Goal: Task Accomplishment & Management: Manage account settings

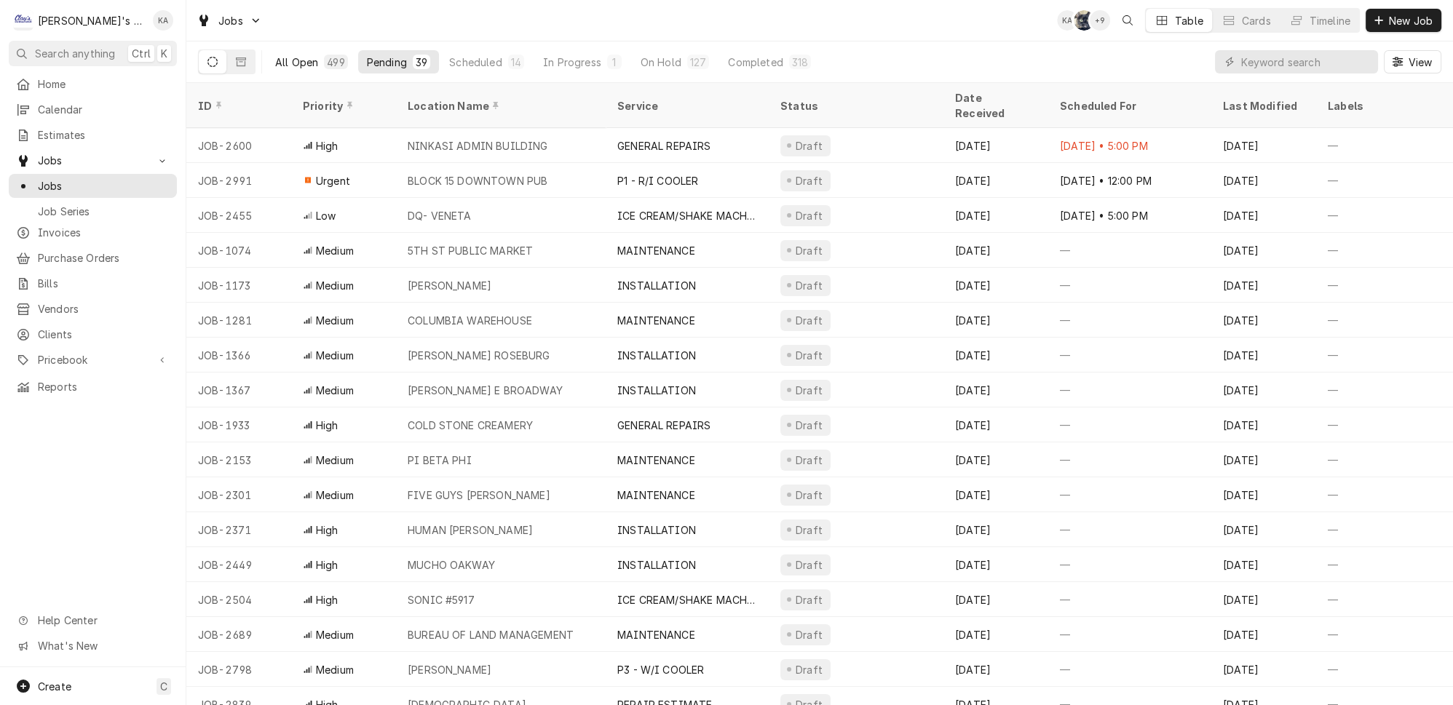
click at [298, 50] on button "All Open 499" at bounding box center [311, 61] width 90 height 23
click at [459, 55] on div "Scheduled" at bounding box center [475, 62] width 52 height 15
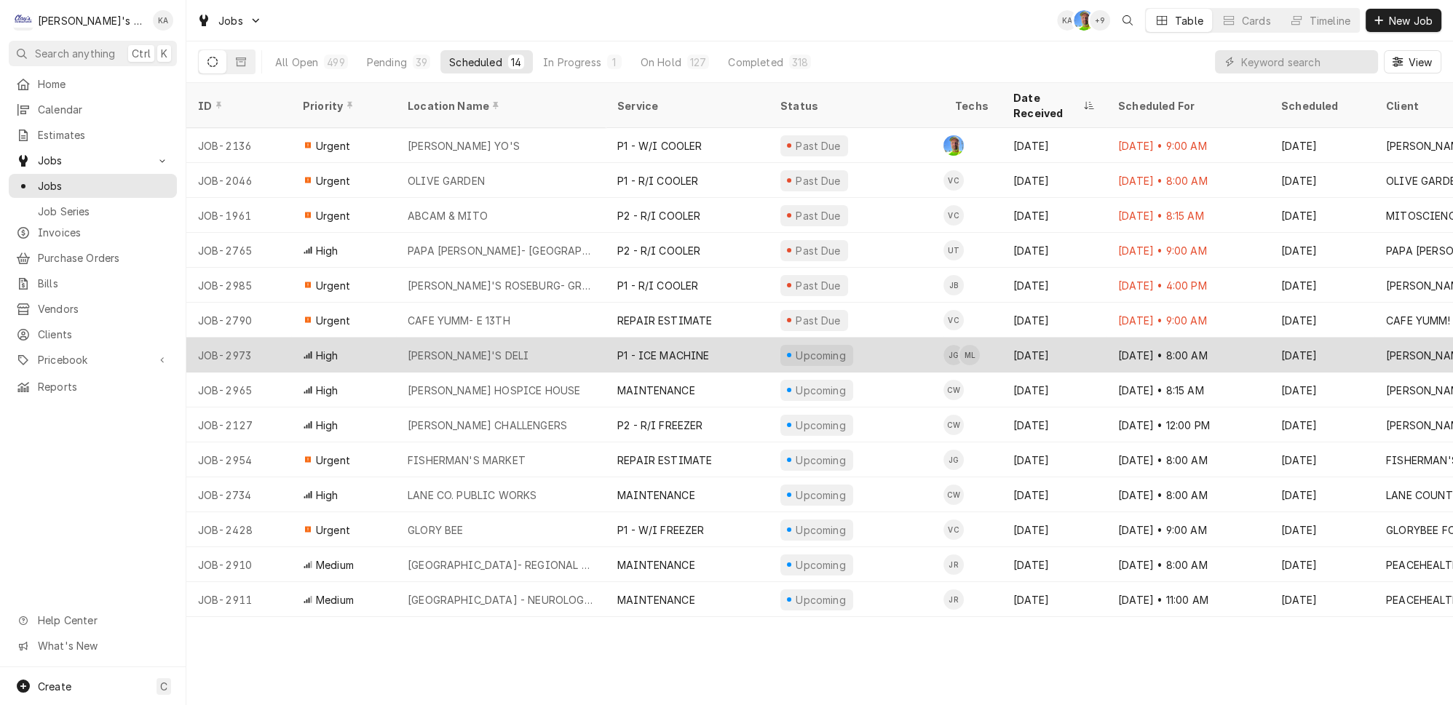
click at [586, 338] on div "ASHLEY'S DELI" at bounding box center [501, 355] width 210 height 35
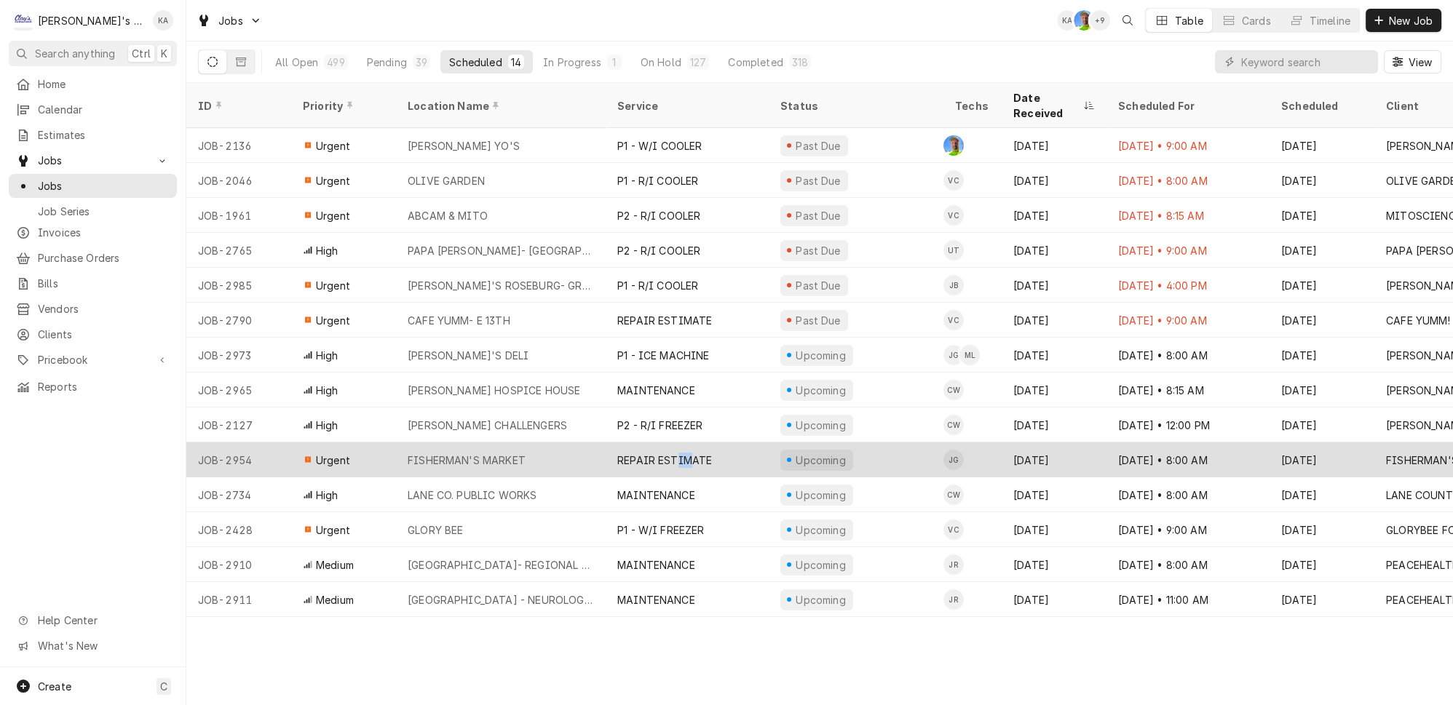
drag, startPoint x: 666, startPoint y: 419, endPoint x: 676, endPoint y: 419, distance: 9.5
click at [676, 443] on div "REPAIR ESTIMATE" at bounding box center [687, 460] width 163 height 35
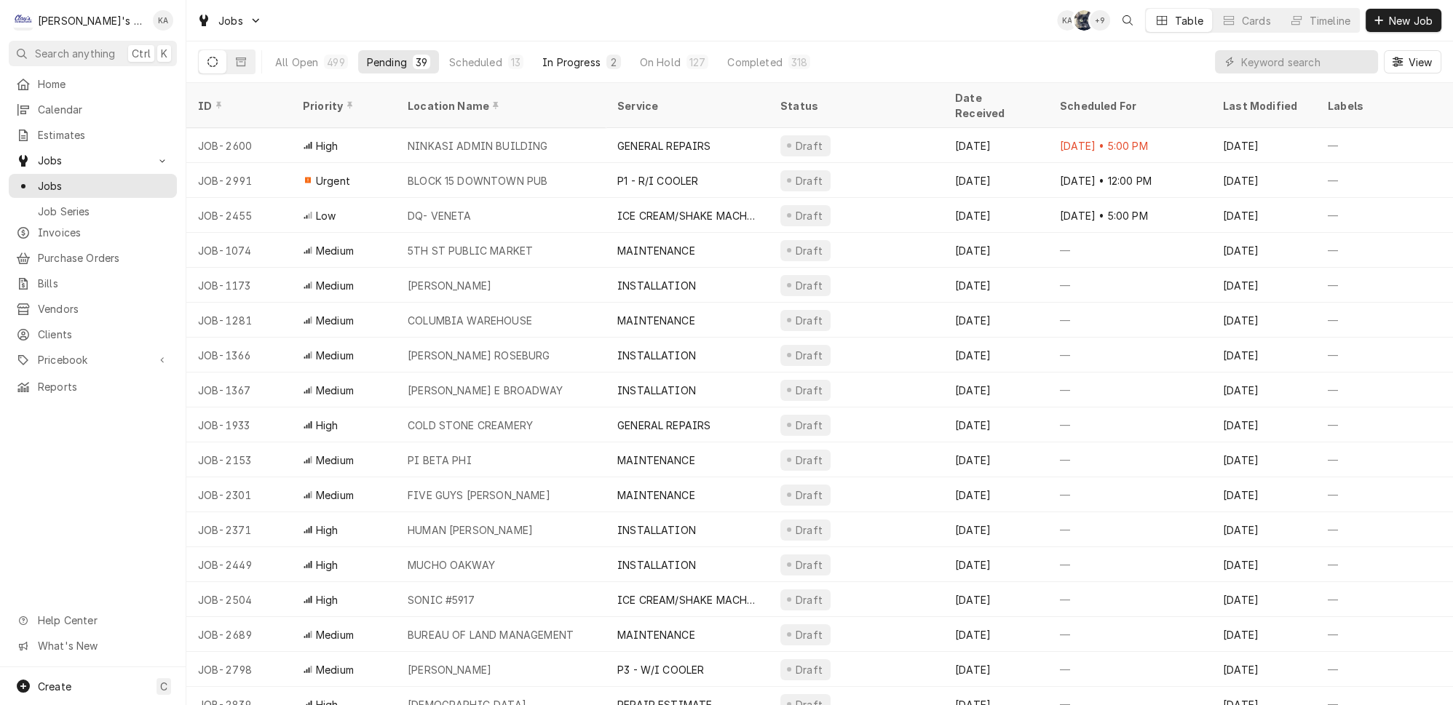
click at [542, 56] on div "In Progress" at bounding box center [571, 62] width 58 height 15
click at [640, 58] on div "On Hold" at bounding box center [660, 62] width 41 height 15
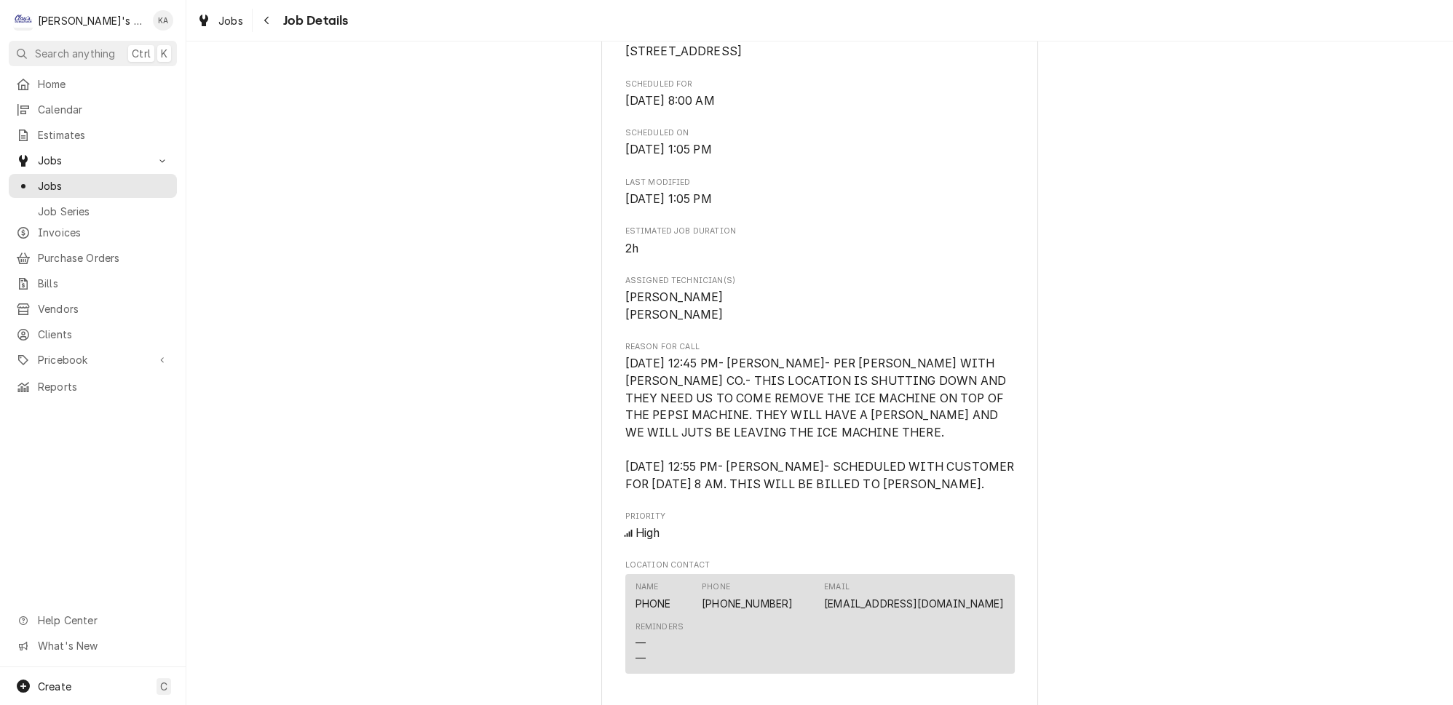
scroll to position [397, 0]
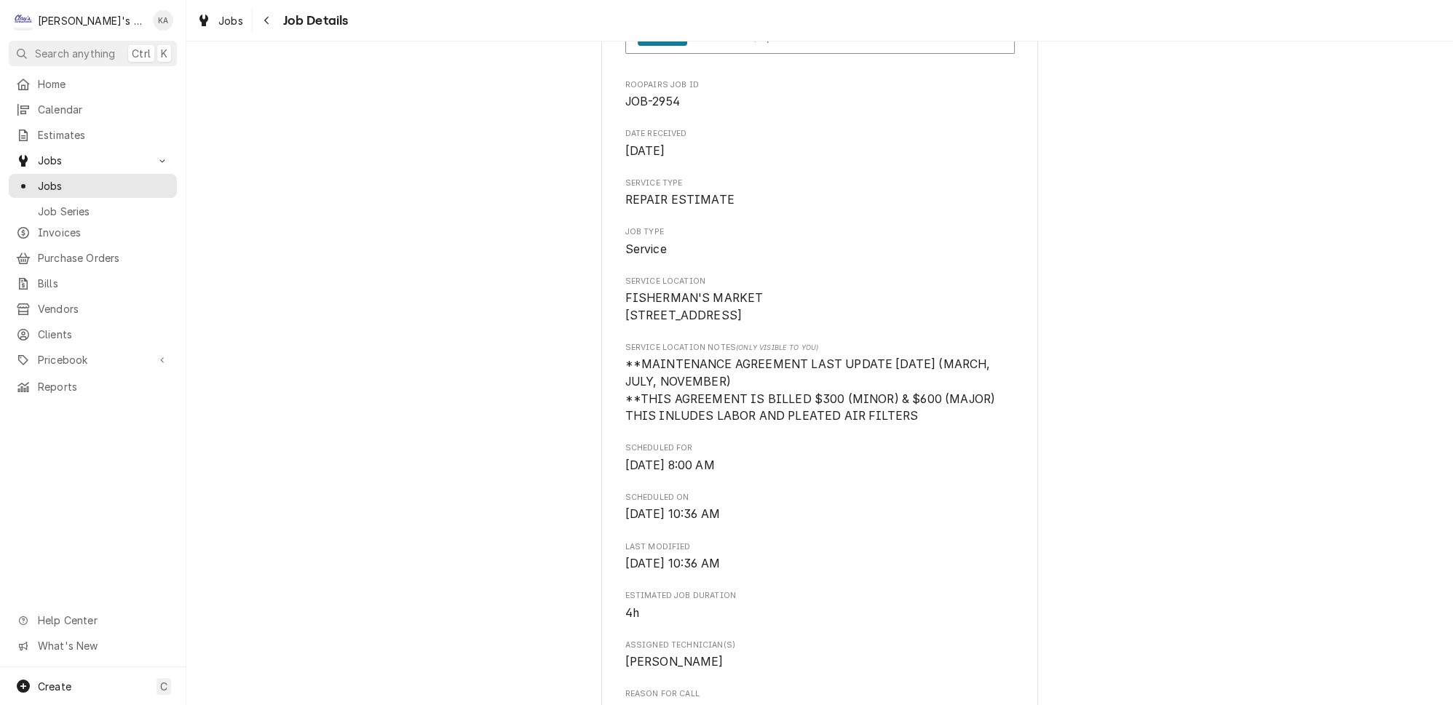
scroll to position [198, 0]
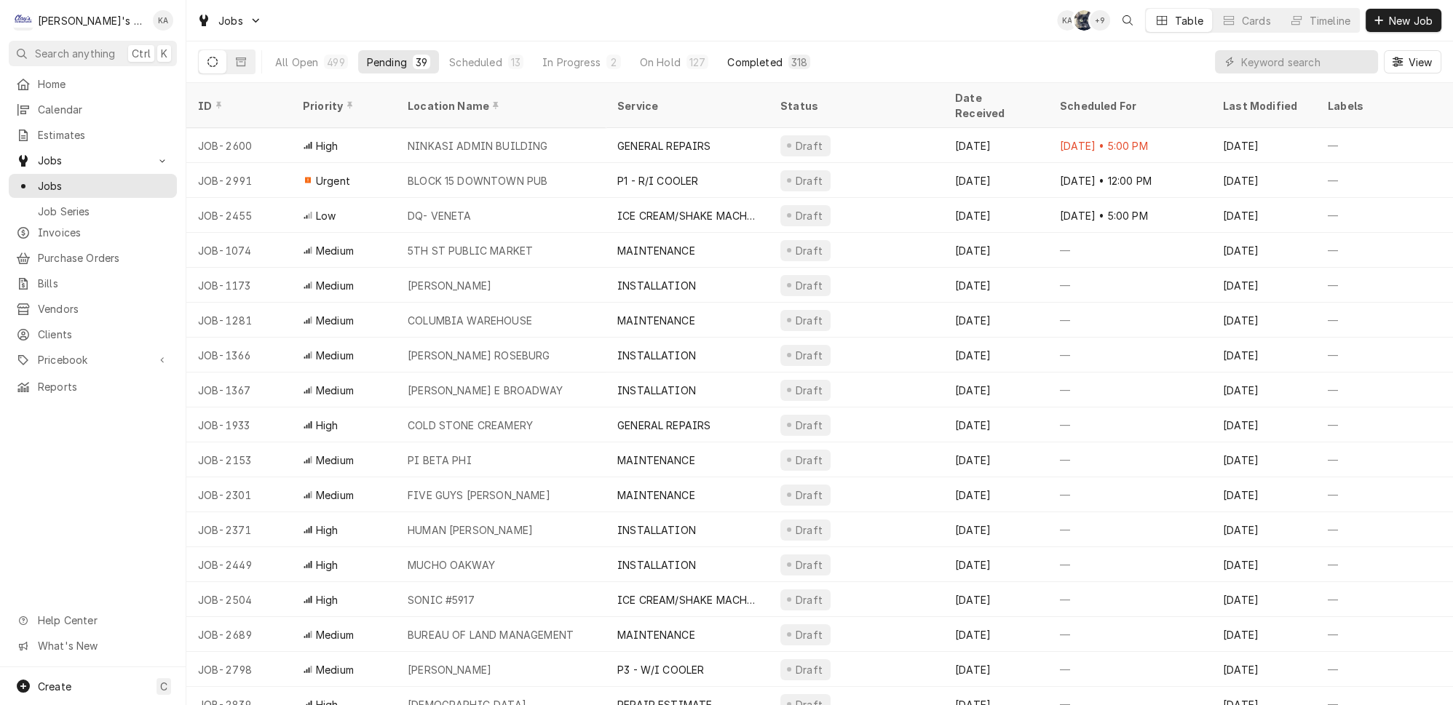
click at [719, 60] on button "Completed 318" at bounding box center [769, 61] width 100 height 23
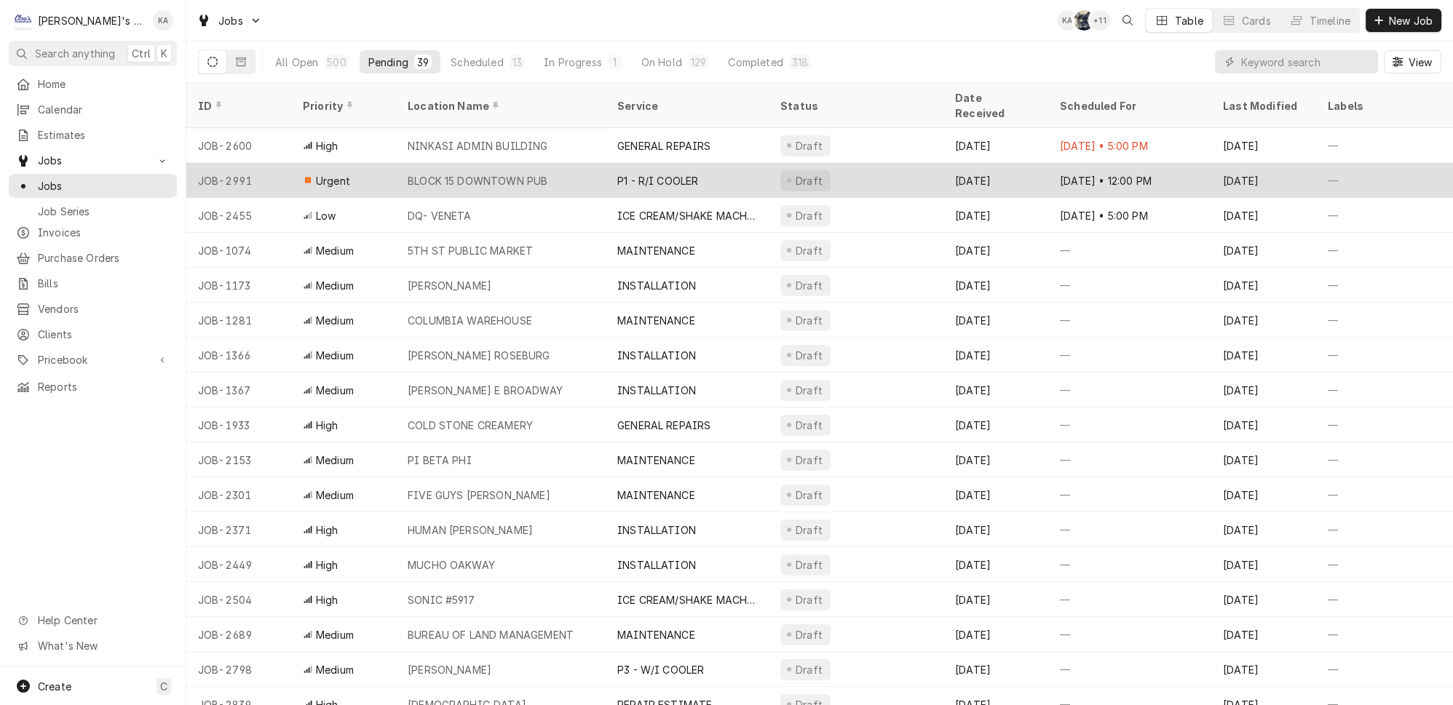
click at [769, 164] on div "Draft" at bounding box center [856, 180] width 175 height 35
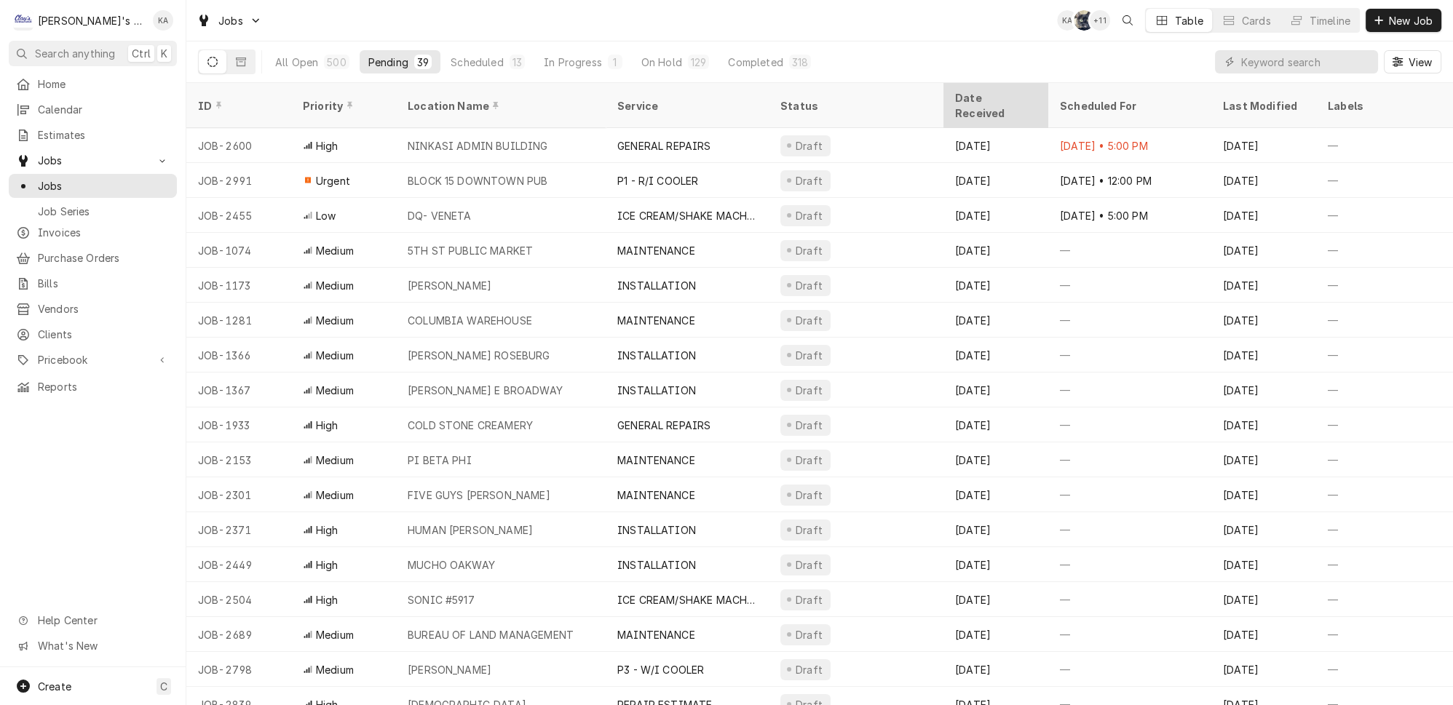
click at [1016, 92] on div "Date Received" at bounding box center [994, 105] width 79 height 31
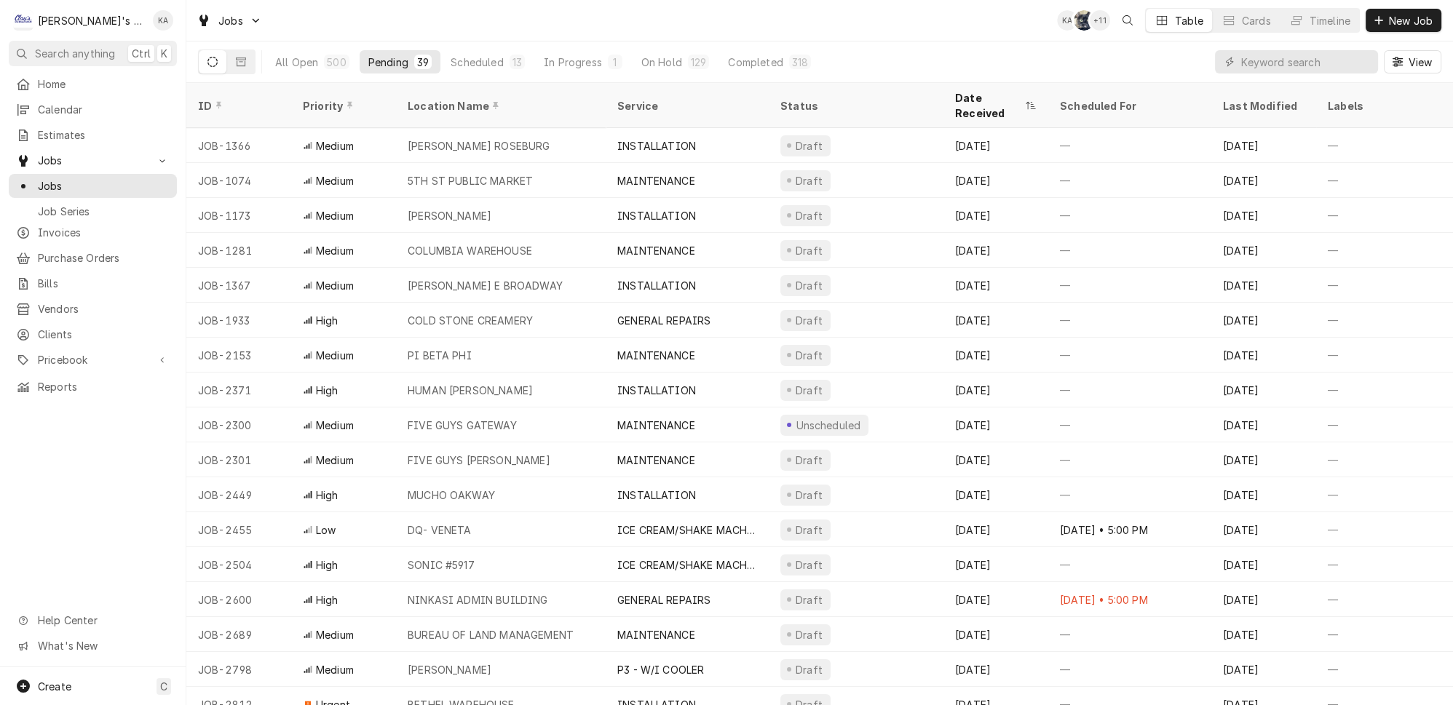
click at [1026, 101] on icon "Dynamic Content Wrapper" at bounding box center [1031, 105] width 10 height 9
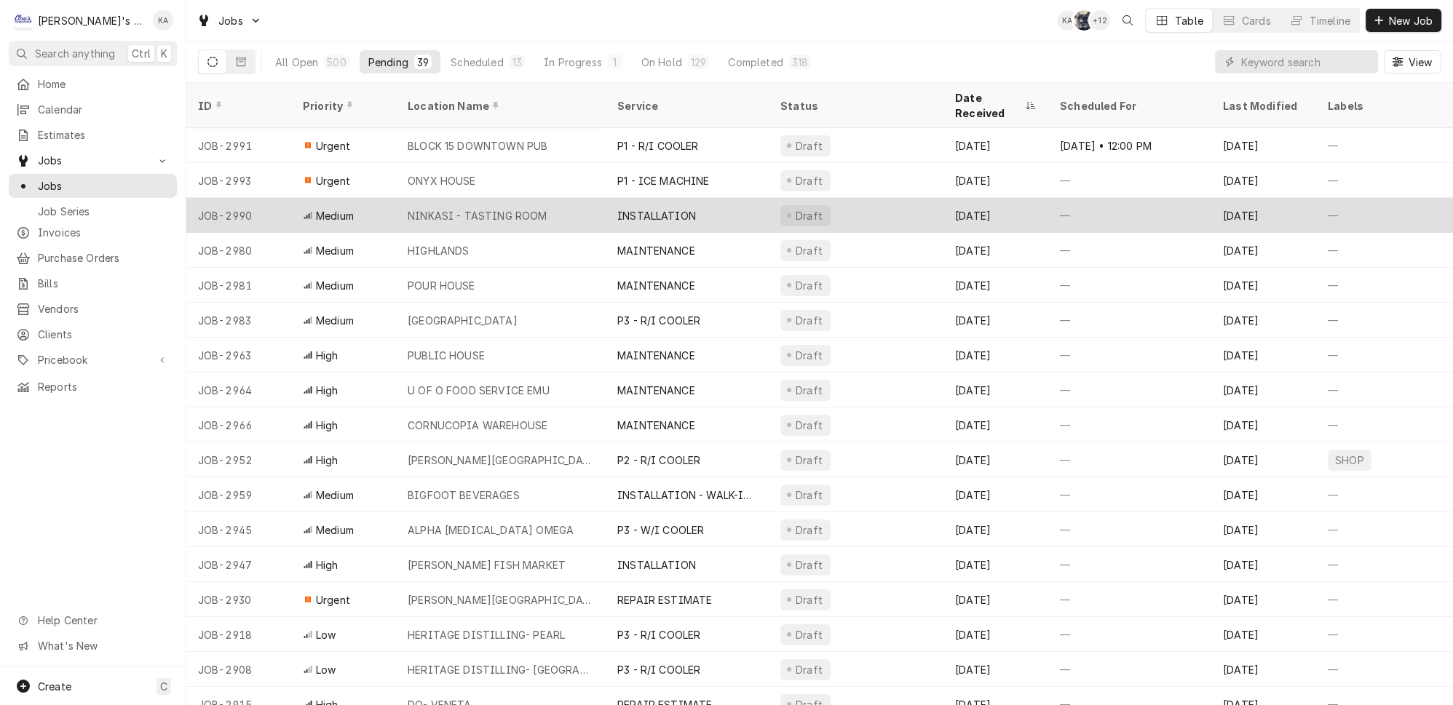
click at [716, 198] on div "INSTALLATION" at bounding box center [687, 215] width 163 height 35
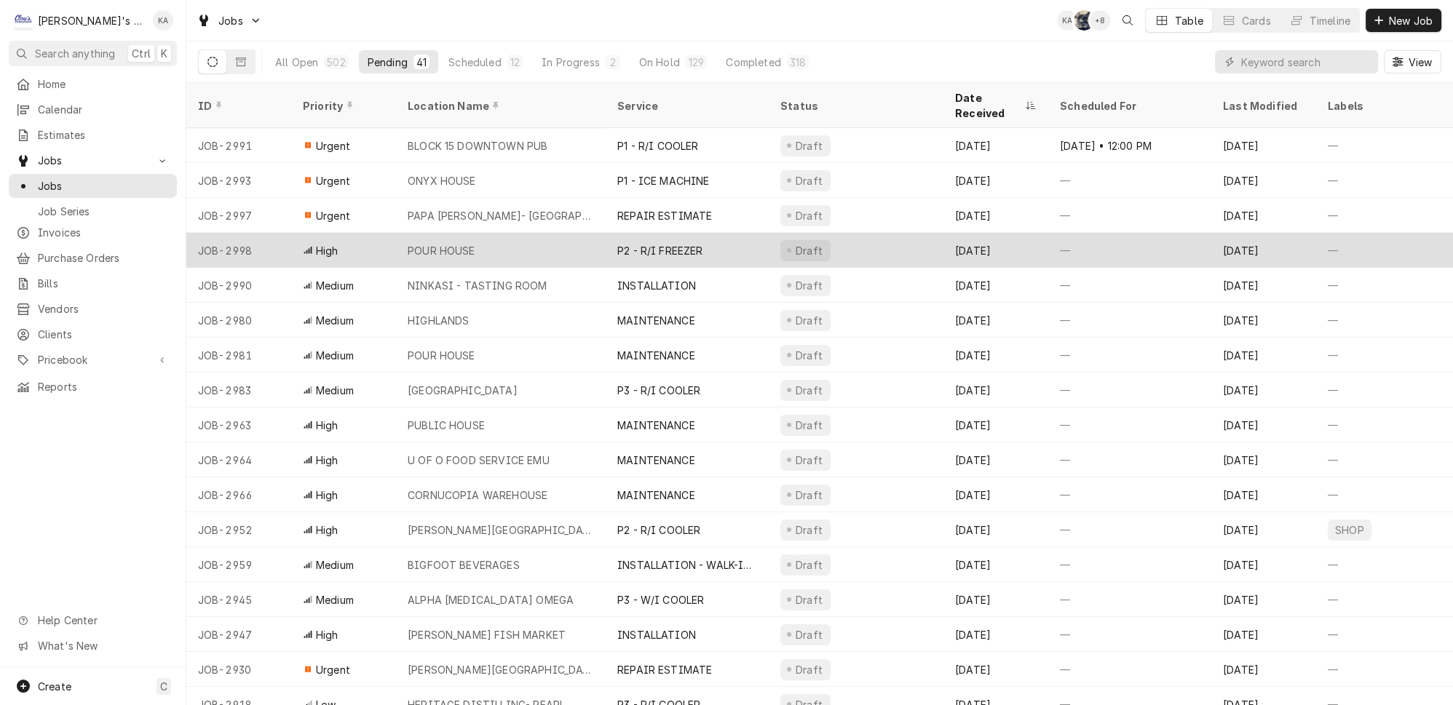
click at [438, 243] on div "POUR HOUSE" at bounding box center [442, 250] width 68 height 15
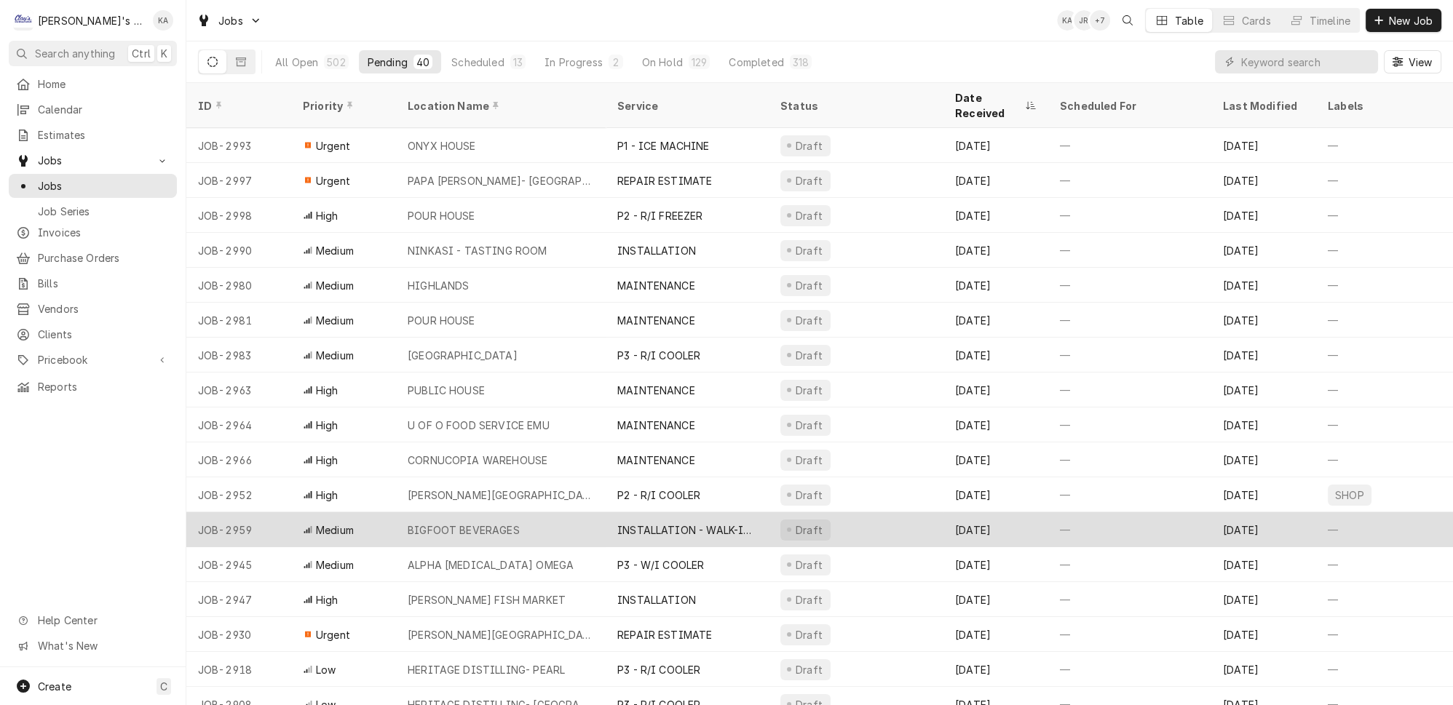
click at [545, 513] on div "BIGFOOT BEVERAGES" at bounding box center [501, 530] width 210 height 35
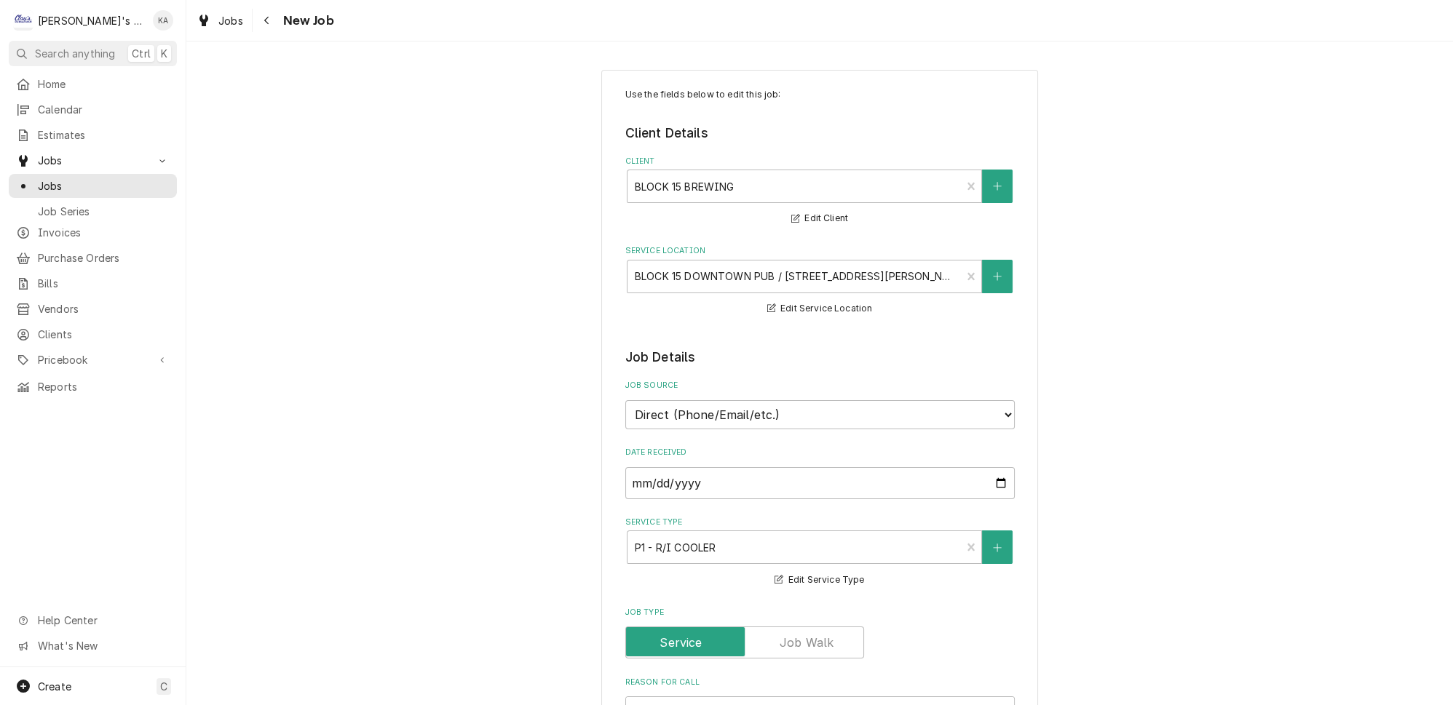
type textarea "x"
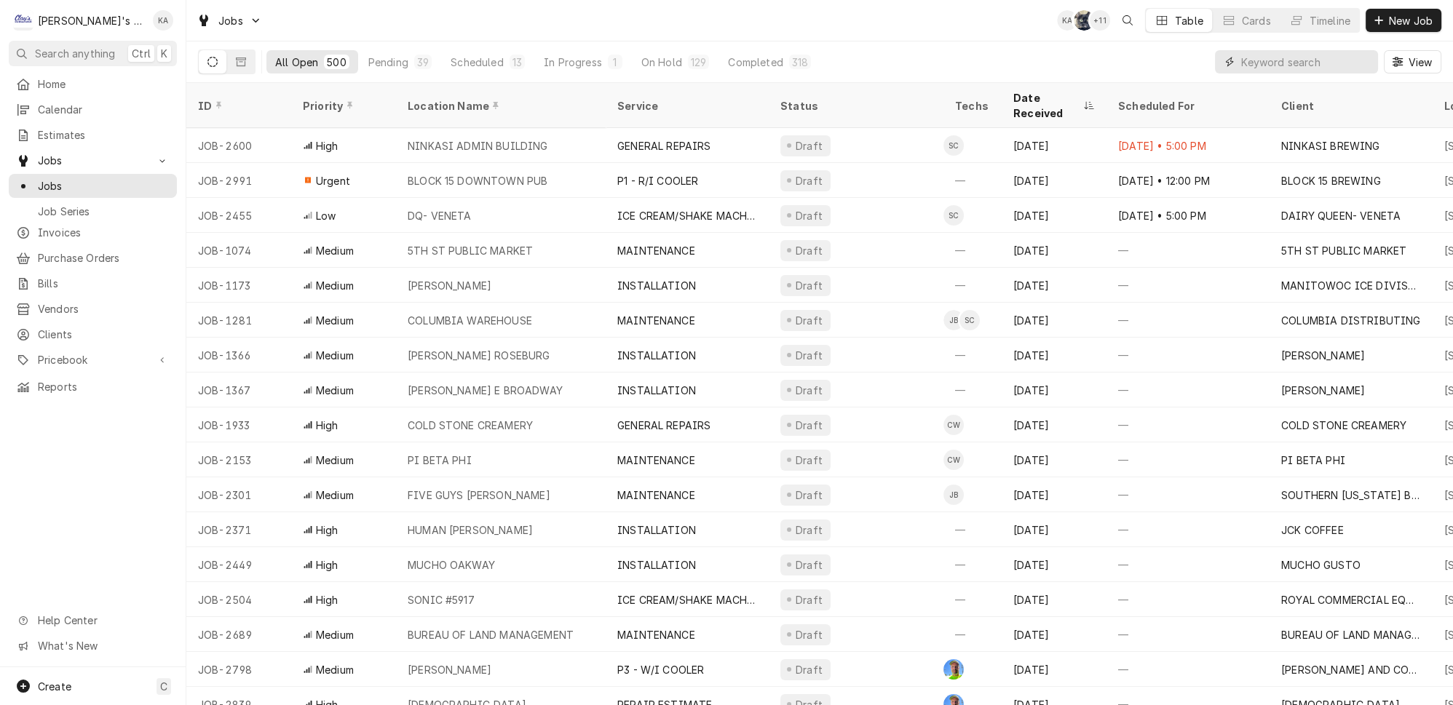
click at [1281, 54] on input "Dynamic Content Wrapper" at bounding box center [1306, 61] width 130 height 23
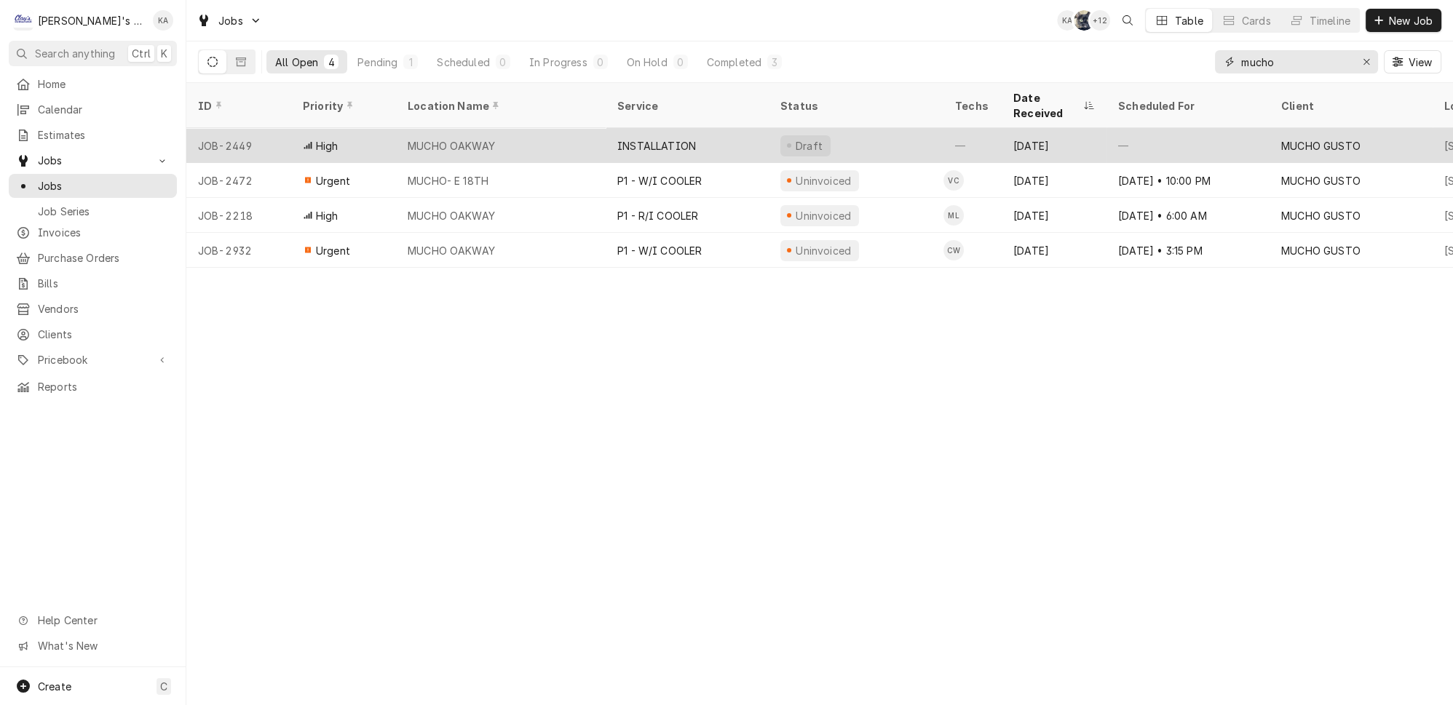
type input "mucho"
click at [515, 128] on div "MUCHO OAKWAY" at bounding box center [501, 145] width 210 height 35
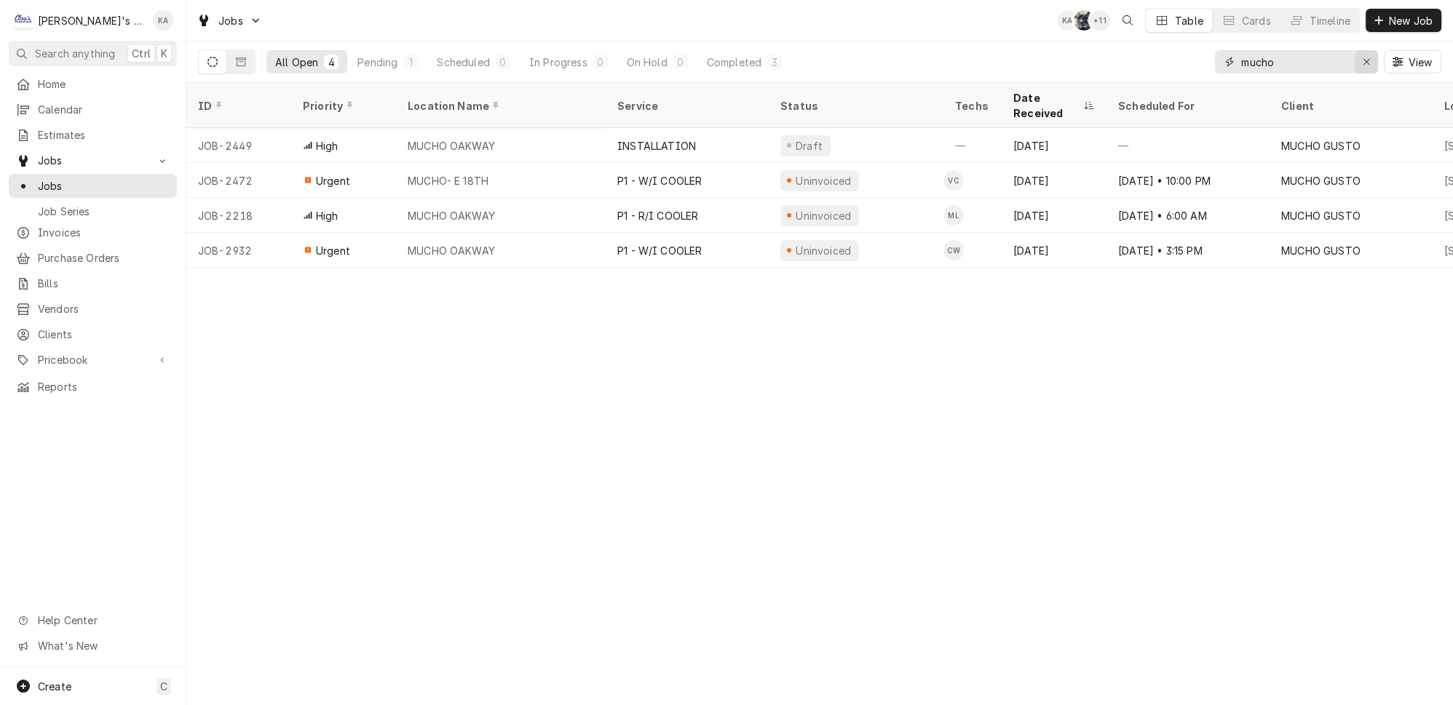
click at [1369, 59] on icon "Erase input" at bounding box center [1367, 62] width 8 height 10
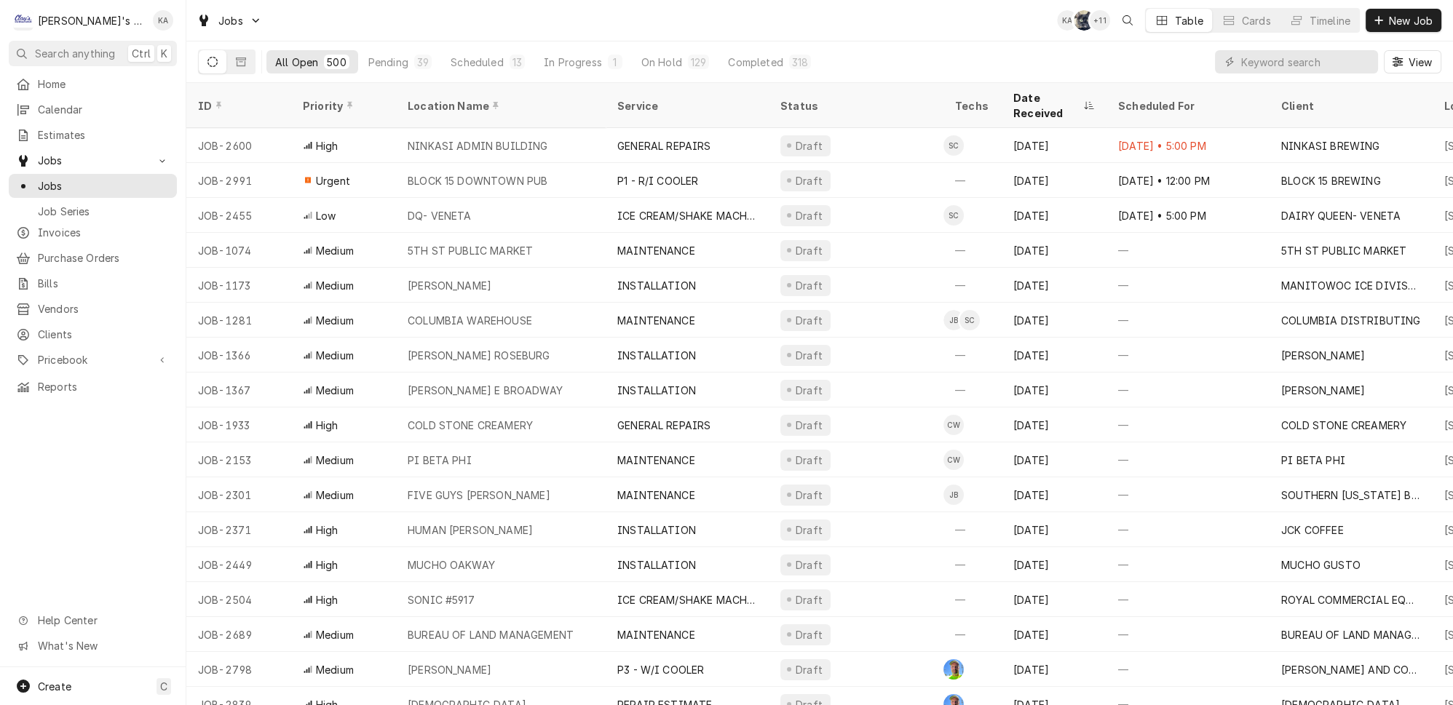
click at [1071, 65] on div "All Open 500 Pending 39 Scheduled 13 In Progress 1 On Hold 129 Completed 318 Vi…" at bounding box center [820, 61] width 1244 height 41
click at [1319, 58] on input "Dynamic Content Wrapper" at bounding box center [1306, 61] width 130 height 23
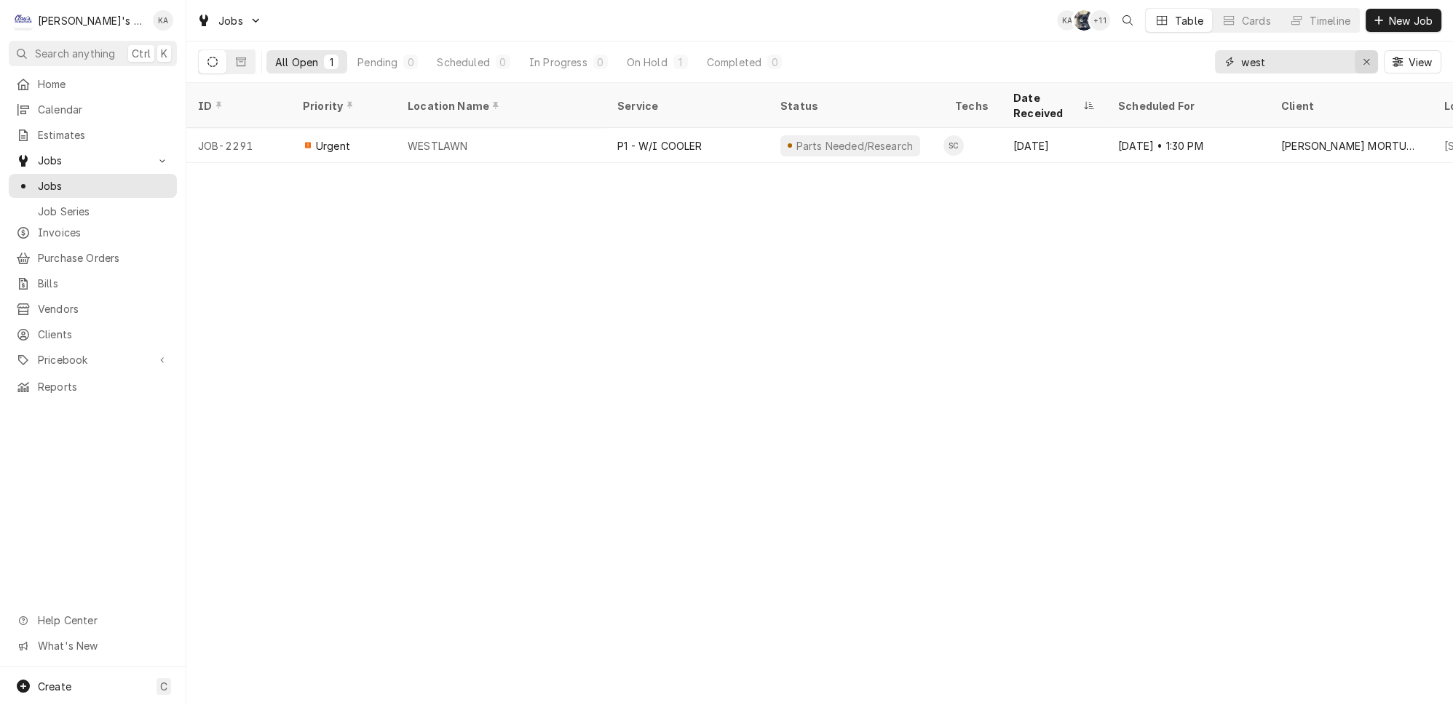
type input "west"
click at [1371, 60] on icon "Erase input" at bounding box center [1367, 62] width 8 height 10
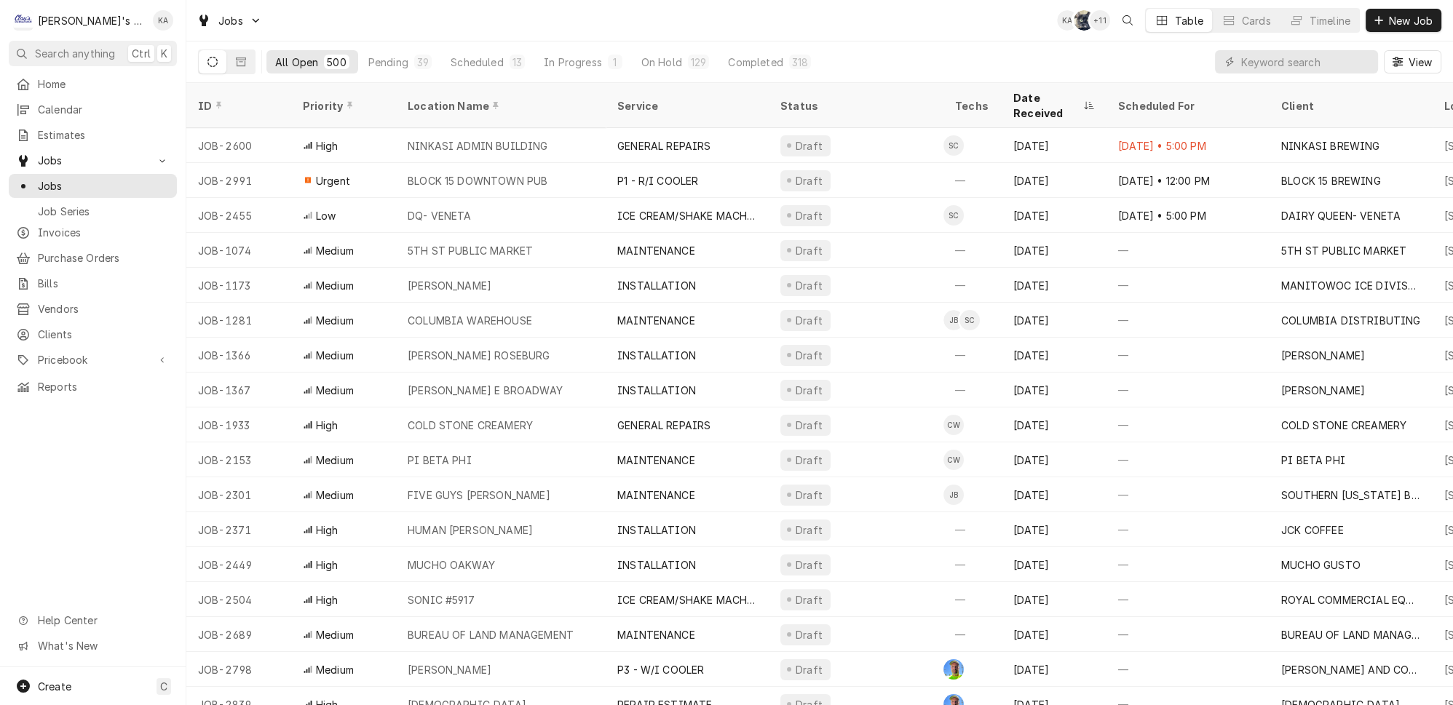
click at [1174, 61] on div "All Open 500 Pending 39 Scheduled 13 In Progress 1 On Hold 129 Completed 318 Vi…" at bounding box center [820, 61] width 1244 height 41
click at [1022, 92] on div "Date Received" at bounding box center [1046, 105] width 67 height 31
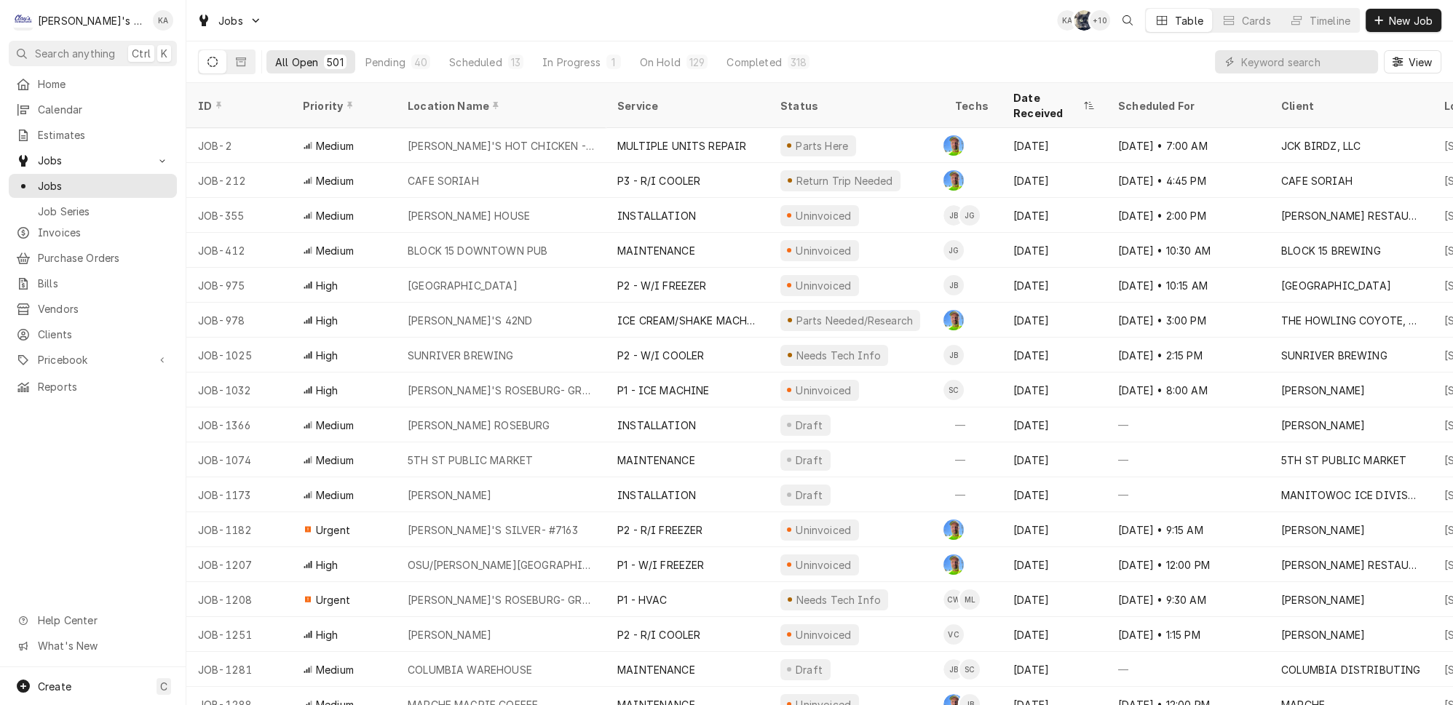
click at [1022, 92] on div "Date Received" at bounding box center [1046, 105] width 67 height 31
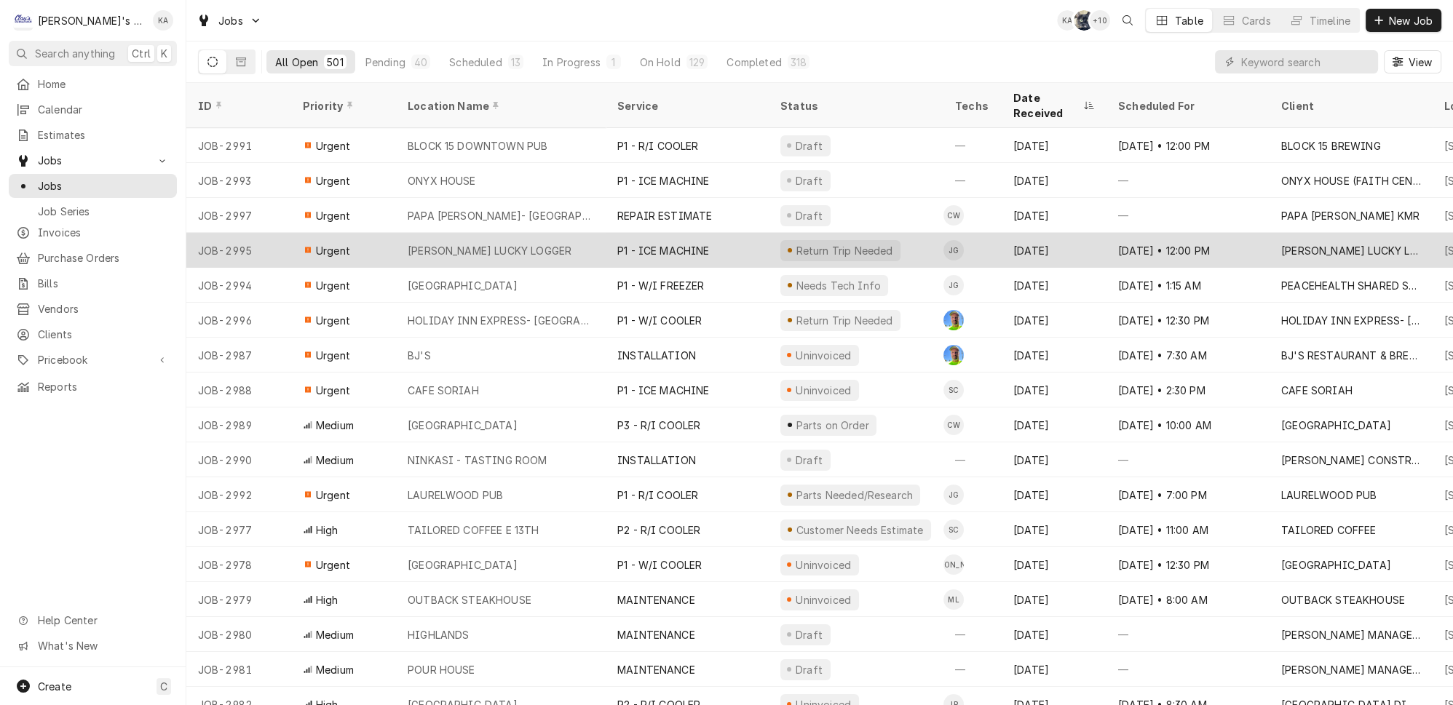
click at [483, 243] on div "CRAIG'S LUCKY LOGGER" at bounding box center [490, 250] width 164 height 15
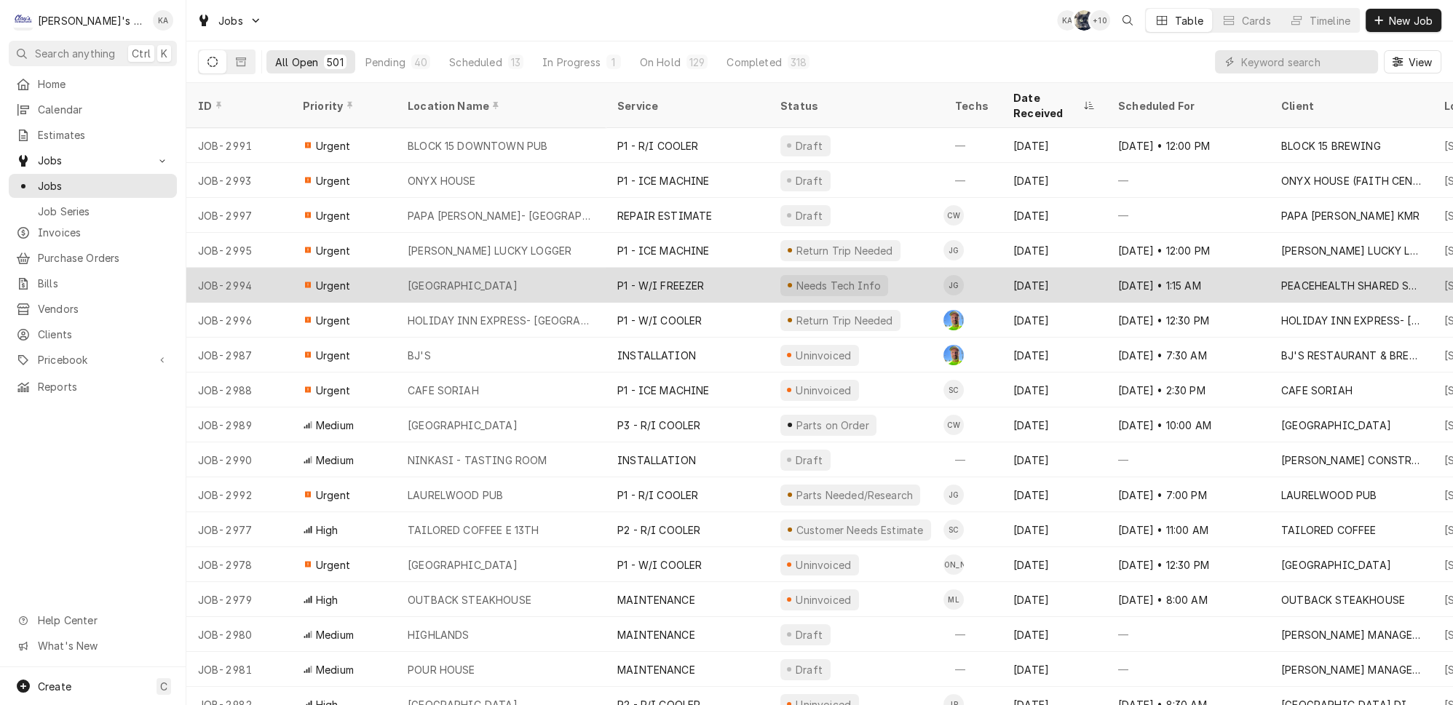
click at [635, 278] on div "P1 - W/I FREEZER" at bounding box center [660, 285] width 87 height 15
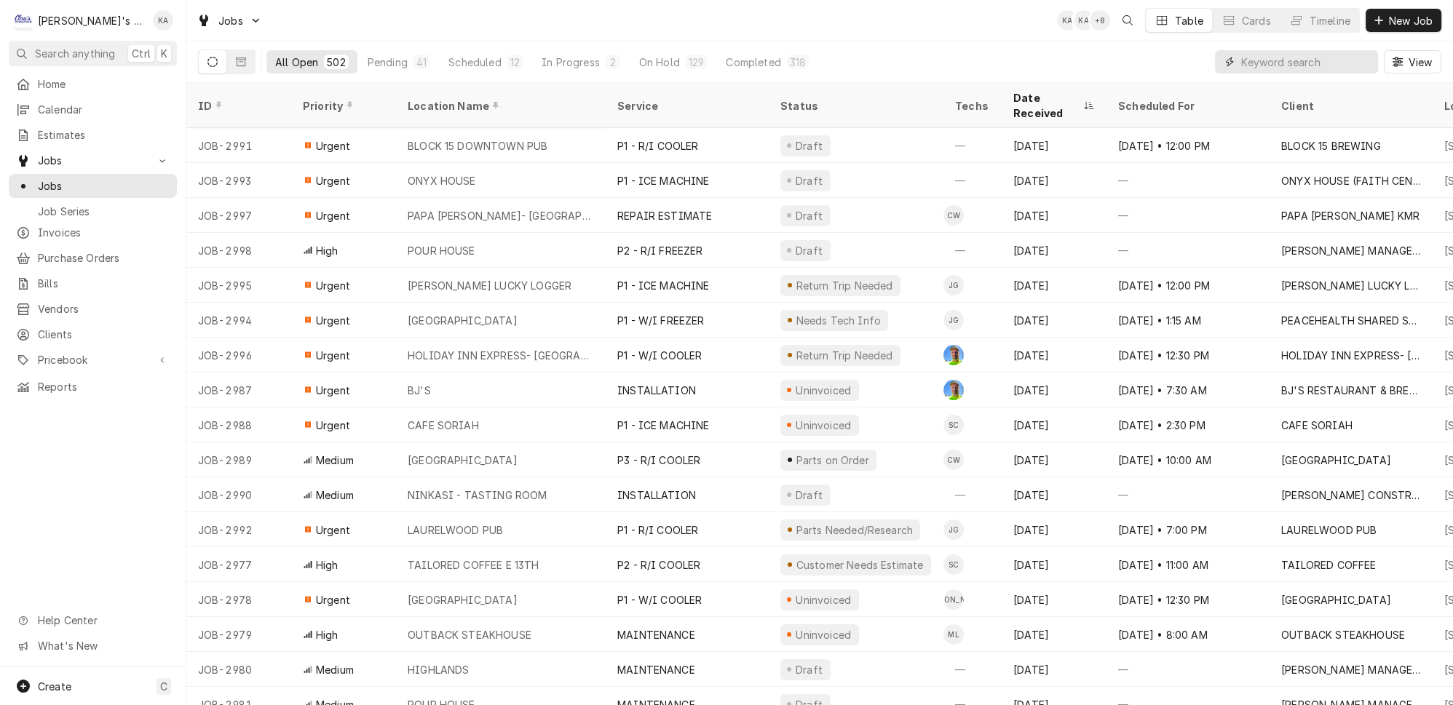
click at [1313, 64] on input "Dynamic Content Wrapper" at bounding box center [1306, 61] width 130 height 23
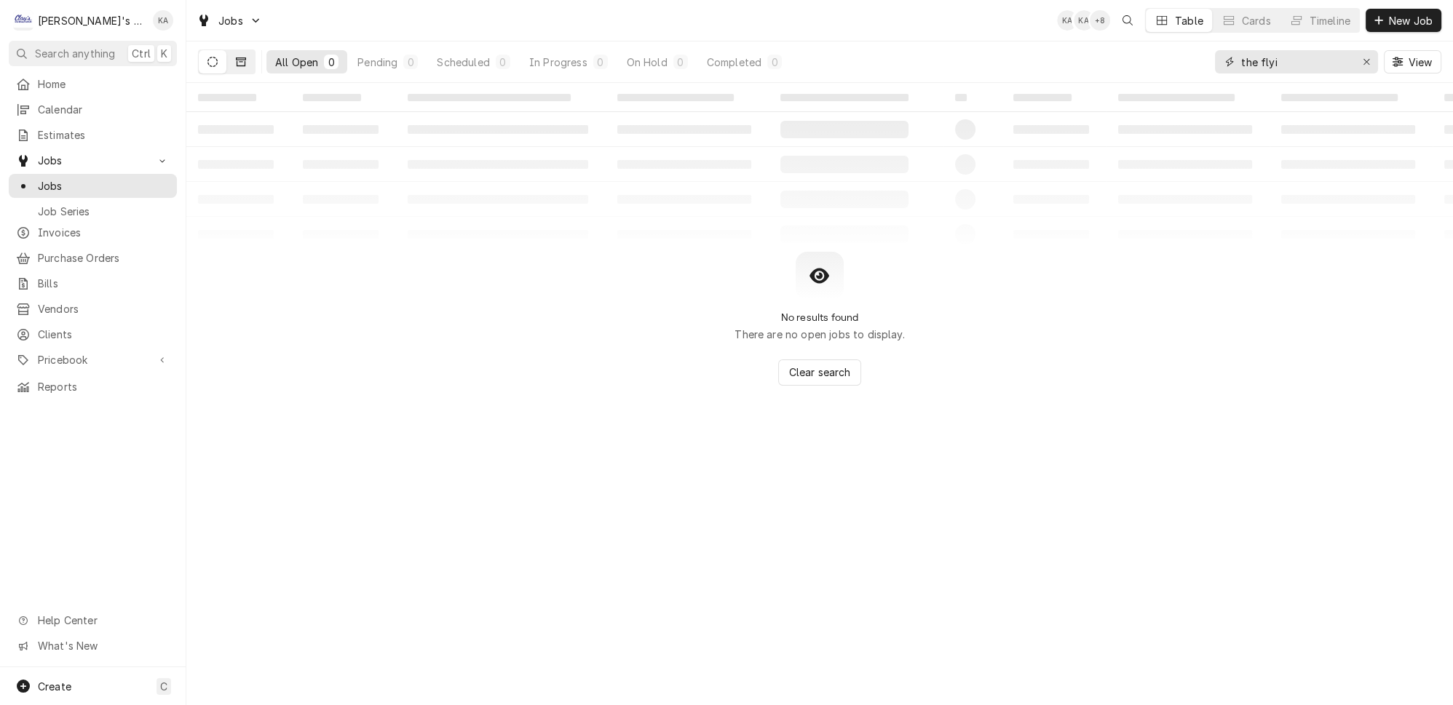
type input "the flyi"
click at [236, 58] on icon "Dynamic Content Wrapper" at bounding box center [241, 62] width 10 height 9
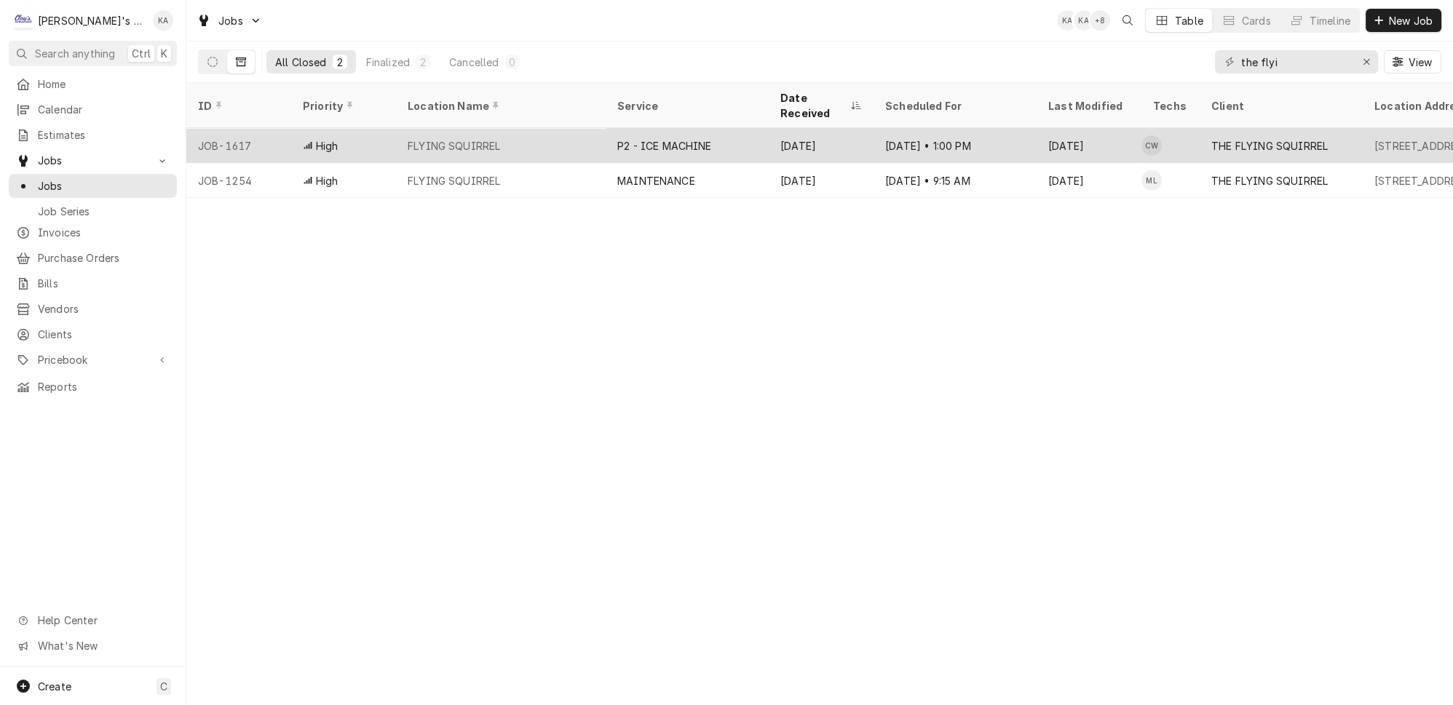
click at [518, 128] on div "FLYING SQUIRREL" at bounding box center [501, 145] width 210 height 35
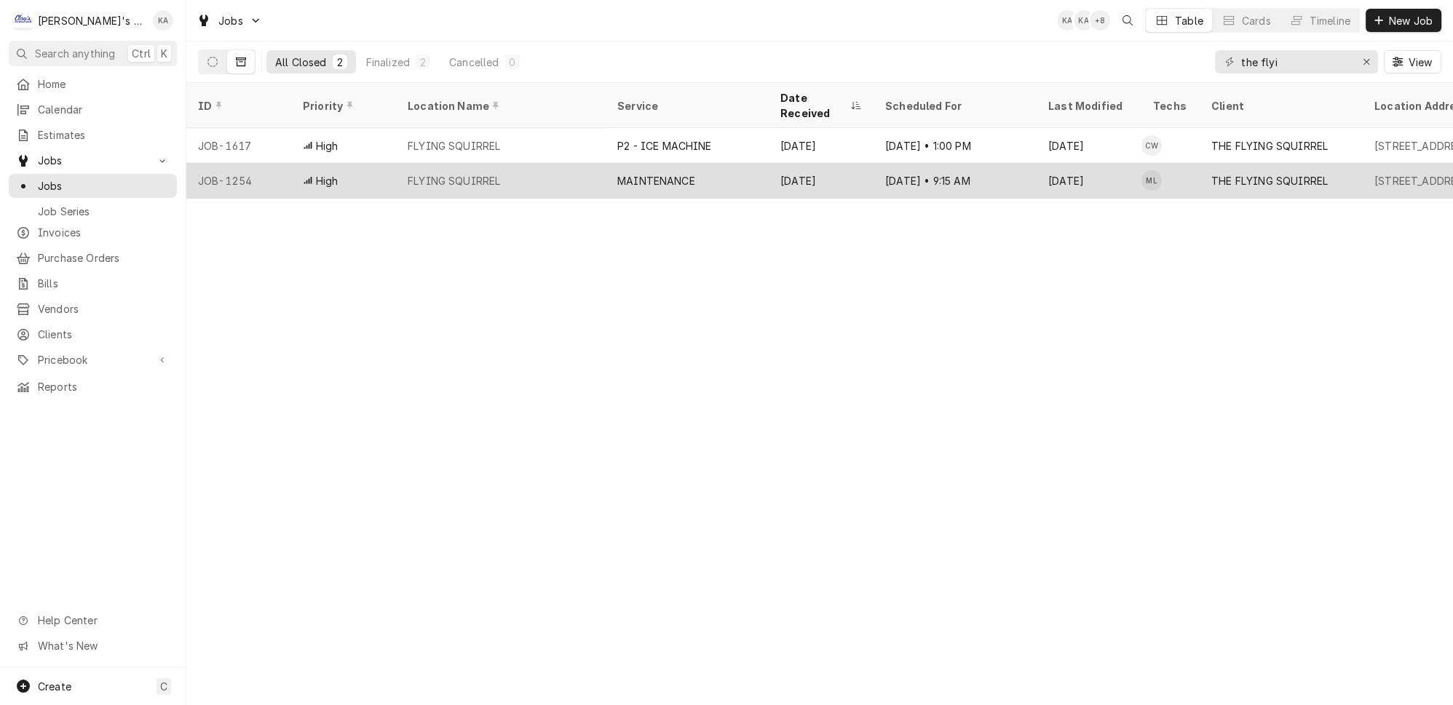
click at [471, 173] on div "FLYING SQUIRREL" at bounding box center [454, 180] width 92 height 15
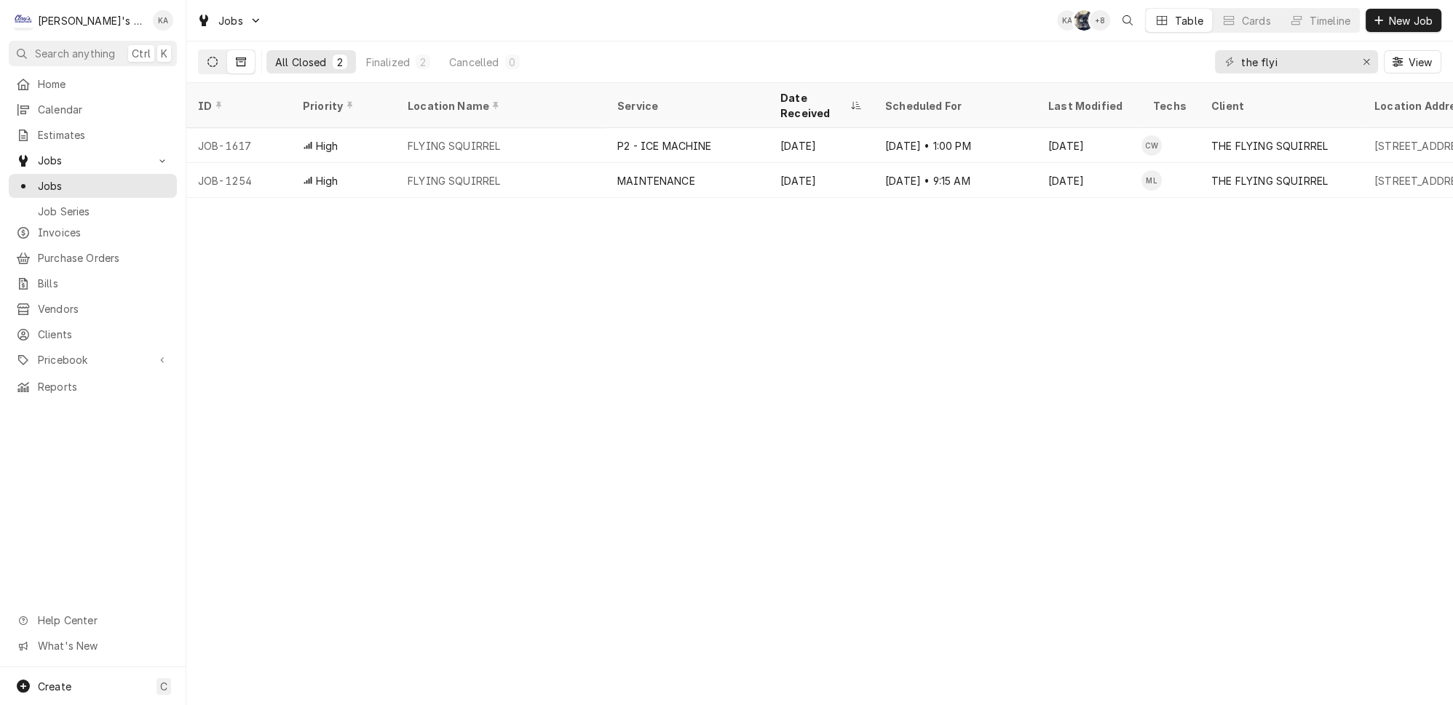
click at [208, 52] on button "Dynamic Content Wrapper" at bounding box center [213, 61] width 28 height 23
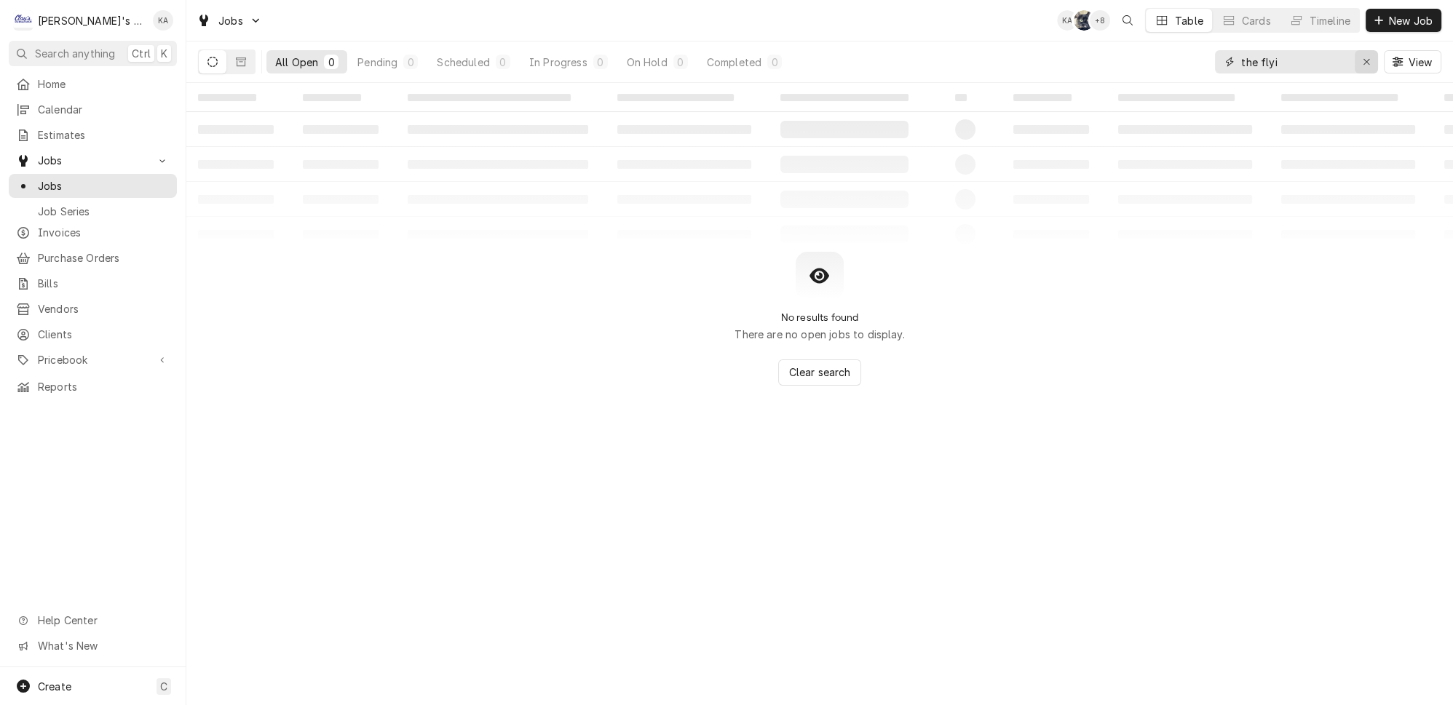
click at [1372, 63] on div "Erase input" at bounding box center [1366, 62] width 15 height 15
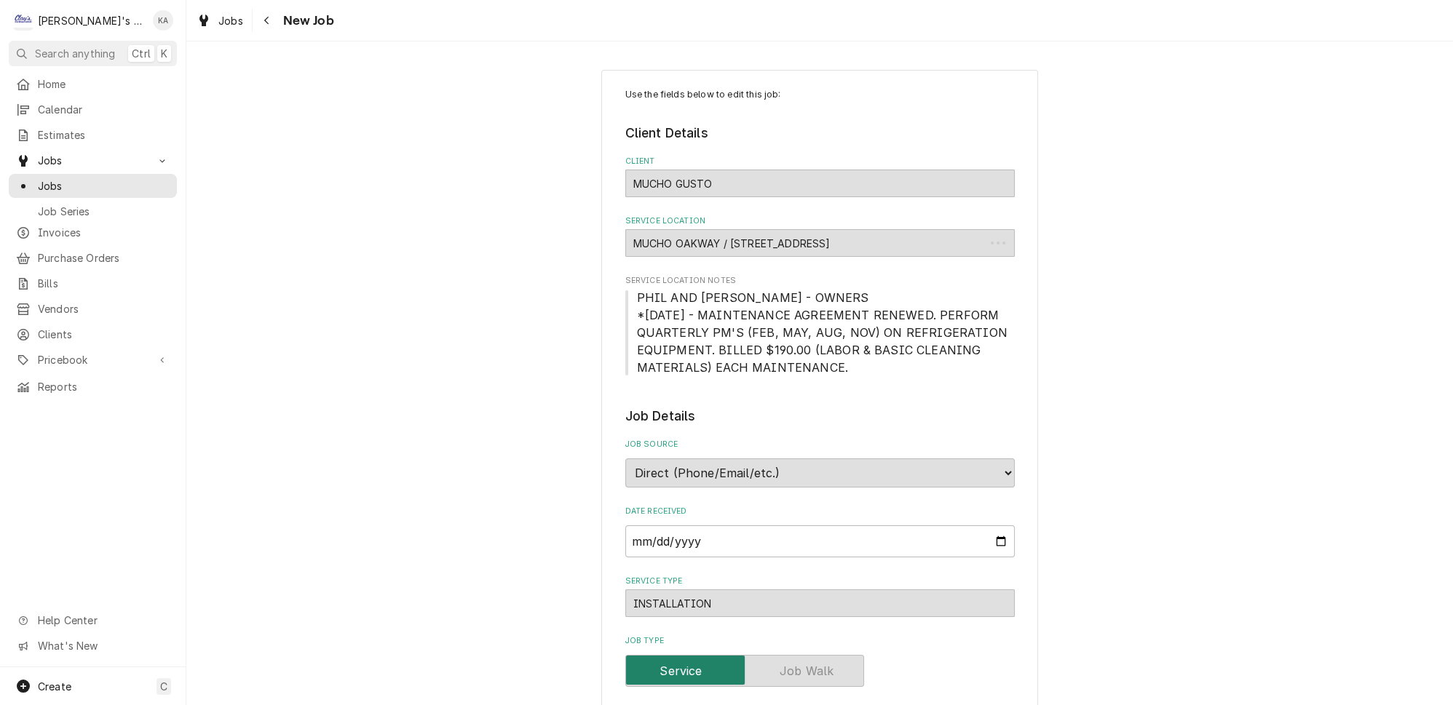
type textarea "x"
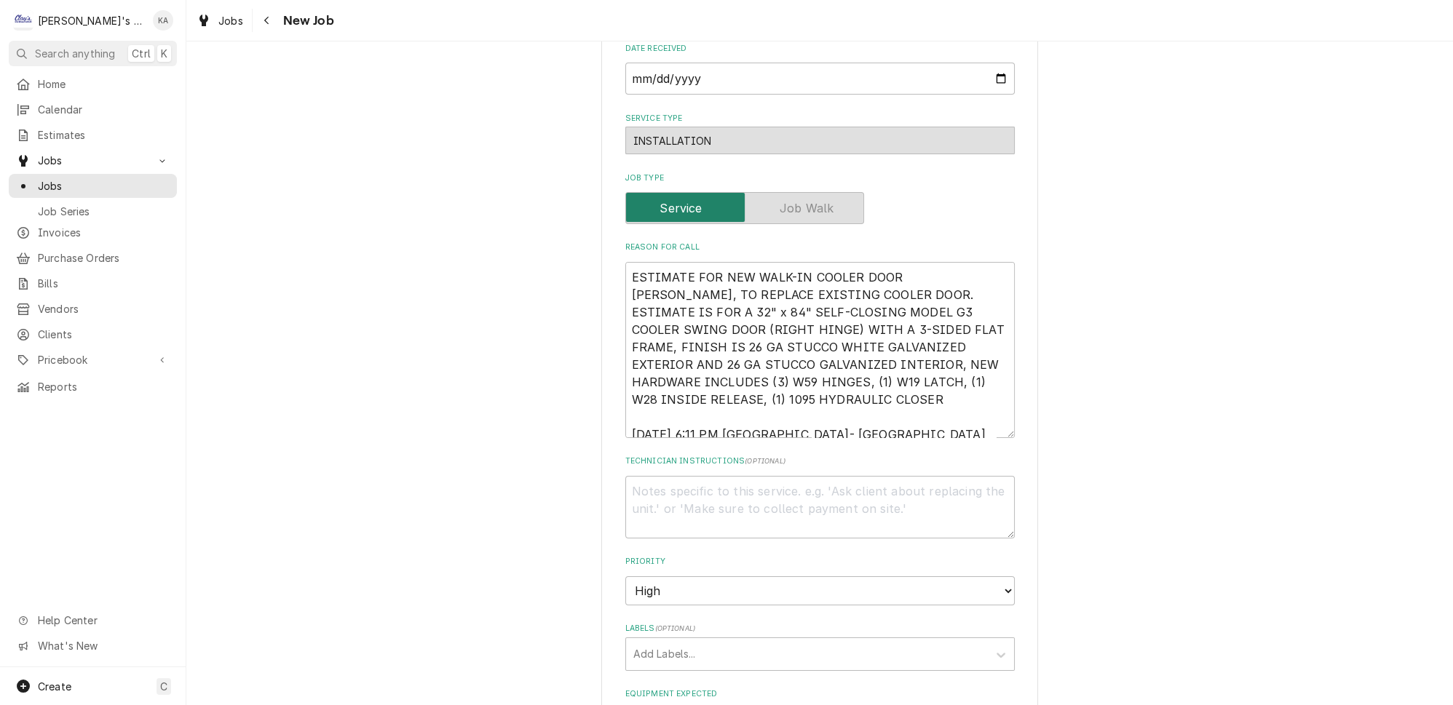
scroll to position [860, 0]
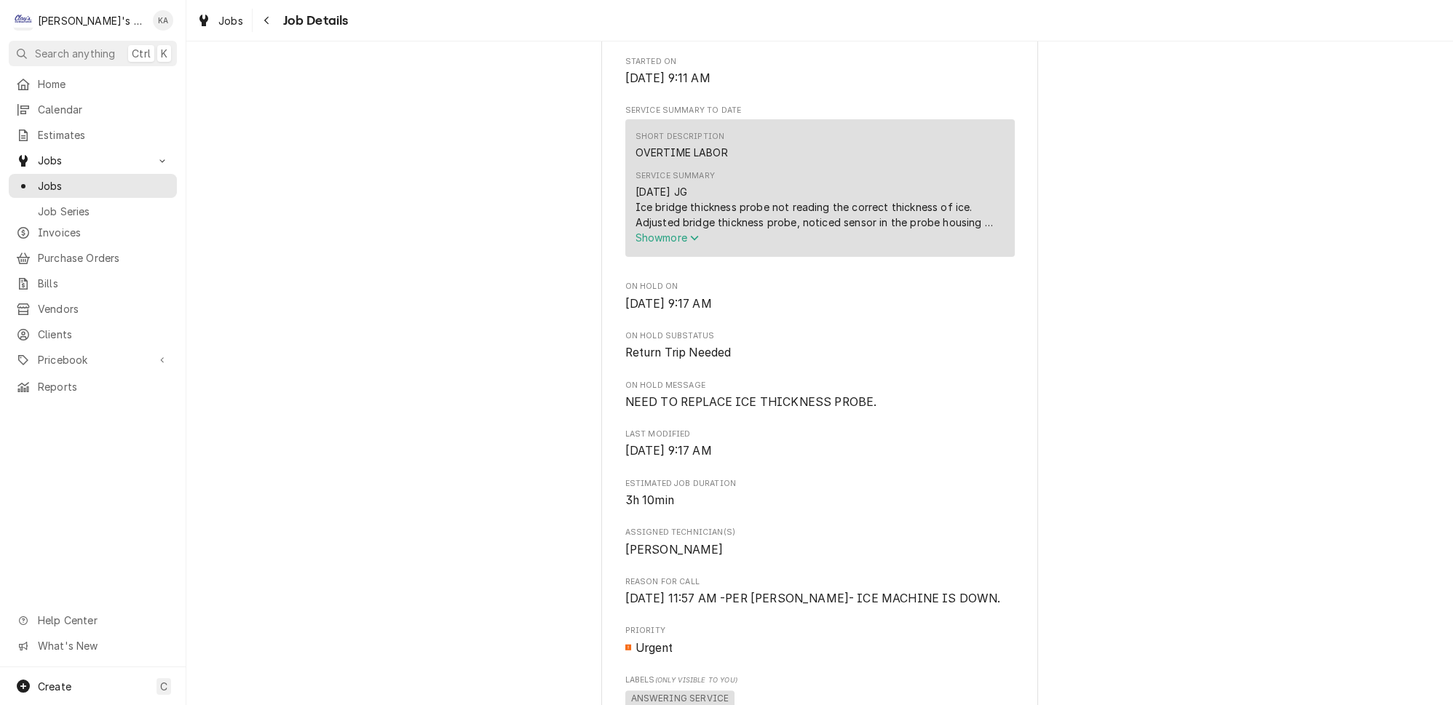
scroll to position [596, 0]
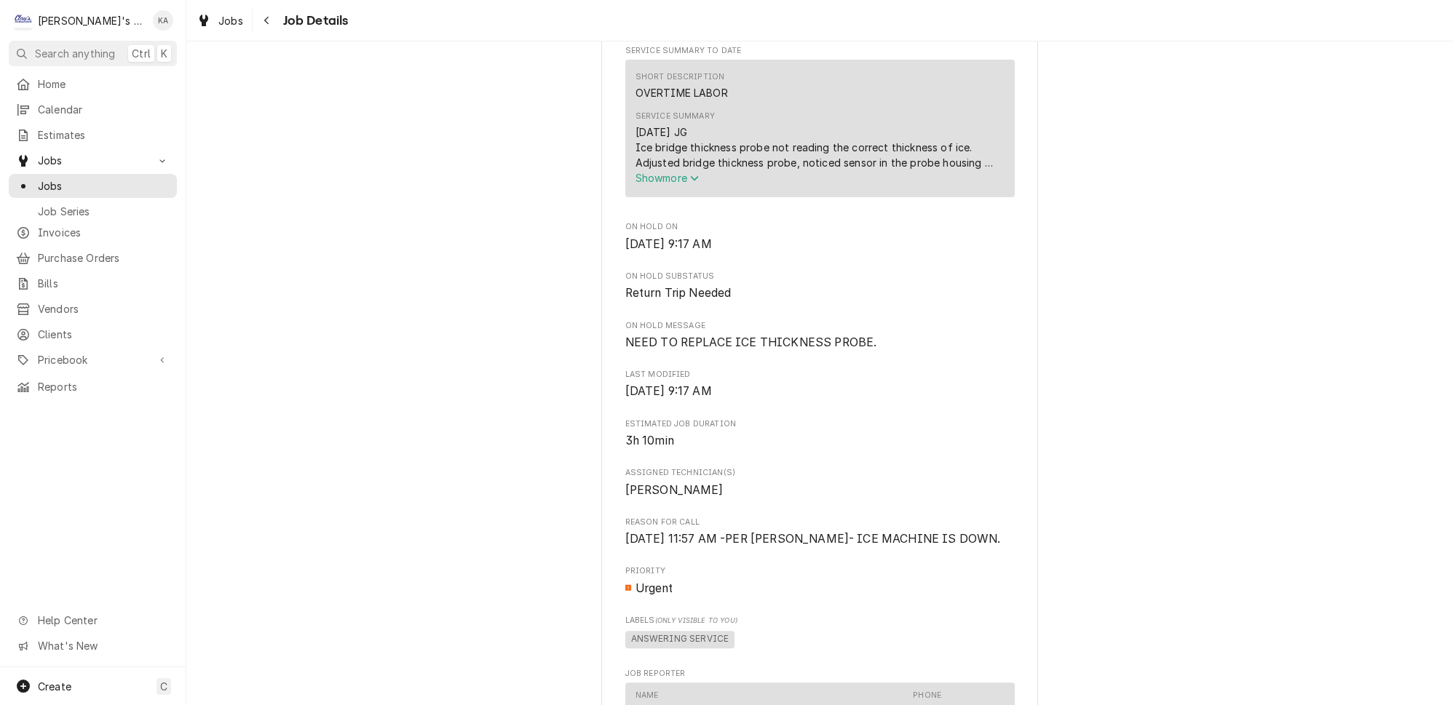
click at [668, 184] on span "Show more" at bounding box center [668, 178] width 64 height 12
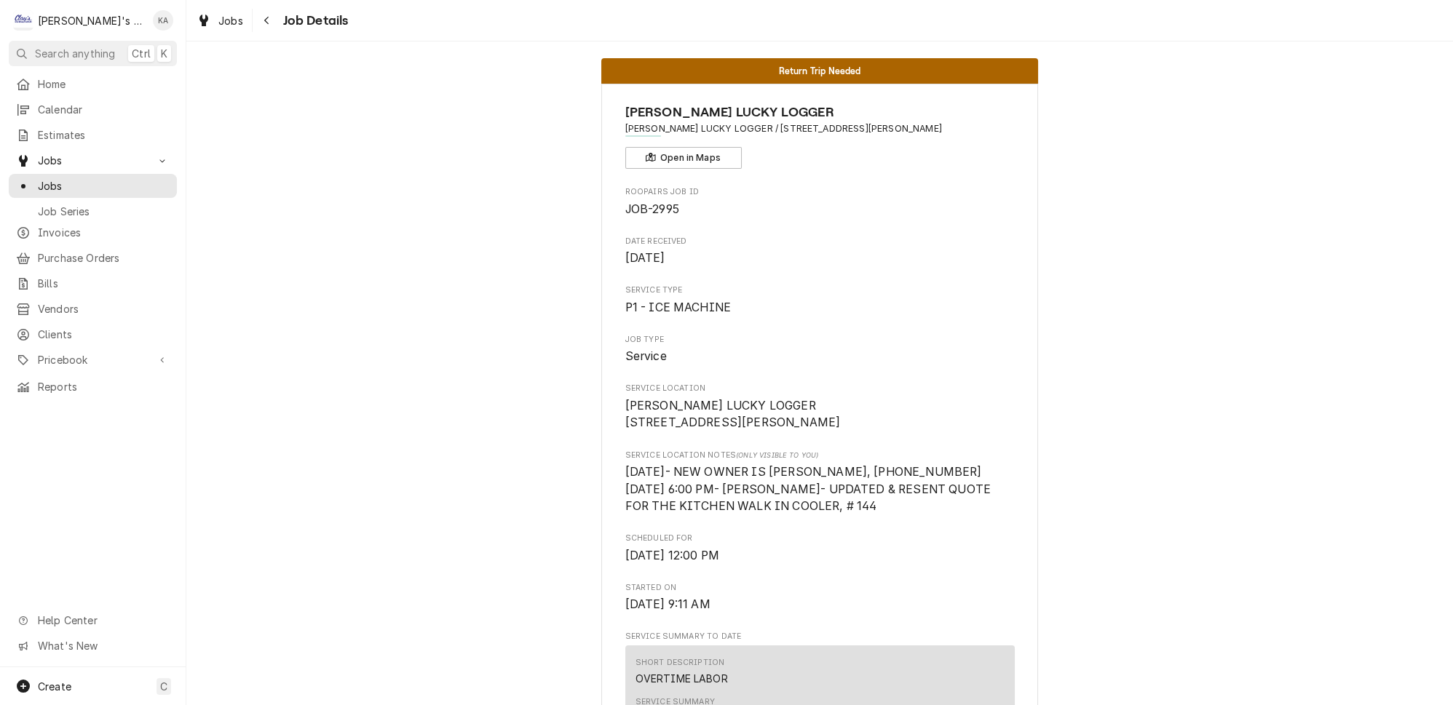
scroll to position [0, 0]
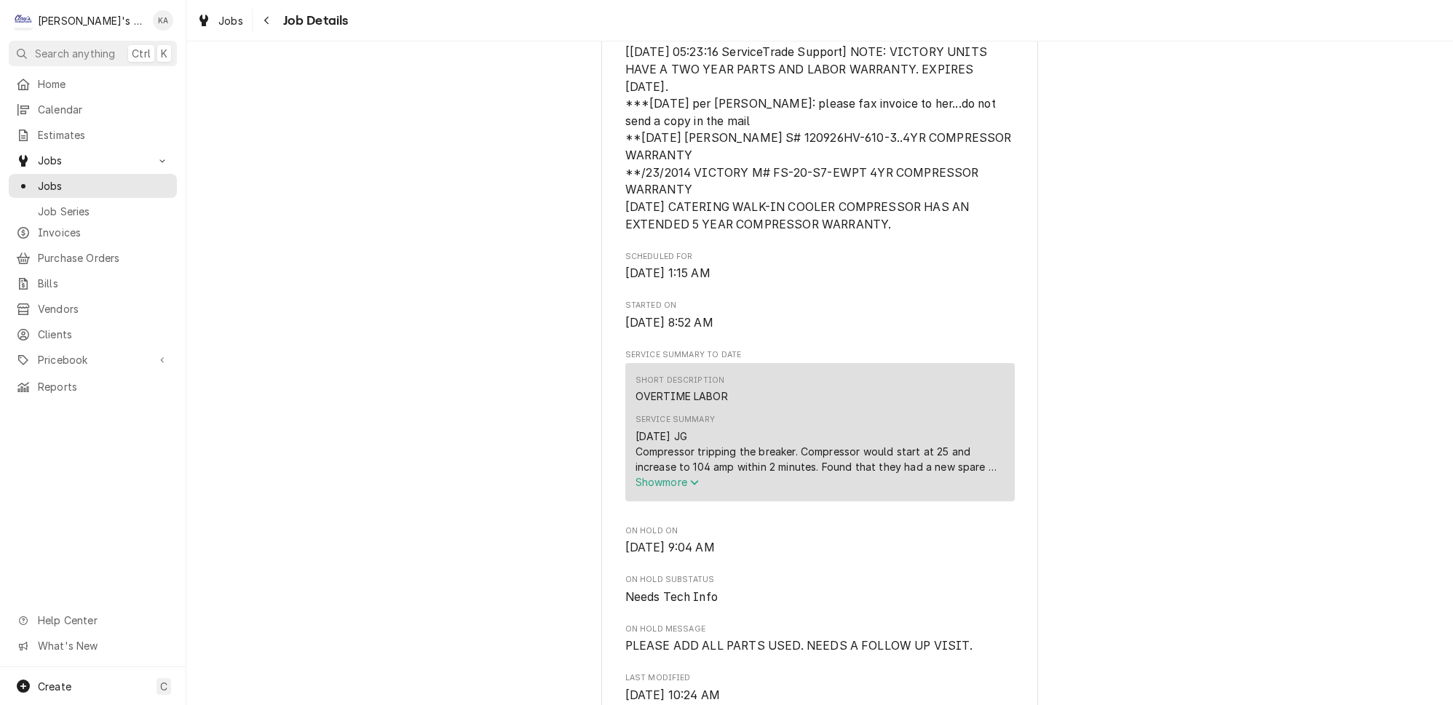
scroll to position [463, 0]
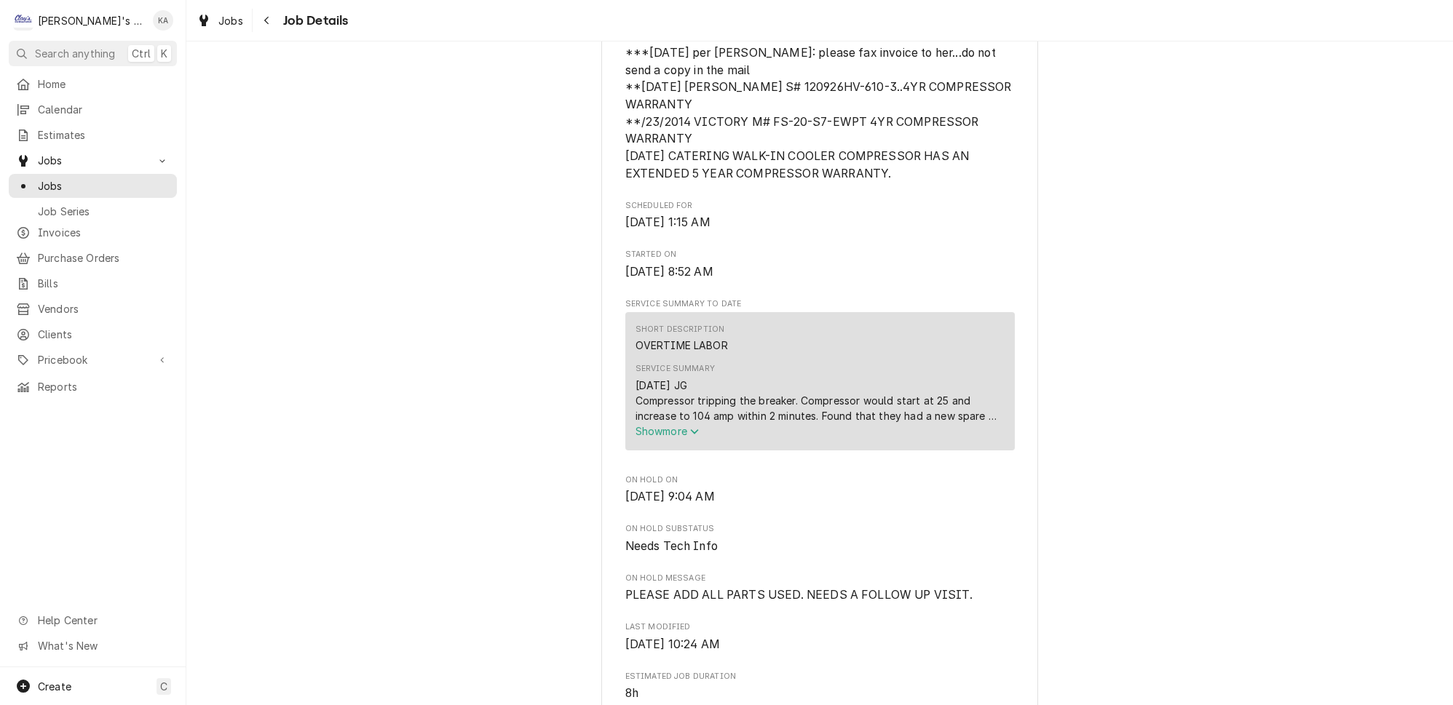
click at [681, 438] on span "Show more" at bounding box center [668, 431] width 64 height 12
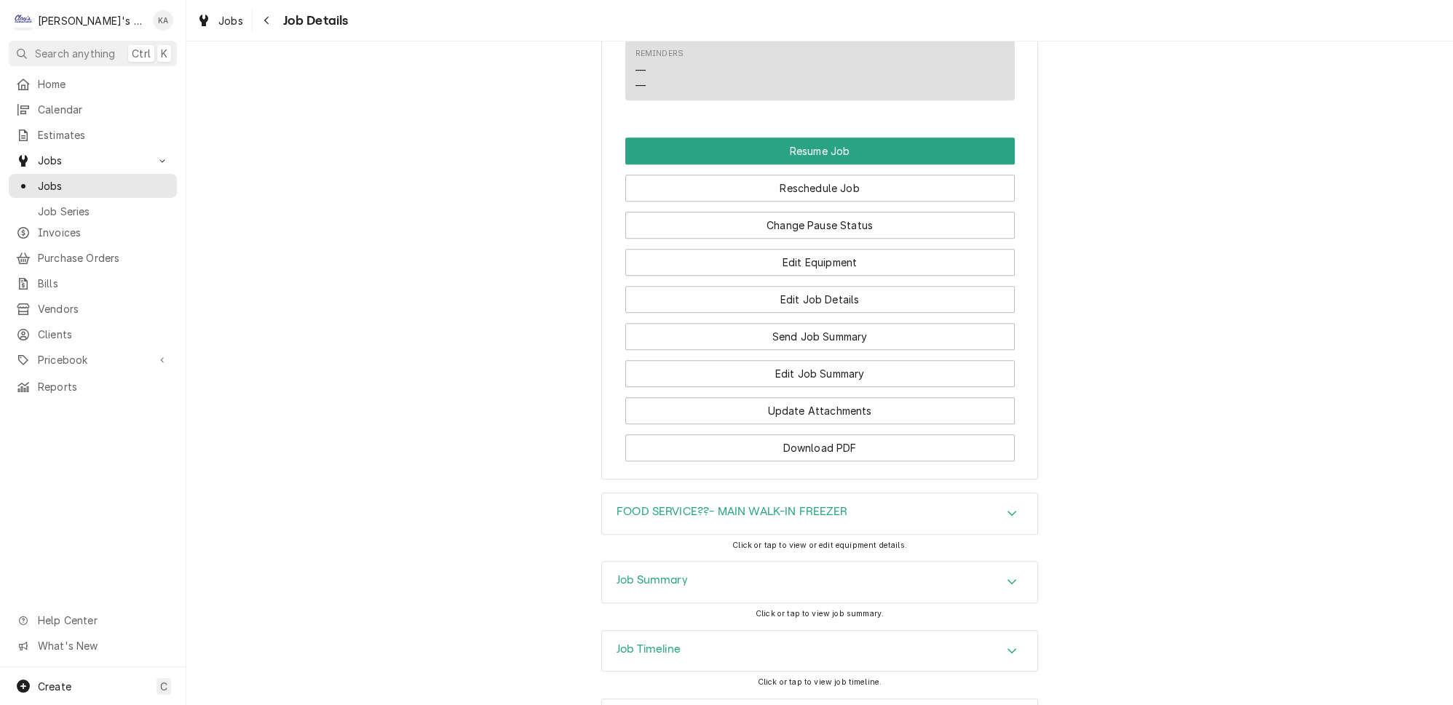
scroll to position [1853, 0]
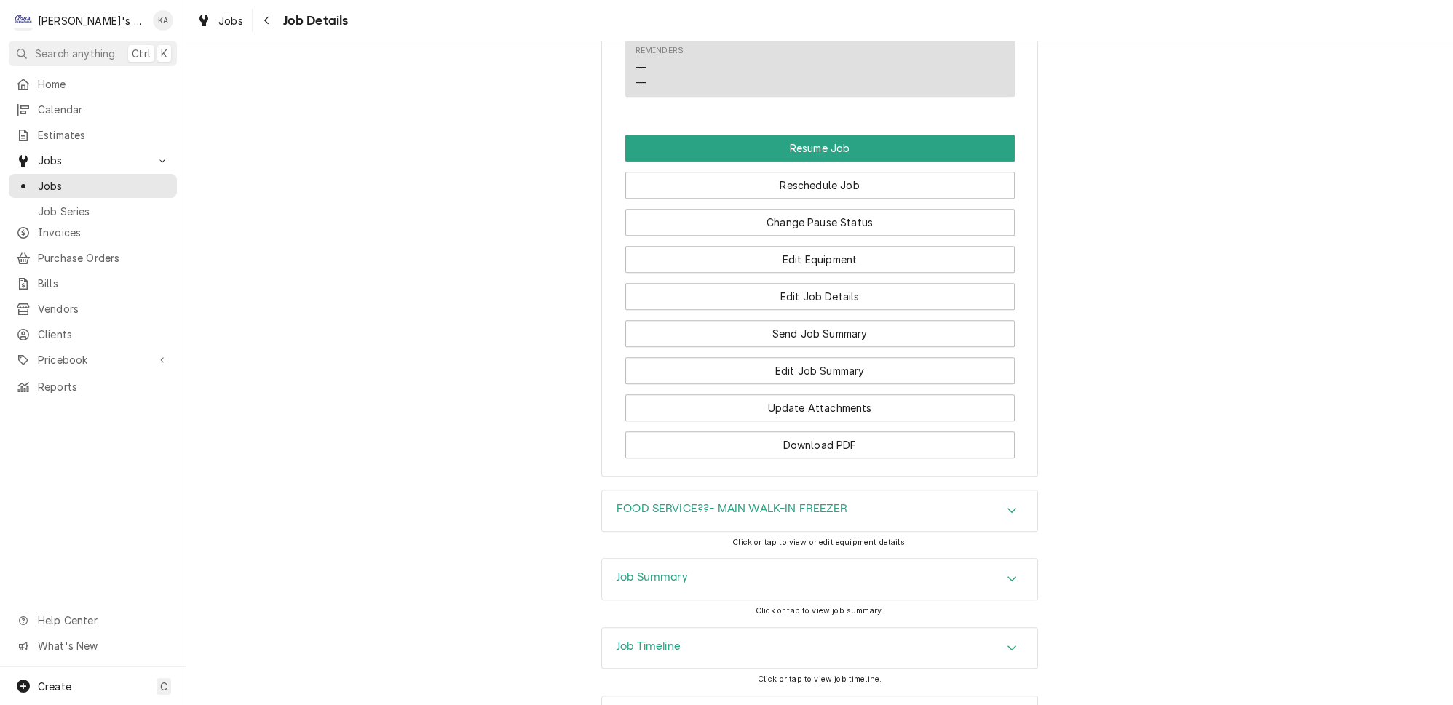
click at [643, 491] on div "FOOD SERVICE??- MAIN WALK-IN FREEZER" at bounding box center [819, 511] width 435 height 41
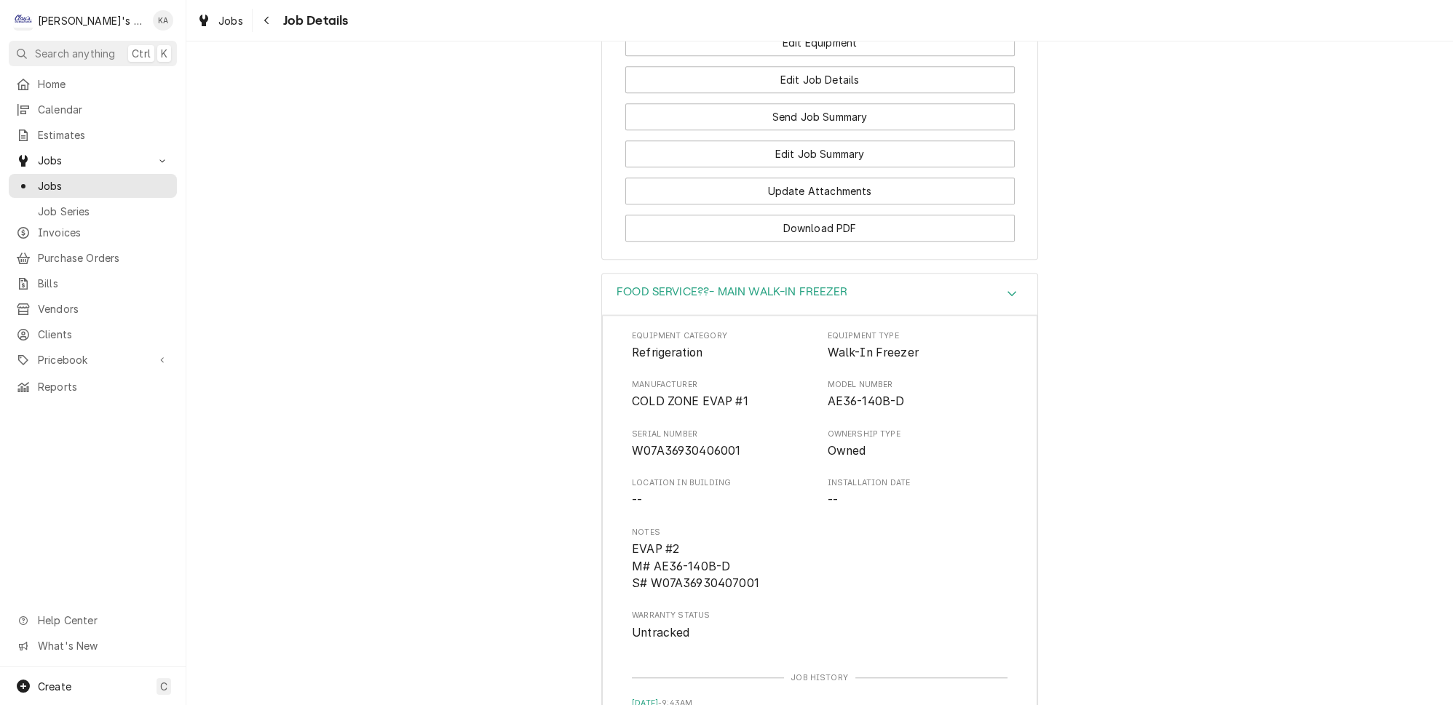
scroll to position [2052, 0]
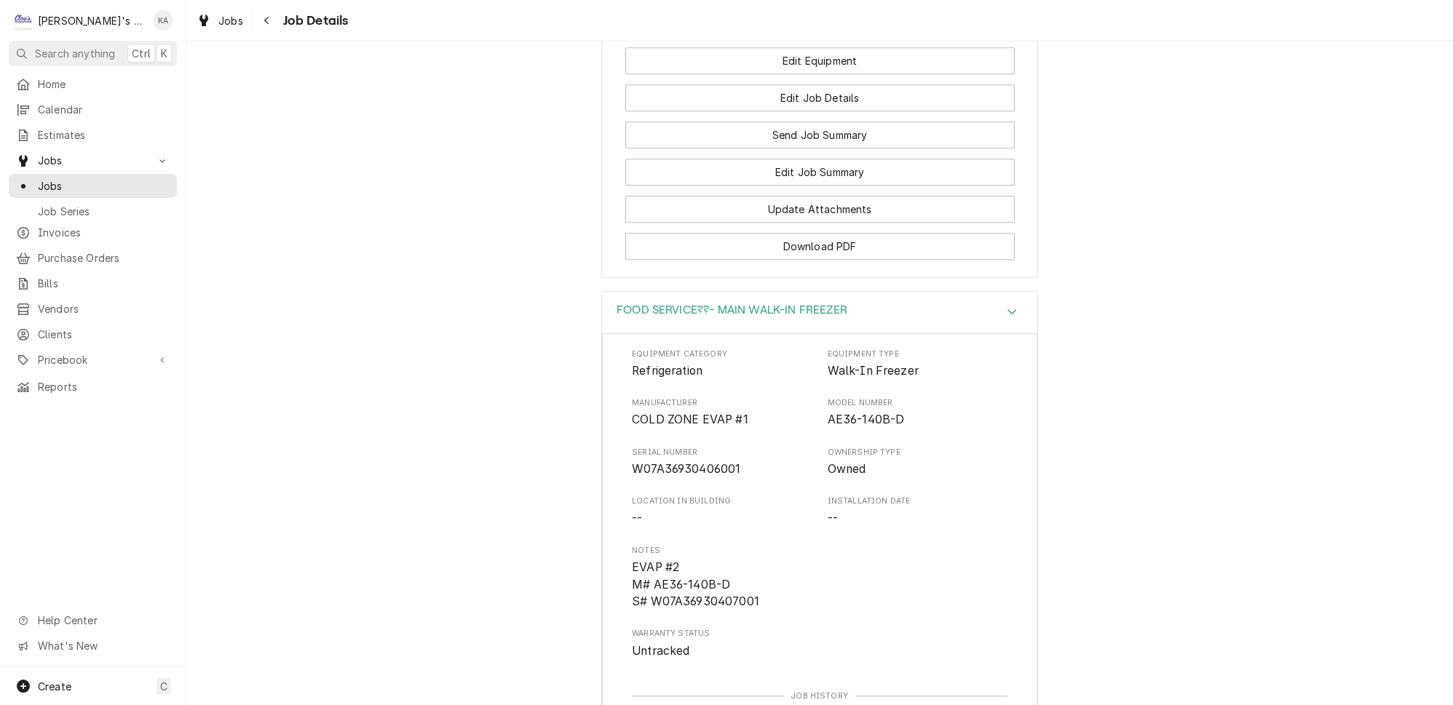
click at [676, 292] on div "FOOD SERVICE??- MAIN WALK-IN FREEZER" at bounding box center [819, 312] width 435 height 41
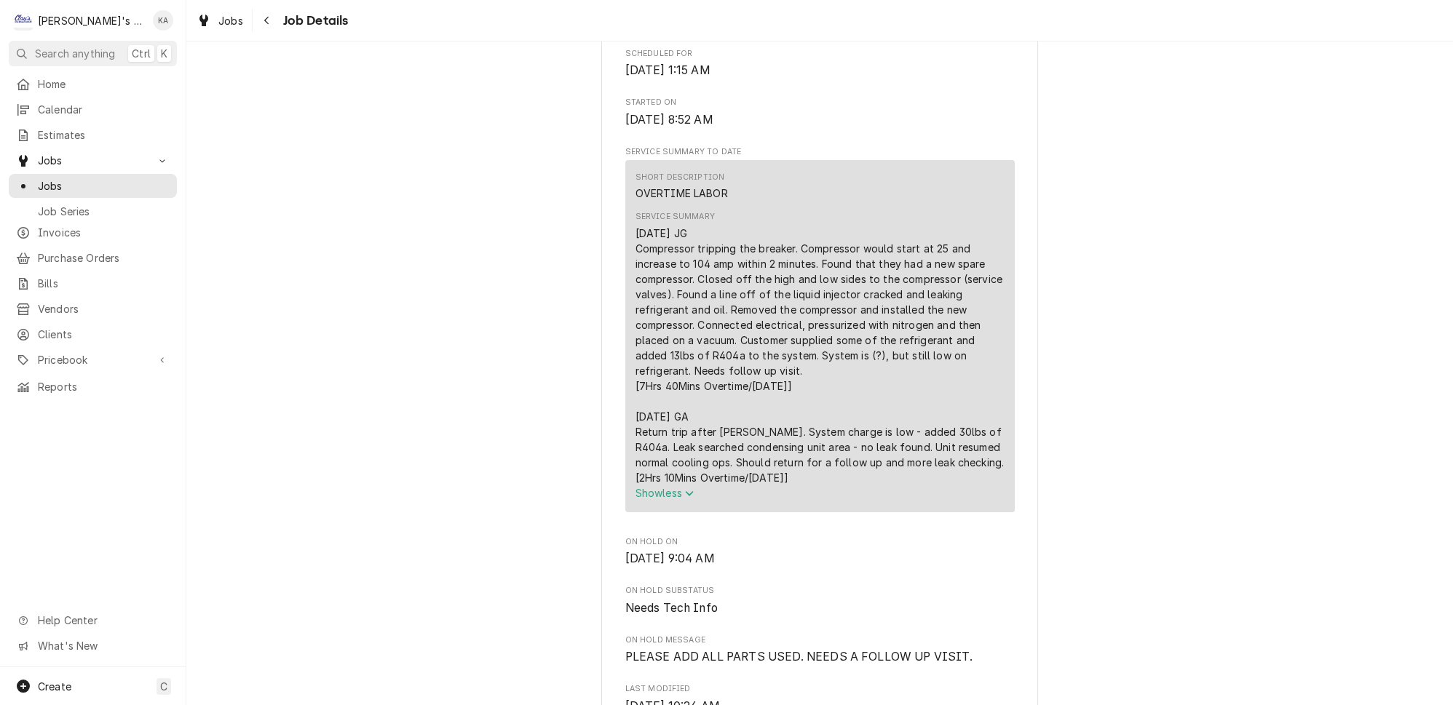
scroll to position [529, 0]
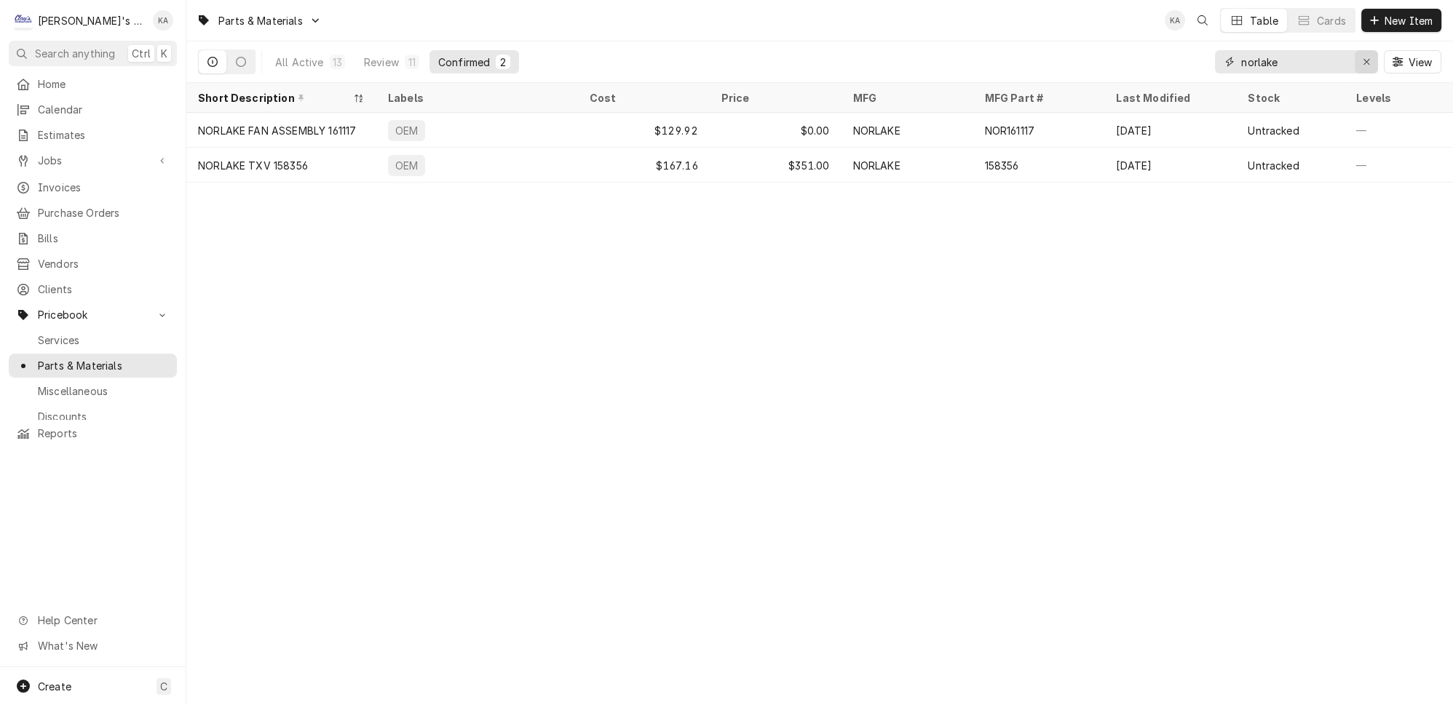
click at [1378, 58] on button "Erase input" at bounding box center [1366, 61] width 23 height 23
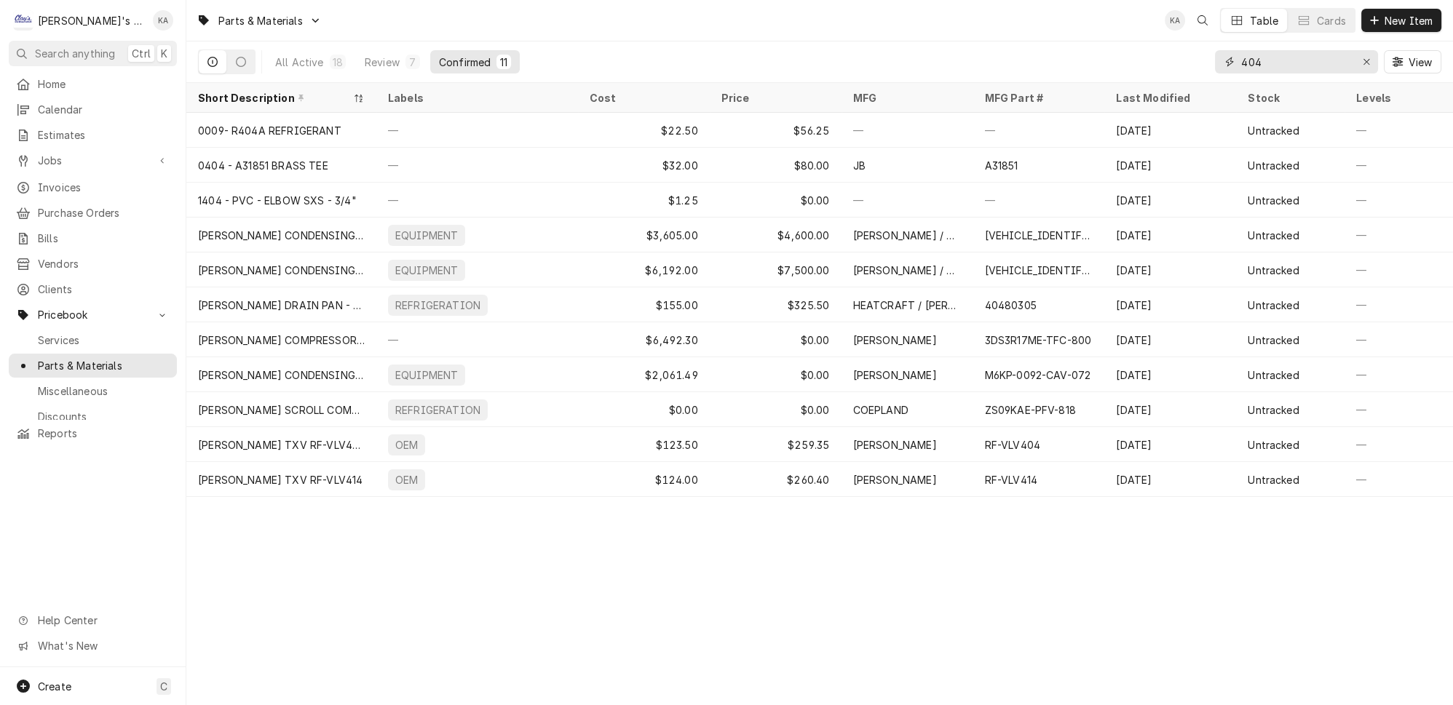
type input "404"
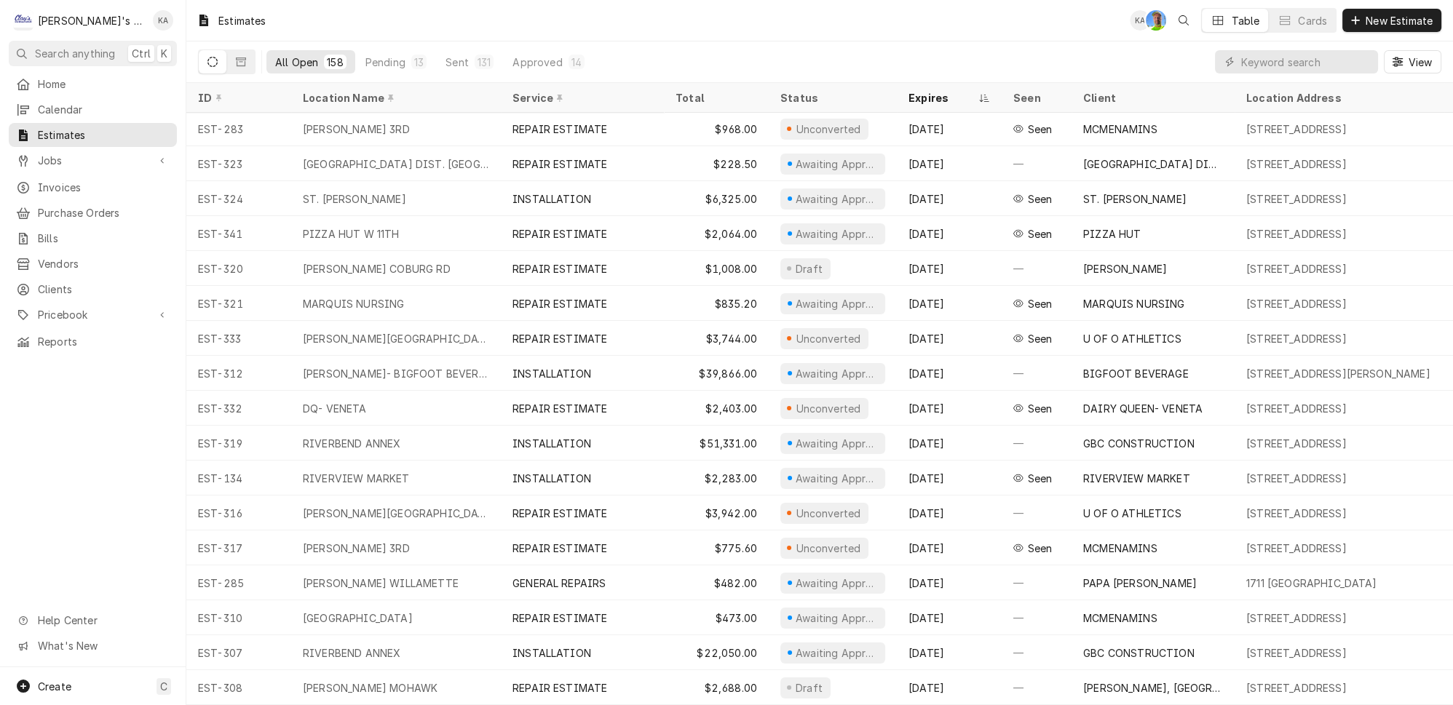
scroll to position [385, 0]
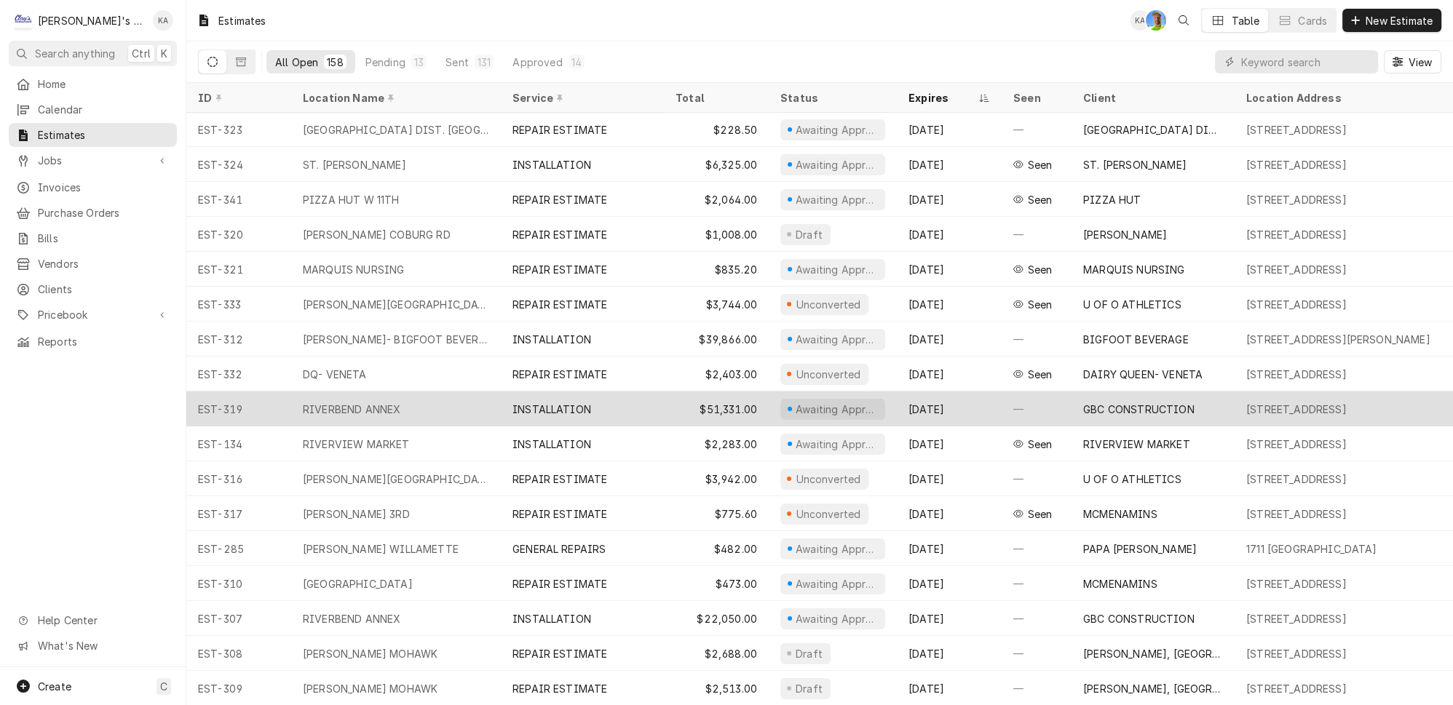
click at [627, 409] on div "INSTALLATION" at bounding box center [582, 409] width 163 height 35
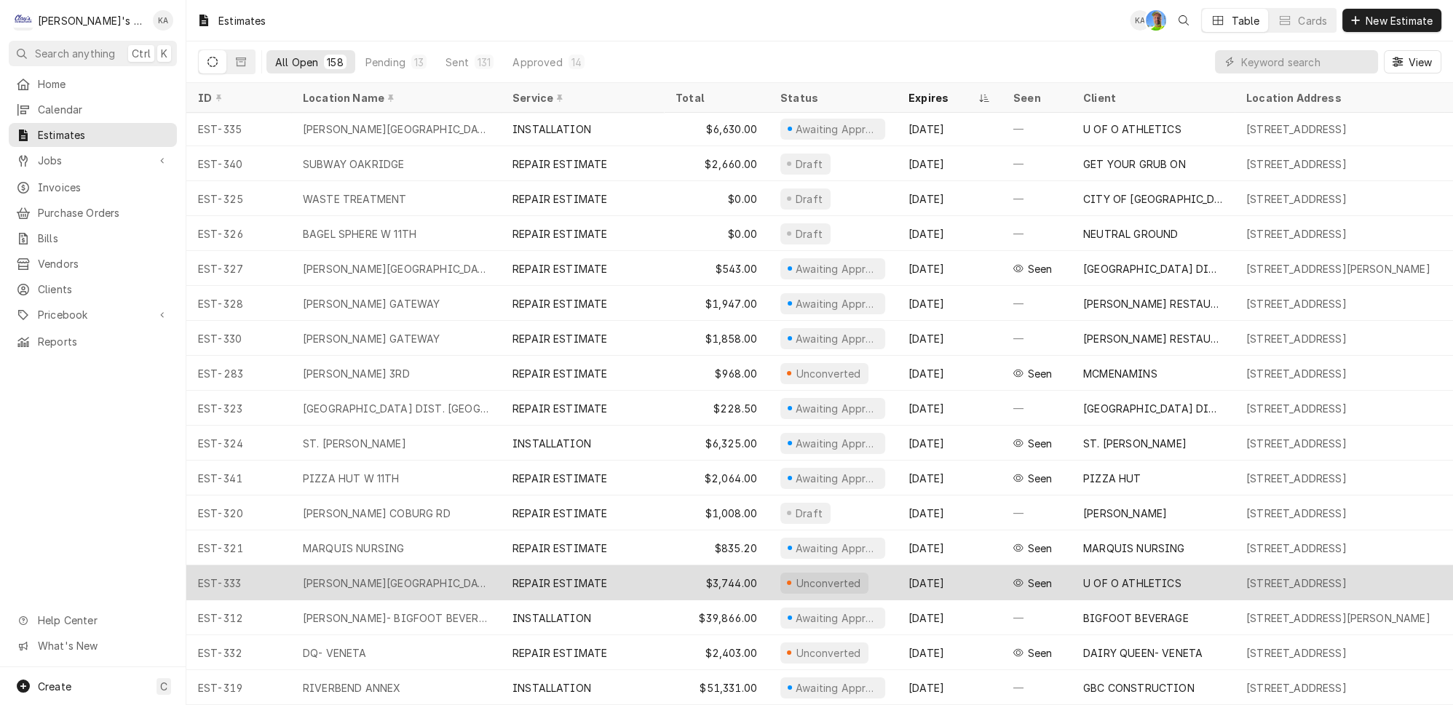
scroll to position [0, 0]
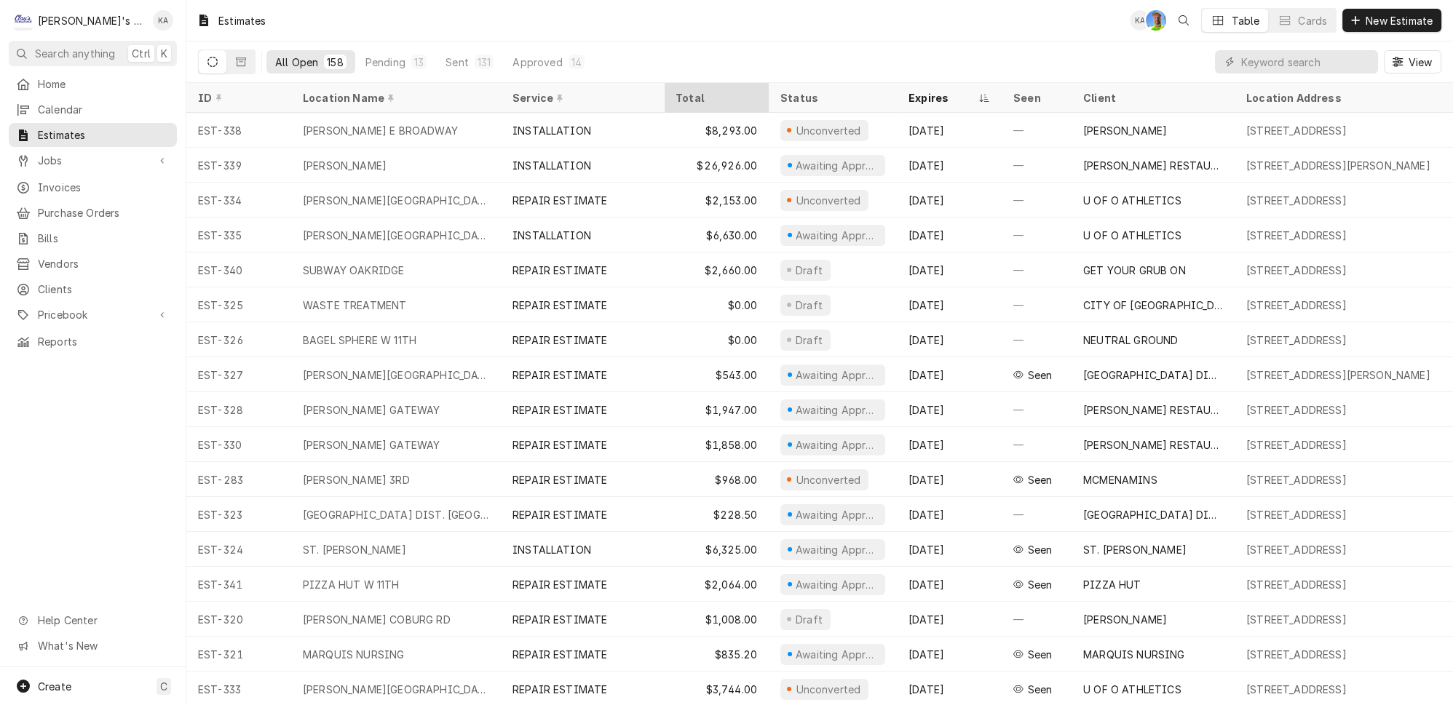
click at [692, 86] on div "Total" at bounding box center [716, 98] width 99 height 24
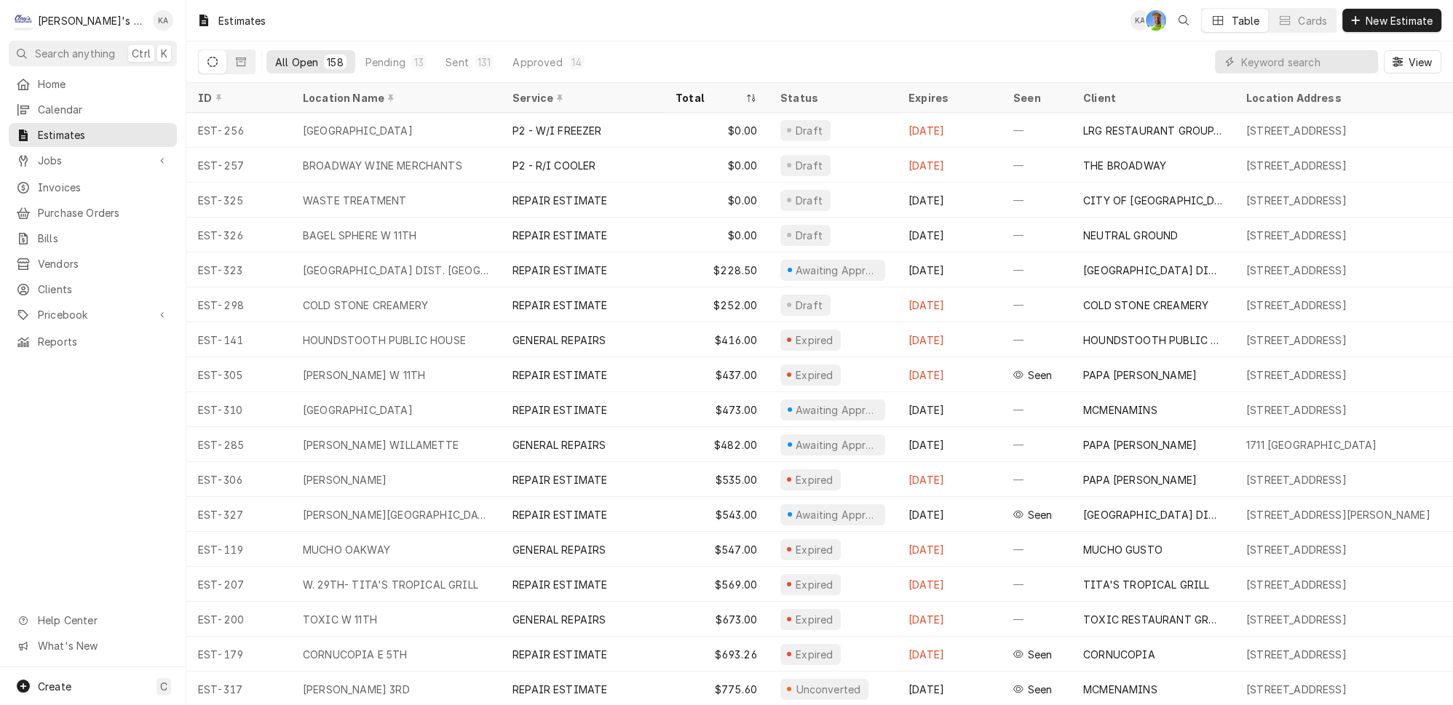
click at [692, 86] on div "Total" at bounding box center [716, 98] width 99 height 24
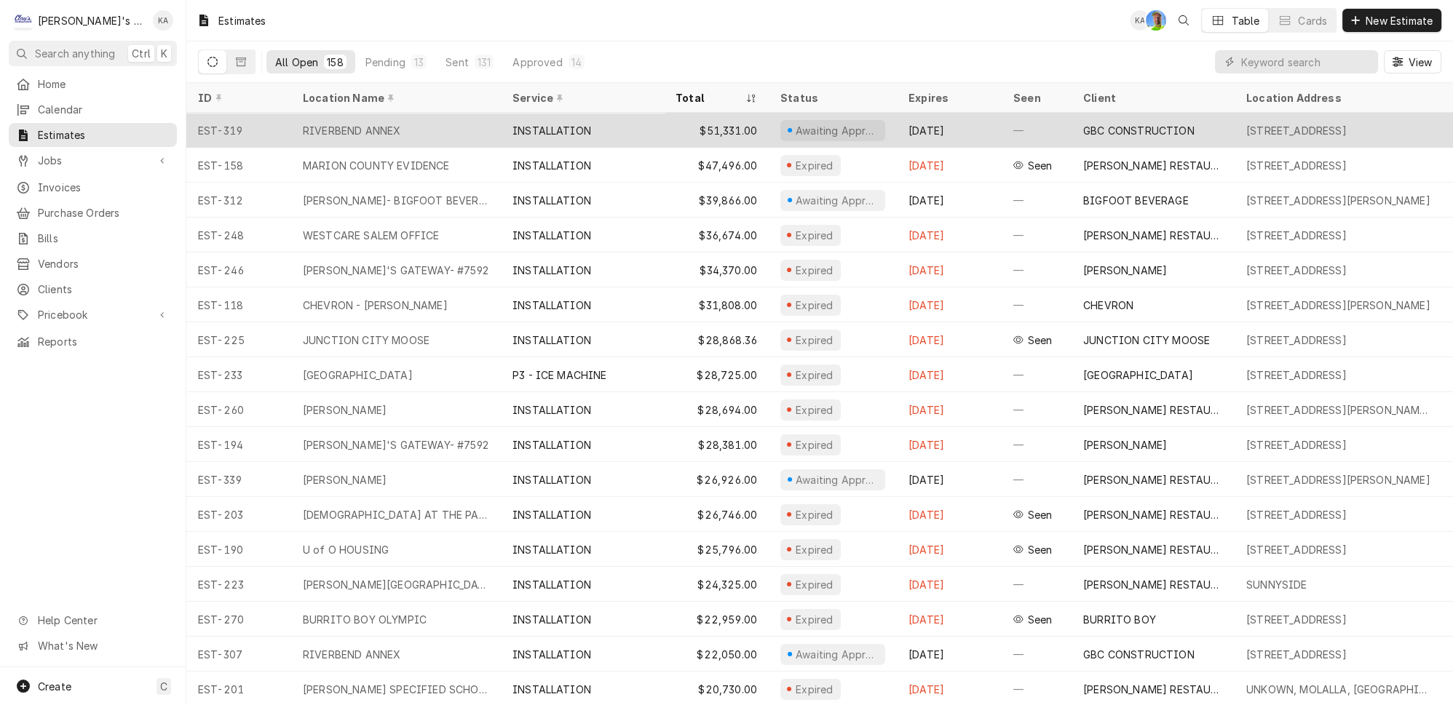
click at [641, 125] on div "INSTALLATION" at bounding box center [582, 130] width 163 height 35
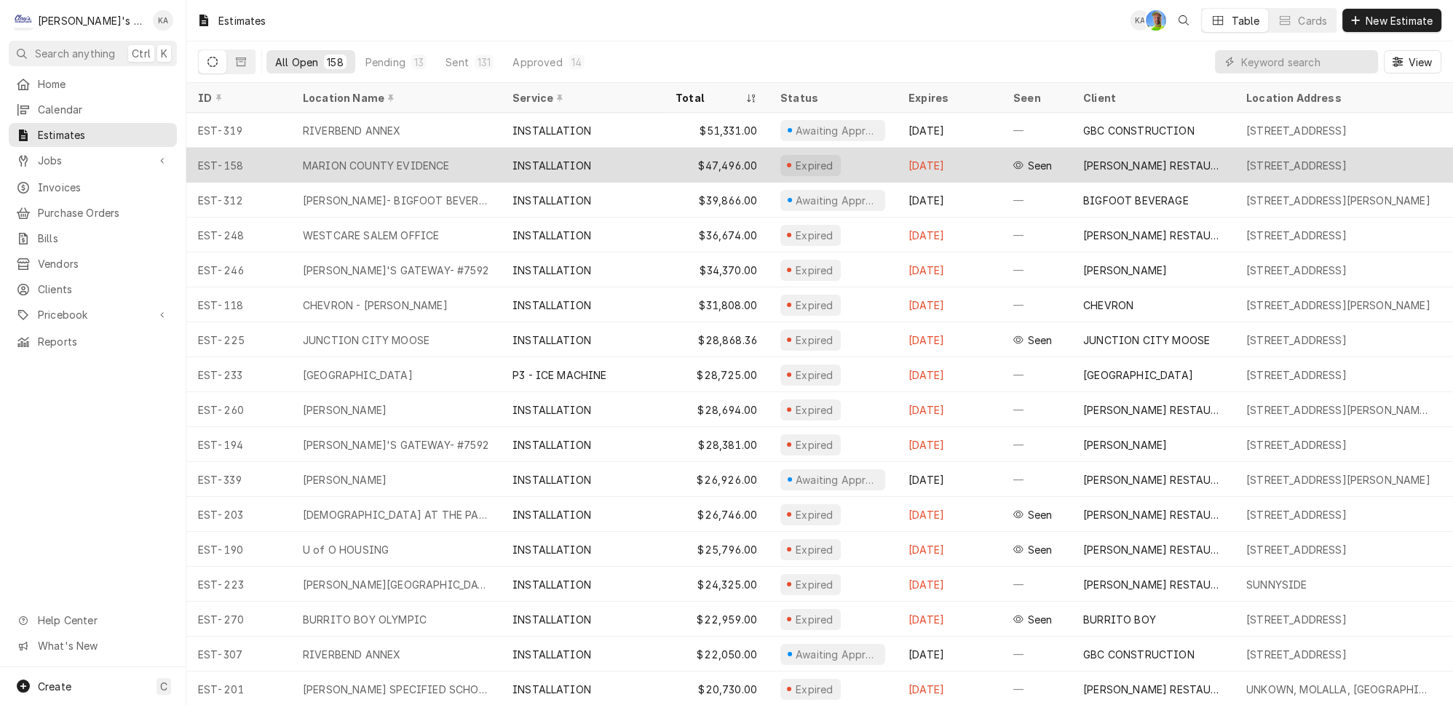
click at [633, 157] on div "INSTALLATION" at bounding box center [582, 165] width 163 height 35
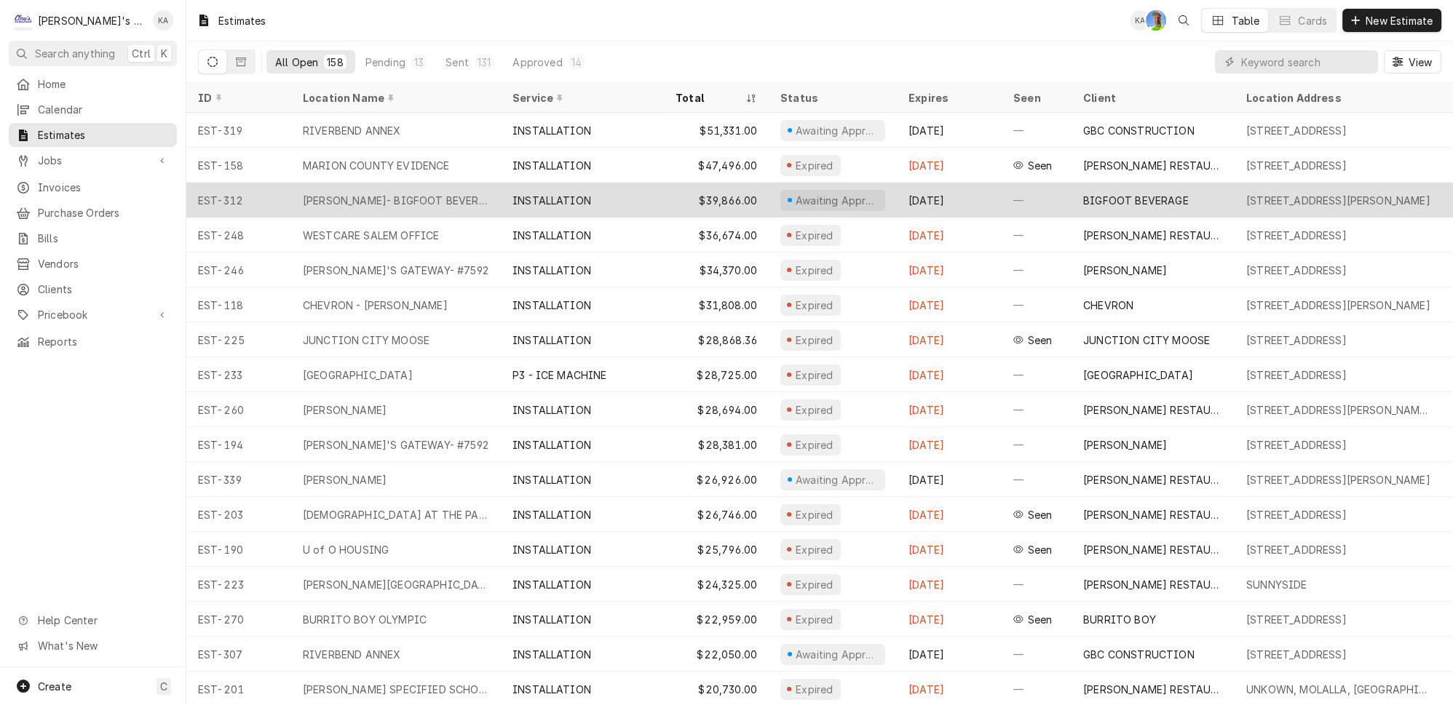
click at [625, 191] on div "INSTALLATION" at bounding box center [582, 200] width 163 height 35
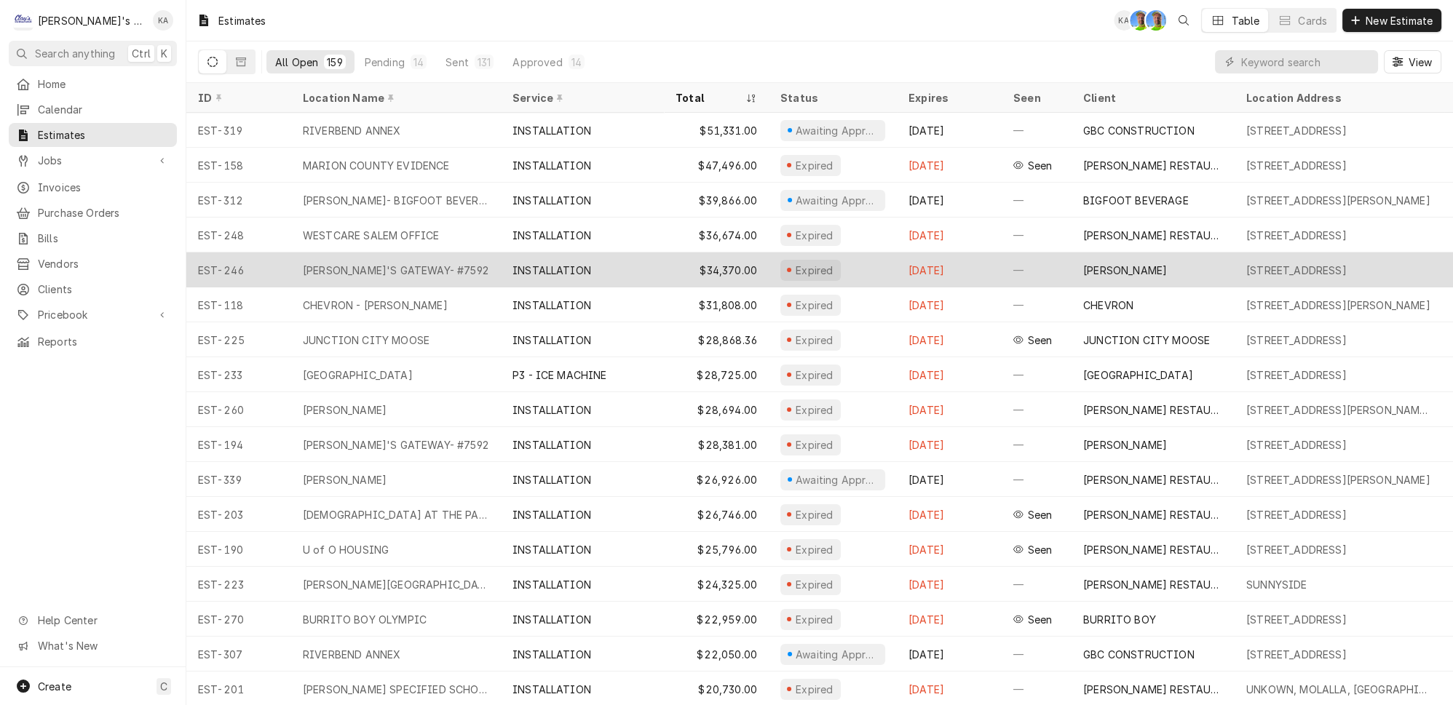
click at [664, 258] on div "$34,370.00" at bounding box center [716, 270] width 105 height 35
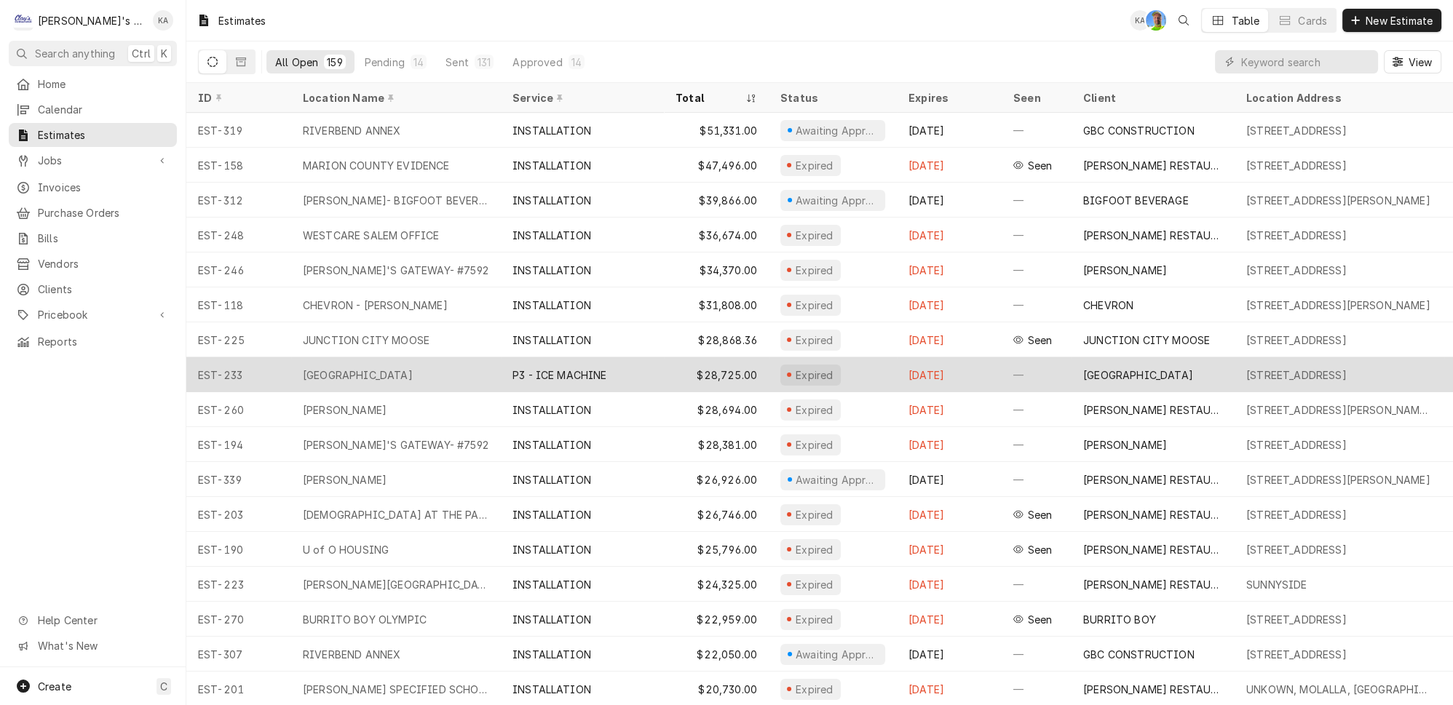
click at [638, 368] on div "P3 - ICE MACHINE" at bounding box center [582, 374] width 163 height 35
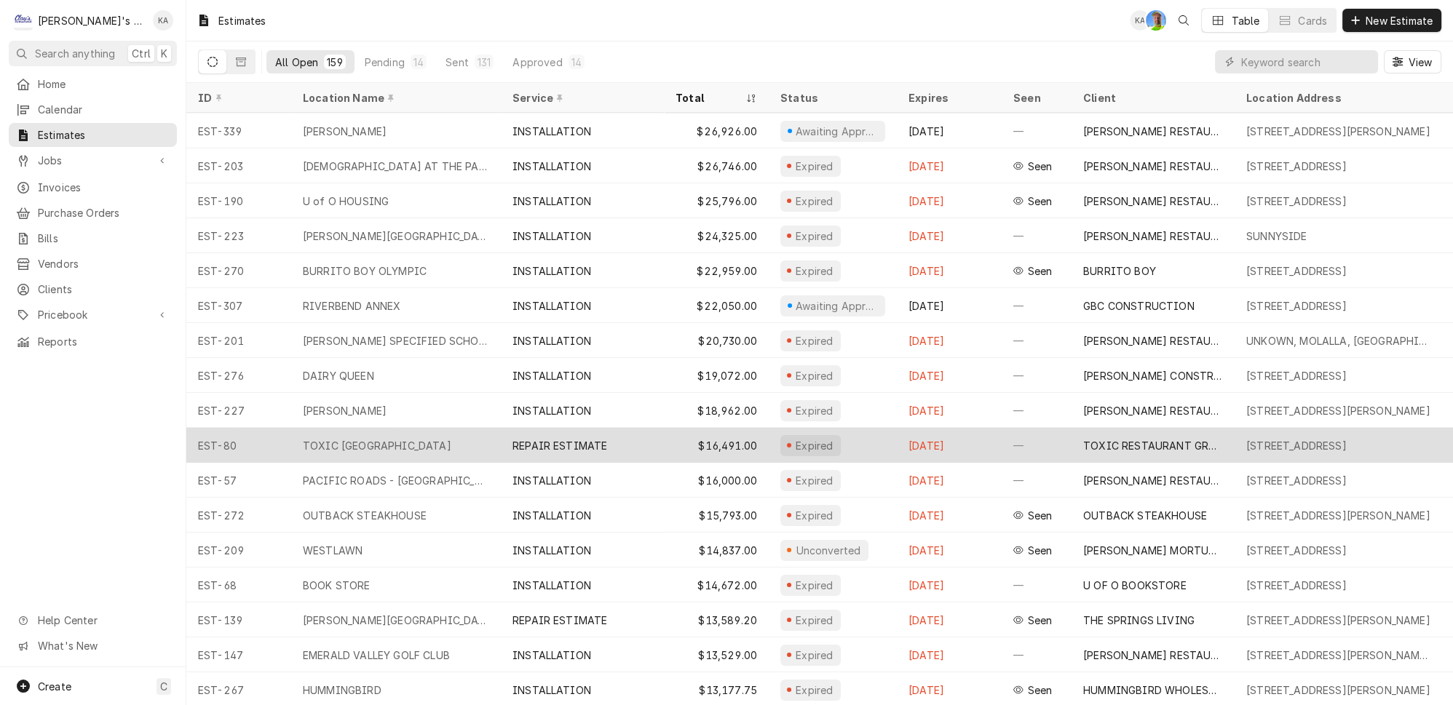
scroll to position [350, 0]
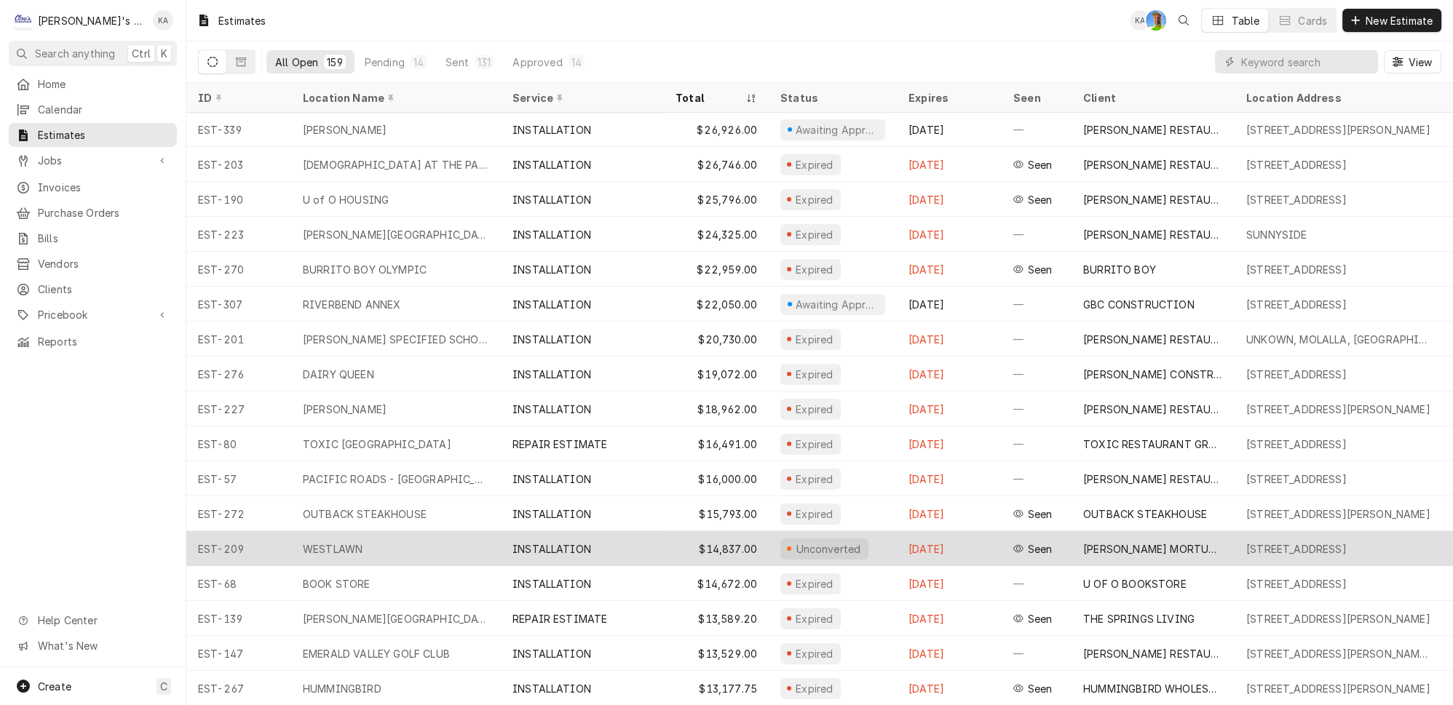
click at [629, 531] on div "INSTALLATION" at bounding box center [582, 548] width 163 height 35
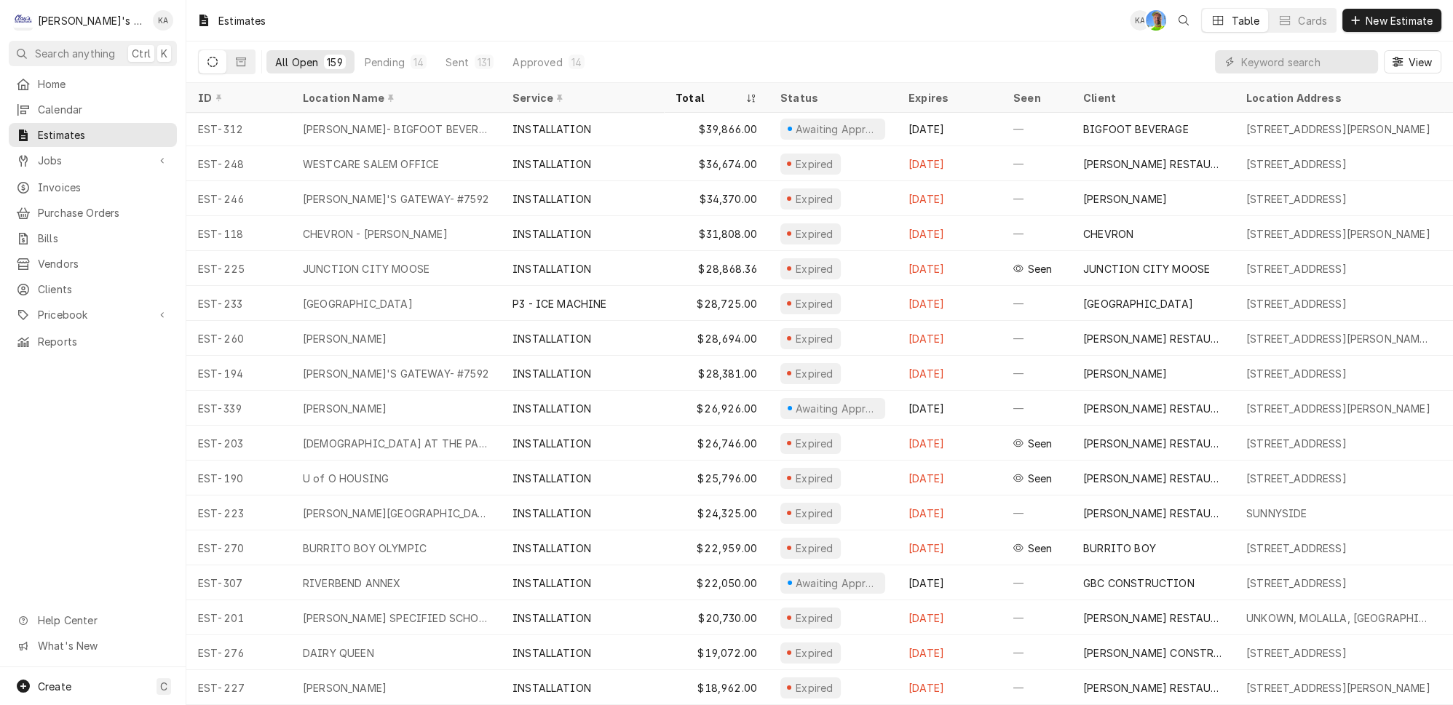
scroll to position [0, 0]
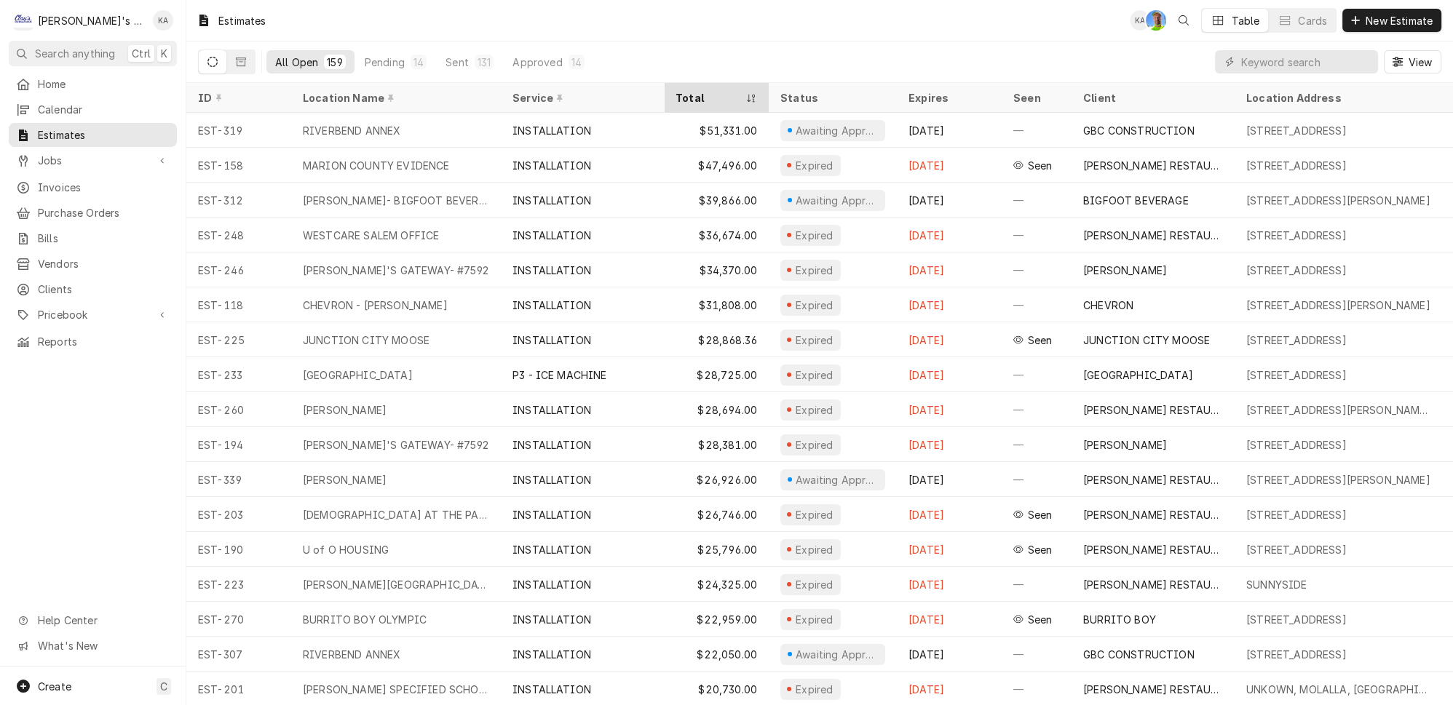
click at [734, 92] on div "Total" at bounding box center [716, 98] width 99 height 24
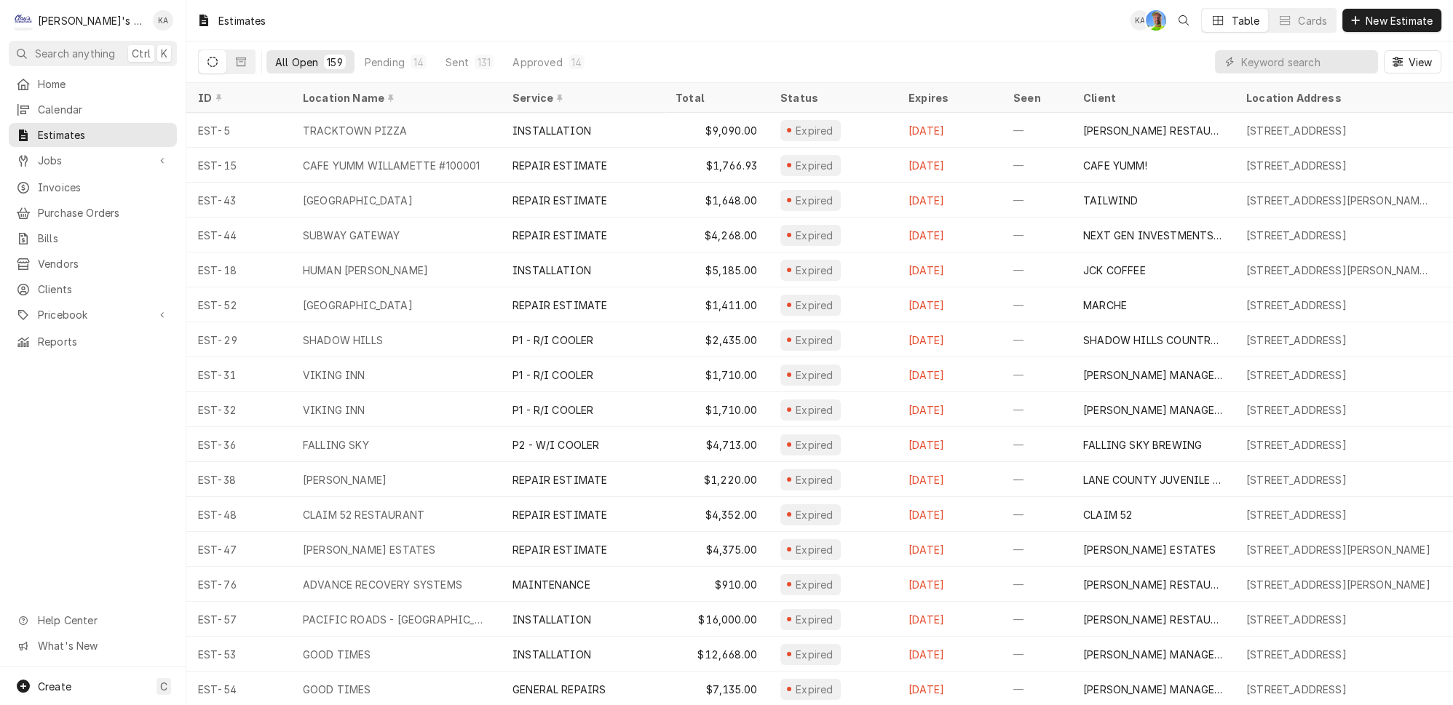
click at [734, 92] on div "Total" at bounding box center [715, 97] width 79 height 15
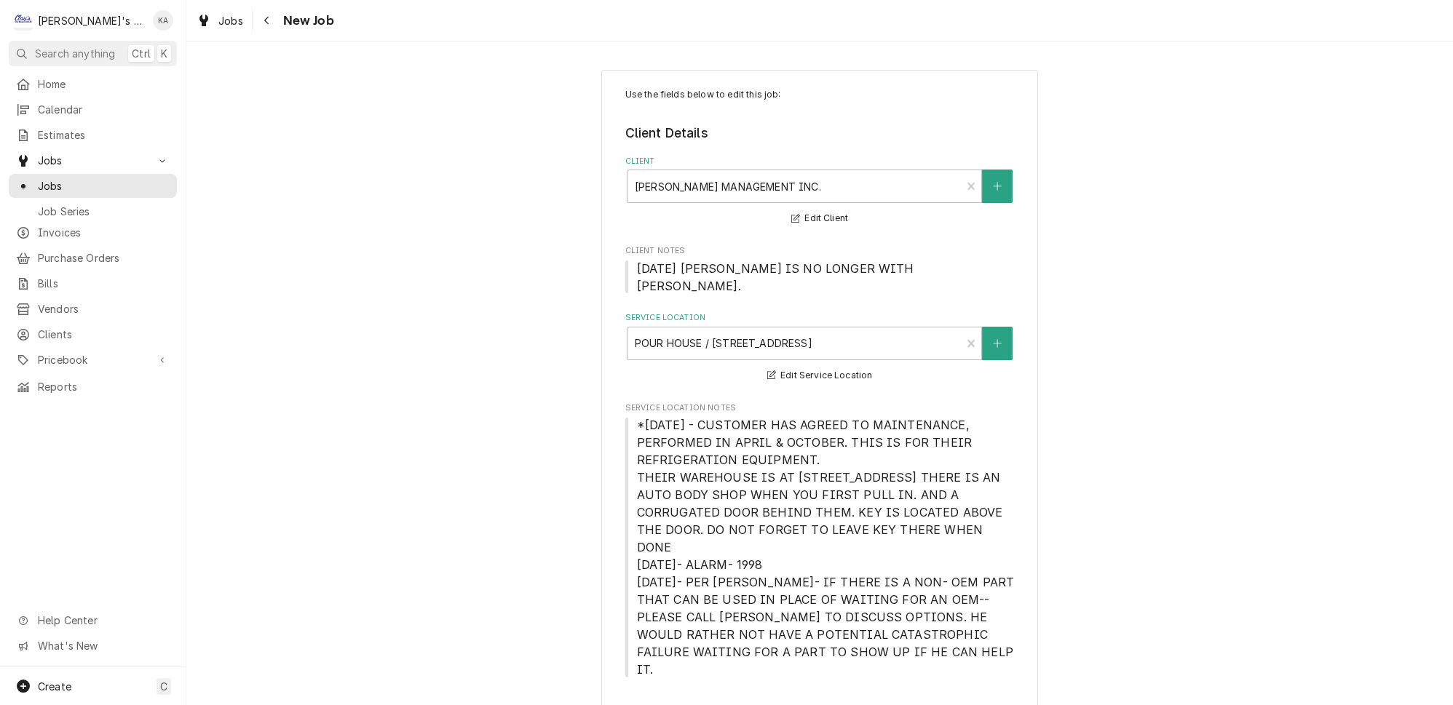
type textarea "x"
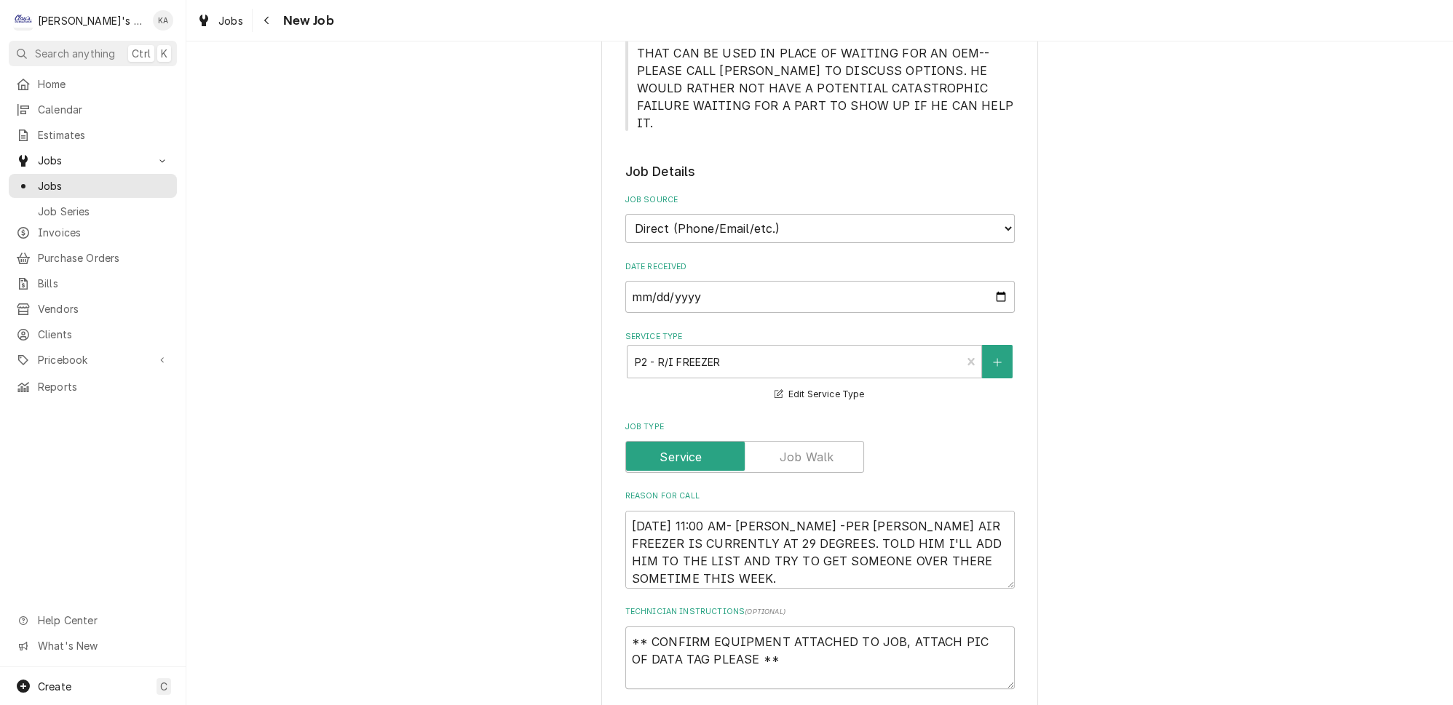
scroll to position [596, 0]
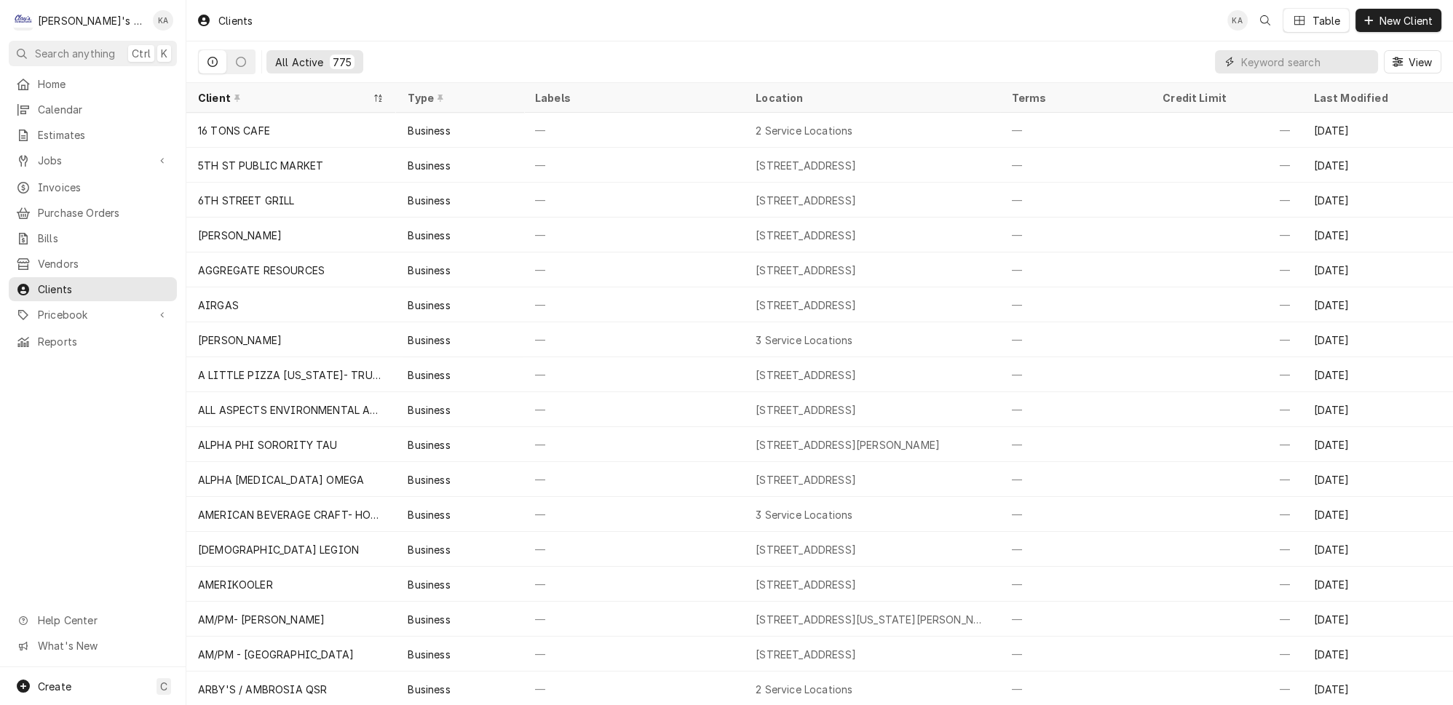
click at [1273, 58] on input "Dynamic Content Wrapper" at bounding box center [1306, 61] width 130 height 23
click at [1120, 63] on div "All Active 775 View" at bounding box center [820, 61] width 1244 height 41
click at [1264, 53] on input "Dynamic Content Wrapper" at bounding box center [1306, 61] width 130 height 23
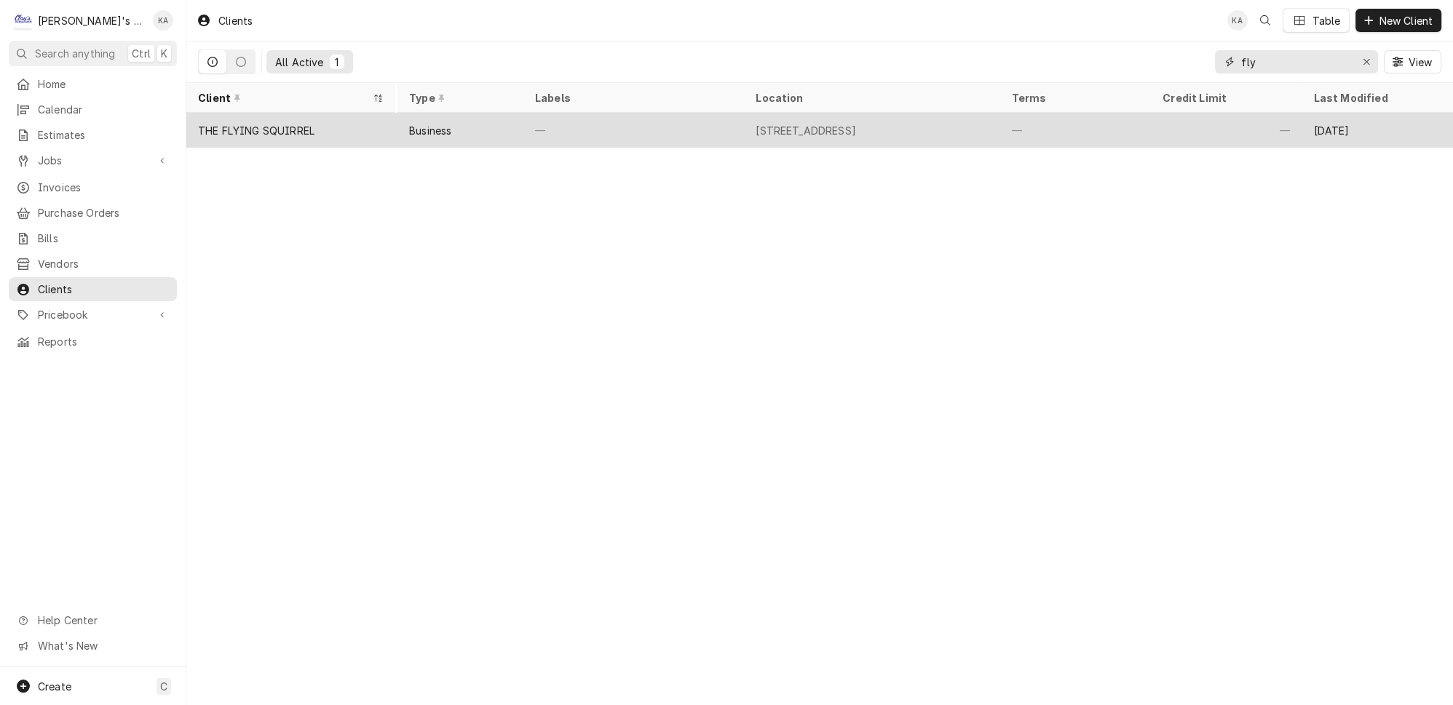
type input "fly"
click at [566, 134] on div "—" at bounding box center [633, 130] width 221 height 35
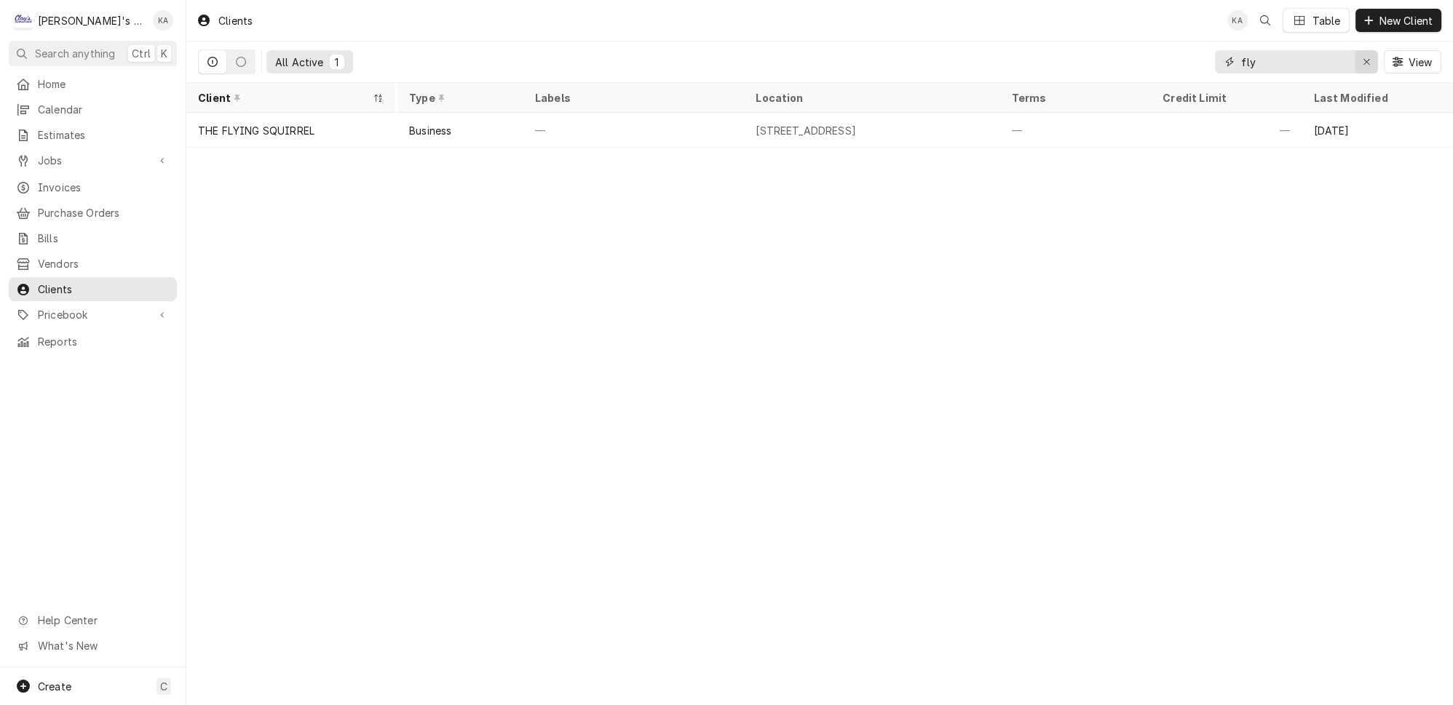
click at [1372, 63] on div "Erase input" at bounding box center [1366, 62] width 15 height 15
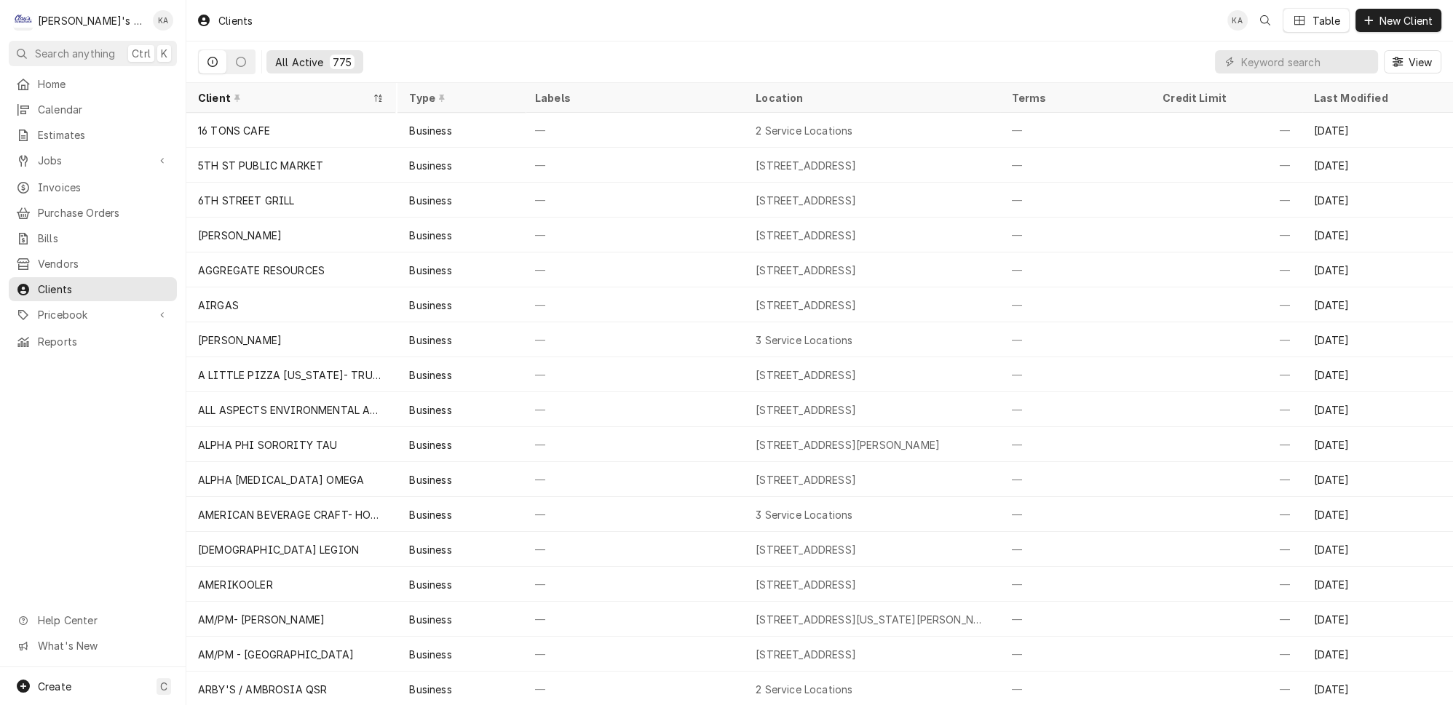
click at [1134, 63] on div "All Active 775 View" at bounding box center [820, 61] width 1244 height 41
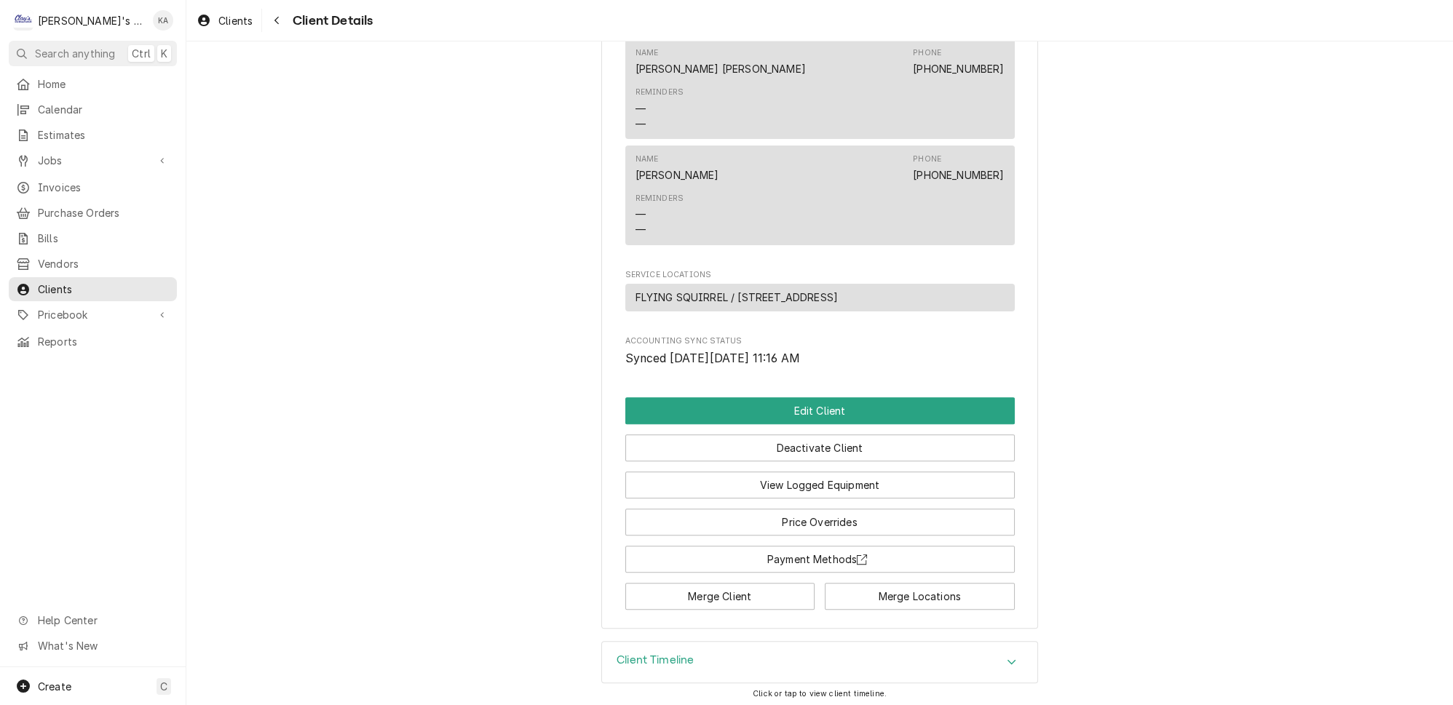
scroll to position [837, 0]
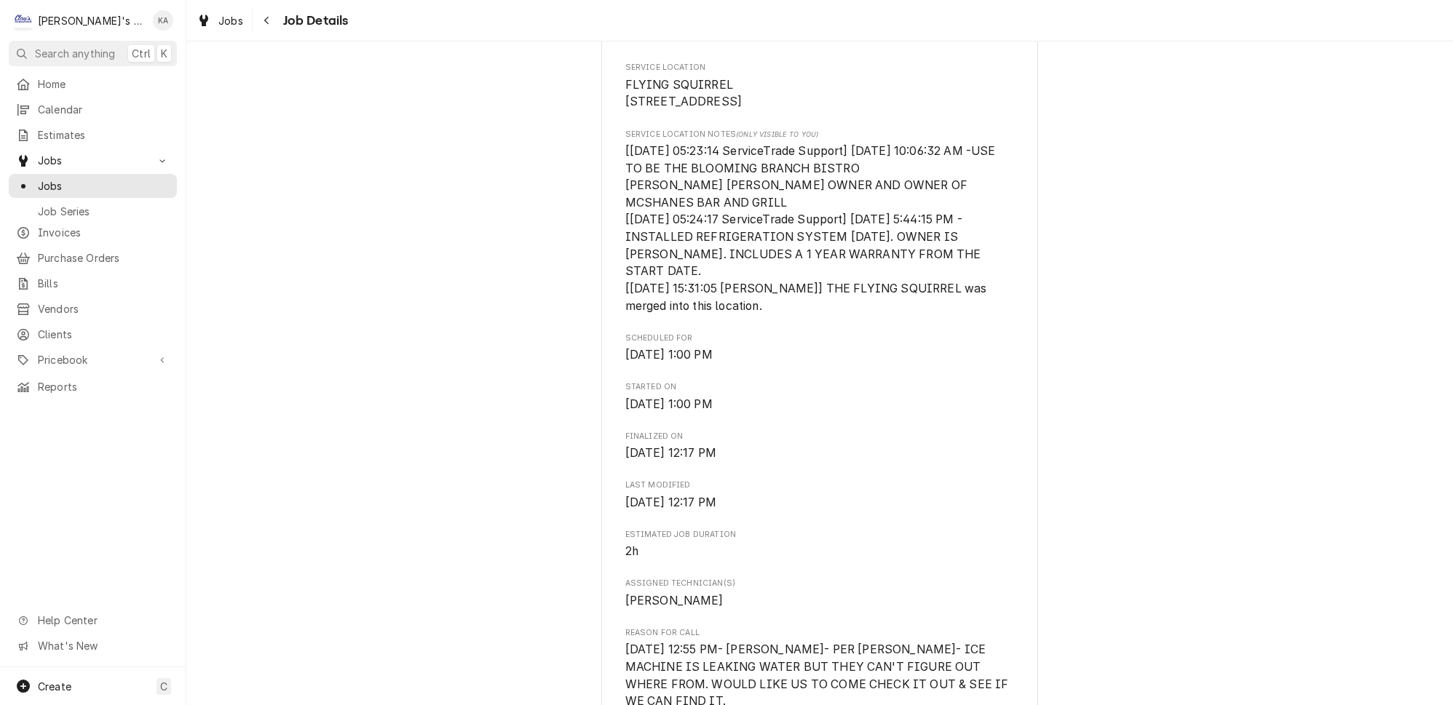
scroll to position [463, 0]
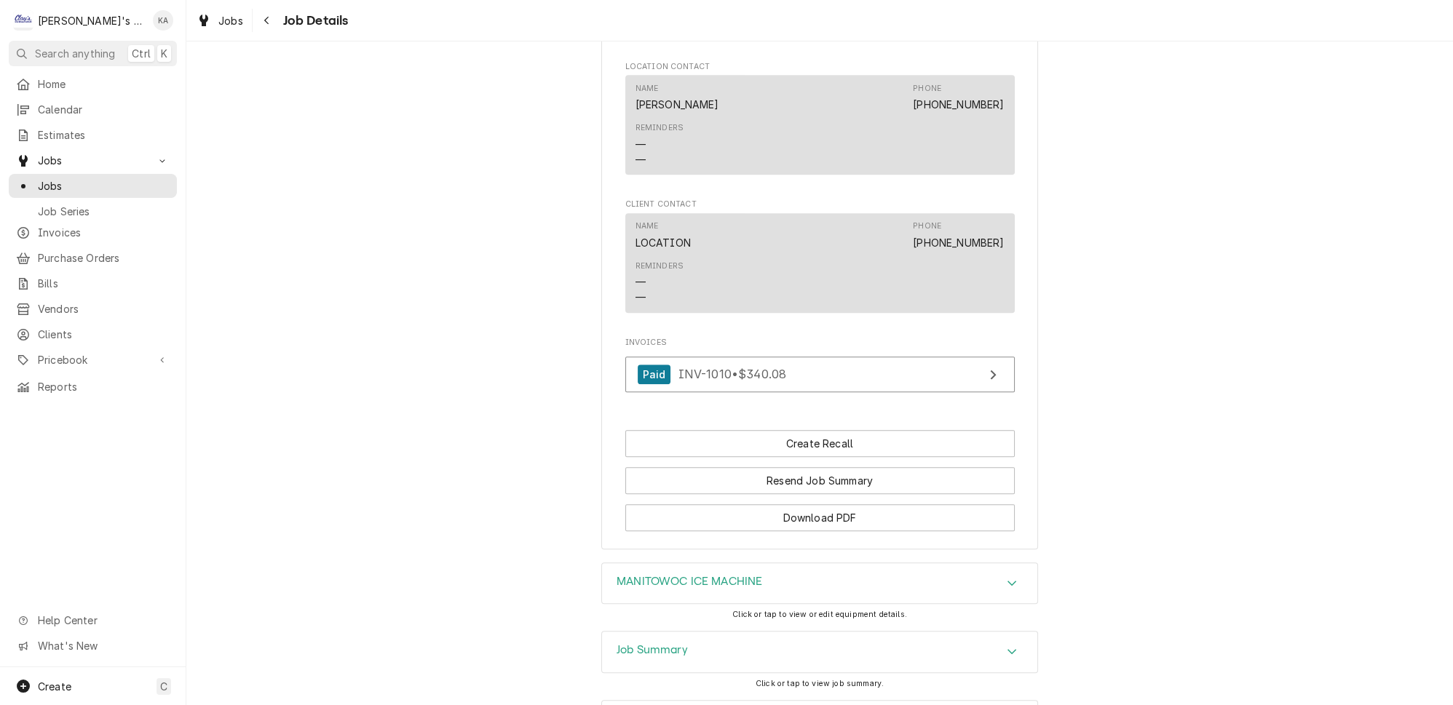
scroll to position [1449, 0]
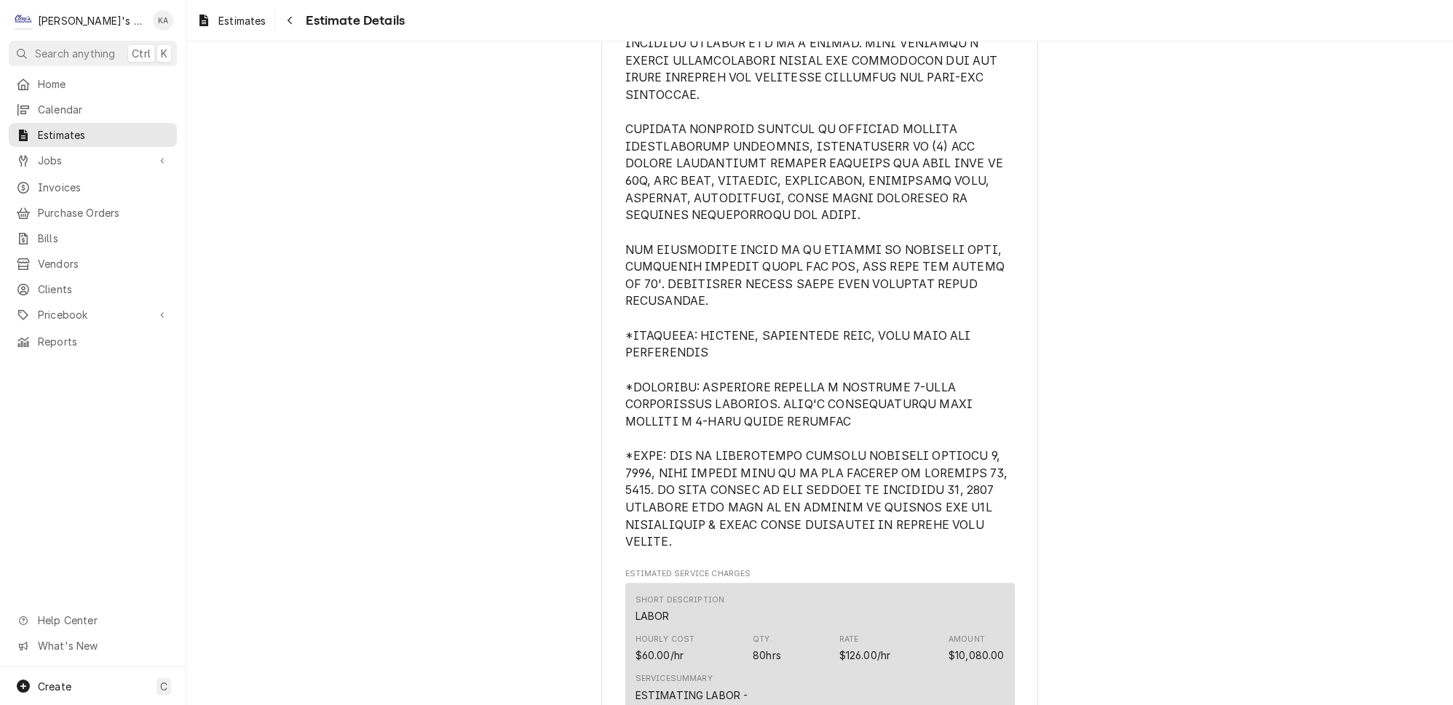
scroll to position [662, 0]
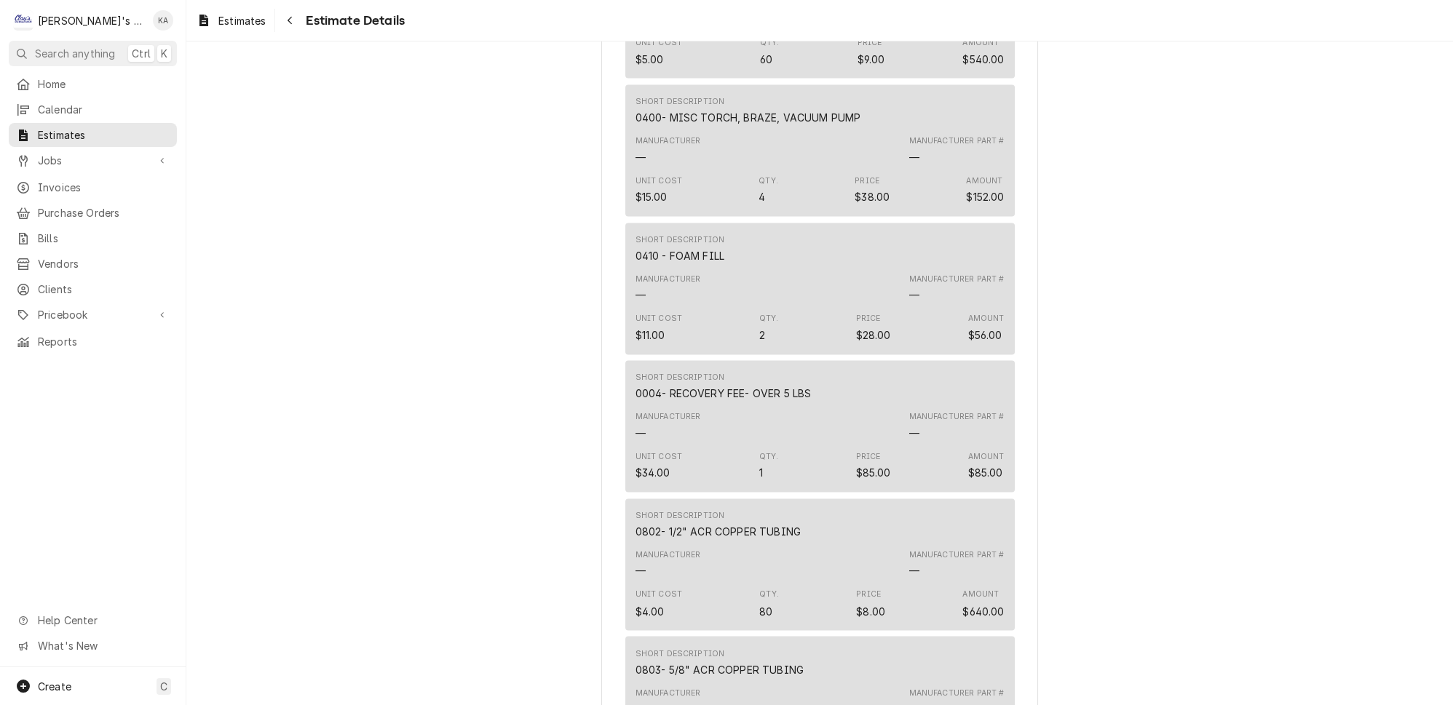
scroll to position [4103, 0]
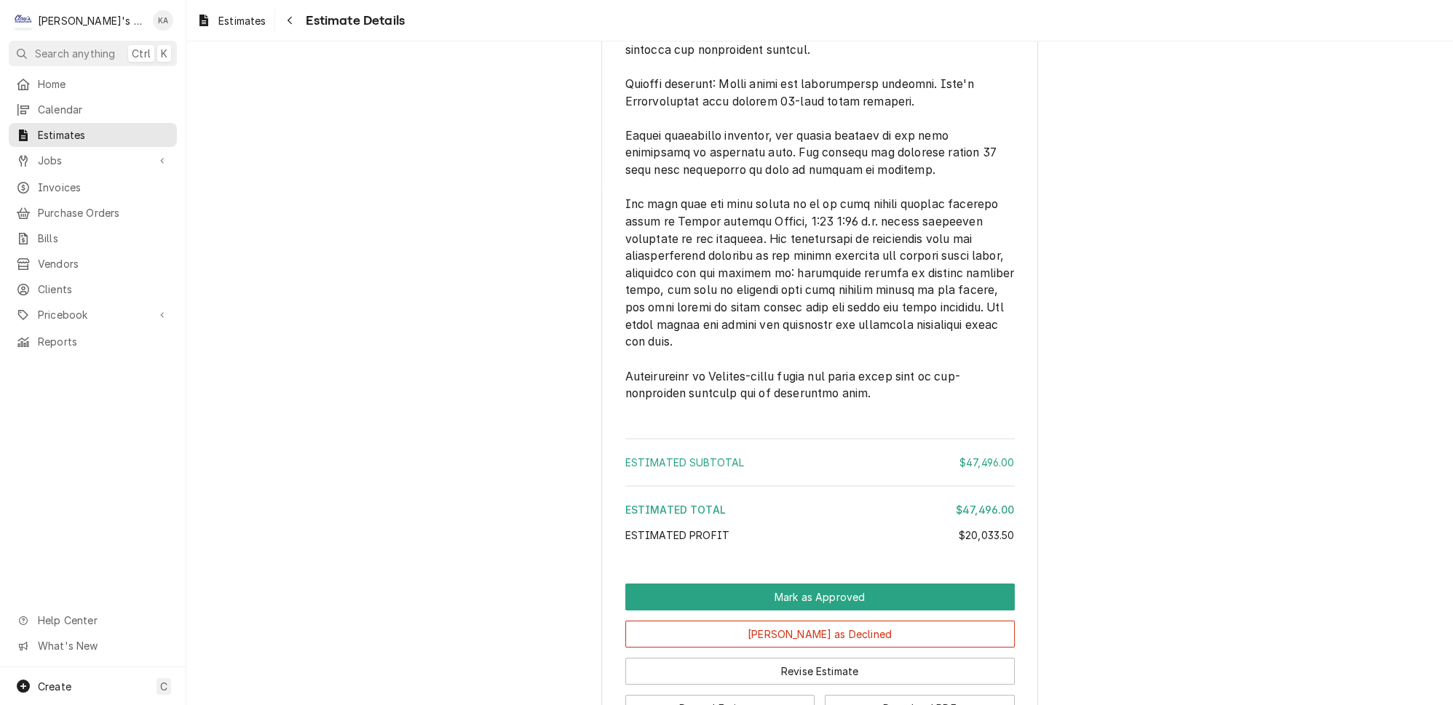
scroll to position [5361, 0]
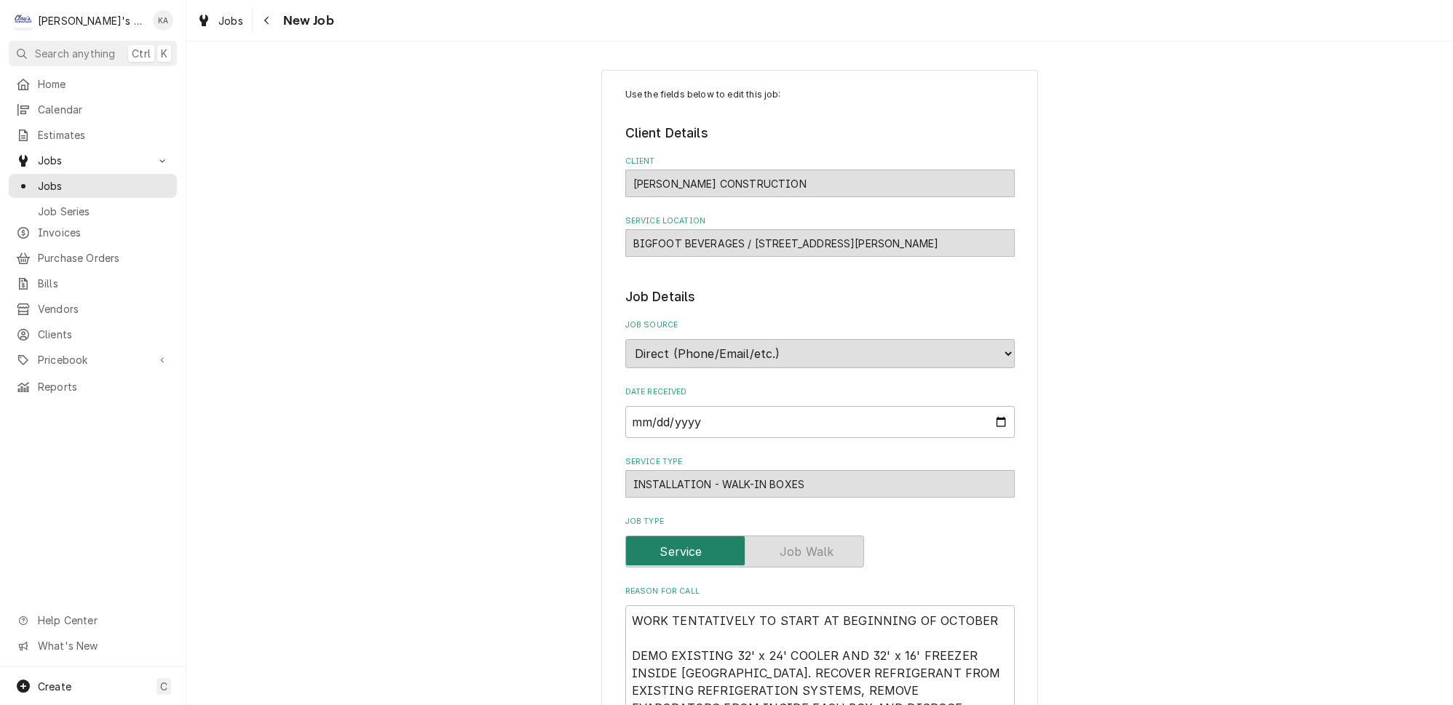
type textarea "x"
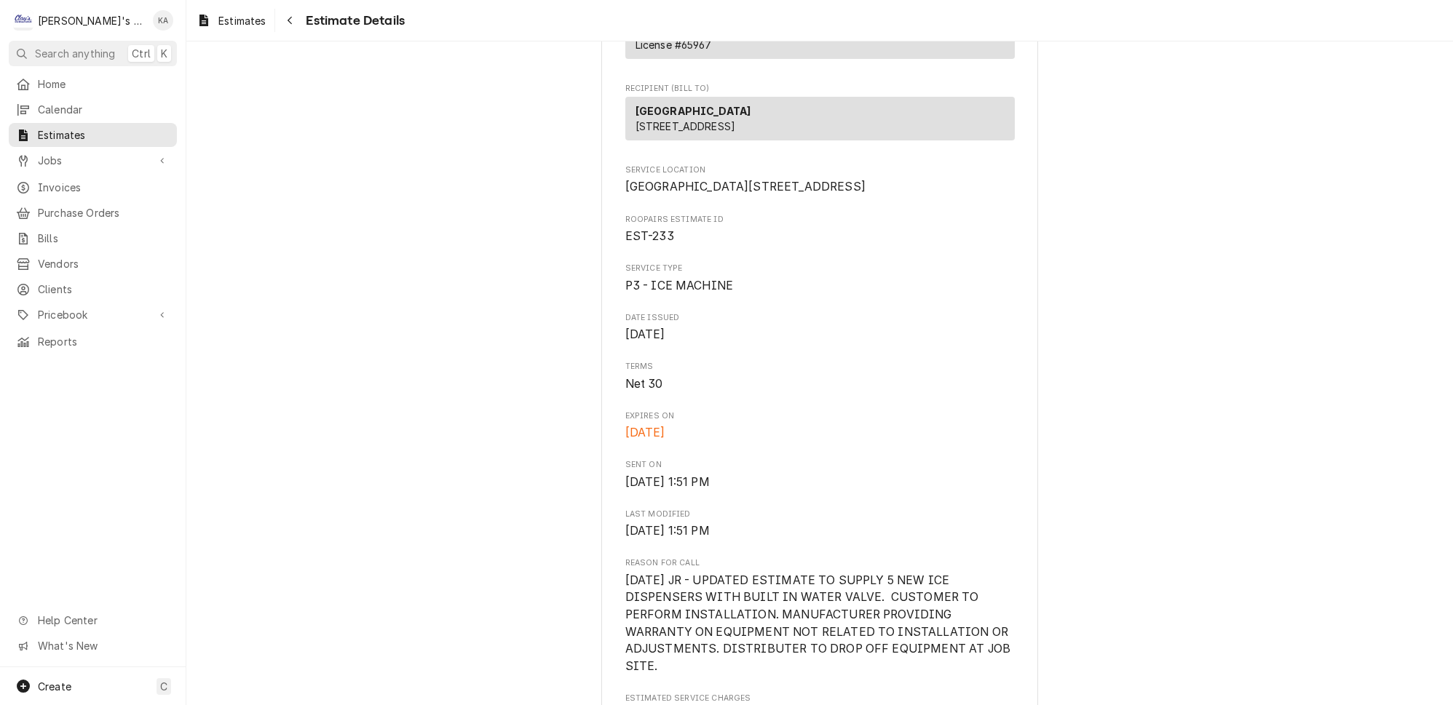
scroll to position [132, 0]
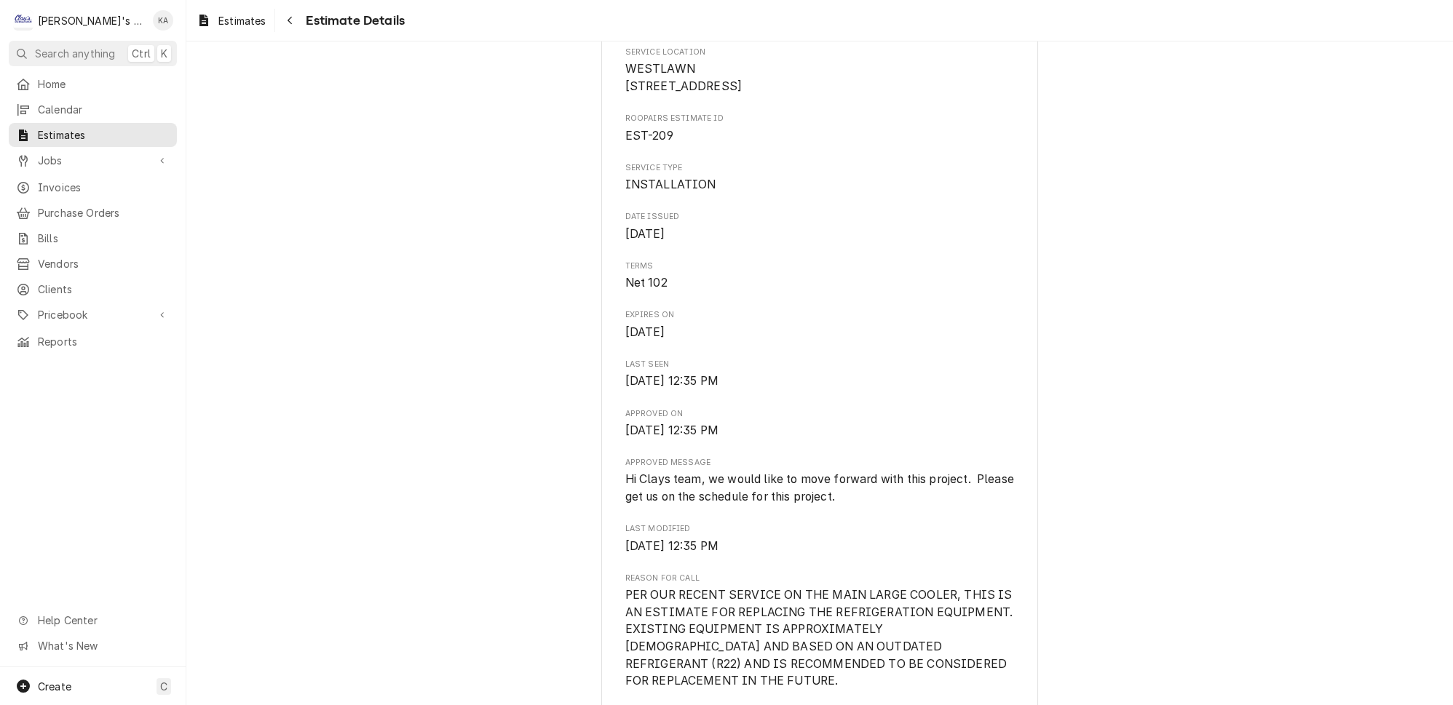
scroll to position [397, 0]
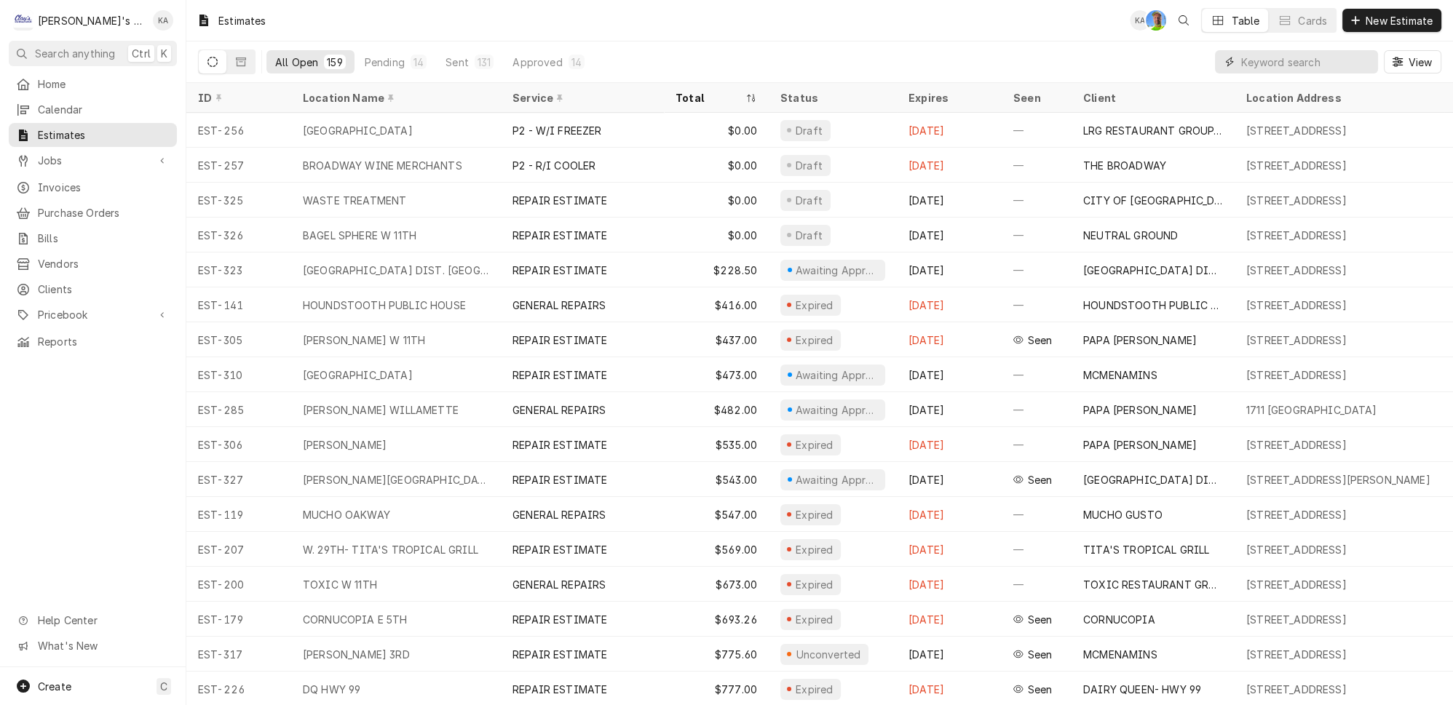
click at [1284, 60] on input "Dynamic Content Wrapper" at bounding box center [1306, 61] width 130 height 23
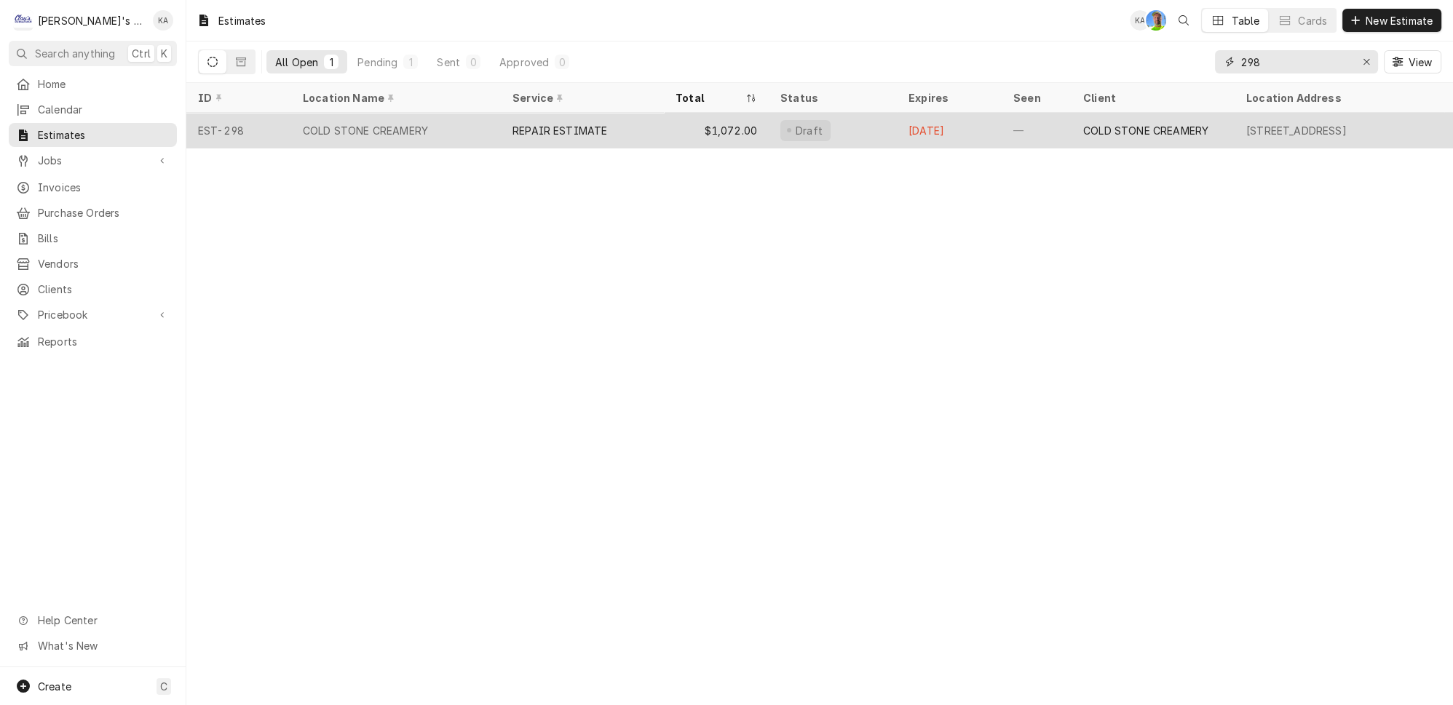
type input "298"
click at [426, 126] on div "COLD STONE CREAMERY" at bounding box center [396, 130] width 210 height 35
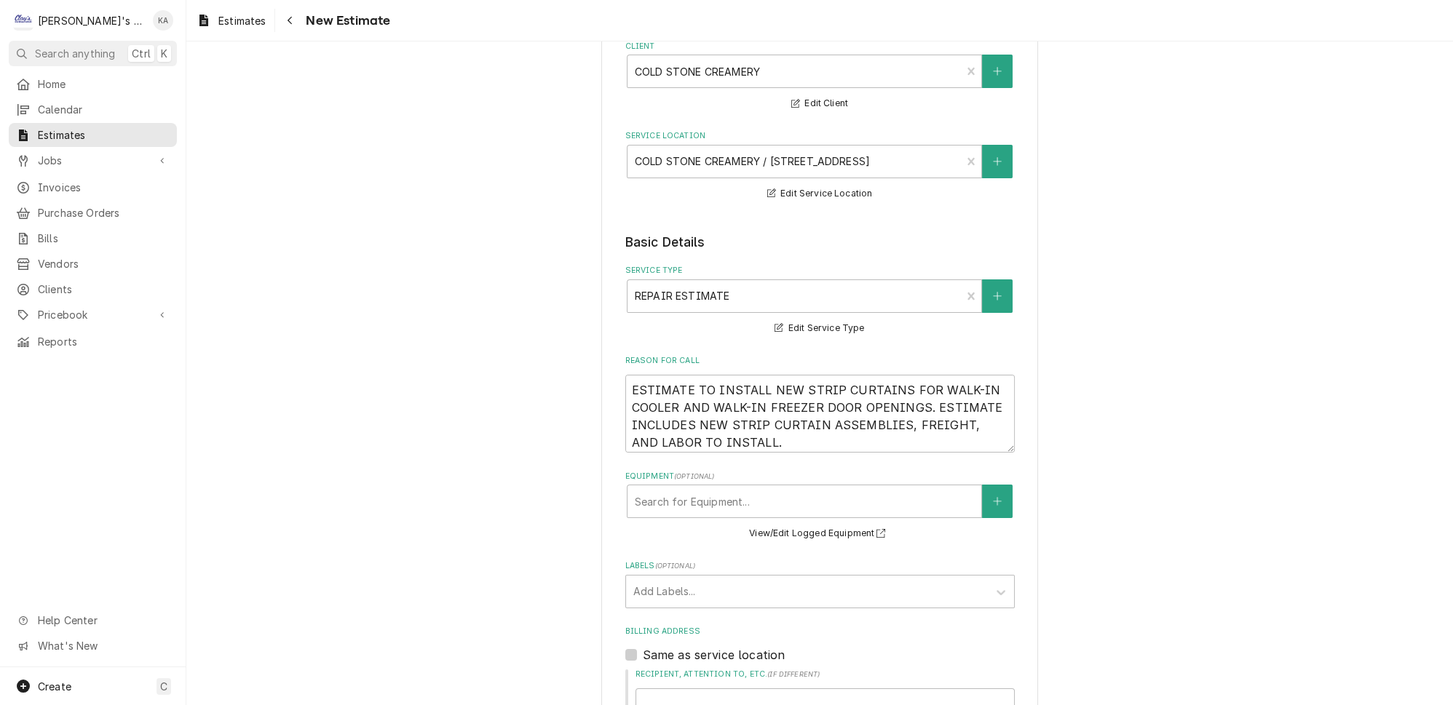
scroll to position [132, 0]
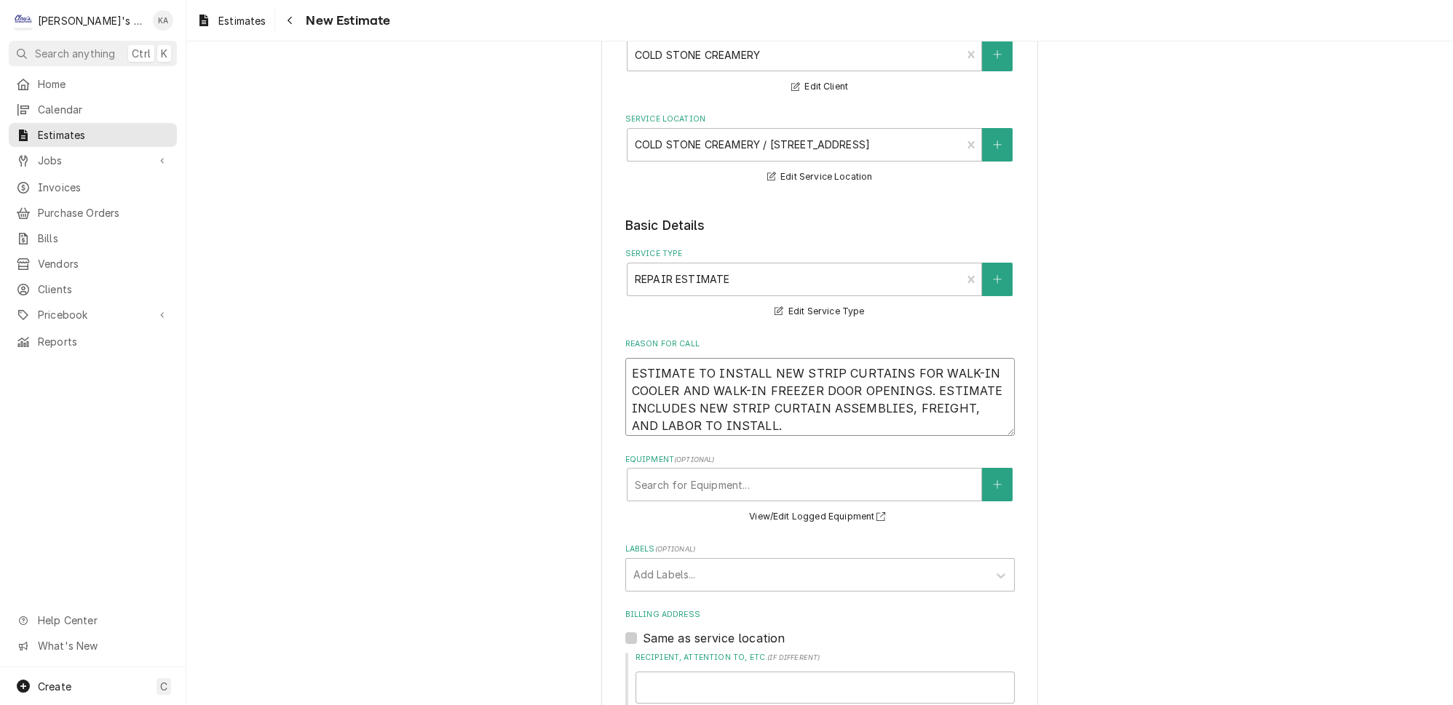
click at [630, 361] on textarea "ESTIMATE TO INSTALL NEW STRIP CURTAINS FOR WALK-IN COOLER AND WALK-IN FREEZER D…" at bounding box center [820, 397] width 390 height 78
type textarea "x"
type textarea "9ESTIMATE TO INSTALL NEW STRIP CURTAINS FOR WALK-IN COOLER AND WALK-IN FREEZER …"
type textarea "x"
type textarea "9/ESTIMATE TO INSTALL NEW STRIP CURTAINS FOR WALK-IN COOLER AND WALK-IN FREEZER…"
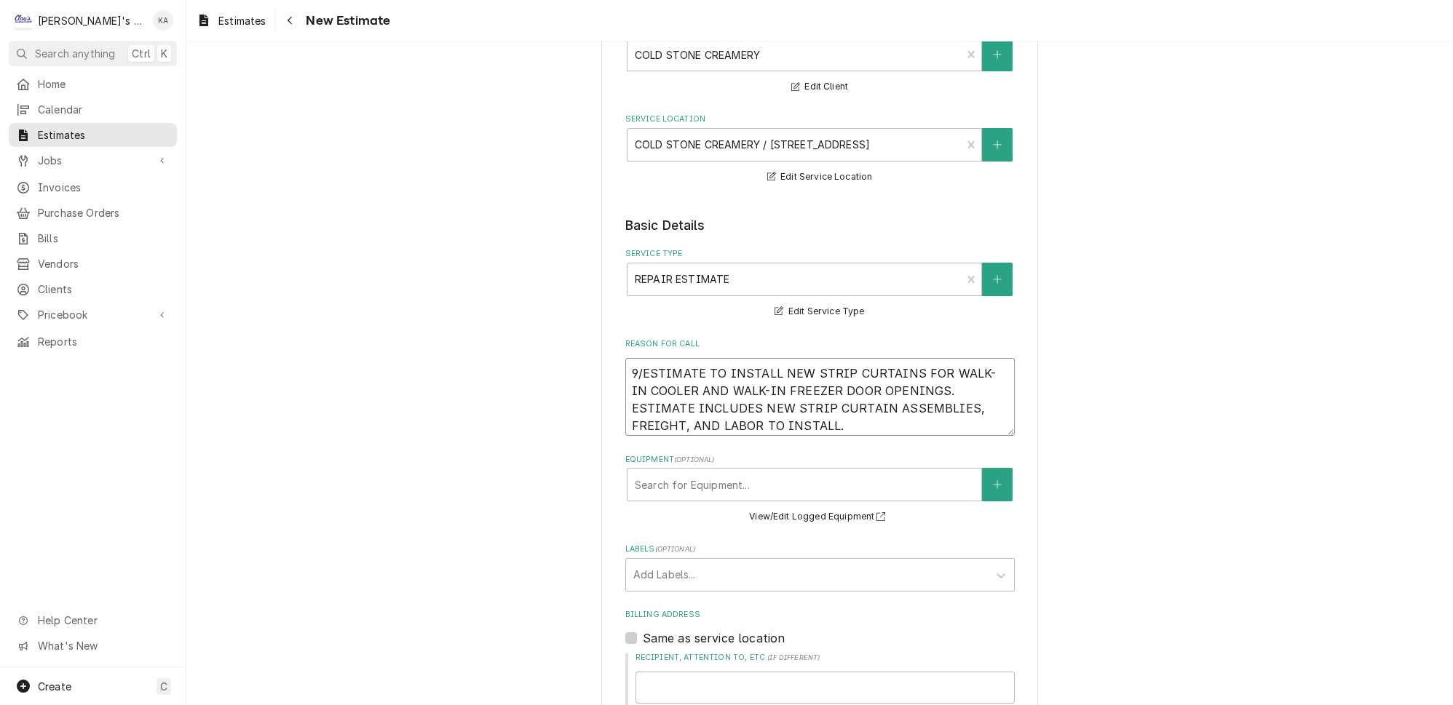
type textarea "x"
type textarea "9/2ESTIMATE TO INSTALL NEW STRIP CURTAINS FOR WALK-IN COOLER AND WALK-IN FREEZE…"
type textarea "x"
type textarea "9/22ESTIMATE TO INSTALL NEW STRIP CURTAINS FOR WALK-IN COOLER AND WALK-IN FREEZ…"
type textarea "x"
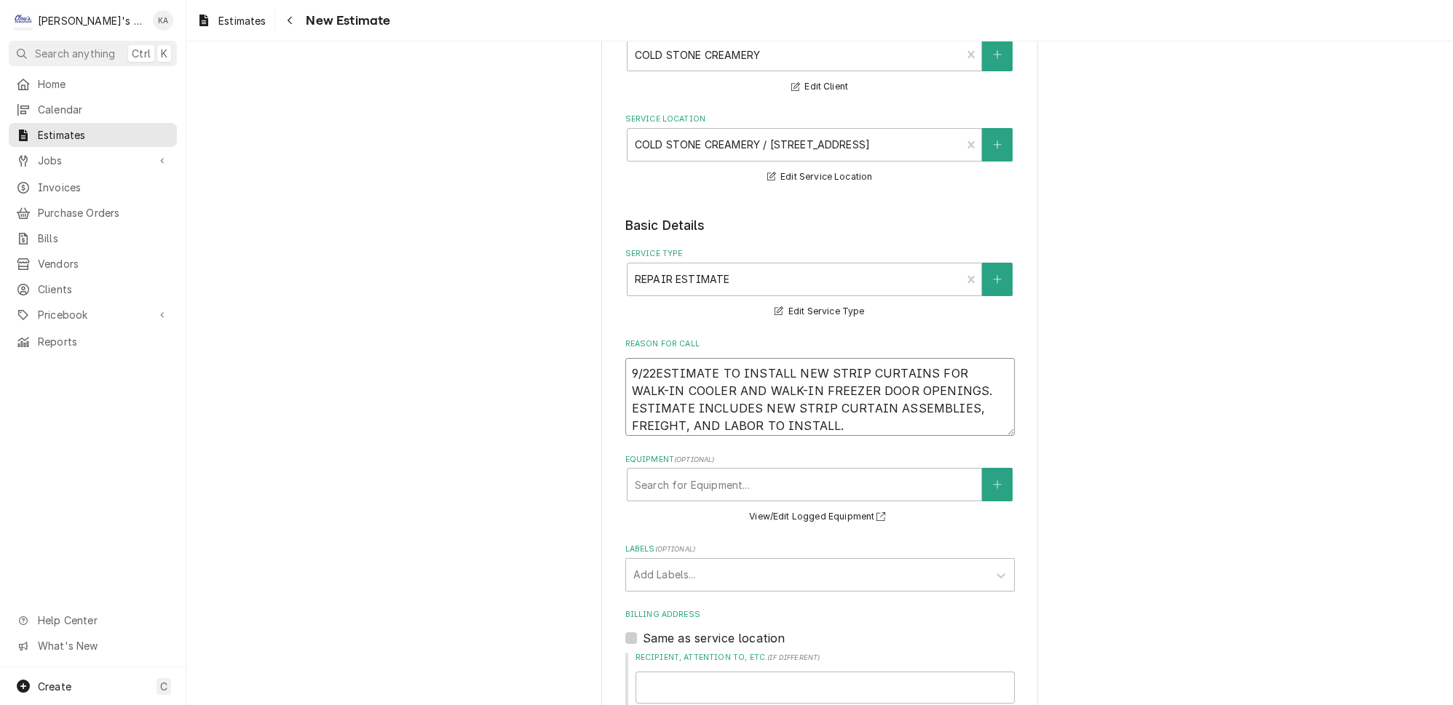
type textarea "9/22/ESTIMATE TO INSTALL NEW STRIP CURTAINS FOR WALK-IN COOLER AND WALK-IN FREE…"
type textarea "x"
type textarea "9/22/2ESTIMATE TO INSTALL NEW STRIP CURTAINS FOR WALK-IN COOLER AND WALK-IN FRE…"
type textarea "x"
type textarea "9/22/20ESTIMATE TO INSTALL NEW STRIP CURTAINS FOR WALK-IN COOLER AND WALK-IN FR…"
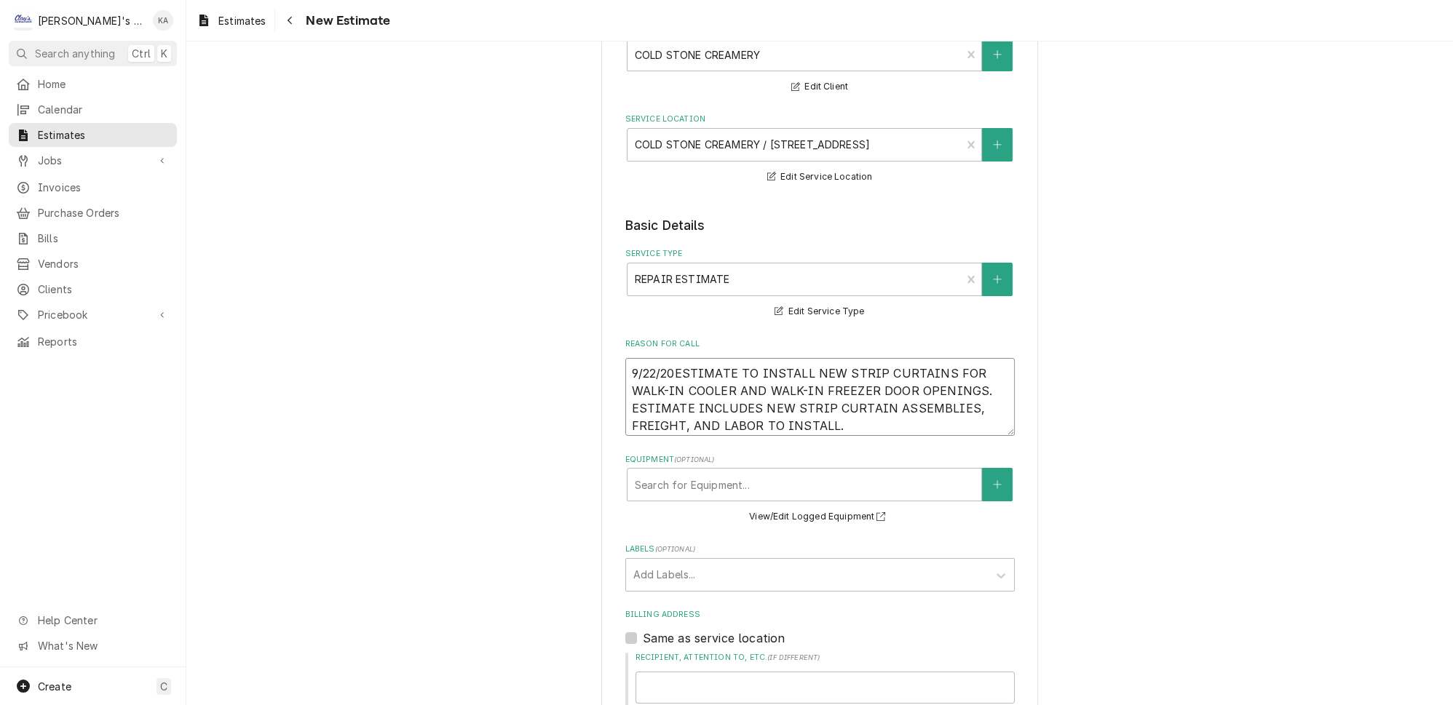
type textarea "x"
type textarea "9/22/202ESTIMATE TO INSTALL NEW STRIP CURTAINS FOR WALK-IN COOLER AND WALK-IN F…"
type textarea "x"
type textarea "9/22/2025ESTIMATE TO INSTALL NEW STRIP CURTAINS FOR WALK-IN COOLER AND WALK-IN …"
type textarea "x"
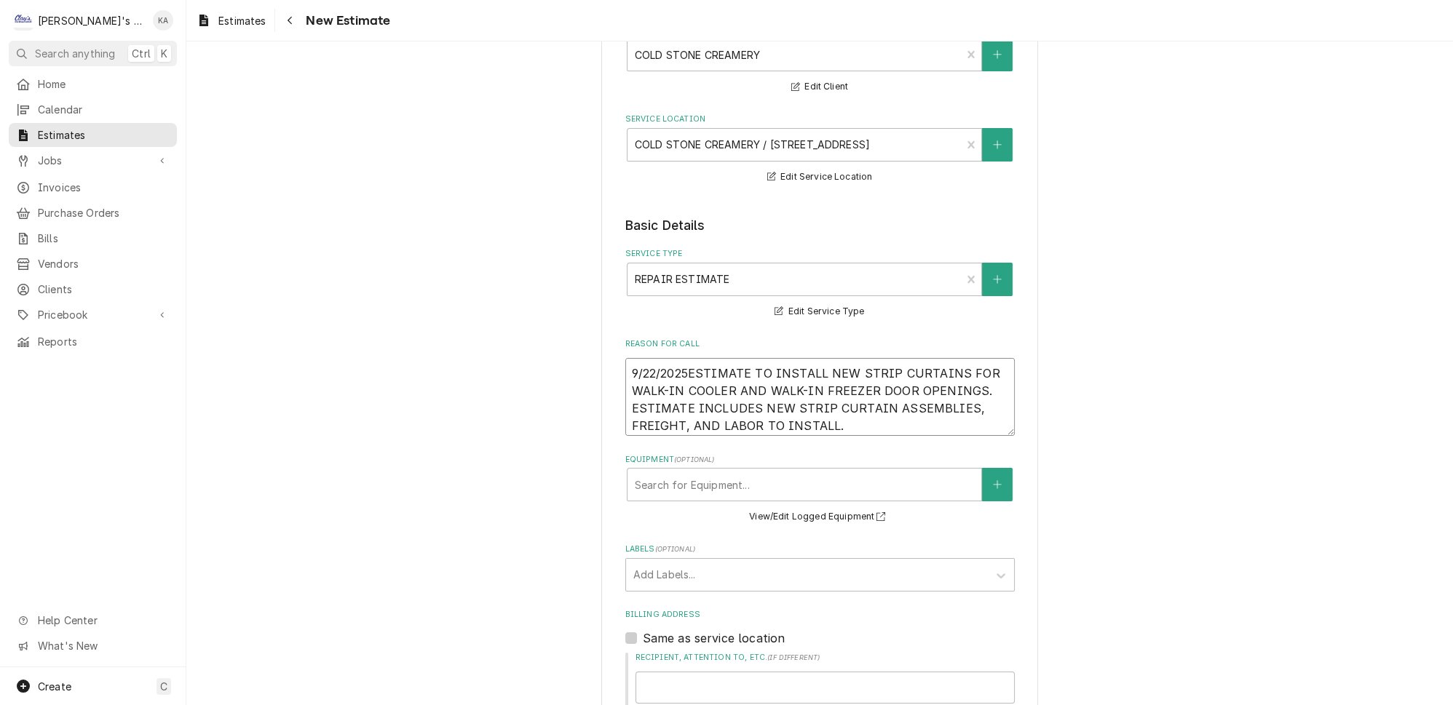
type textarea "9/22/2025 ESTIMATE TO INSTALL NEW STRIP CURTAINS FOR WALK-IN COOLER AND WALK-IN…"
click at [631, 398] on textarea "9/22/2025 ESTIMATE TO INSTALL NEW STRIP CURTAINS FOR WALK-IN COOLER AND WALK-IN…" at bounding box center [820, 397] width 390 height 78
type textarea "x"
type textarea "9/22/2025 ESTIMATE TO INSTALL NEW STRIP CURTAINS FOR WALK-IN COOLER AND WALK-IN…"
type textarea "x"
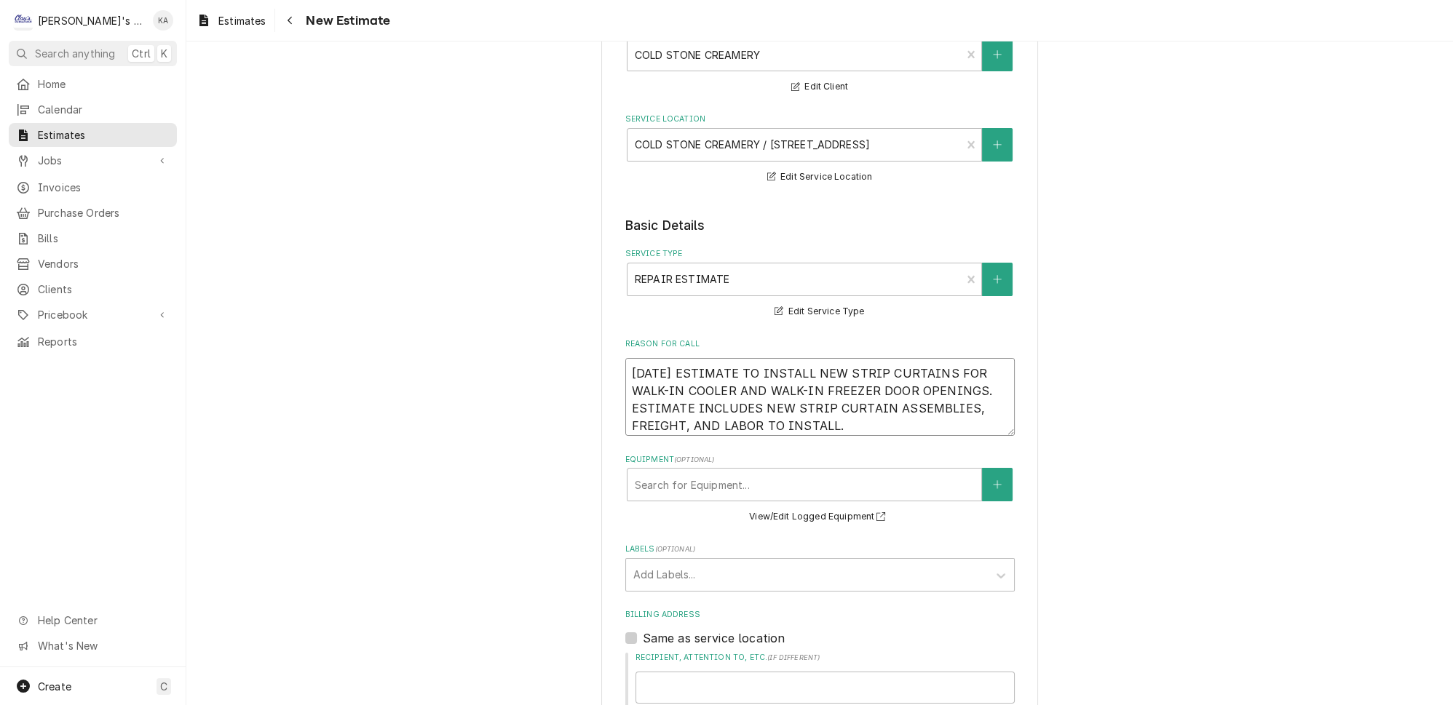
type textarea "9/22/2025 ESTIMATE TO INSTALL NEW STRIP CURTAINS FOR WALK-IN COOLER AND WALK-IN…"
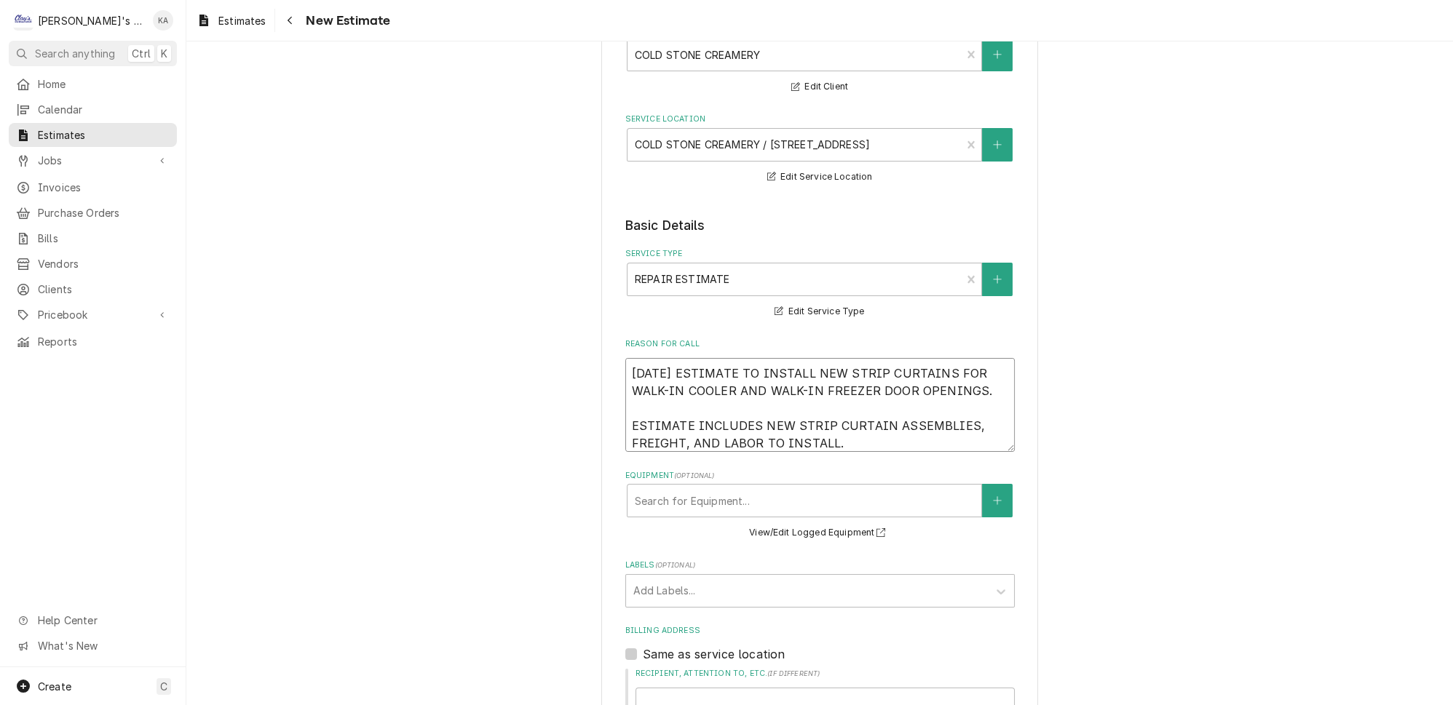
type textarea "x"
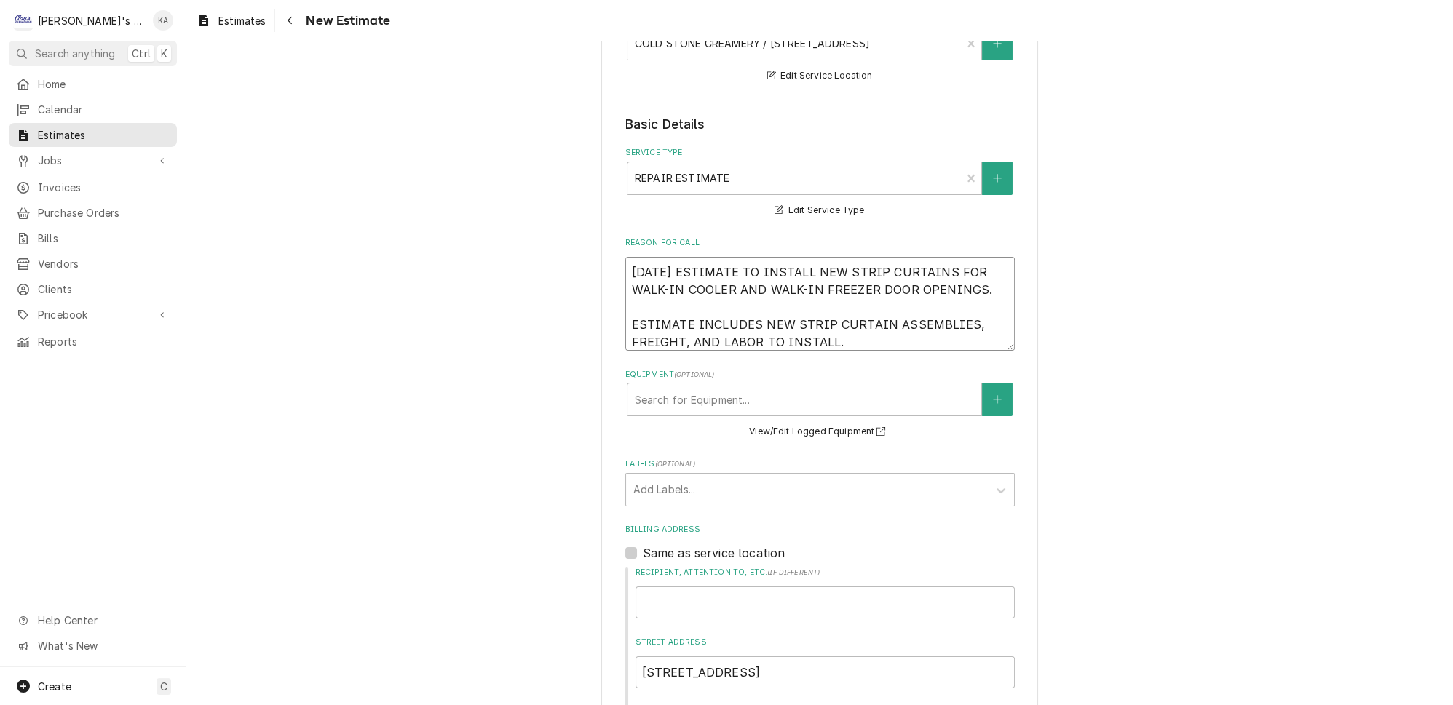
scroll to position [264, 0]
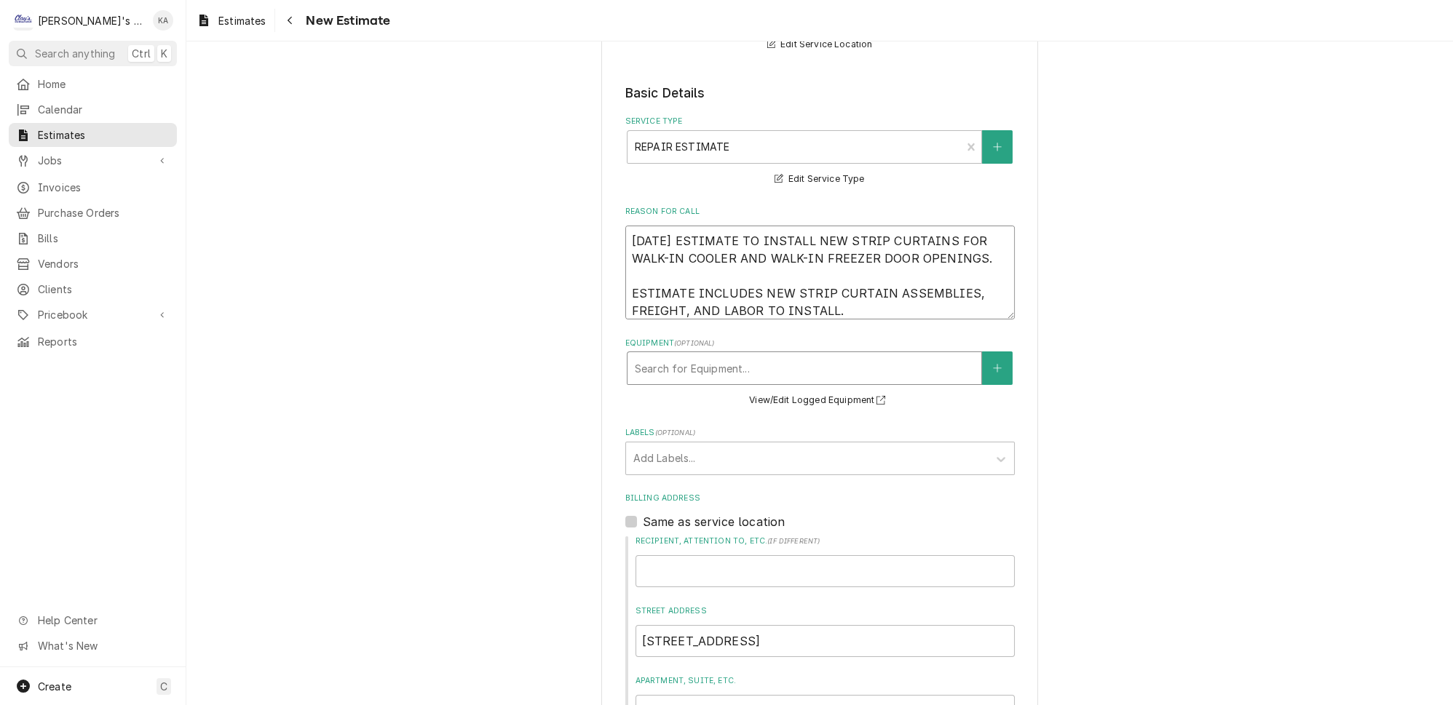
type textarea "9/22/2025 ESTIMATE TO INSTALL NEW STRIP CURTAINS FOR WALK-IN COOLER AND WALK-IN…"
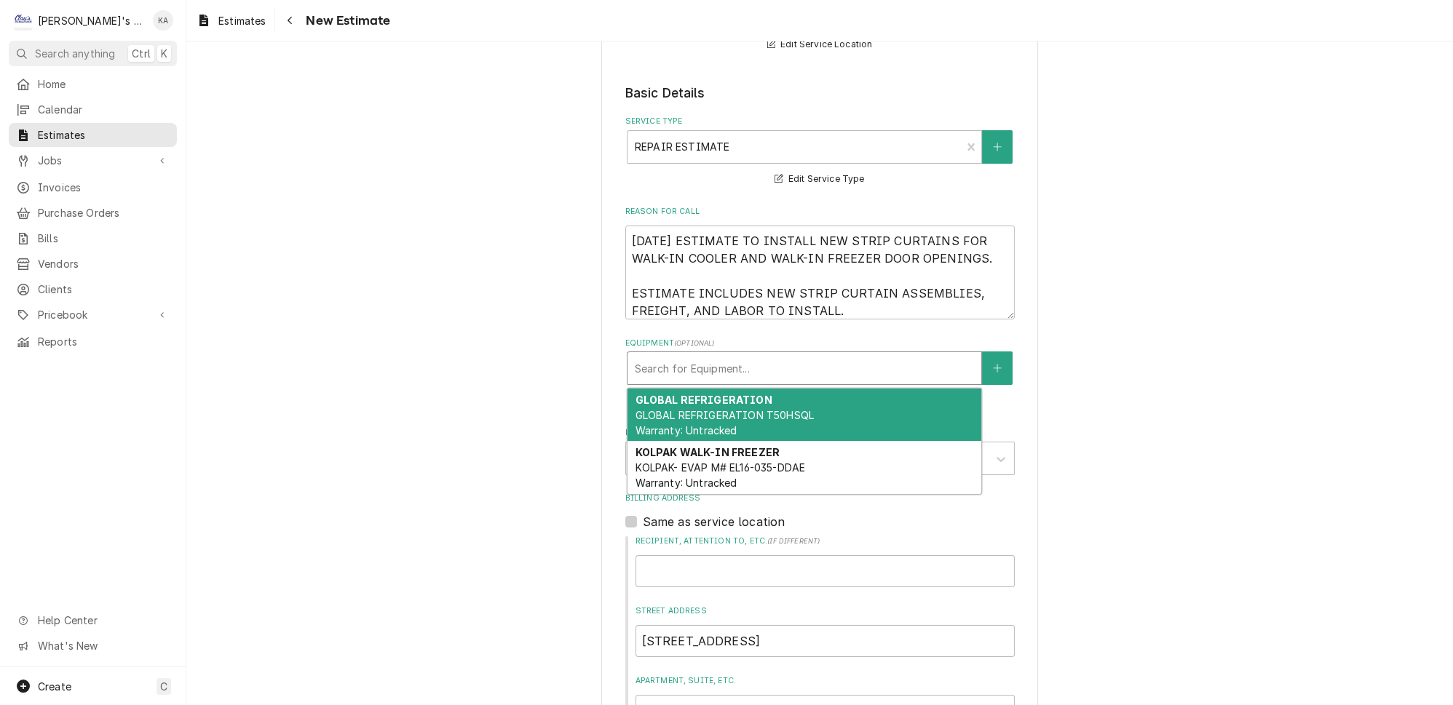
click at [770, 363] on div "Equipment" at bounding box center [804, 368] width 339 height 26
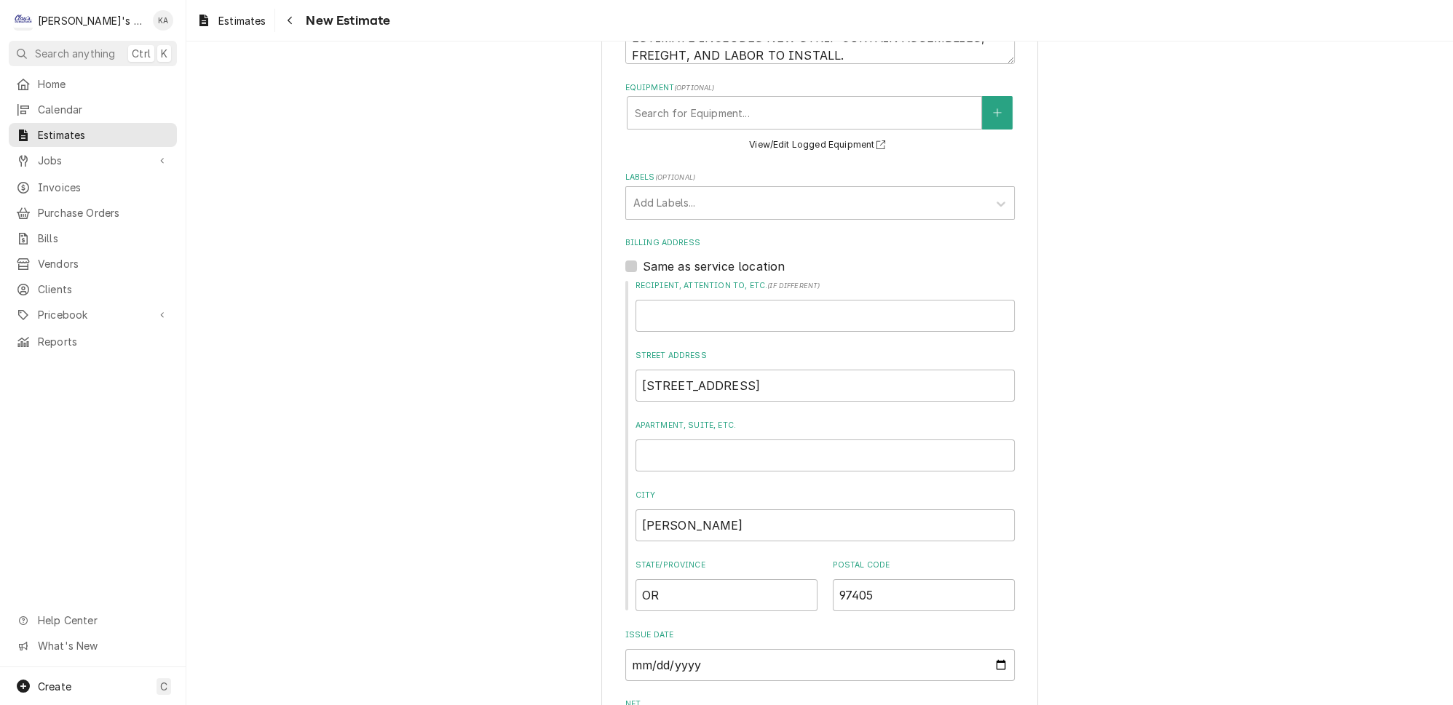
scroll to position [529, 0]
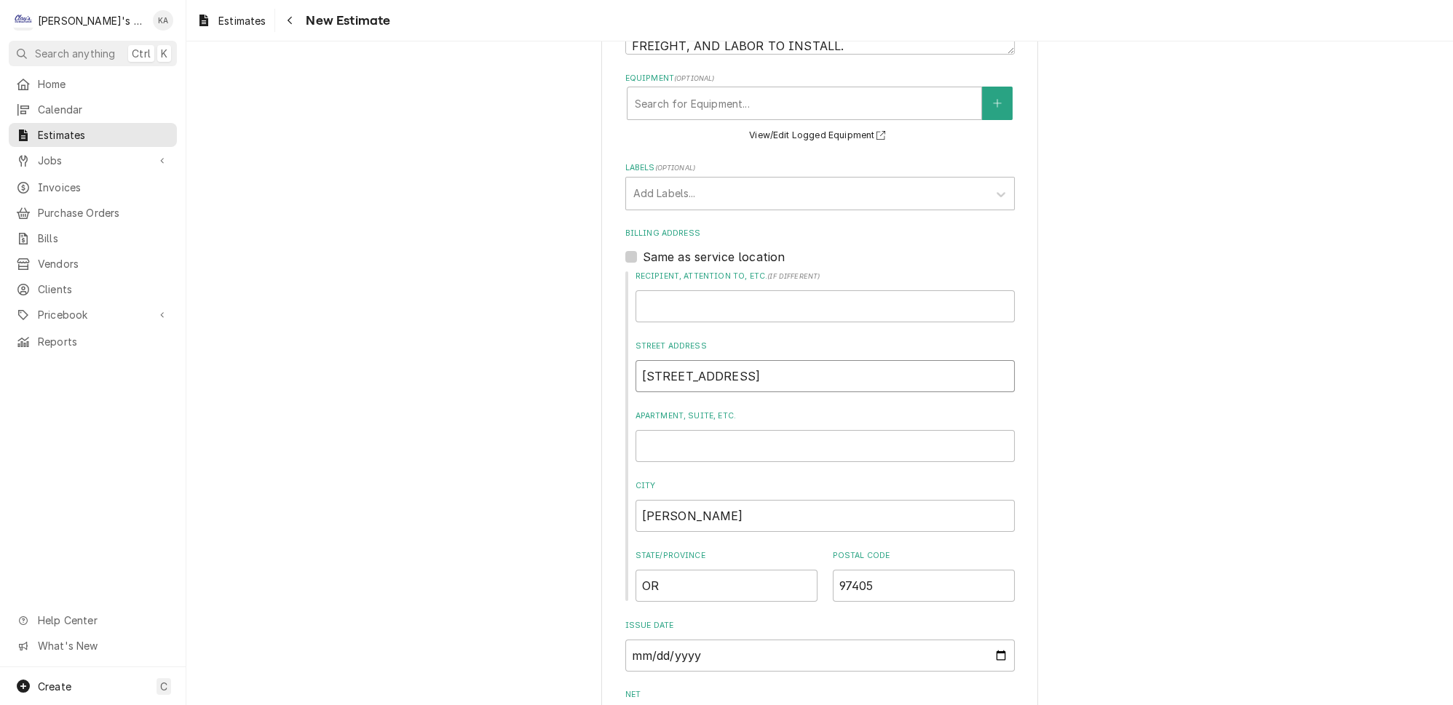
drag, startPoint x: 740, startPoint y: 368, endPoint x: 685, endPoint y: 368, distance: 55.3
click at [685, 368] on input "55 W 29th Avenue" at bounding box center [825, 376] width 379 height 32
type textarea "x"
type input "55 W 29T"
type textarea "x"
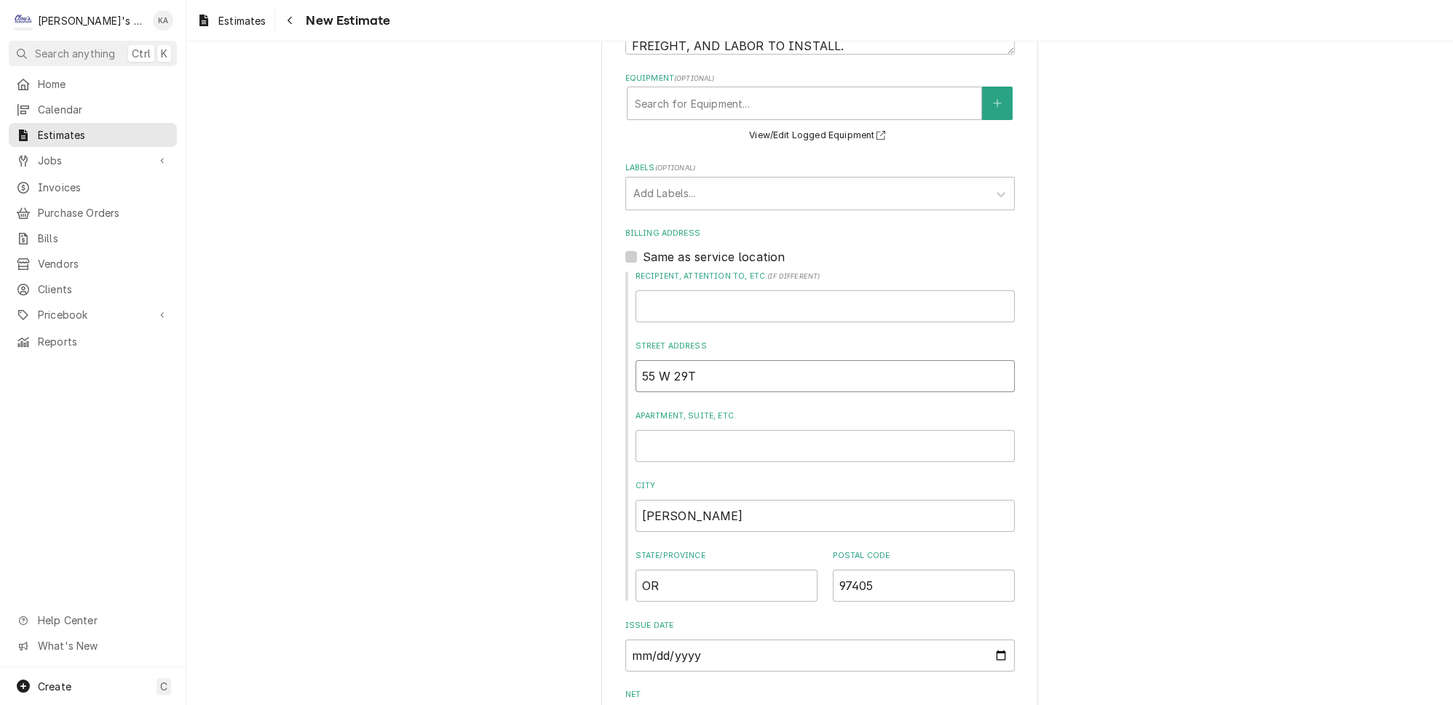
type input "55 W 29TH"
type textarea "x"
type input "55 W 29TH"
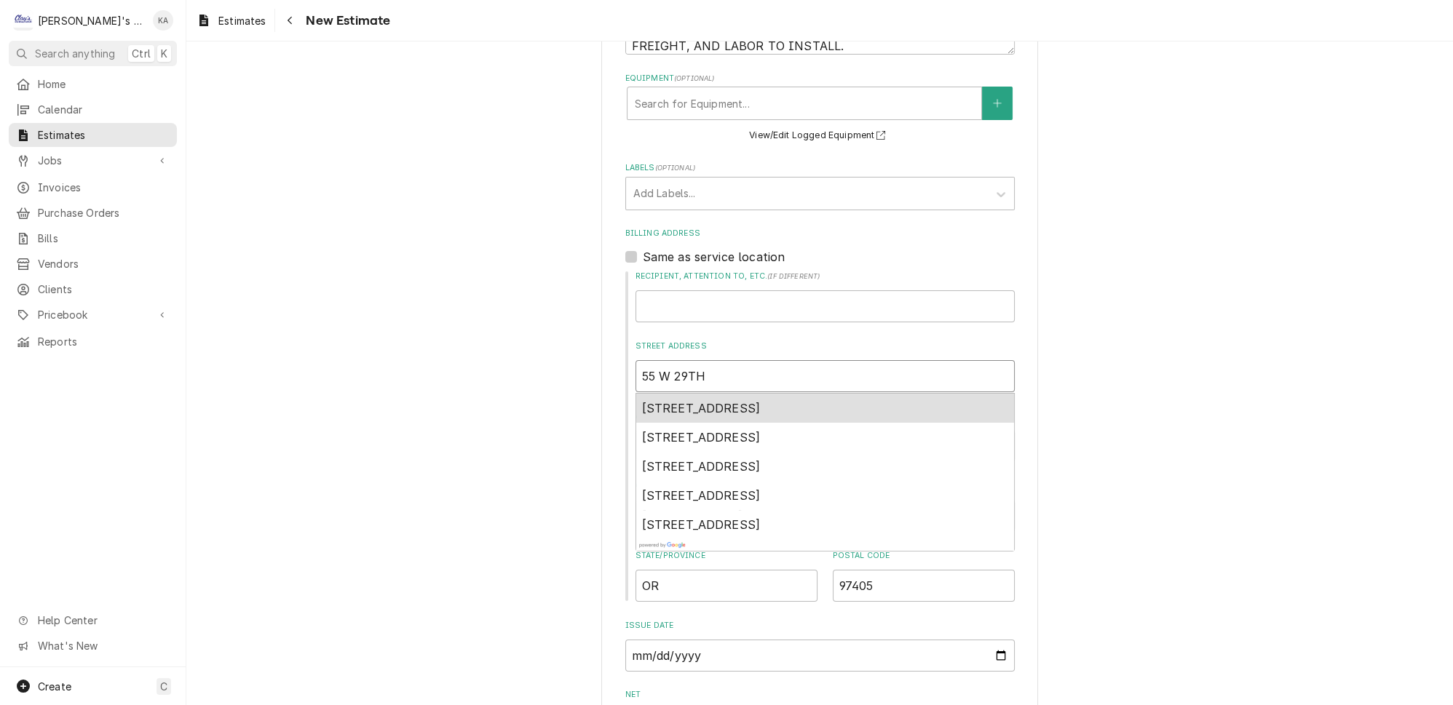
type textarea "x"
type input "55 W 29TH A"
type textarea "x"
type input "55 W 29TH AV"
type textarea "x"
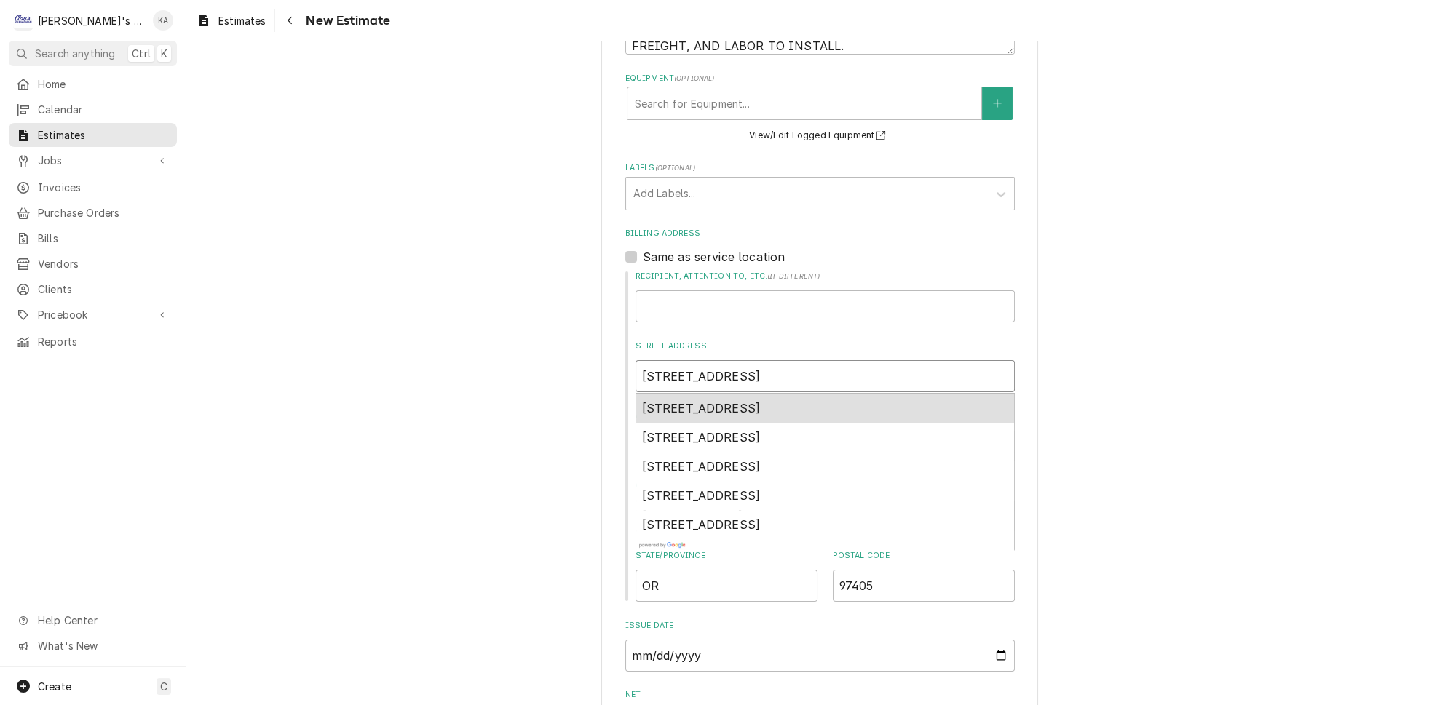
type input "55 W 29TH AVE"
type textarea "x"
type input "55 W 29TH AVE"
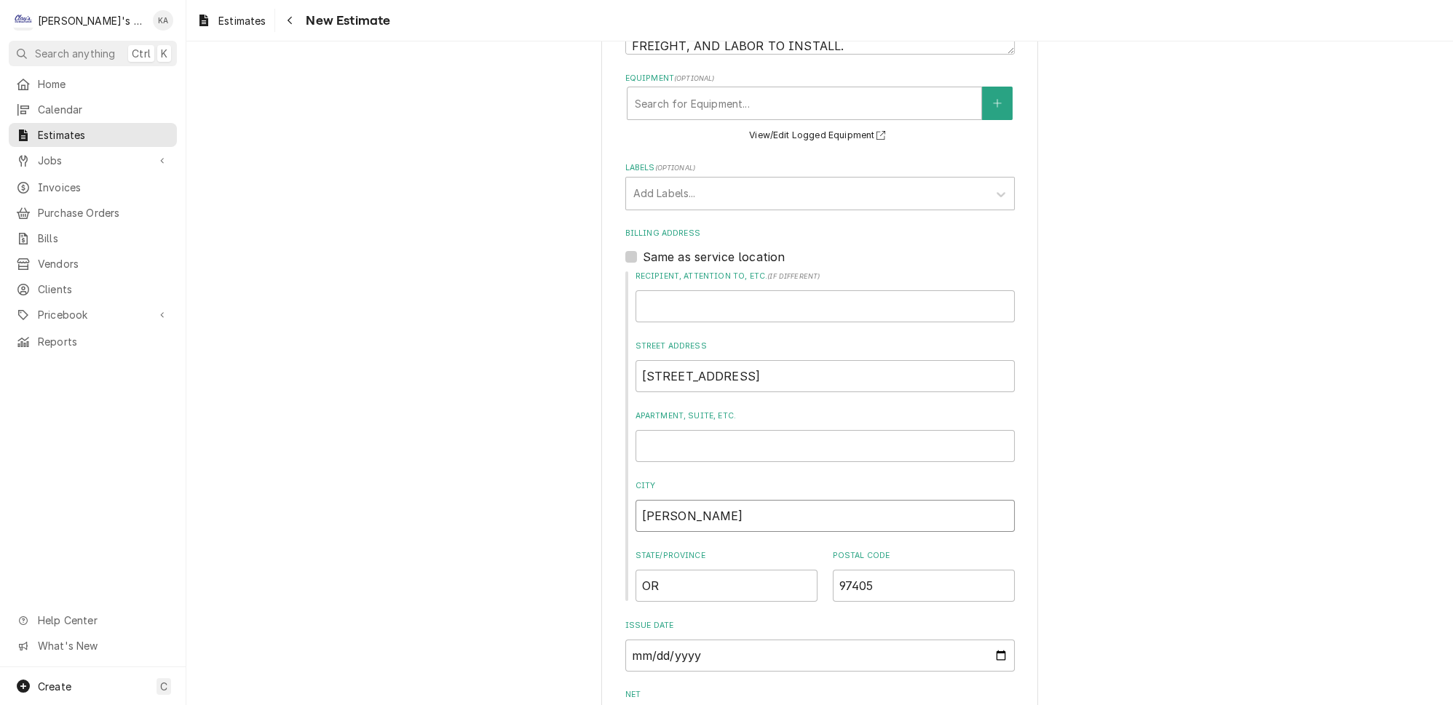
drag, startPoint x: 689, startPoint y: 508, endPoint x: 650, endPoint y: 508, distance: 39.3
click at [650, 508] on input "Eugene" at bounding box center [825, 516] width 379 height 32
type textarea "x"
type input "EU"
type textarea "x"
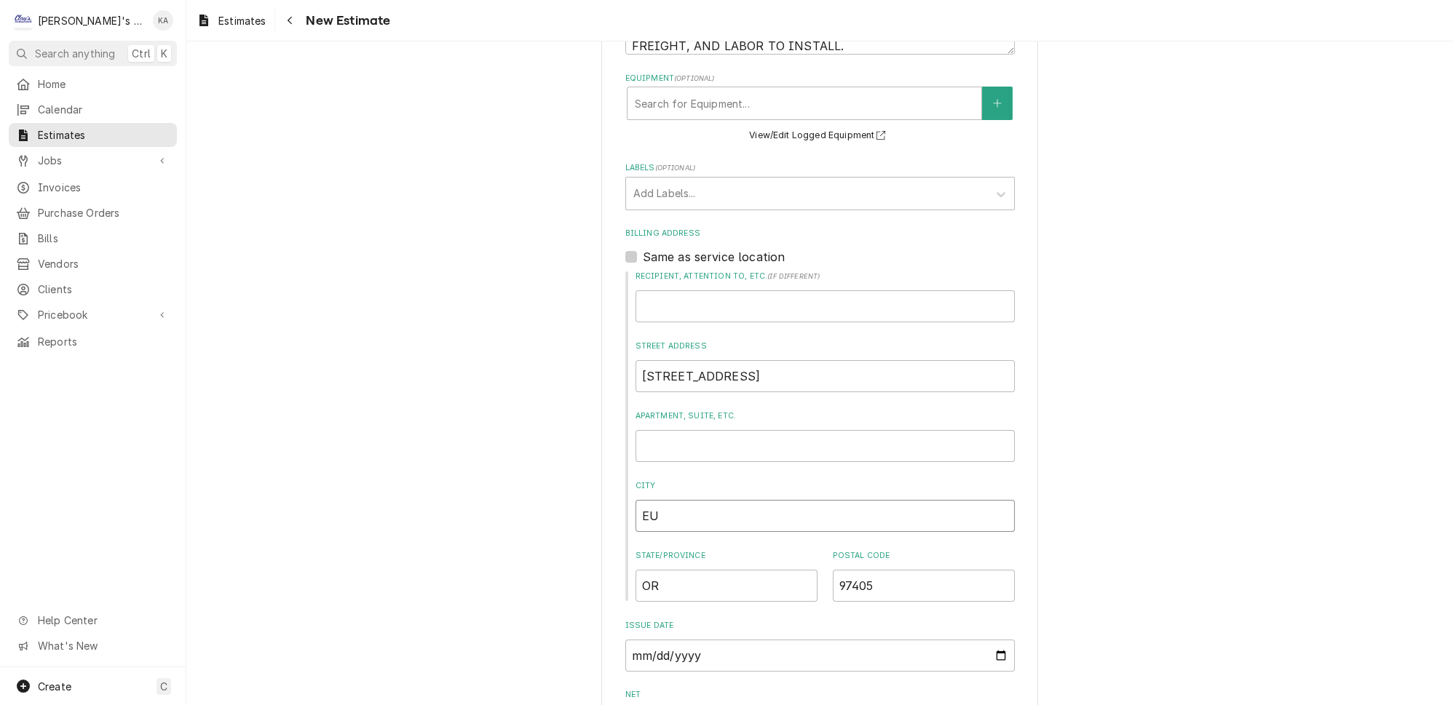
type input "EUG"
type textarea "x"
type input "EUGE"
type textarea "x"
type input "EUGEN"
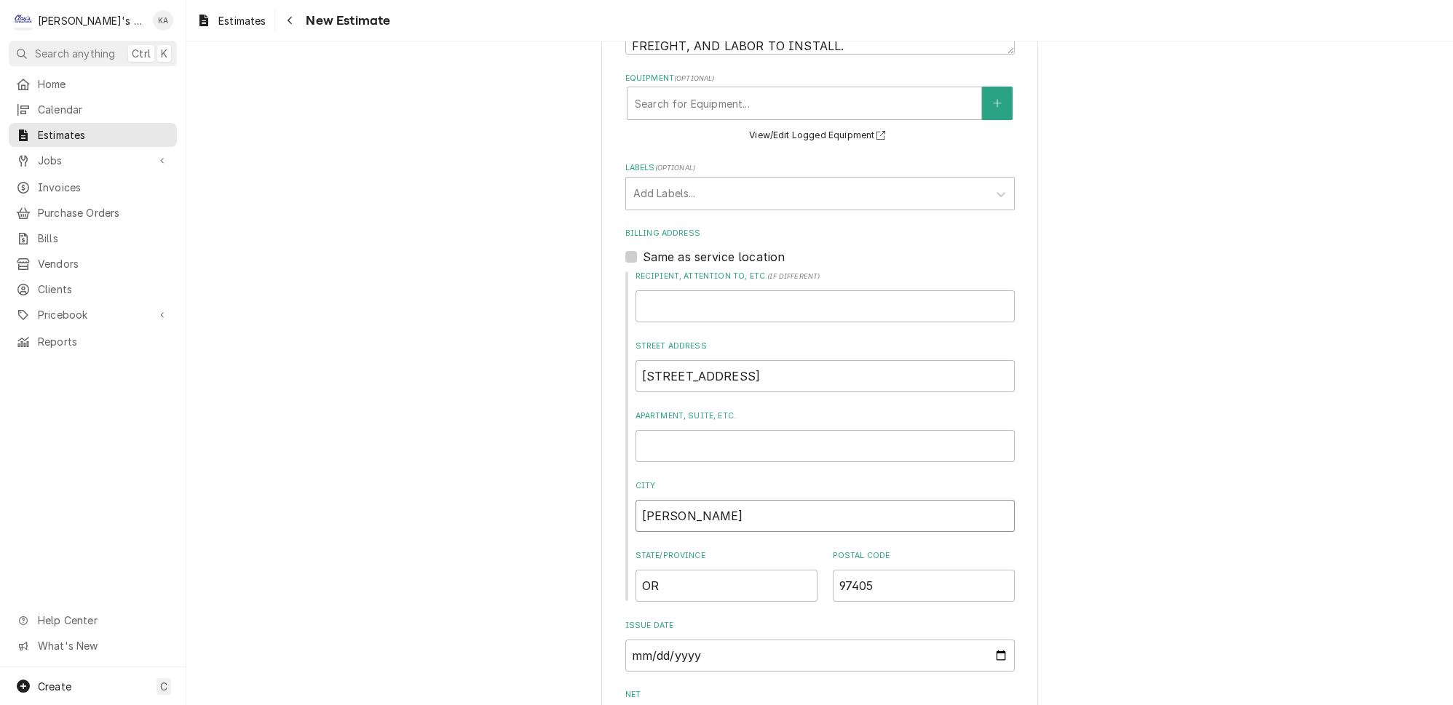
type textarea "x"
type input "EUGENE"
type textarea "x"
type input "EUGENE"
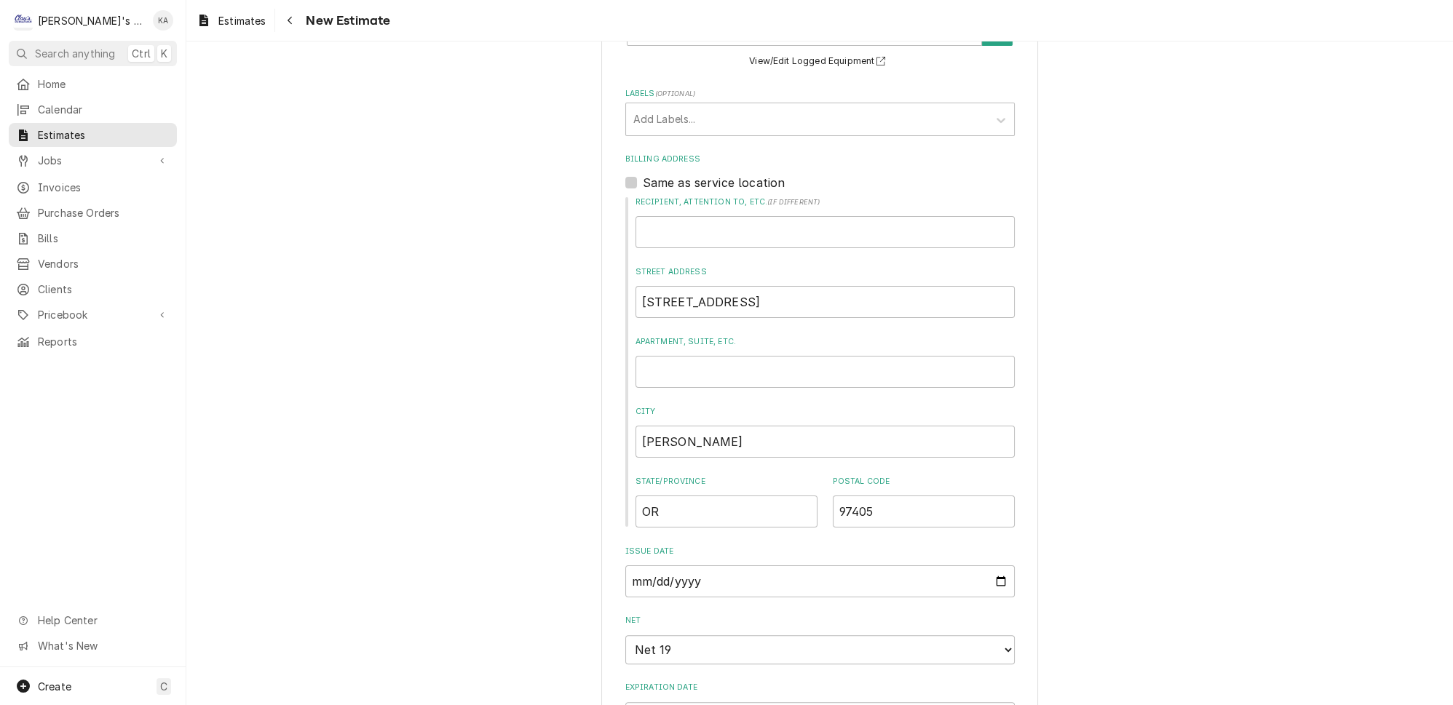
scroll to position [860, 0]
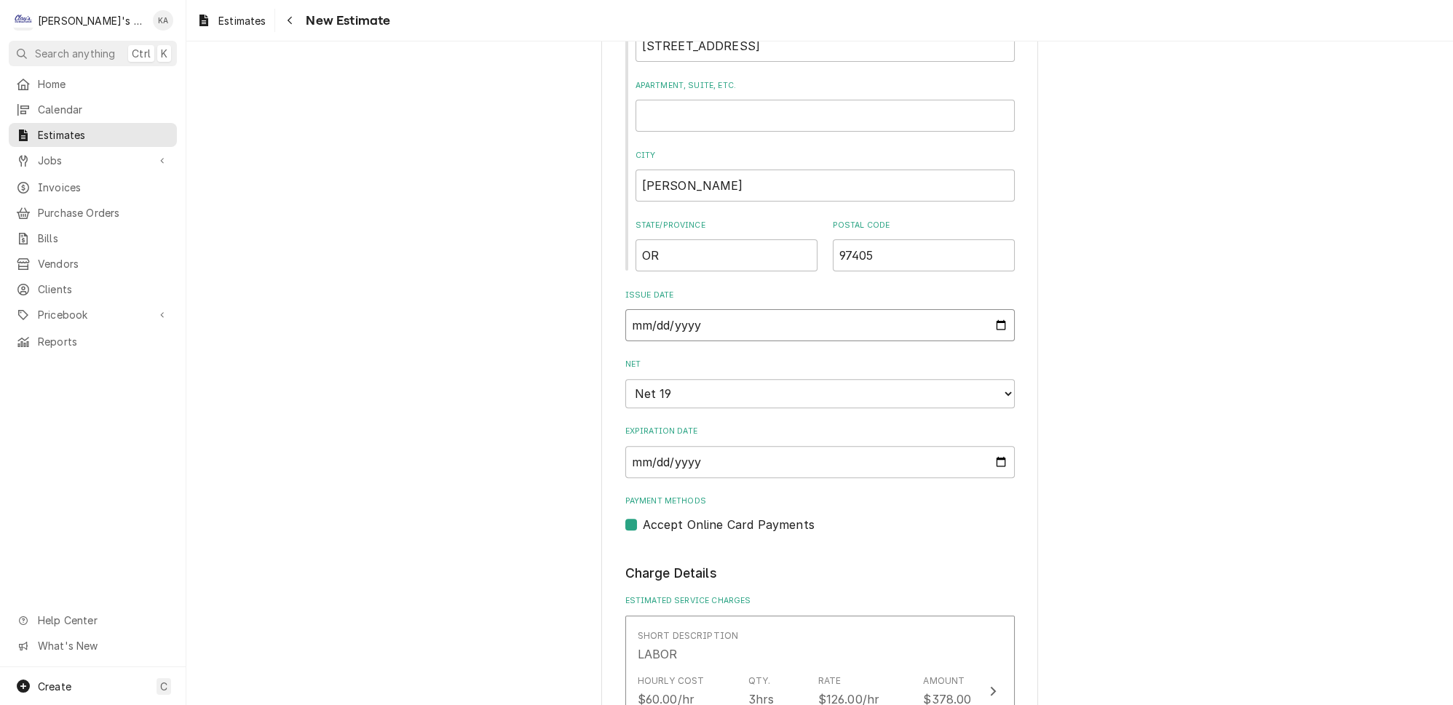
click at [978, 310] on input "2025-08-13" at bounding box center [820, 325] width 390 height 32
type textarea "x"
type input "2025-09-13"
type textarea "x"
click at [979, 311] on input "2025-09-13" at bounding box center [820, 325] width 390 height 32
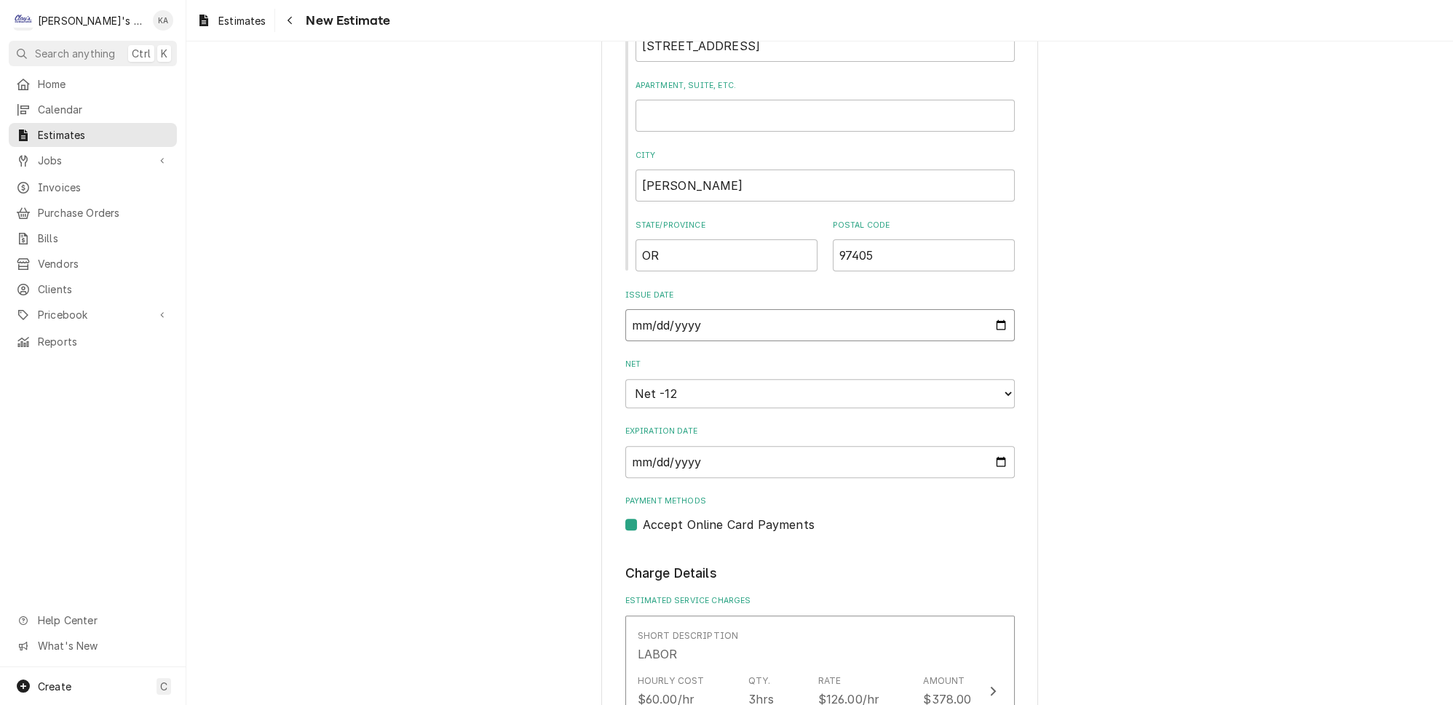
type input "2025-09-22"
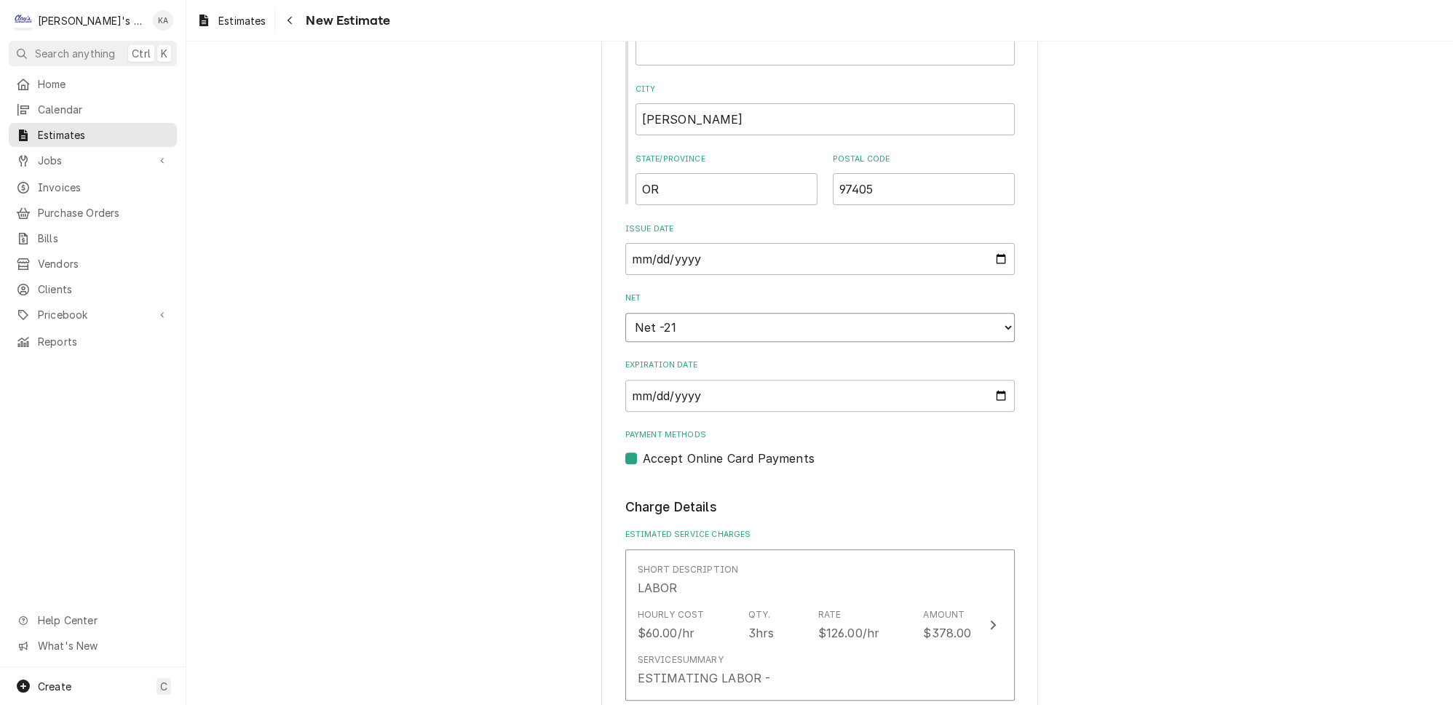
click at [981, 313] on select "Choose payment terms... Net -21 Same Day Net 7 Net 14 Net 21 Net 30 Net 45 Net …" at bounding box center [820, 327] width 390 height 29
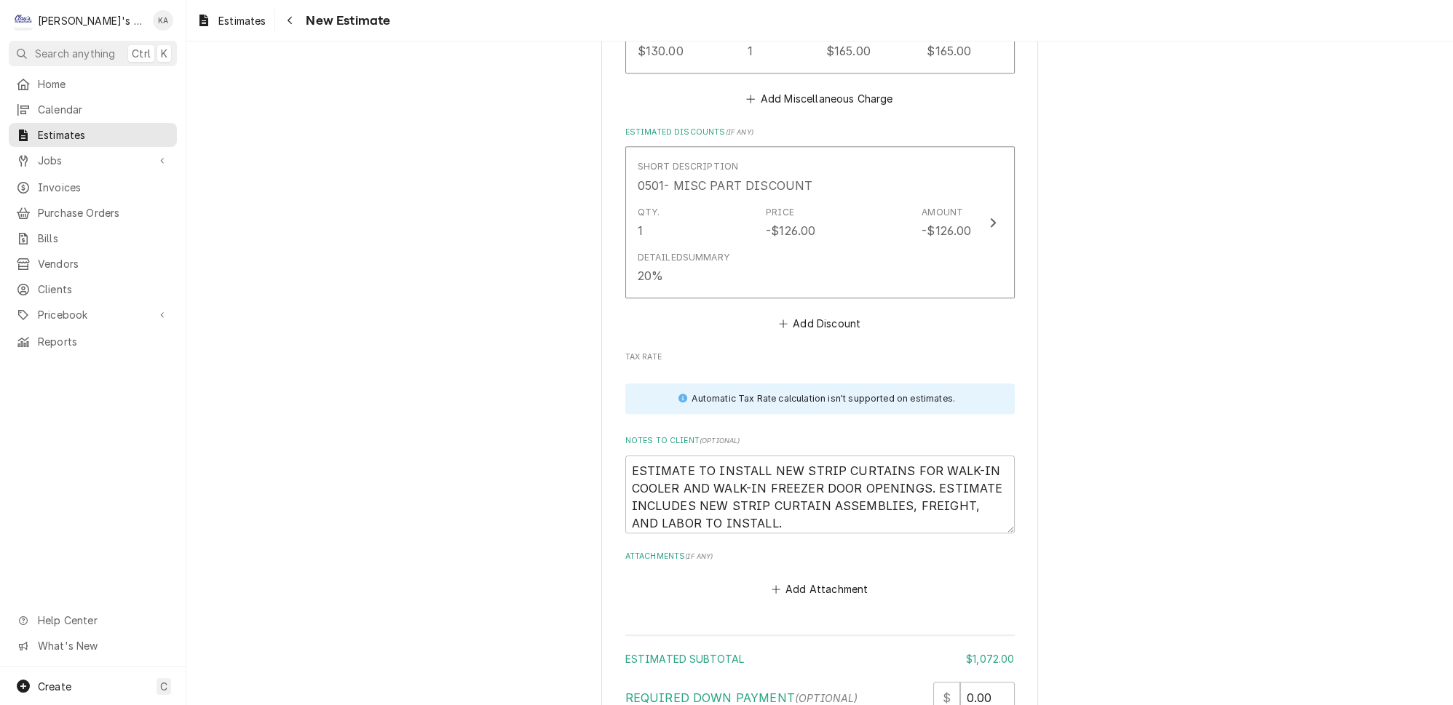
scroll to position [2316, 0]
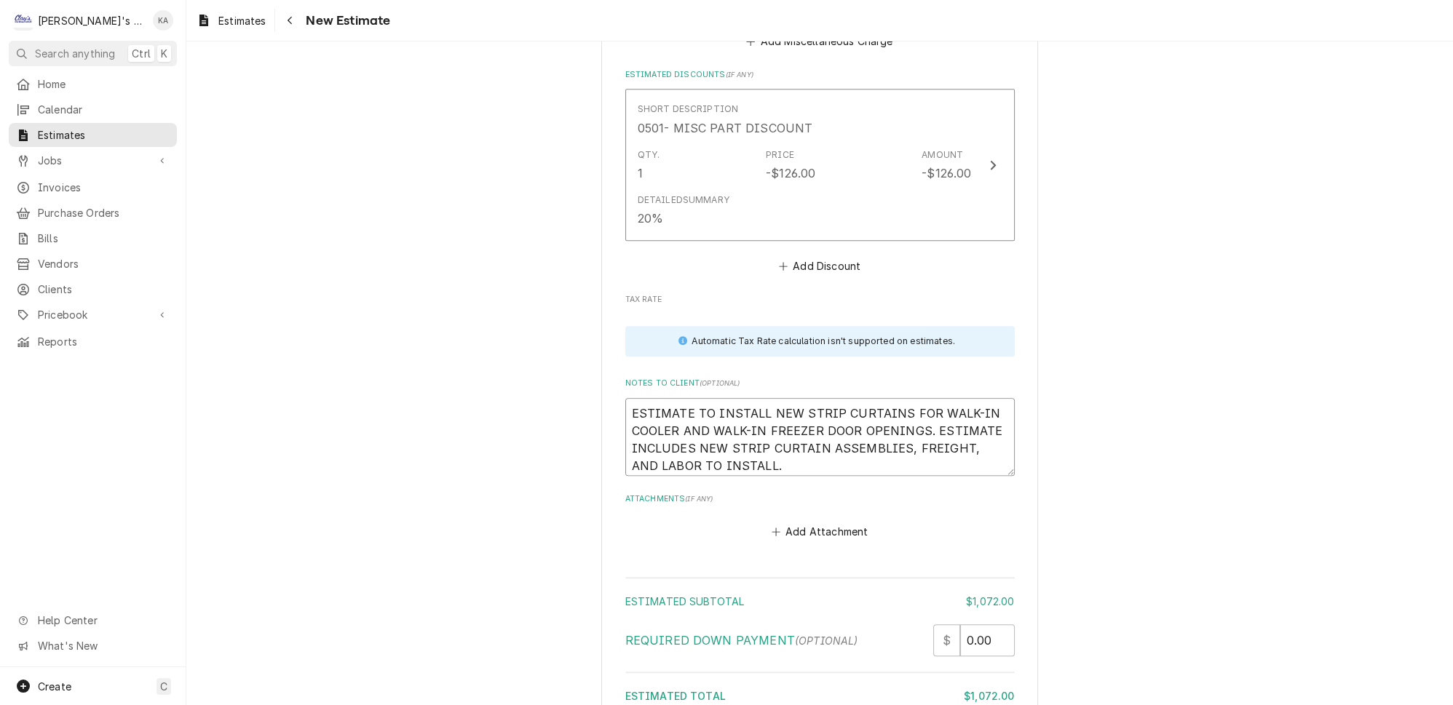
click at [629, 398] on textarea "ESTIMATE TO INSTALL NEW STRIP CURTAINS FOR WALK-IN COOLER AND WALK-IN FREEZER D…" at bounding box center [820, 437] width 390 height 78
type textarea "x"
type textarea "9ESTIMATE TO INSTALL NEW STRIP CURTAINS FOR WALK-IN COOLER AND WALK-IN FREEZER …"
type textarea "x"
type textarea "9/ESTIMATE TO INSTALL NEW STRIP CURTAINS FOR WALK-IN COOLER AND WALK-IN FREEZER…"
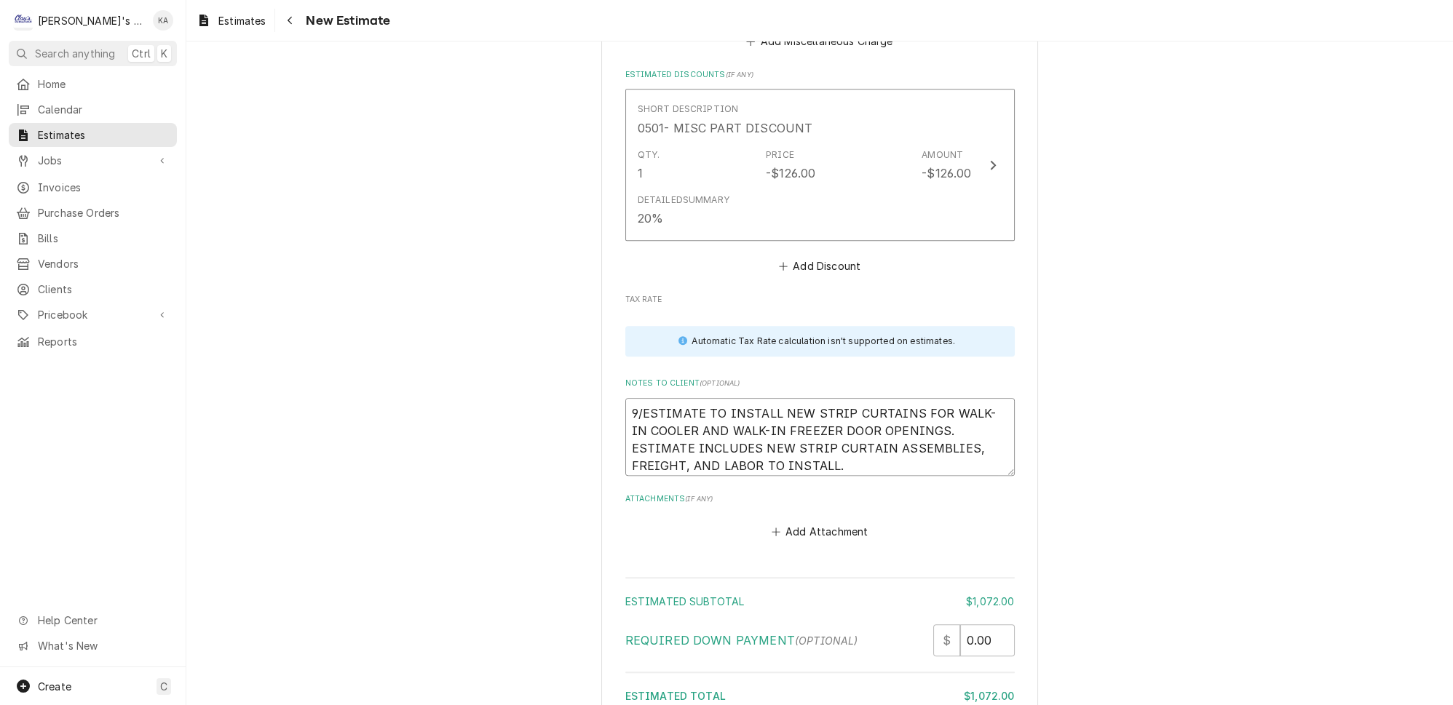
type textarea "x"
type textarea "9/2ESTIMATE TO INSTALL NEW STRIP CURTAINS FOR WALK-IN COOLER AND WALK-IN FREEZE…"
type textarea "x"
type textarea "9/22ESTIMATE TO INSTALL NEW STRIP CURTAINS FOR WALK-IN COOLER AND WALK-IN FREEZ…"
type textarea "x"
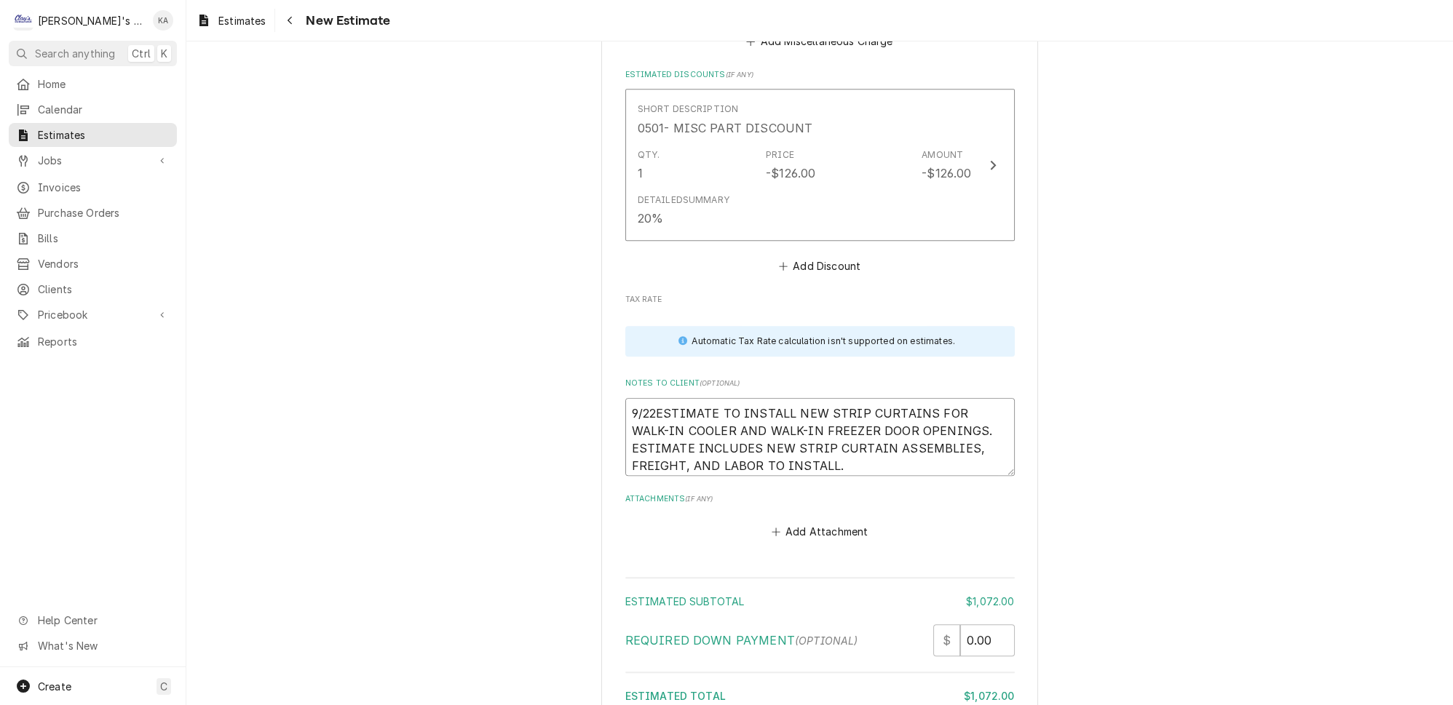
type textarea "9/22/ESTIMATE TO INSTALL NEW STRIP CURTAINS FOR WALK-IN COOLER AND WALK-IN FREE…"
type textarea "x"
type textarea "9/22/2ESTIMATE TO INSTALL NEW STRIP CURTAINS FOR WALK-IN COOLER AND WALK-IN FRE…"
type textarea "x"
type textarea "9/22/20ESTIMATE TO INSTALL NEW STRIP CURTAINS FOR WALK-IN COOLER AND WALK-IN FR…"
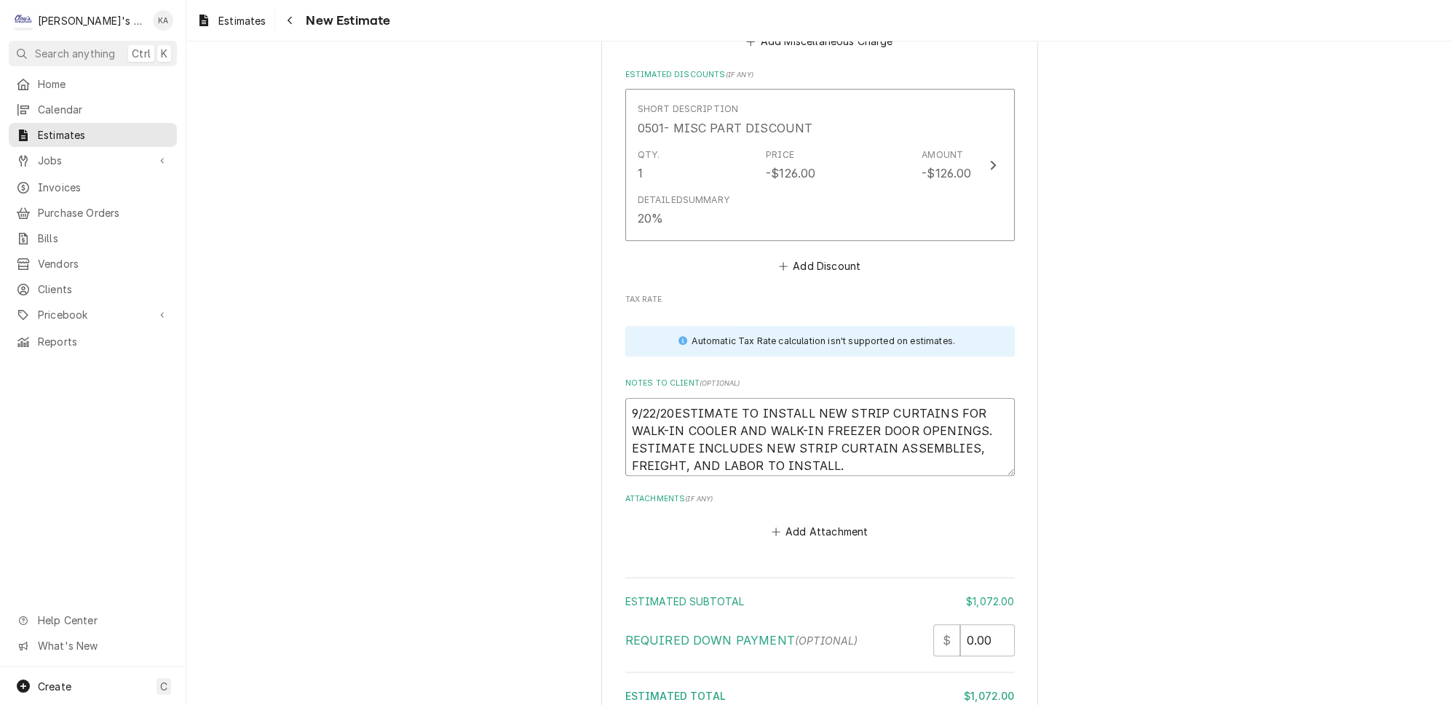
type textarea "x"
type textarea "9/22/202ESTIMATE TO INSTALL NEW STRIP CURTAINS FOR WALK-IN COOLER AND WALK-IN F…"
type textarea "x"
type textarea "9/22/2025ESTIMATE TO INSTALL NEW STRIP CURTAINS FOR WALK-IN COOLER AND WALK-IN …"
type textarea "x"
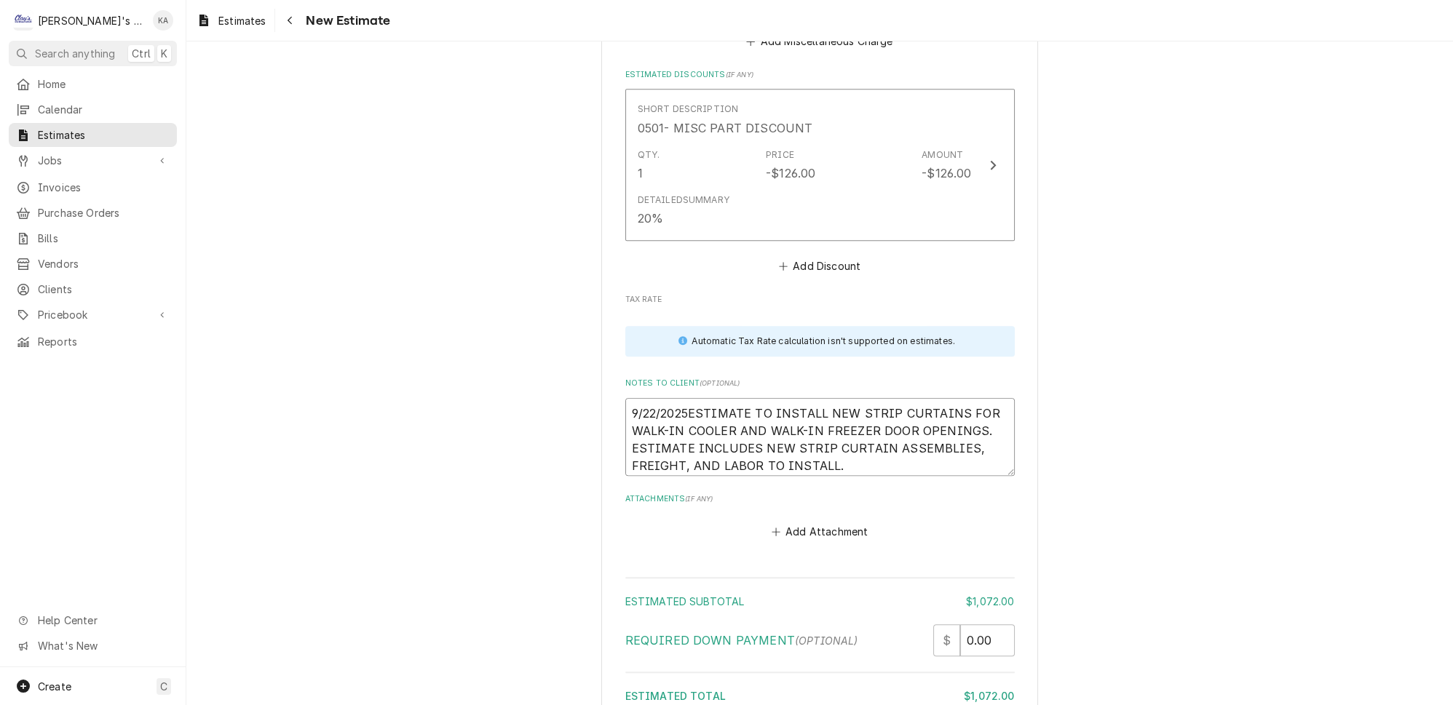
type textarea "9/22/2025 ESTIMATE TO INSTALL NEW STRIP CURTAINS FOR WALK-IN COOLER AND WALK-IN…"
click at [633, 398] on textarea "9/22/2025 ESTIMATE TO INSTALL NEW STRIP CURTAINS FOR WALK-IN COOLER AND WALK-IN…" at bounding box center [820, 437] width 390 height 78
type textarea "x"
type textarea "9/22/2025 ESTIMATE TO INSTALL NEW STRIP CURTAINS FOR WALK-IN COOLER AND WALK-IN…"
type textarea "x"
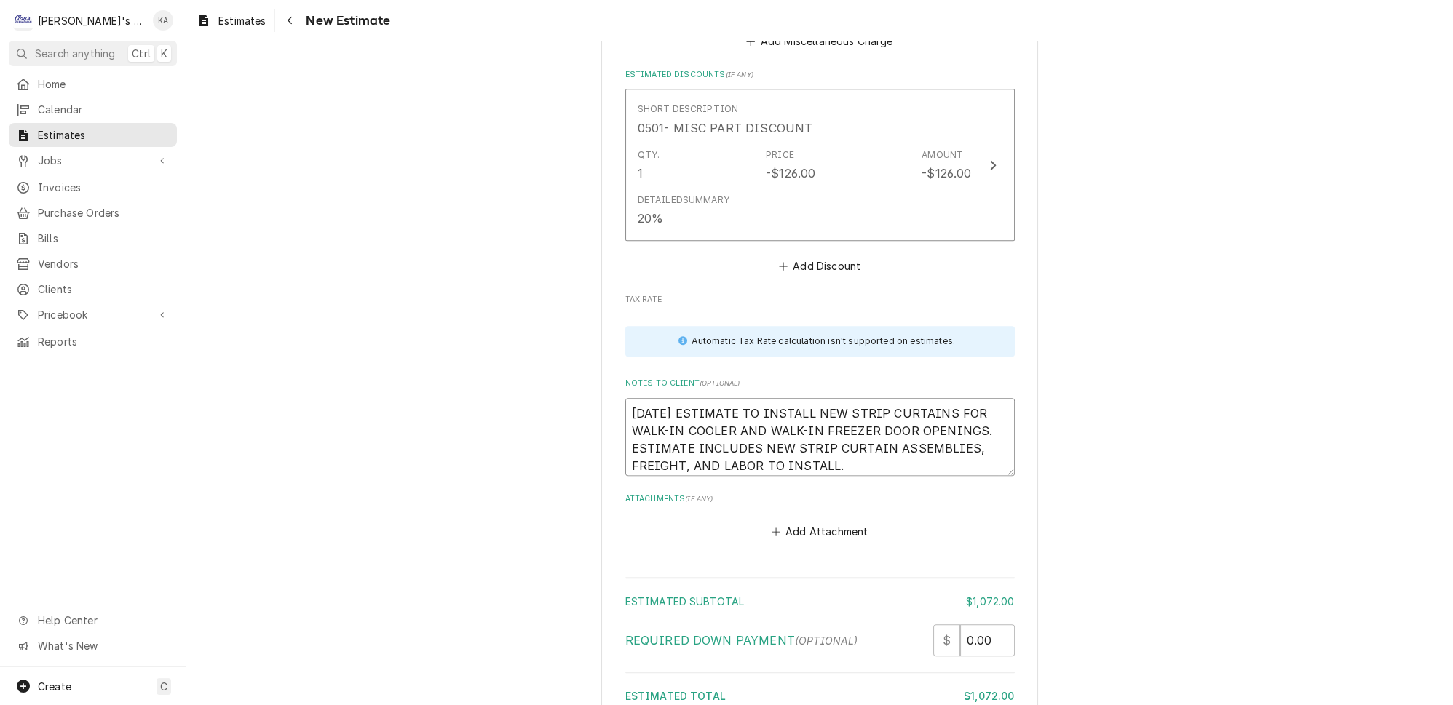
type textarea "9/22/2025 ESTIMATE TO INSTALL NEW STRIP CURTAINS FOR WALK-IN COOLER AND WALK-IN…"
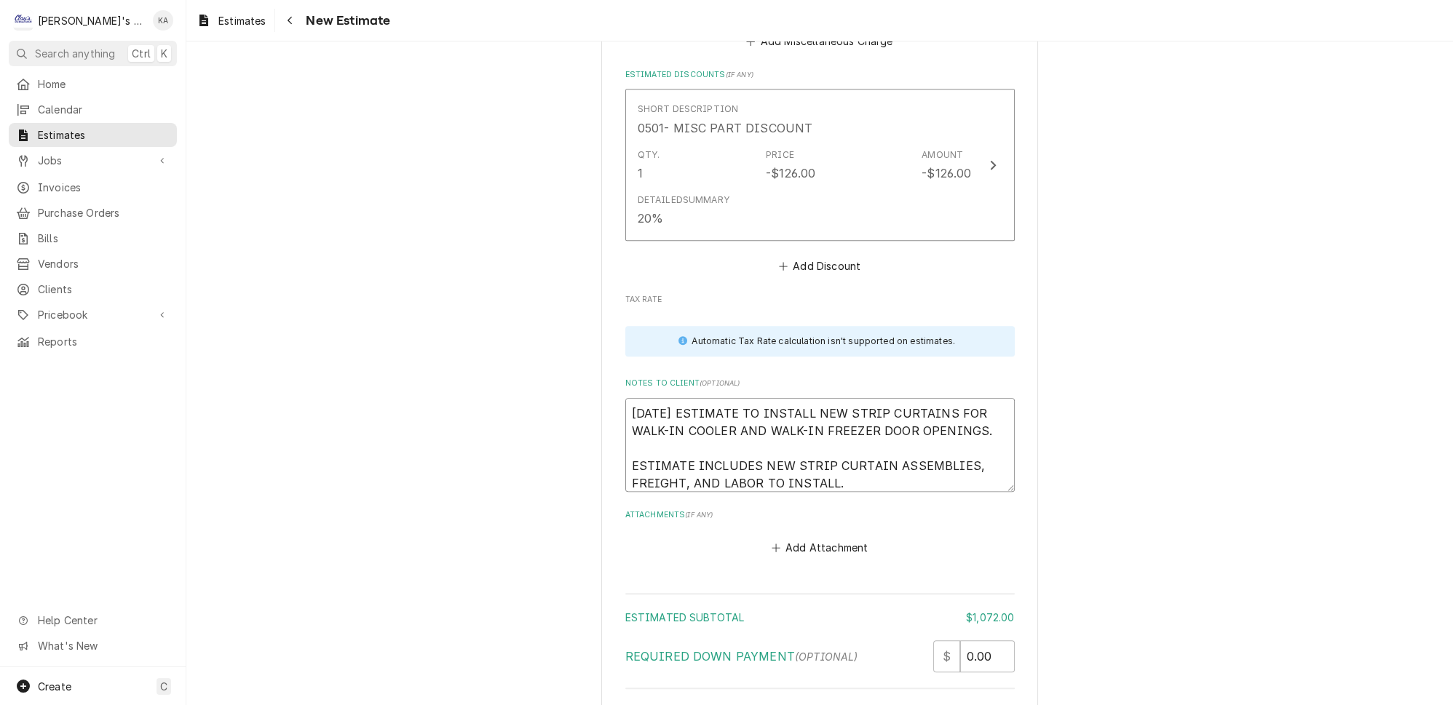
type textarea "x"
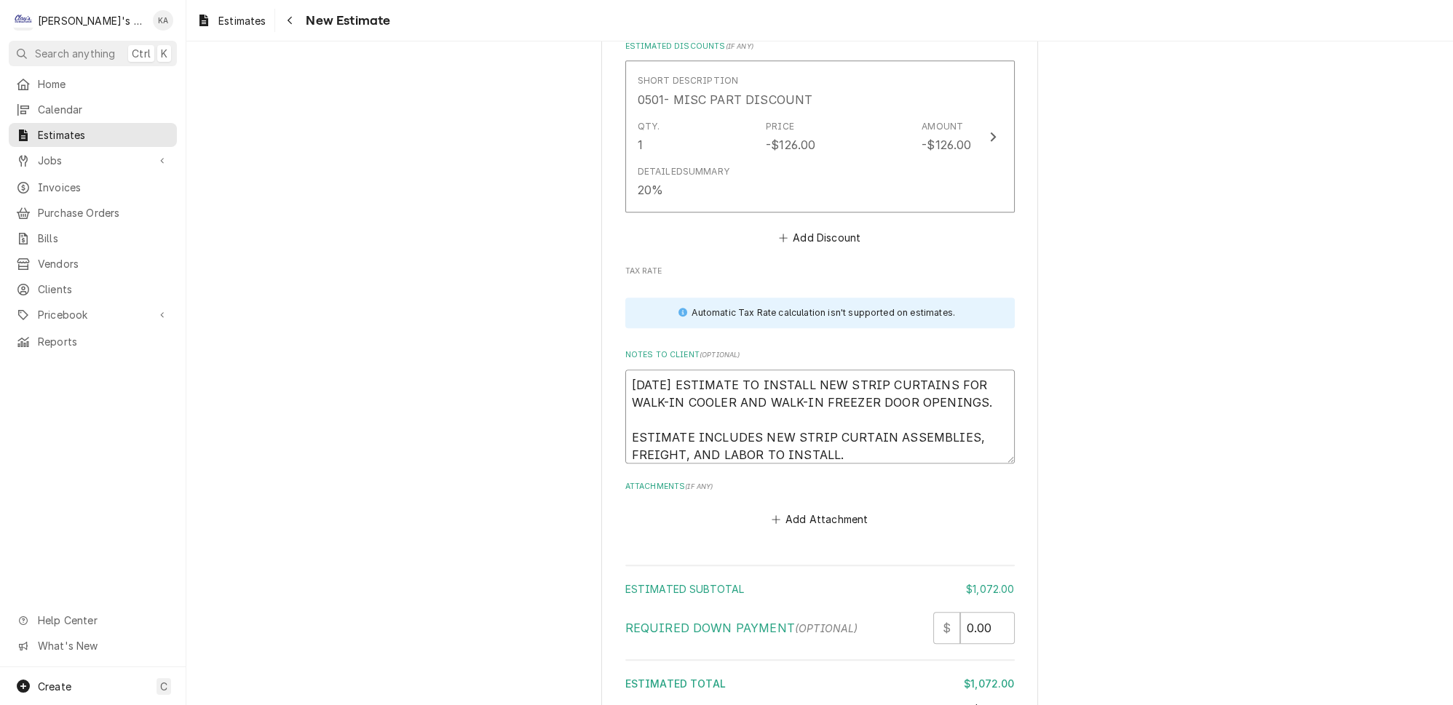
scroll to position [2526, 0]
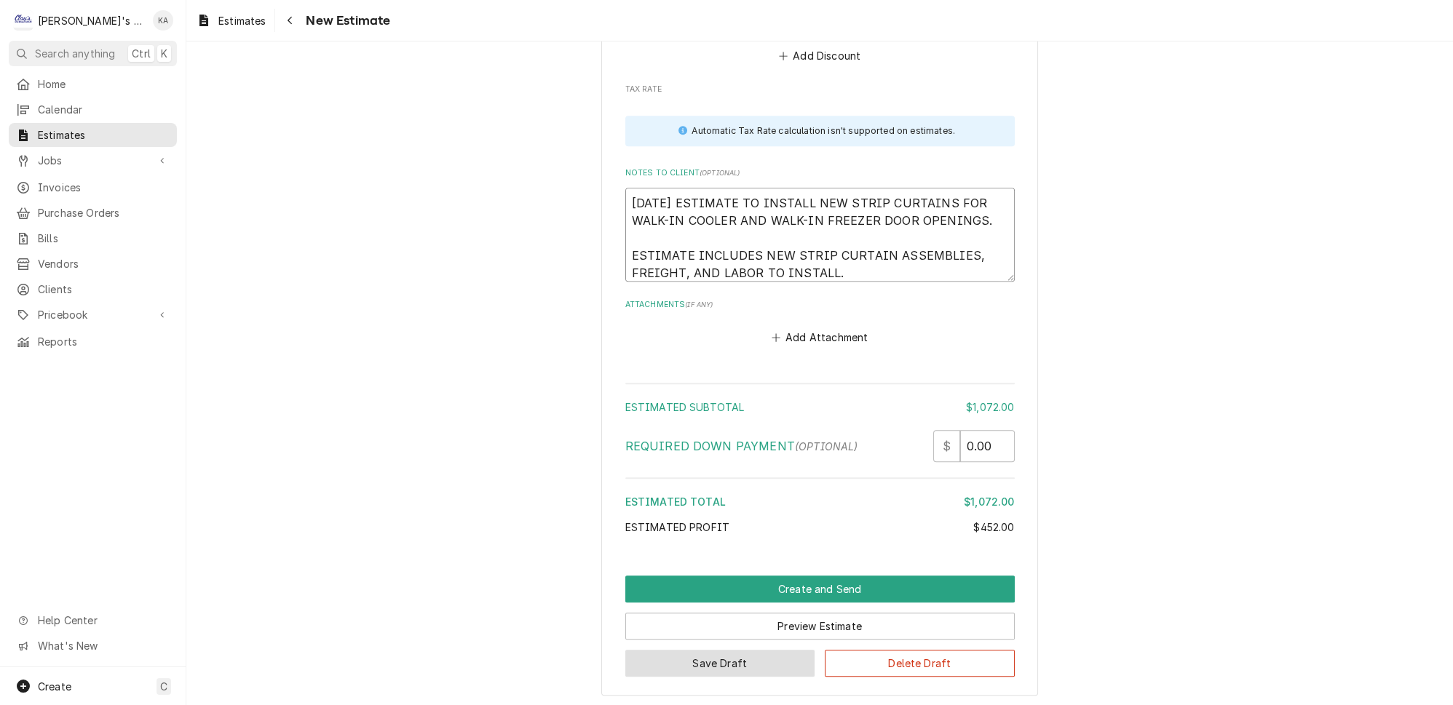
type textarea "9/22/2025 ESTIMATE TO INSTALL NEW STRIP CURTAINS FOR WALK-IN COOLER AND WALK-IN…"
click at [710, 650] on button "Save Draft" at bounding box center [720, 663] width 190 height 27
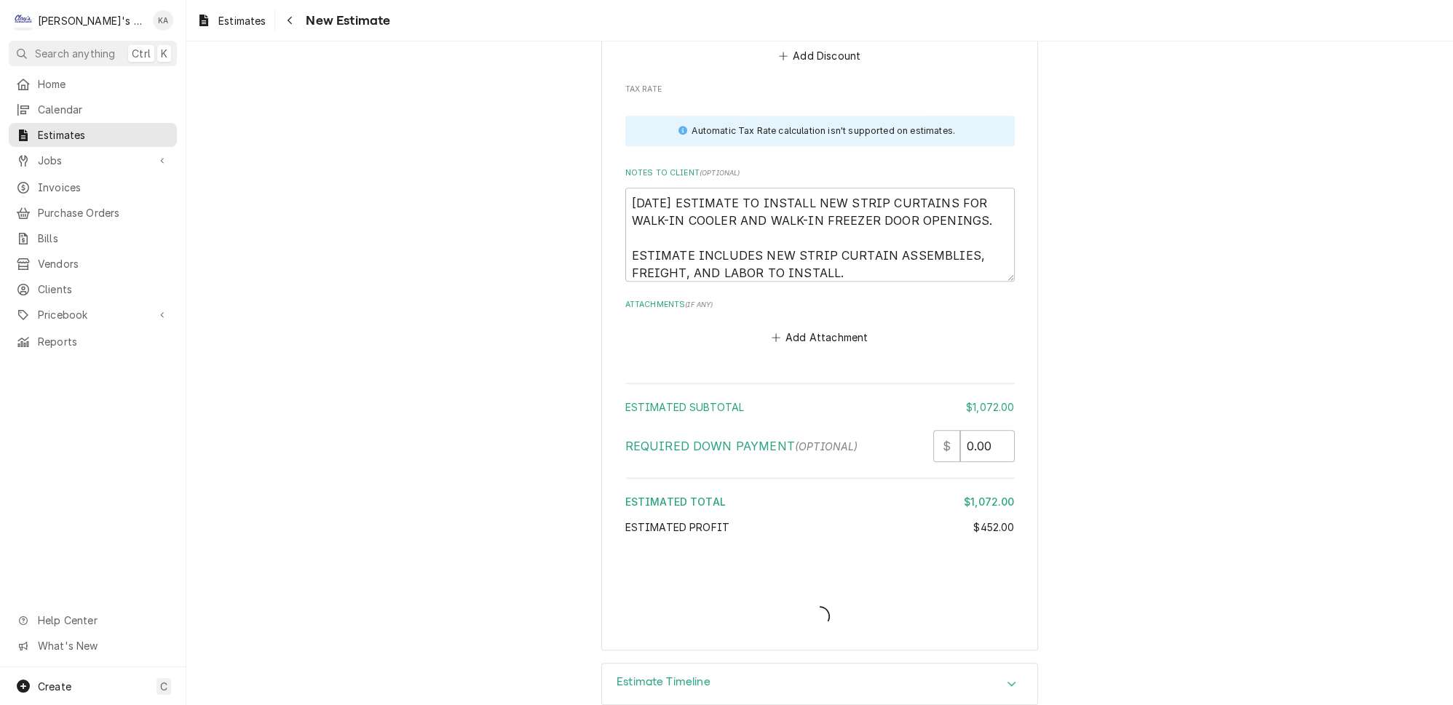
scroll to position [2483, 0]
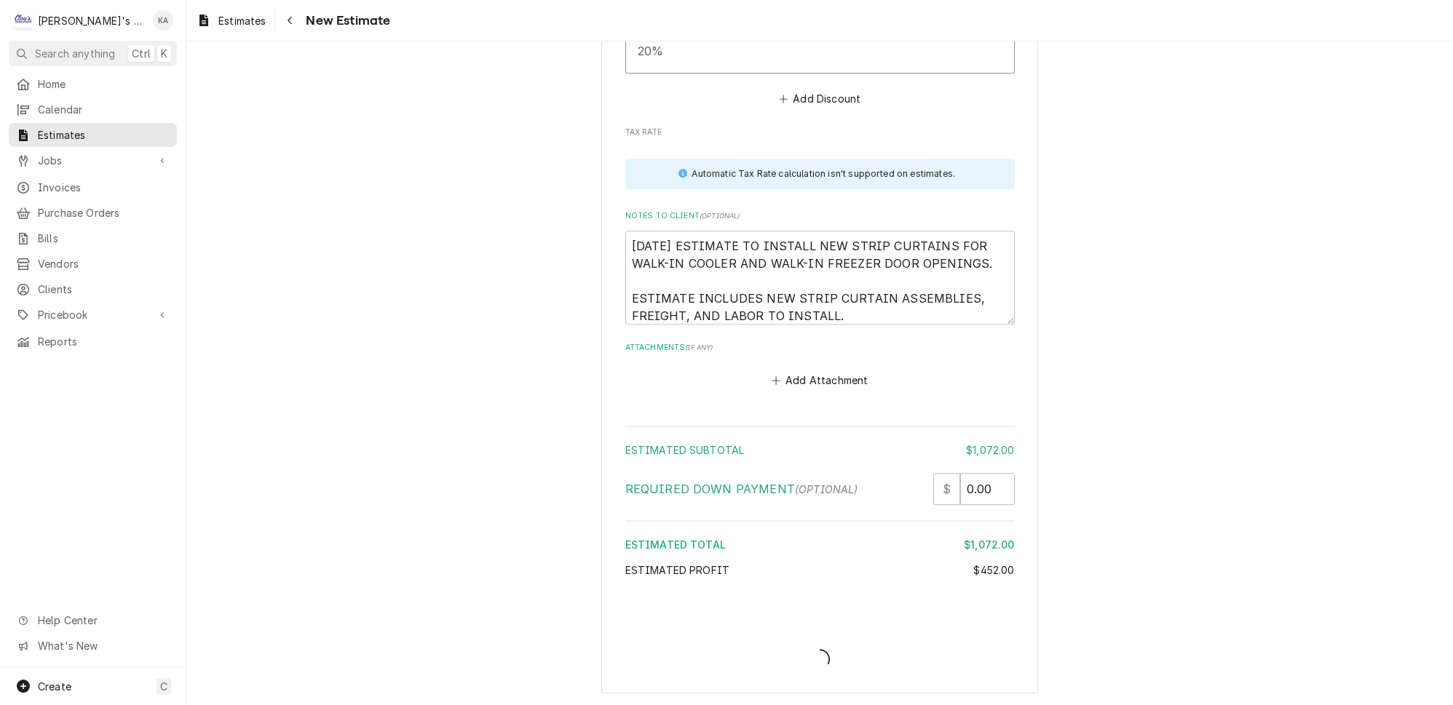
type textarea "x"
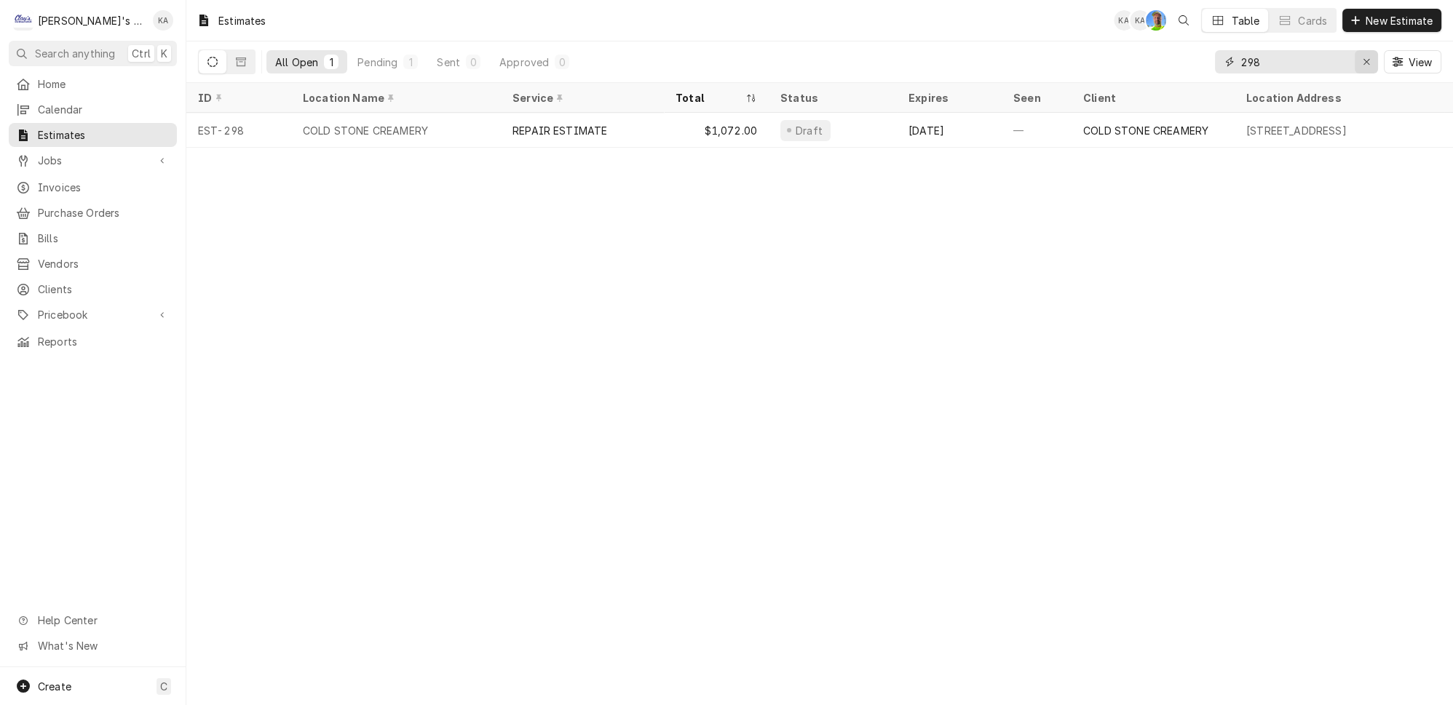
click at [1371, 57] on icon "Erase input" at bounding box center [1367, 62] width 8 height 10
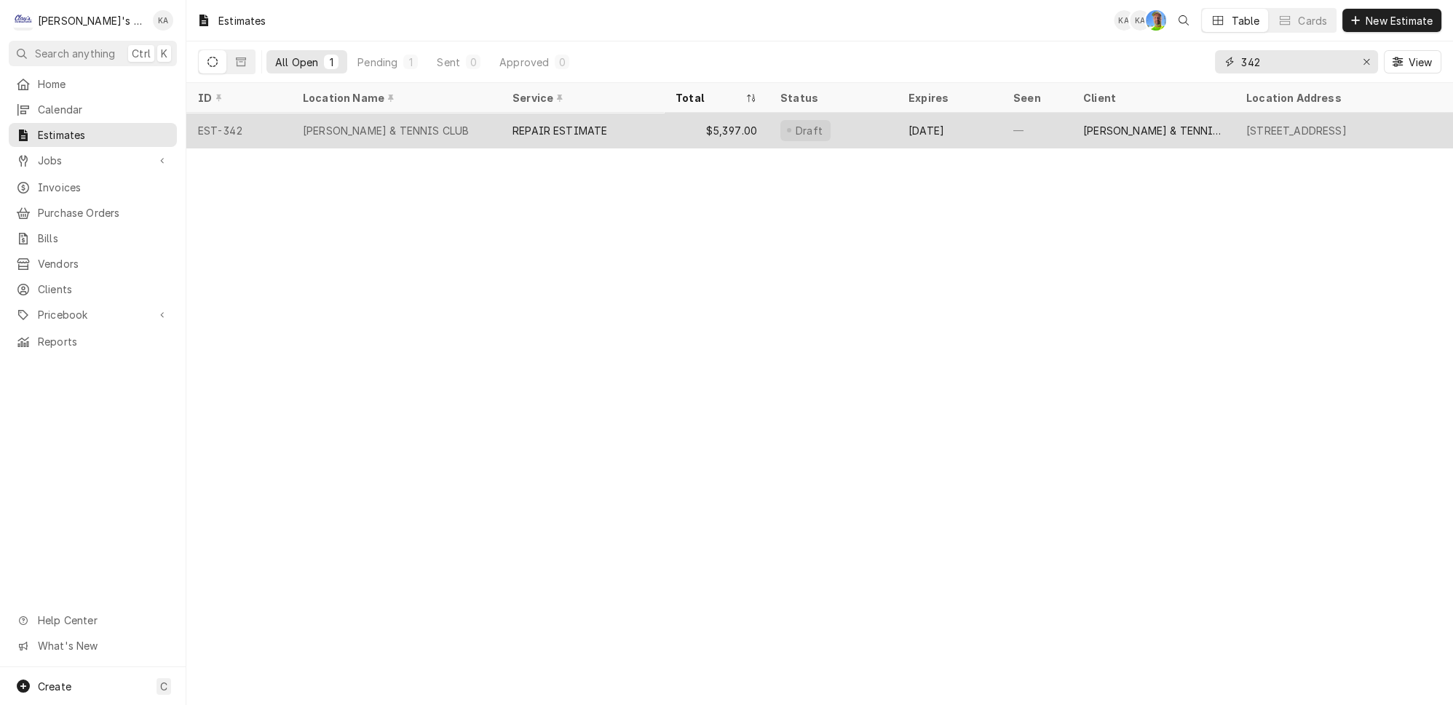
type input "342"
click at [610, 130] on div "REPAIR ESTIMATE" at bounding box center [582, 130] width 163 height 35
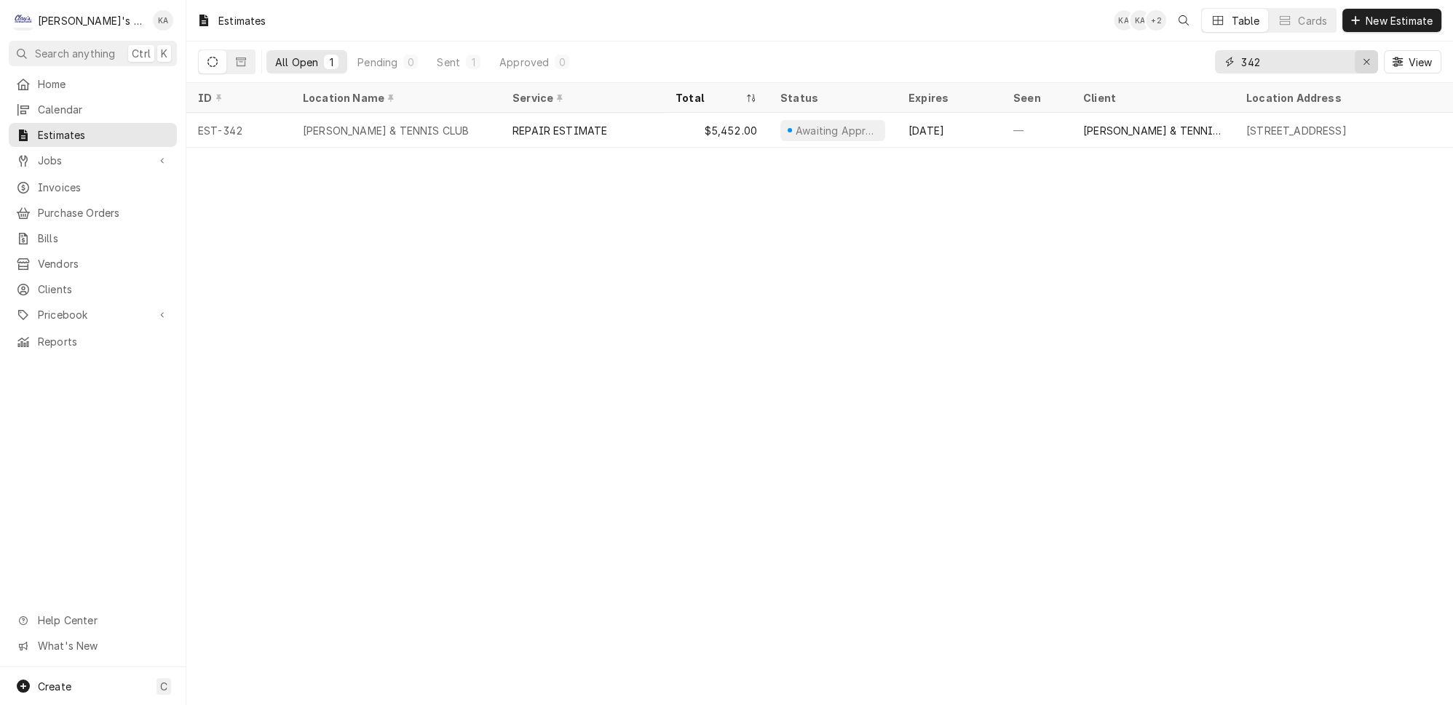
click at [1368, 57] on icon "Erase input" at bounding box center [1367, 62] width 8 height 10
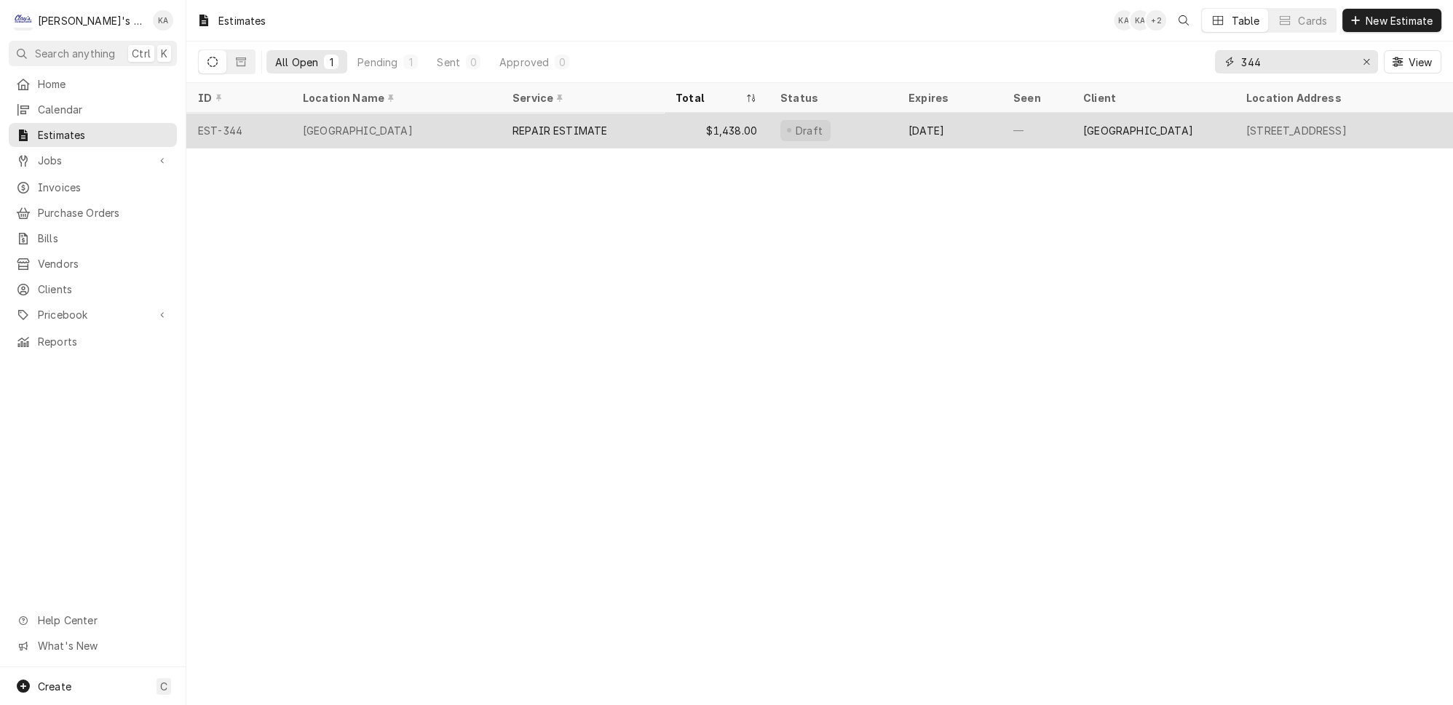
type input "344"
click at [557, 126] on div "REPAIR ESTIMATE" at bounding box center [560, 130] width 95 height 15
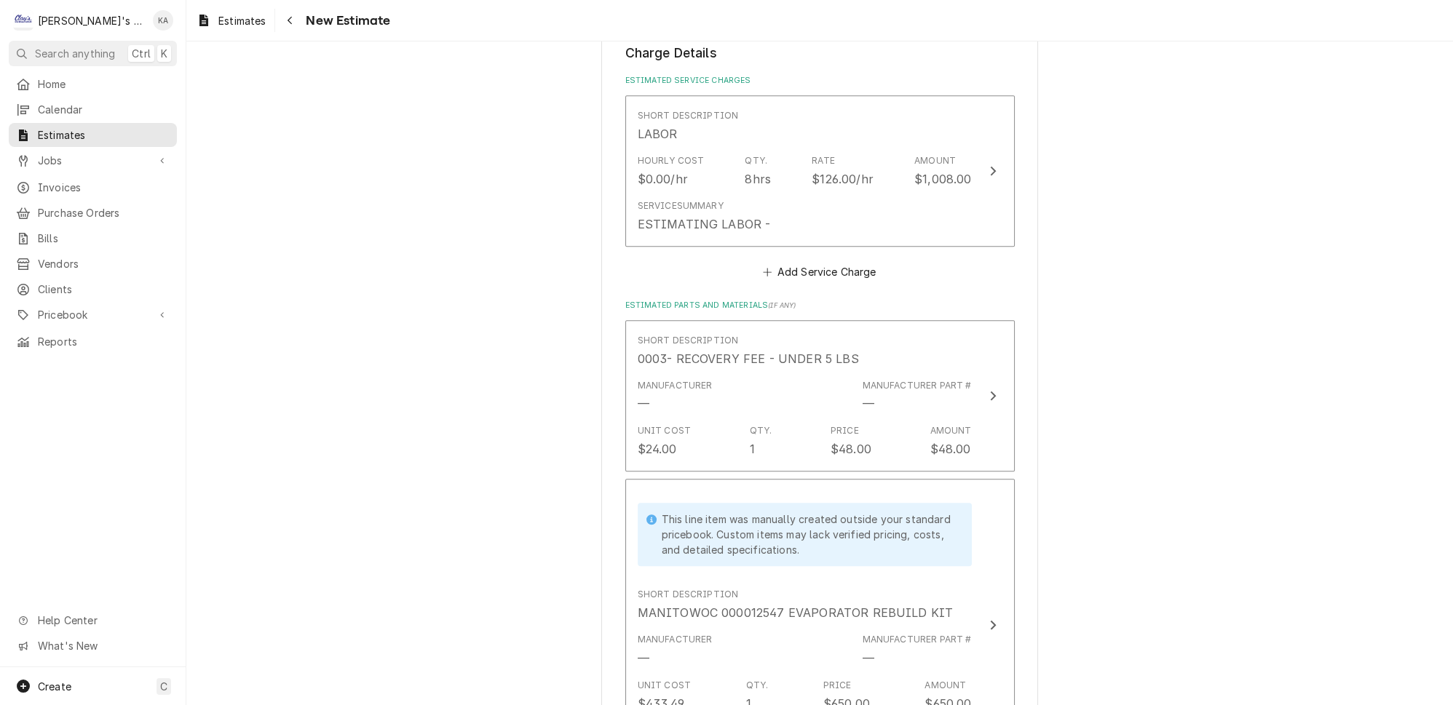
scroll to position [1059, 0]
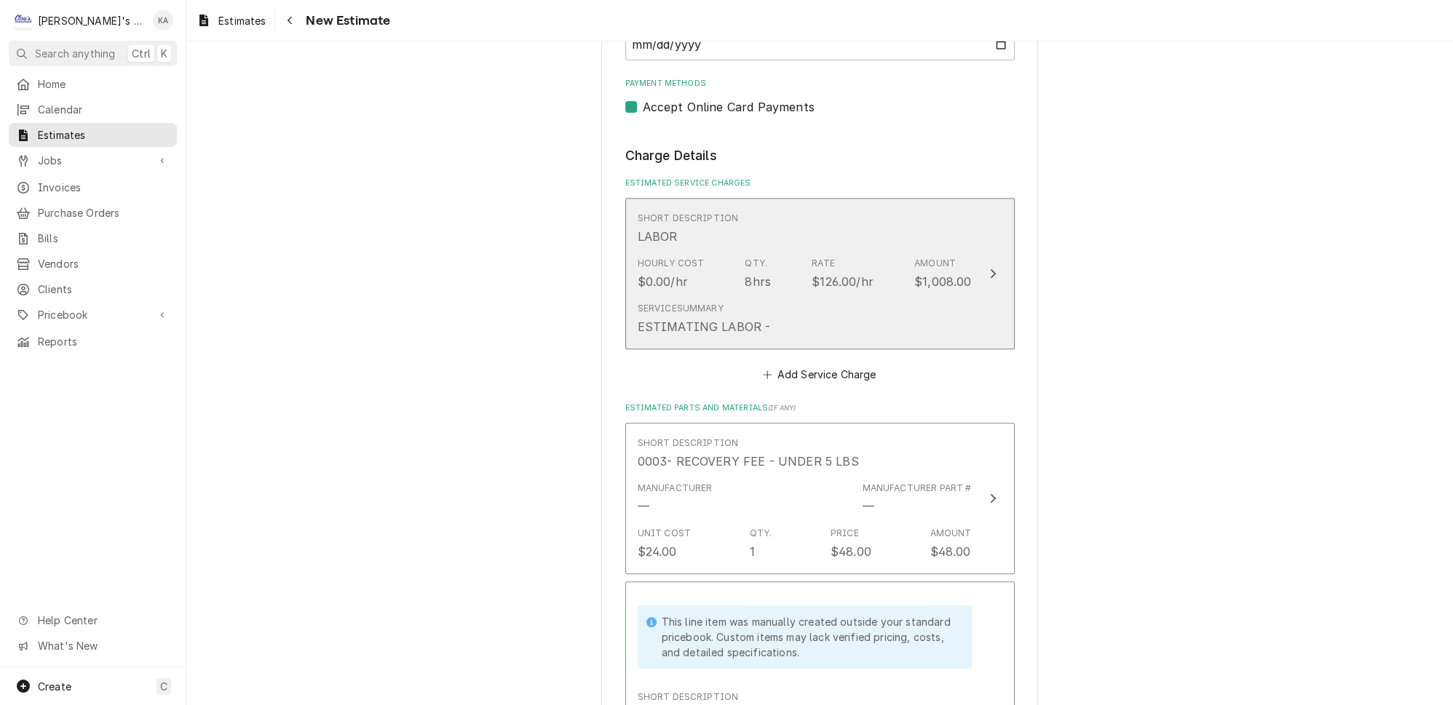
click at [957, 315] on button "Short Description LABOR Hourly Cost $0.00/hr Qty. 8hrs Rate $126.00/hr Amount $…" at bounding box center [820, 274] width 390 height 152
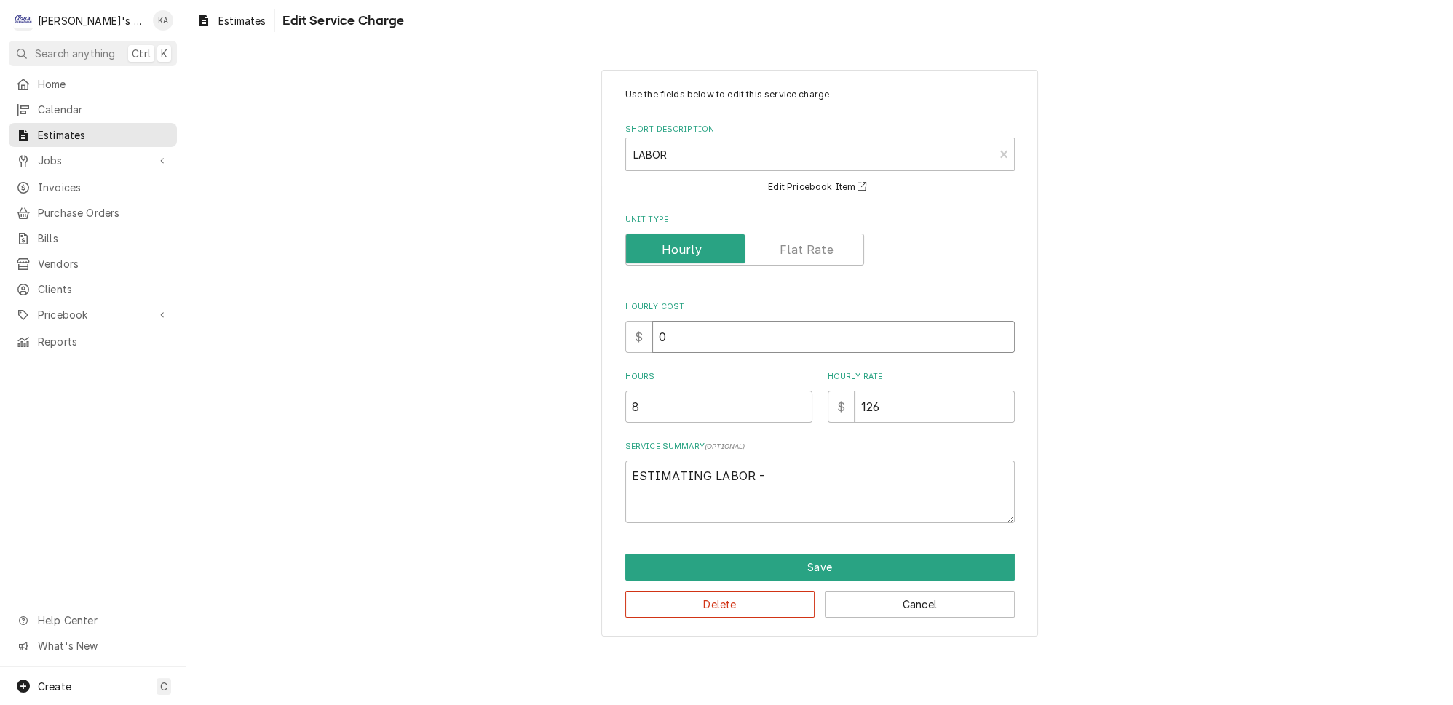
click at [663, 329] on input "0" at bounding box center [833, 337] width 363 height 32
type textarea "x"
type input "60"
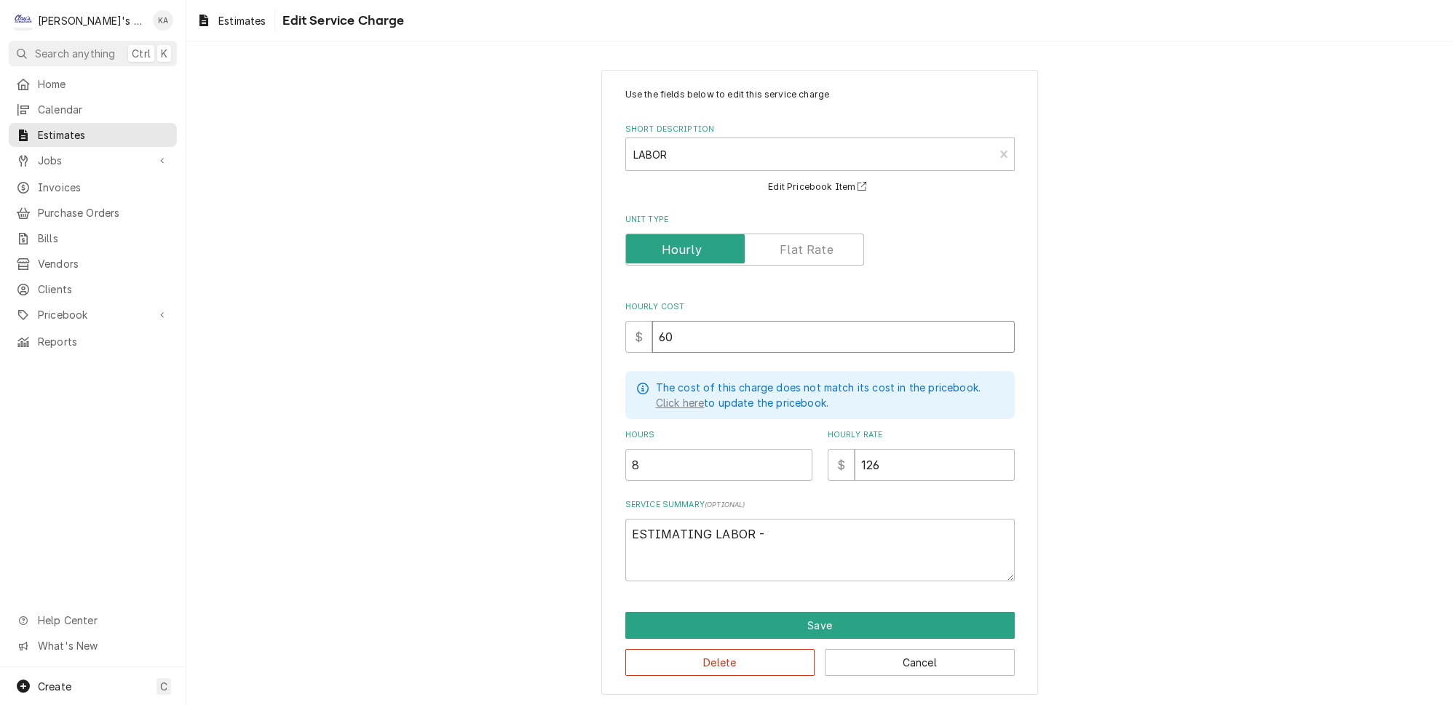
type textarea "x"
type input "60"
click at [705, 522] on textarea "ESTIMATING LABOR -" at bounding box center [820, 550] width 390 height 63
type textarea "x"
type textarea "ESTIMATIN LABOR -"
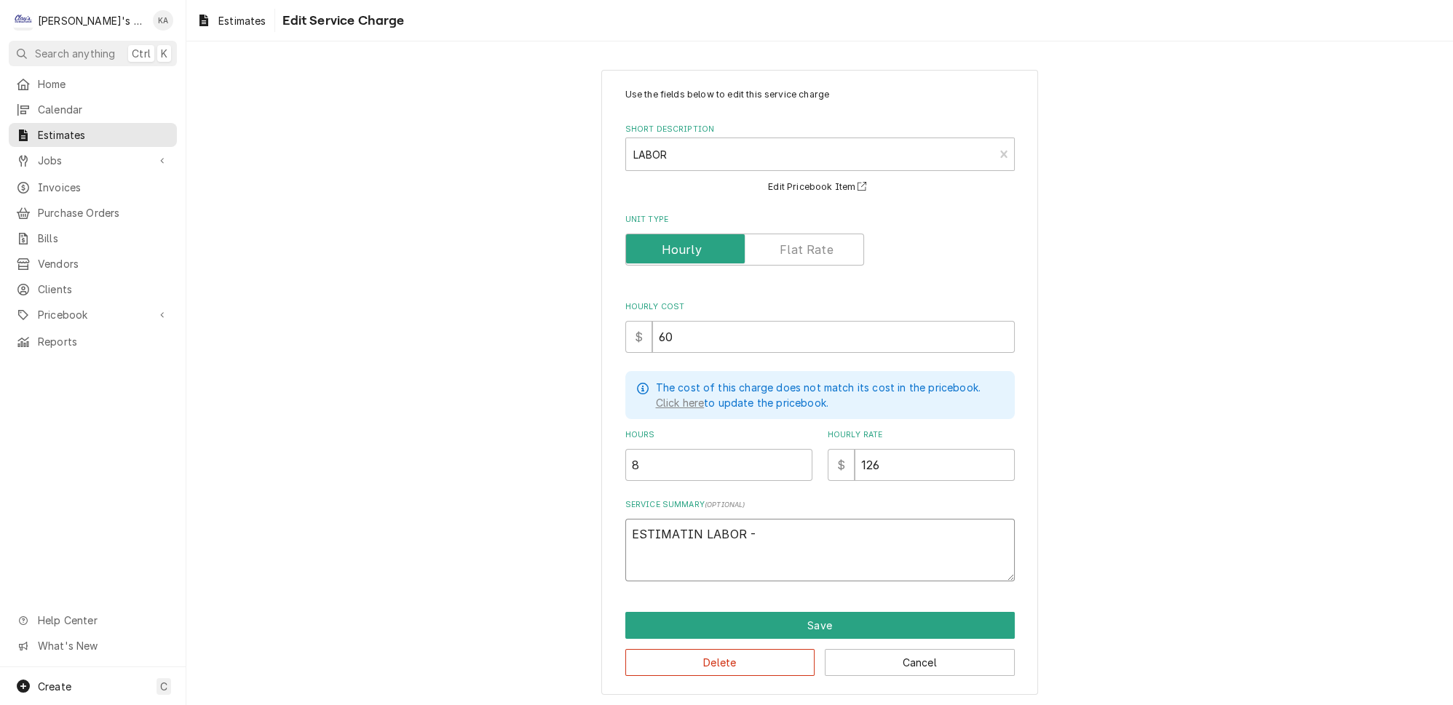
type textarea "x"
type textarea "ESTIMATI LABOR -"
type textarea "x"
type textarea "ESTIMAT LABOR -"
type textarea "x"
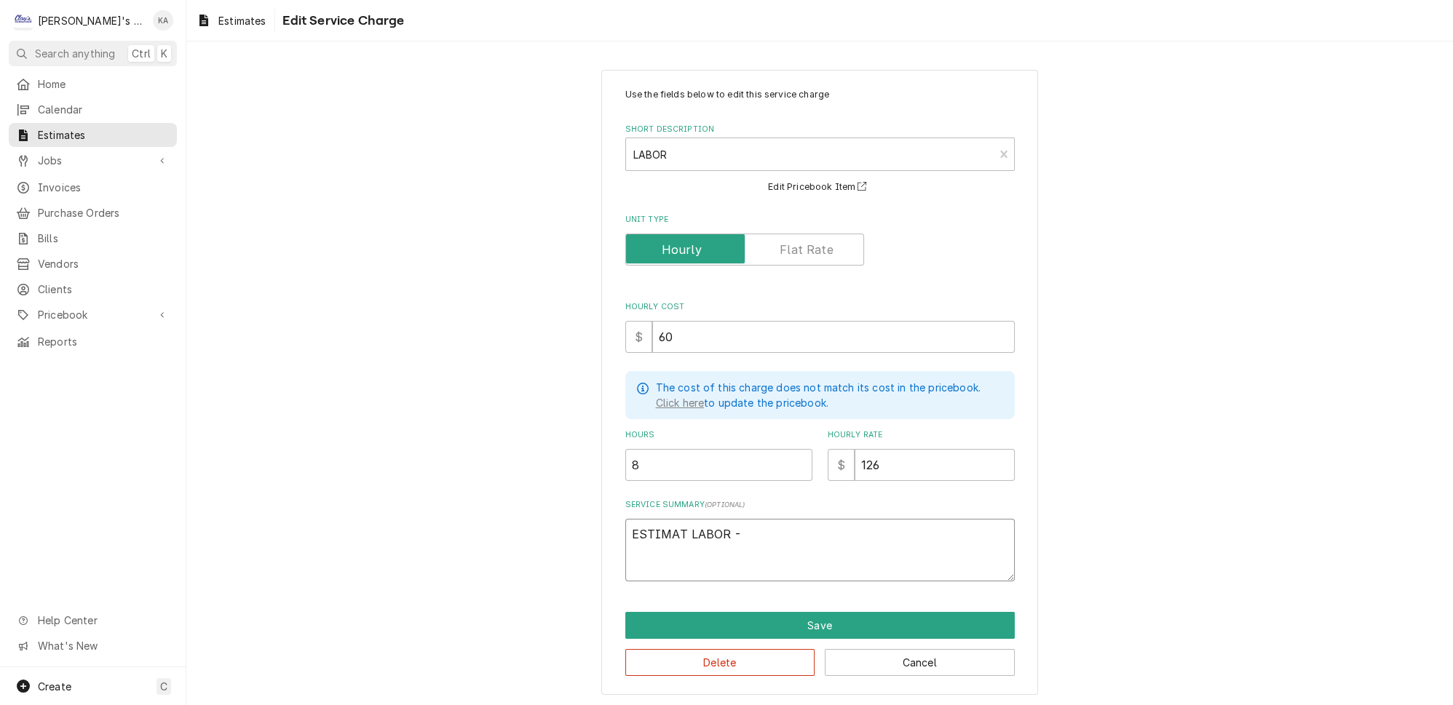
type textarea "ESTIMATE LABOR -"
type textarea "x"
type textarea "ESTIMATED LABOR -"
type textarea "x"
type textarea "ESTIMATED LABOR -"
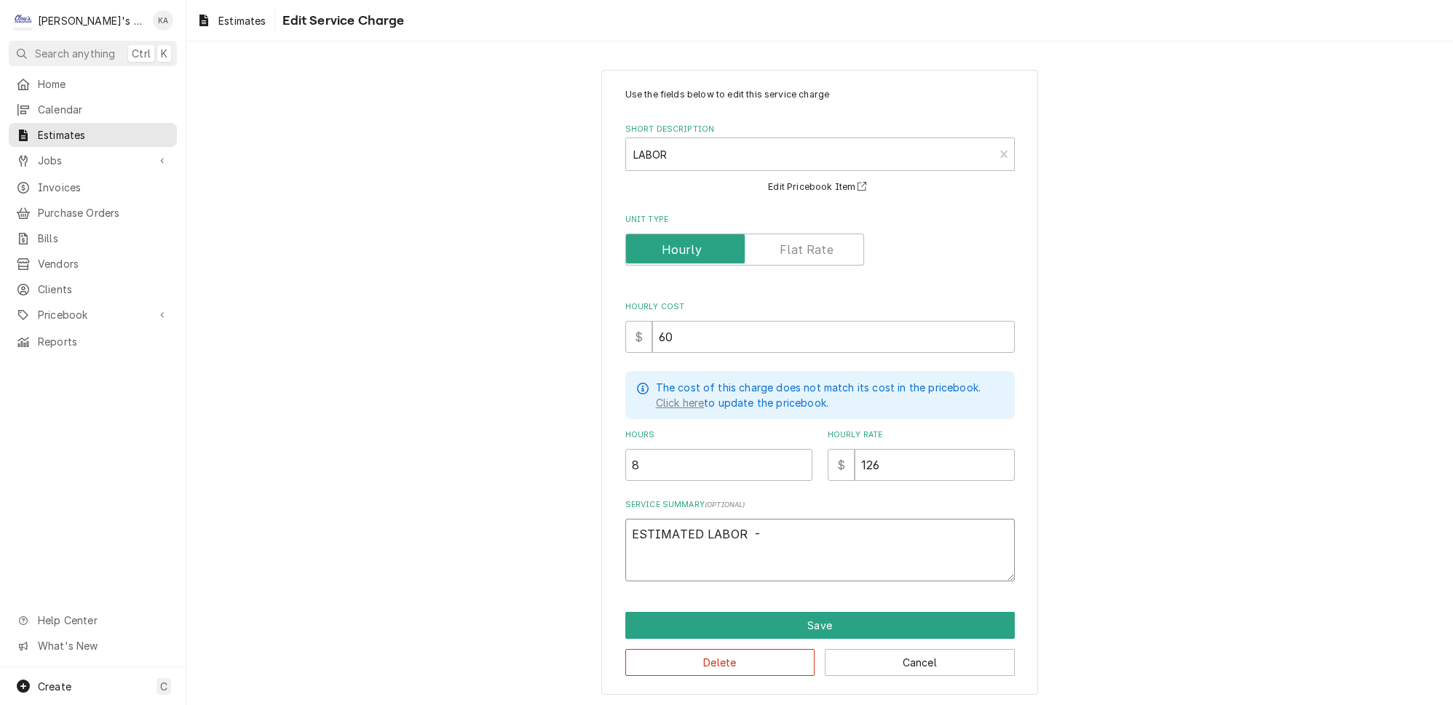
type textarea "x"
type textarea "ESTIMATED LABOR T -"
type textarea "x"
type textarea "ESTIMATED LABOR TO -"
type textarea "x"
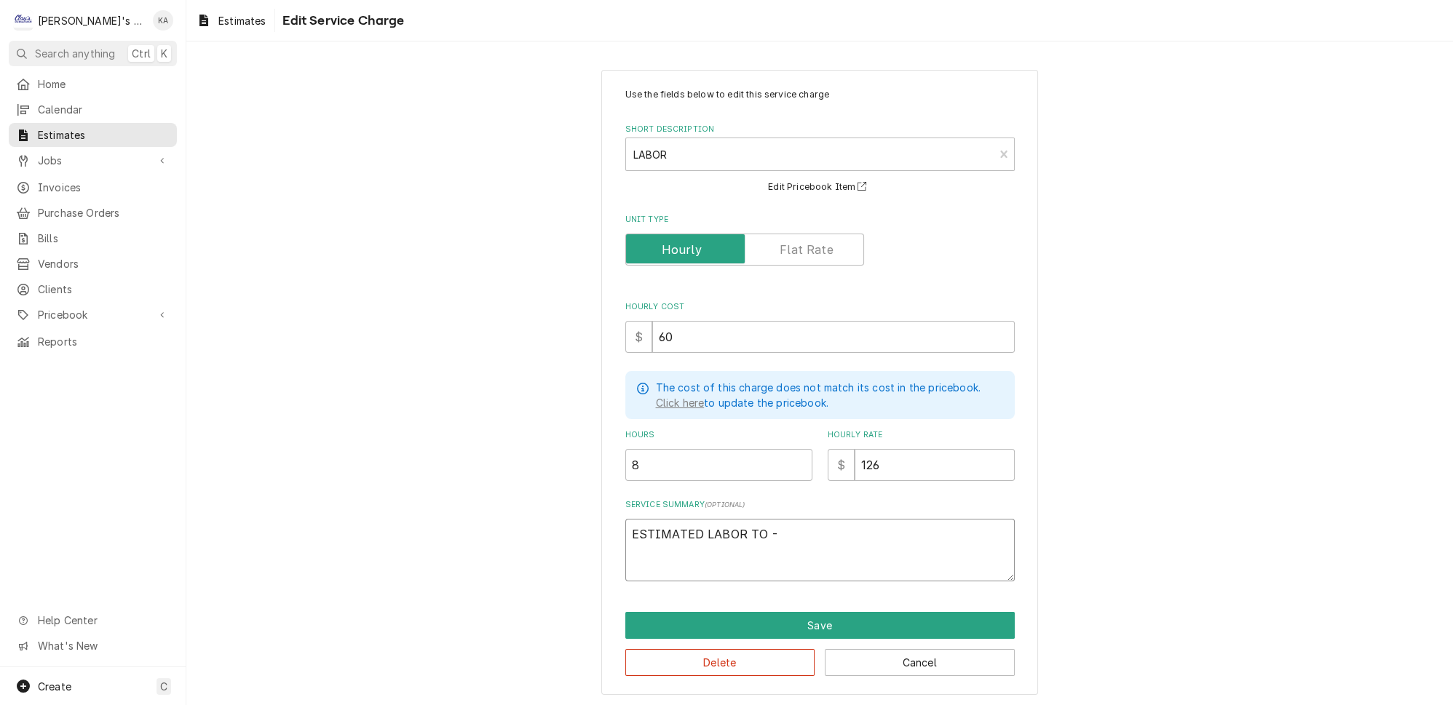
type textarea "ESTIMATED LABOR TO -"
type textarea "x"
type textarea "ESTIMATED LABOR TO C -"
type textarea "x"
type textarea "ESTIMATED LABOR TO CO -"
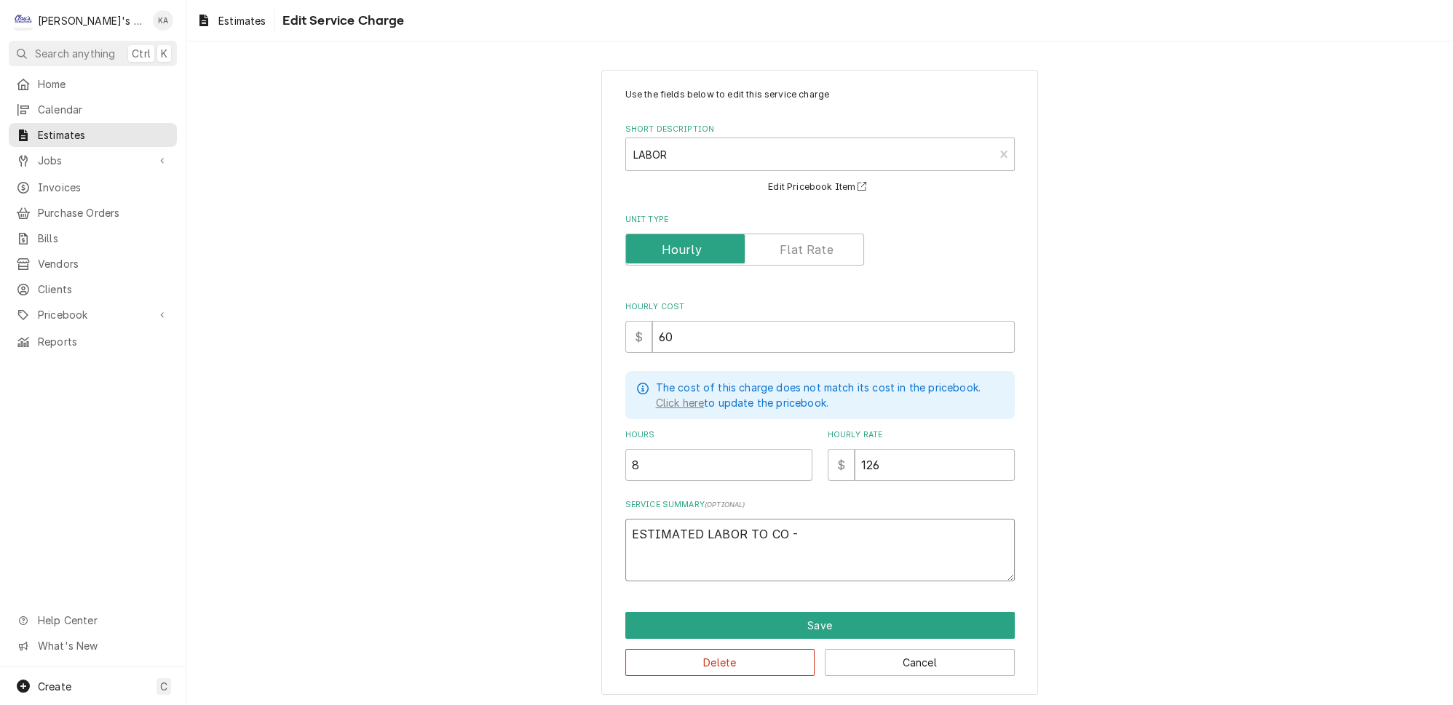
type textarea "x"
type textarea "ESTIMATED LABOR TO COM -"
type textarea "x"
type textarea "ESTIMATED LABOR TO COMP -"
type textarea "x"
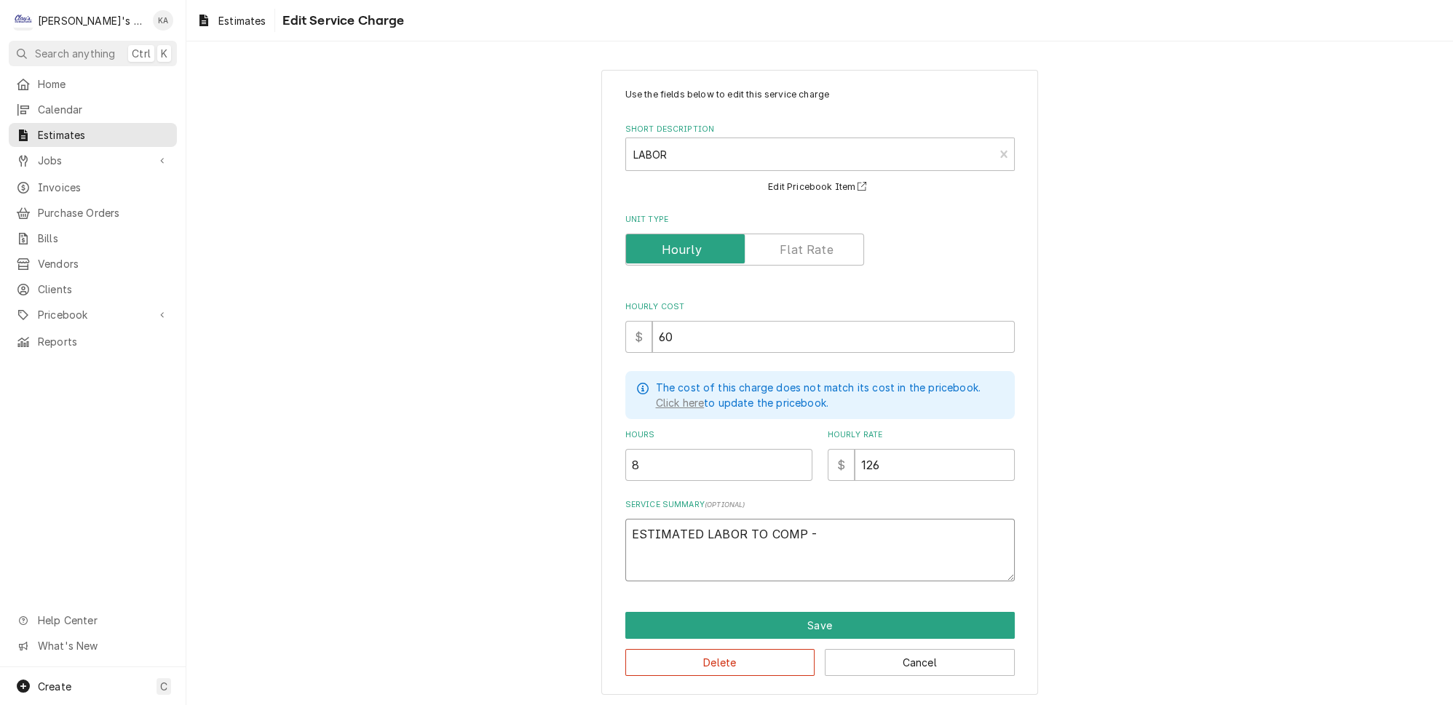
type textarea "ESTIMATED LABOR TO COMPL -"
type textarea "x"
type textarea "ESTIMATED LABOR TO COMPLR -"
type textarea "x"
type textarea "ESTIMATED LABOR TO COMPLRE -"
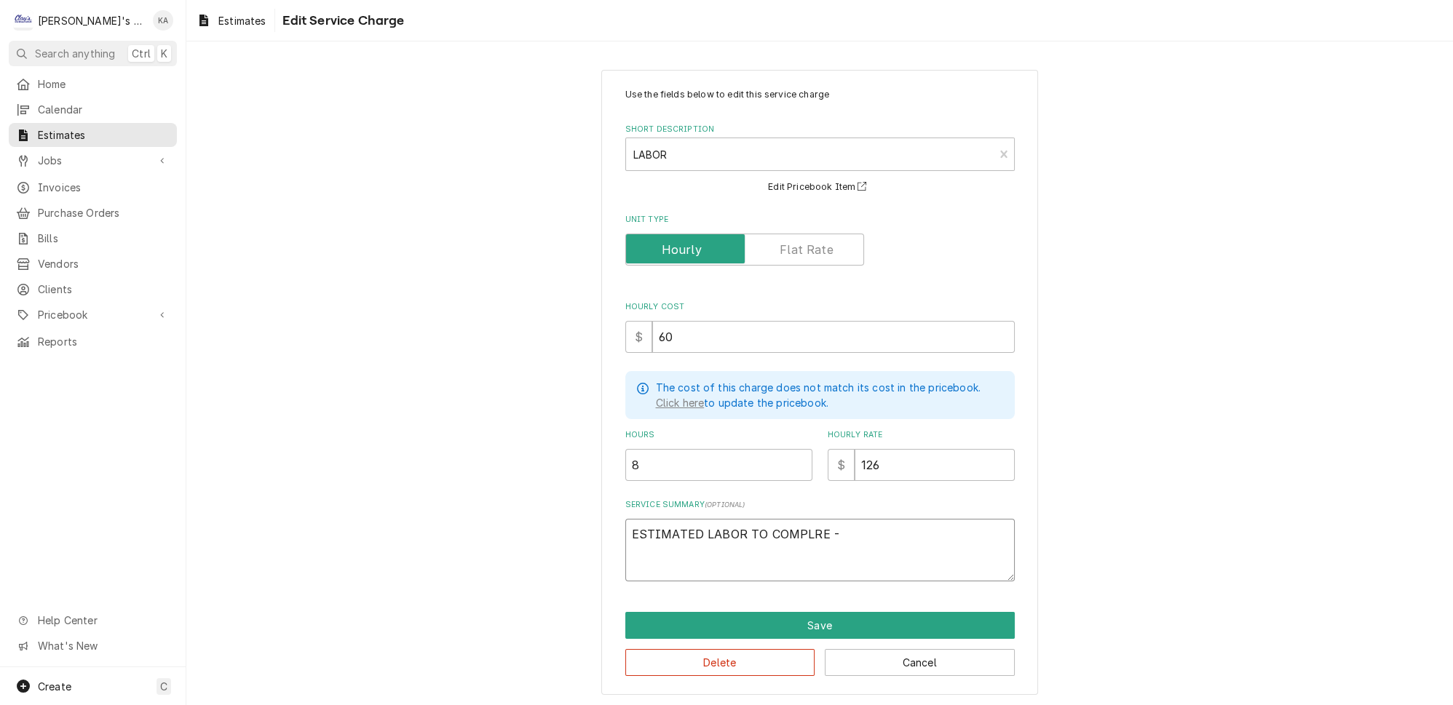
type textarea "x"
type textarea "ESTIMATED LABOR TO COMPLRET -"
type textarea "x"
type textarea "ESTIMATED LABOR TO COMPLRE -"
type textarea "x"
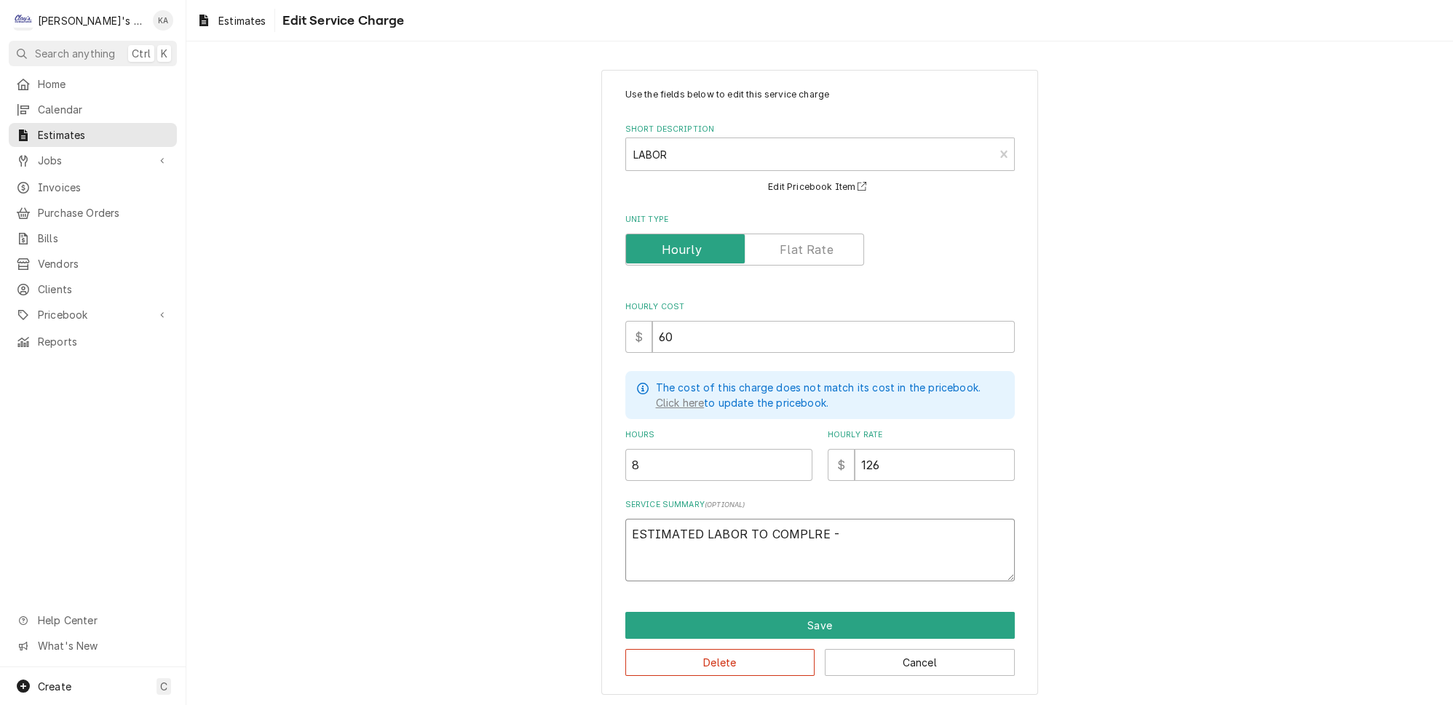
type textarea "ESTIMATED LABOR TO COMPLR -"
type textarea "x"
type textarea "ESTIMATED LABOR TO COMPL -"
type textarea "x"
type textarea "ESTIMATED LABOR TO COMPLE -"
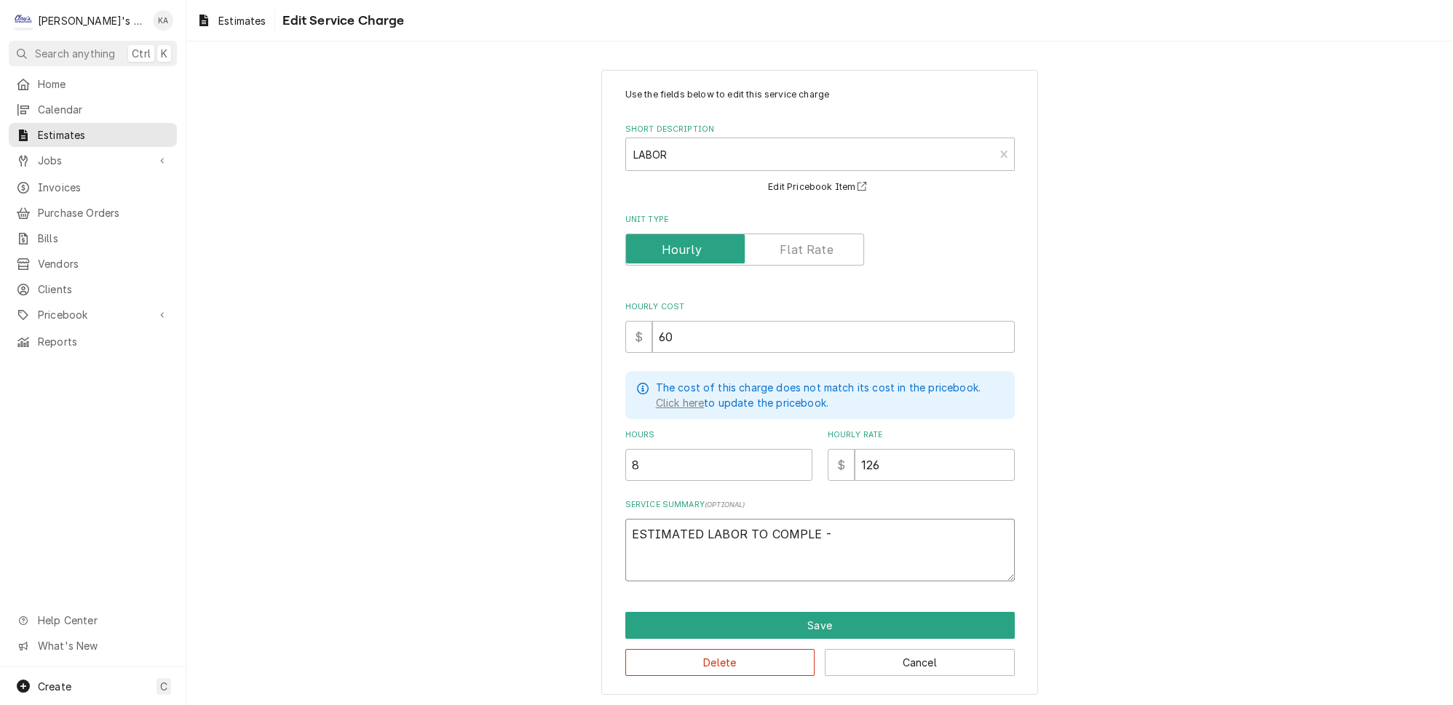
type textarea "x"
type textarea "ESTIMATED LABOR TO COMPLET -"
type textarea "x"
type textarea "ESTIMATED LABOR TO COMPLETE -"
type textarea "x"
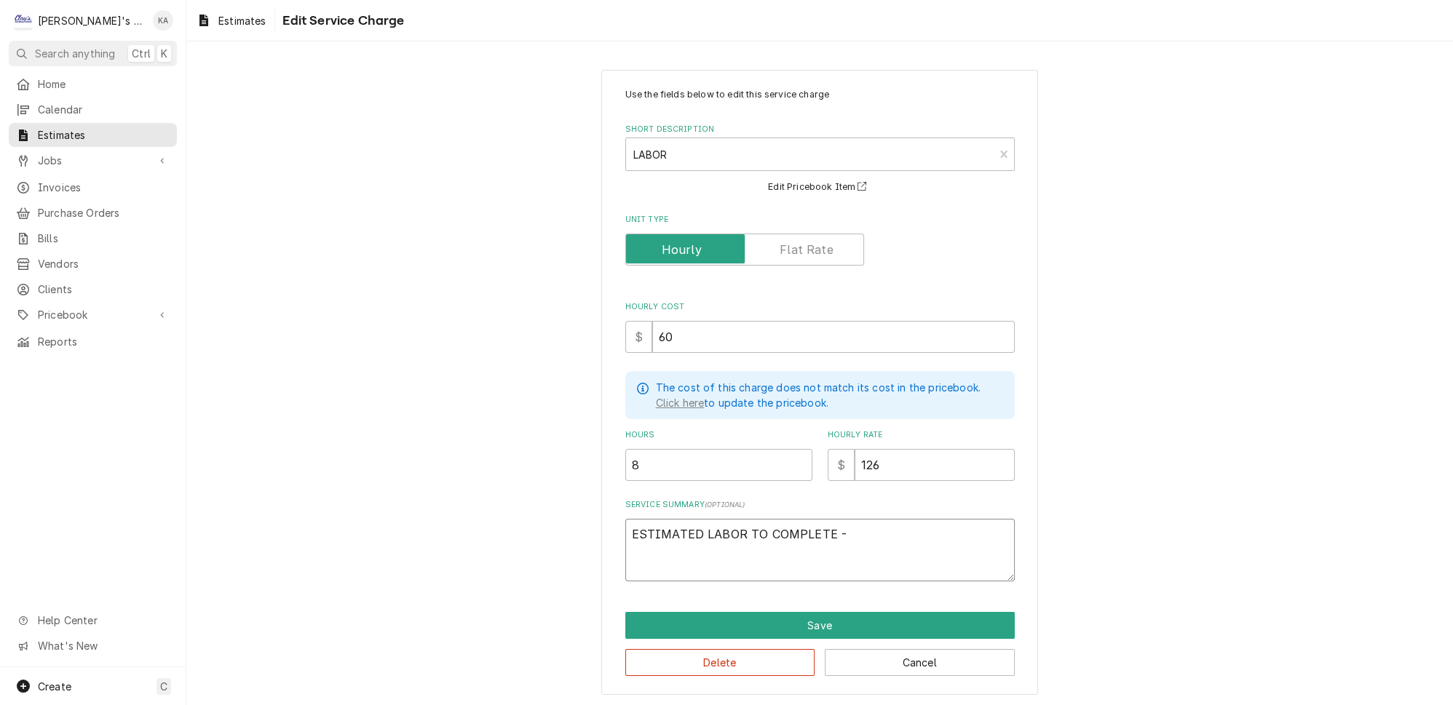
type textarea "ESTIMATED LABOR TO COMPLETE -"
type textarea "x"
type textarea "ESTIMATED LABOR TO COMPLETE R -"
type textarea "x"
type textarea "ESTIMATED LABOR TO COMPLETE RE -"
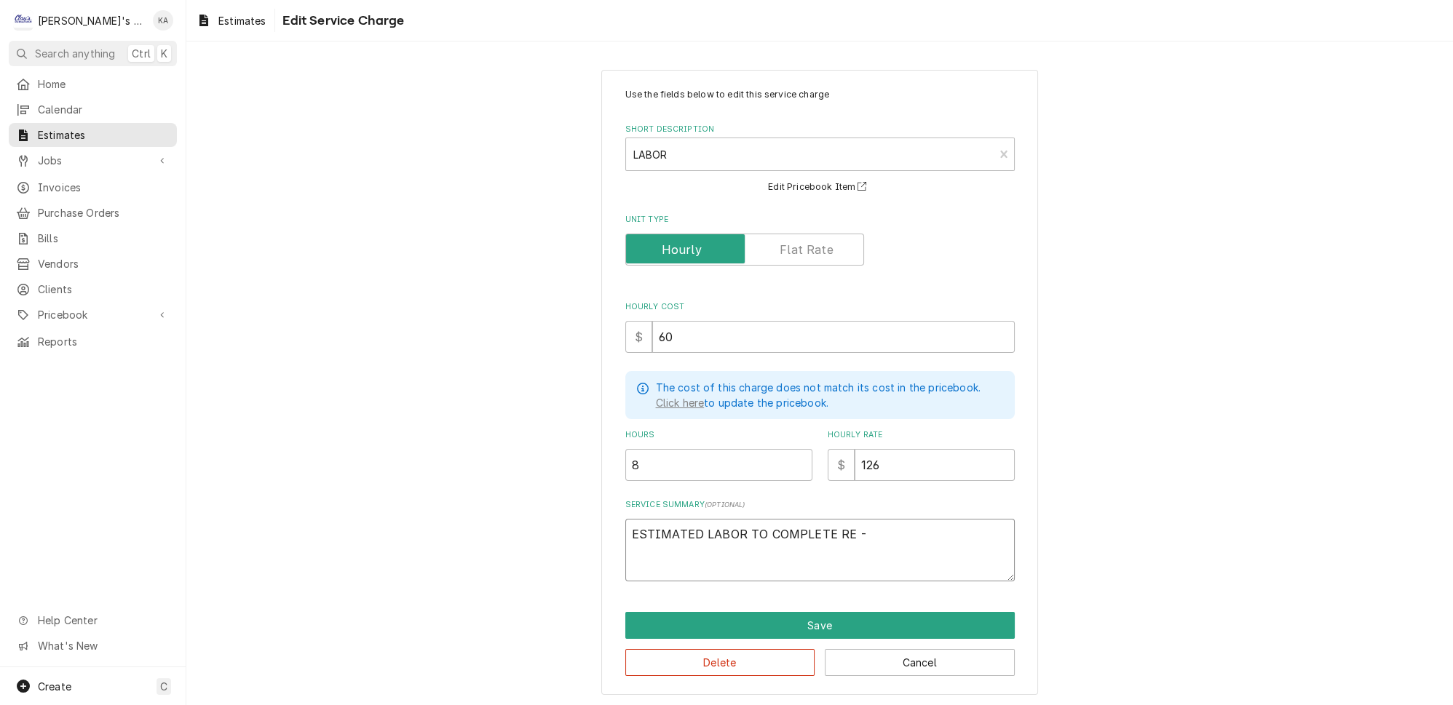
type textarea "x"
type textarea "ESTIMATED LABOR TO COMPLETE REP -"
type textarea "x"
type textarea "ESTIMATED LABOR TO COMPLETE REPA -"
type textarea "x"
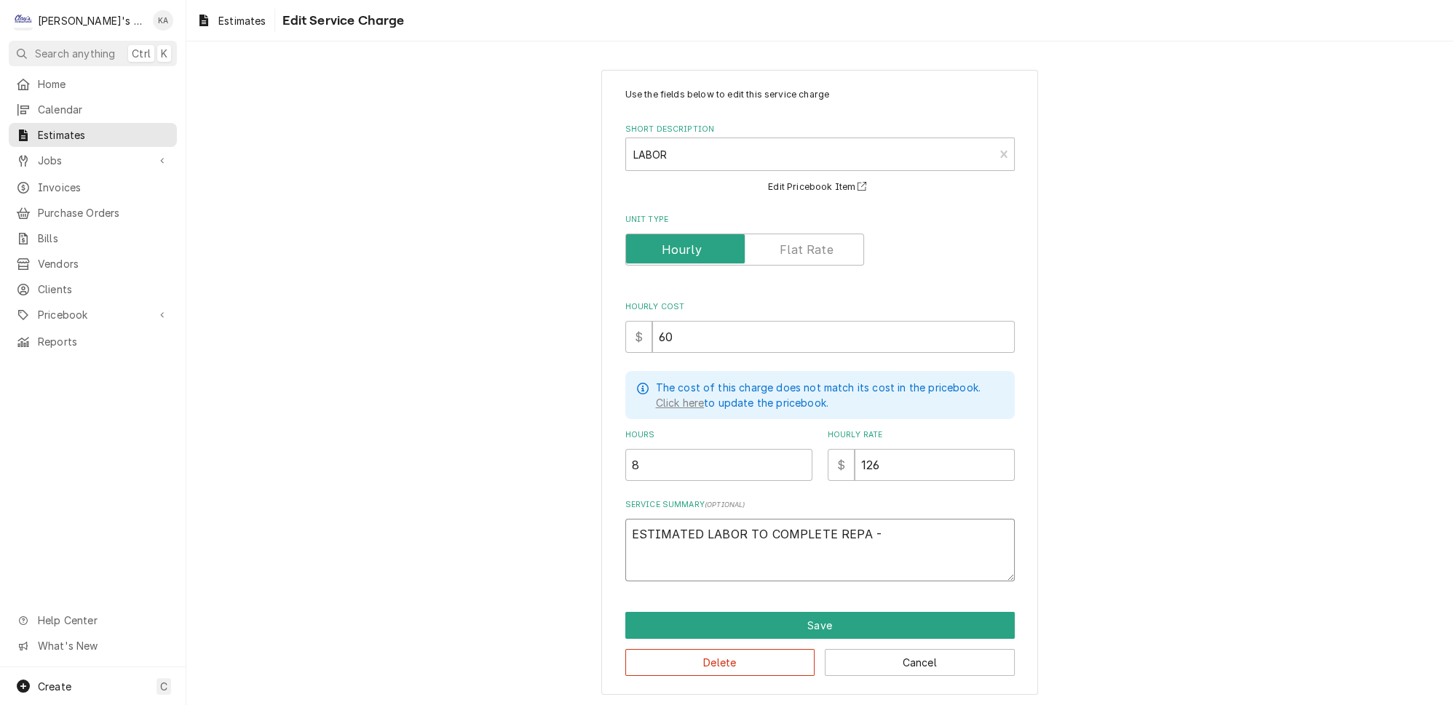
type textarea "ESTIMATED LABOR TO COMPLETE REPAI -"
type textarea "x"
type textarea "ESTIMATED LABOR TO COMPLETE REPAIR -"
type textarea "x"
type textarea "ESTIMATED LABOR TO COMPLETE REPAIRS -"
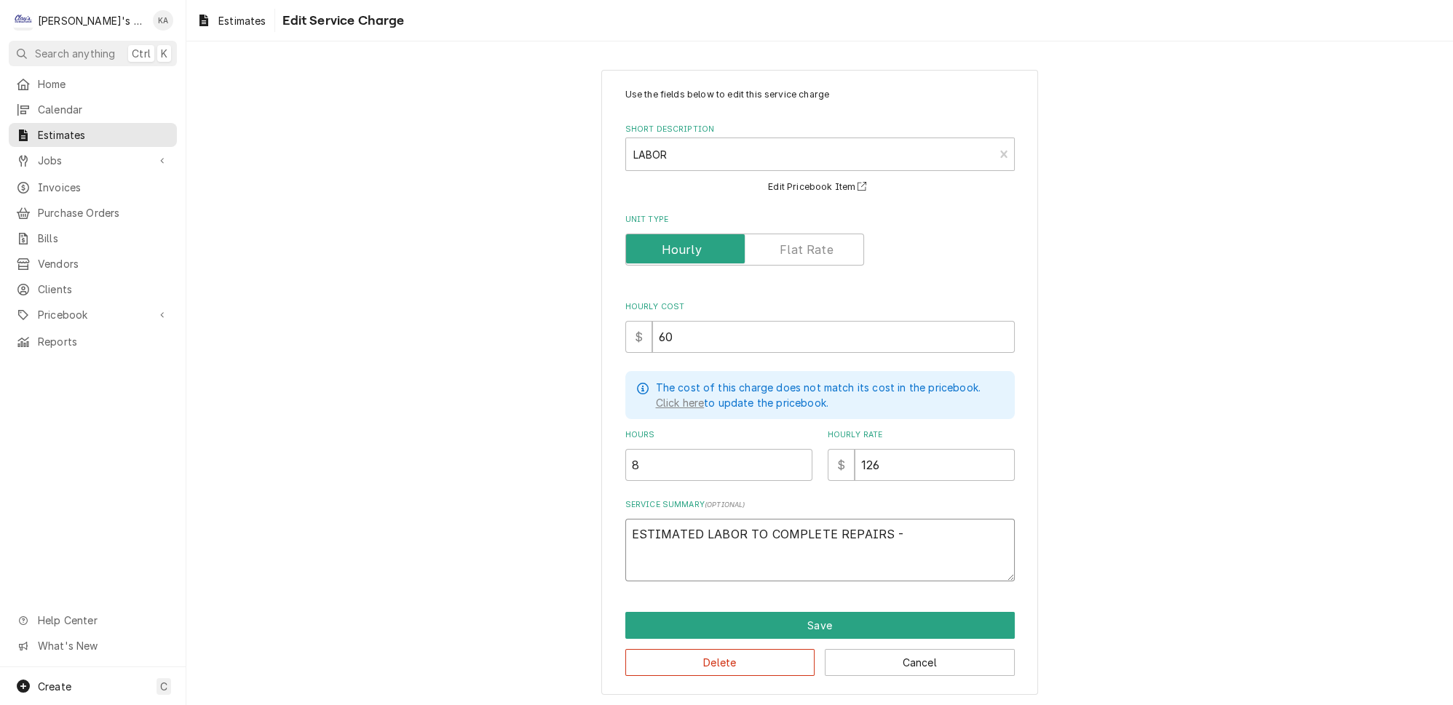
type textarea "x"
type textarea "ESTIMATED LABOR TO COMPLETE REPAIRS"
type textarea "x"
type textarea "ESTIMATED LABOR TO COMPLETE REPAIRS"
click at [809, 612] on button "Save" at bounding box center [820, 625] width 390 height 27
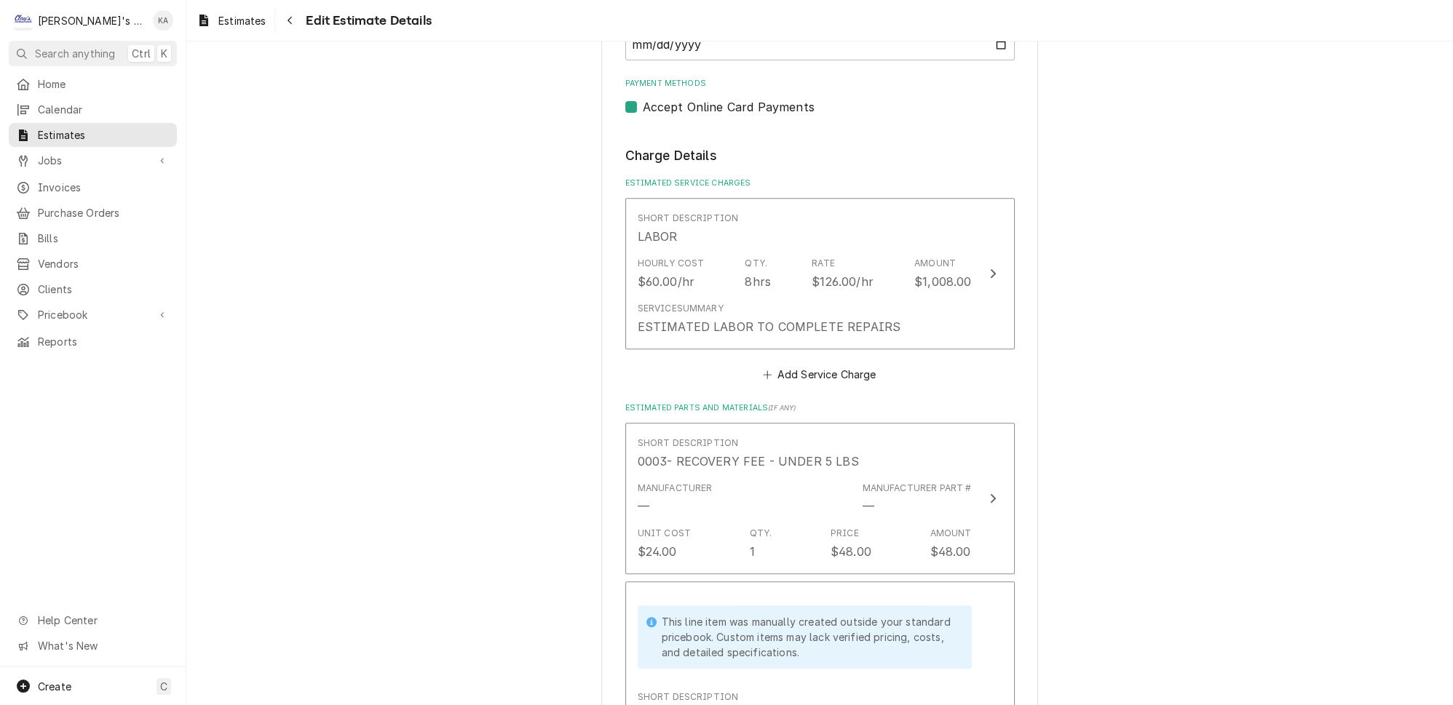
scroll to position [1043, 0]
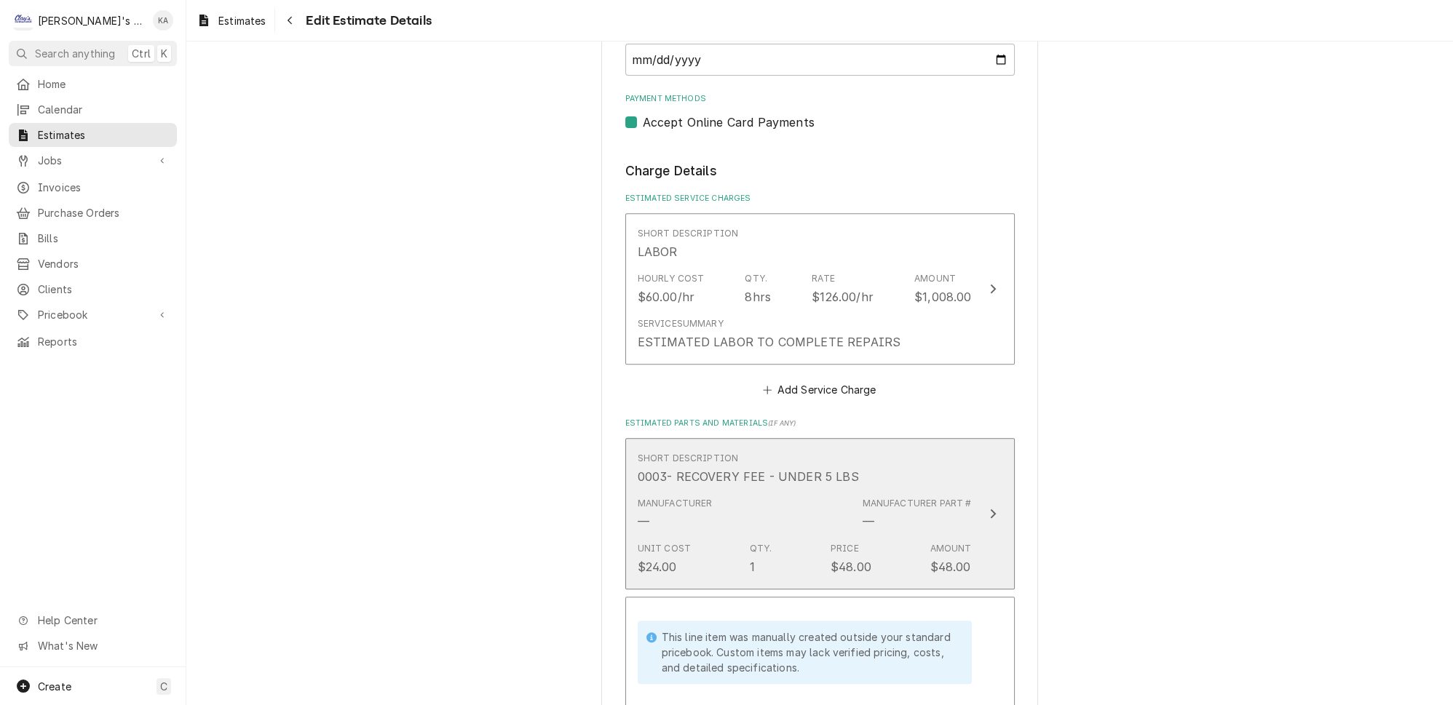
type textarea "x"
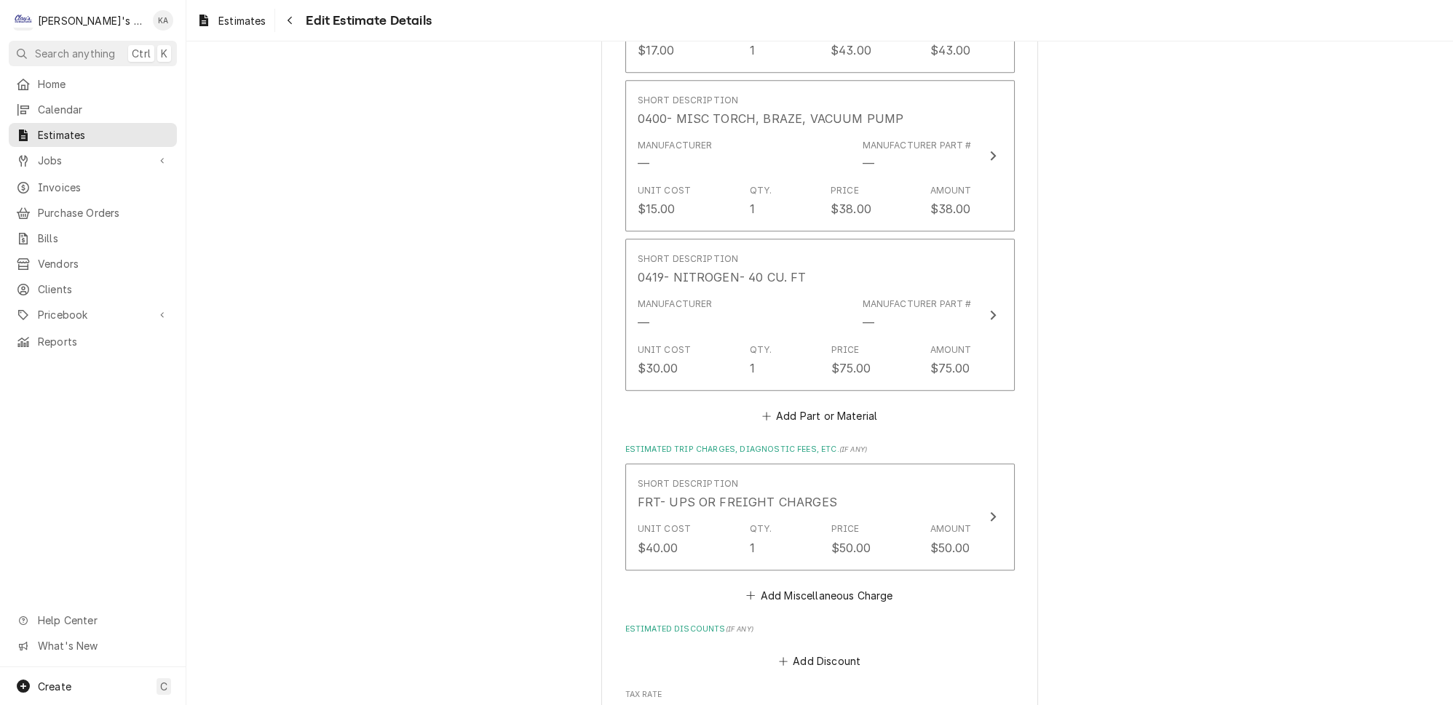
scroll to position [2499, 0]
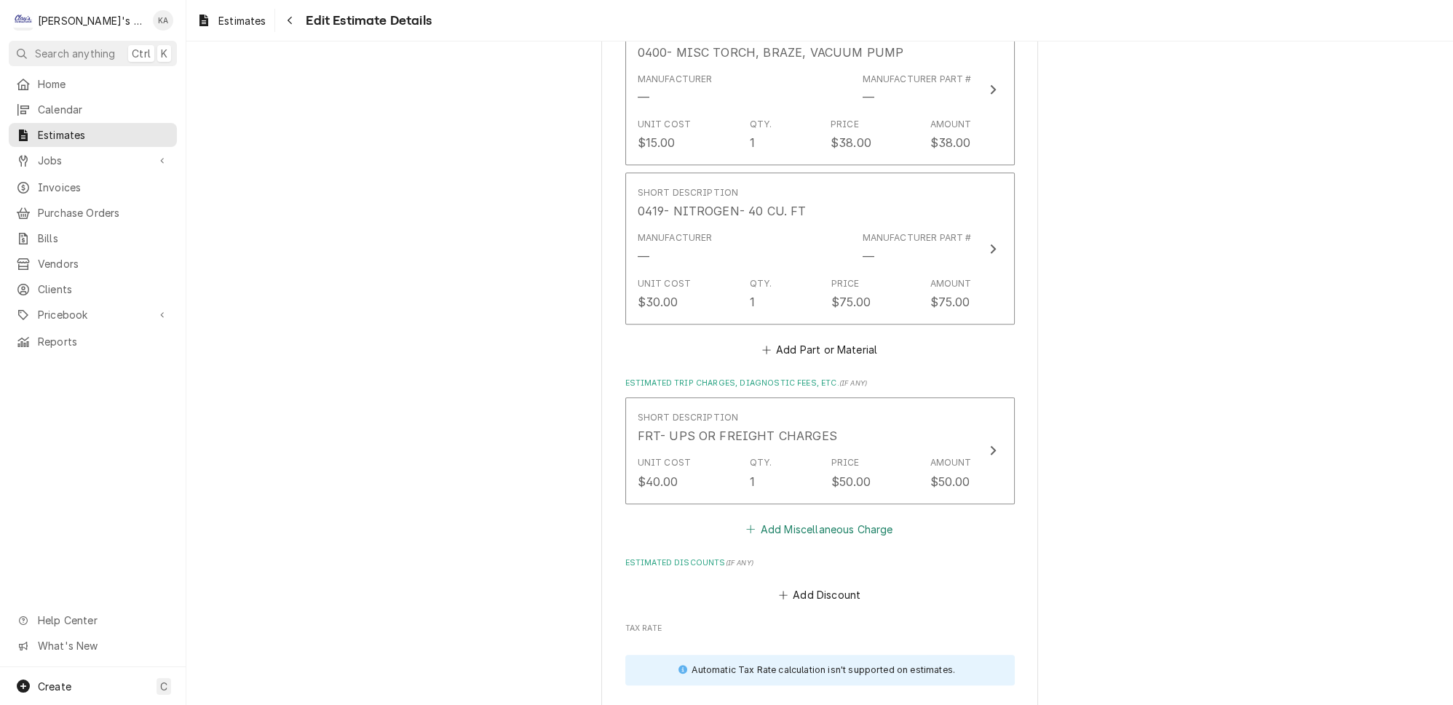
click at [809, 519] on button "Add Miscellaneous Charge" at bounding box center [819, 529] width 151 height 20
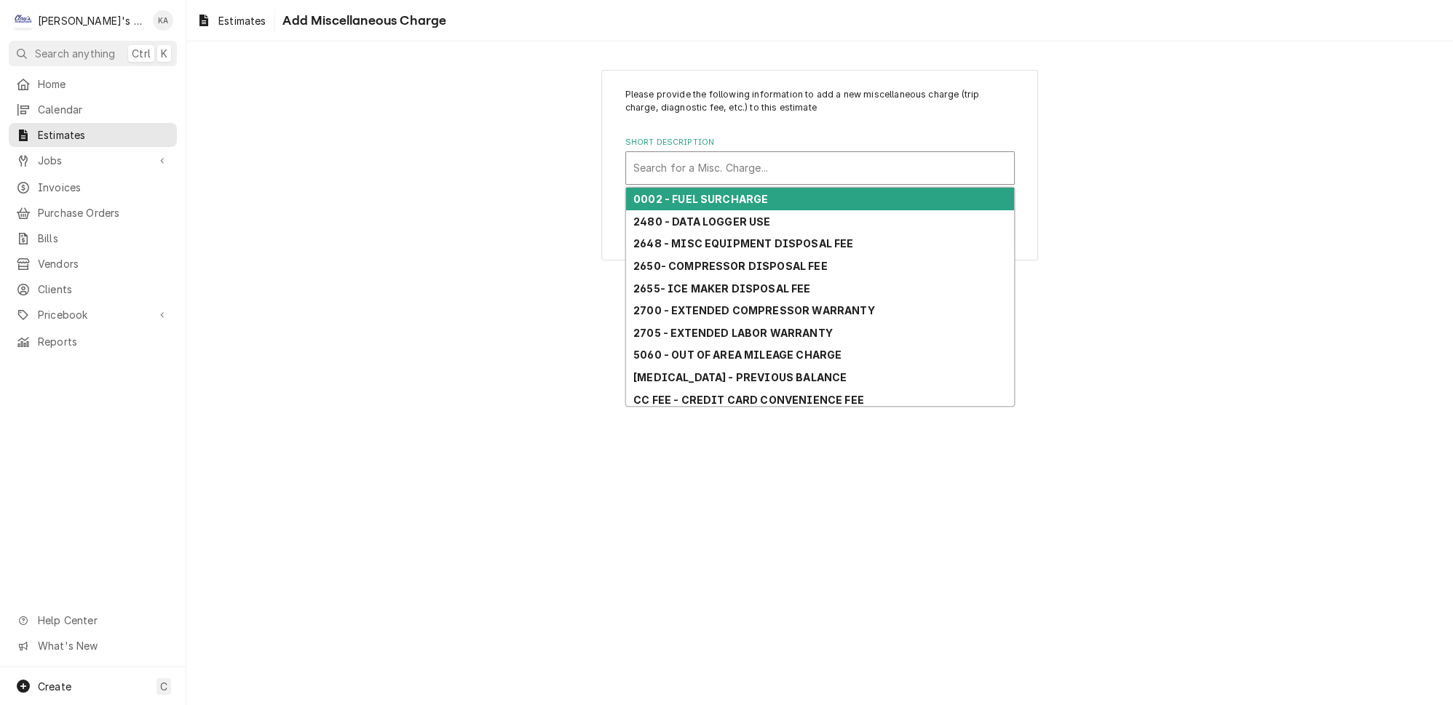
click at [726, 167] on div "Short Description" at bounding box center [819, 168] width 373 height 26
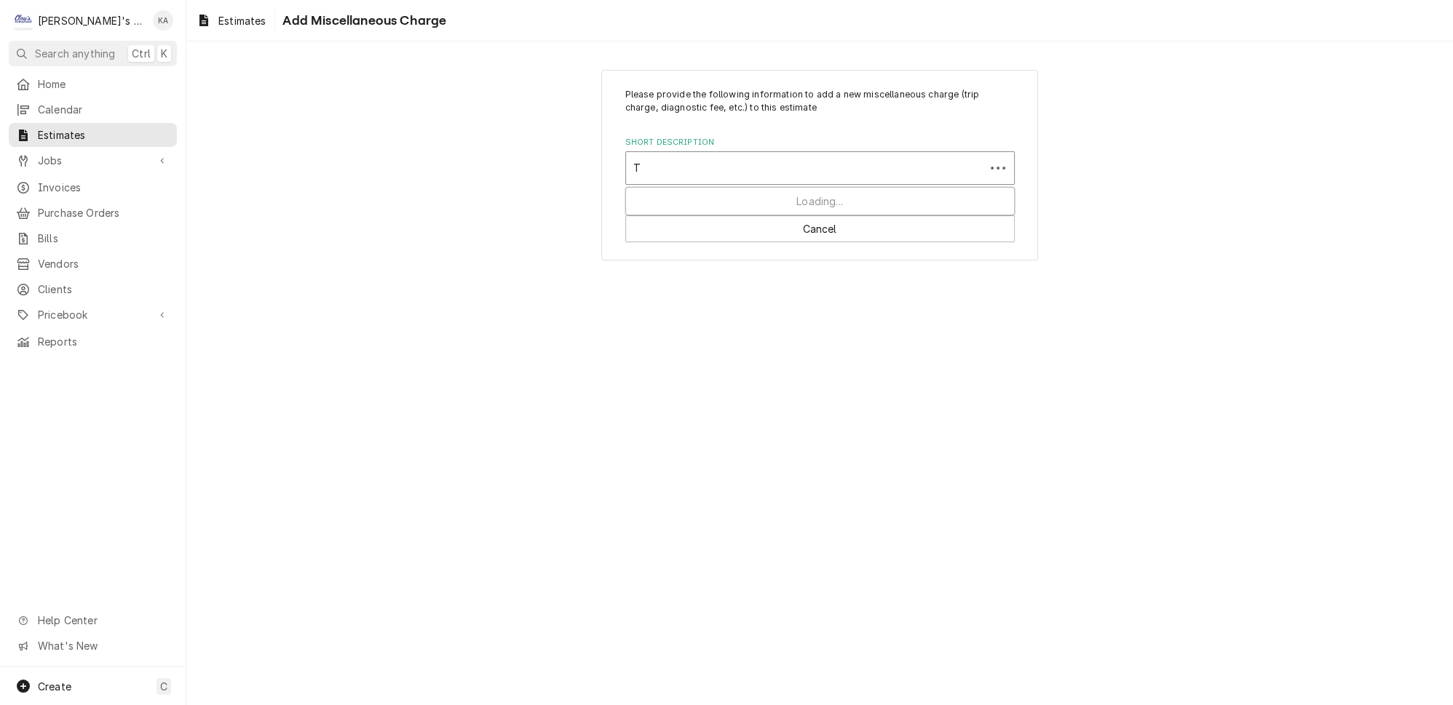
type input "TC"
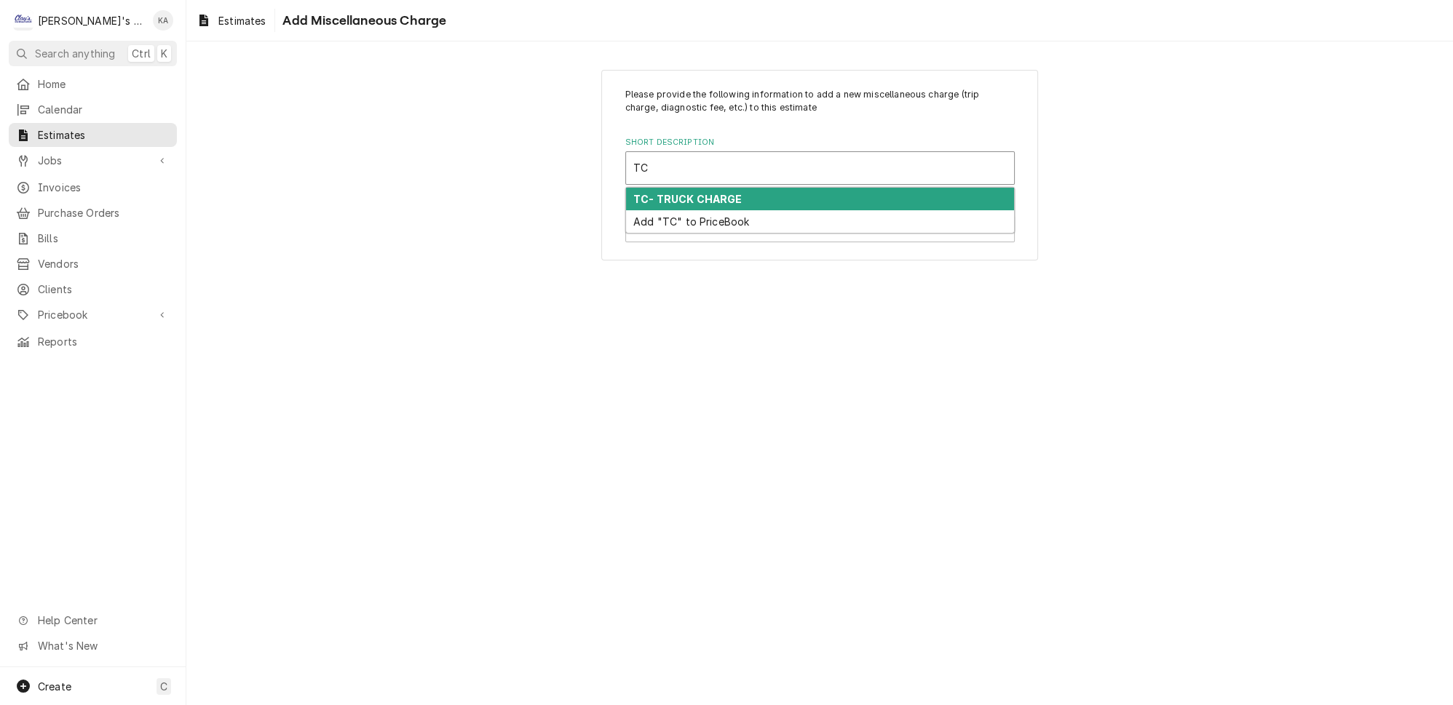
click at [727, 188] on div "TC- TRUCK CHARGE" at bounding box center [820, 199] width 388 height 23
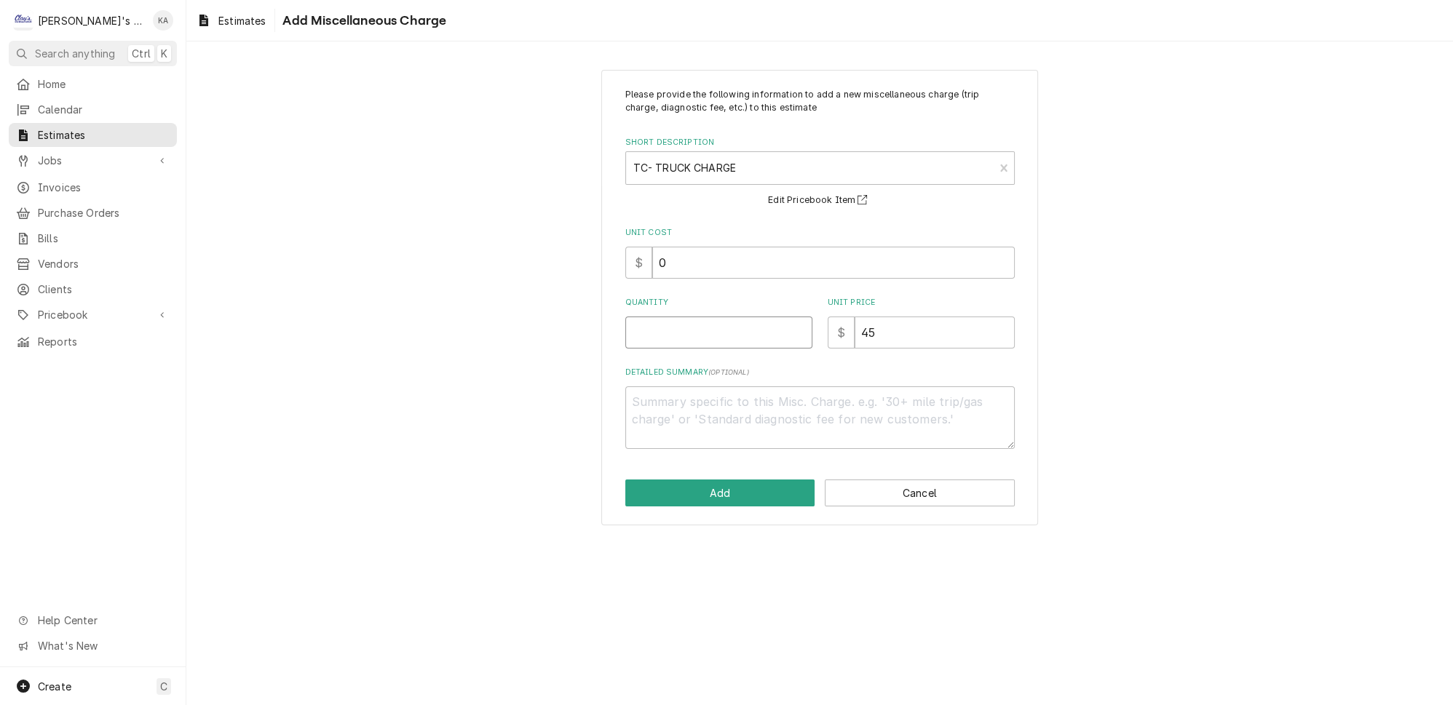
click at [663, 325] on input "Quantity" at bounding box center [718, 333] width 187 height 32
type textarea "x"
type input "1"
type textarea "x"
type input "1"
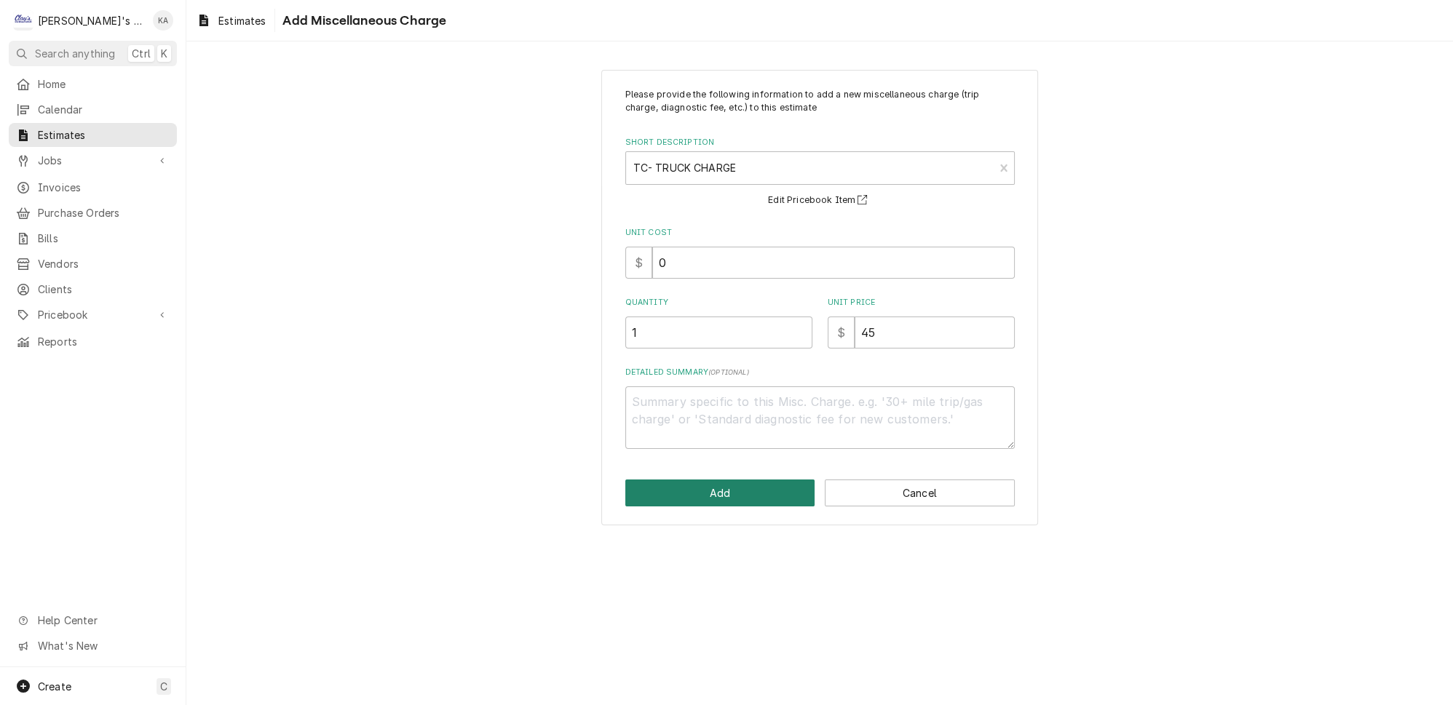
click at [719, 489] on button "Add" at bounding box center [720, 493] width 190 height 27
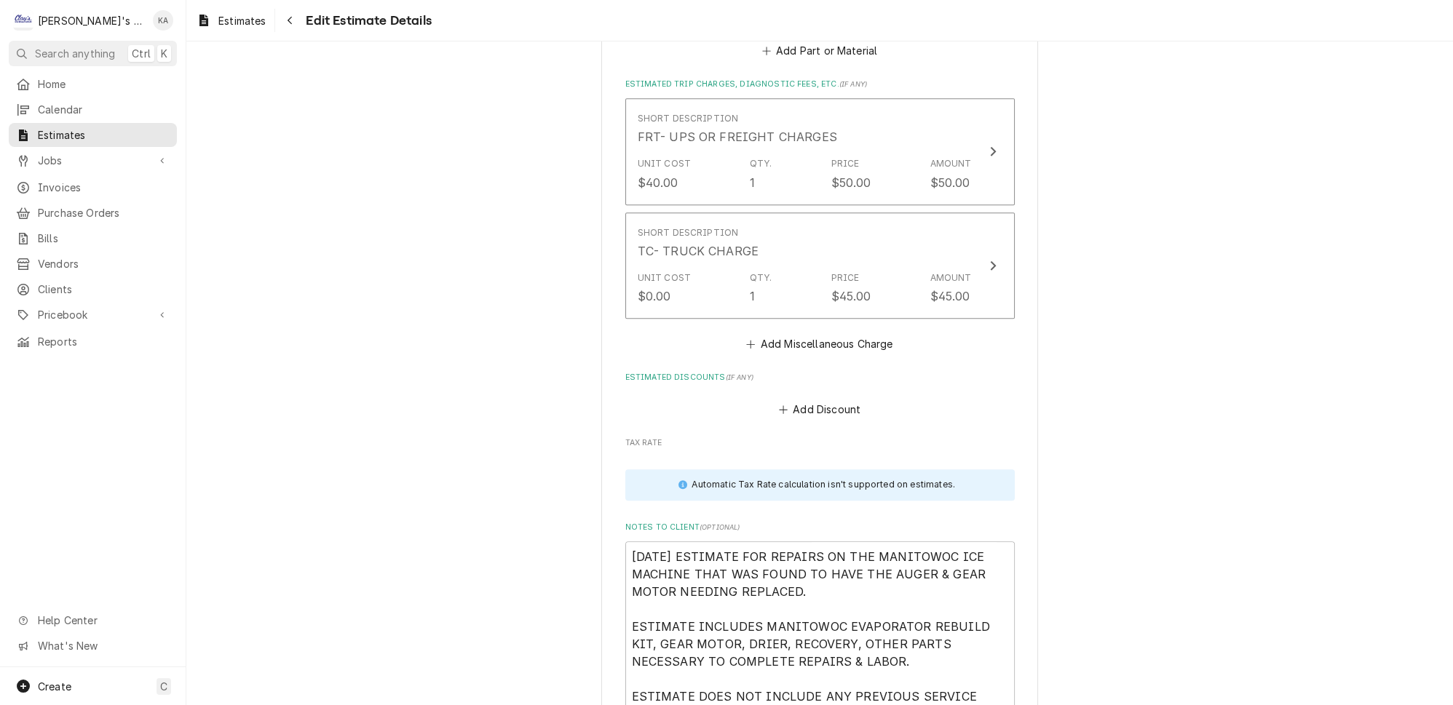
scroll to position [3013, 0]
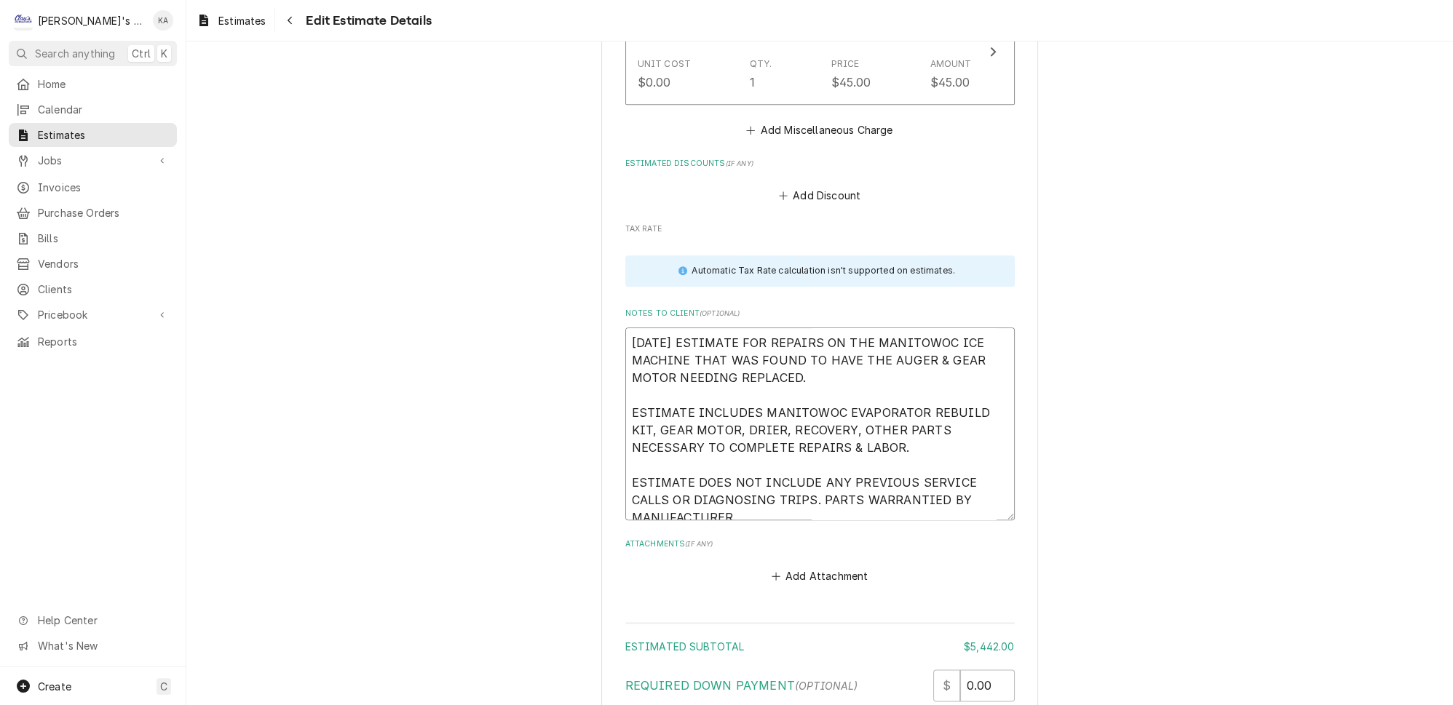
drag, startPoint x: 901, startPoint y: 342, endPoint x: 831, endPoint y: 341, distance: 69.2
click at [831, 341] on textarea "9/22/2025 ESTIMATE FOR REPAIRS ON THE MANITOWOC ICE MACHINE THAT WAS FOUND TO H…" at bounding box center [820, 424] width 390 height 193
type textarea "x"
type textarea "9/22/2025 ESTIMATE FOR REPAIRS ON THE MANITOWOC ICE MACHINE THAT WAS FOUND TO H…"
click at [903, 343] on textarea "9/22/2025 ESTIMATE FOR REPAIRS ON THE MANITOWOC ICE MACHINE THAT WAS FOUND TO H…" at bounding box center [820, 424] width 390 height 193
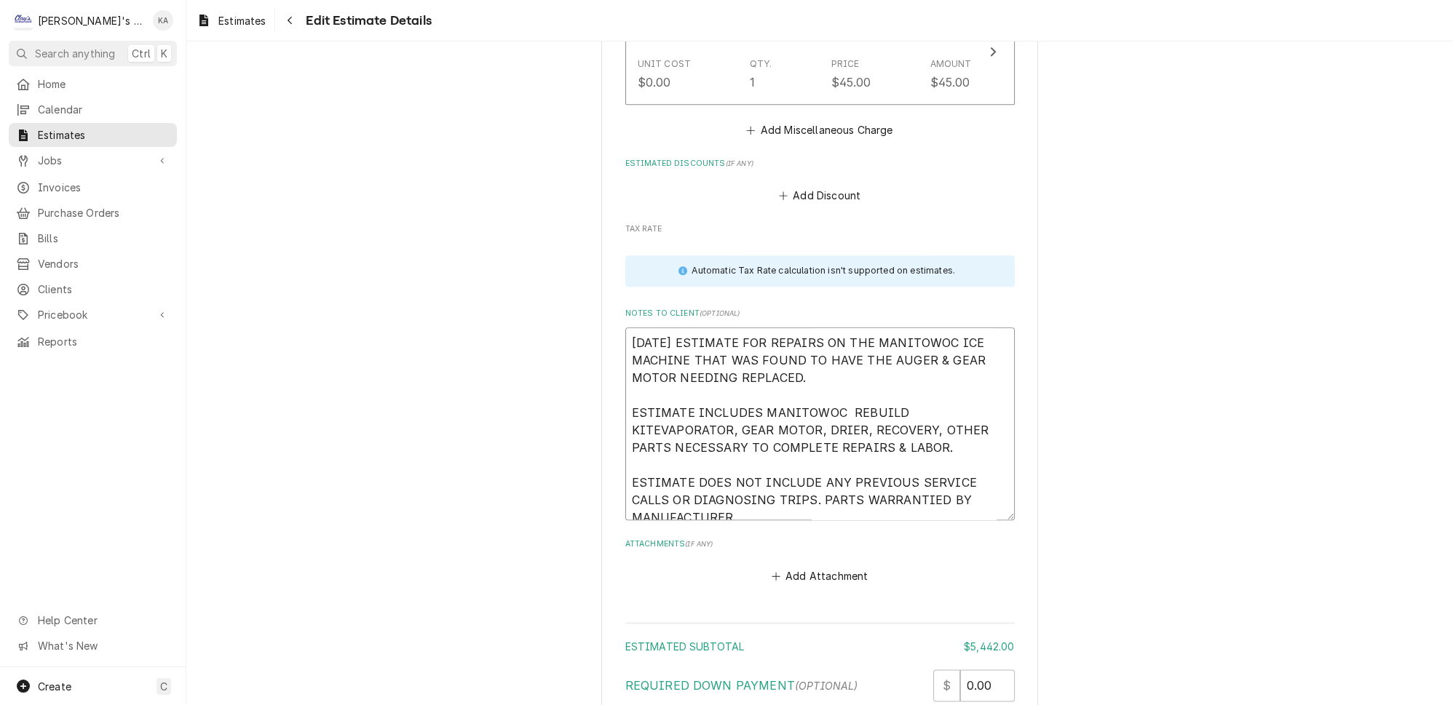
type textarea "x"
type textarea "9/22/2025 ESTIMATE FOR REPAIRS ON THE MANITOWOC ICE MACHINE THAT WAS FOUND TO H…"
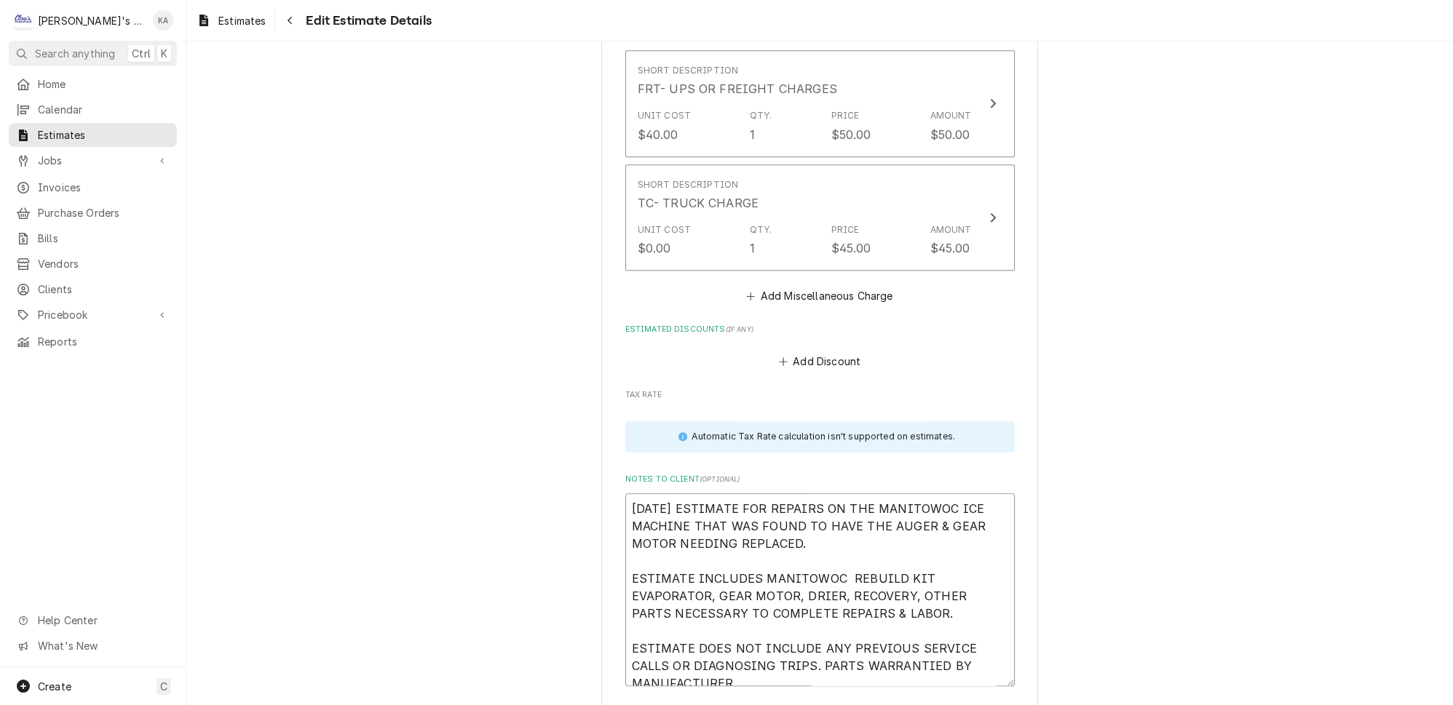
scroll to position [2946, 0]
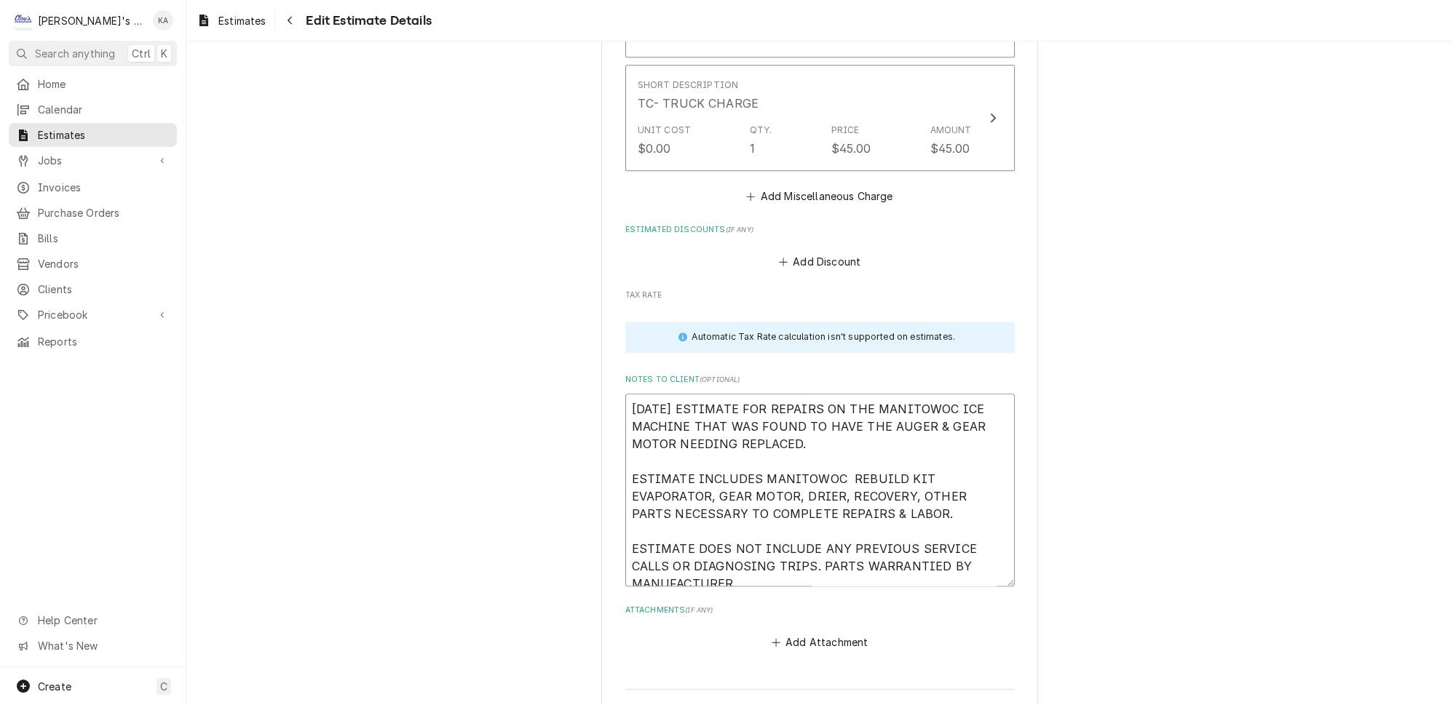
type textarea "x"
type textarea "9/22/2025 ESTIMATE FOR REPAIRS ON THE MANITOWOC ICE MACHINE THAT WAS FOUND TO H…"
type textarea "x"
type textarea "9/22/2025 ESTIMATE FOR REPAIRS ON THE MANITOWOC ICE MACHINE THAT WAS FOUND TO H…"
type textarea "x"
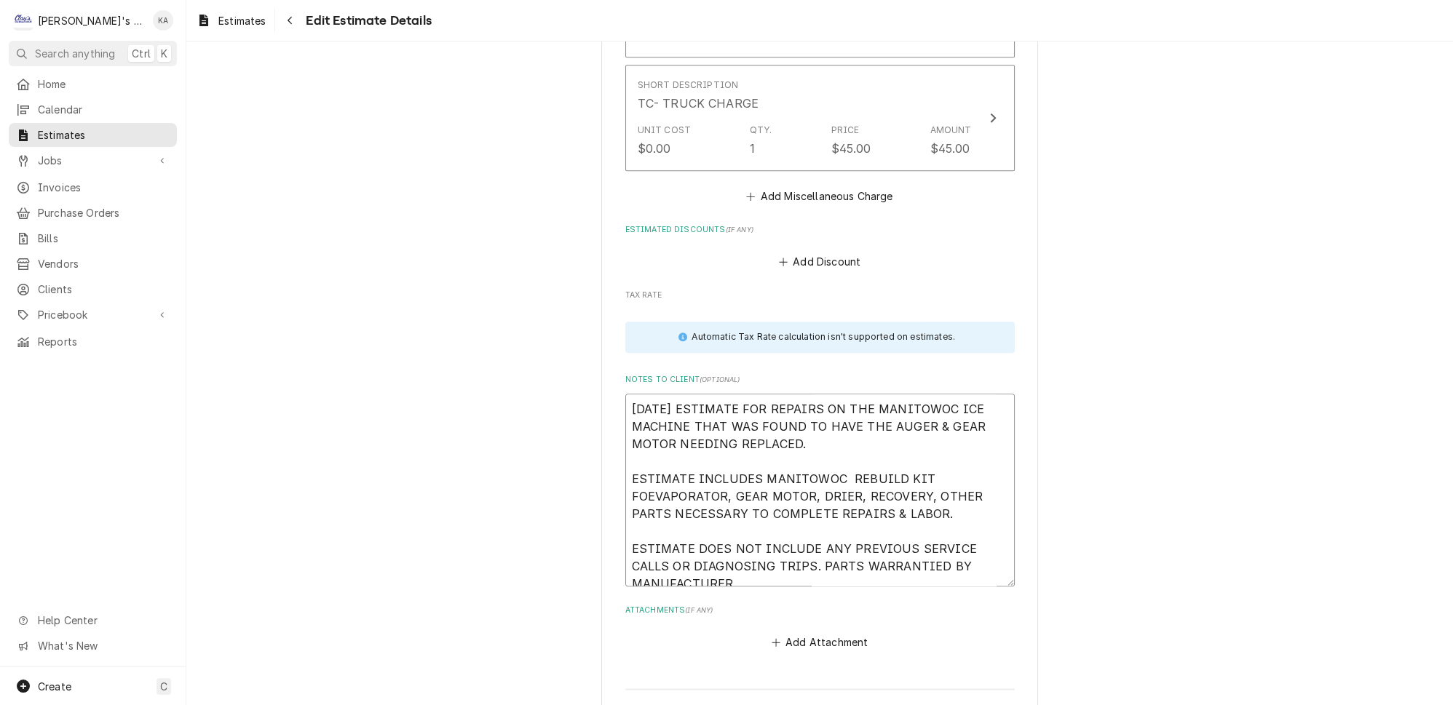
type textarea "9/22/2025 ESTIMATE FOR REPAIRS ON THE MANITOWOC ICE MACHINE THAT WAS FOUND TO H…"
type textarea "x"
type textarea "9/22/2025 ESTIMATE FOR REPAIRS ON THE MANITOWOC ICE MACHINE THAT WAS FOUND TO H…"
type textarea "x"
type textarea "9/22/2025 ESTIMATE FOR REPAIRS ON THE MANITOWOC ICE MACHINE THAT WAS FOUND TO H…"
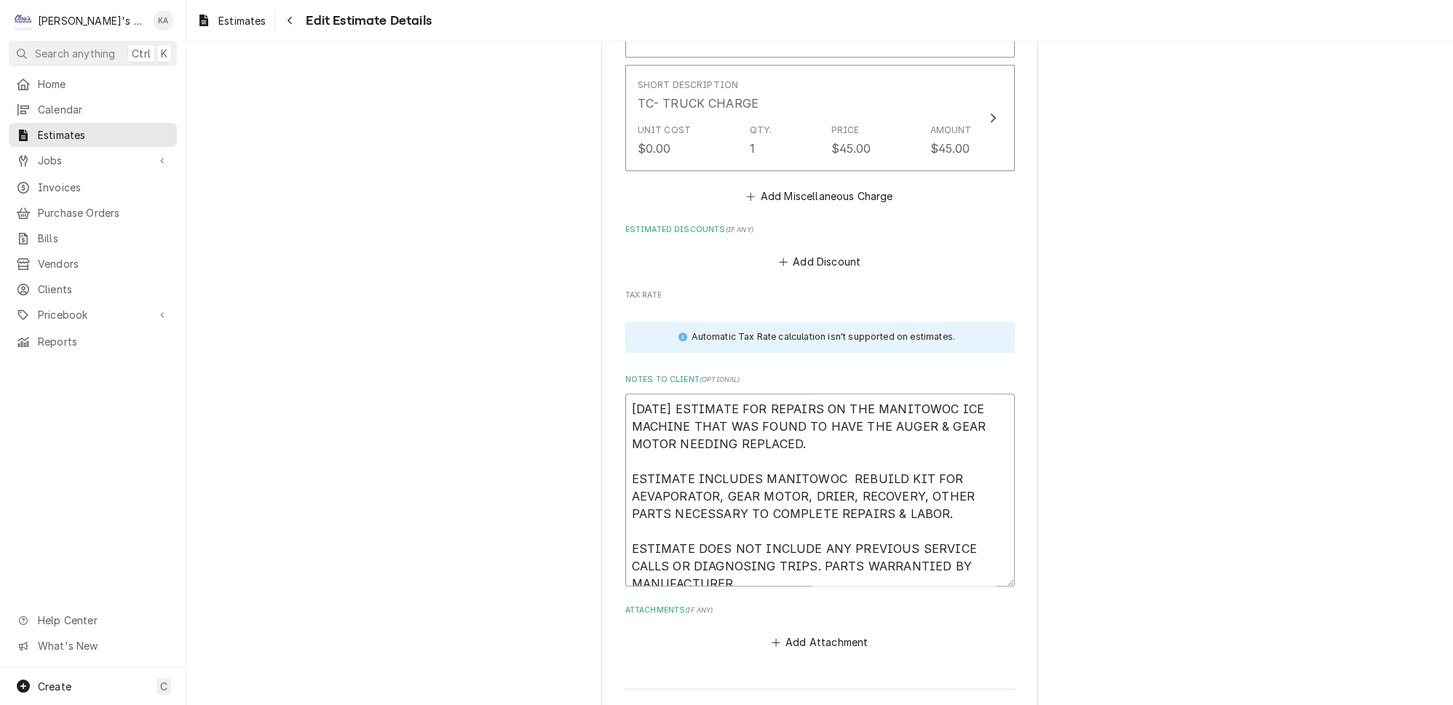
type textarea "x"
type textarea "9/22/2025 ESTIMATE FOR REPAIRS ON THE MANITOWOC ICE MACHINE THAT WAS FOUND TO H…"
type textarea "x"
type textarea "9/22/2025 ESTIMATE FOR REPAIRS ON THE MANITOWOC ICE MACHINE THAT WAS FOUND TO H…"
type textarea "x"
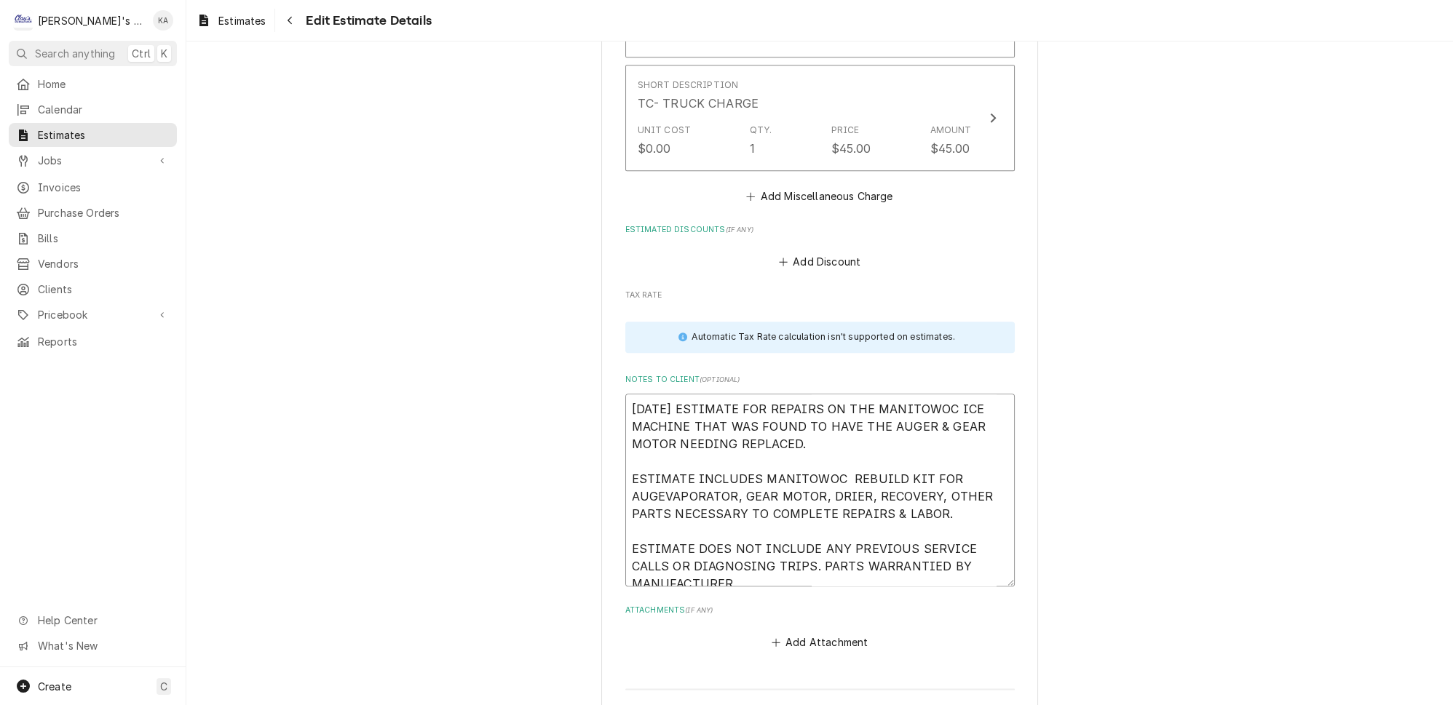
type textarea "9/22/2025 ESTIMATE FOR REPAIRS ON THE MANITOWOC ICE MACHINE THAT WAS FOUND TO H…"
type textarea "x"
type textarea "9/22/2025 ESTIMATE FOR REPAIRS ON THE MANITOWOC ICE MACHINE THAT WAS FOUND TO H…"
type textarea "x"
type textarea "9/22/2025 ESTIMATE FOR REPAIRS ON THE MANITOWOC ICE MACHINE THAT WAS FOUND TO H…"
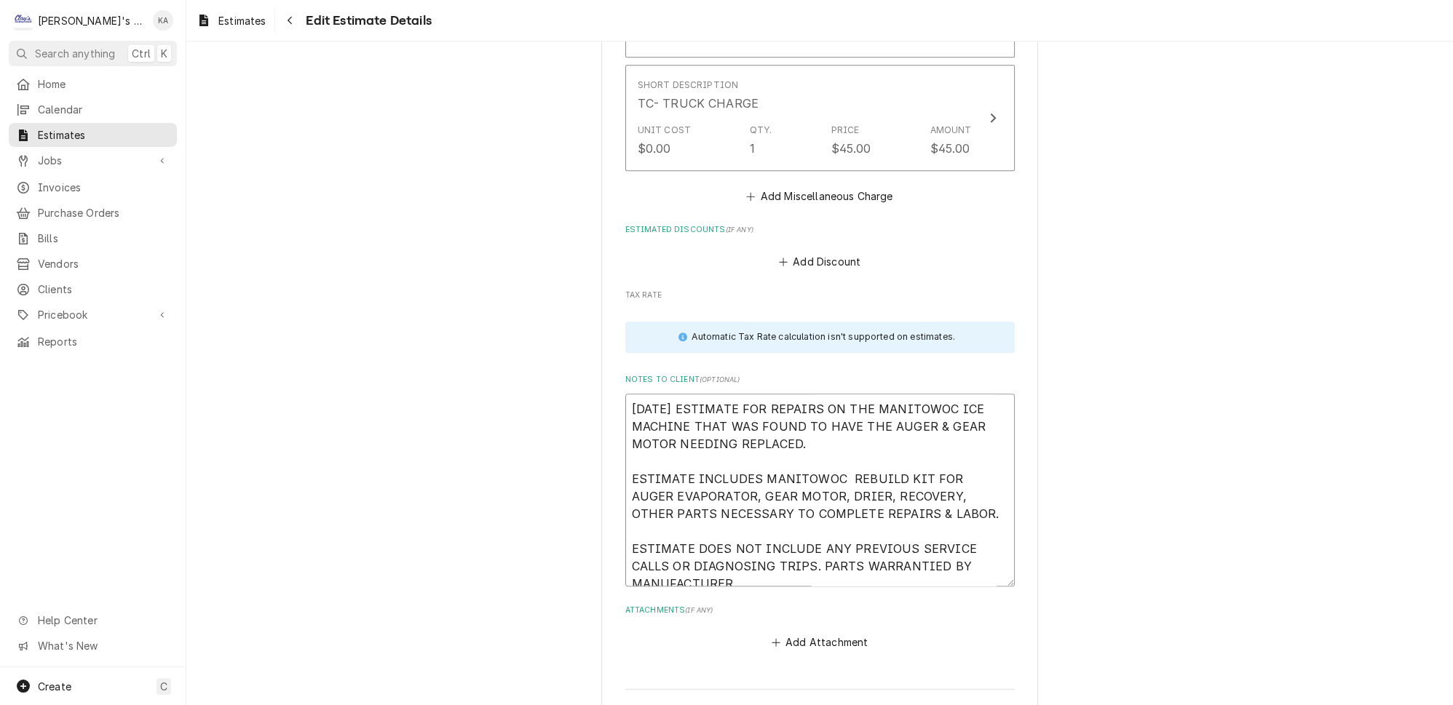
type textarea "x"
type textarea "9/22/2025 ESTIMATE FOR REPAIRS ON THE MANITOWOC ICE MACHINE THAT WAS FOUND TO H…"
type textarea "x"
type textarea "9/22/2025 ESTIMATE FOR REPAIRS ON THE MANITOWOC ICE MACHINE THAT WAS FOUND TO H…"
type textarea "x"
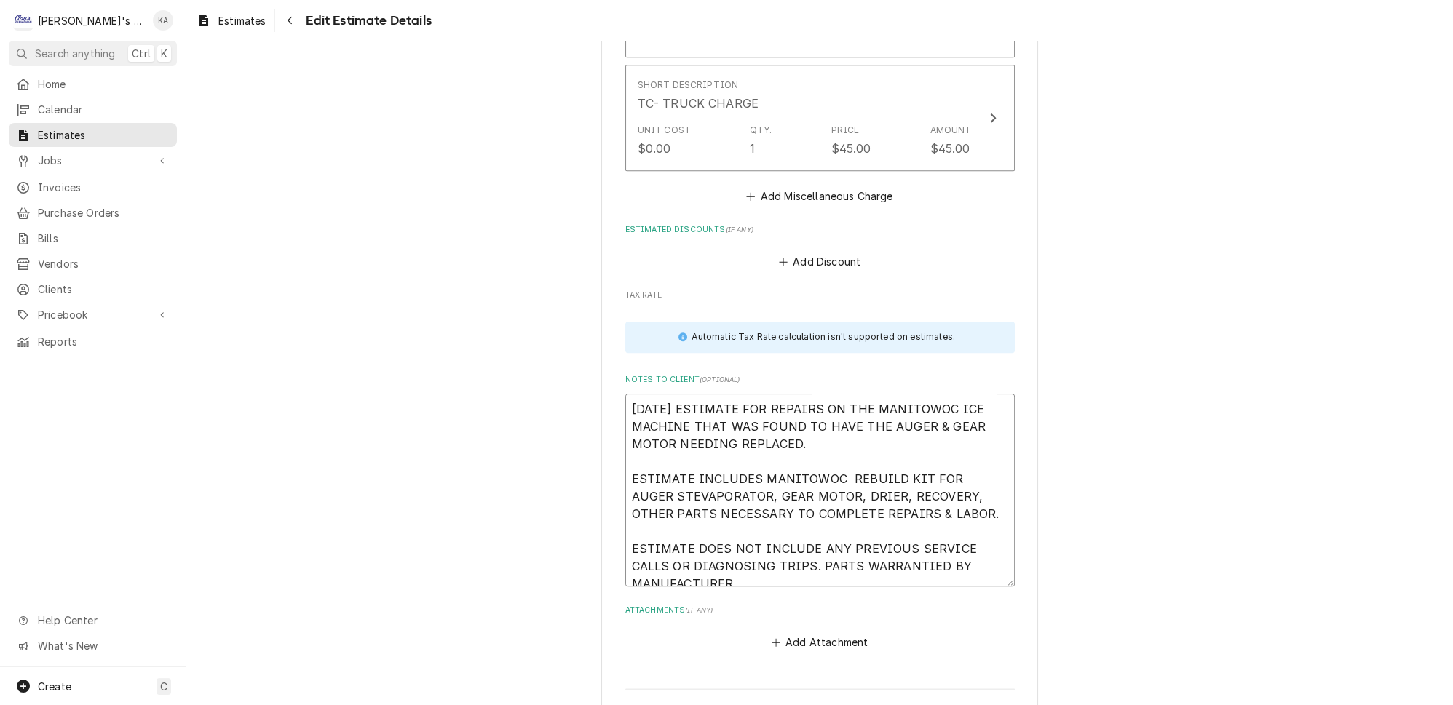
type textarea "9/22/2025 ESTIMATE FOR REPAIRS ON THE MANITOWOC ICE MACHINE THAT WAS FOUND TO H…"
type textarea "x"
type textarea "9/22/2025 ESTIMATE FOR REPAIRS ON THE MANITOWOC ICE MACHINE THAT WAS FOUND TO H…"
type textarea "x"
type textarea "9/22/2025 ESTIMATE FOR REPAIRS ON THE MANITOWOC ICE MACHINE THAT WAS FOUND TO H…"
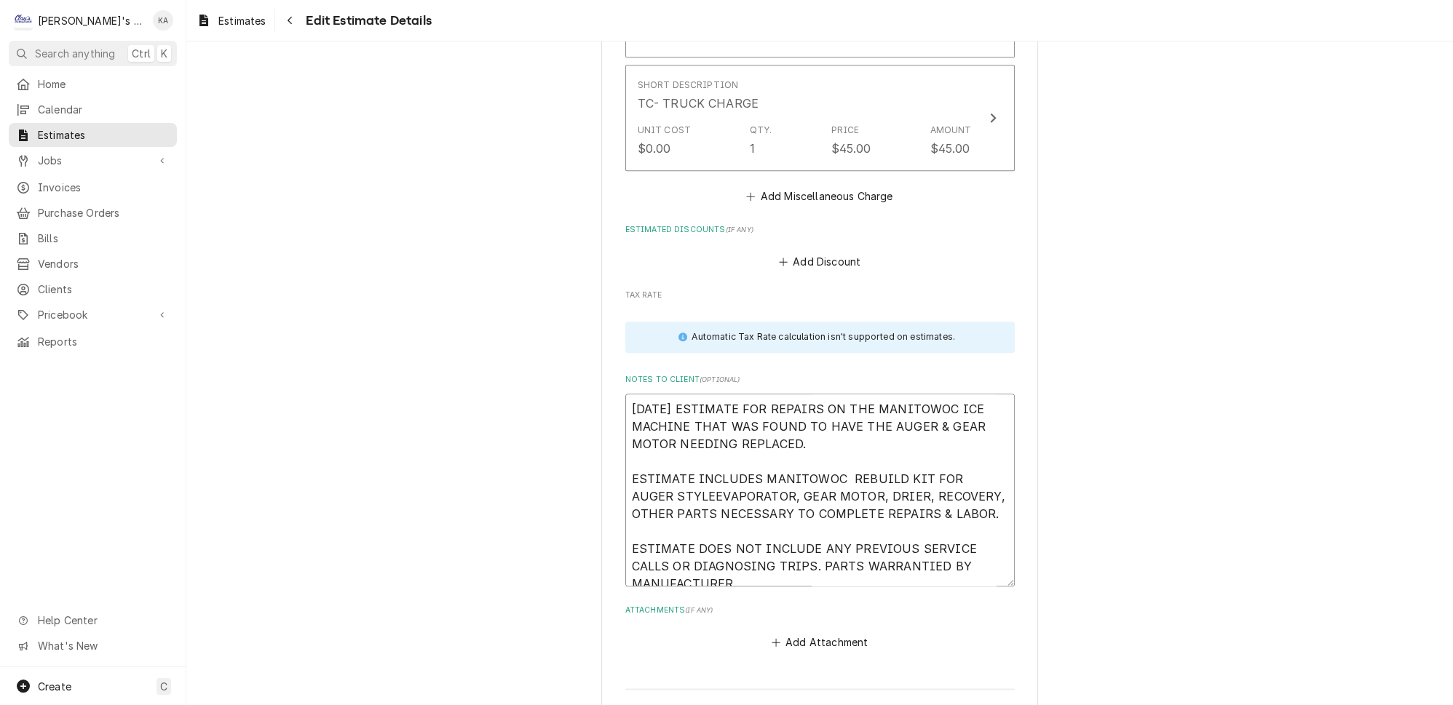
type textarea "x"
type textarea "9/22/2025 ESTIMATE FOR REPAIRS ON THE MANITOWOC ICE MACHINE THAT WAS FOUND TO H…"
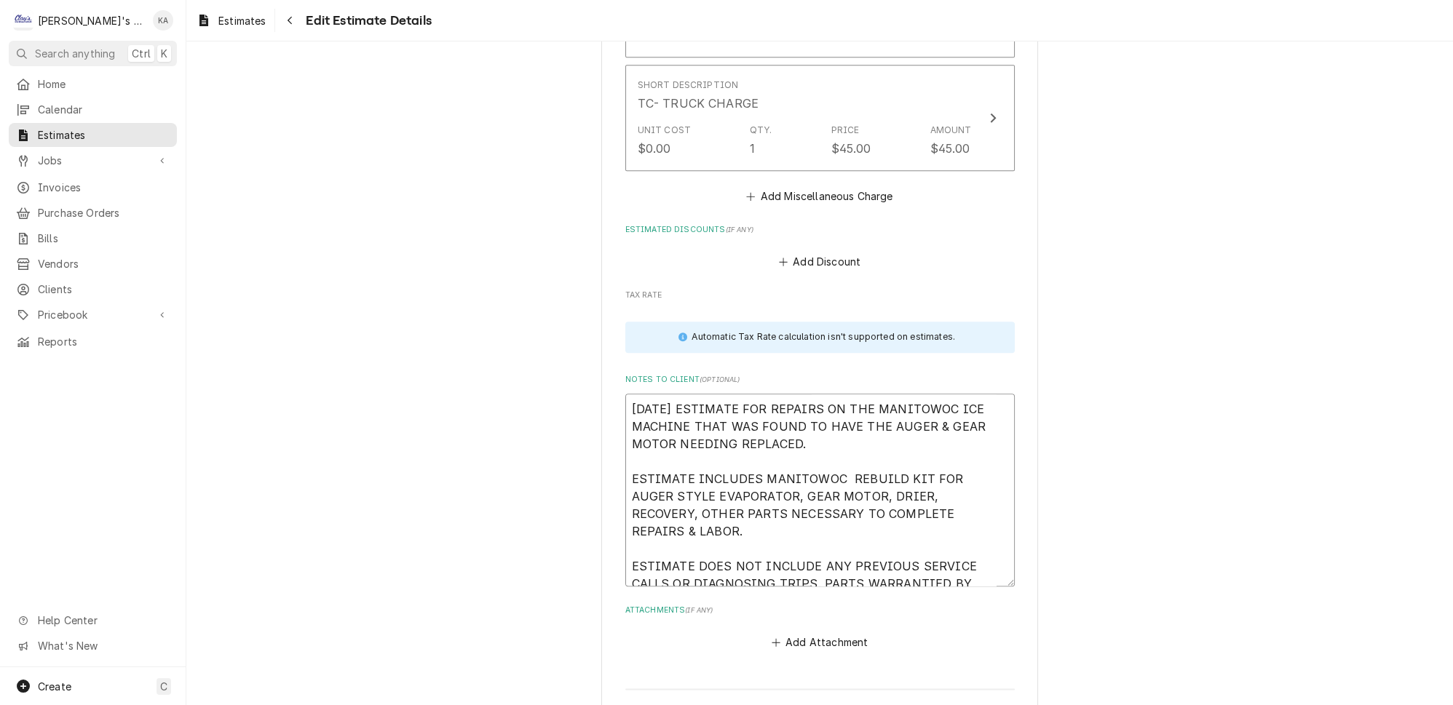
click at [831, 409] on textarea "9/22/2025 ESTIMATE FOR REPAIRS ON THE MANITOWOC ICE MACHINE THAT WAS FOUND TO H…" at bounding box center [820, 490] width 390 height 193
type textarea "x"
type textarea "9/22/2025 ESTIMATE FOR REPAIRS ON THE MANITOWOC ICE MACHINE THAT WAS FOUND TO H…"
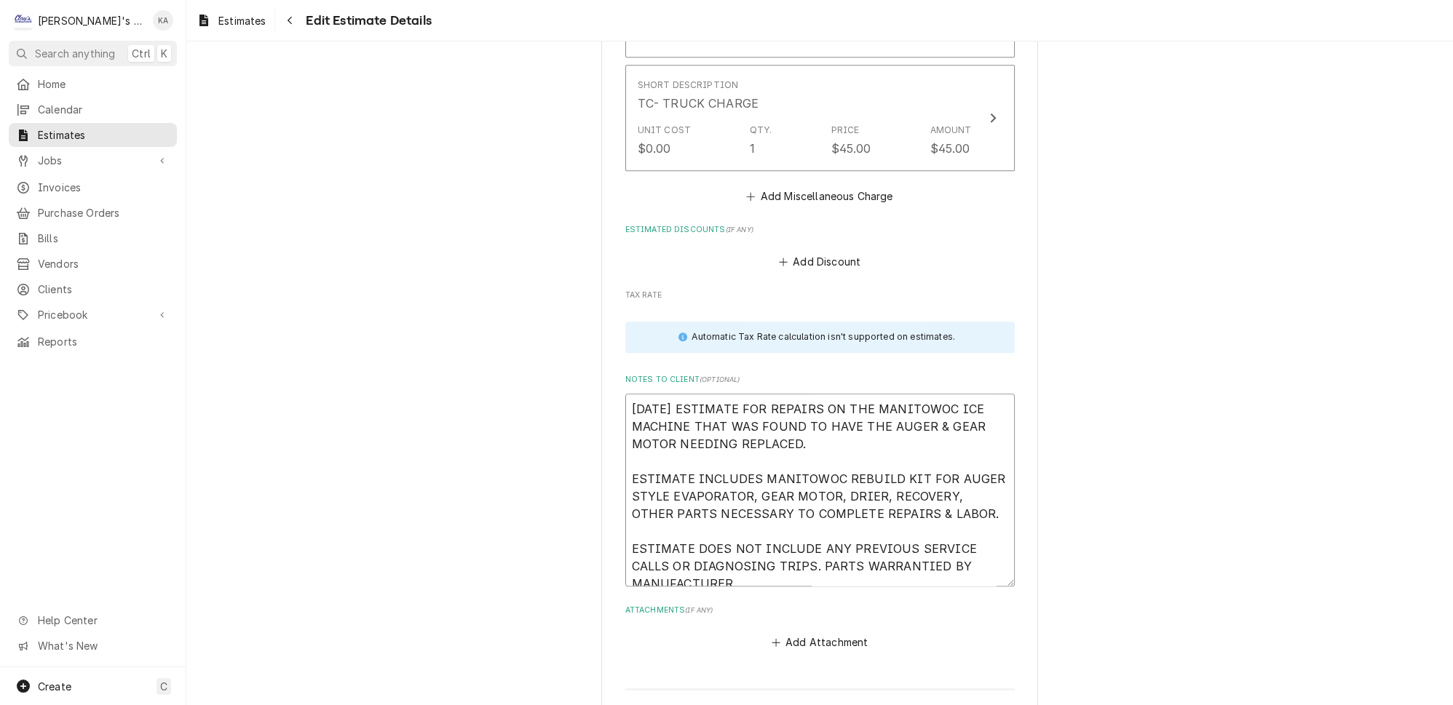
type textarea "x"
drag, startPoint x: 754, startPoint y: 409, endPoint x: 740, endPoint y: 428, distance: 23.0
click at [740, 428] on textarea "9/22/2025 ESTIMATE FOR REPAIRS ON THE MANITOWOC ICE MACHINE THAT WAS FOUND TO H…" at bounding box center [820, 490] width 390 height 193
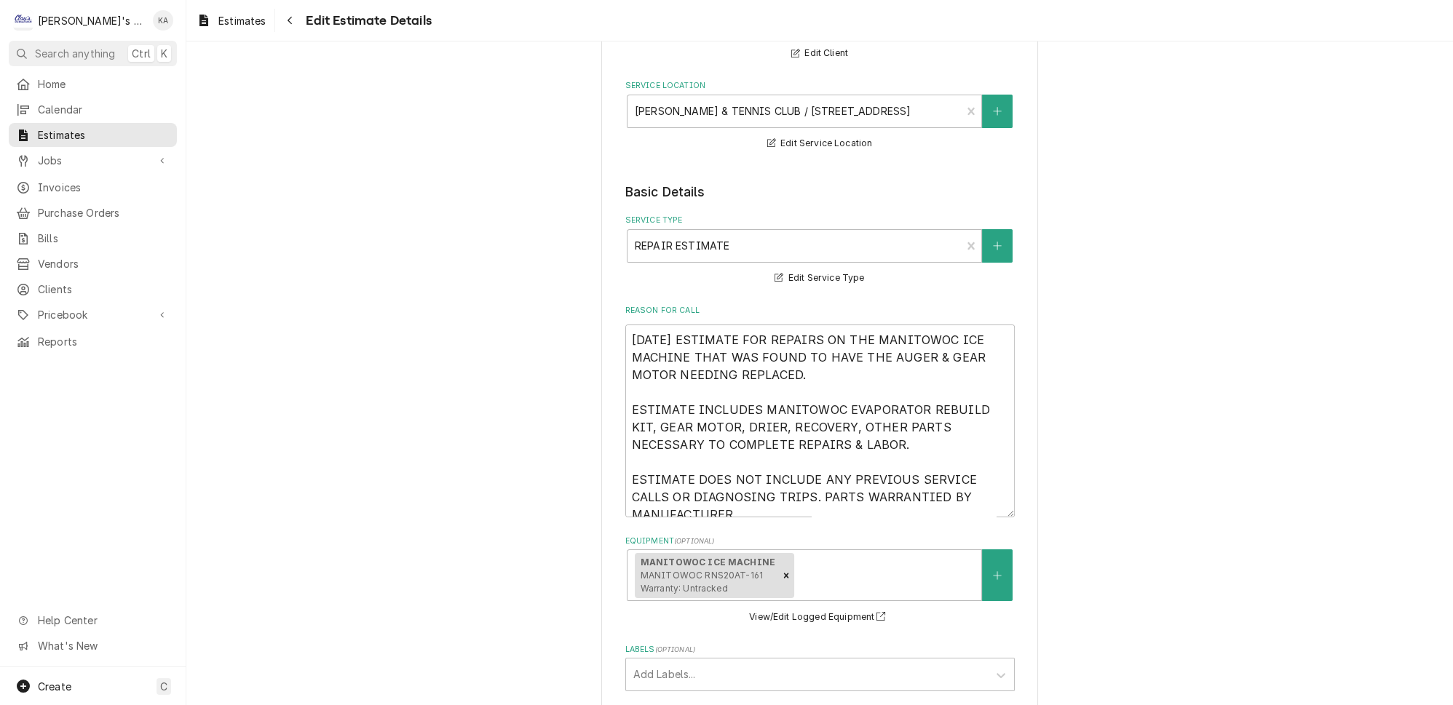
scroll to position [233, 0]
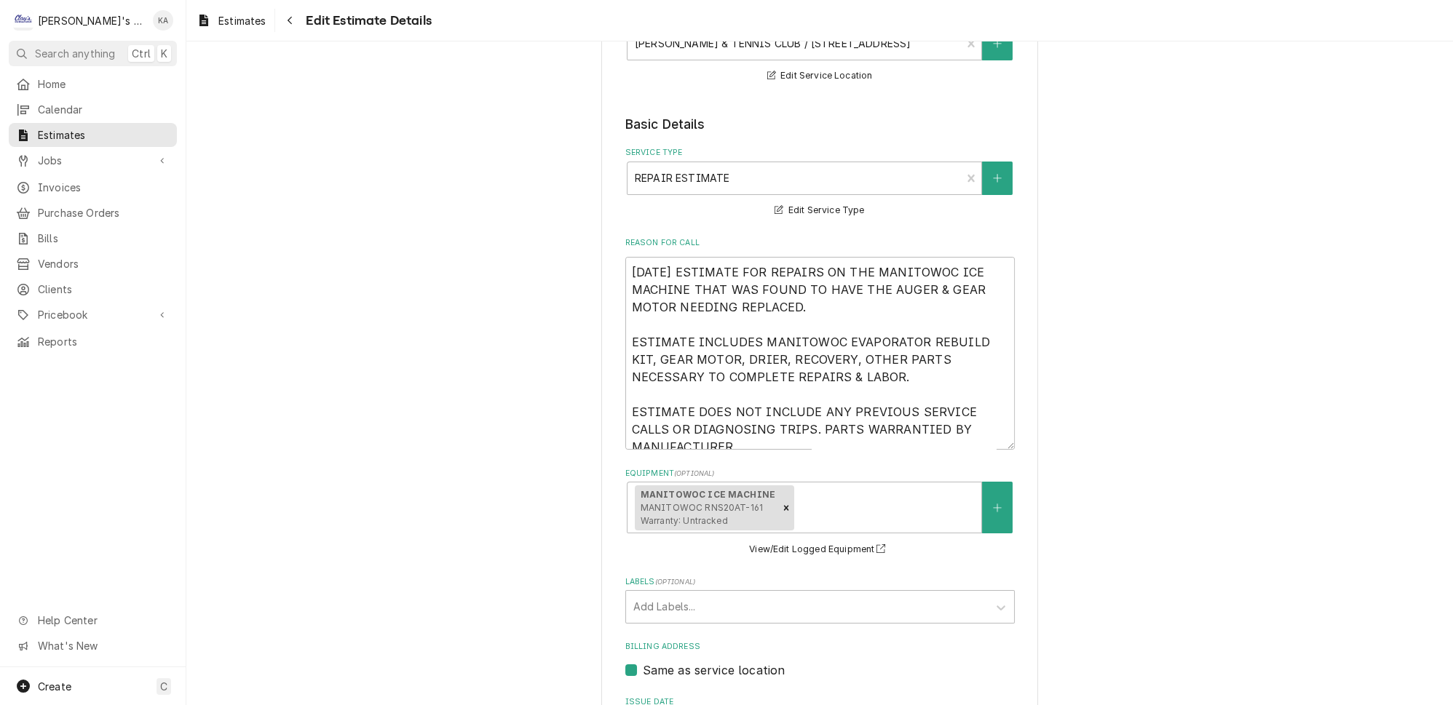
type textarea "9/22/2025 ESTIMATE FOR REPAIRS ON THE MANITOWOC ICE MACHINE THAT WAS FOUND TO H…"
drag, startPoint x: 752, startPoint y: 327, endPoint x: 973, endPoint y: 328, distance: 221.3
click at [973, 328] on textarea "9/22/2025 ESTIMATE FOR REPAIRS ON THE MANITOWOC ICE MACHINE THAT WAS FOUND TO H…" at bounding box center [820, 353] width 390 height 193
paste textarea "REBUILD KIT FOR AUGER STYLE EVAPORATOR"
type textarea "x"
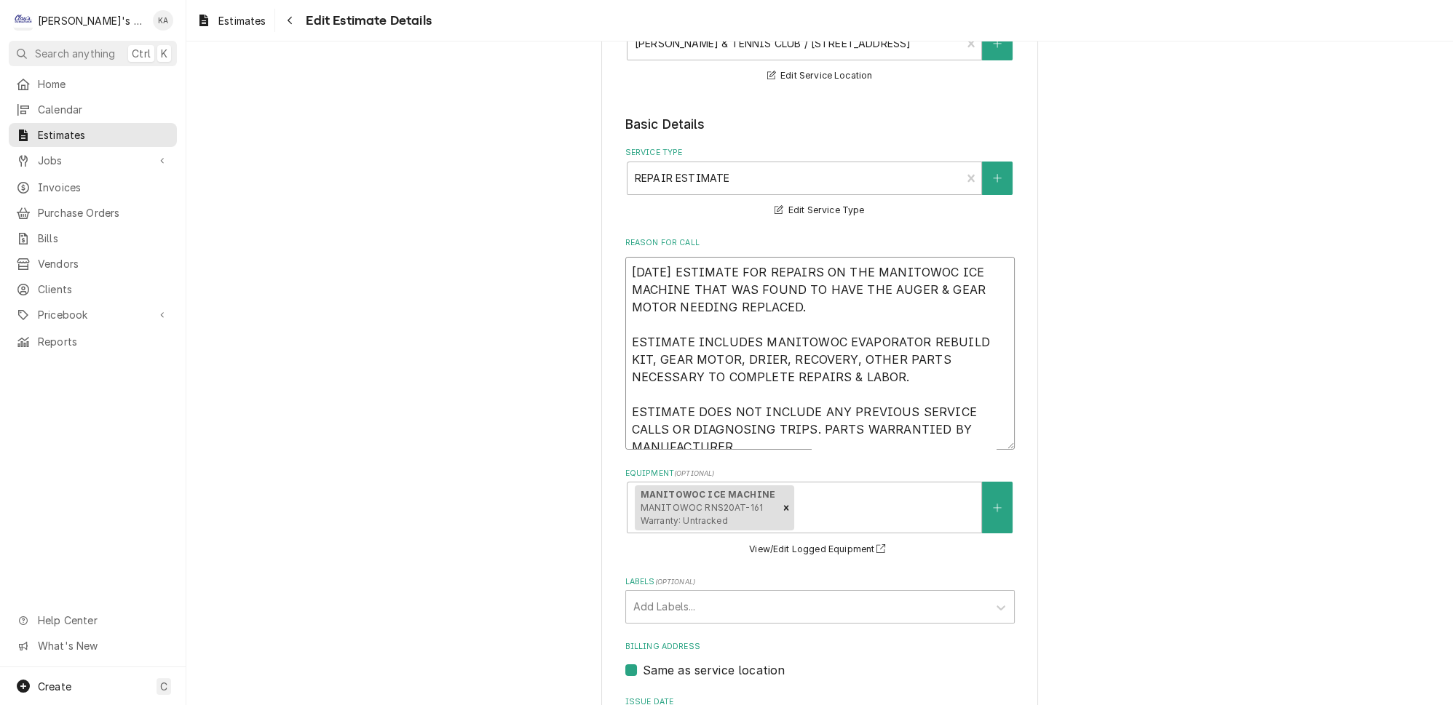
type textarea "9/22/2025 ESTIMATE FOR REPAIRS ON THE MANITOWOC ICE MACHINE THAT WAS FOUND TO H…"
type textarea "x"
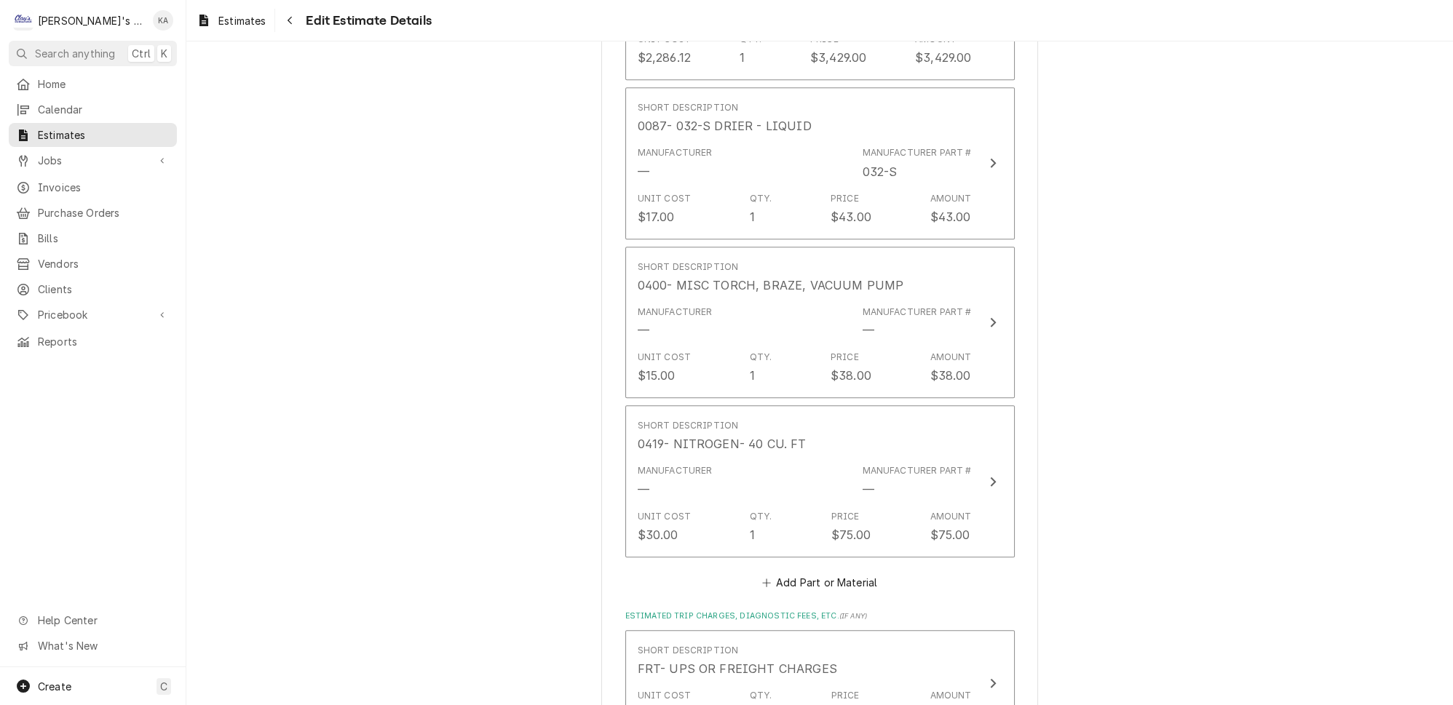
scroll to position [2285, 0]
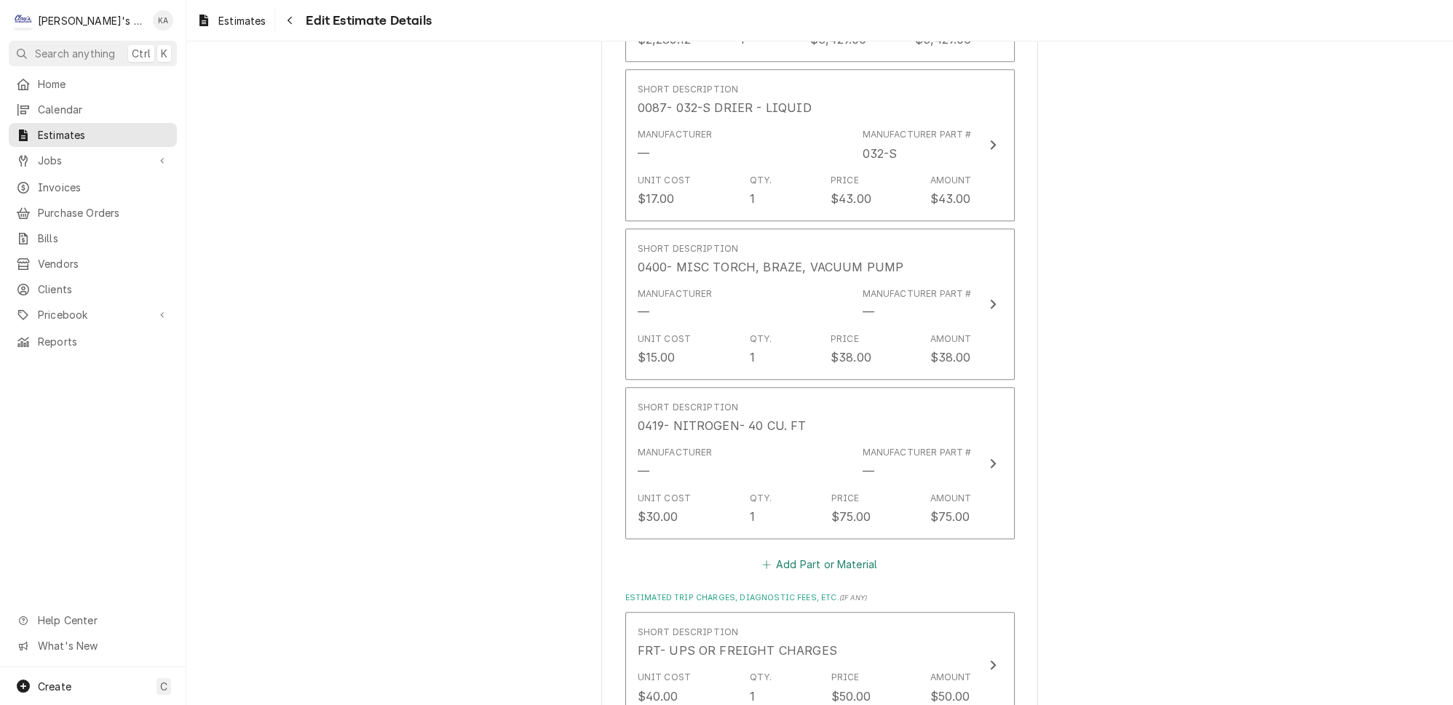
type textarea "9/22/2025 ESTIMATE FOR REPAIRS ON THE MANITOWOC ICE MACHINE THAT WAS FOUND TO H…"
click at [819, 554] on button "Add Part or Material" at bounding box center [819, 564] width 120 height 20
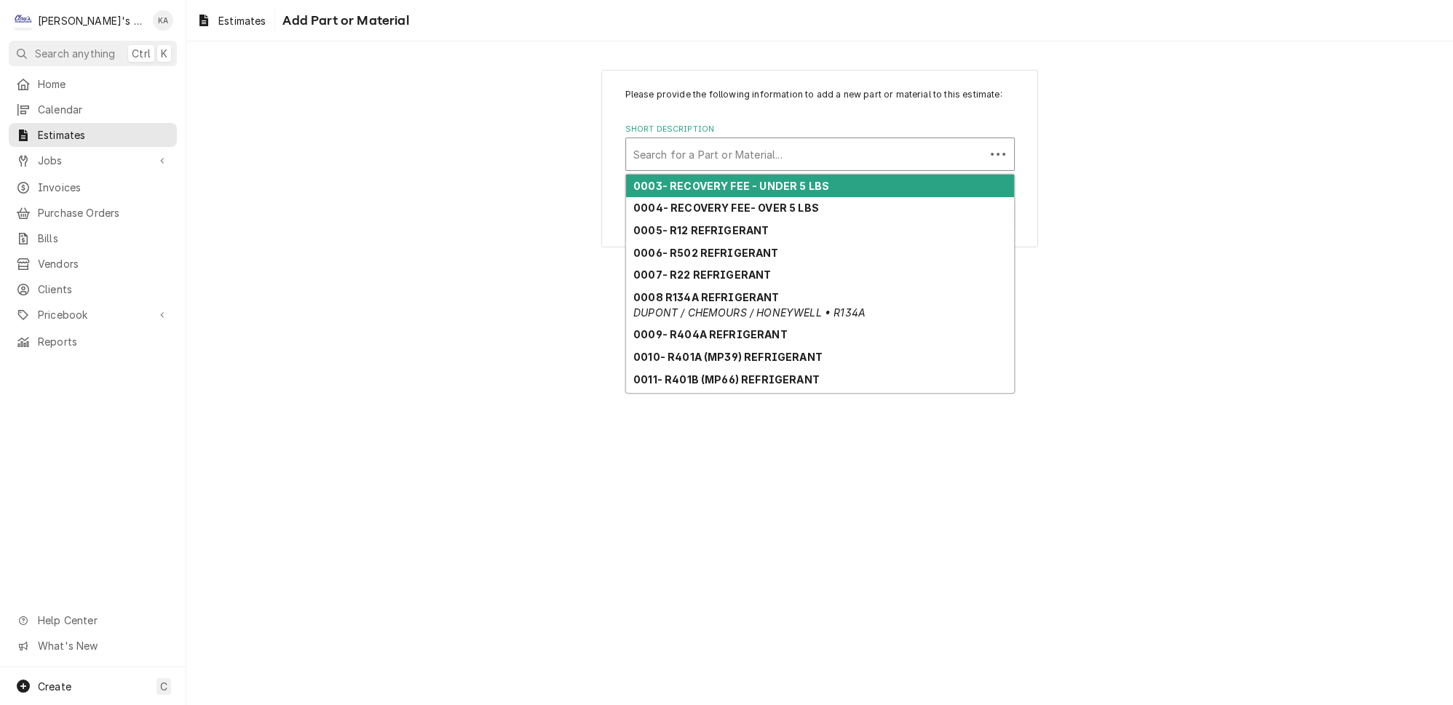
click at [688, 158] on div "Short Description" at bounding box center [805, 154] width 344 height 26
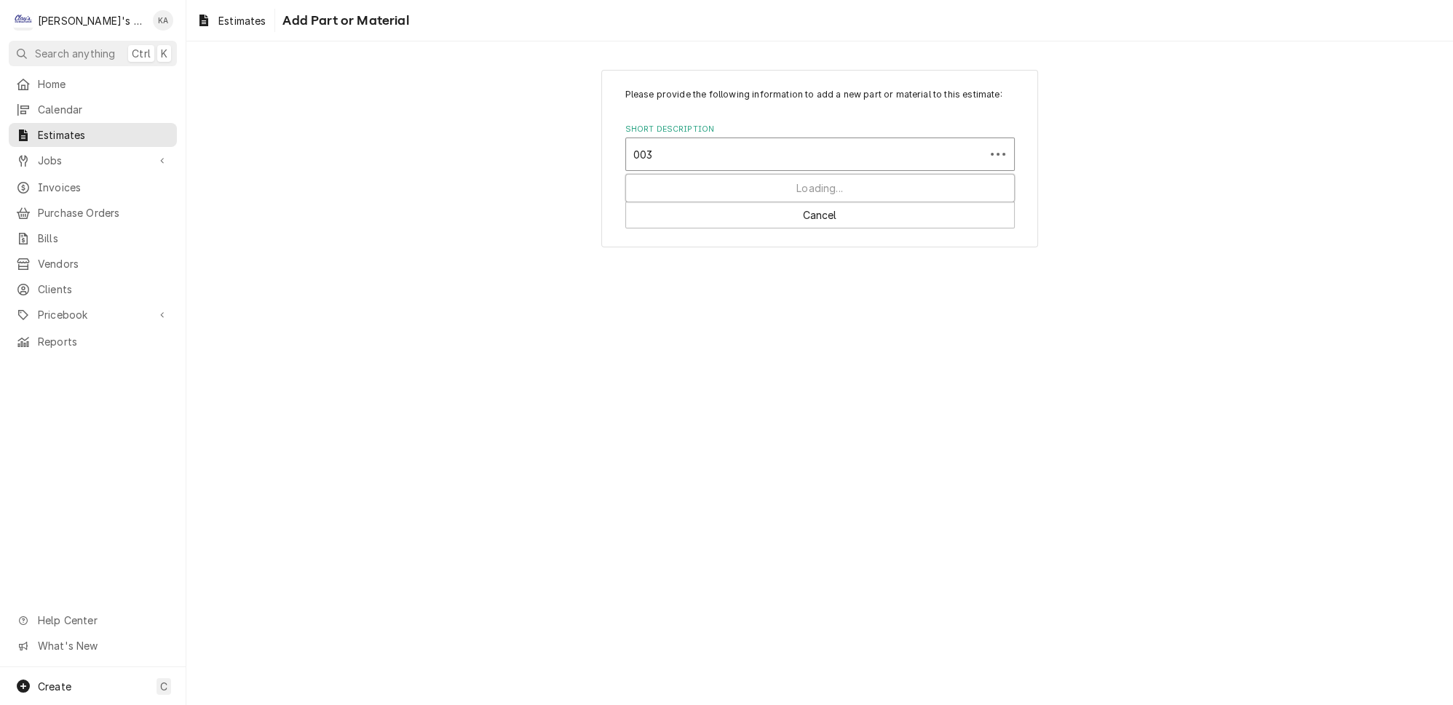
type input "0030"
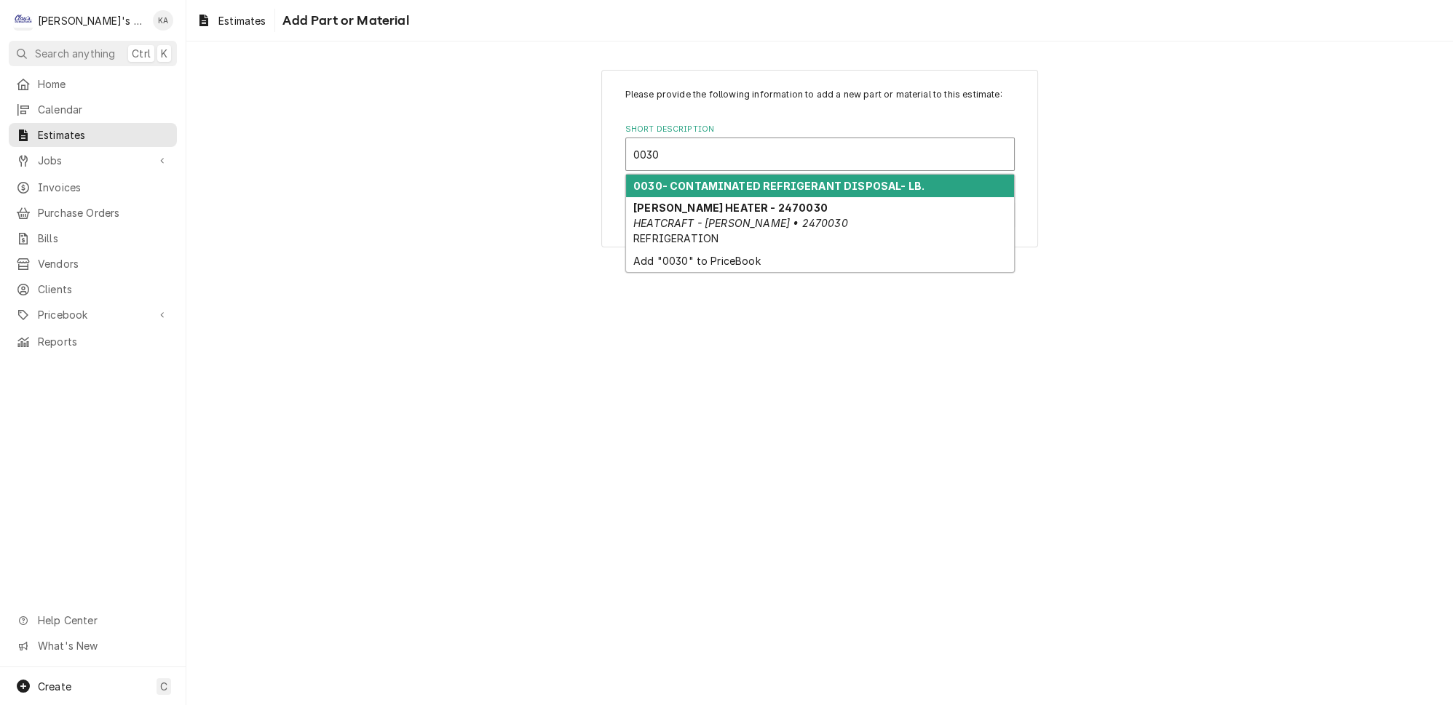
click at [695, 192] on strong "0030- CONTAMINATED REFRIGERANT DISPOSAL- LB." at bounding box center [778, 186] width 291 height 12
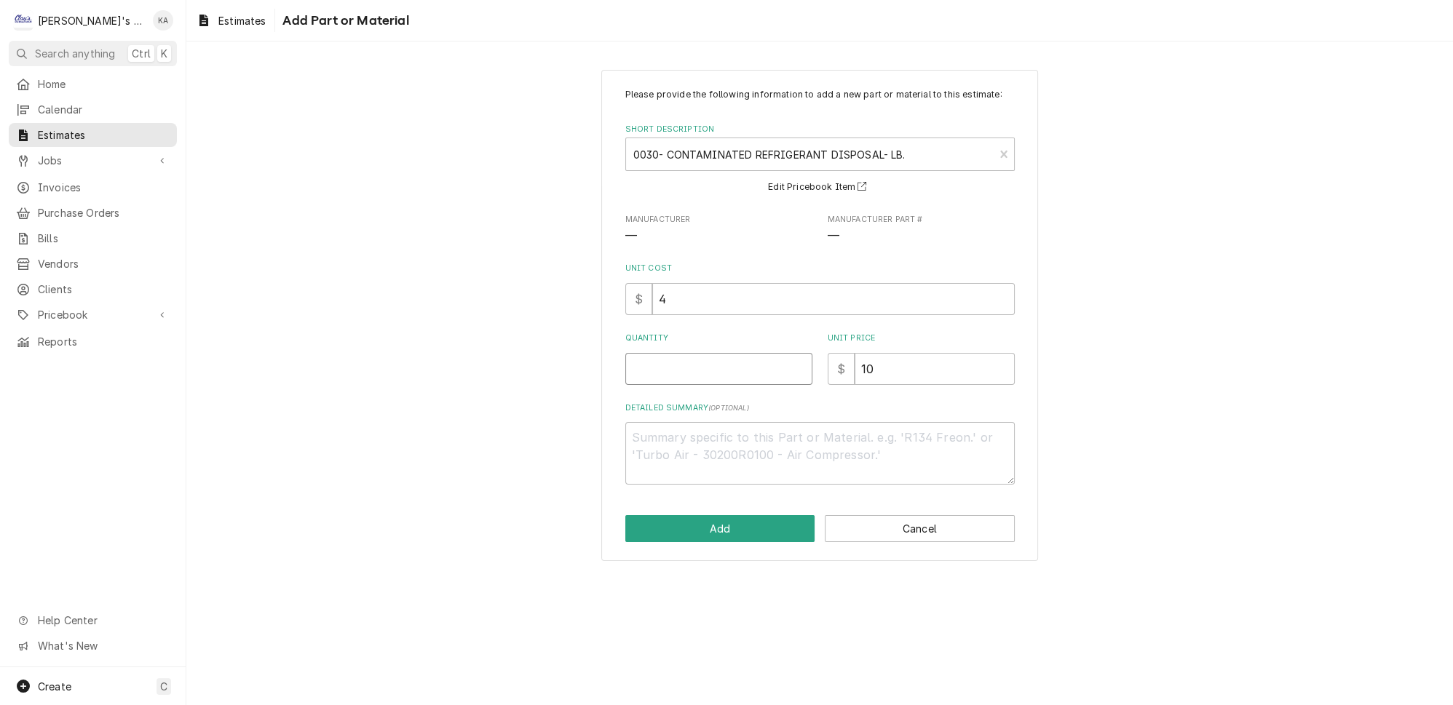
click at [655, 380] on input "Quantity" at bounding box center [718, 369] width 187 height 32
type textarea "x"
type input "1"
type textarea "x"
type input "1"
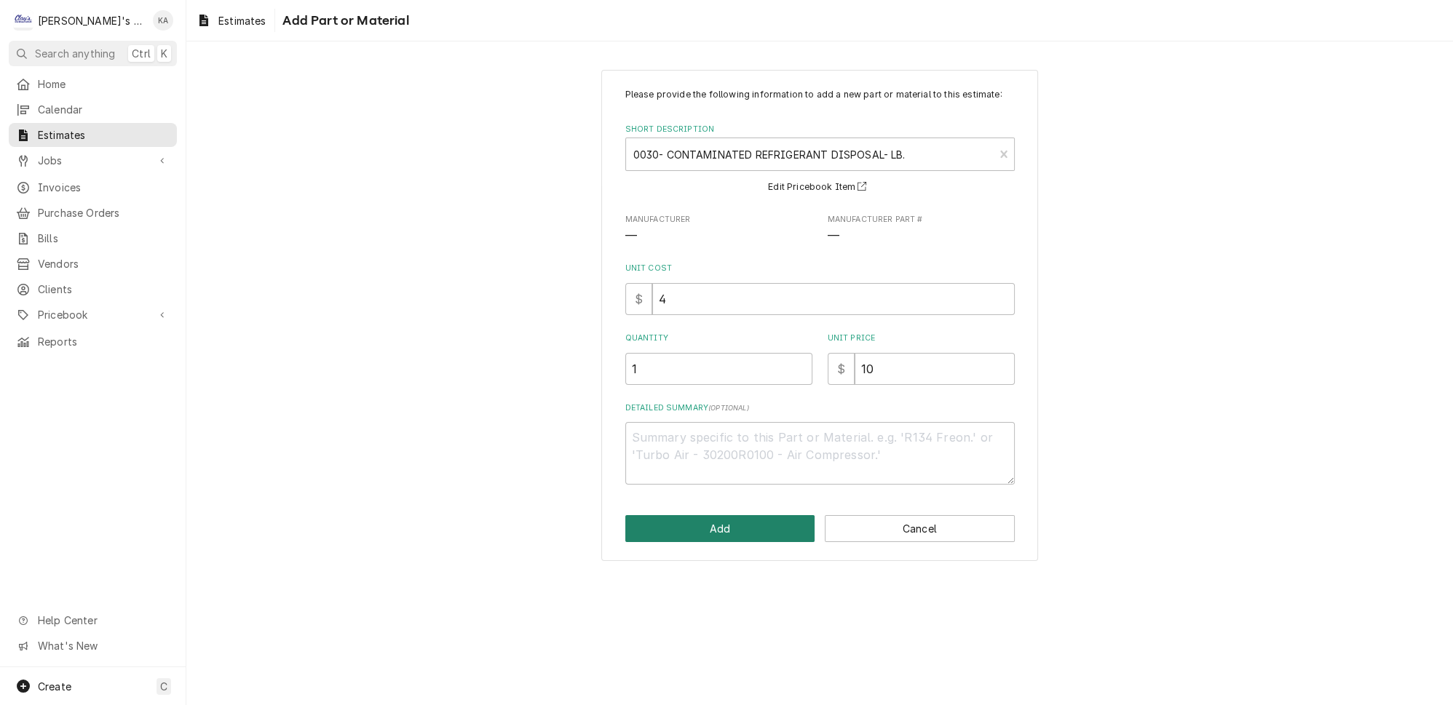
click at [735, 537] on button "Add" at bounding box center [720, 528] width 190 height 27
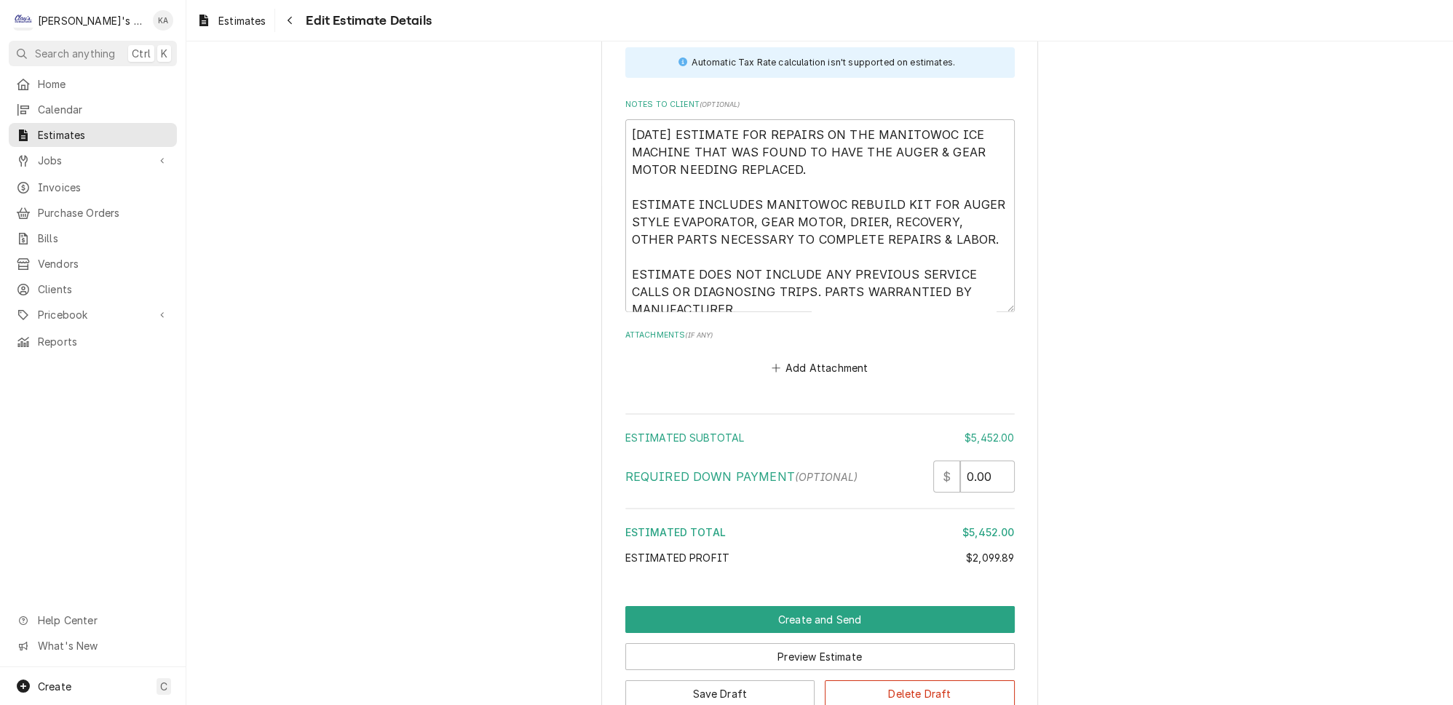
scroll to position [3391, 0]
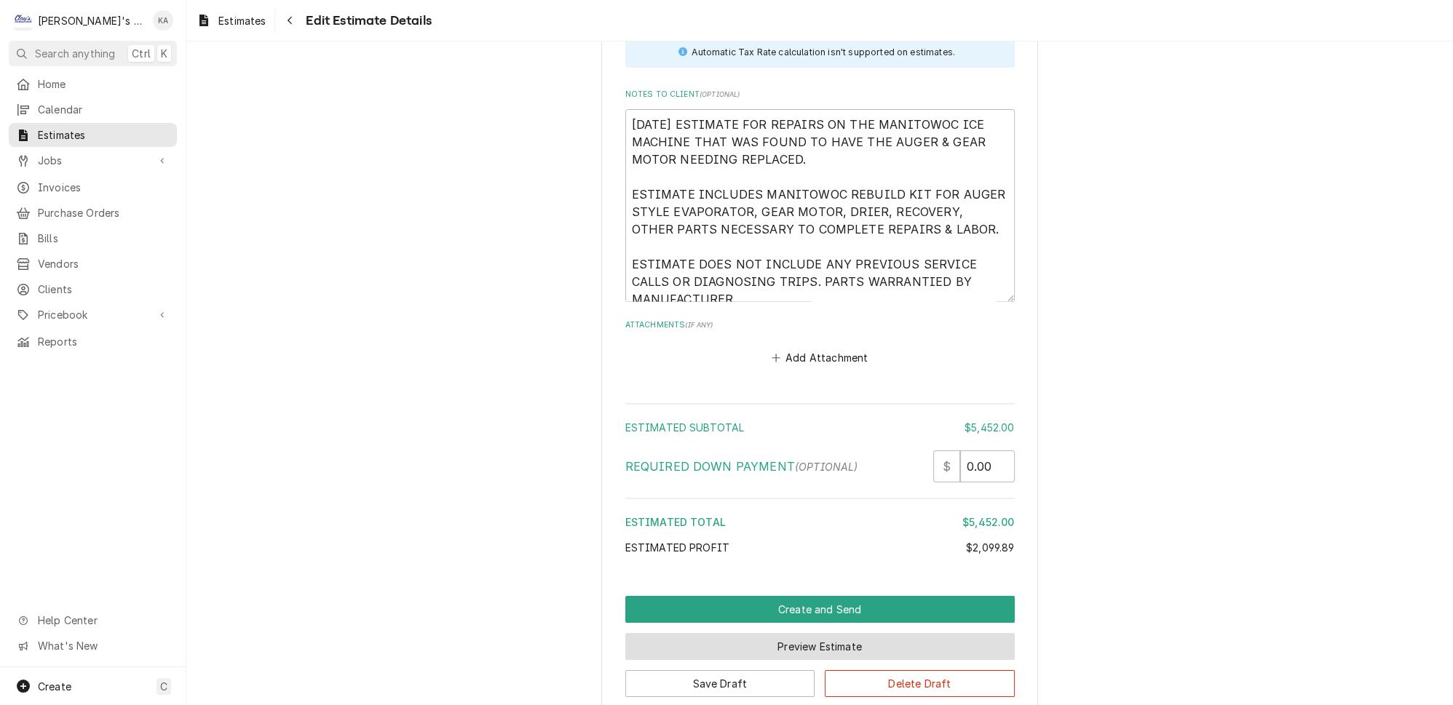
click at [797, 633] on button "Preview Estimate" at bounding box center [820, 646] width 390 height 27
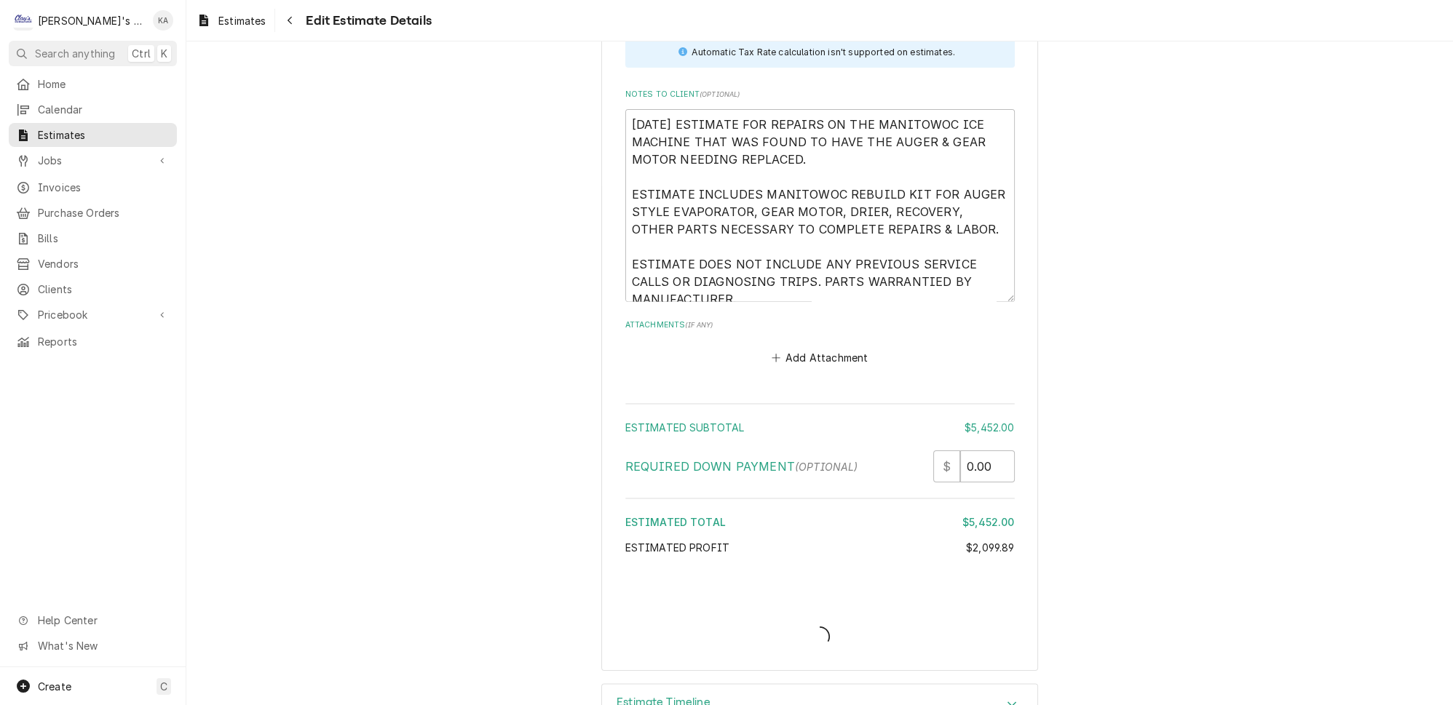
scroll to position [3348, 0]
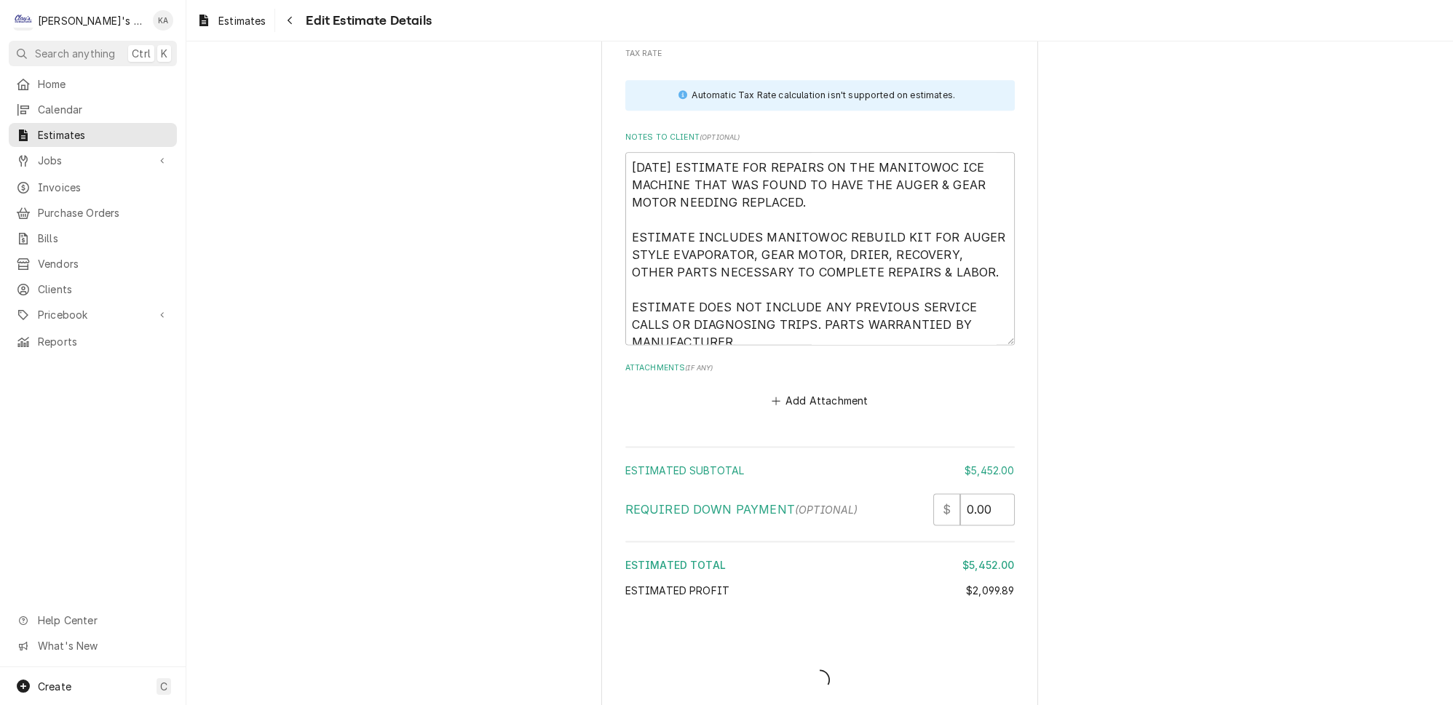
type textarea "x"
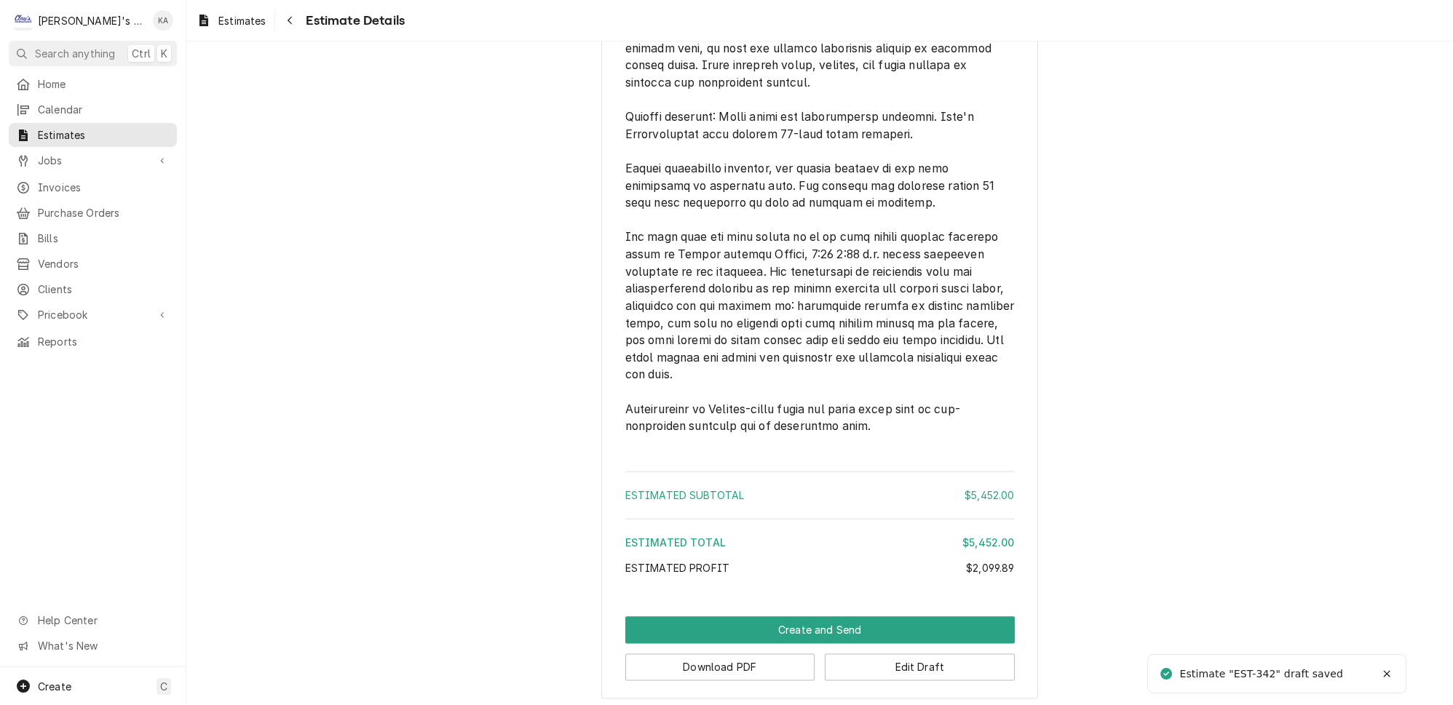
scroll to position [3040, 0]
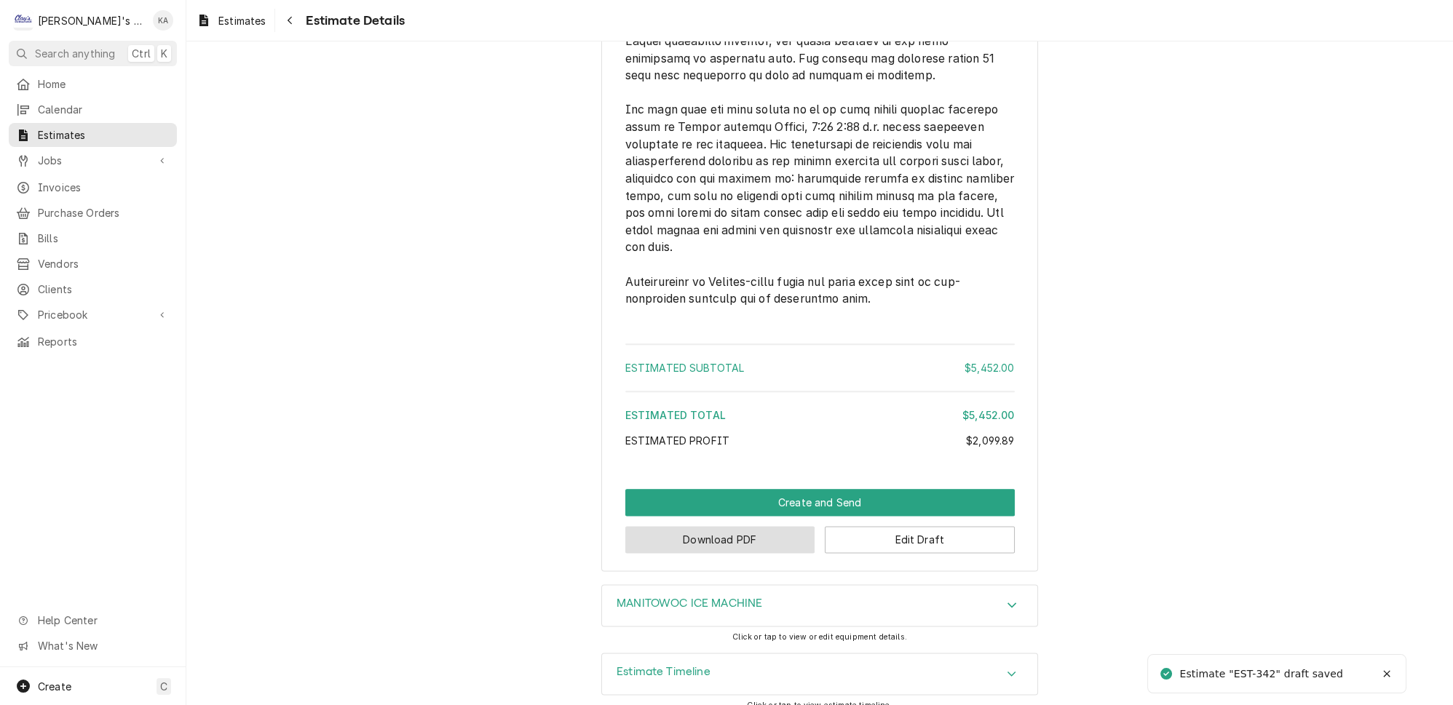
click at [719, 527] on button "Download PDF" at bounding box center [720, 539] width 190 height 27
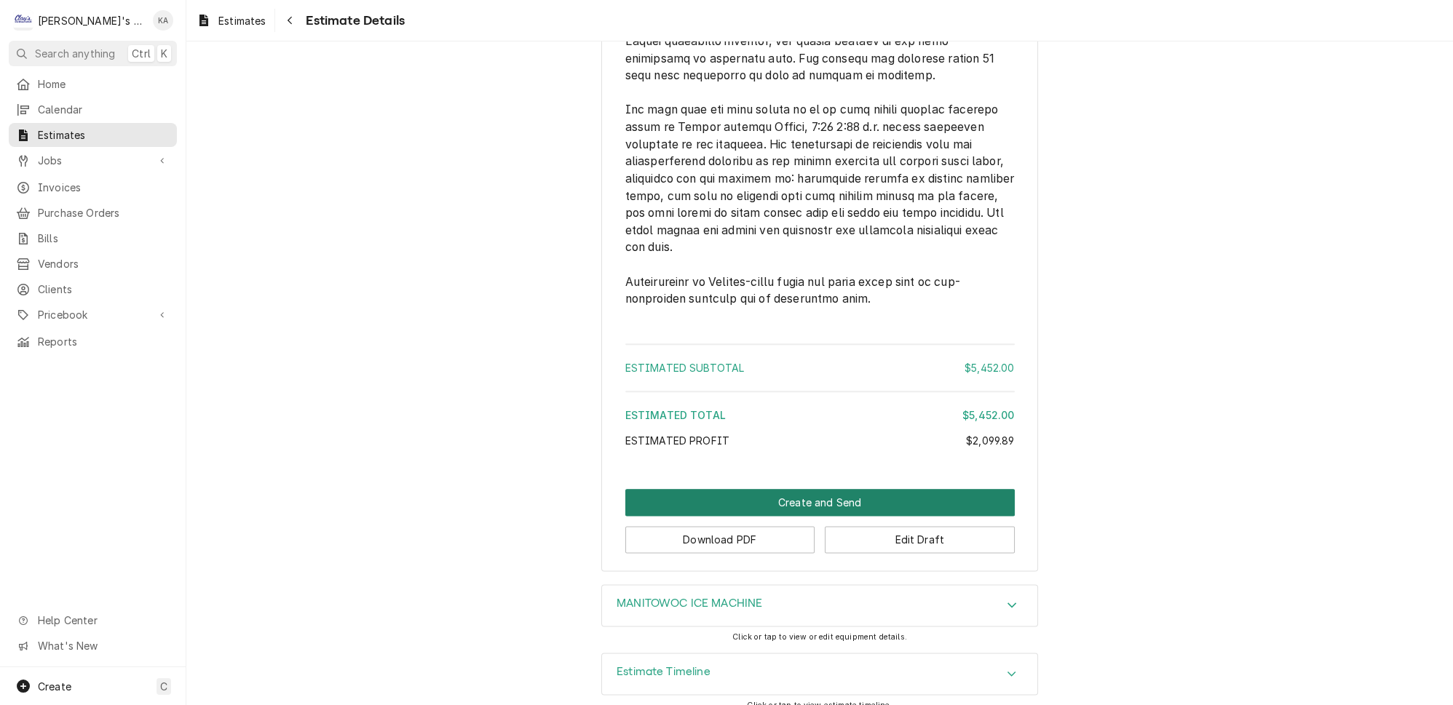
click at [788, 494] on button "Create and Send" at bounding box center [820, 502] width 390 height 27
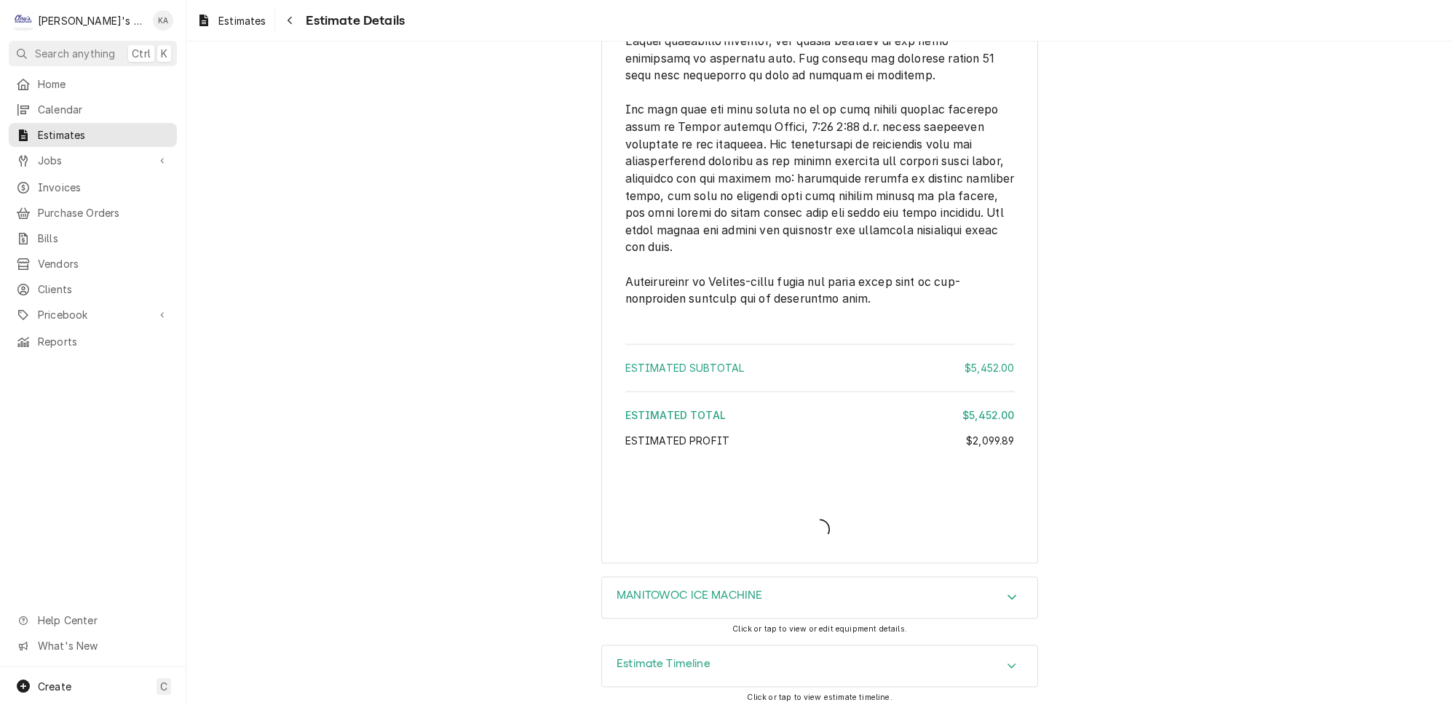
scroll to position [3032, 0]
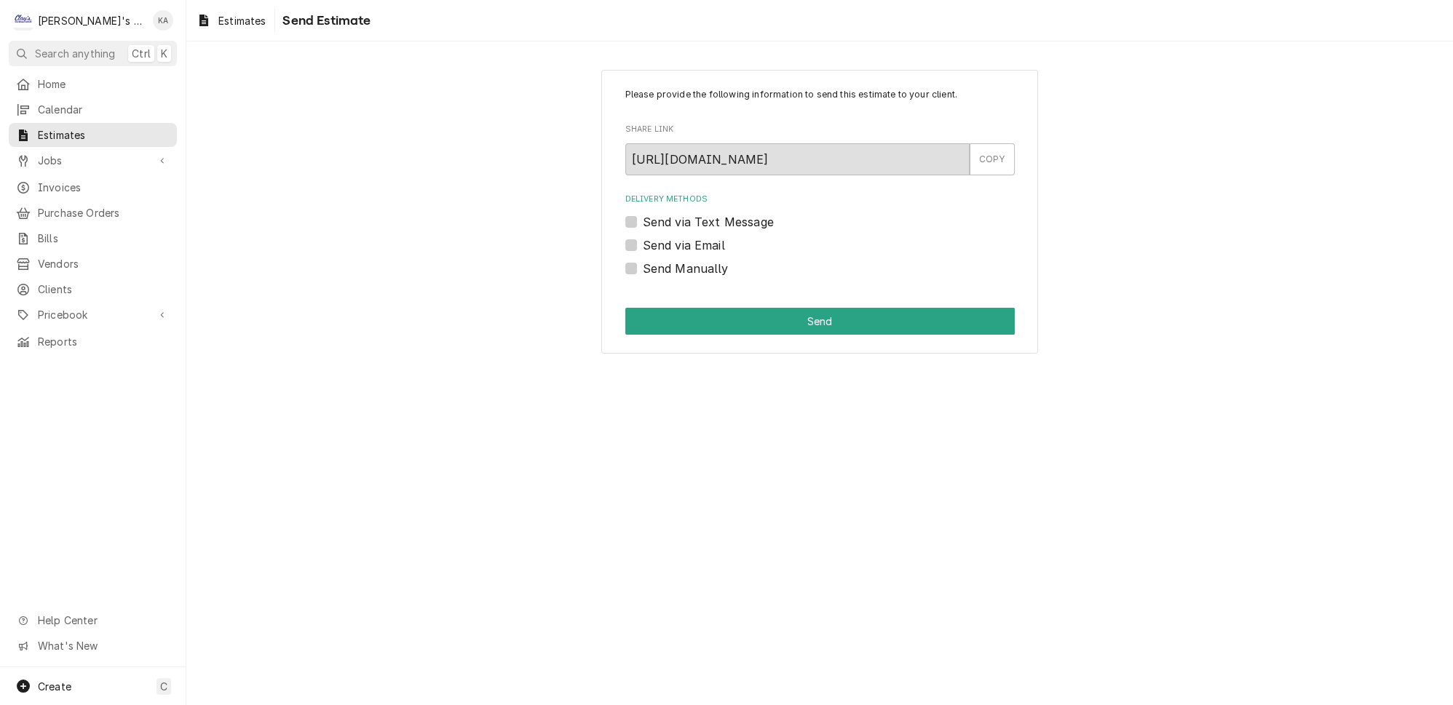
click at [643, 218] on label "Send via Text Message" at bounding box center [708, 221] width 131 height 17
click at [643, 218] on input "Send via Text Message" at bounding box center [838, 229] width 390 height 32
checkbox input "true"
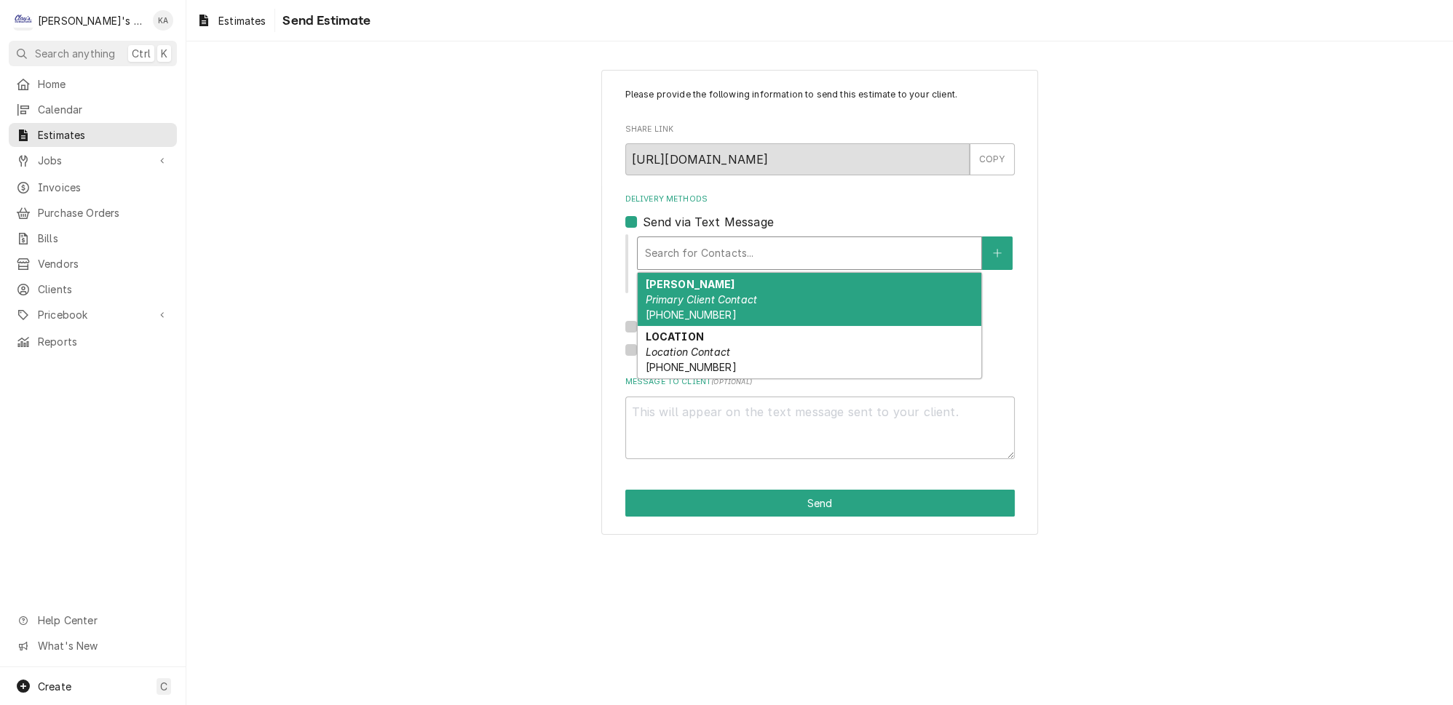
click at [680, 240] on div "Delivery Methods" at bounding box center [809, 253] width 329 height 26
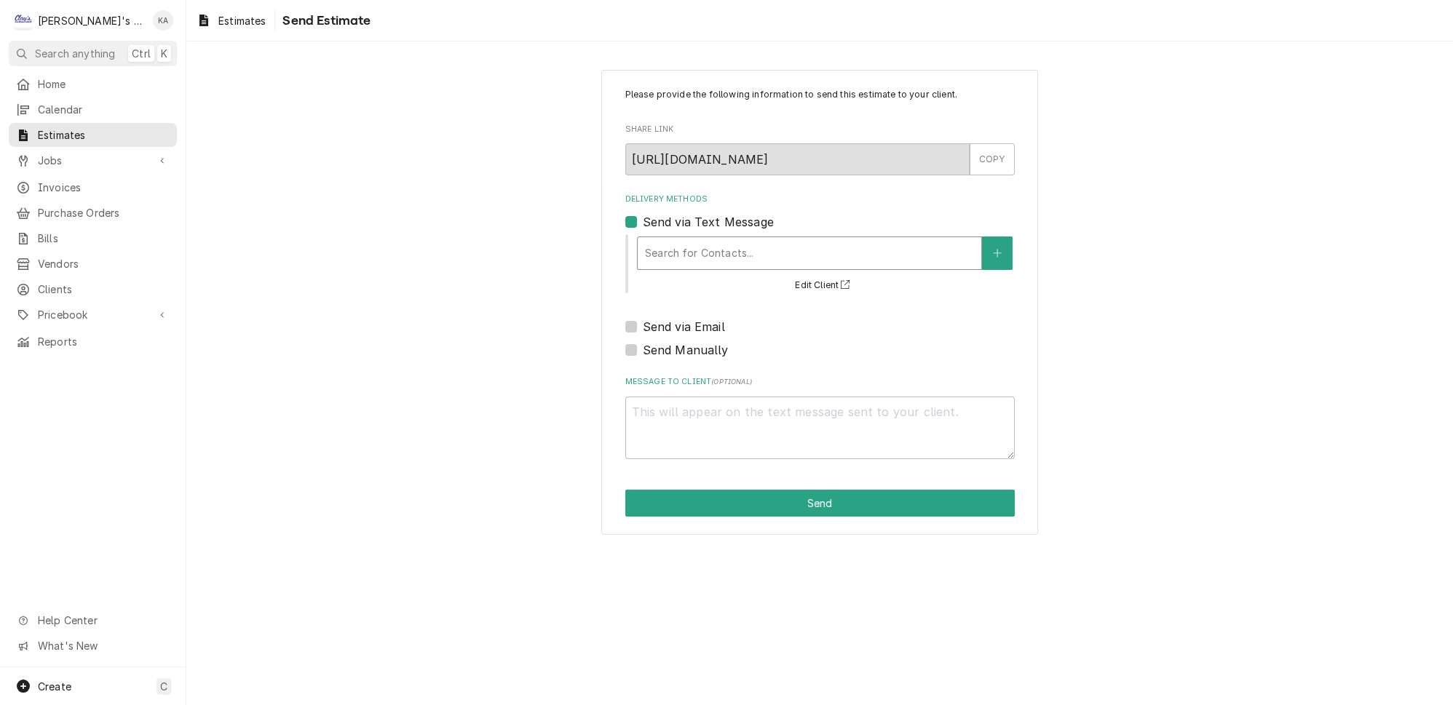
click at [680, 240] on div "Delivery Methods" at bounding box center [809, 253] width 329 height 26
click at [643, 318] on label "Send via Email" at bounding box center [684, 326] width 82 height 17
click at [643, 318] on input "Send via Email" at bounding box center [838, 334] width 390 height 32
checkbox input "true"
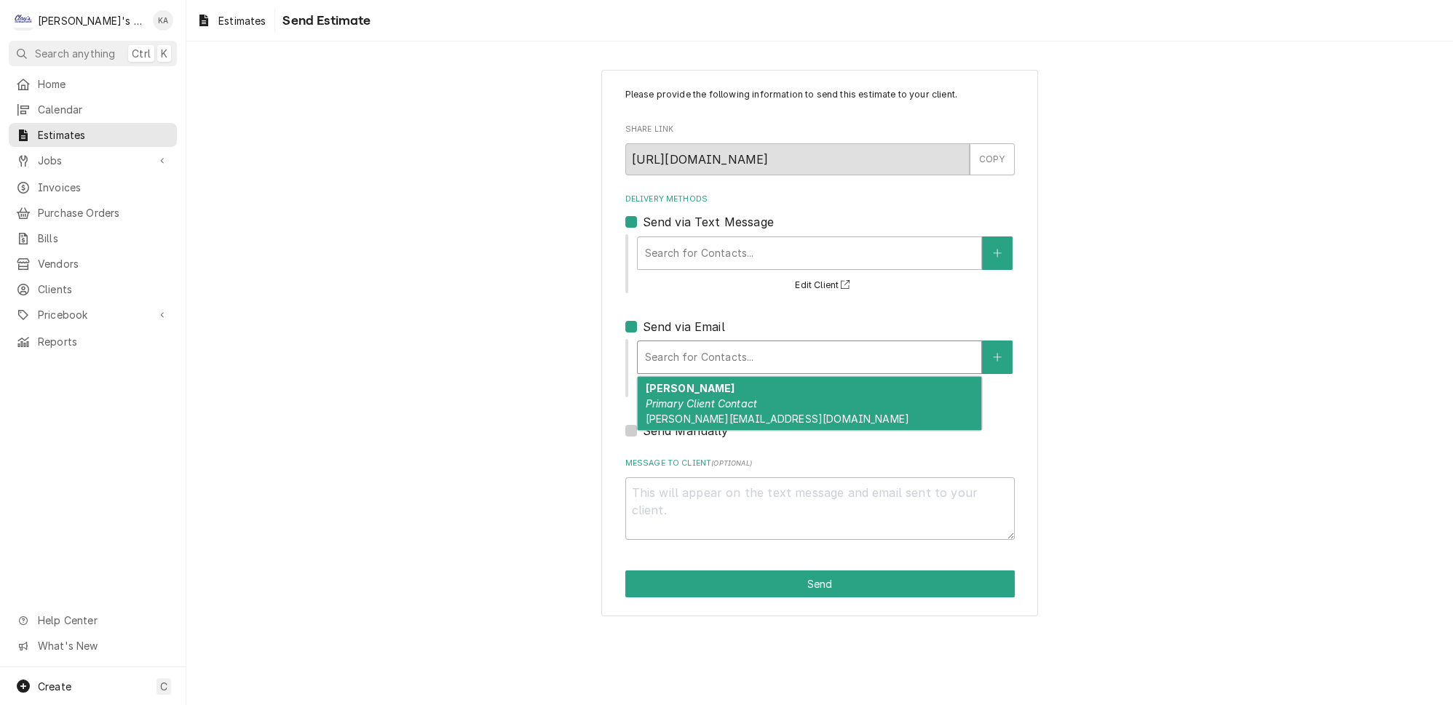
click at [695, 348] on div "Delivery Methods" at bounding box center [809, 357] width 329 height 26
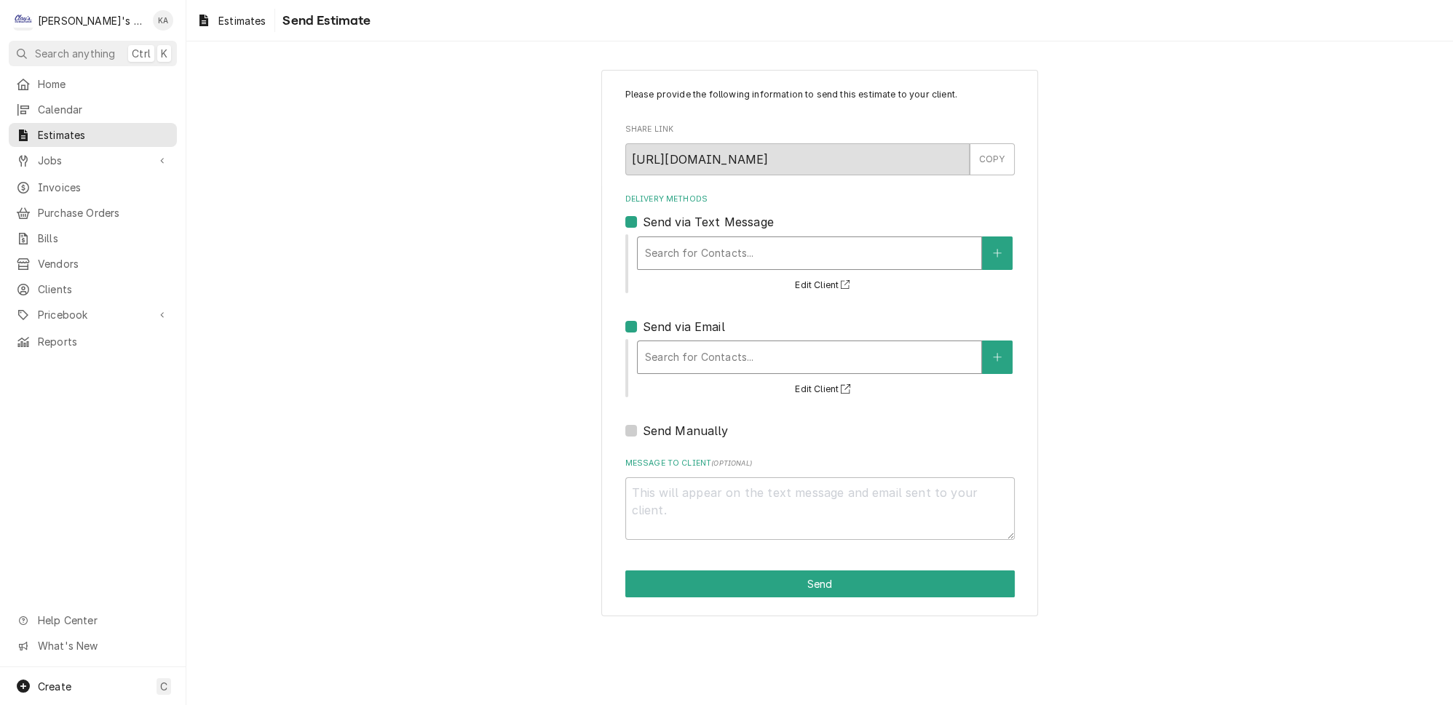
click at [739, 248] on div "Delivery Methods" at bounding box center [809, 253] width 329 height 26
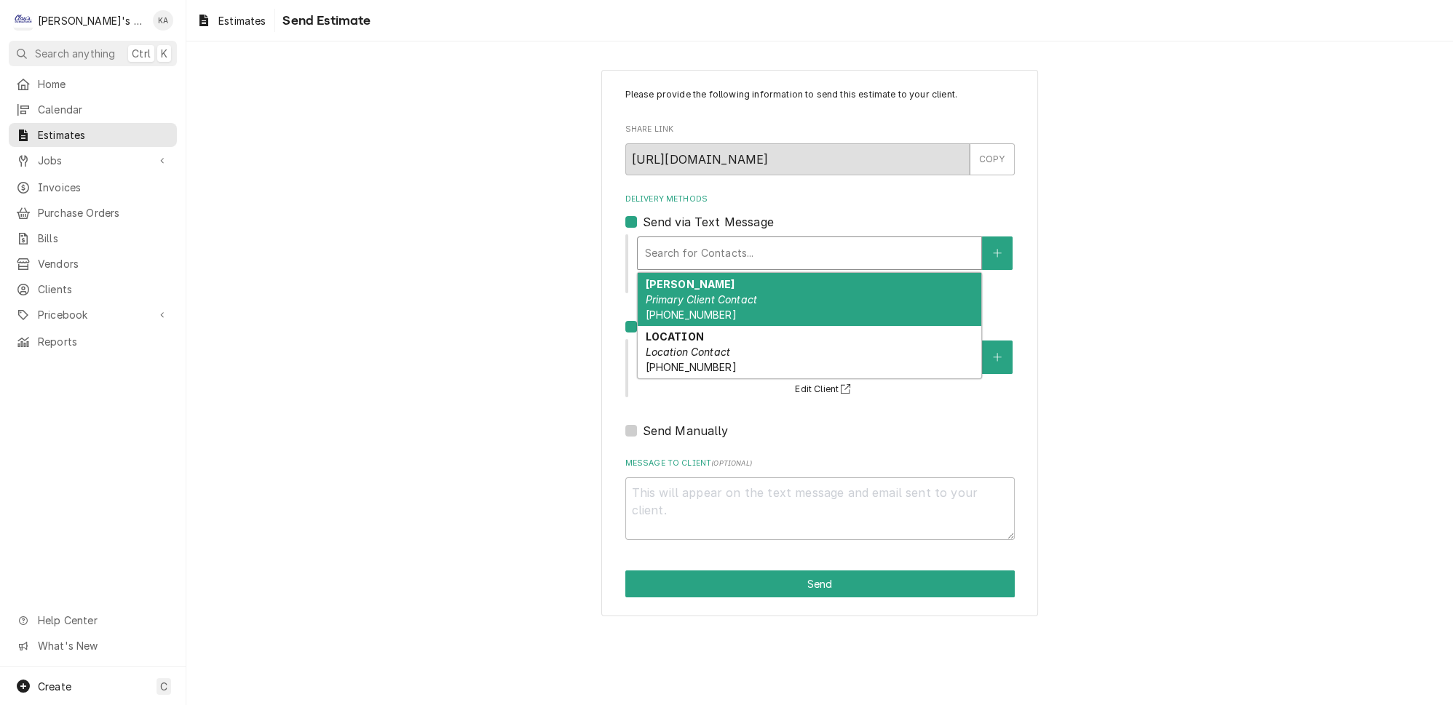
click at [721, 293] on em "Primary Client Contact" at bounding box center [701, 299] width 112 height 12
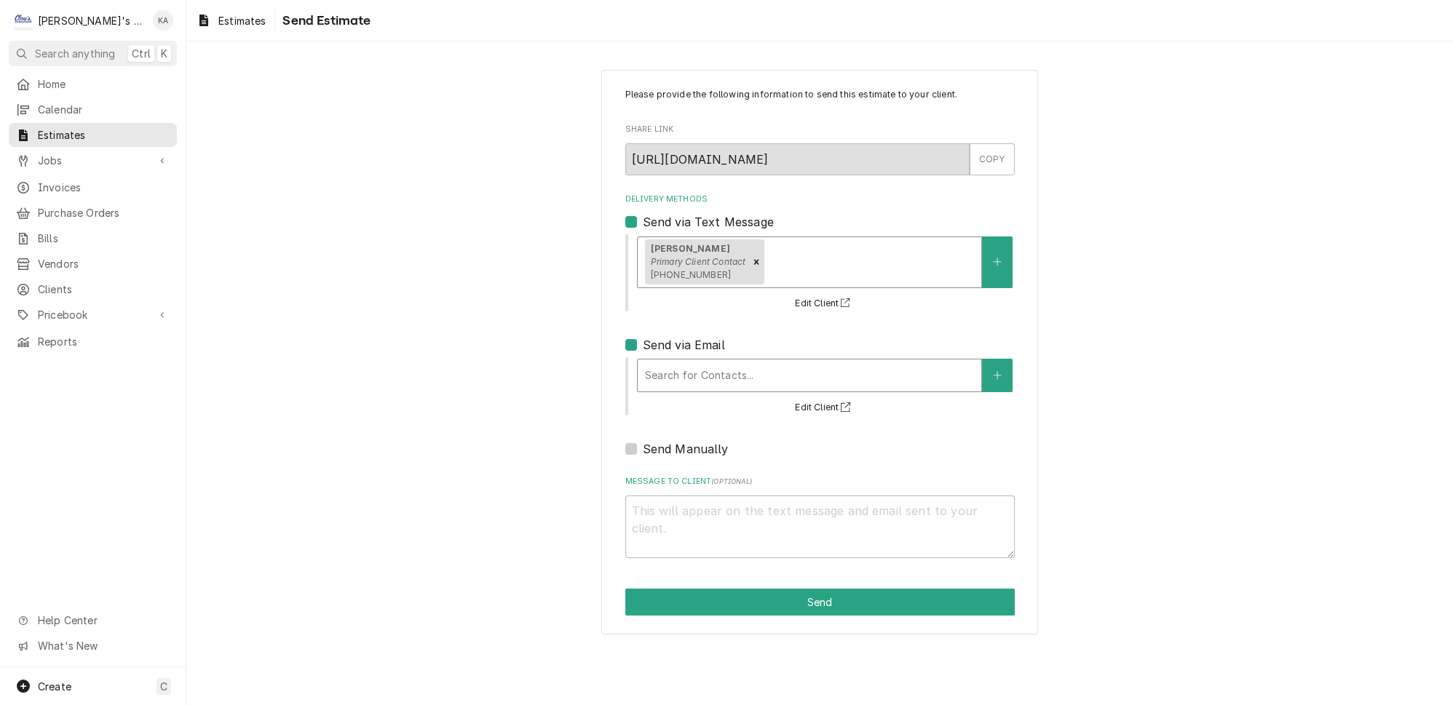
click at [710, 371] on div "Delivery Methods" at bounding box center [809, 376] width 329 height 26
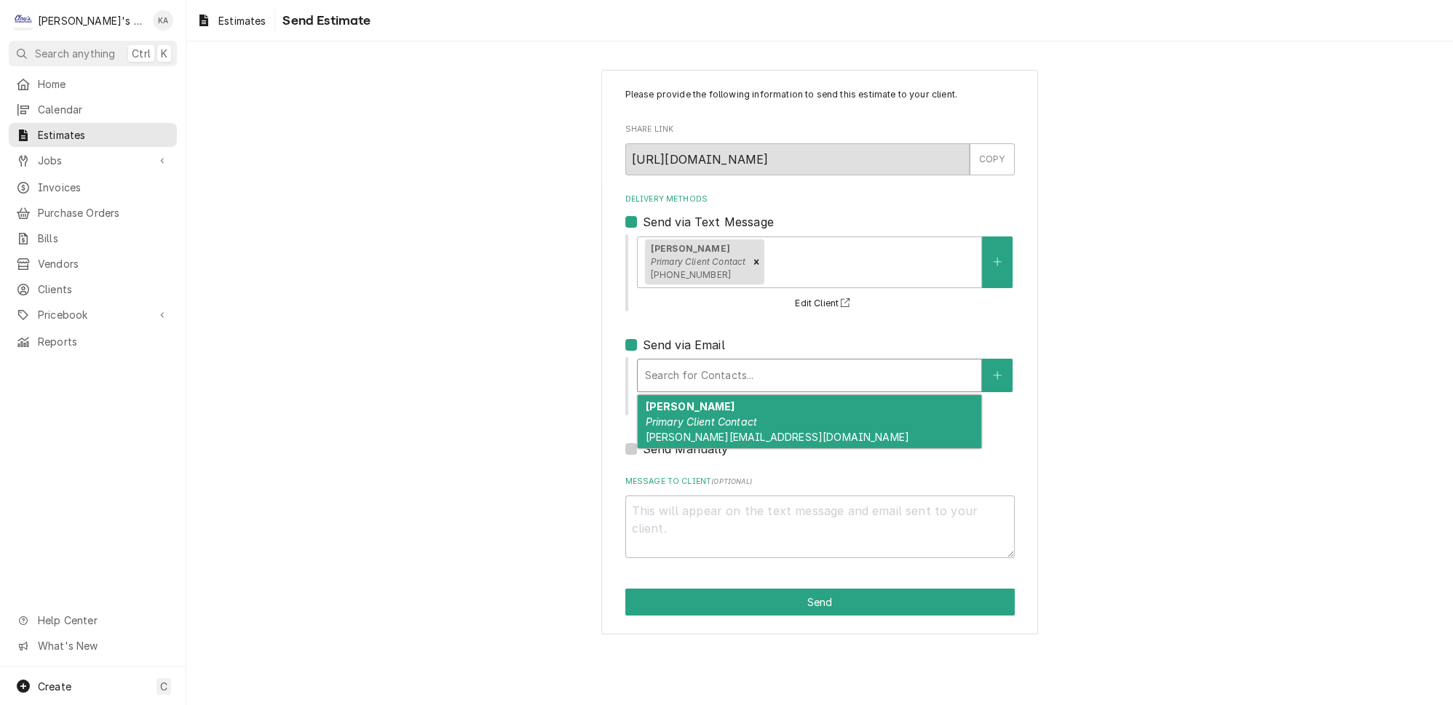
click at [706, 416] on em "Primary Client Contact" at bounding box center [701, 422] width 112 height 12
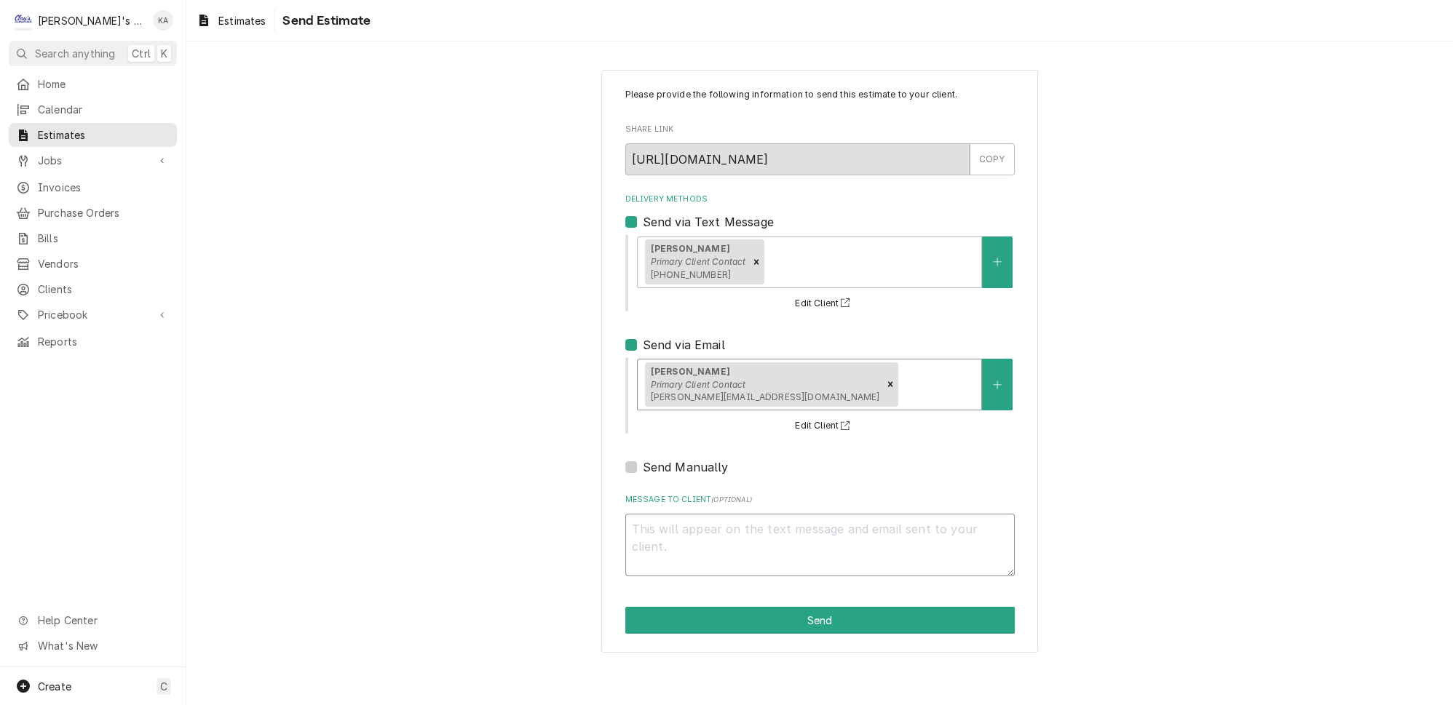
click at [641, 521] on textarea "Message to Client ( optional )" at bounding box center [820, 545] width 390 height 63
type textarea "x"
type textarea "G"
type textarea "x"
type textarea "Go"
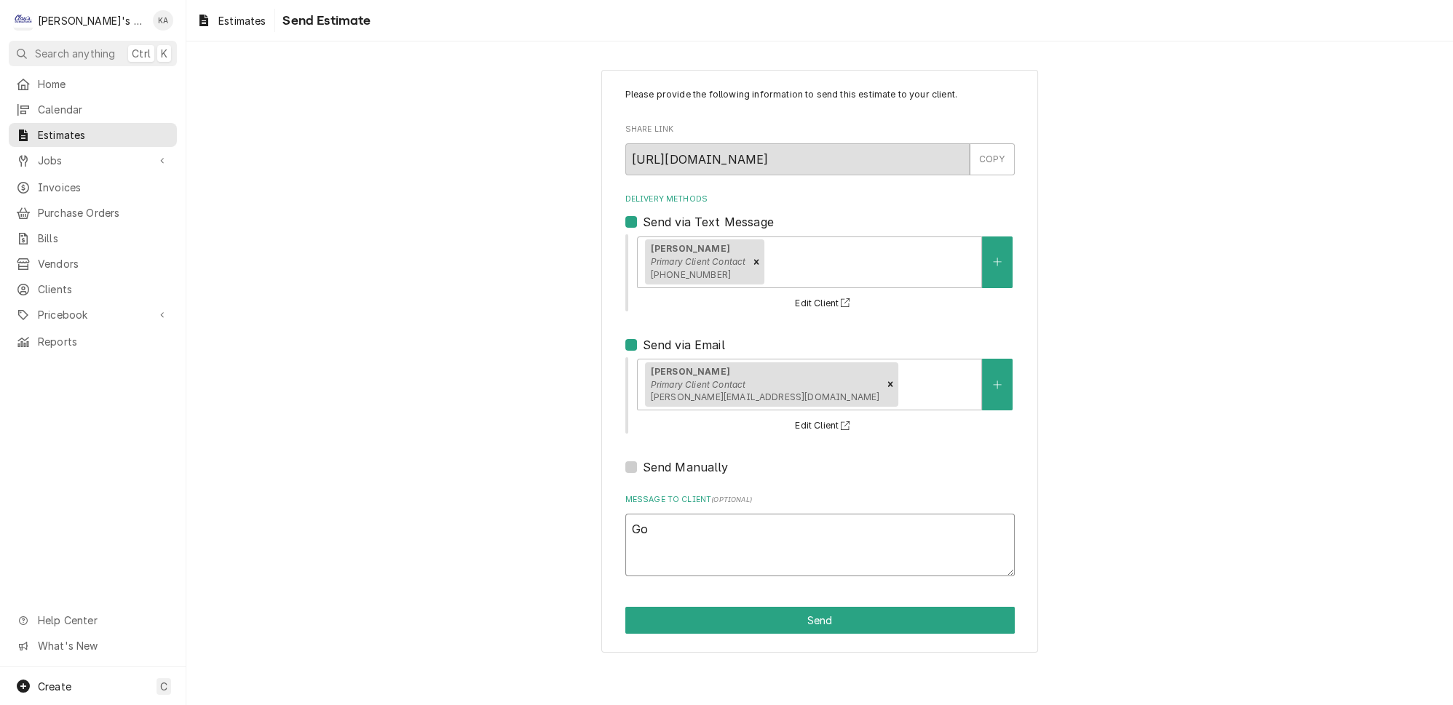
type textarea "x"
type textarea "Goo"
type textarea "x"
type textarea "Good"
type textarea "x"
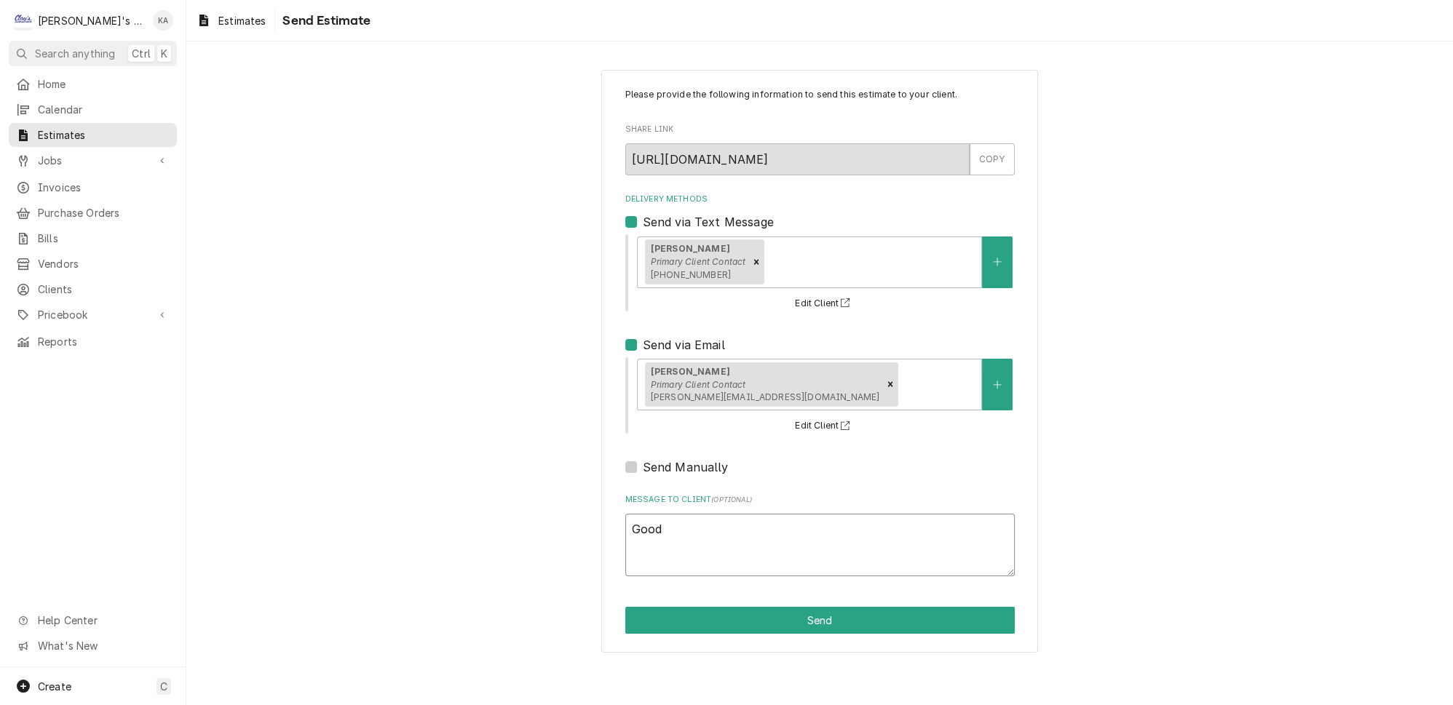
type textarea "Good"
type textarea "x"
type textarea "Good a"
type textarea "x"
type textarea "Good af"
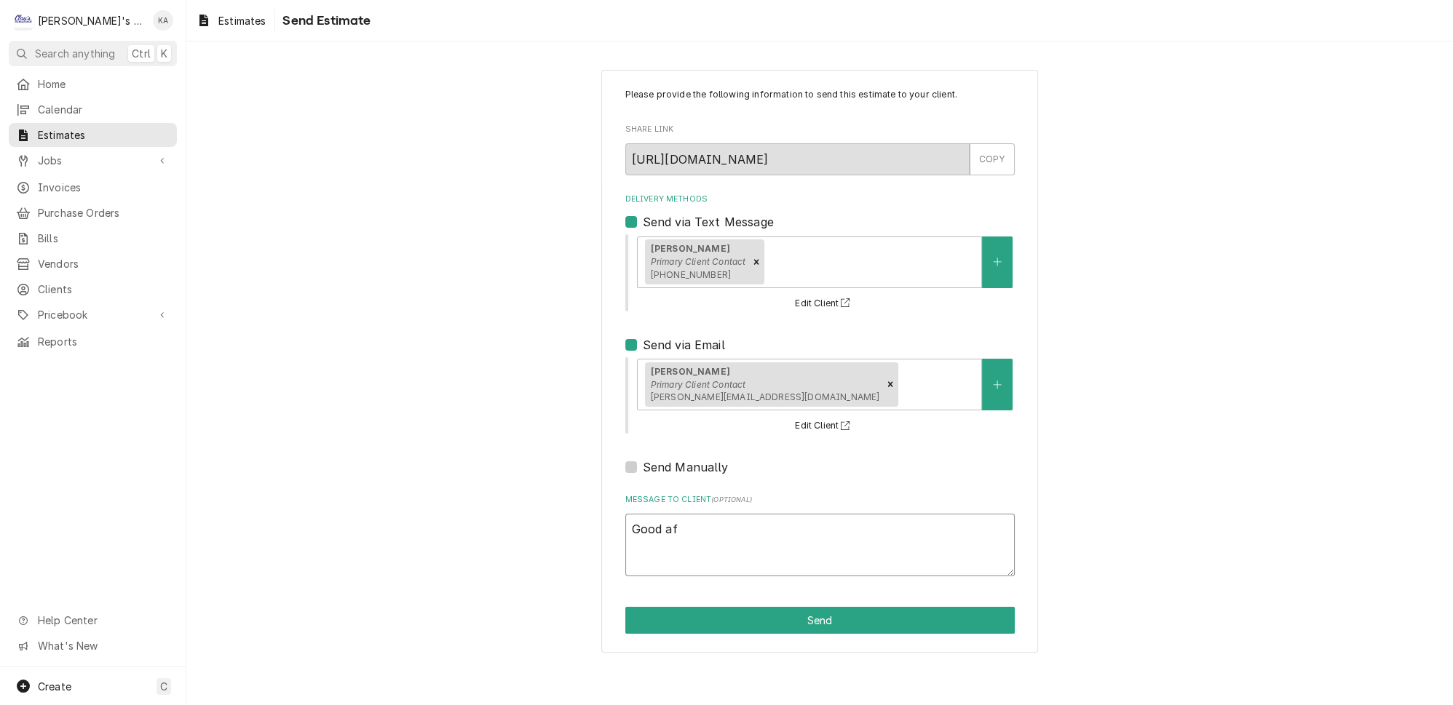
type textarea "x"
type textarea "Good aft"
type textarea "x"
type textarea "Good afte"
type textarea "x"
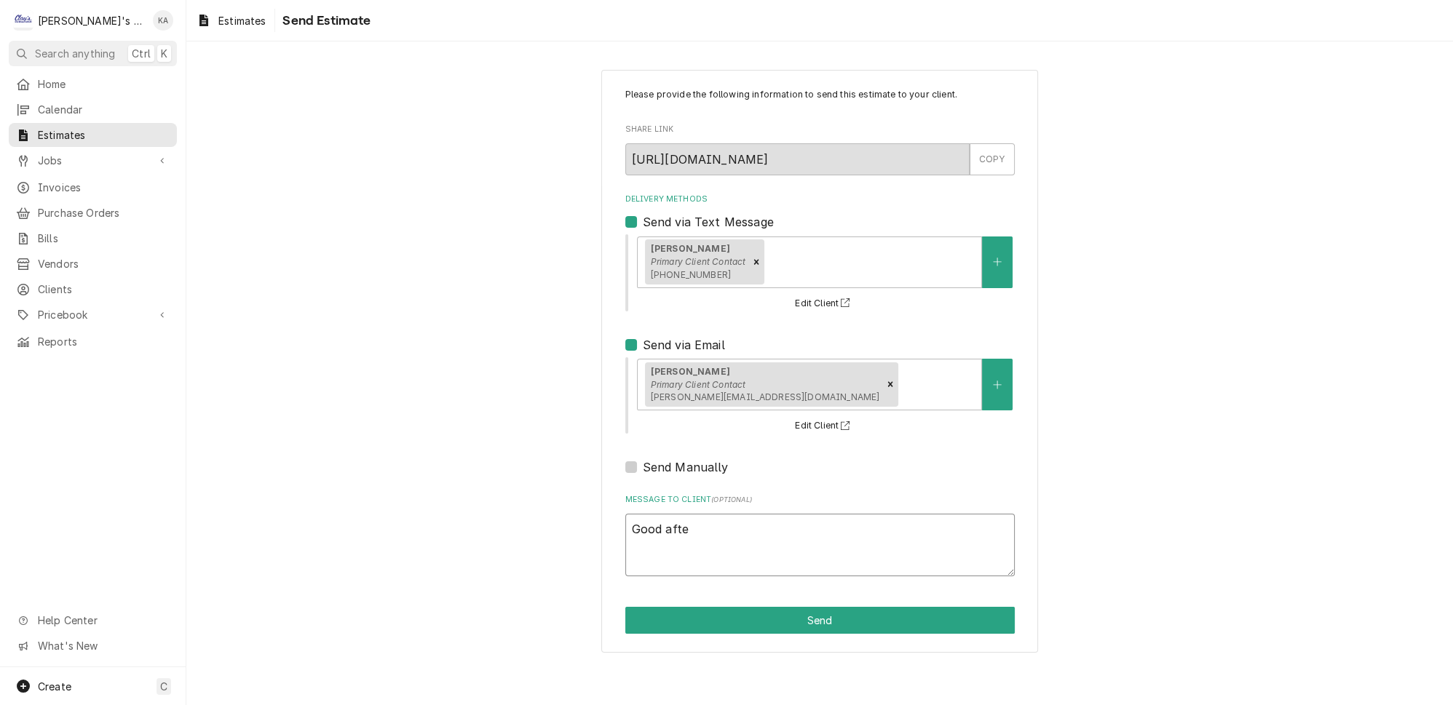
type textarea "Good after"
type textarea "x"
type textarea "Good aftern"
type textarea "x"
type textarea "Good afterno"
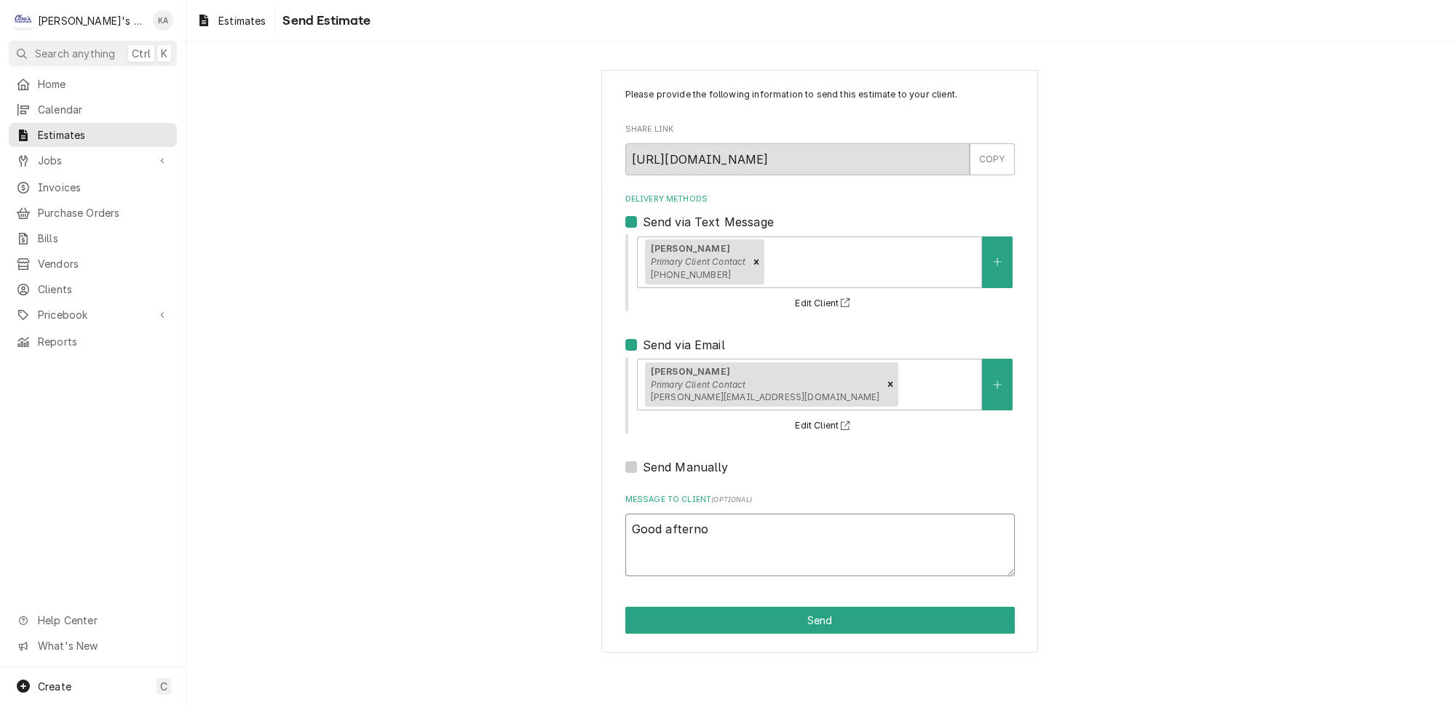
type textarea "x"
type textarea "Good afternoo"
type textarea "x"
type textarea "Good afternoon"
type textarea "x"
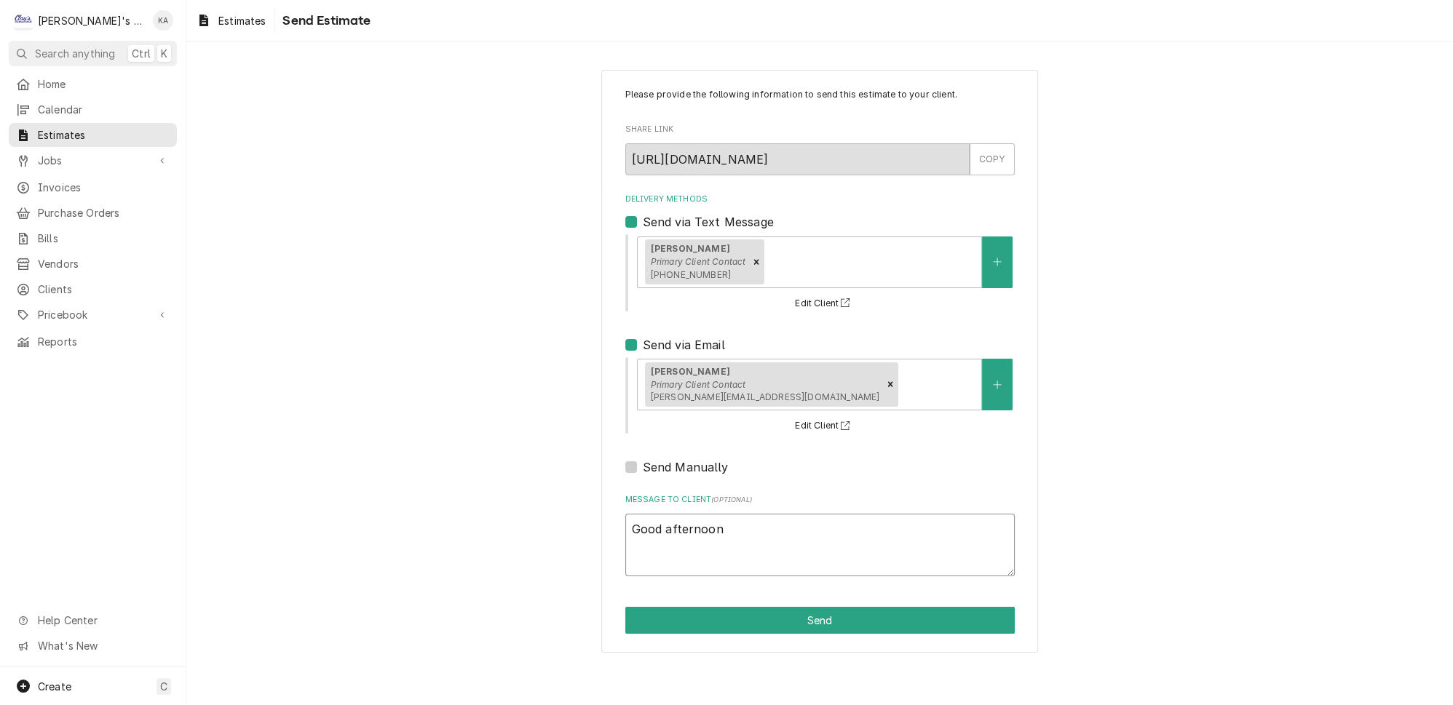
type textarea "Good afternoon,"
type textarea "x"
type textarea "Good afternoon,"
type textarea "x"
type textarea "Good afternoon,"
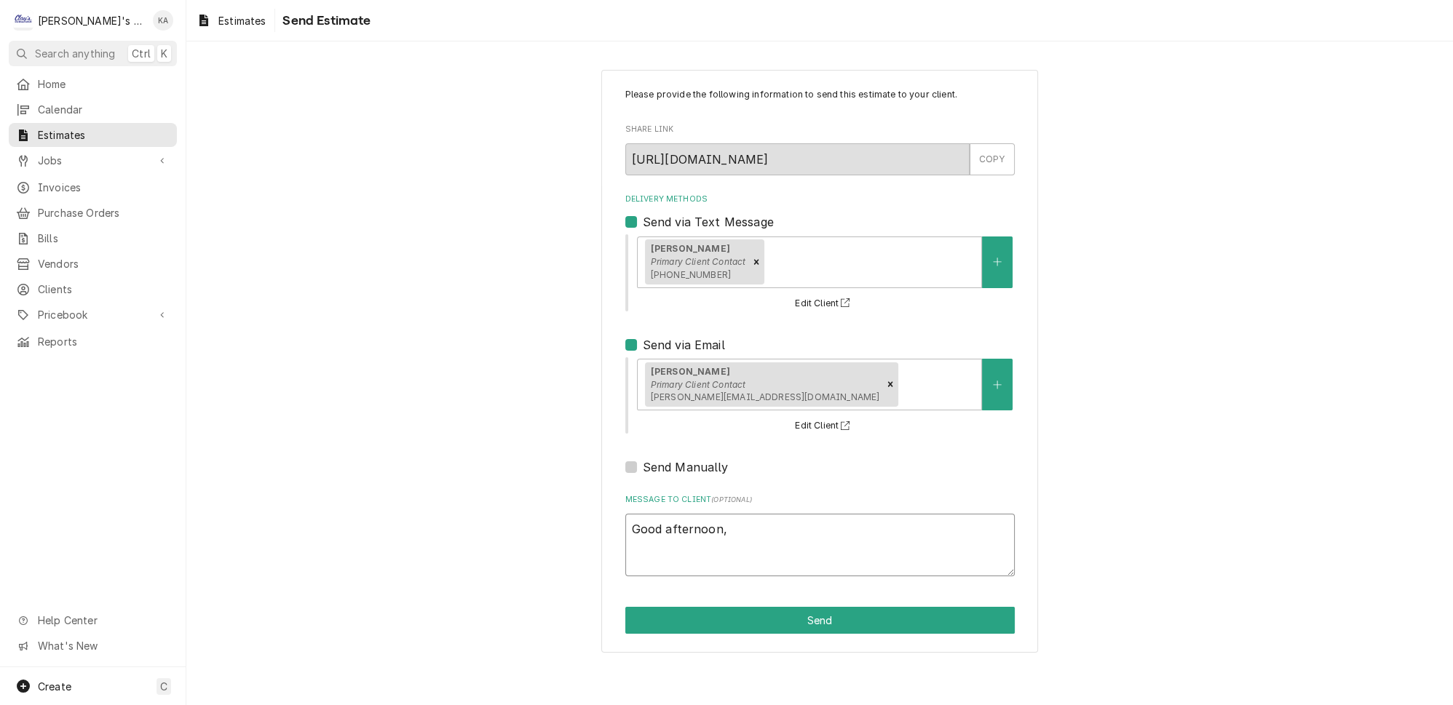
type textarea "x"
type textarea "Good afternoon,"
type textarea "x"
type textarea "Good afternoon, H"
type textarea "x"
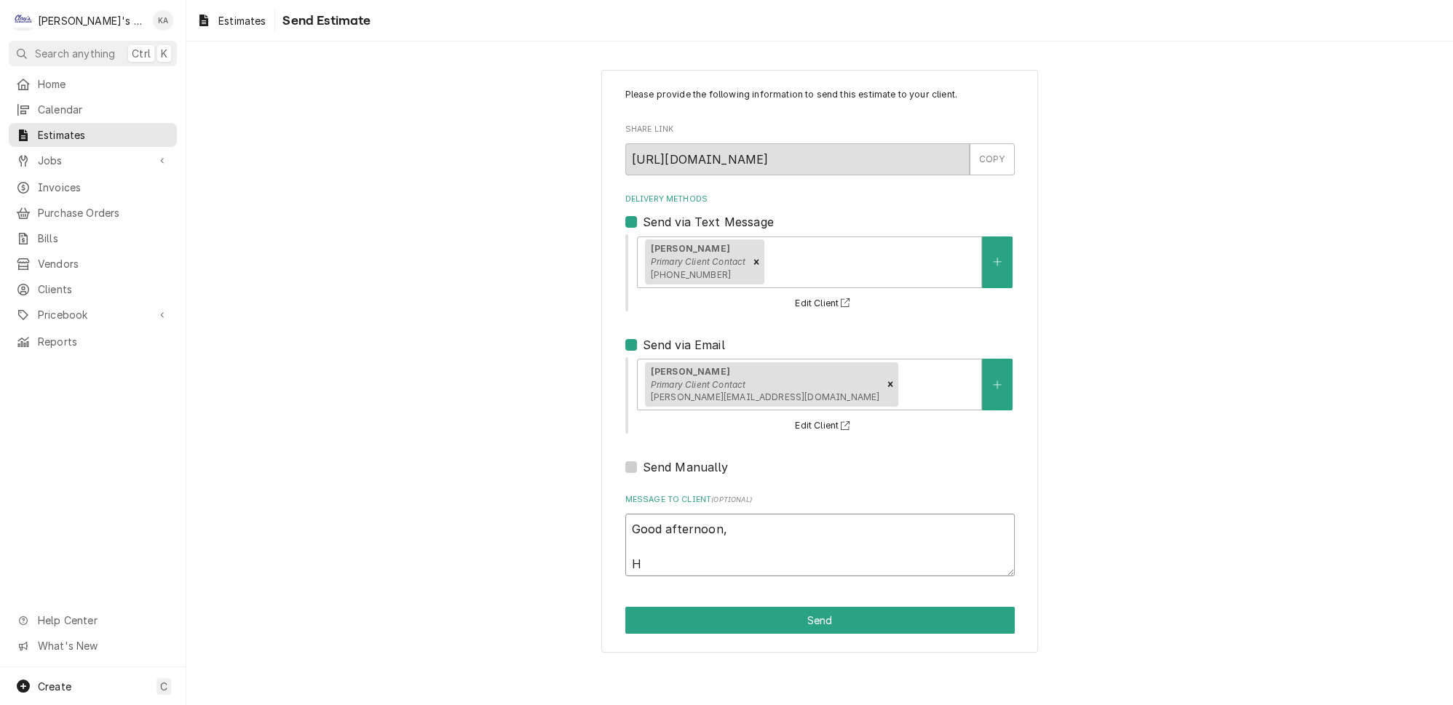
type textarea "Good afternoon, He"
type textarea "x"
type textarea "Good afternoon, Her"
type textarea "x"
type textarea "Good afternoon, Here"
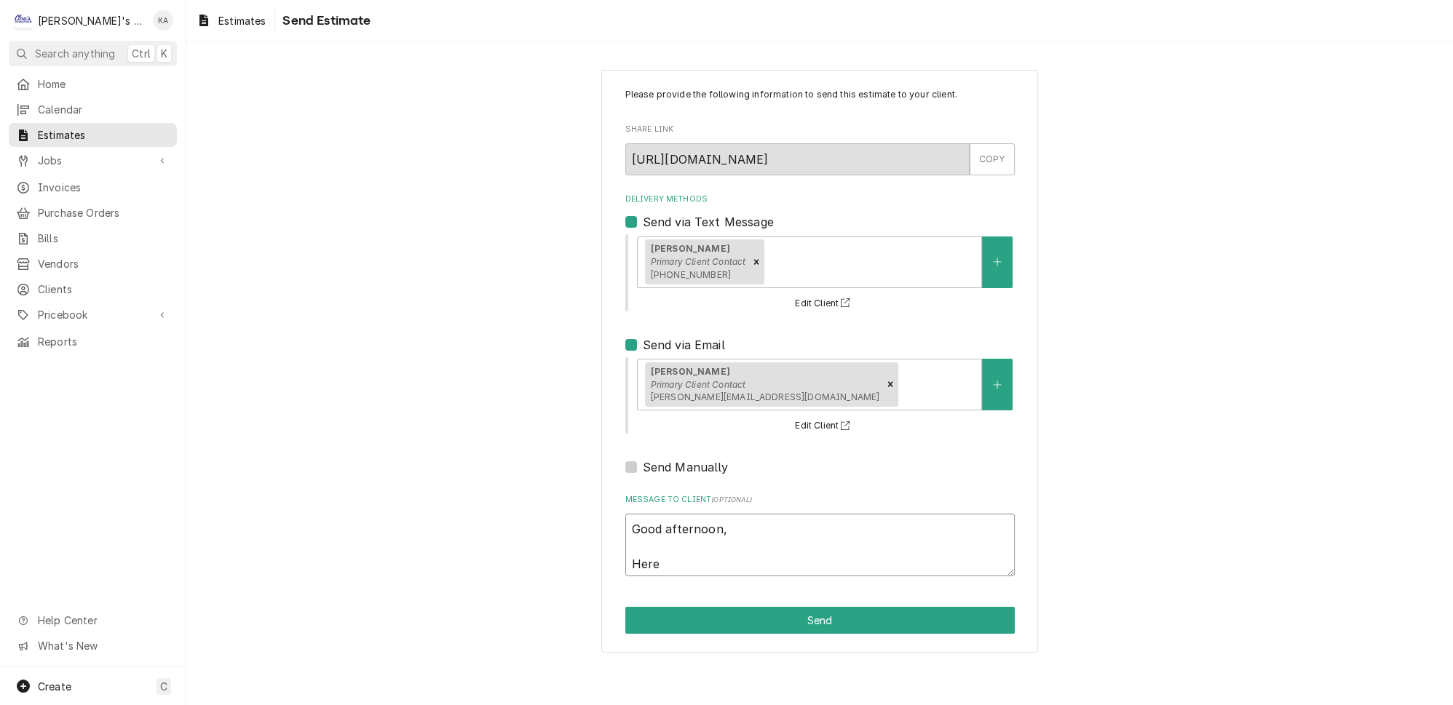
type textarea "x"
type textarea "Good afternoon, Here"
type textarea "x"
type textarea "Good afternoon, Here i"
type textarea "x"
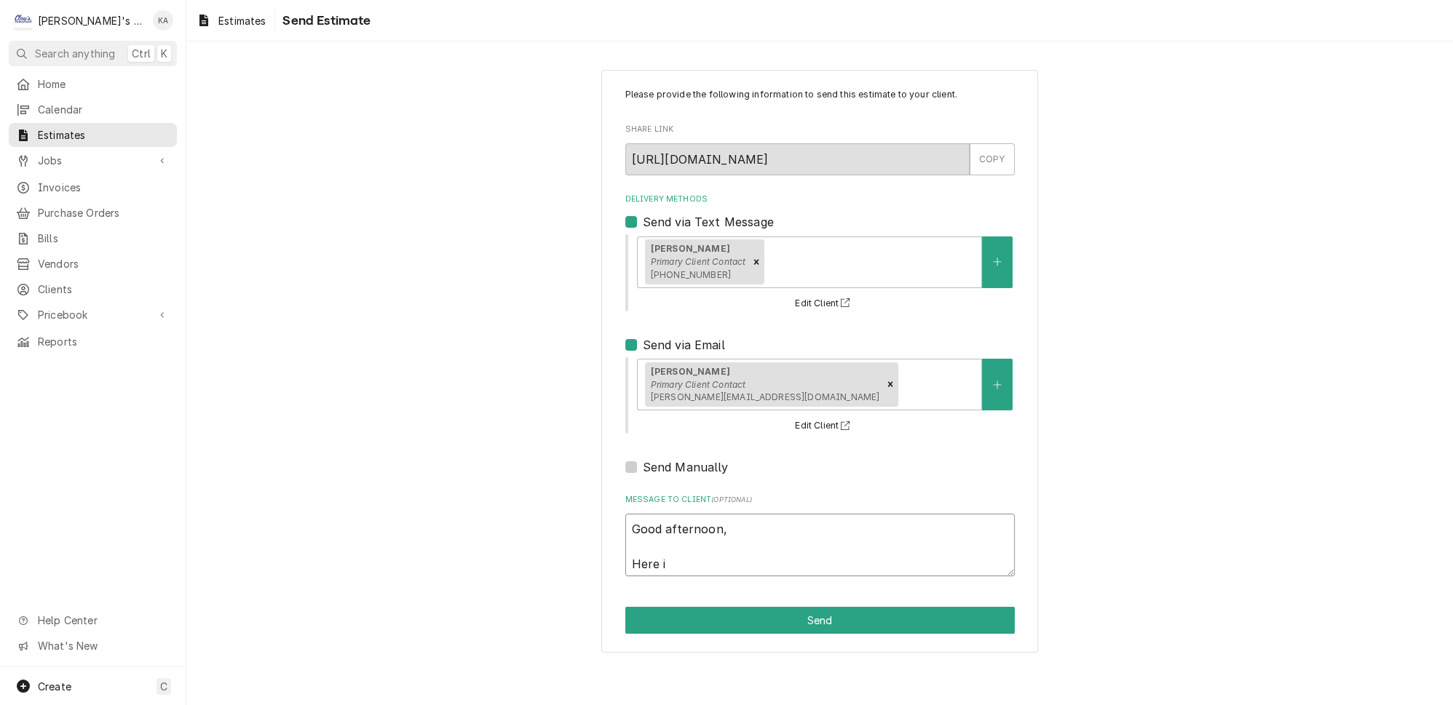
type textarea "Good afternoon, Here is"
type textarea "x"
type textarea "Good afternoon, Here is"
type textarea "x"
type textarea "Good afternoon, Here is t"
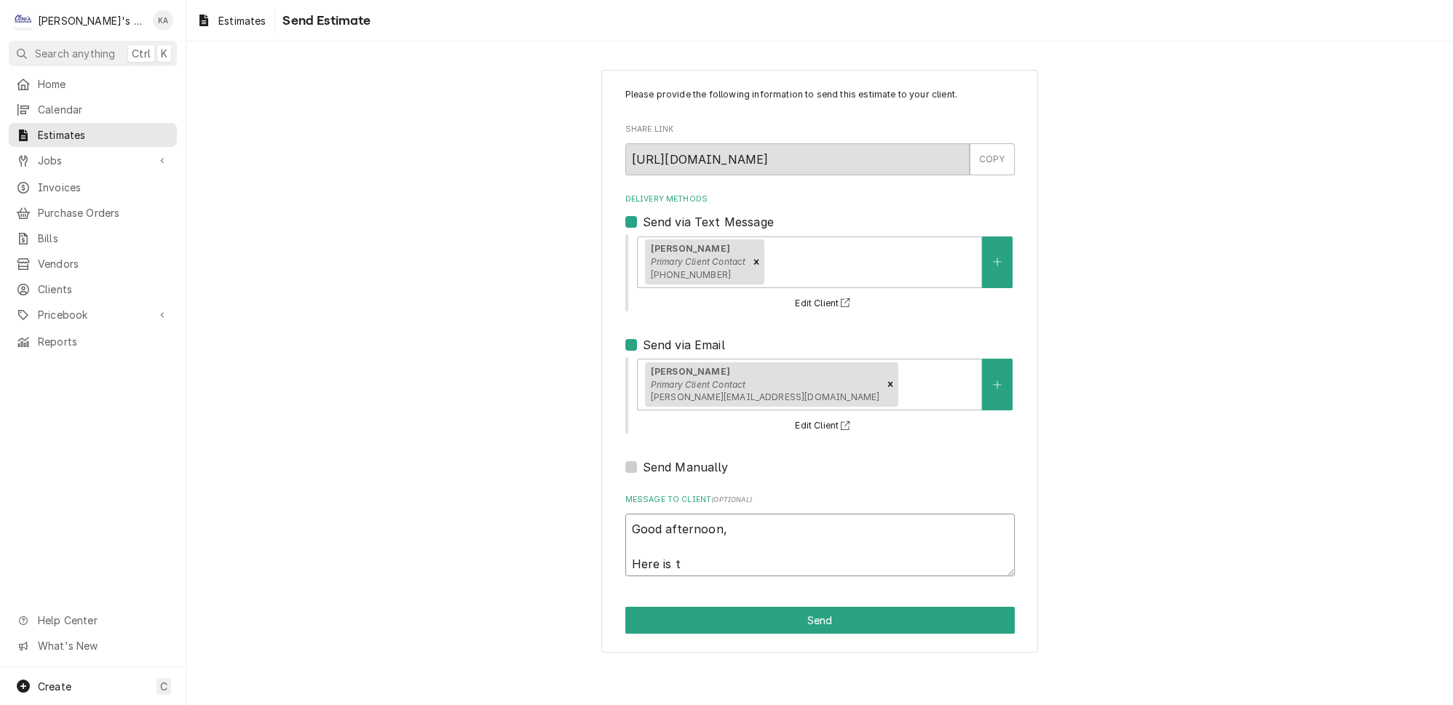
type textarea "x"
type textarea "Good afternoon, Here is th"
type textarea "x"
type textarea "Good afternoon, Here is the"
type textarea "x"
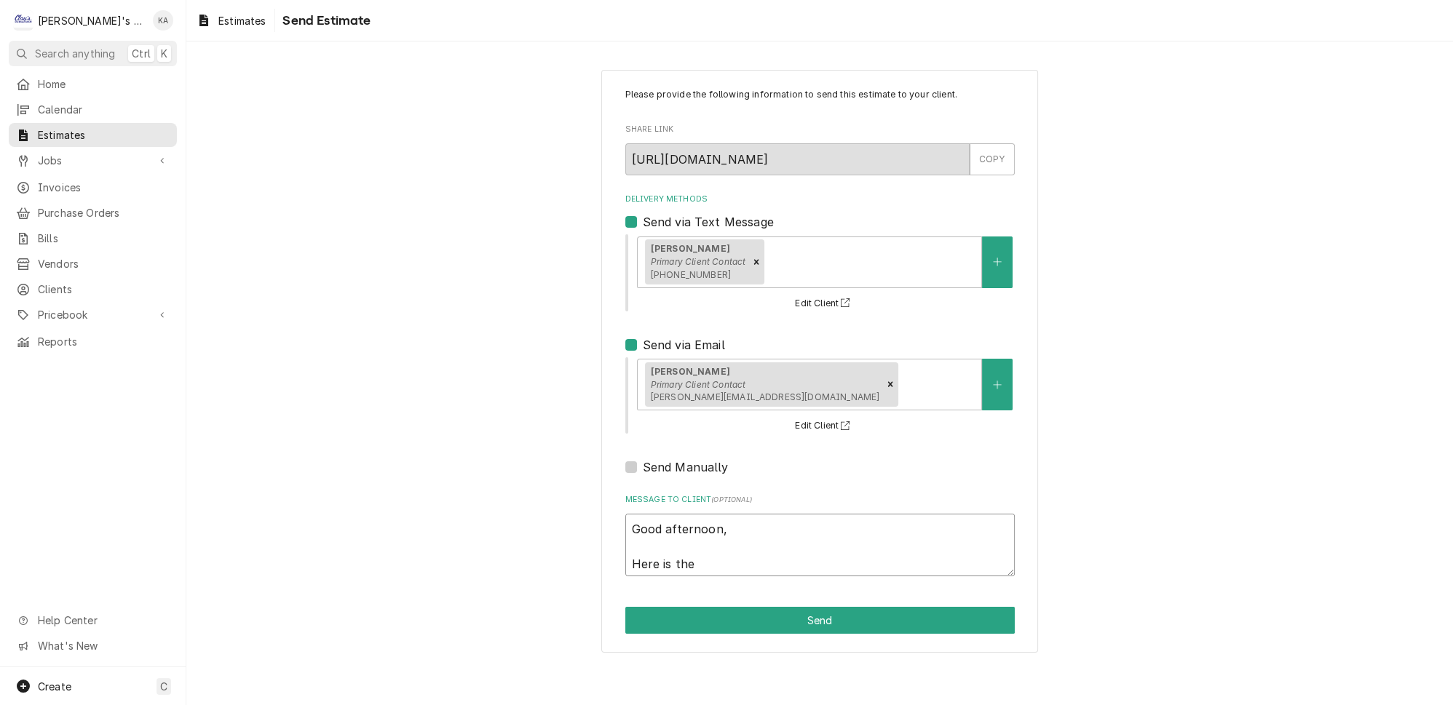
type textarea "Good afternoon, Here is the"
type textarea "x"
type textarea "Good afternoon, Here is the r"
type textarea "x"
type textarea "Good afternoon, Here is the re"
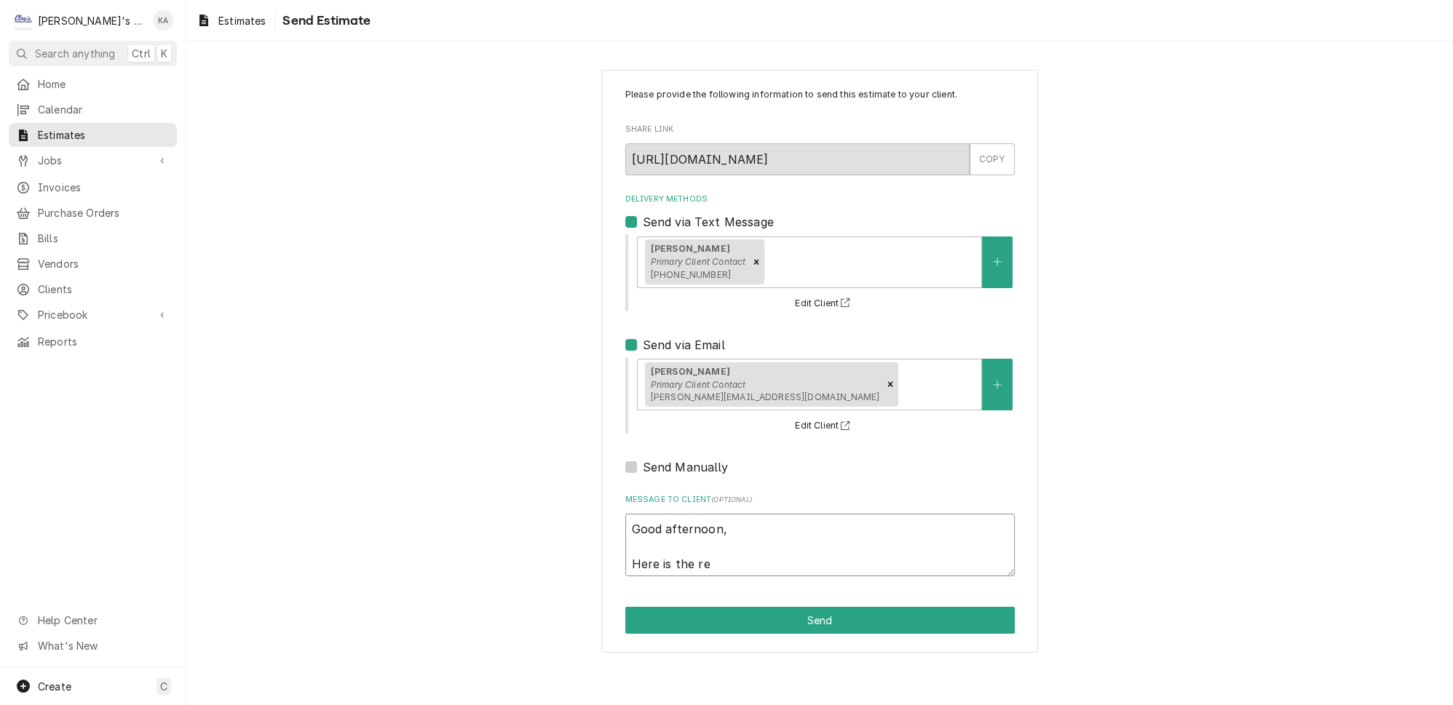
type textarea "x"
type textarea "Good afternoon, Here is the rep"
type textarea "x"
type textarea "Good afternoon, Here is the repa"
type textarea "x"
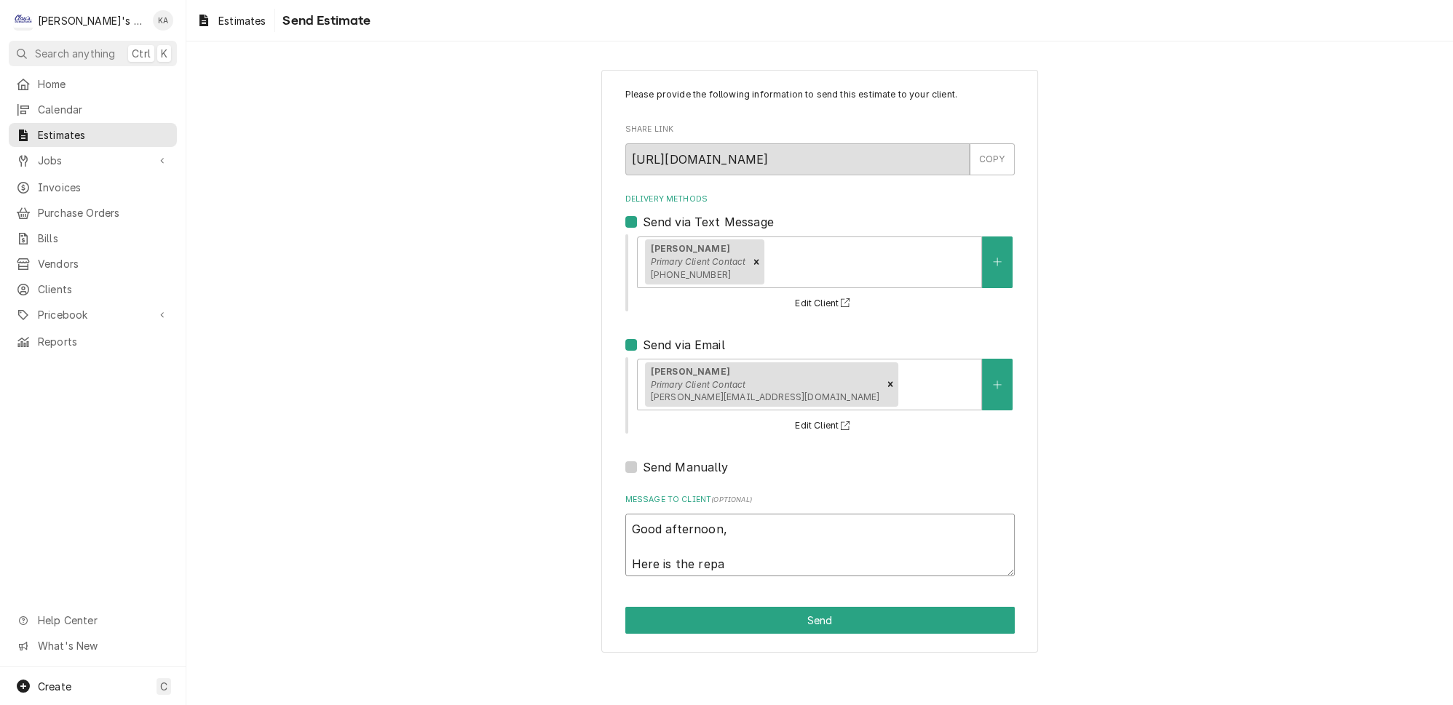
type textarea "Good afternoon, Here is the repai"
type textarea "x"
type textarea "Good afternoon, Here is the repair"
type textarea "x"
type textarea "Good afternoon, Here is the repair"
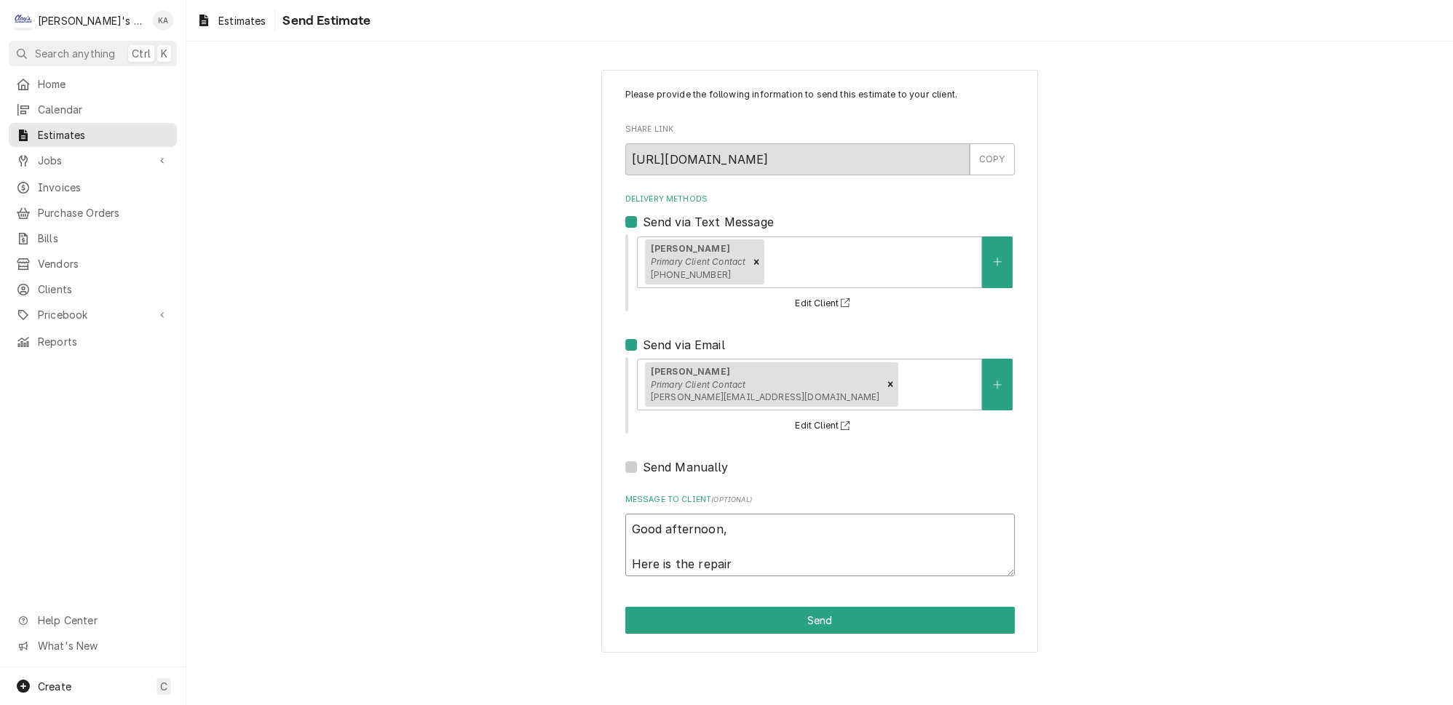
type textarea "x"
type textarea "Good afternoon, Here is the repair e"
type textarea "x"
type textarea "Good afternoon, Here is the repair es"
type textarea "x"
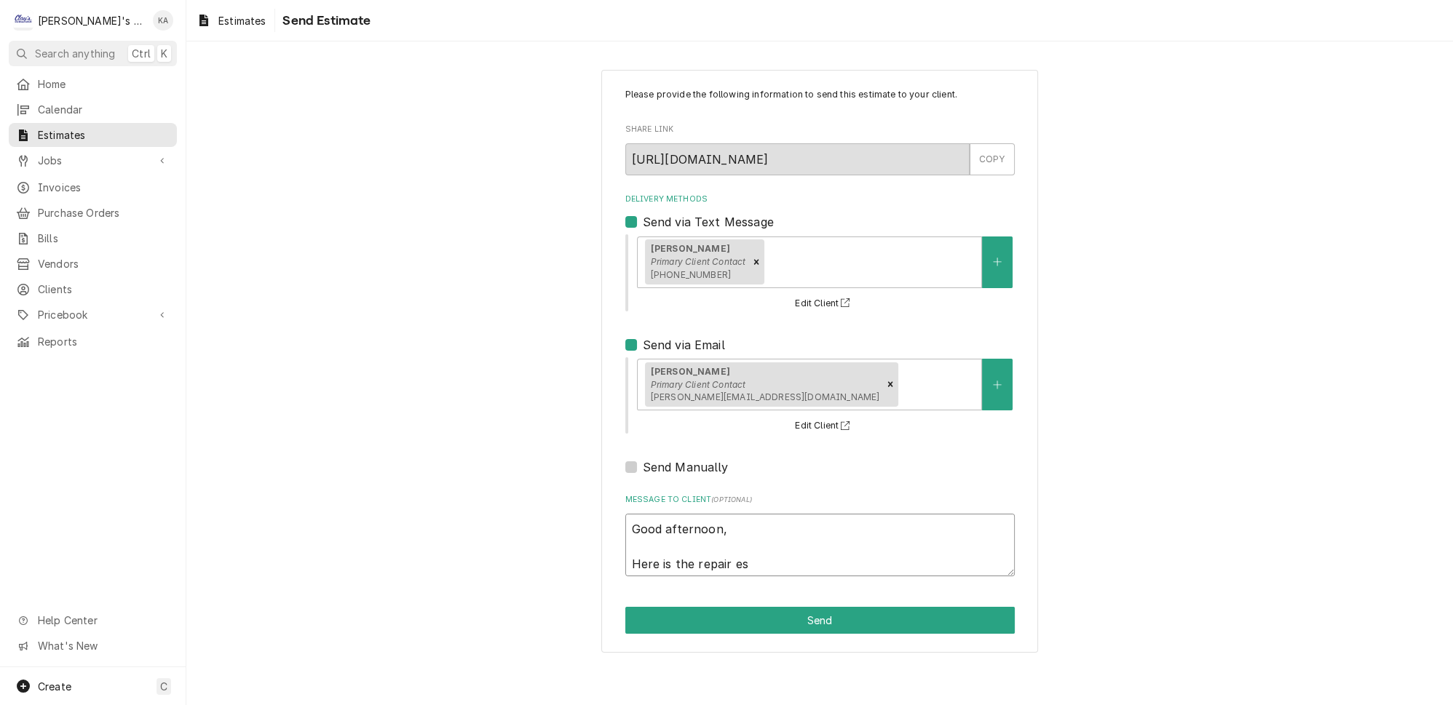
type textarea "Good afternoon, Here is the repair est"
type textarea "x"
type textarea "Good afternoon, Here is the repair esti"
type textarea "x"
type textarea "Good afternoon, Here is the repair estim"
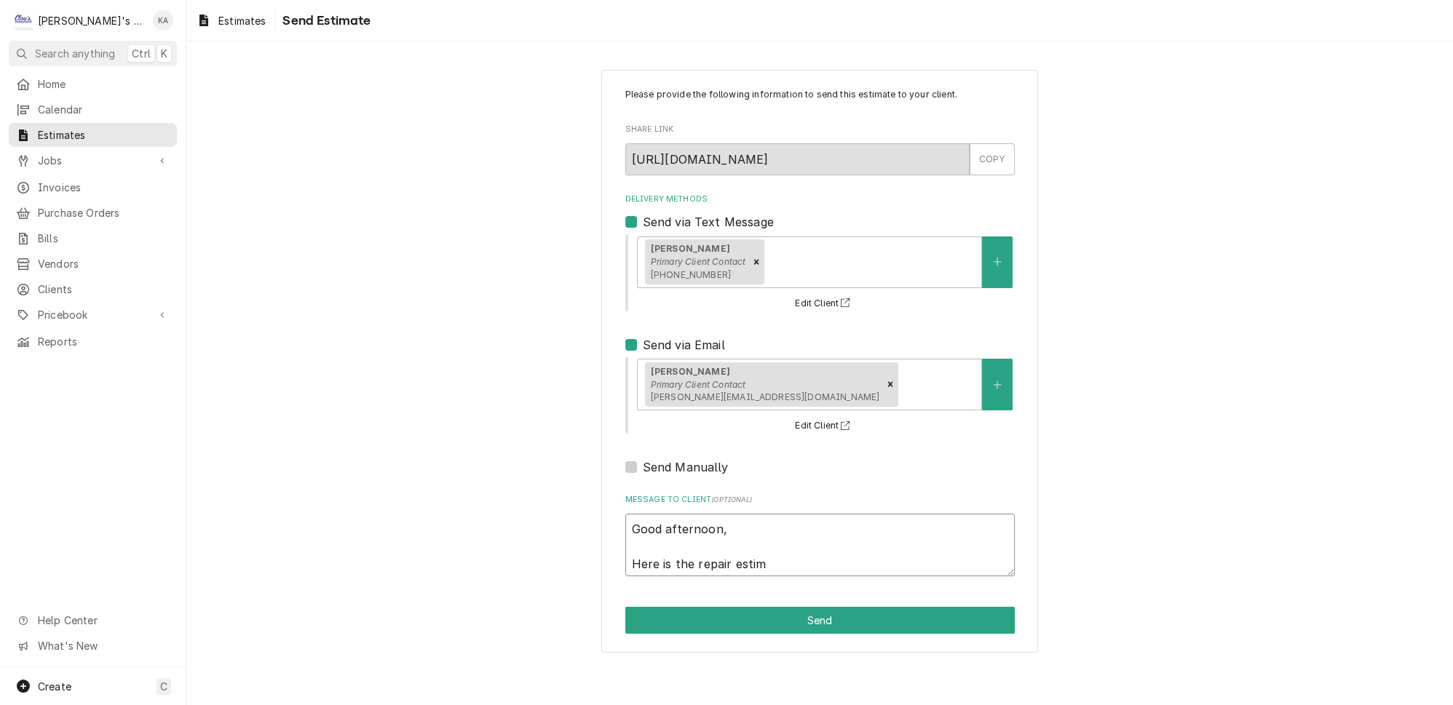
type textarea "x"
type textarea "Good afternoon, Here is the repair estima"
type textarea "x"
type textarea "Good afternoon, Here is the repair estimat"
type textarea "x"
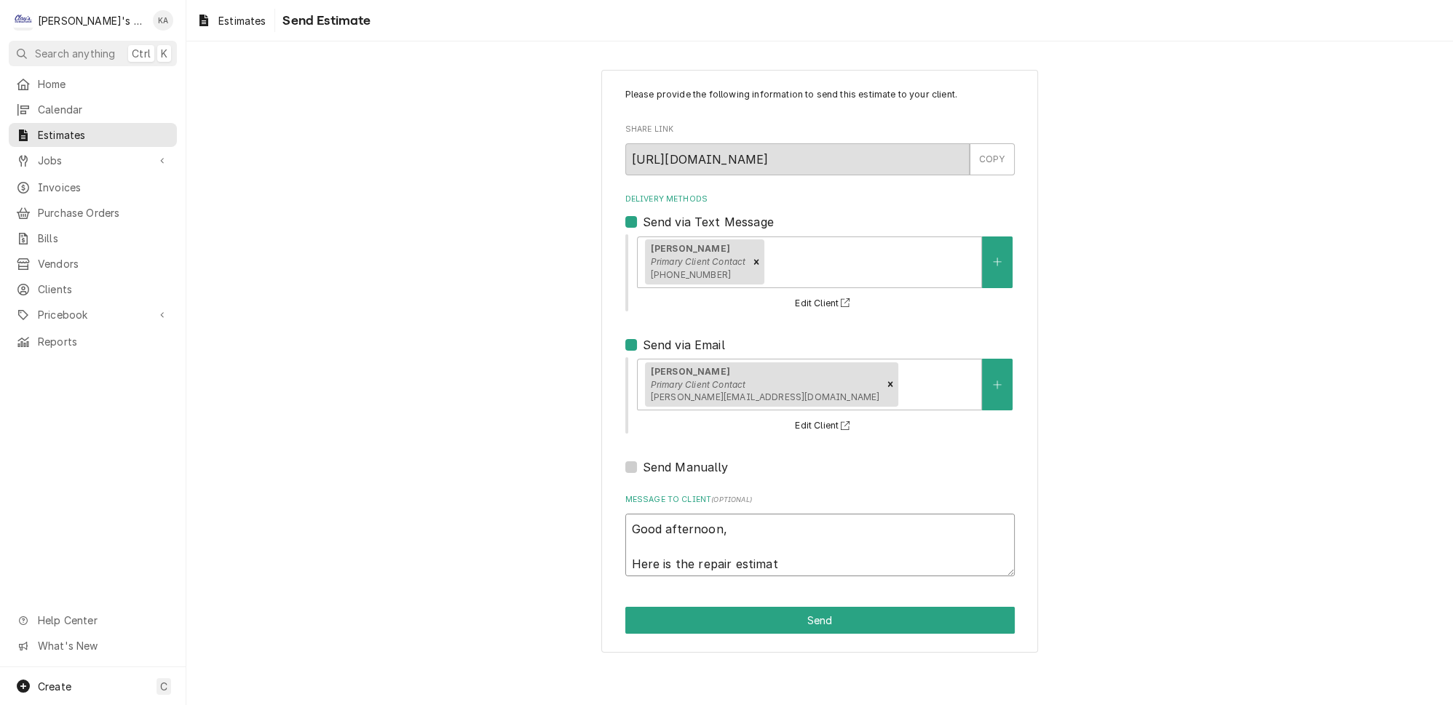
type textarea "Good afternoon, Here is the repair estimate"
type textarea "x"
type textarea "Good afternoon, Here is the repair estimate"
type textarea "x"
type textarea "Good afternoon, Here is the repair estimate f"
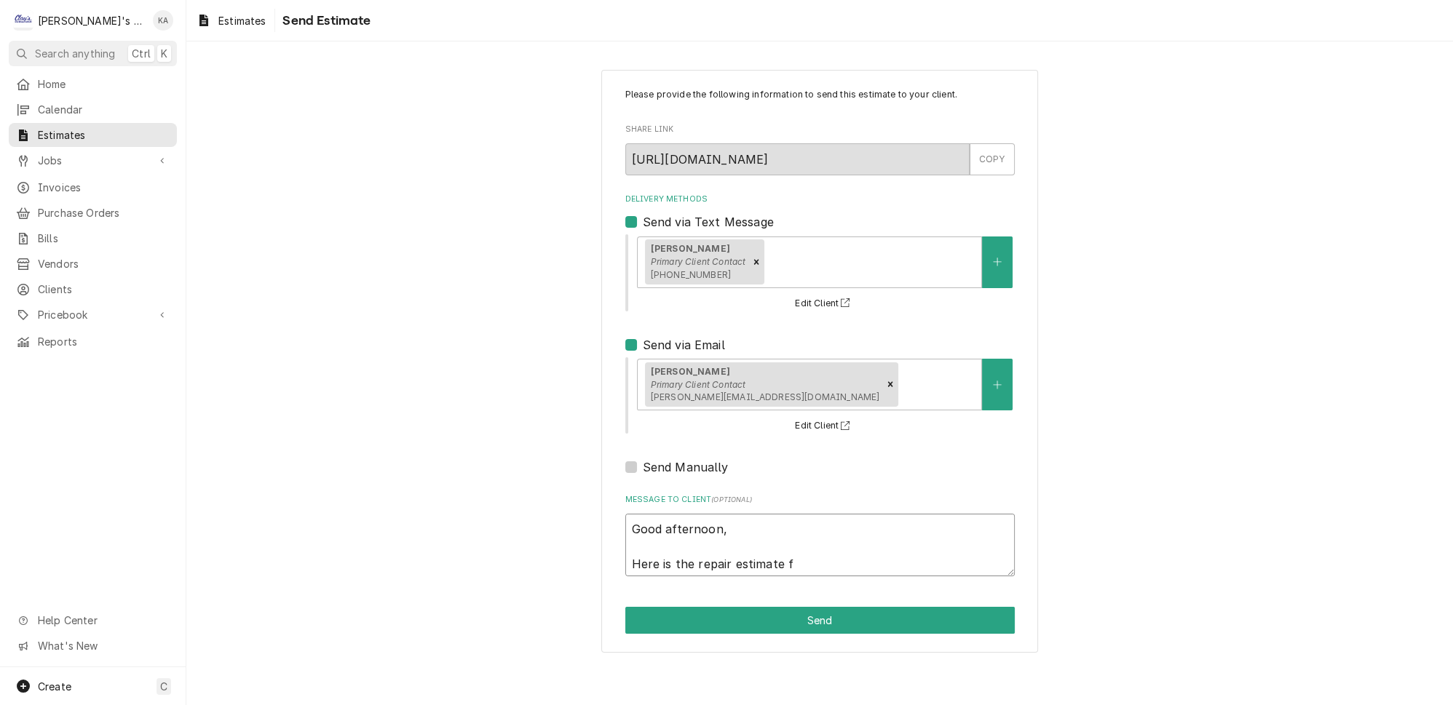
type textarea "x"
type textarea "Good afternoon, Here is the repair estimate fo"
type textarea "x"
type textarea "Good afternoon, Here is the repair estimate for"
type textarea "x"
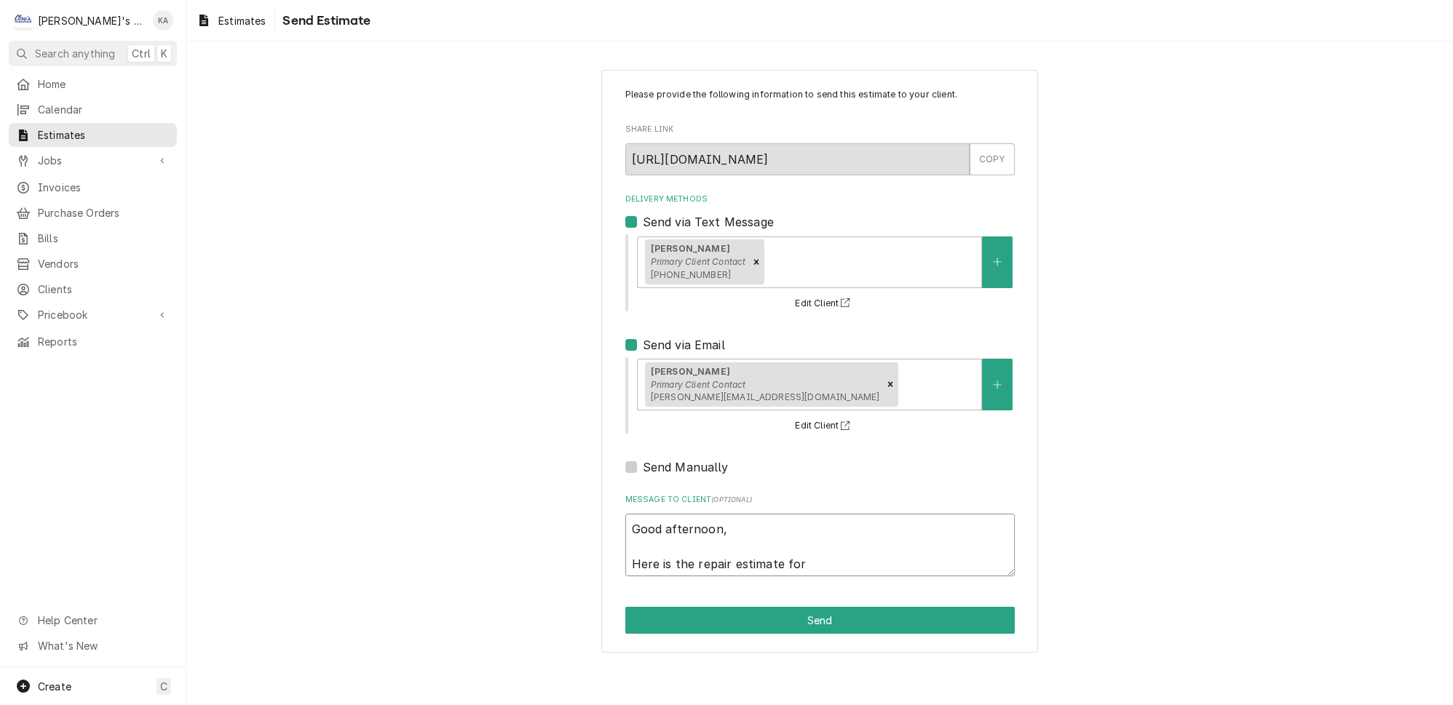
type textarea "Good afternoon, Here is the repair estimate for"
type textarea "x"
type textarea "Good afternoon, Here is the repair estimate for t"
type textarea "x"
type textarea "Good afternoon, Here is the repair estimate for th"
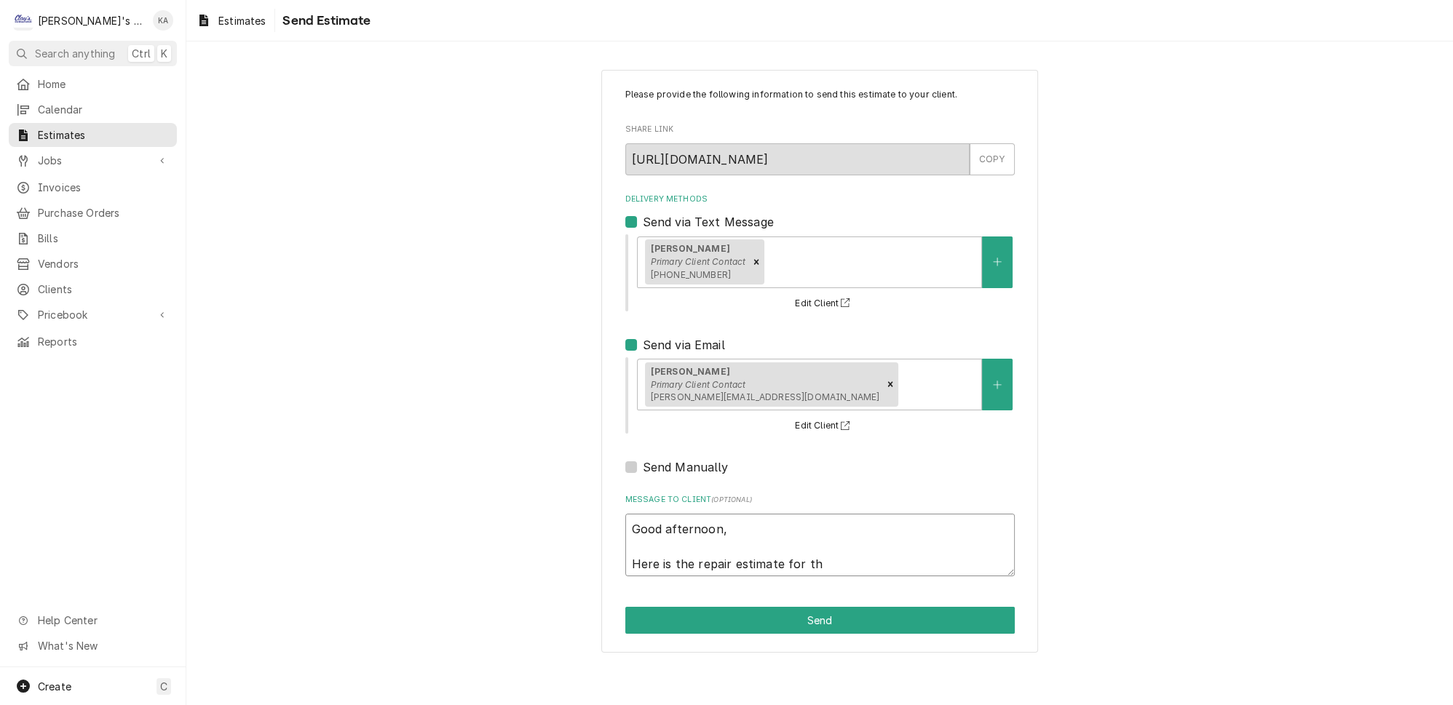
type textarea "x"
type textarea "Good afternoon, Here is the repair estimate for the"
type textarea "x"
type textarea "Good afternoon, Here is the repair estimate for the"
type textarea "x"
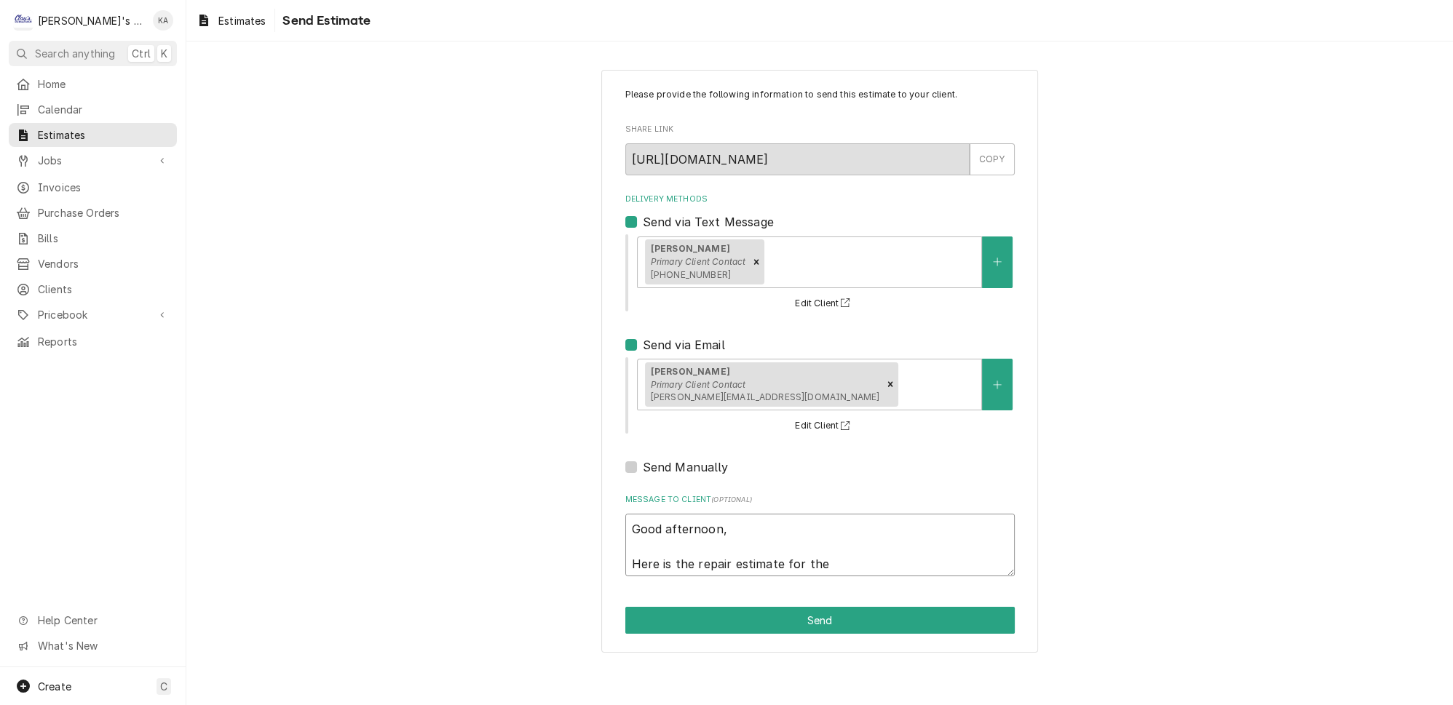
type textarea "Good afternoon, Here is the repair estimate for the M"
type textarea "x"
type textarea "Good afternoon, Here is the repair estimate for the Ma"
type textarea "x"
type textarea "Good afternoon, Here is the repair estimate for the Man"
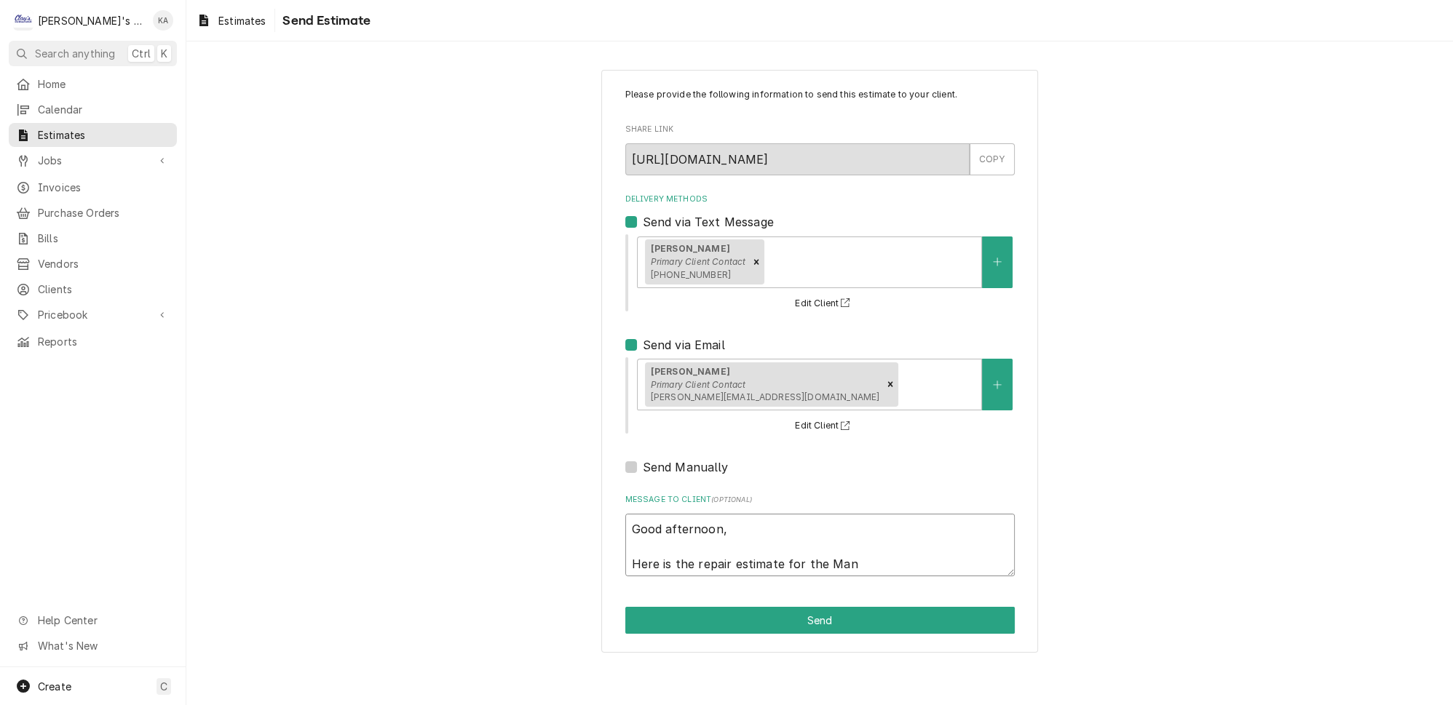
type textarea "x"
type textarea "Good afternoon, Here is the repair estimate for the Mani"
type textarea "x"
type textarea "Good afternoon, Here is the repair estimate for the Manit"
type textarea "x"
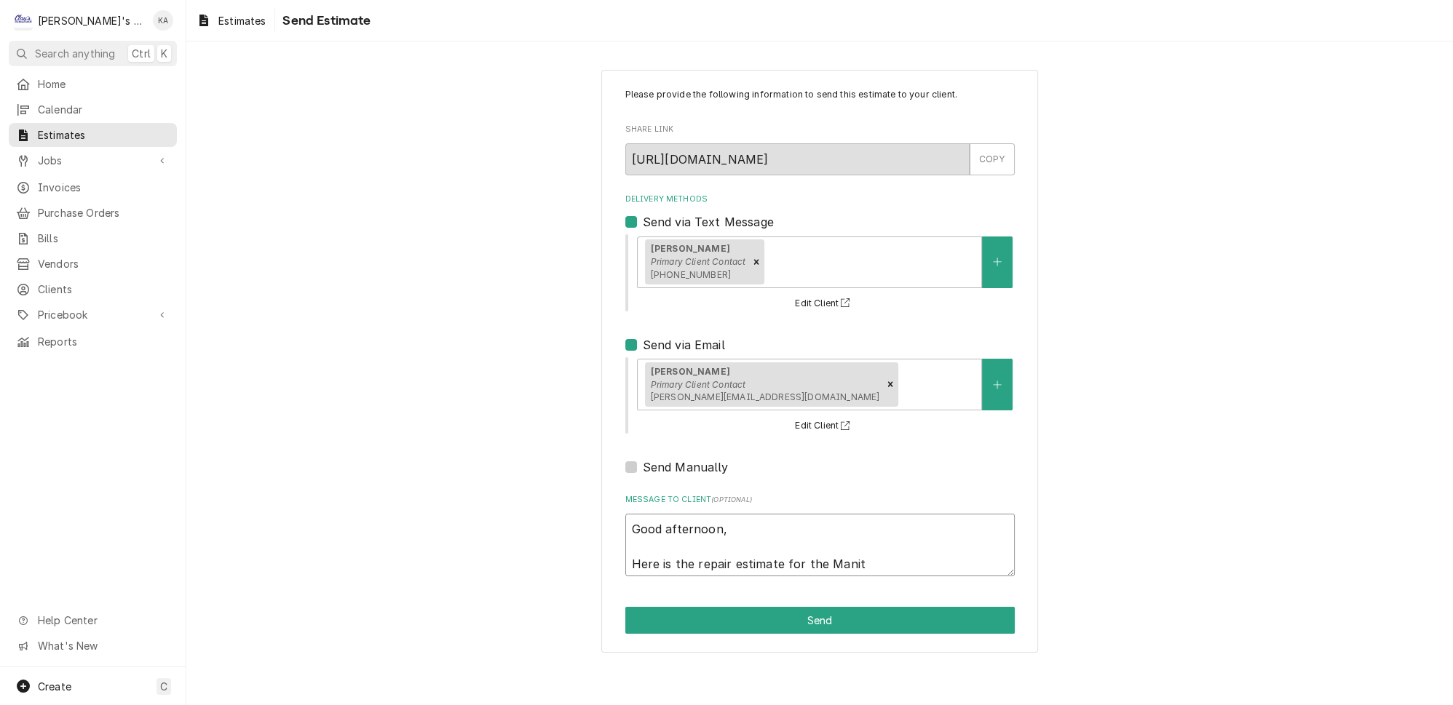
type textarea "Good afternoon, Here is the repair estimate for the Manito"
type textarea "x"
type textarea "Good afternoon, Here is the repair estimate for the Manitow"
type textarea "x"
type textarea "Good afternoon, Here is the repair estimate for the Manitowo"
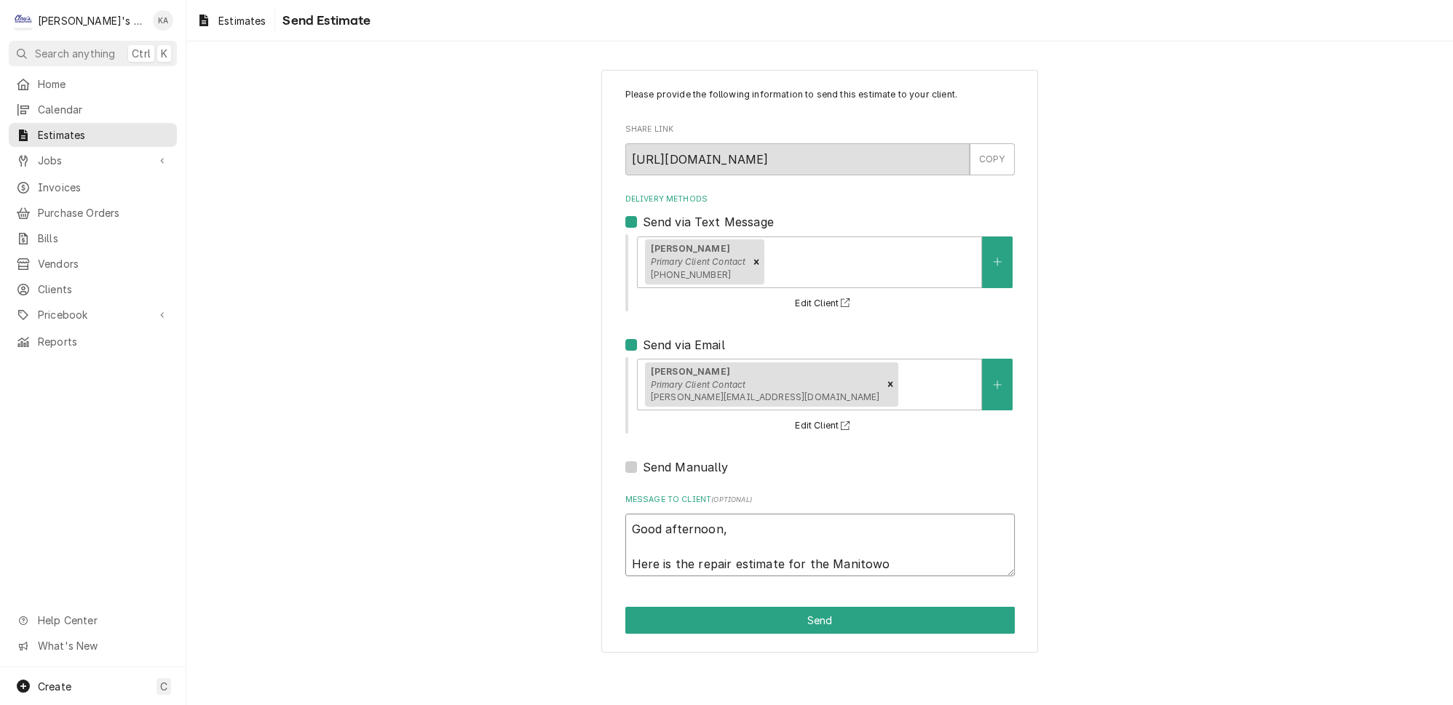
type textarea "x"
type textarea "Good afternoon, Here is the repair estimate for the Manitowoc"
type textarea "x"
type textarea "Good afternoon, Here is the repair estimate for the Manitowoc"
type textarea "x"
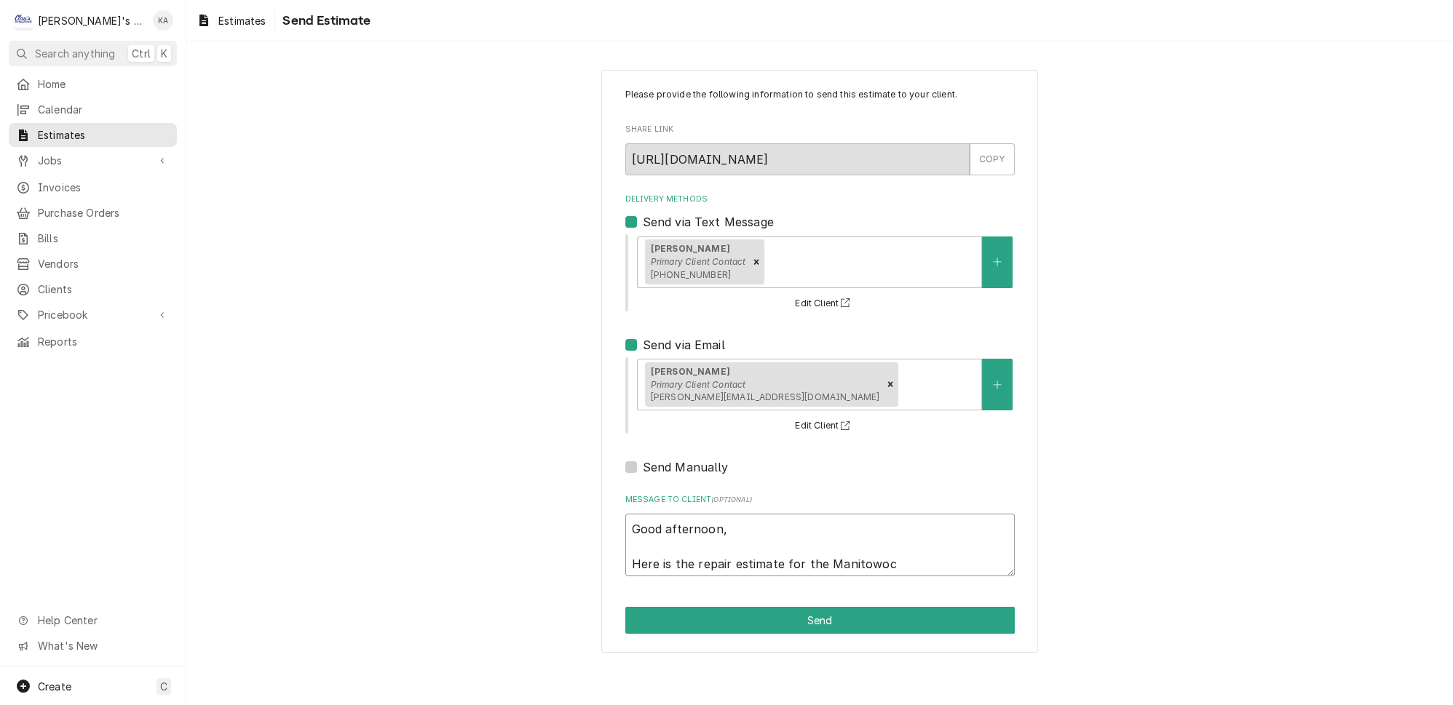
type textarea "Good afternoon, Here is the repair estimate for the Manitowoc i"
type textarea "x"
type textarea "Good afternoon, Here is the repair estimate for the Manitowoc ic"
type textarea "x"
type textarea "Good afternoon, Here is the repair estimate for the Manitowoc ice"
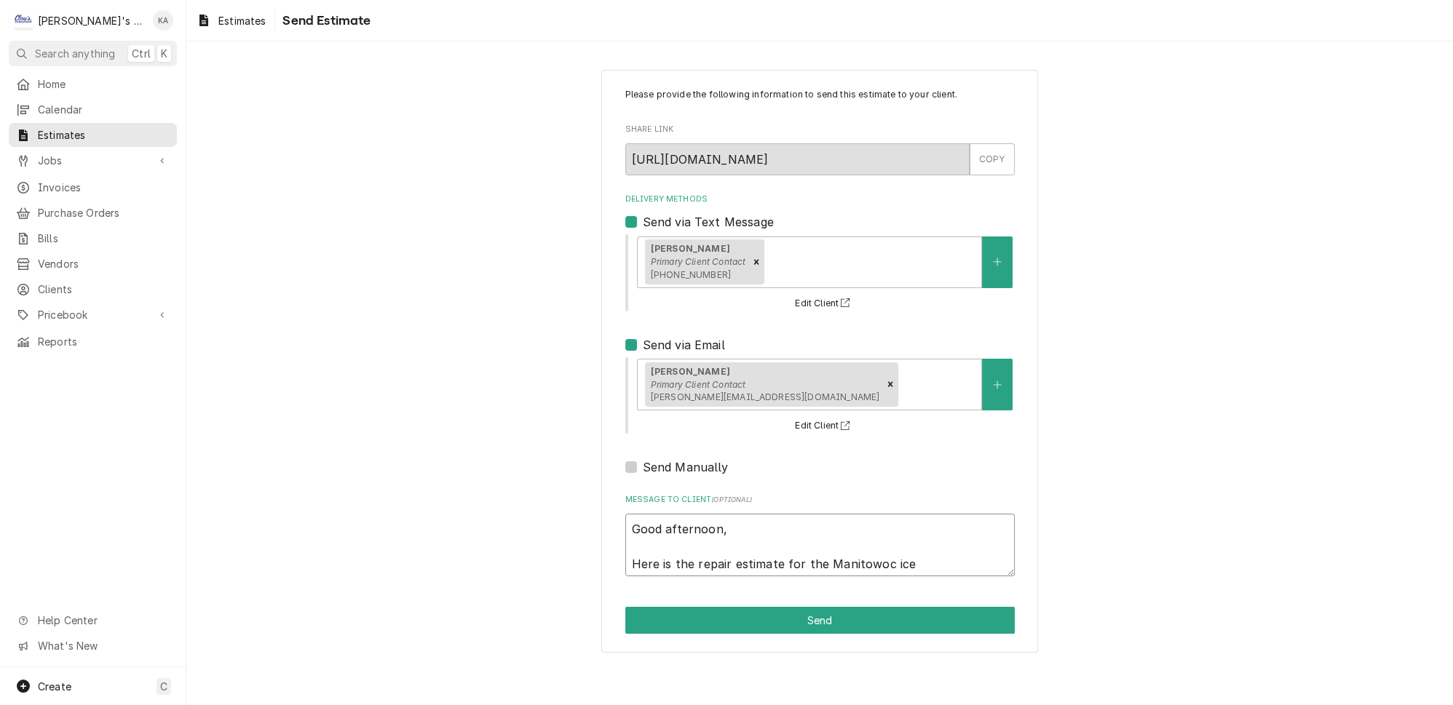
type textarea "x"
type textarea "Good afternoon, Here is the repair estimate for the Manitowoc ice"
type textarea "x"
type textarea "Good afternoon, Here is the repair estimate for the Manitowoc ice m"
type textarea "x"
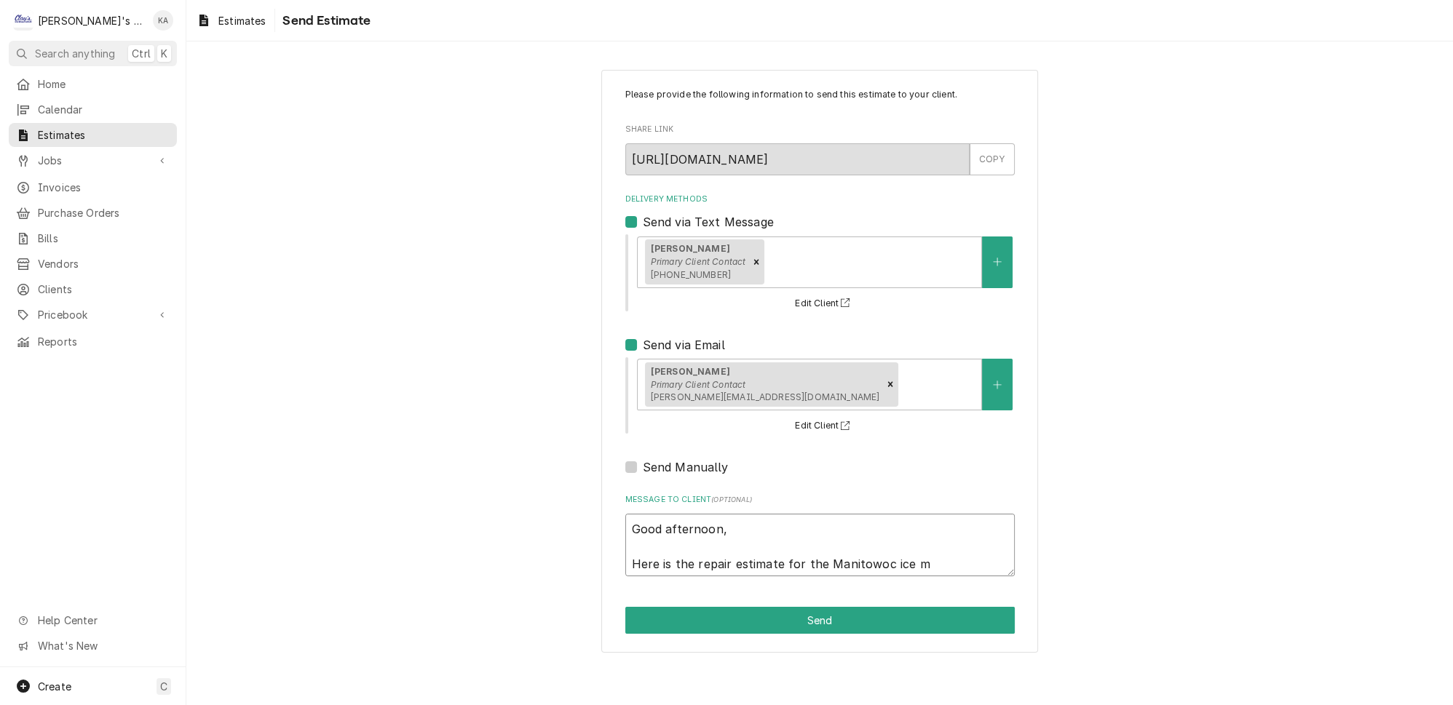
type textarea "Good afternoon, Here is the repair estimate for the Manitowoc ice ma"
type textarea "x"
type textarea "Good afternoon, Here is the repair estimate for the Manitowoc ice mac"
type textarea "x"
type textarea "Good afternoon, Here is the repair estimate for the Manitowoc ice mach"
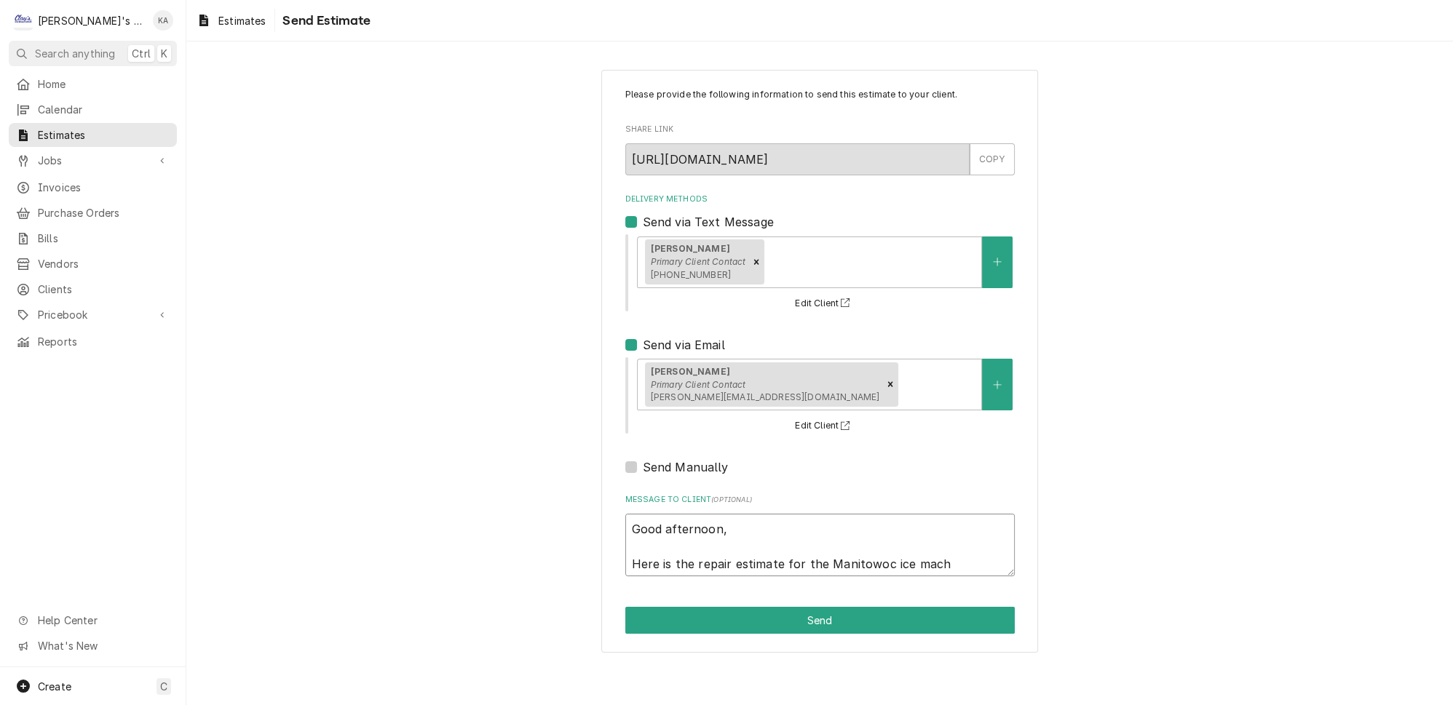
type textarea "x"
type textarea "Good afternoon, Here is the repair estimate for the Manitowoc ice machi"
type textarea "x"
type textarea "Good afternoon, Here is the repair estimate for the Manitowoc ice machin"
type textarea "x"
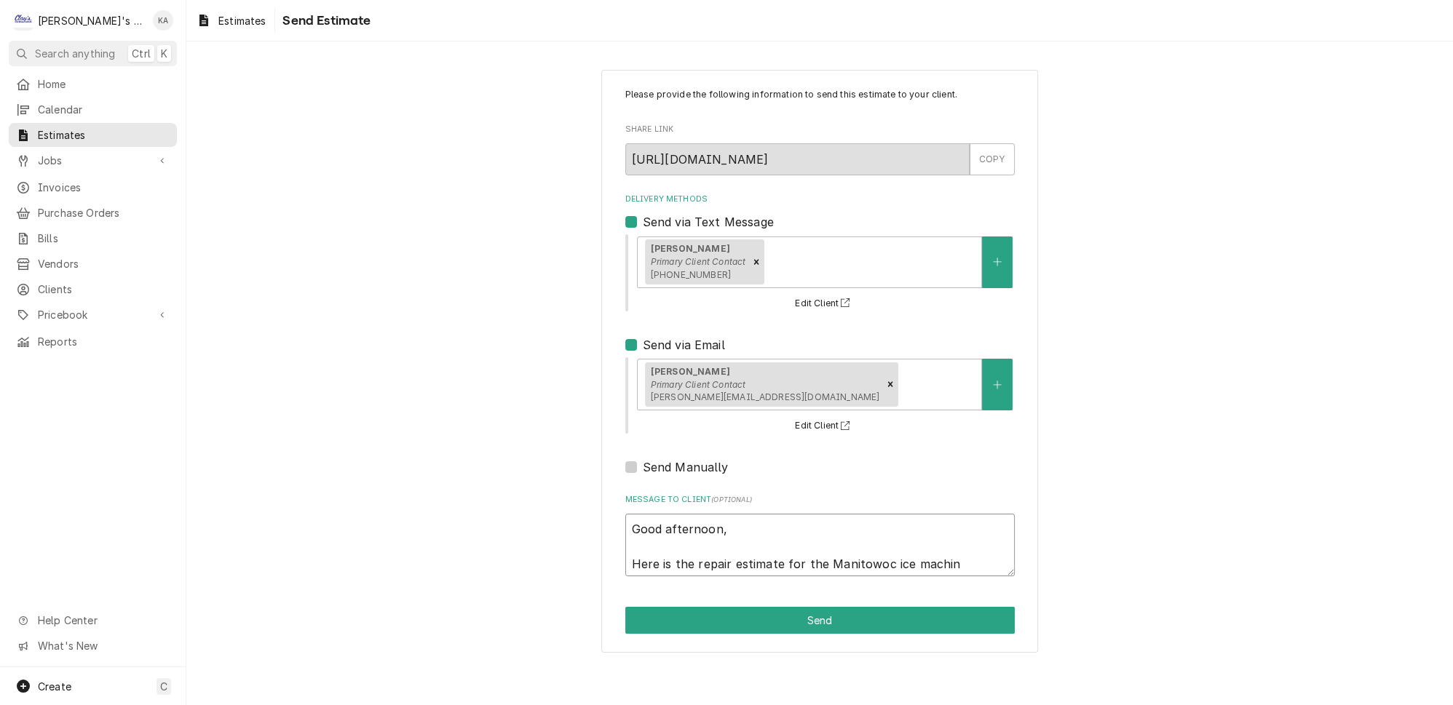
type textarea "Good afternoon, Here is the repair estimate for the Manitowoc ice machine"
type textarea "x"
type textarea "Good afternoon, Here is the repair estimate for the Manitowoc ice machine."
type textarea "x"
type textarea "Good afternoon, Here is the repair estimate for the Manitowoc ice machine."
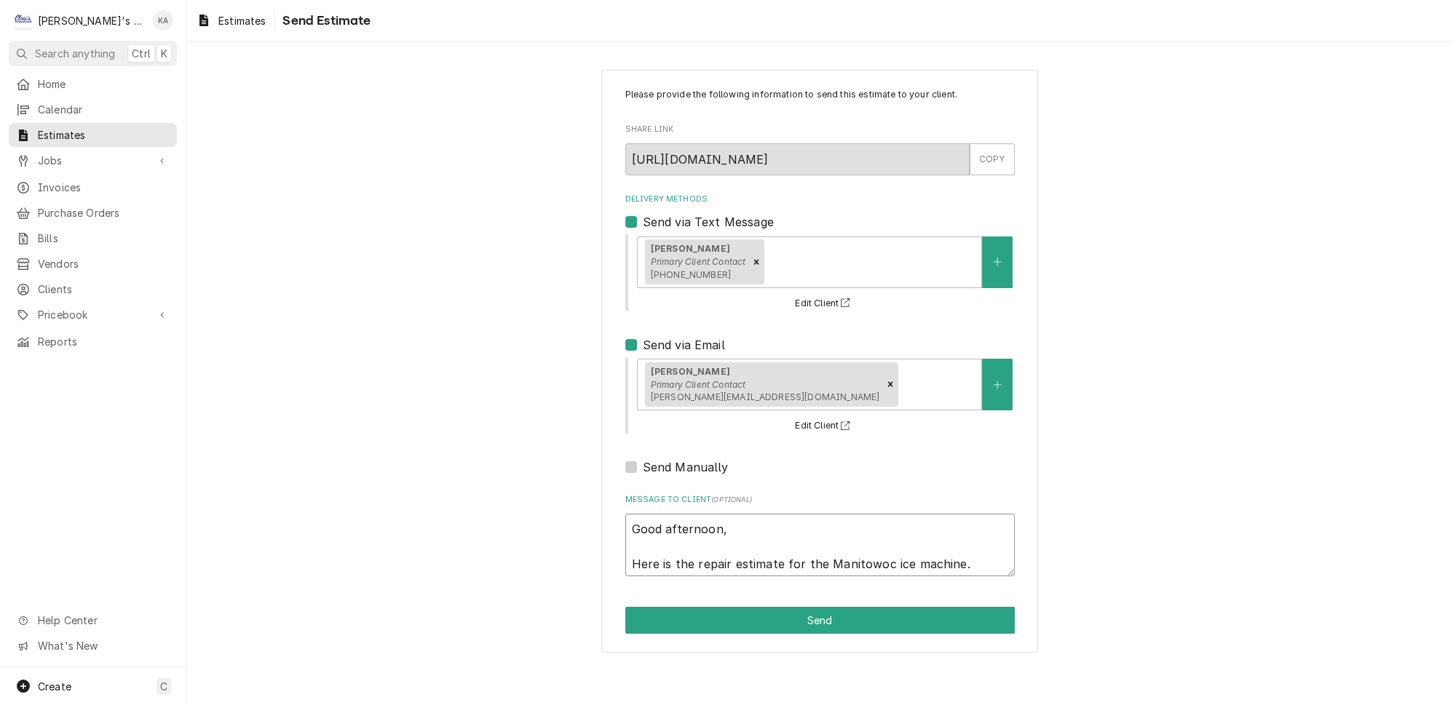
type textarea "x"
type textarea "Good afternoon, Here is the repair estimate for the Manitowoc ice machine. L"
type textarea "x"
type textarea "Good afternoon, Here is the repair estimate for the Manitowoc ice machine. Le"
type textarea "x"
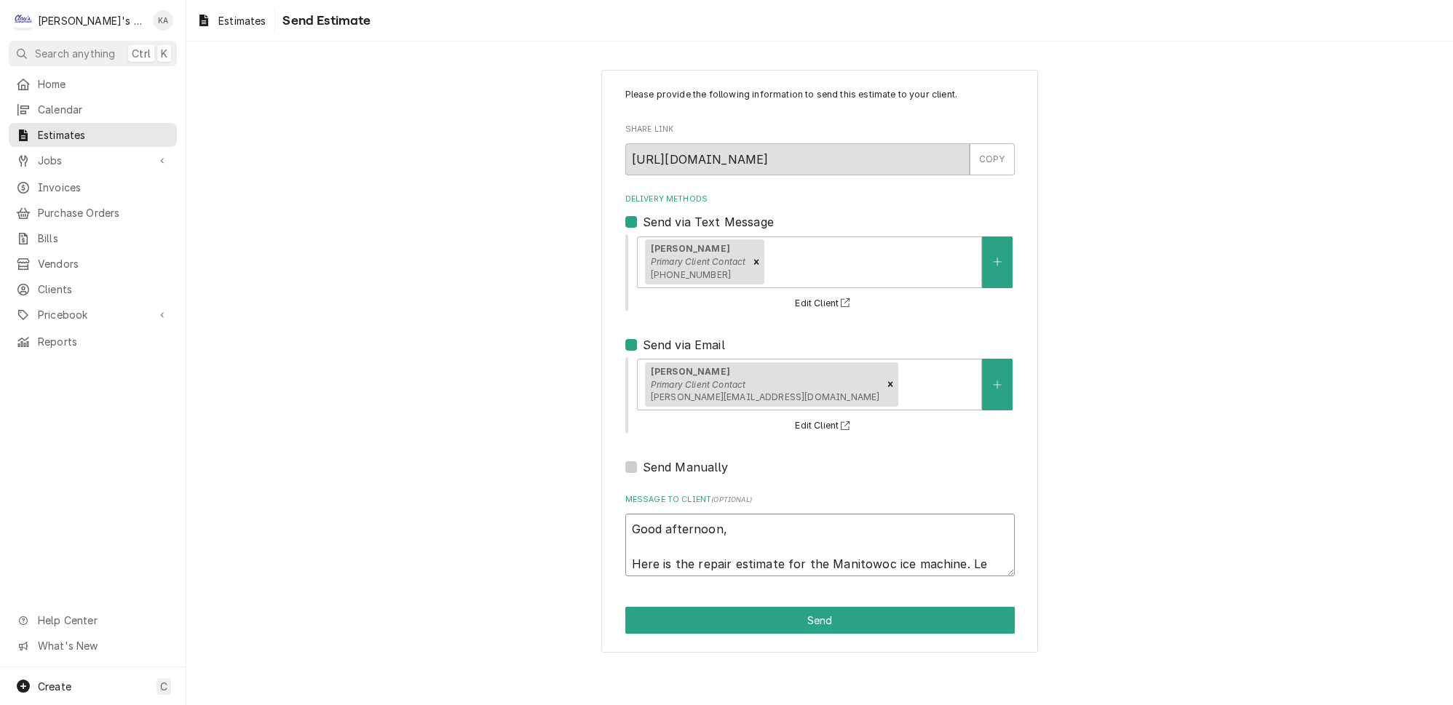
type textarea "Good afternoon, Here is the repair estimate for the Manitowoc ice machine. Let"
type textarea "x"
type textarea "Good afternoon, Here is the repair estimate for the Manitowoc ice machine. Let"
type textarea "x"
type textarea "Good afternoon, Here is the repair estimate for the Manitowoc ice machine. Let m"
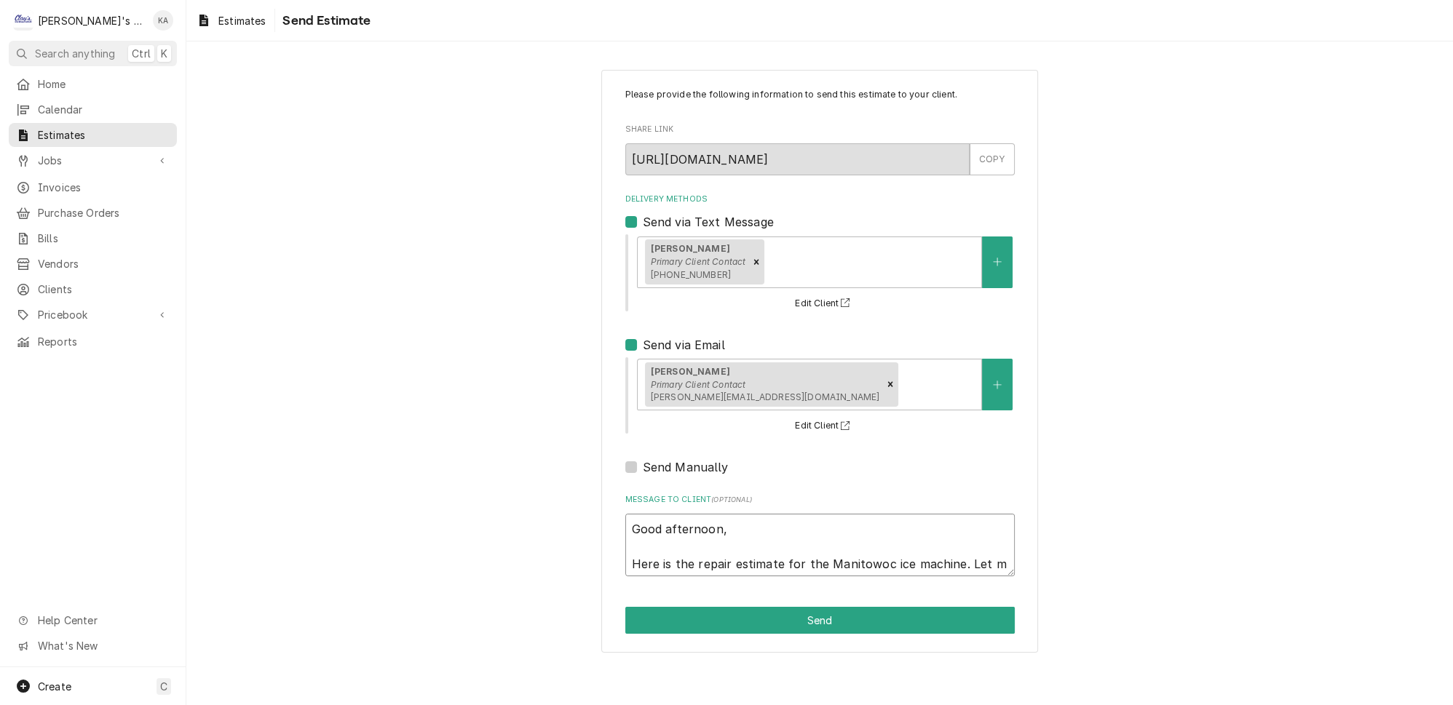
type textarea "x"
type textarea "Good afternoon, Here is the repair estimate for the Manitowoc ice machine. Let …"
type textarea "x"
type textarea "Good afternoon, Here is the repair estimate for the Manitowoc ice machine. Let …"
type textarea "x"
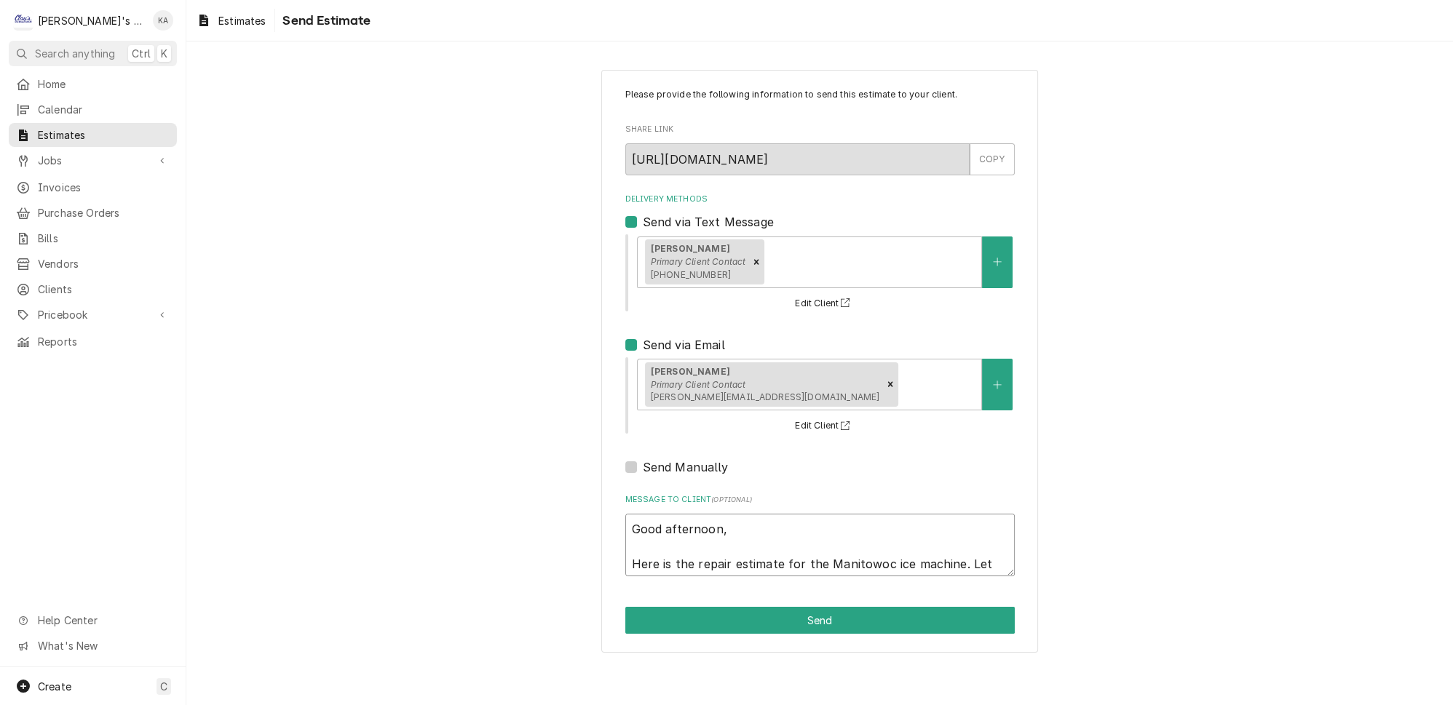
type textarea "Good afternoon, Here is the repair estimate for the Manitowoc ice machine. Let …"
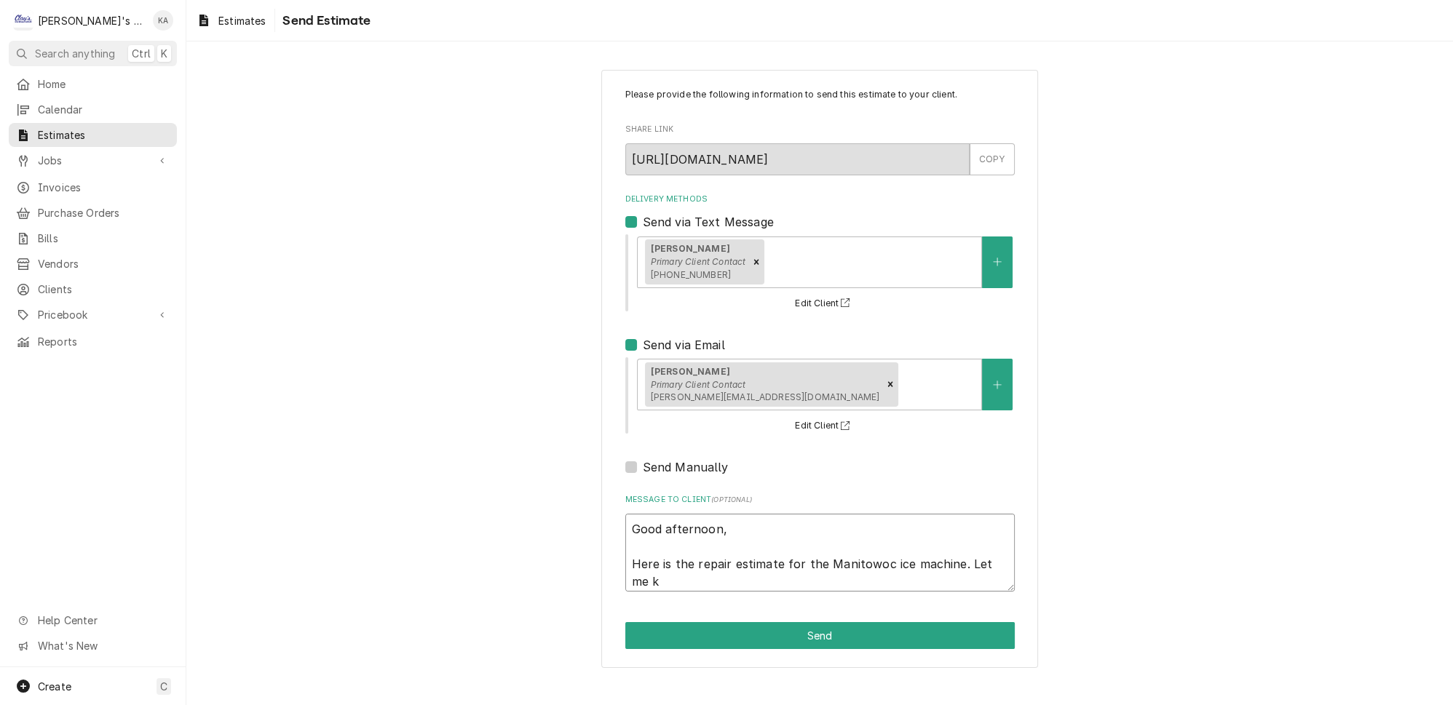
type textarea "x"
type textarea "Good afternoon, Here is the repair estimate for the Manitowoc ice machine. Let …"
type textarea "x"
type textarea "Good afternoon, Here is the repair estimate for the Manitowoc ice machine. Let …"
type textarea "x"
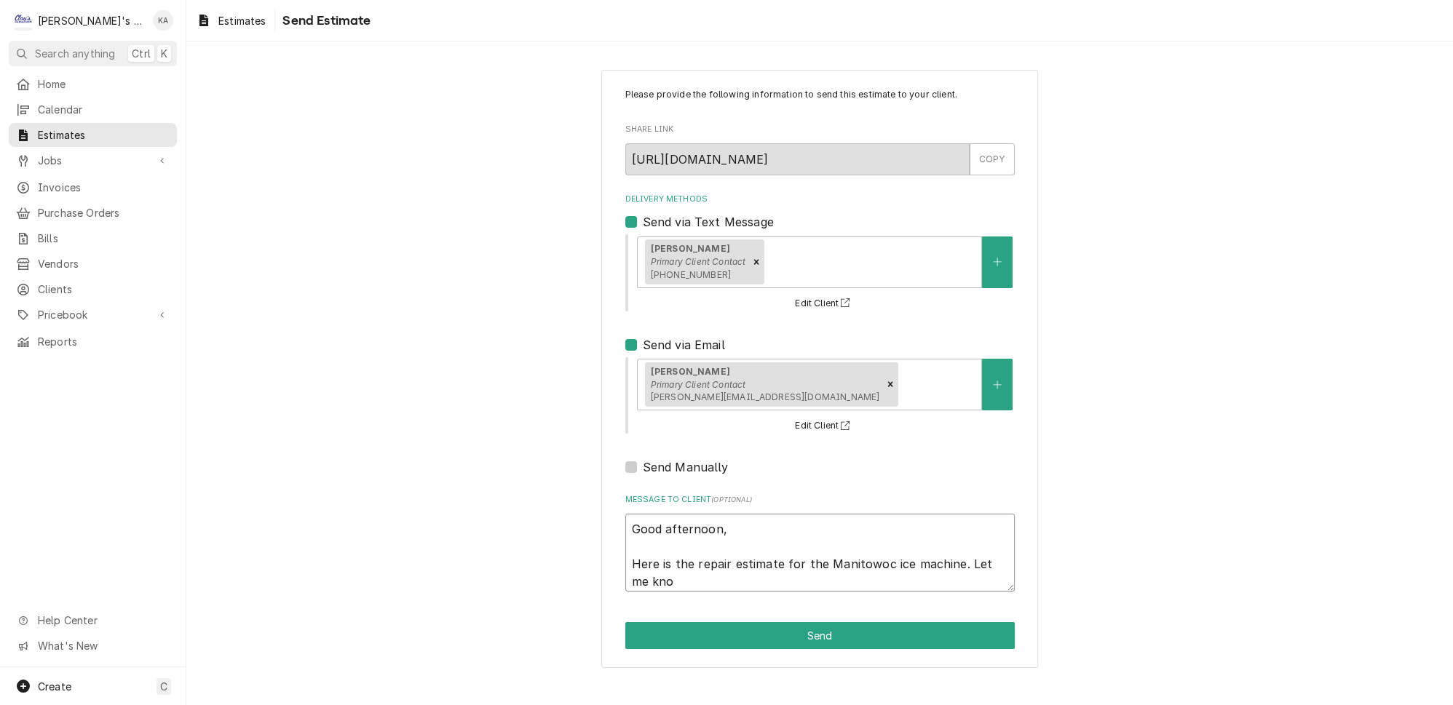
type textarea "Good afternoon, Here is the repair estimate for the Manitowoc ice machine. Let …"
type textarea "x"
type textarea "Good afternoon, Here is the repair estimate for the Manitowoc ice machine. Let …"
type textarea "x"
type textarea "Good afternoon, Here is the repair estimate for the Manitowoc ice machine. Let …"
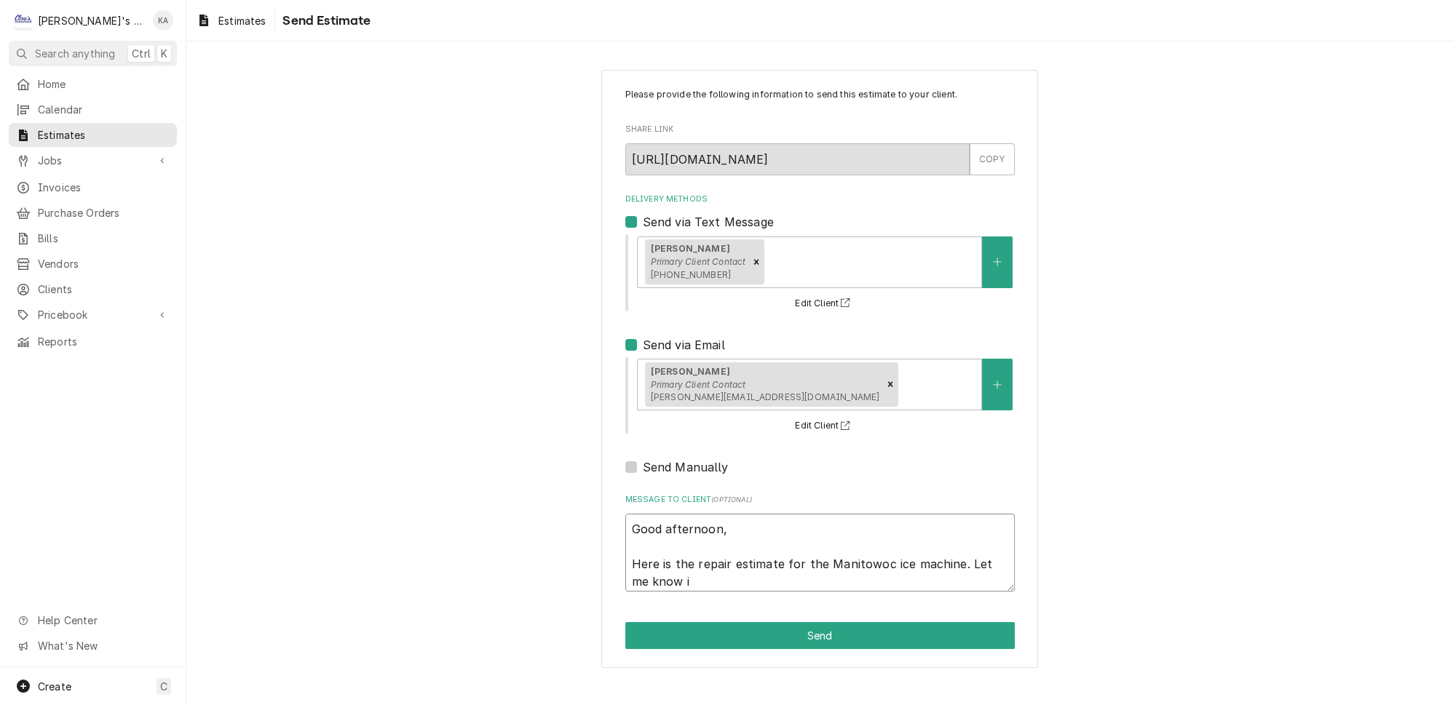
type textarea "x"
type textarea "Good afternoon, Here is the repair estimate for the Manitowoc ice machine. Let …"
type textarea "x"
type textarea "Good afternoon, Here is the repair estimate for the Manitowoc ice machine. Let …"
type textarea "x"
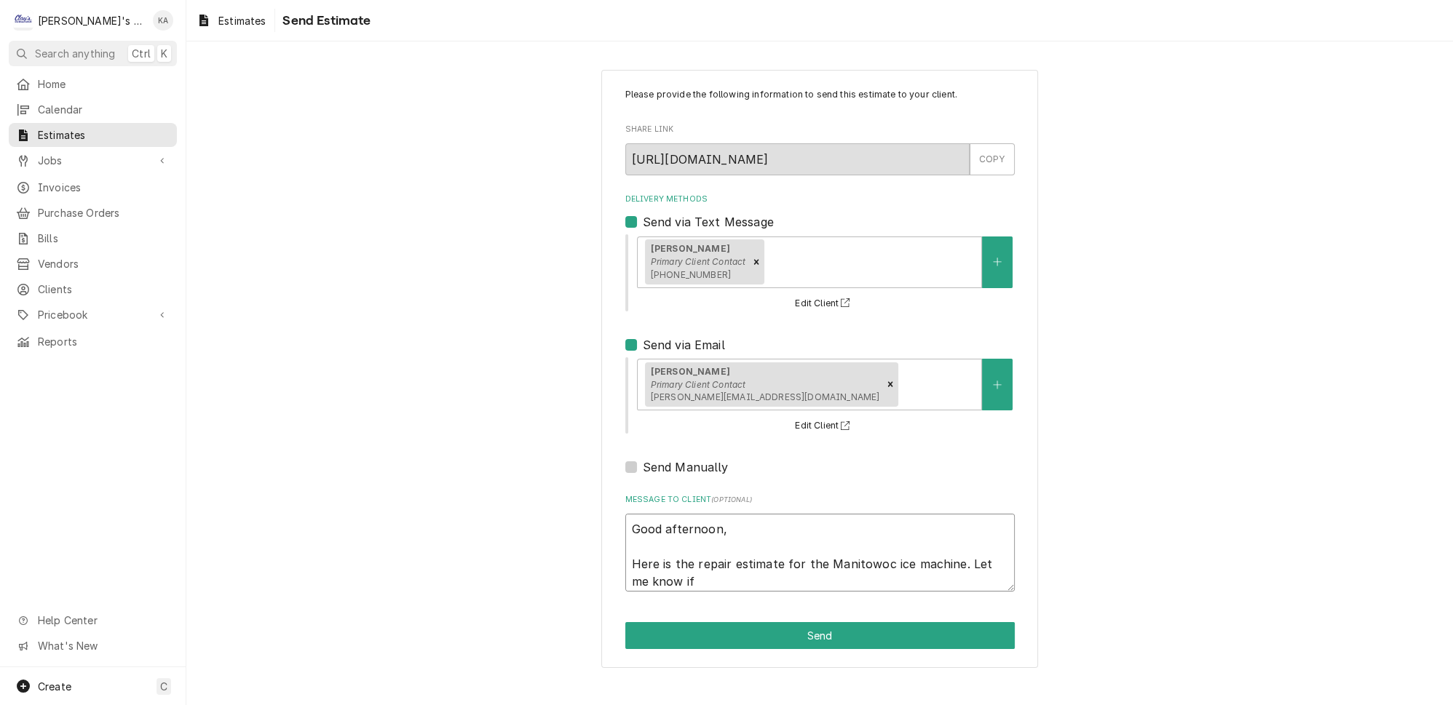
type textarea "Good afternoon, Here is the repair estimate for the Manitowoc ice machine. Let …"
type textarea "x"
type textarea "Good afternoon, Here is the repair estimate for the Manitowoc ice machine. Let …"
type textarea "x"
type textarea "Good afternoon, Here is the repair estimate for the Manitowoc ice machine. Let …"
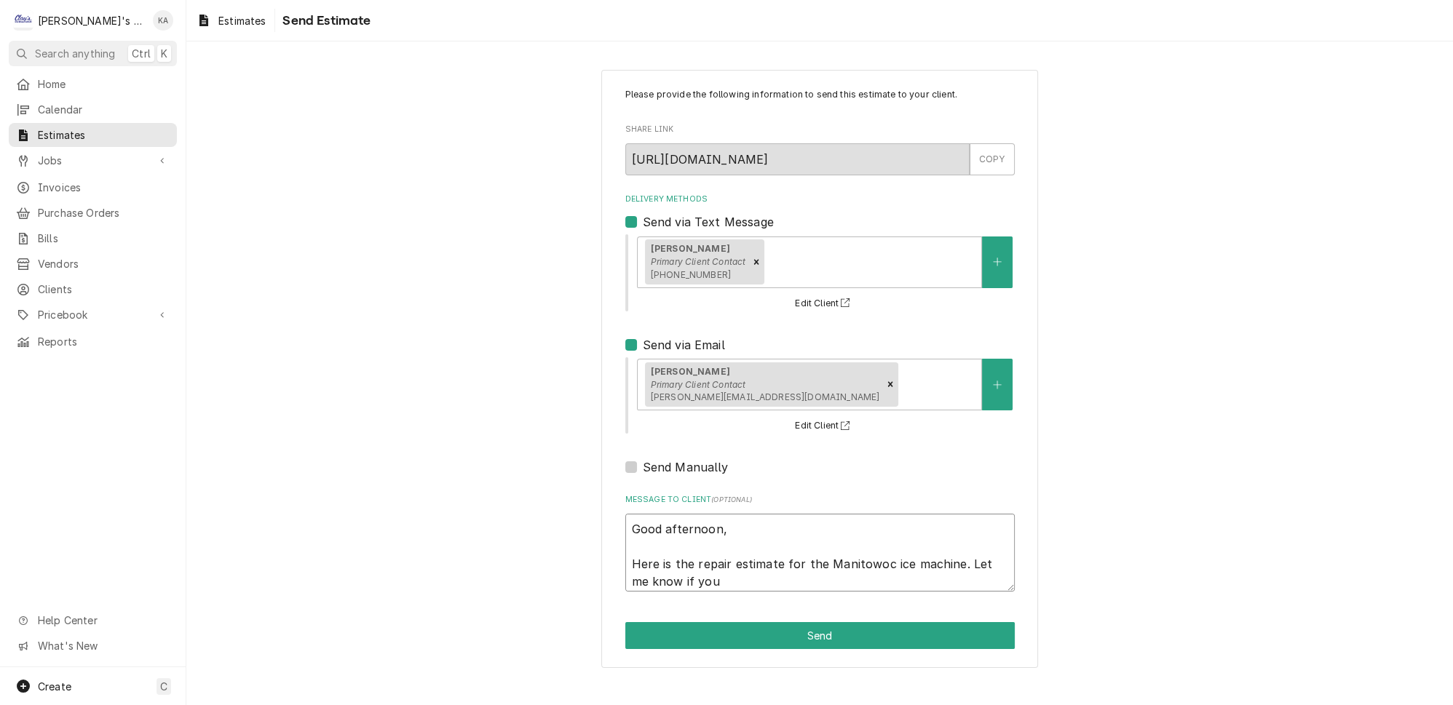
type textarea "x"
type textarea "Good afternoon, Here is the repair estimate for the Manitowoc ice machine. Let …"
type textarea "x"
type textarea "Good afternoon, Here is the repair estimate for the Manitowoc ice machine. Let …"
type textarea "x"
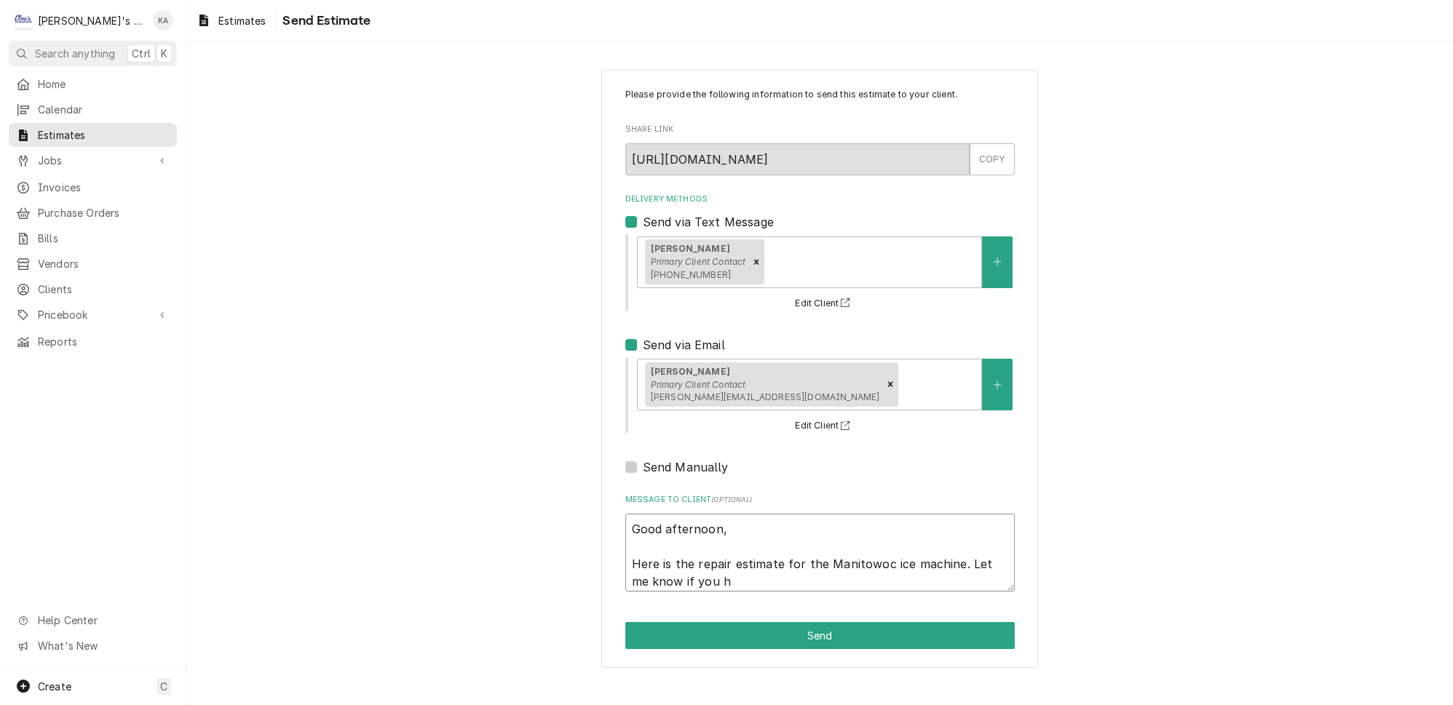
type textarea "Good afternoon, Here is the repair estimate for the Manitowoc ice machine. Let …"
type textarea "x"
type textarea "Good afternoon, Here is the repair estimate for the Manitowoc ice machine. Let …"
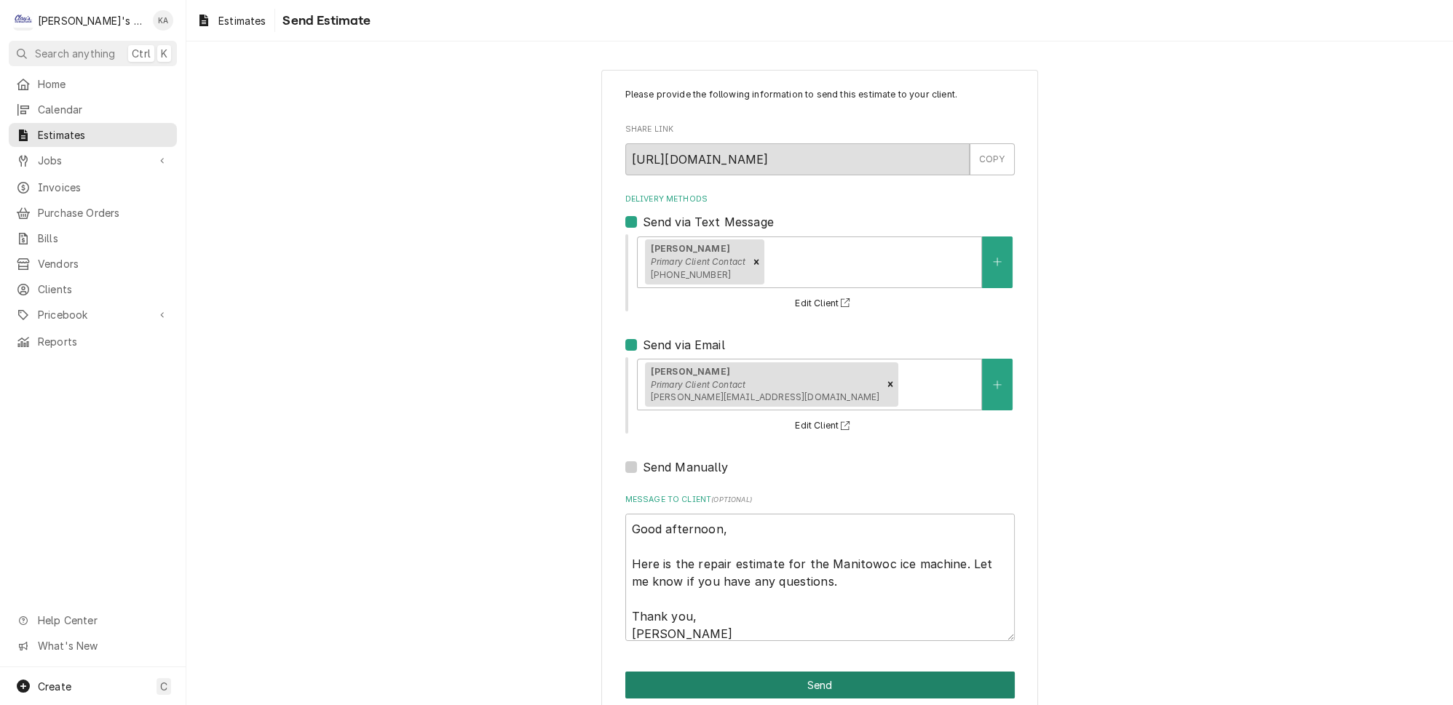
click at [806, 680] on button "Send" at bounding box center [820, 685] width 390 height 27
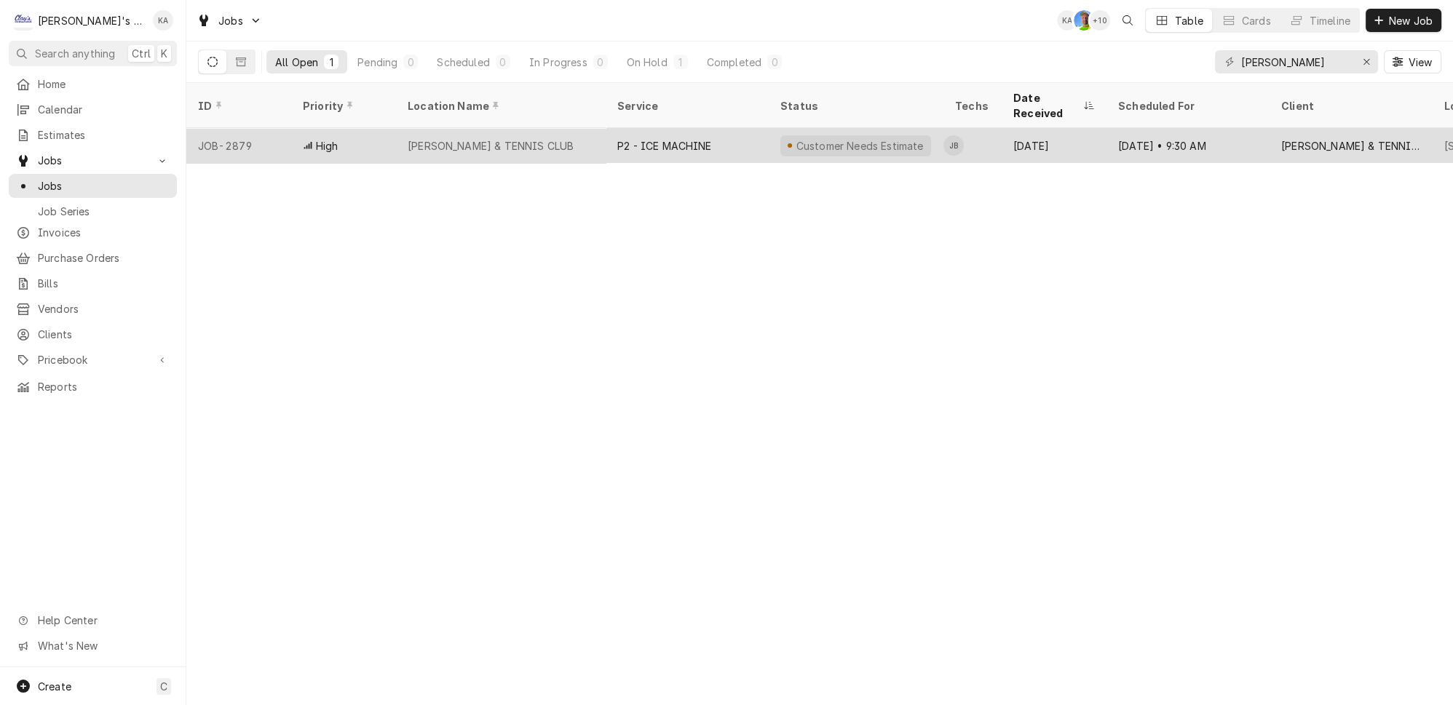
type input "[PERSON_NAME]"
click at [488, 133] on div "[PERSON_NAME] & TENNIS CLUB" at bounding box center [501, 145] width 210 height 35
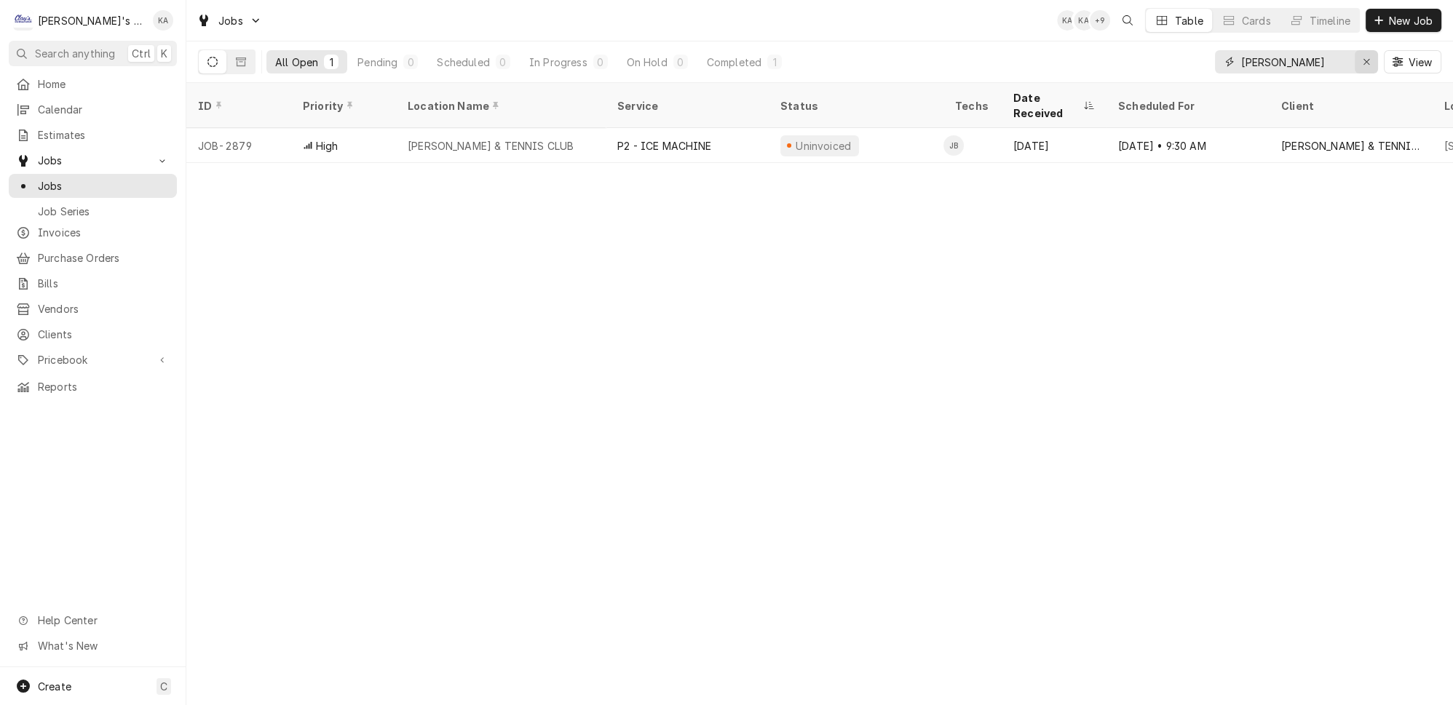
click at [1378, 52] on button "Erase input" at bounding box center [1366, 61] width 23 height 23
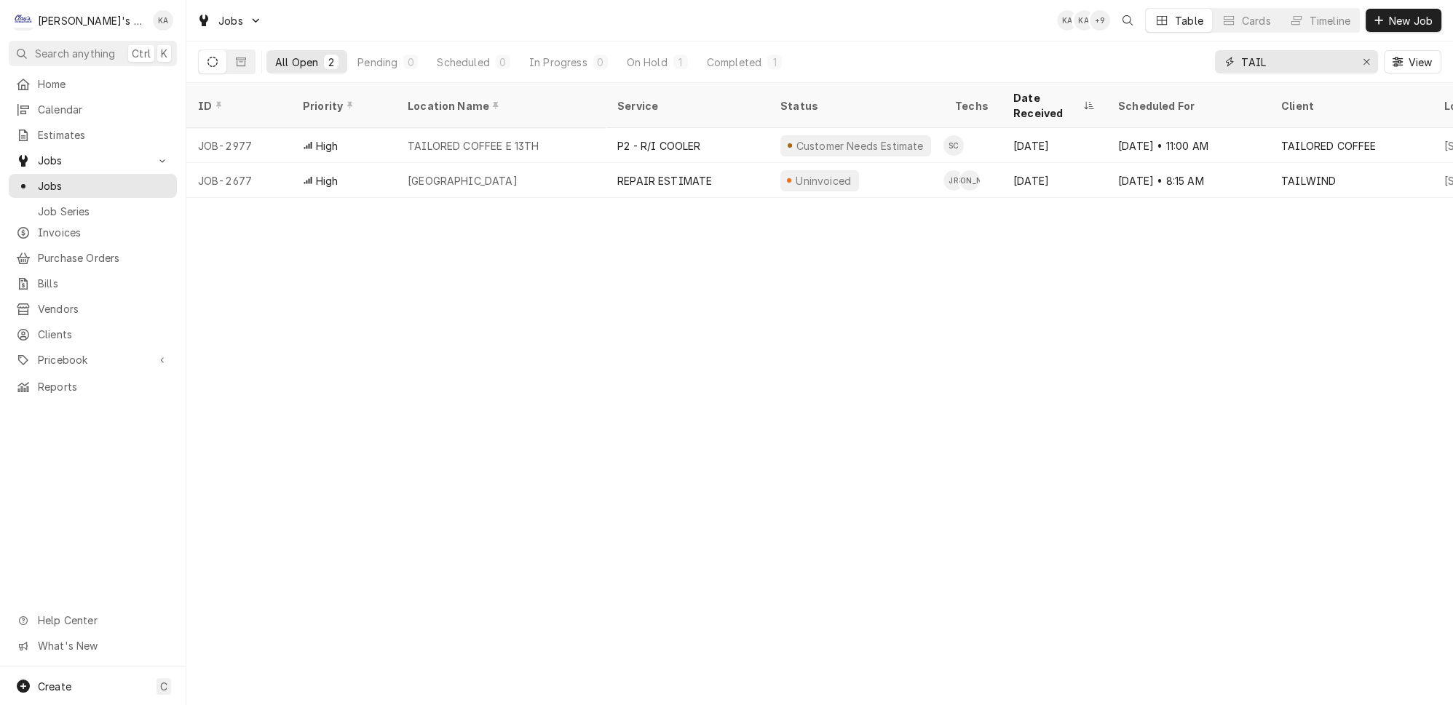
type input "TAIL"
click at [687, 45] on div "All Open 2 Pending 0 Scheduled 0 In Progress 0 On Hold 1 Completed 1" at bounding box center [528, 61] width 524 height 41
click at [620, 50] on button "On Hold 1" at bounding box center [657, 61] width 79 height 23
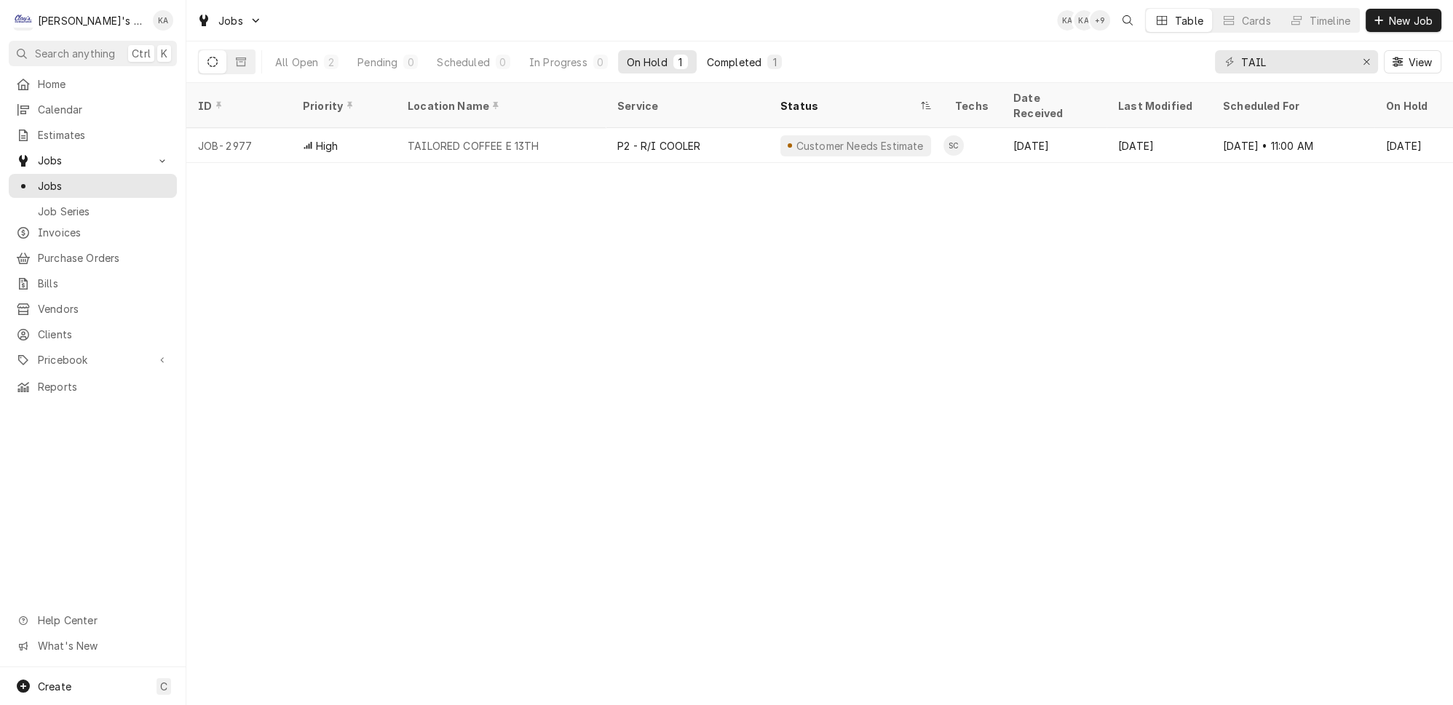
click at [707, 55] on div "Completed" at bounding box center [734, 62] width 55 height 15
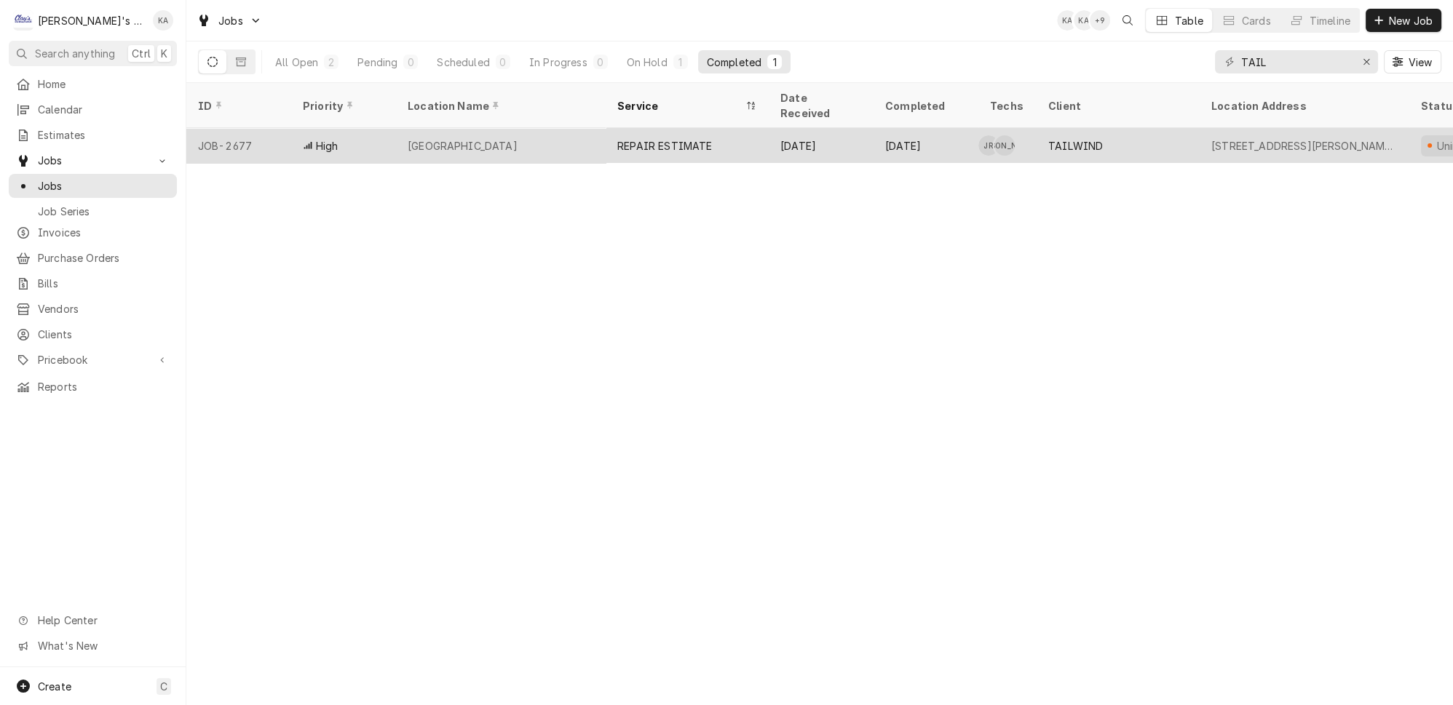
click at [684, 138] on div "REPAIR ESTIMATE" at bounding box center [664, 145] width 95 height 15
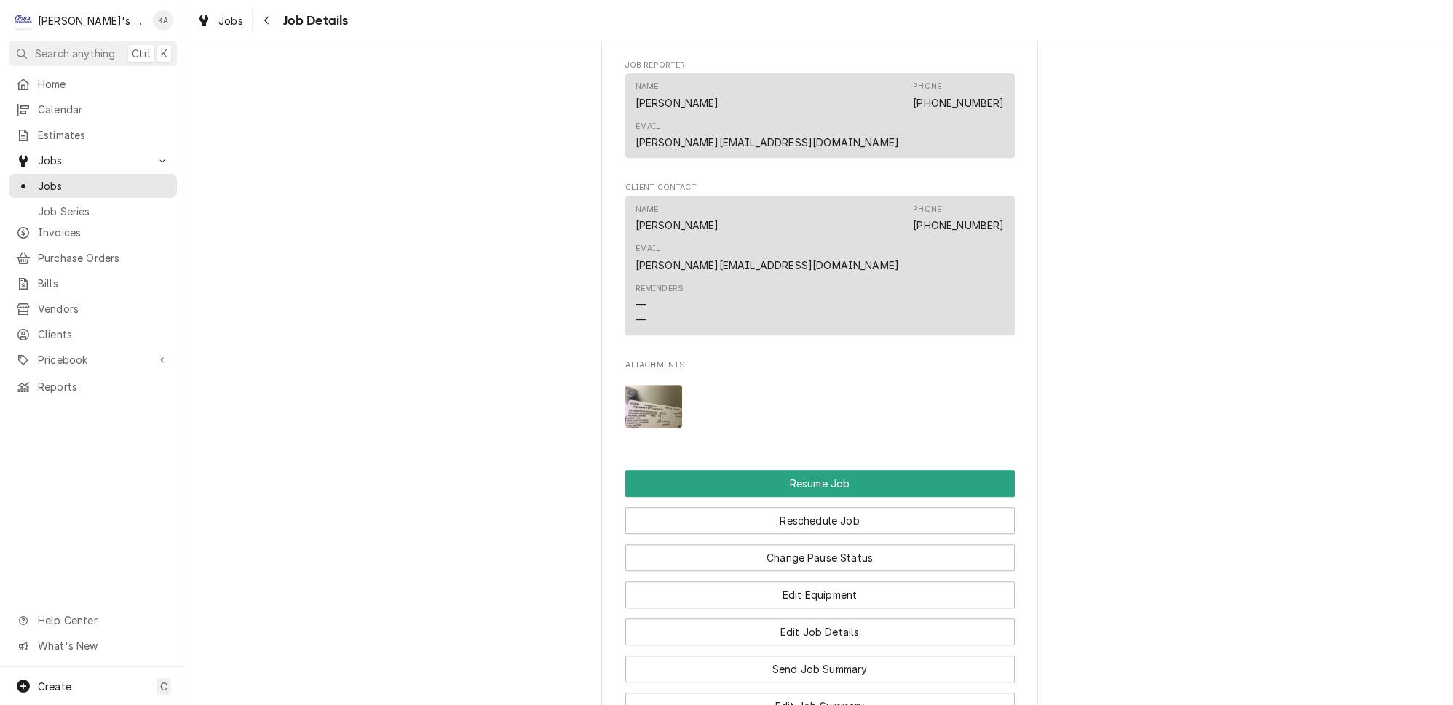
scroll to position [1659, 0]
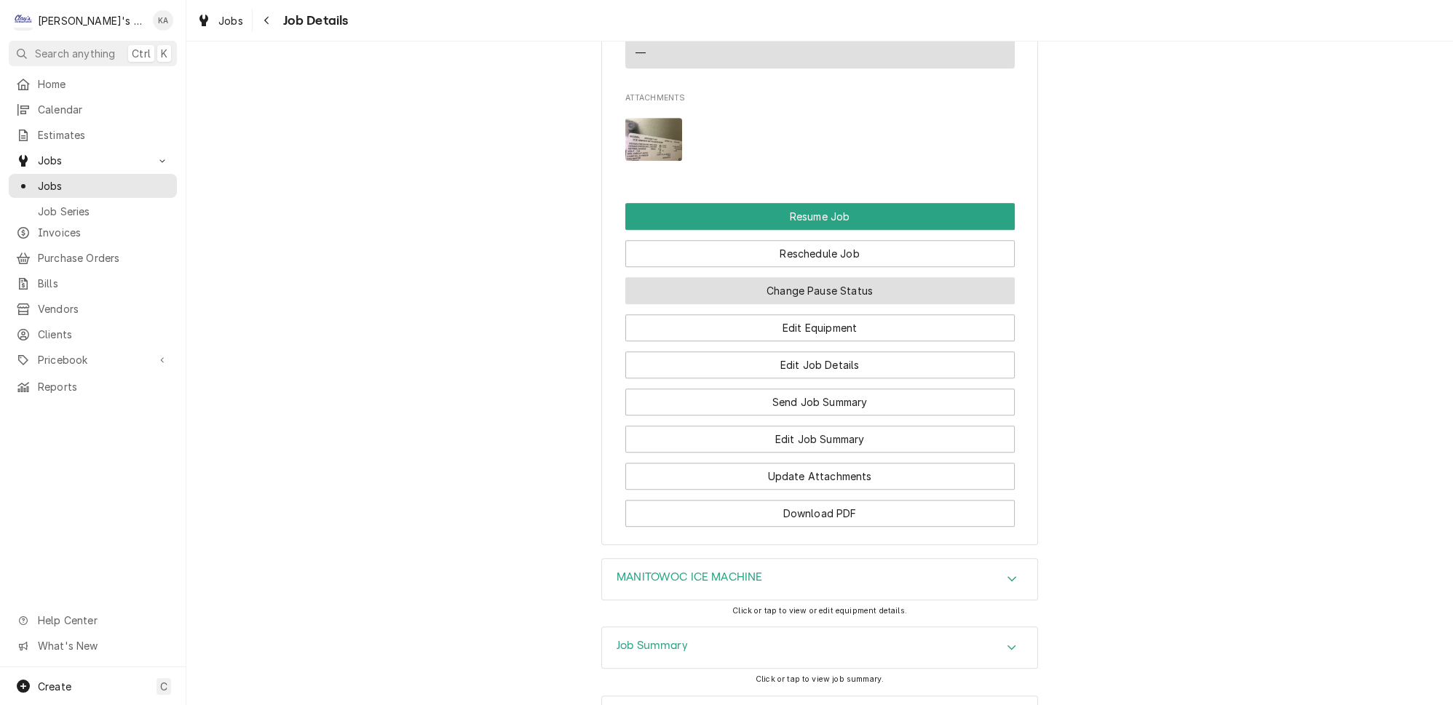
click at [882, 277] on button "Change Pause Status" at bounding box center [820, 290] width 390 height 27
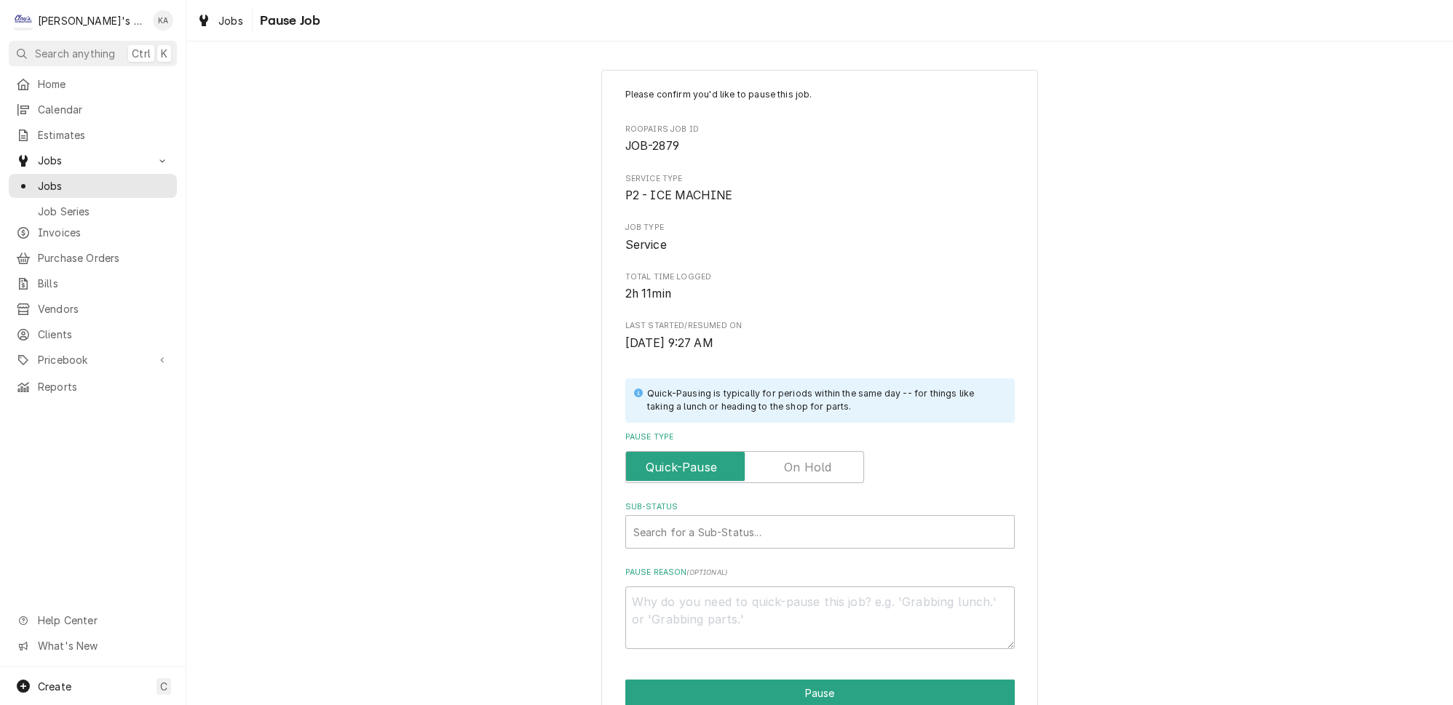
click at [780, 461] on label "Pause Type" at bounding box center [744, 467] width 239 height 32
click at [780, 461] on input "Pause Type" at bounding box center [745, 467] width 226 height 32
checkbox input "true"
click at [734, 527] on div "Sub-Status" at bounding box center [819, 532] width 373 height 26
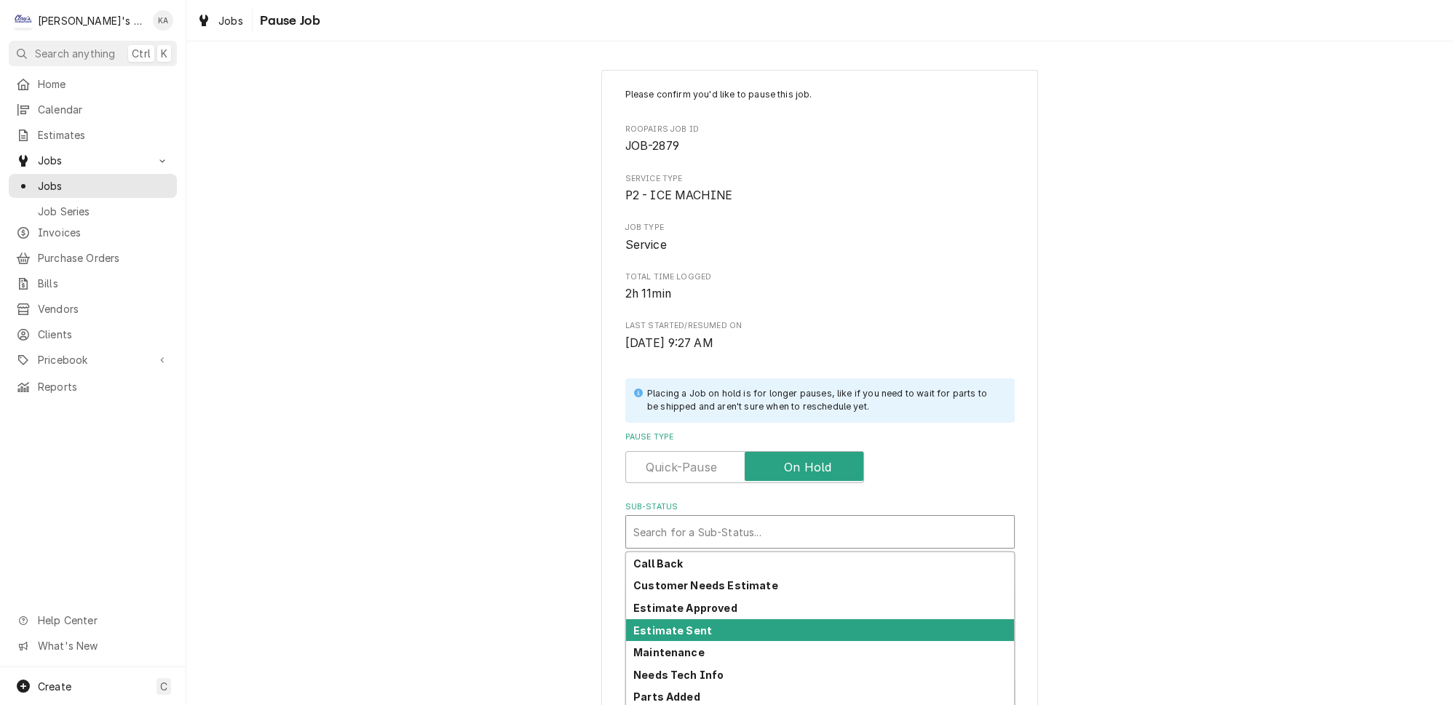
click at [665, 625] on strong "Estimate Sent" at bounding box center [672, 631] width 79 height 12
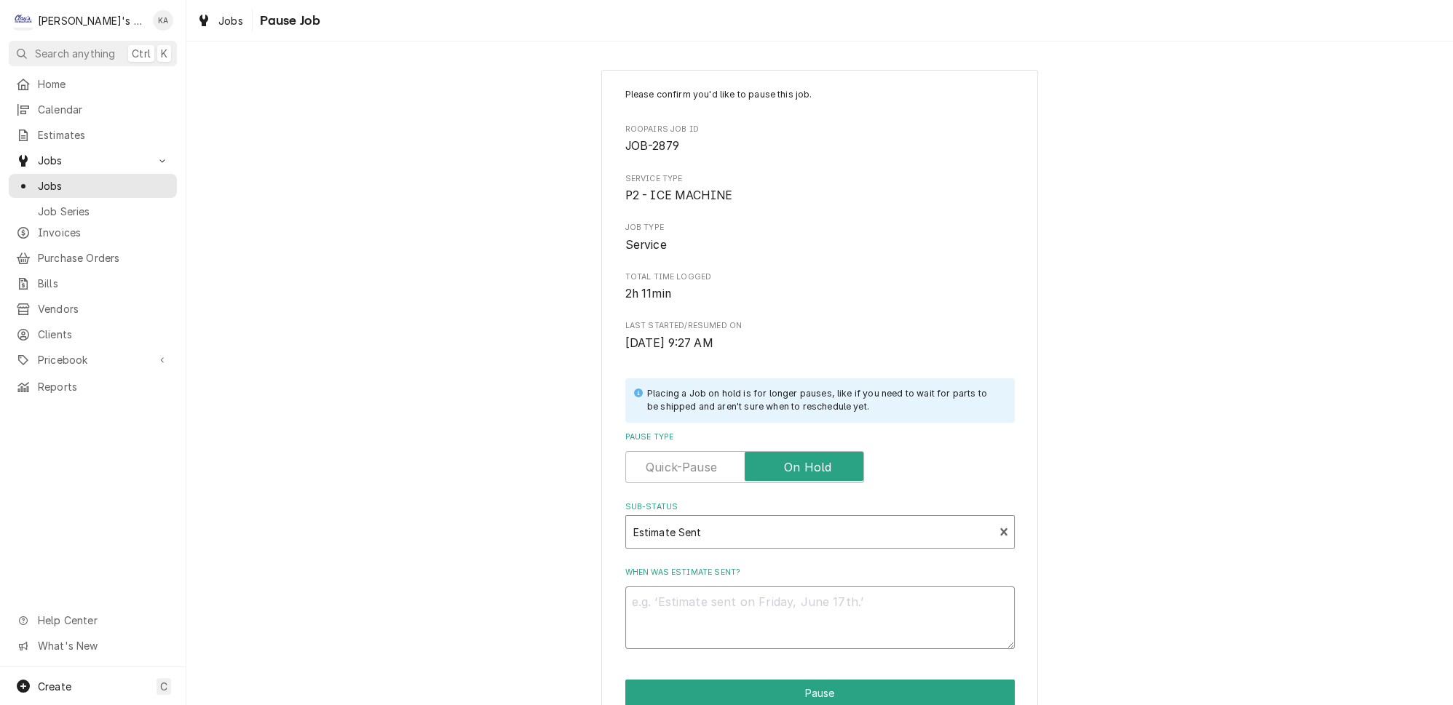
click at [639, 604] on textarea "When was estimate sent?" at bounding box center [820, 618] width 390 height 63
type textarea "x"
type textarea "9"
type textarea "x"
type textarea "9/"
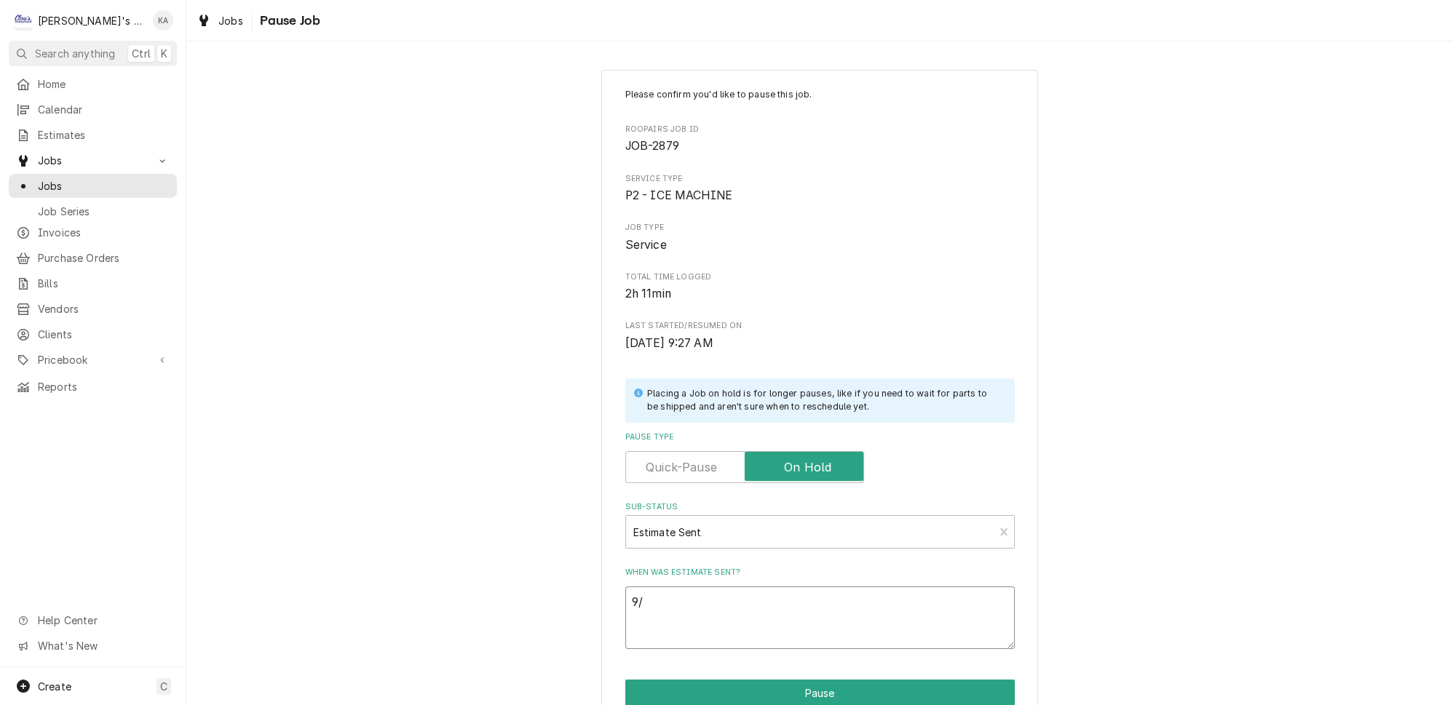
type textarea "x"
type textarea "9/2"
type textarea "x"
type textarea "9/22"
type textarea "x"
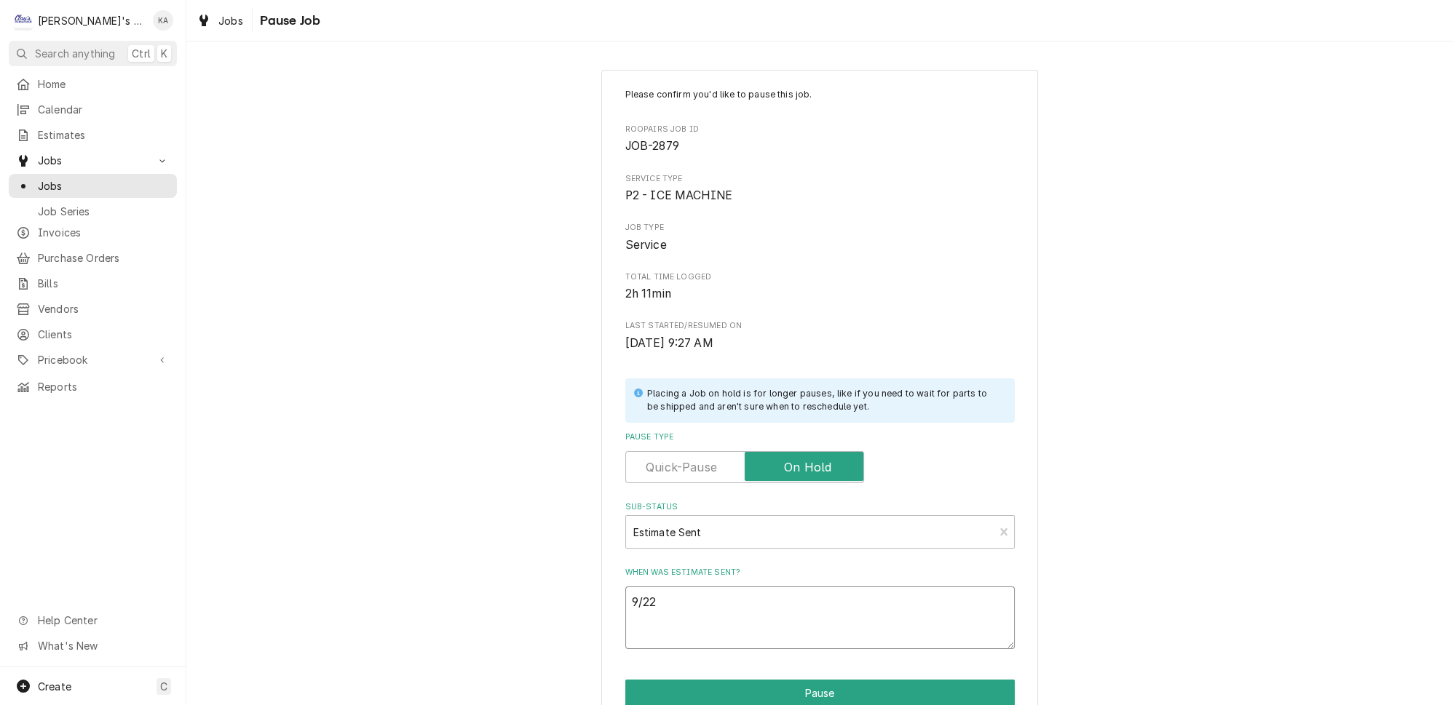
type textarea "9/22/"
type textarea "x"
type textarea "9/22/2"
type textarea "x"
type textarea "[DATE]"
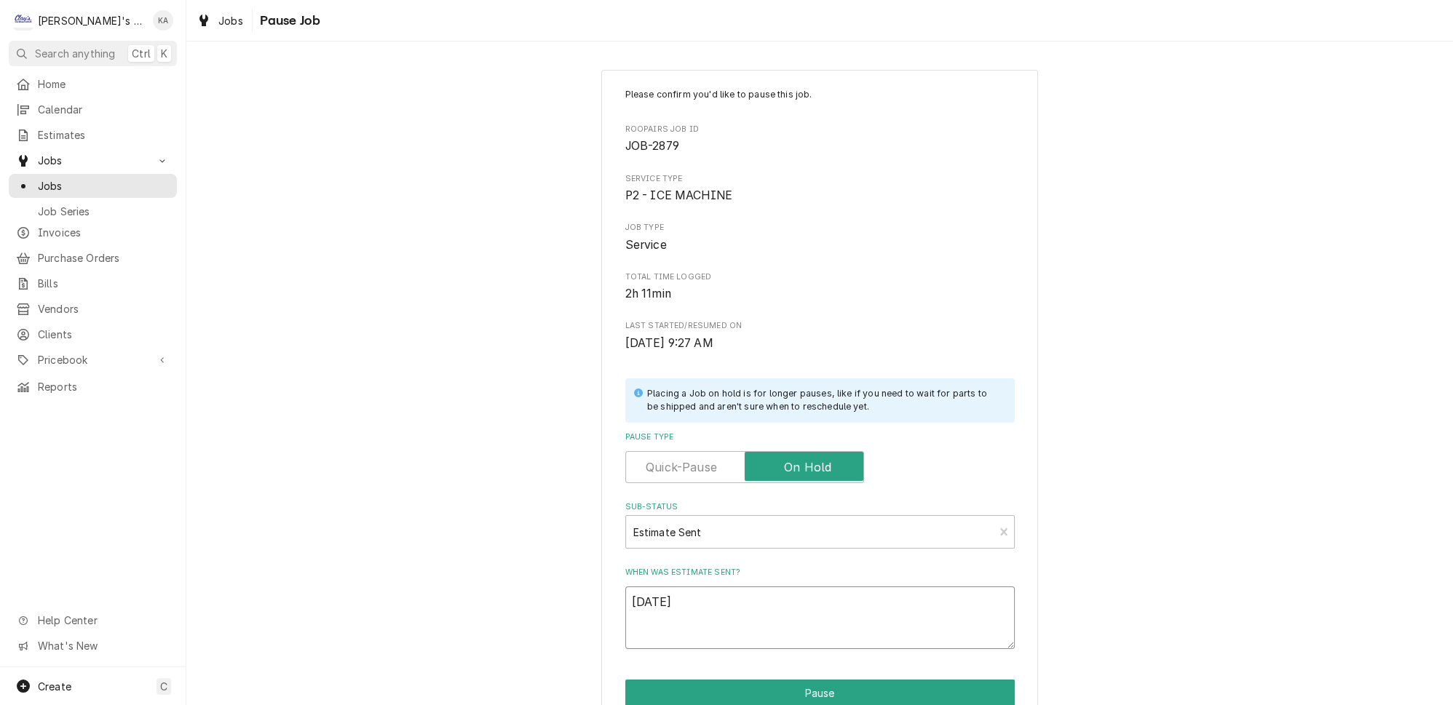
type textarea "x"
type textarea "9/22/202"
type textarea "x"
type textarea "[DATE]"
type textarea "x"
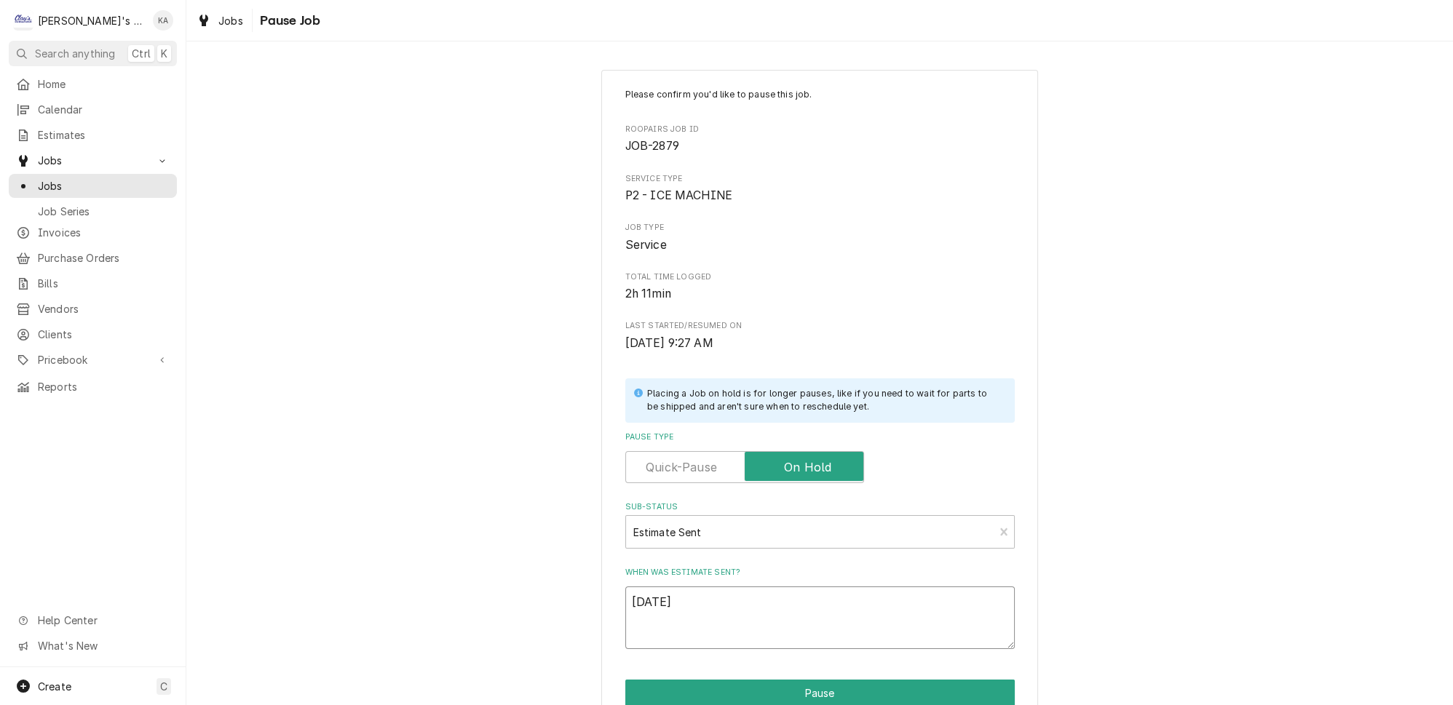
type textarea "[DATE]"
type textarea "x"
type textarea "[DATE] S"
type textarea "x"
type textarea "[DATE] SE"
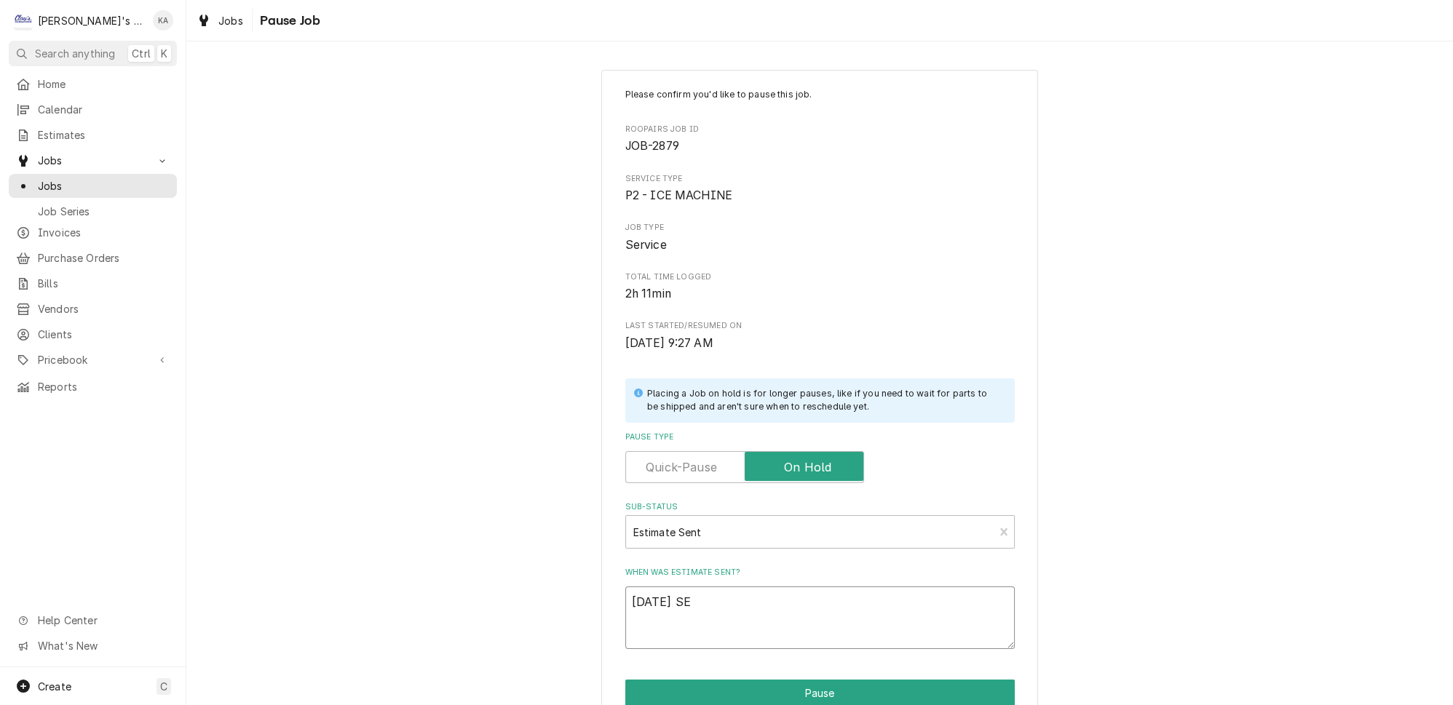
type textarea "x"
type textarea "[DATE] SEN"
type textarea "x"
type textarea "[DATE] SENT"
type textarea "x"
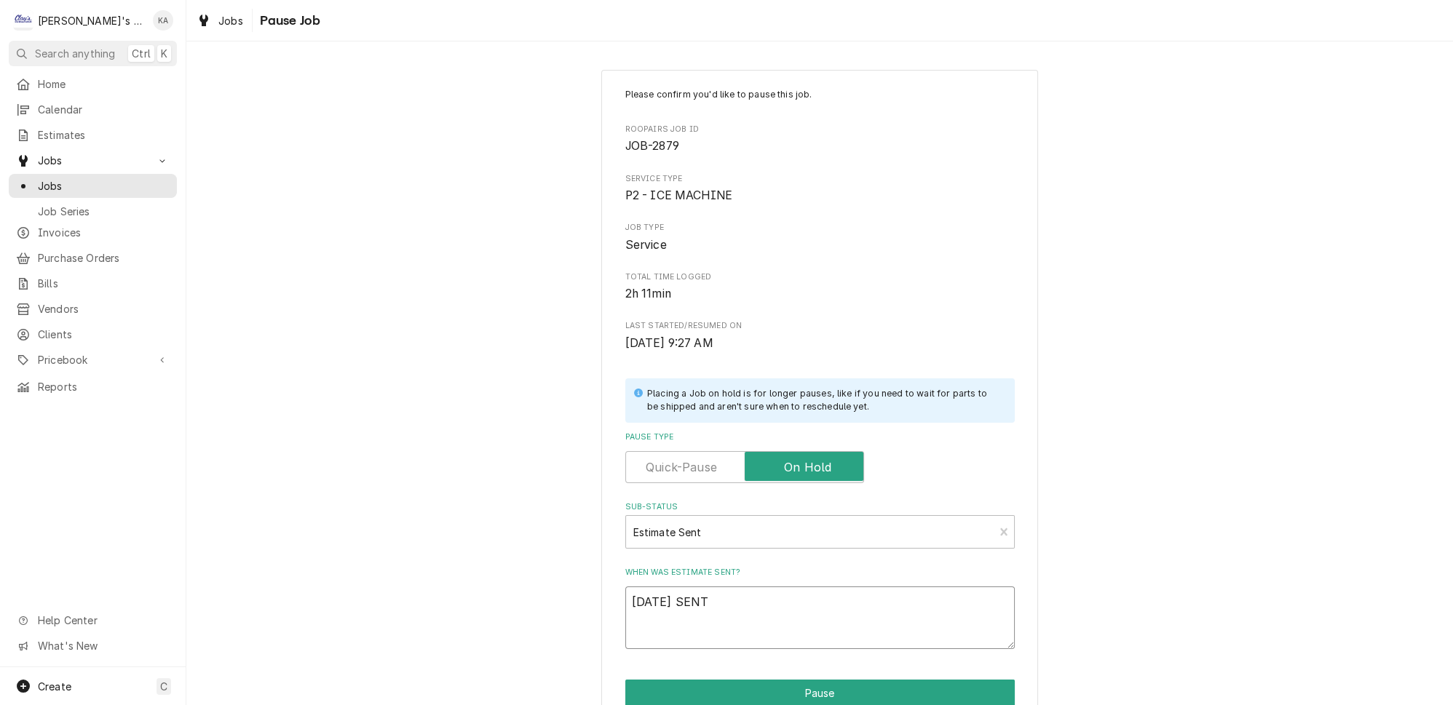
type textarea "[DATE] SENT"
type textarea "x"
type textarea "[DATE] SENT E"
type textarea "x"
type textarea "[DATE] SENT ES"
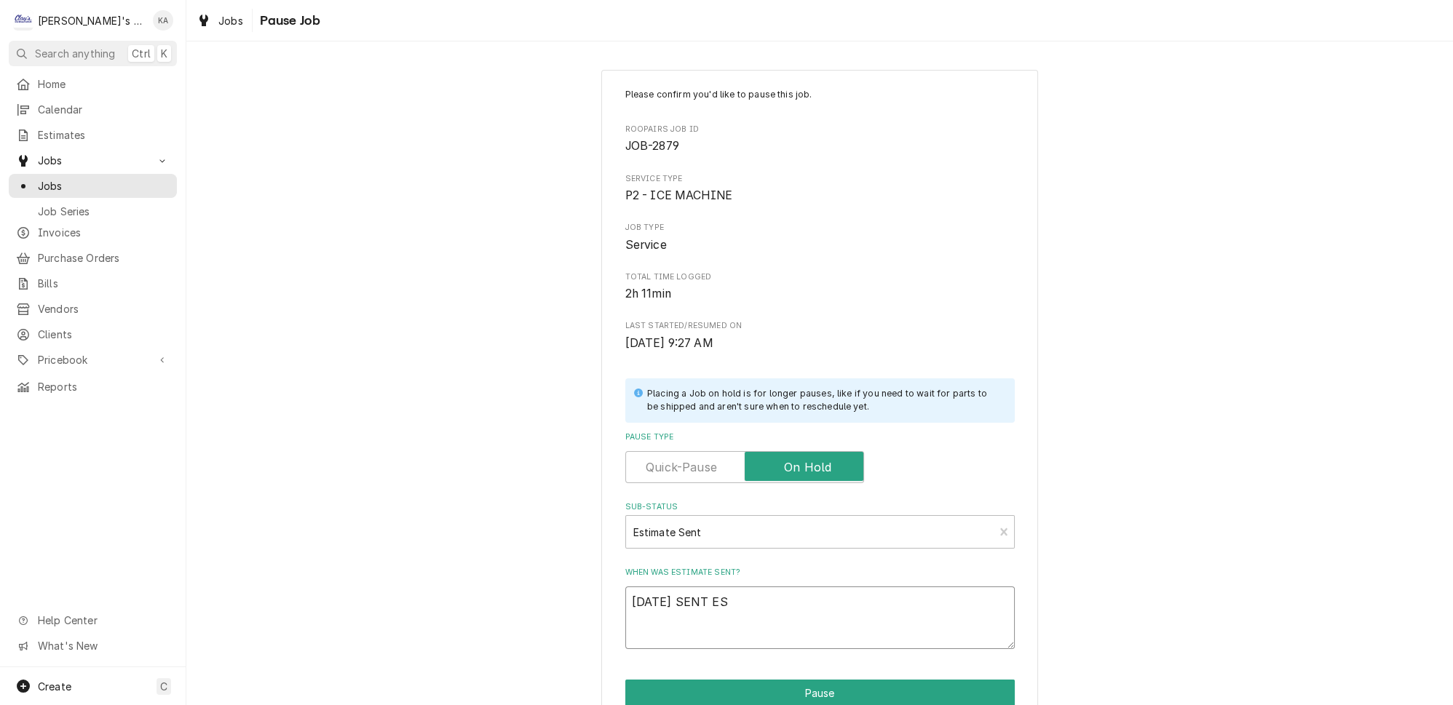
type textarea "x"
type textarea "[DATE] SENT EST"
type textarea "x"
type textarea "[DATE] SENT EST"
type textarea "x"
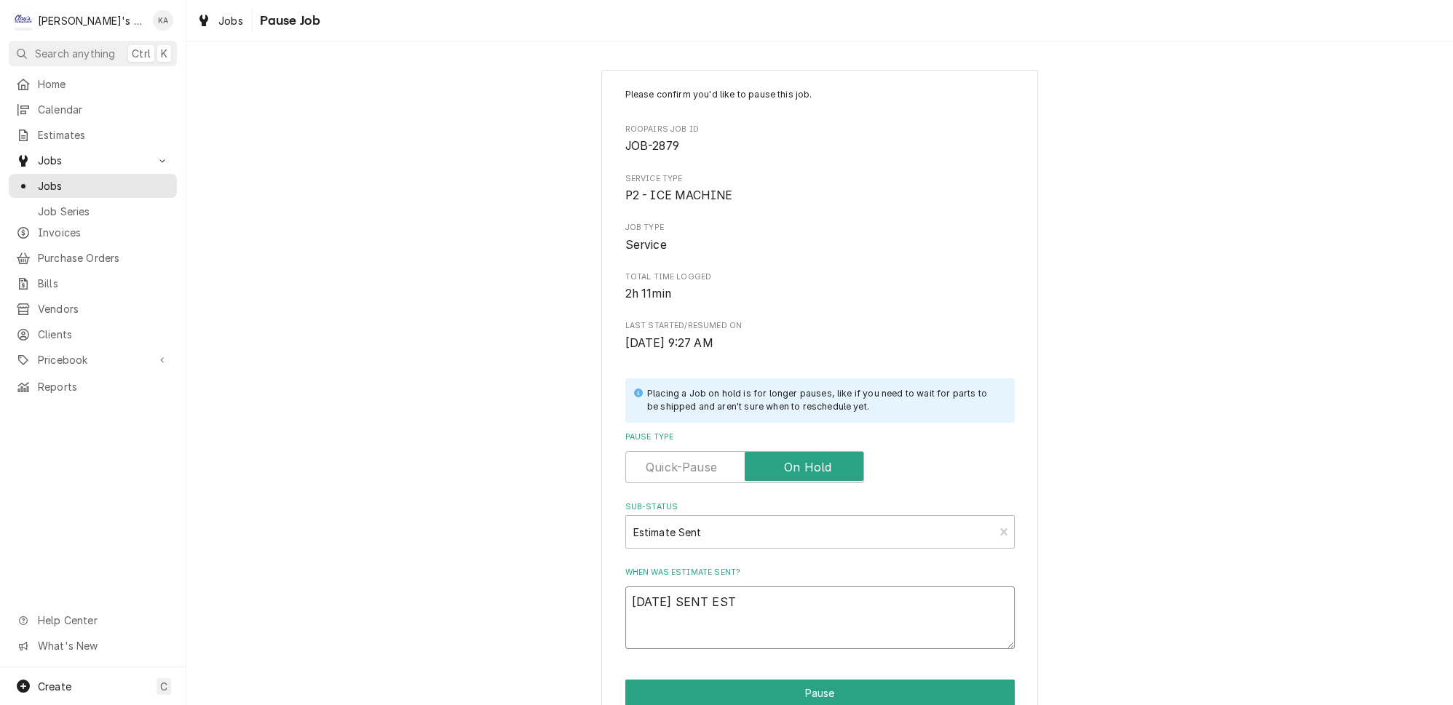
type textarea "[DATE] SENT EST #"
type textarea "x"
type textarea "[DATE] SENT EST #"
type textarea "x"
type textarea "[DATE] SENT EST # 3"
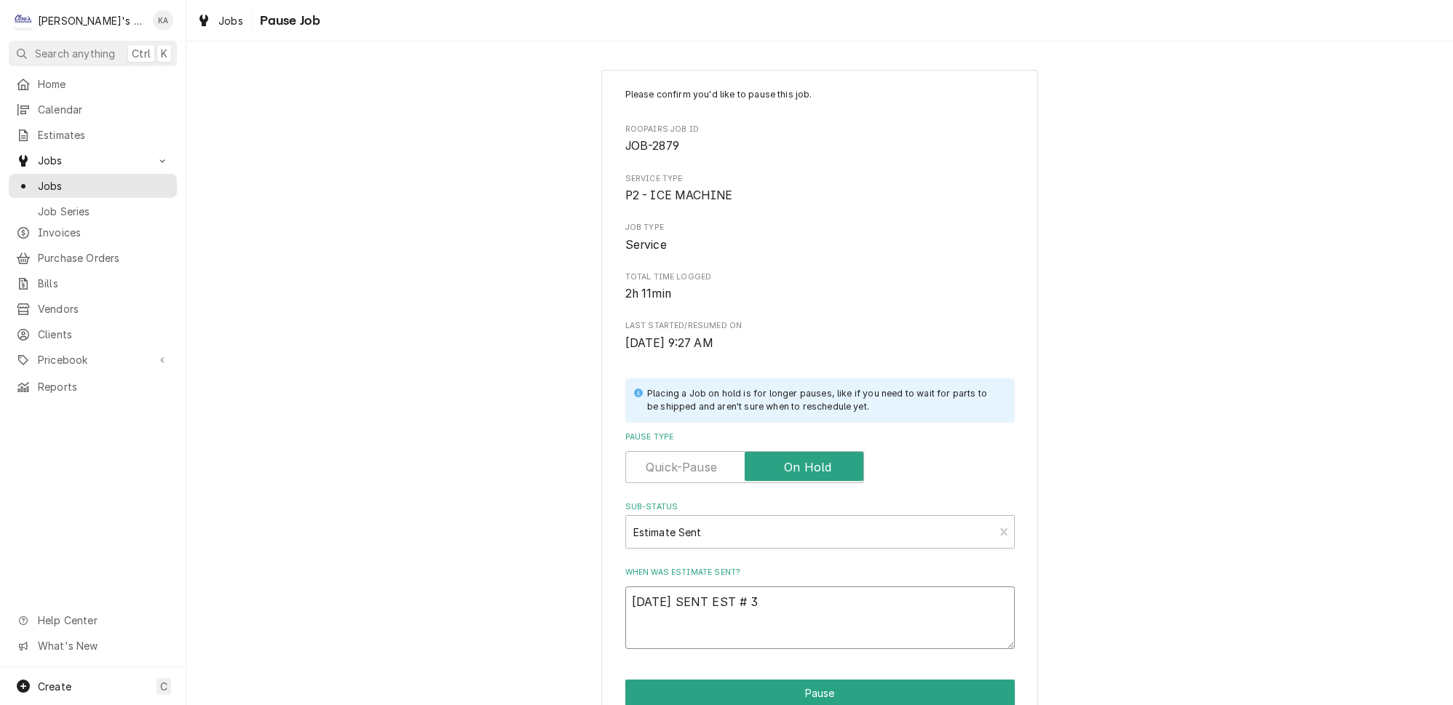
type textarea "x"
type textarea "[DATE] SENT EST # 34"
type textarea "x"
type textarea "[DATE] SENT EST # 342"
type textarea "x"
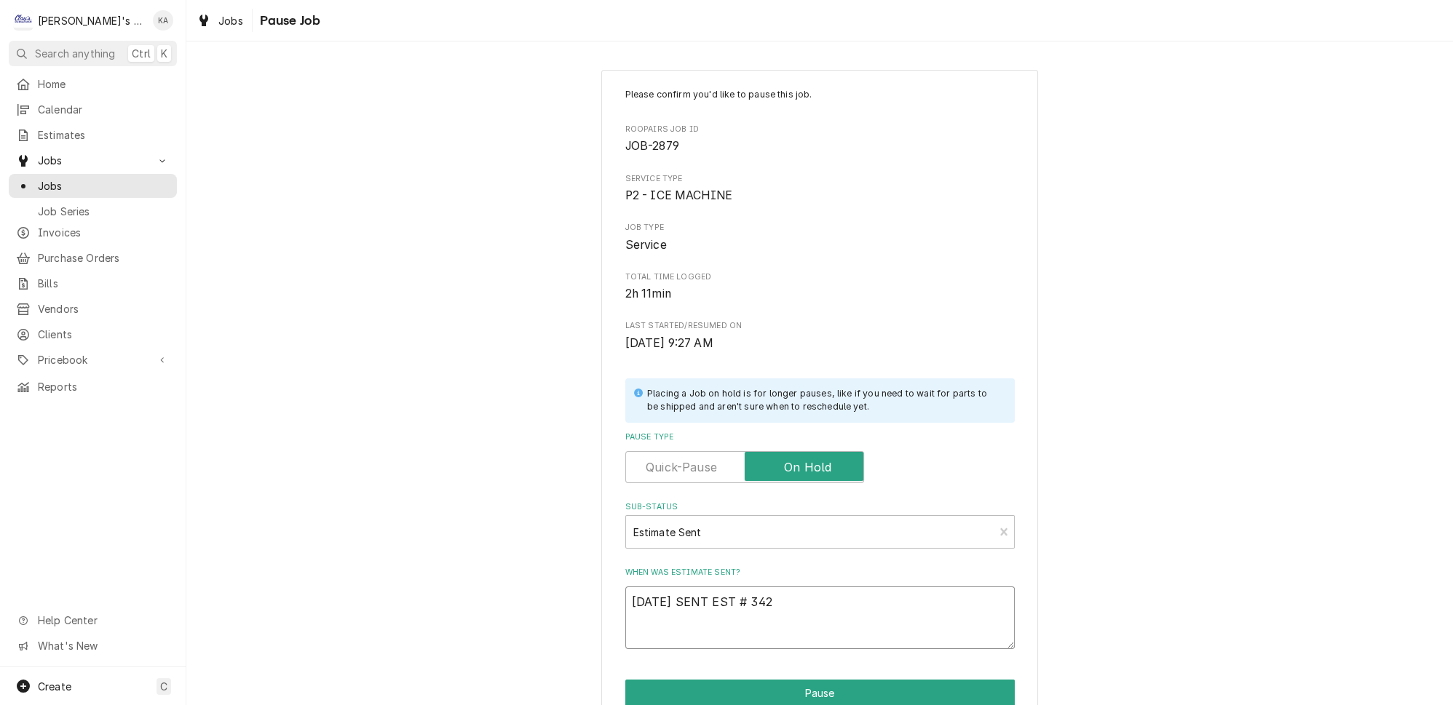
type textarea "[DATE] SENT EST # 342"
type textarea "x"
type textarea "[DATE] SENT EST # 342 T"
type textarea "x"
type textarea "[DATE] SENT EST # 342 TO"
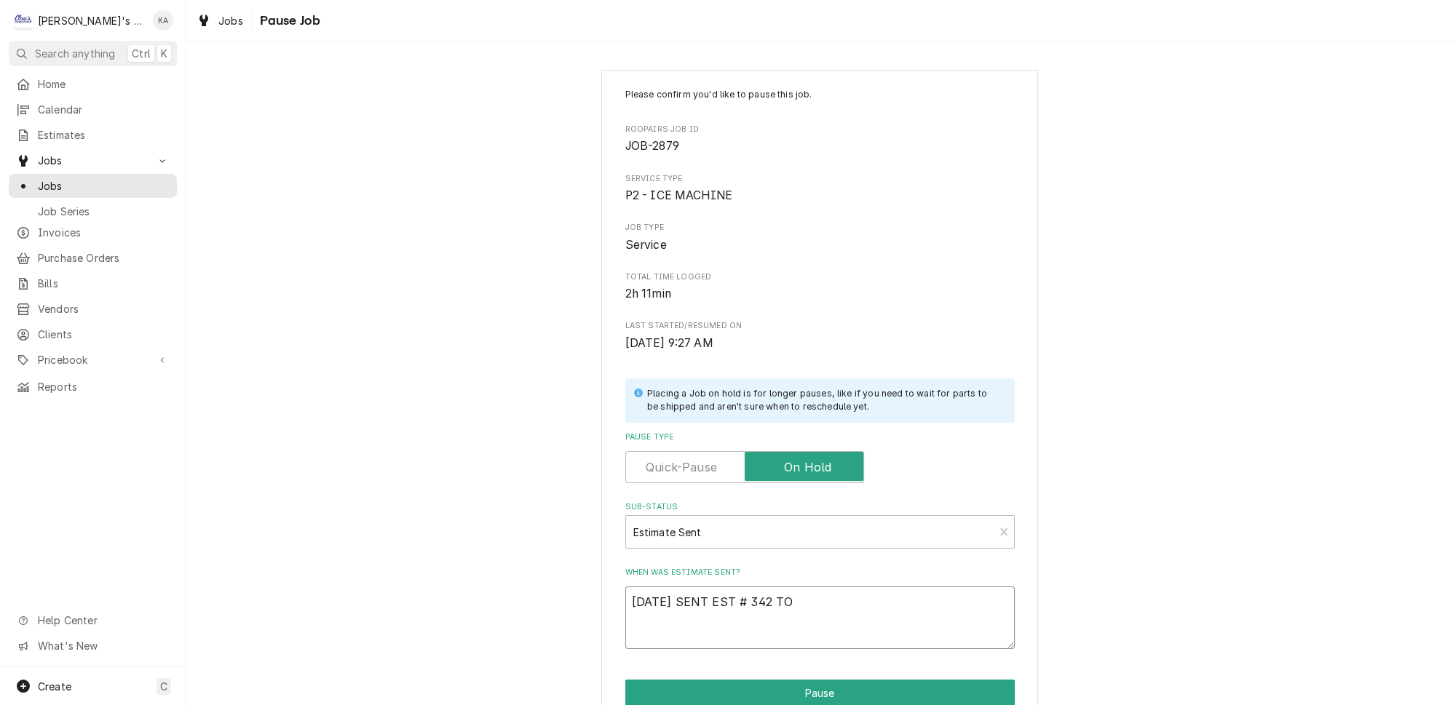
type textarea "x"
type textarea "[DATE] SENT EST # 342 TO"
type textarea "x"
type textarea "[DATE] SENT EST # 342 TO J"
type textarea "x"
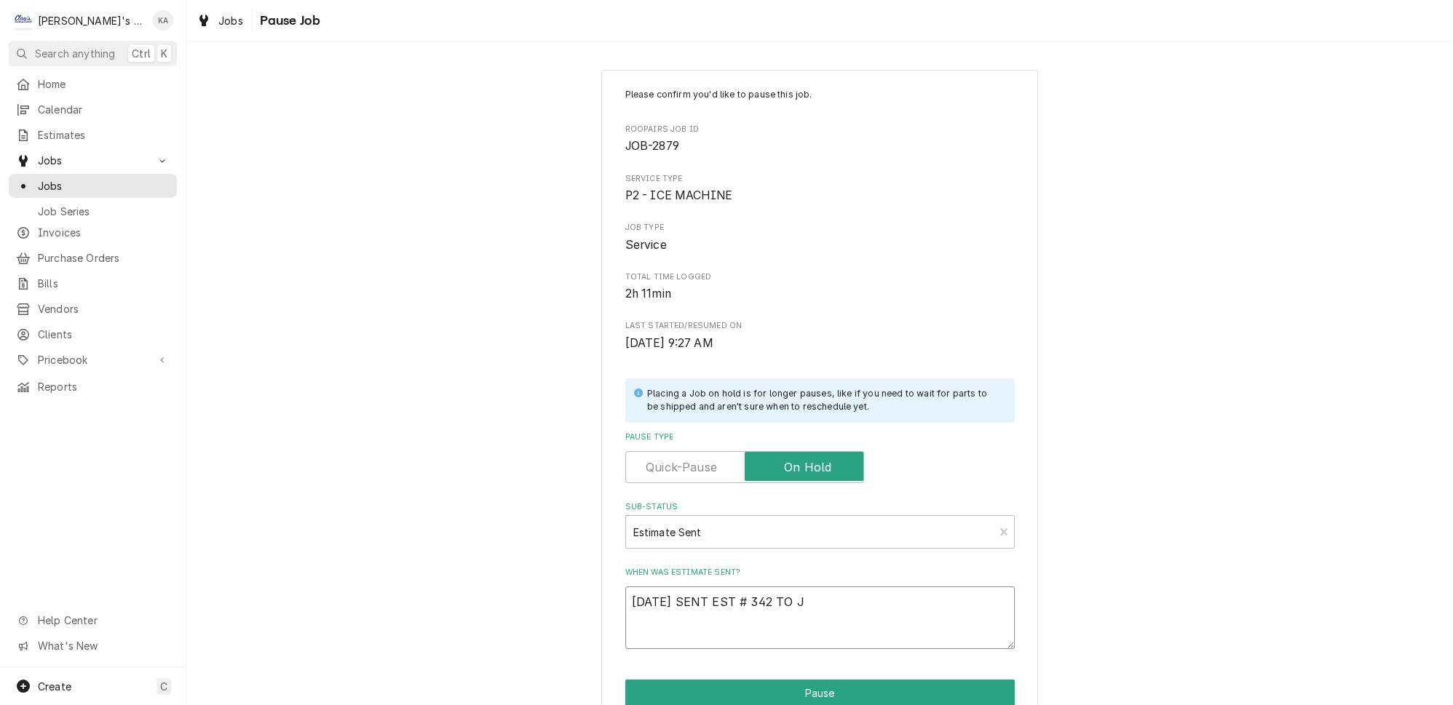
type textarea "[DATE] SENT EST # 342 TO JO"
type textarea "x"
type textarea "[DATE] SENT EST # 342 TO [PERSON_NAME]"
type textarea "x"
drag, startPoint x: 842, startPoint y: 595, endPoint x: 629, endPoint y: 604, distance: 212.8
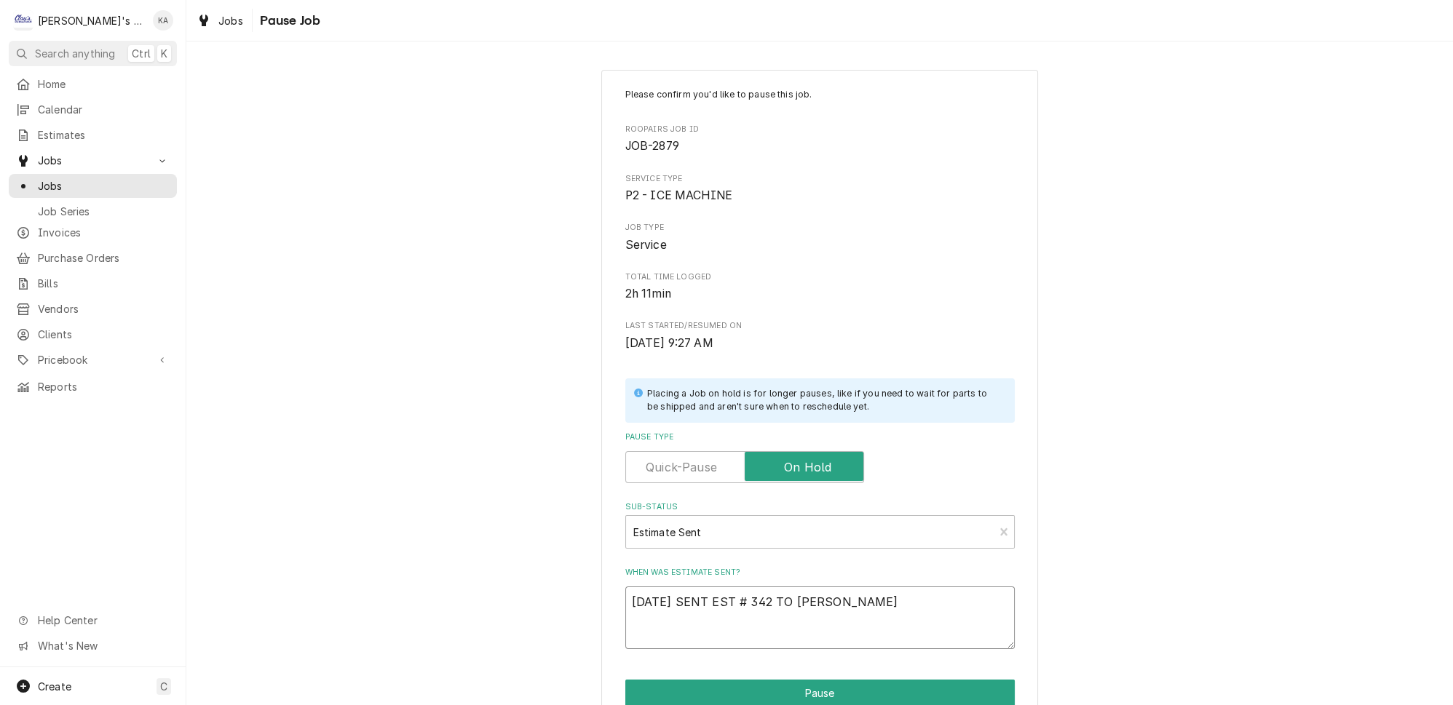
click at [629, 604] on textarea "[DATE] SENT EST # 342 TO [PERSON_NAME]" at bounding box center [820, 618] width 390 height 63
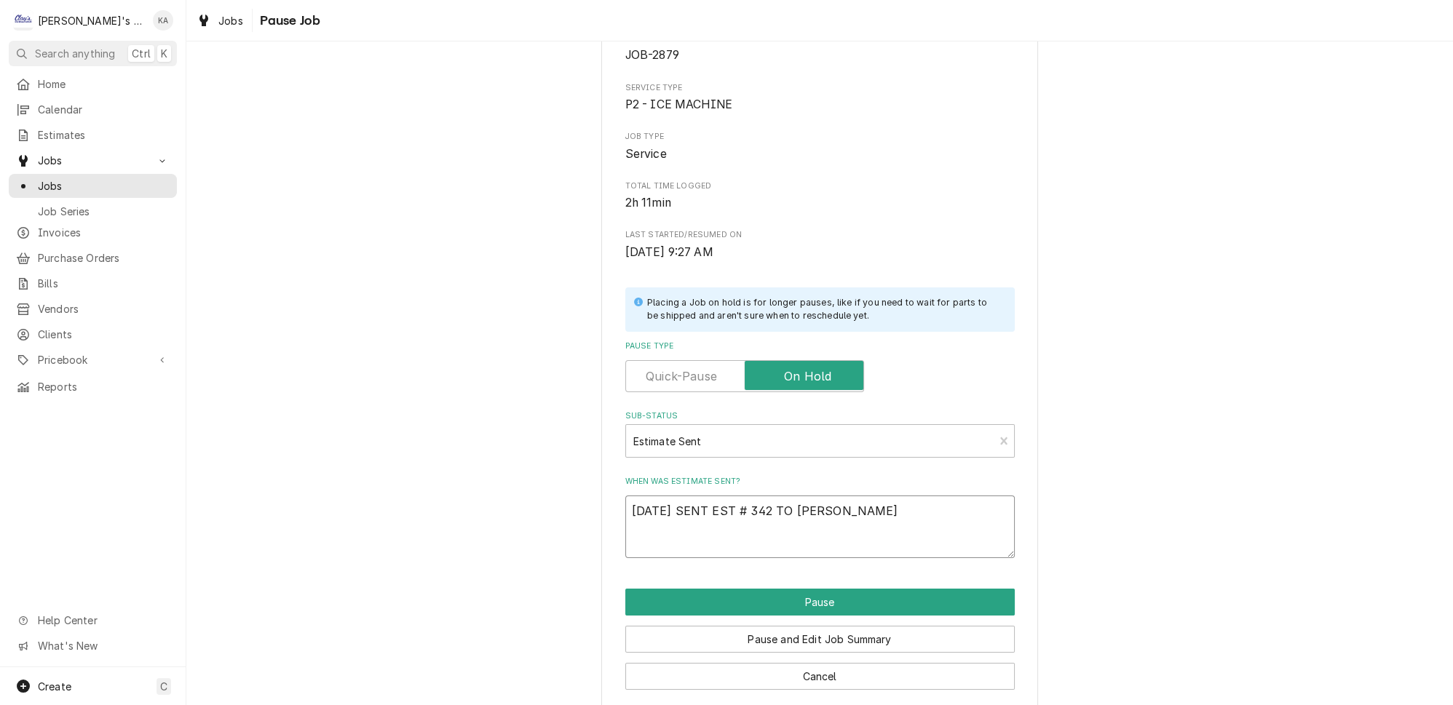
scroll to position [92, 0]
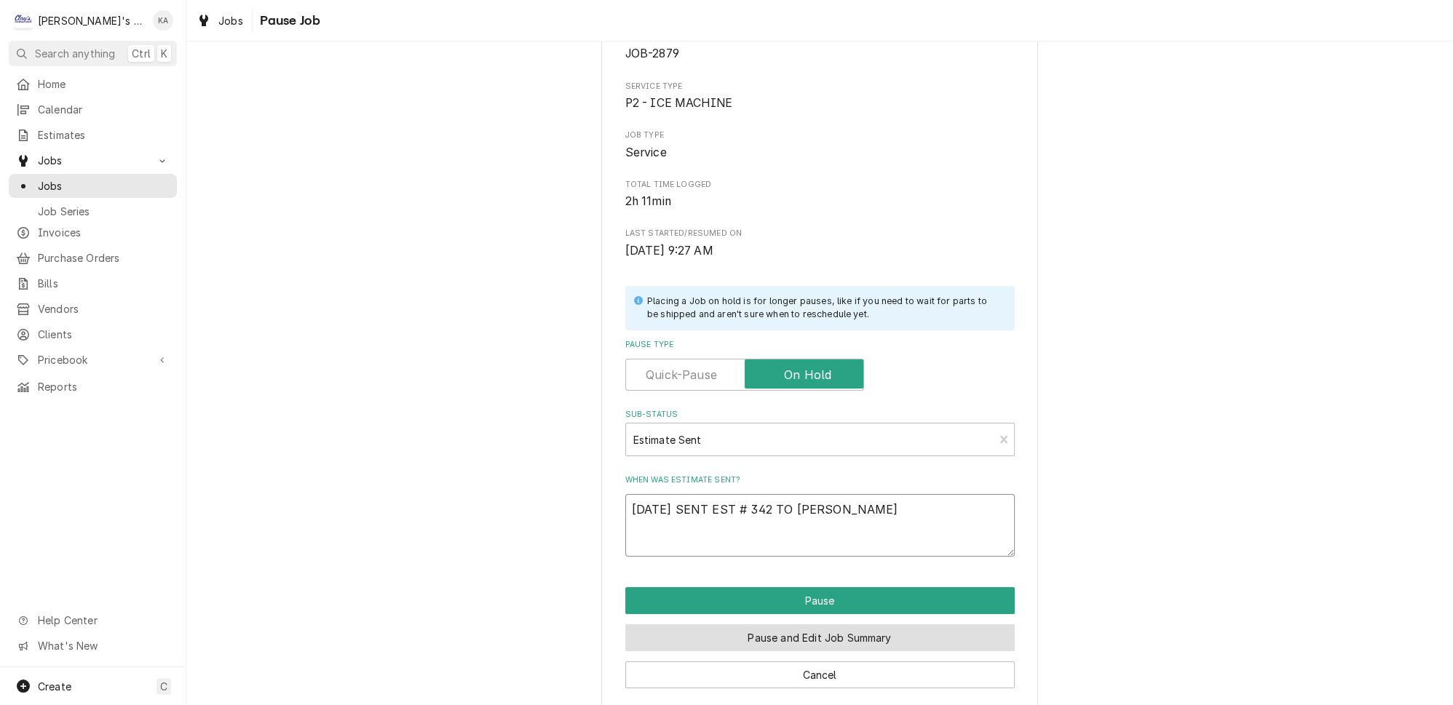
type textarea "[DATE] SENT EST # 342 TO [PERSON_NAME]"
click at [794, 631] on button "Pause and Edit Job Summary" at bounding box center [820, 638] width 390 height 27
type textarea "x"
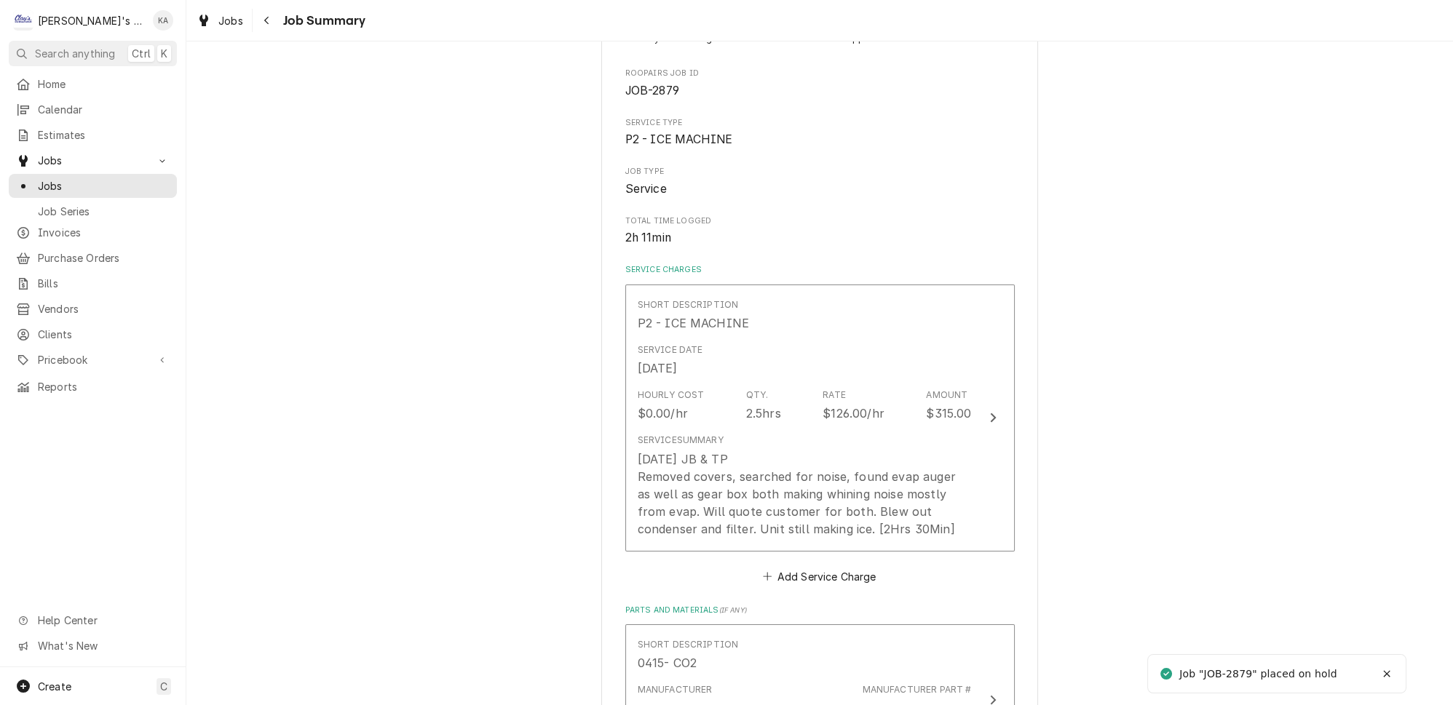
scroll to position [264, 0]
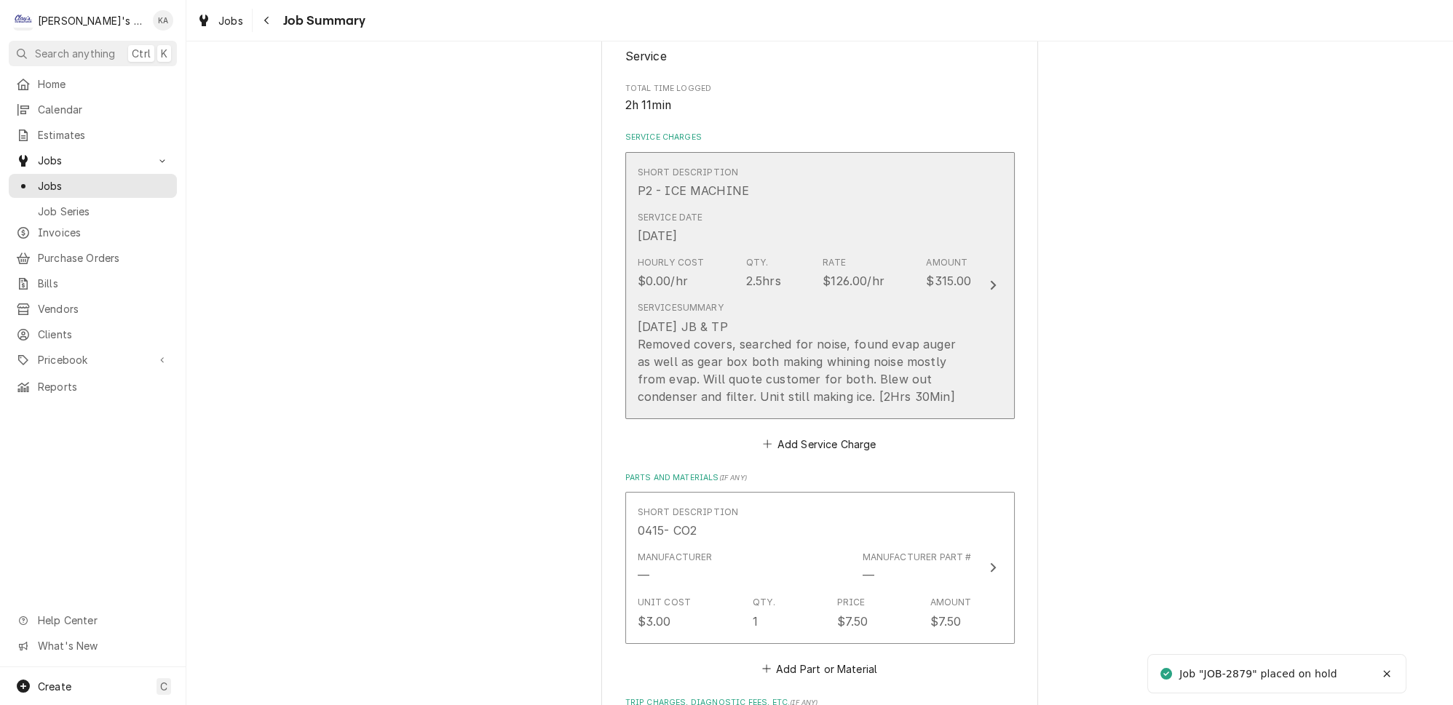
click at [961, 399] on button "Short Description P2 - ICE MACHINE Service Date [DATE] Hourly Cost $0.00/hr Qty…" at bounding box center [820, 285] width 390 height 267
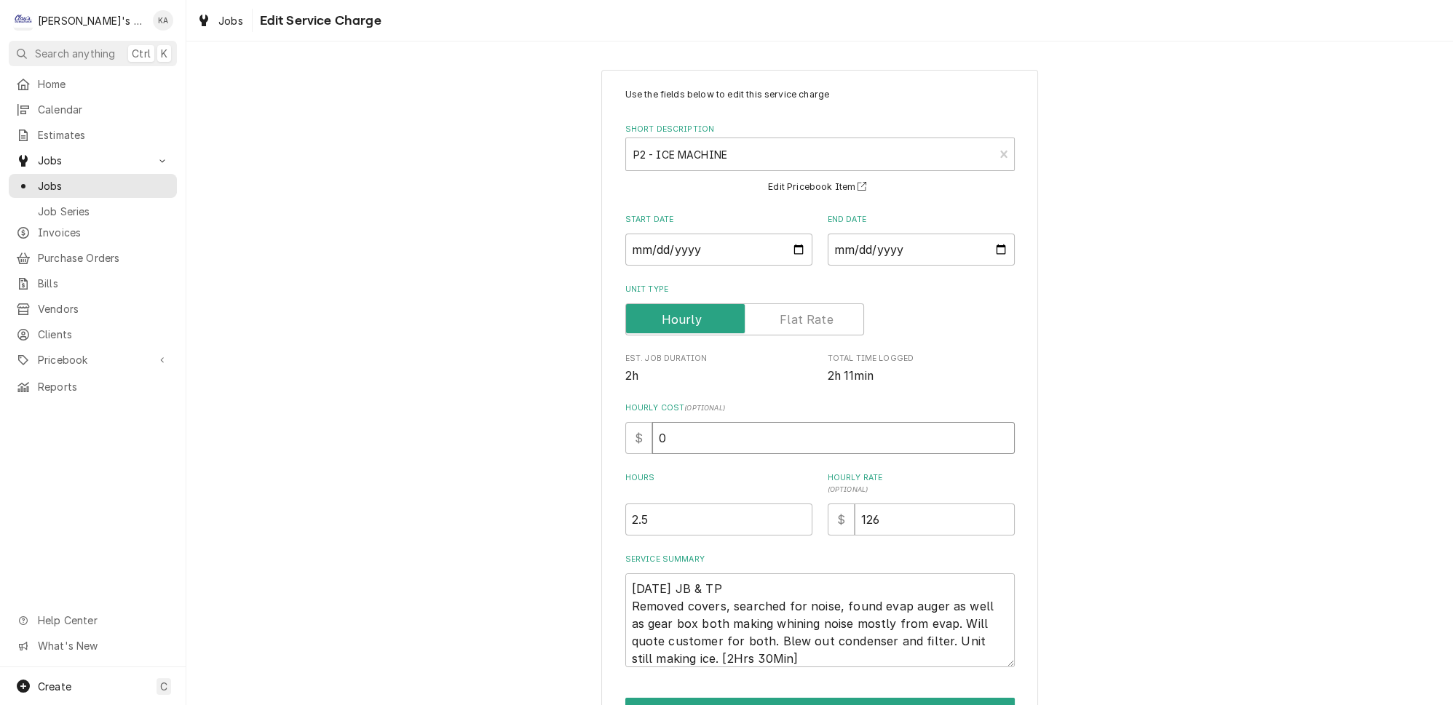
drag, startPoint x: 666, startPoint y: 431, endPoint x: 655, endPoint y: 433, distance: 11.9
click at [655, 433] on input "0" at bounding box center [833, 438] width 363 height 32
type textarea "x"
type input "3"
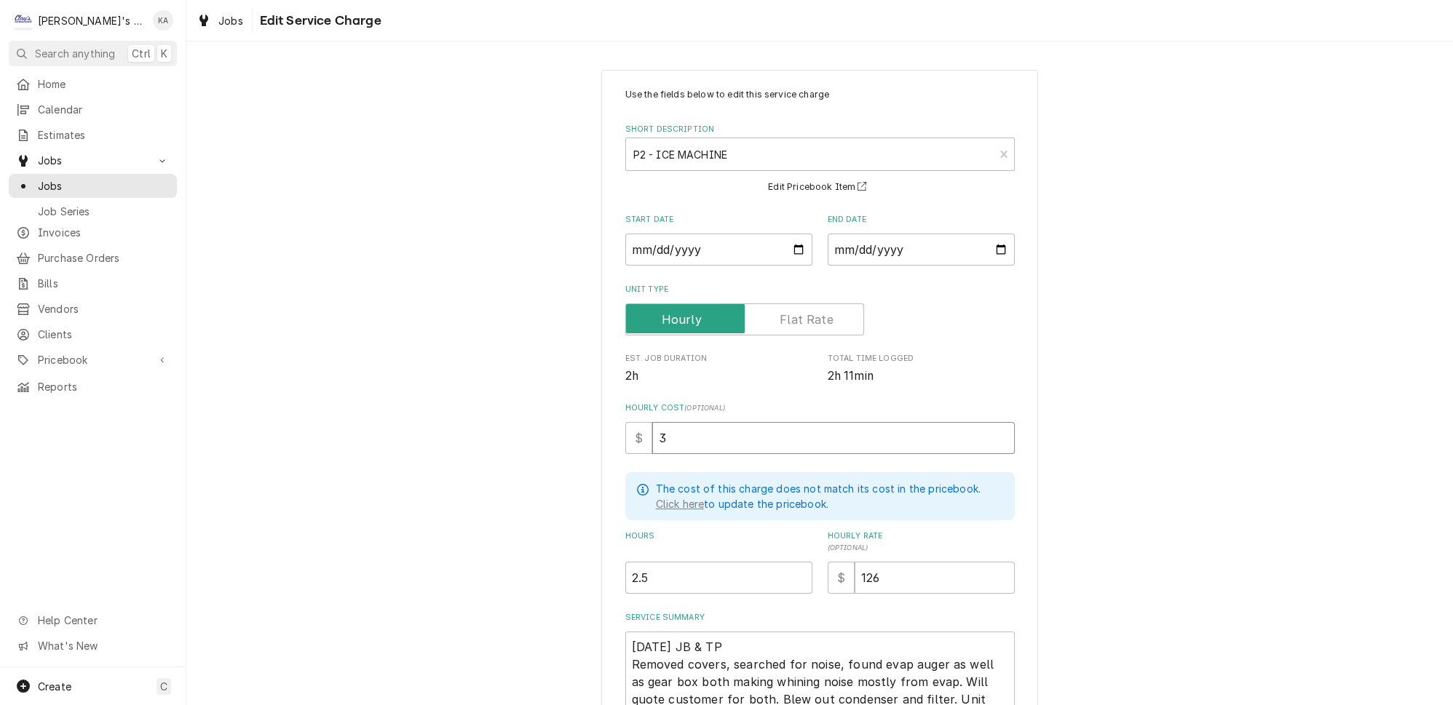
type textarea "x"
type input "35"
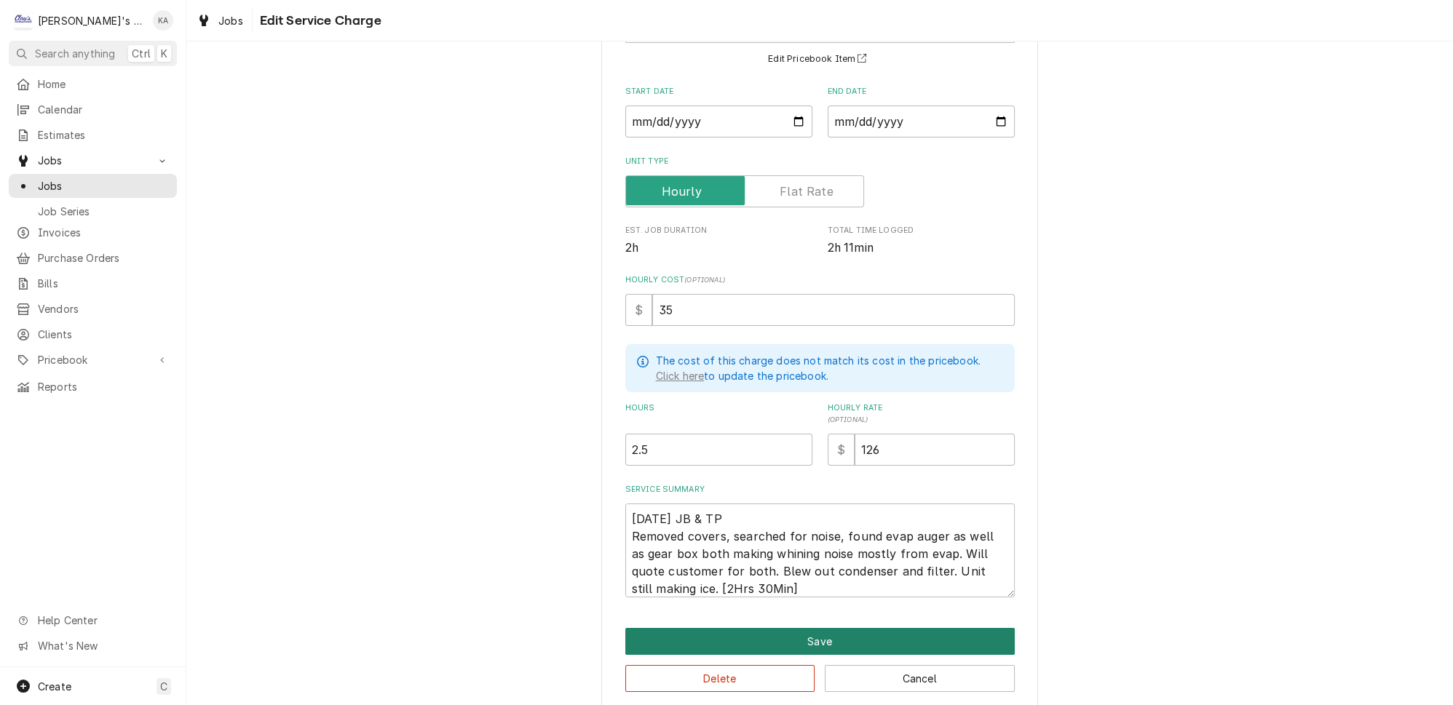
click at [793, 628] on button "Save" at bounding box center [820, 641] width 390 height 27
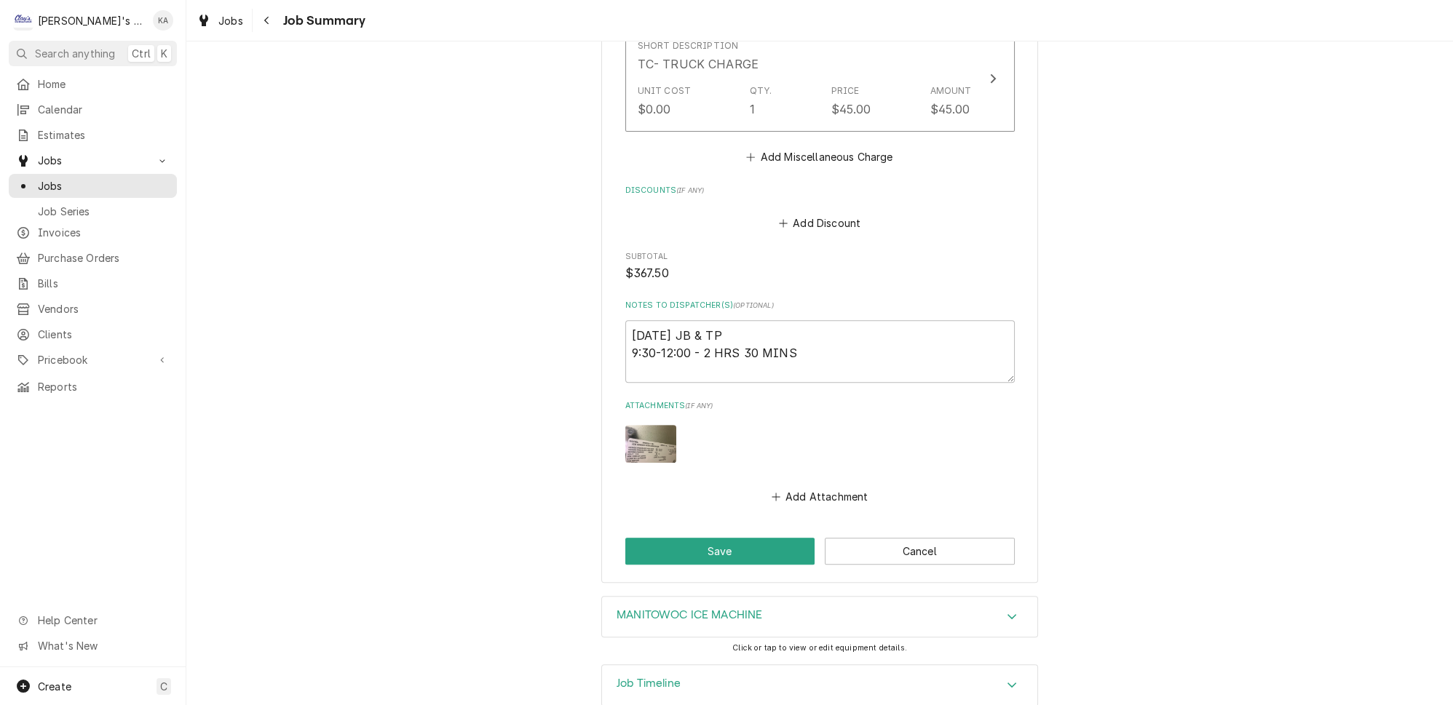
scroll to position [962, 0]
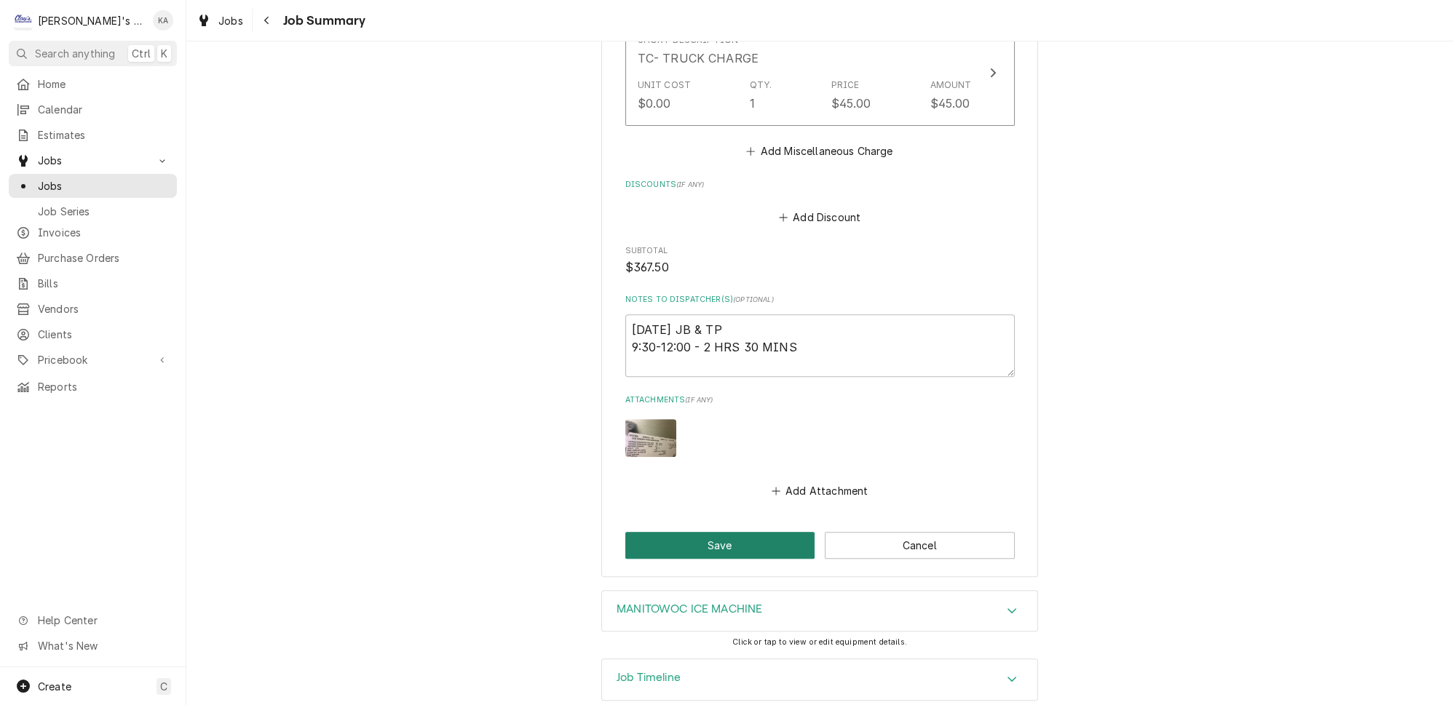
click at [716, 532] on button "Save" at bounding box center [720, 545] width 190 height 27
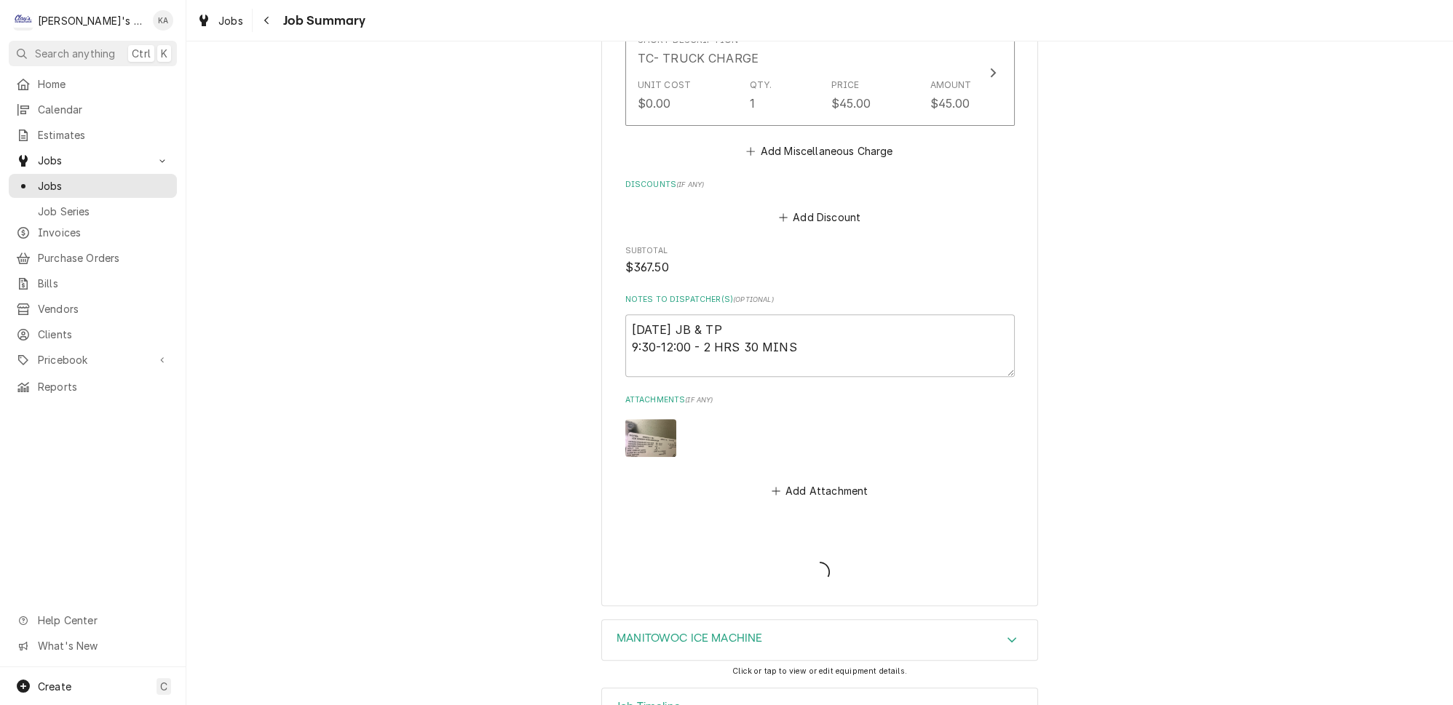
type textarea "x"
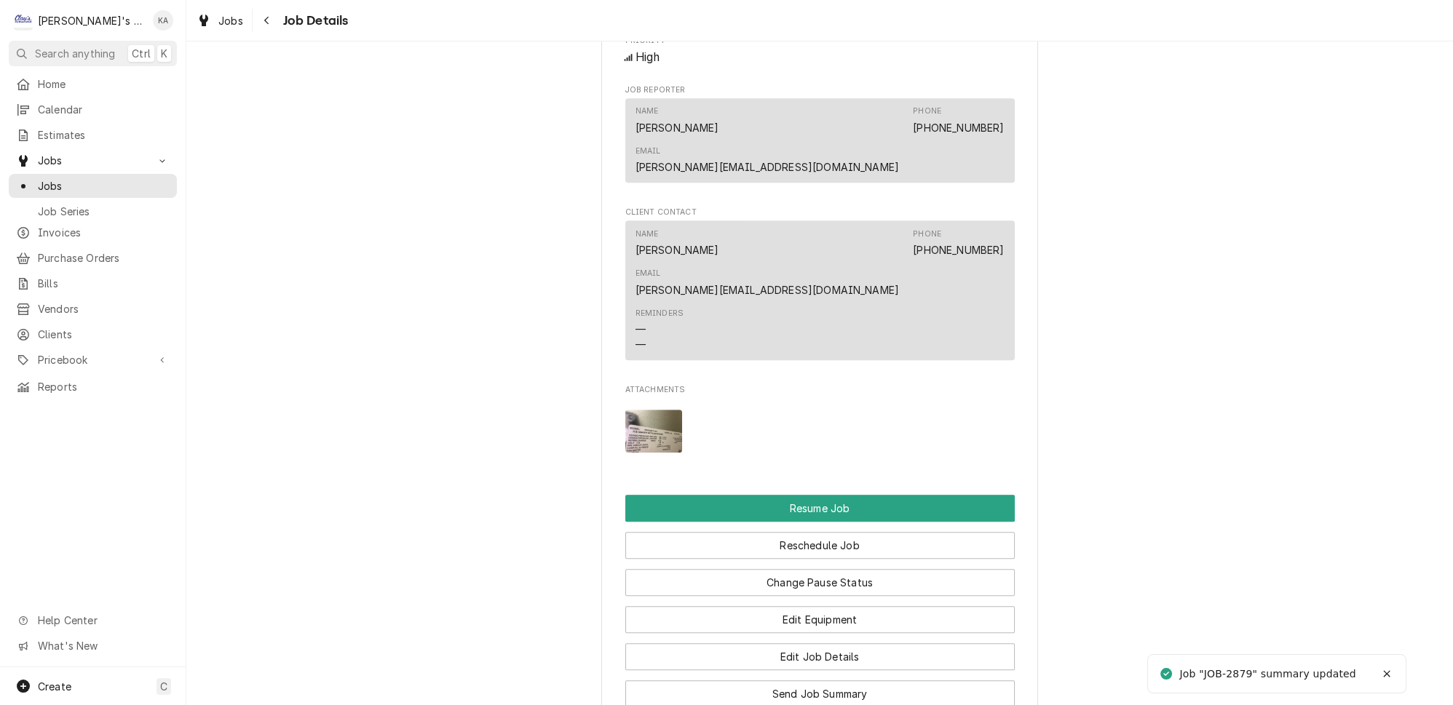
scroll to position [1522, 0]
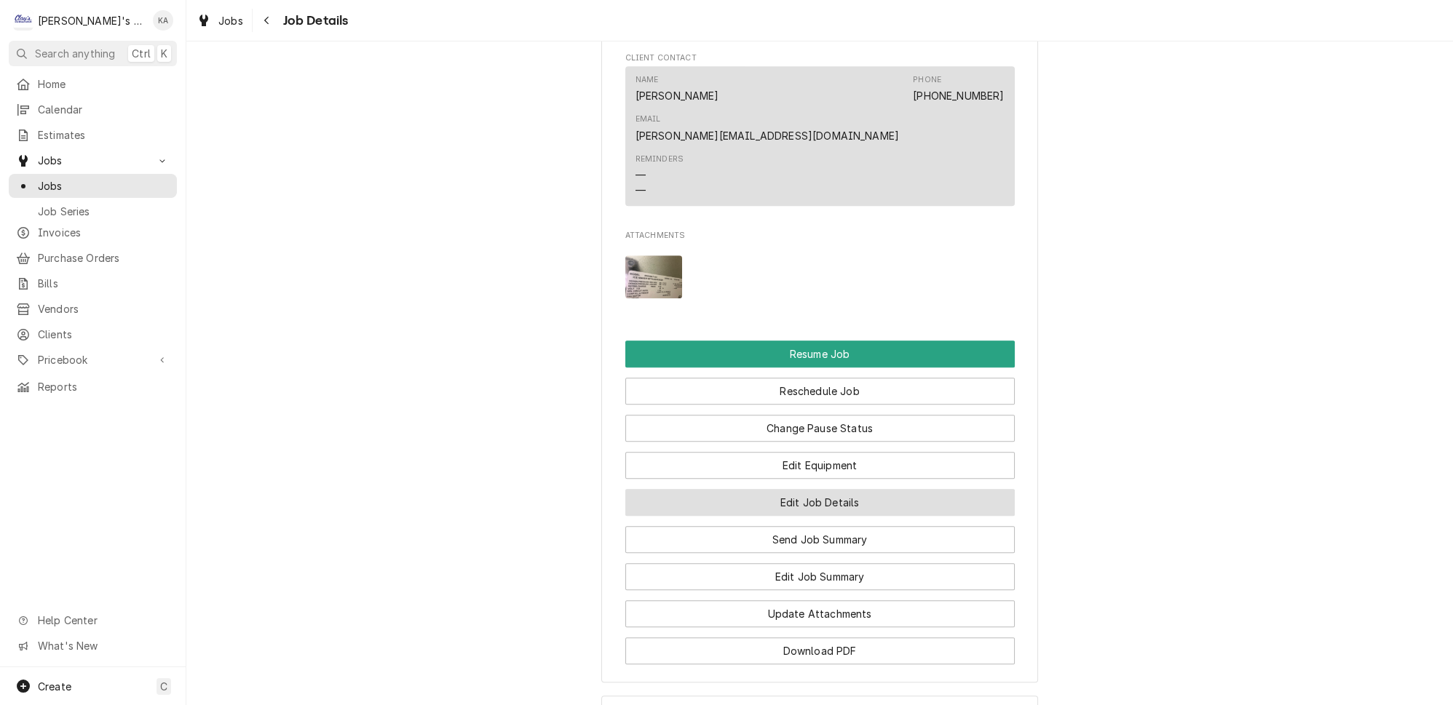
click at [839, 489] on button "Edit Job Details" at bounding box center [820, 502] width 390 height 27
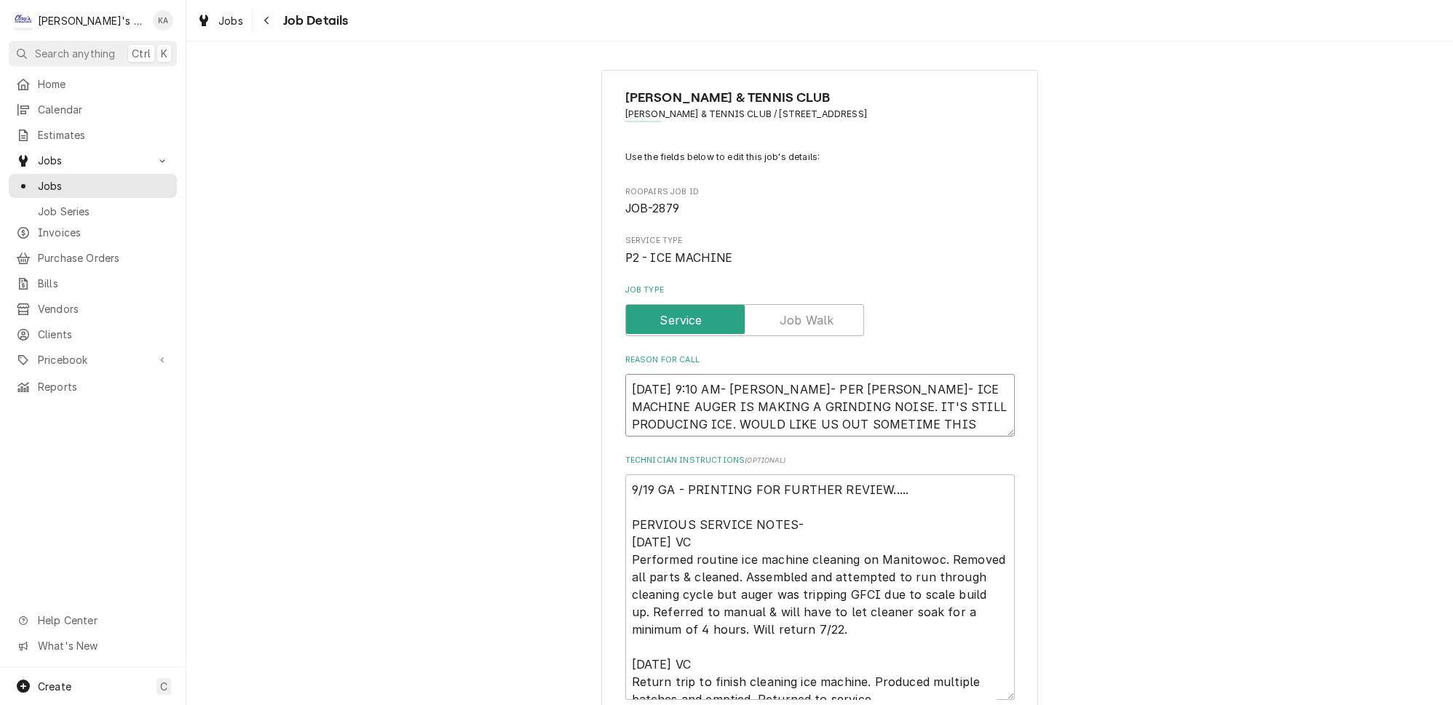
click at [966, 416] on textarea "[DATE] 9:10 AM- [PERSON_NAME]- PER [PERSON_NAME]- ICE MACHINE AUGER IS MAKING A…" at bounding box center [820, 405] width 390 height 63
type textarea "x"
type textarea "[DATE] 9:10 AM- [PERSON_NAME]- PER [PERSON_NAME]- ICE MACHINE AUGER IS MAKING A…"
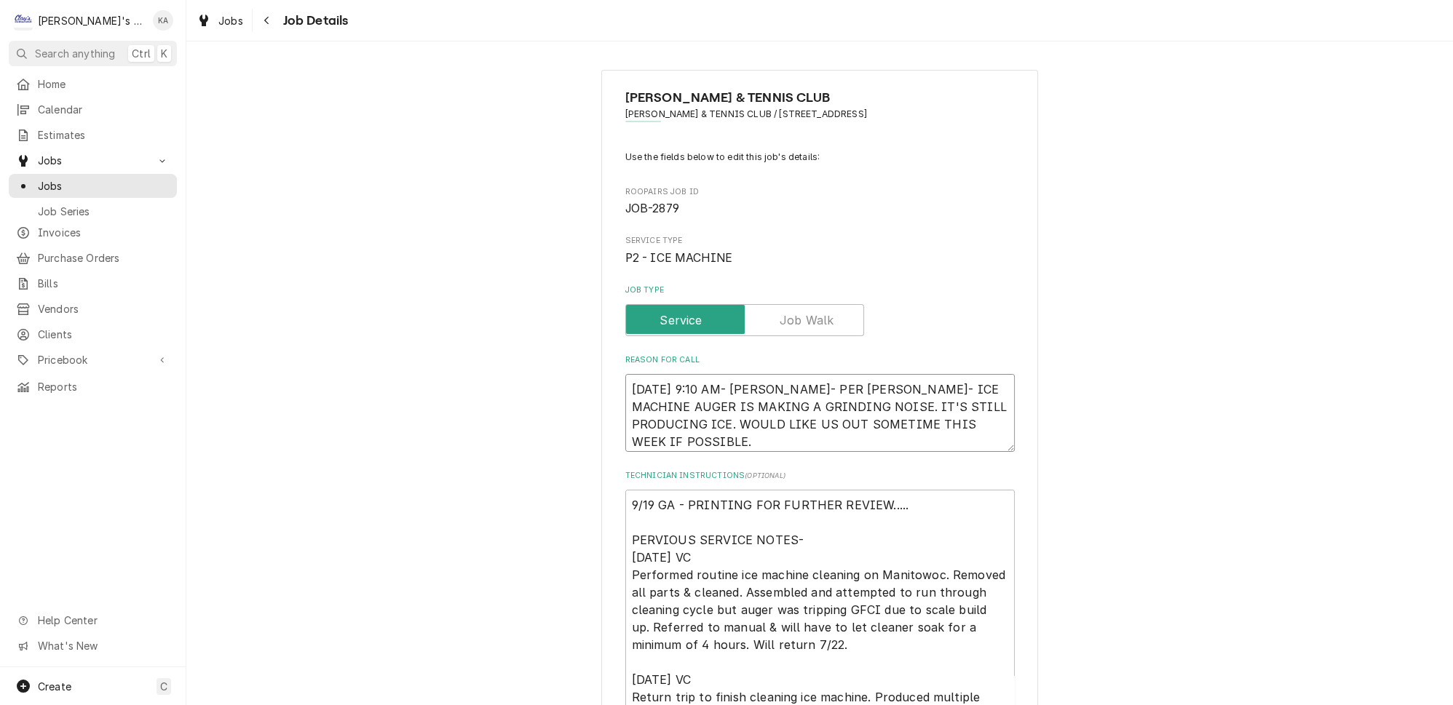
type textarea "x"
type textarea "[DATE] 9:10 AM- [PERSON_NAME]- PER [PERSON_NAME]- ICE MACHINE AUGER IS MAKING A…"
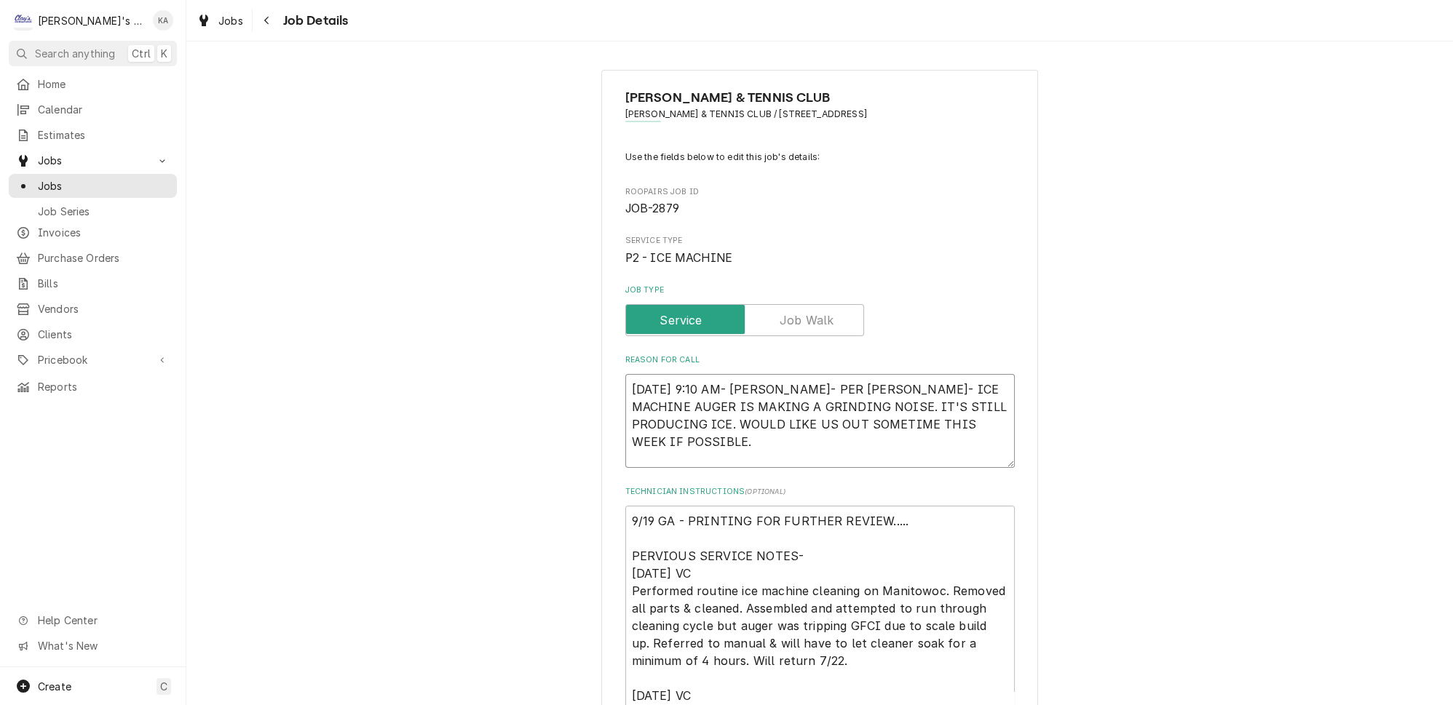
click at [638, 448] on textarea "[DATE] 9:10 AM- [PERSON_NAME]- PER [PERSON_NAME]- ICE MACHINE AUGER IS MAKING A…" at bounding box center [820, 421] width 390 height 94
paste textarea "[DATE] SENT EST # 342 TO [PERSON_NAME]"
type textarea "x"
type textarea "[DATE] 9:10 AM- [PERSON_NAME]- PER [PERSON_NAME]- ICE MACHINE AUGER IS MAKING A…"
click at [692, 448] on textarea "[DATE] 9:10 AM- [PERSON_NAME]- PER [PERSON_NAME]- ICE MACHINE AUGER IS MAKING A…" at bounding box center [820, 421] width 390 height 94
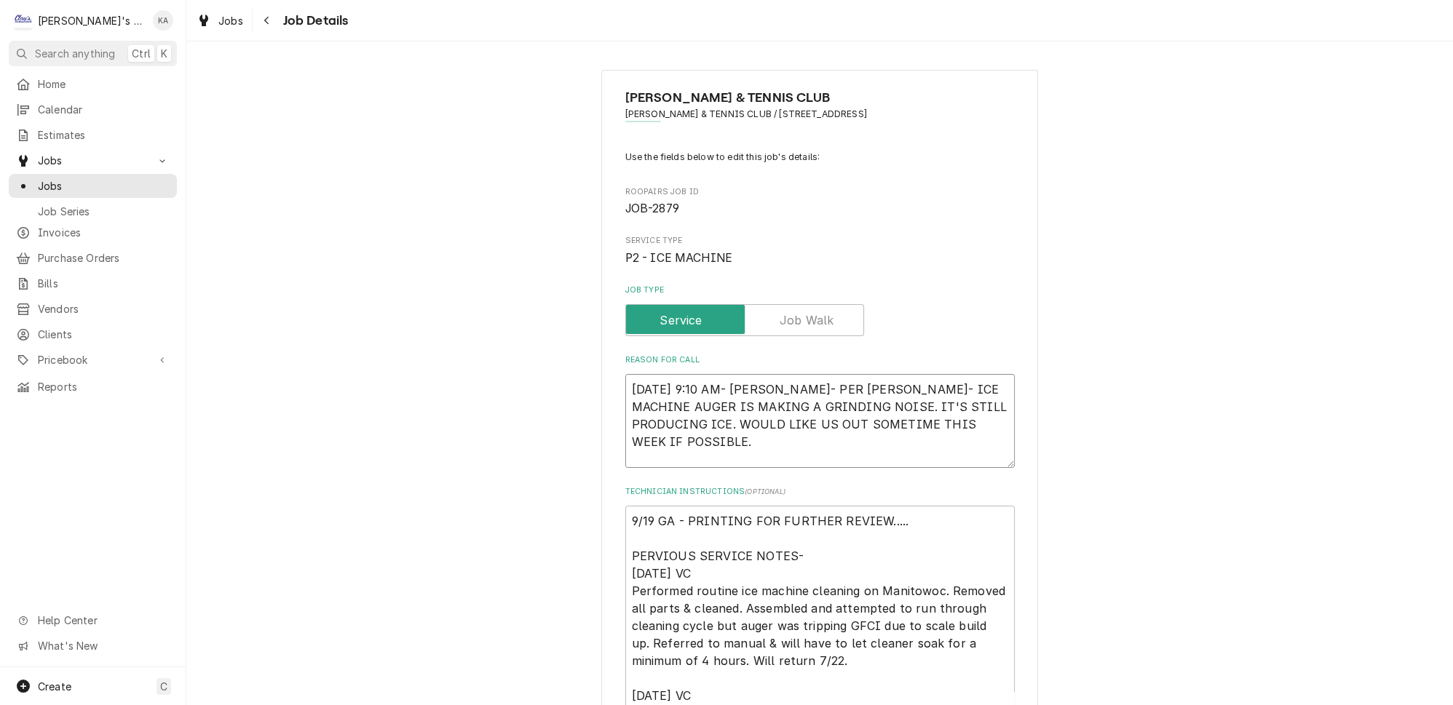
type textarea "x"
type textarea "[DATE] 9:10 AM- [PERSON_NAME]- PER [PERSON_NAME]- ICE MACHINE AUGER IS MAKING A…"
type textarea "x"
type textarea "[DATE] 9:10 AM- [PERSON_NAME]- PER [PERSON_NAME]- ICE MACHINE AUGER IS MAKING A…"
type textarea "x"
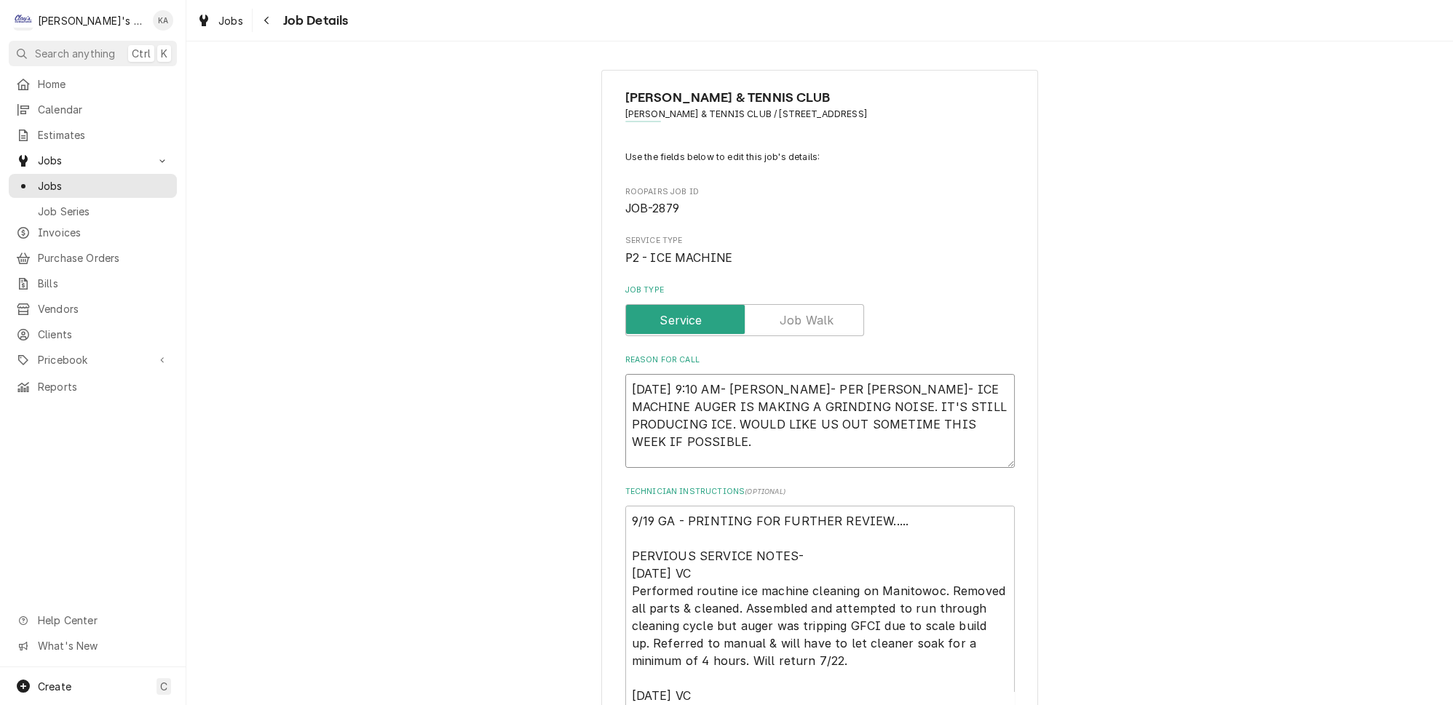
type textarea "[DATE] 9:10 AM- [PERSON_NAME]- PER [PERSON_NAME]- ICE MACHINE AUGER IS MAKING A…"
type textarea "x"
type textarea "[DATE] 9:10 AM- [PERSON_NAME]- PER [PERSON_NAME]- ICE MACHINE AUGER IS MAKING A…"
type textarea "x"
type textarea "[DATE] 9:10 AM- [PERSON_NAME]- PER [PERSON_NAME]- ICE MACHINE AUGER IS MAKING A…"
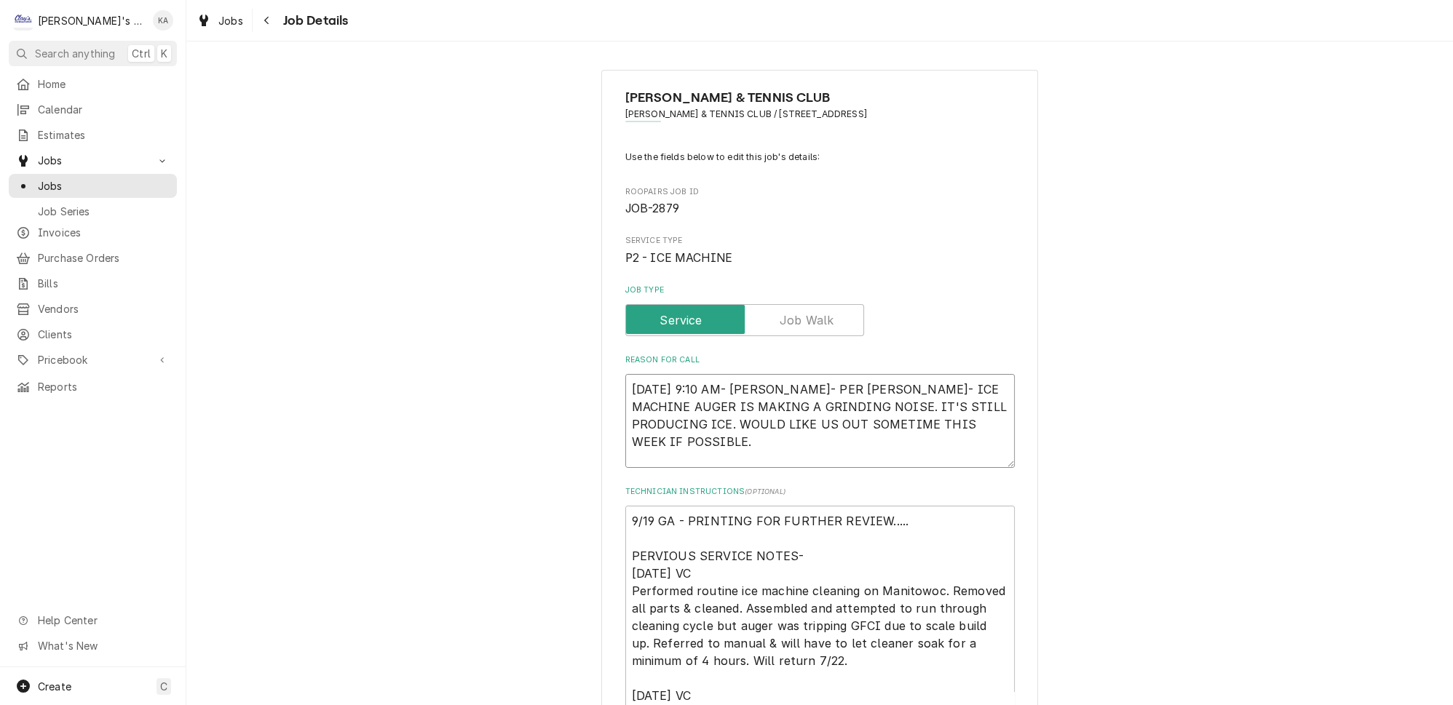
type textarea "x"
type textarea "[DATE] 9:10 AM- [PERSON_NAME]- PER [PERSON_NAME]- ICE MACHINE AUGER IS MAKING A…"
type textarea "x"
type textarea "[DATE] 9:10 AM- [PERSON_NAME]- PER [PERSON_NAME]- ICE MACHINE AUGER IS MAKING A…"
type textarea "x"
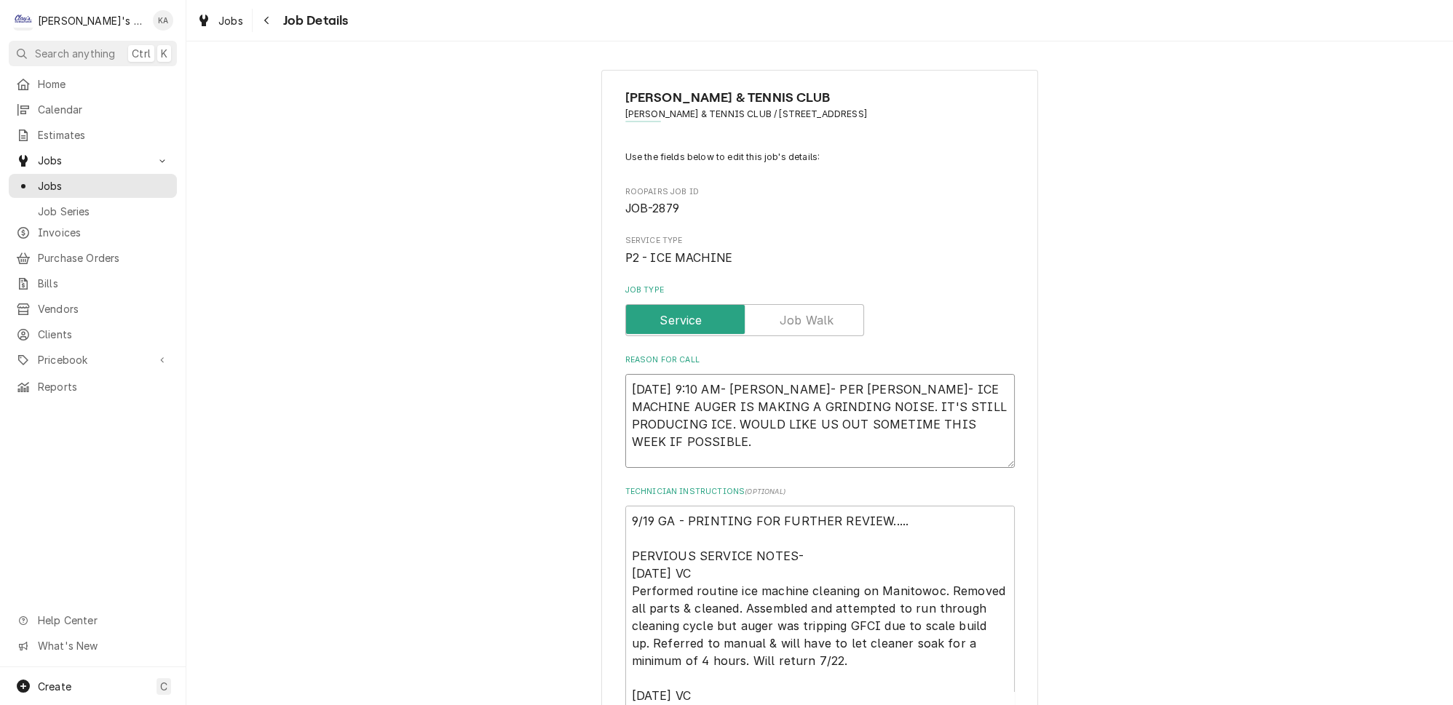
type textarea "[DATE] 9:10 AM- [PERSON_NAME]- PER [PERSON_NAME]- ICE MACHINE AUGER IS MAKING A…"
type textarea "x"
type textarea "[DATE] 9:10 AM- [PERSON_NAME]- PER [PERSON_NAME]- ICE MACHINE AUGER IS MAKING A…"
type textarea "x"
type textarea "[DATE] 9:10 AM- [PERSON_NAME]- PER [PERSON_NAME]- ICE MACHINE AUGER IS MAKING A…"
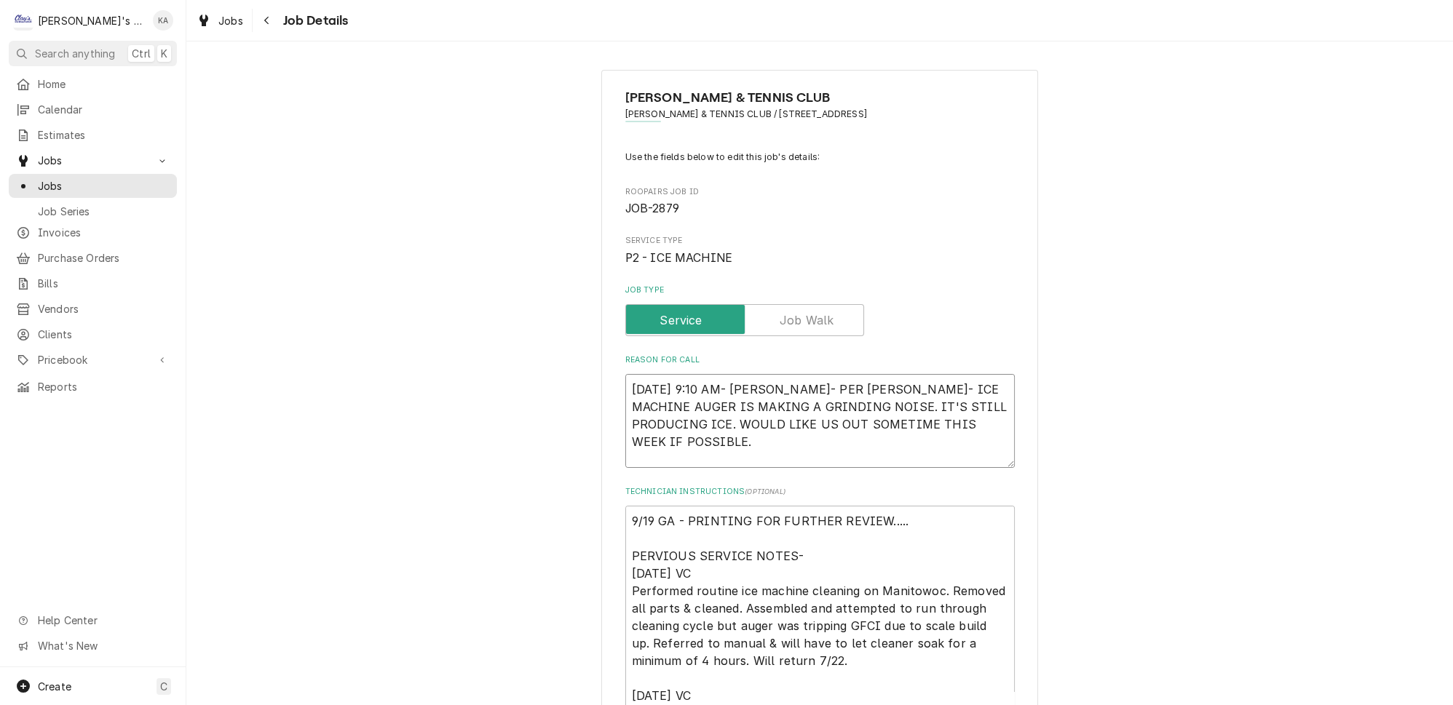
type textarea "x"
type textarea "[DATE] 9:10 AM- [PERSON_NAME]- PER [PERSON_NAME]- ICE MACHINE AUGER IS MAKING A…"
type textarea "x"
type textarea "9/8/2025 9:10 AM- KASSIE- PER JOSH- ICE MACHINE AUGER IS MAKING A GRINDING NOIS…"
type textarea "x"
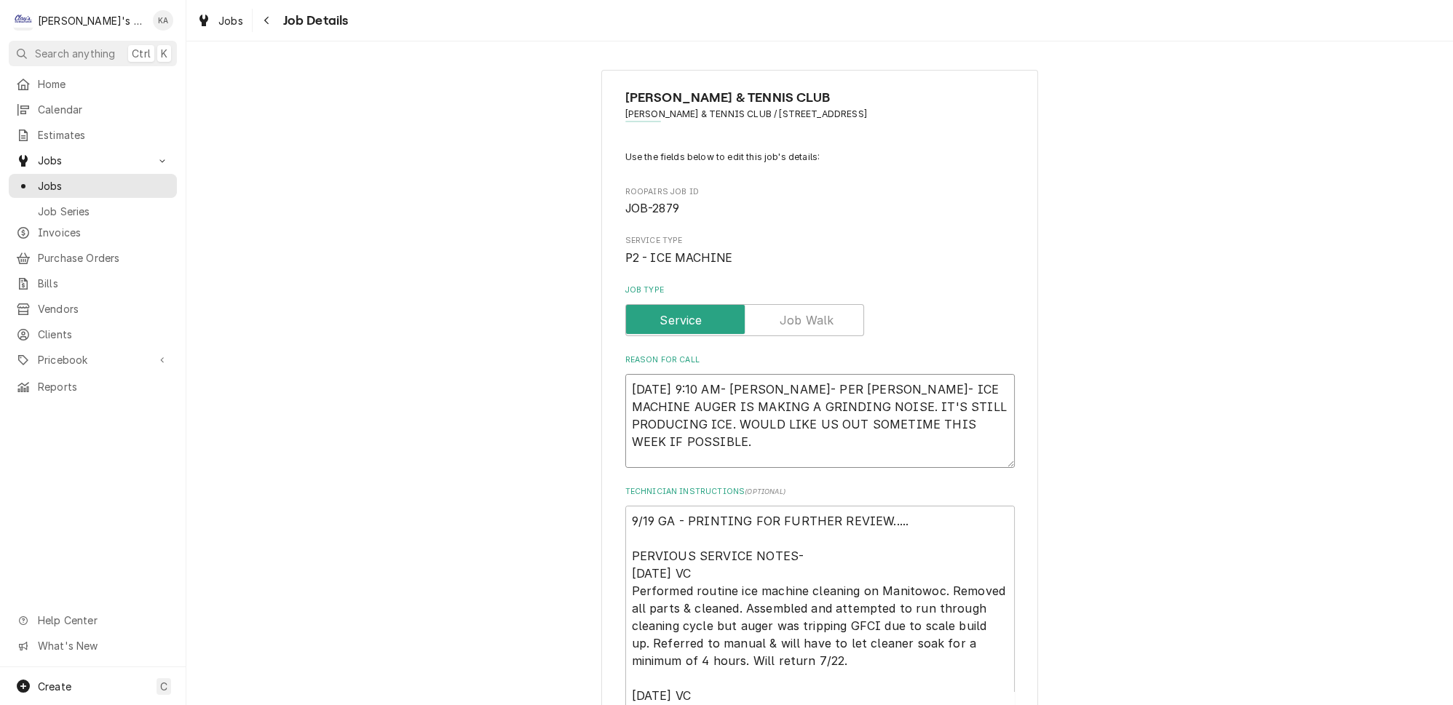
type textarea "9/8/2025 9:10 AM- KASSIE- PER JOSH- ICE MACHINE AUGER IS MAKING A GRINDING NOIS…"
type textarea "x"
type textarea "9/8/2025 9:10 AM- KASSIE- PER JOSH- ICE MACHINE AUGER IS MAKING A GRINDING NOIS…"
type textarea "x"
type textarea "9/8/2025 9:10 AM- KASSIE- PER JOSH- ICE MACHINE AUGER IS MAKING A GRINDING NOIS…"
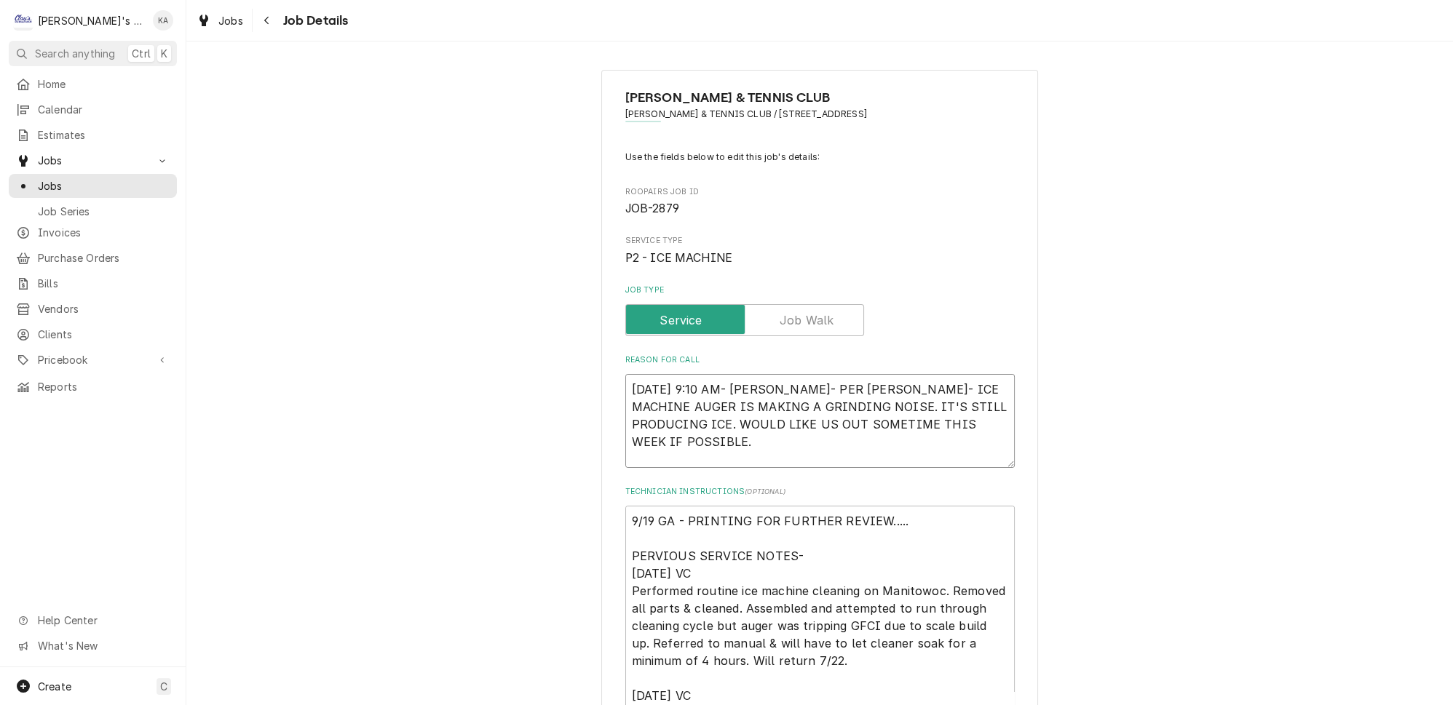
type textarea "x"
type textarea "9/8/2025 9:10 AM- KASSIE- PER JOSH- ICE MACHINE AUGER IS MAKING A GRINDING NOIS…"
type textarea "x"
type textarea "9/8/2025 9:10 AM- KASSIE- PER JOSH- ICE MACHINE AUGER IS MAKING A GRINDING NOIS…"
click at [935, 447] on textarea "9/8/2025 9:10 AM- KASSIE- PER JOSH- ICE MACHINE AUGER IS MAKING A GRINDING NOIS…" at bounding box center [820, 421] width 390 height 94
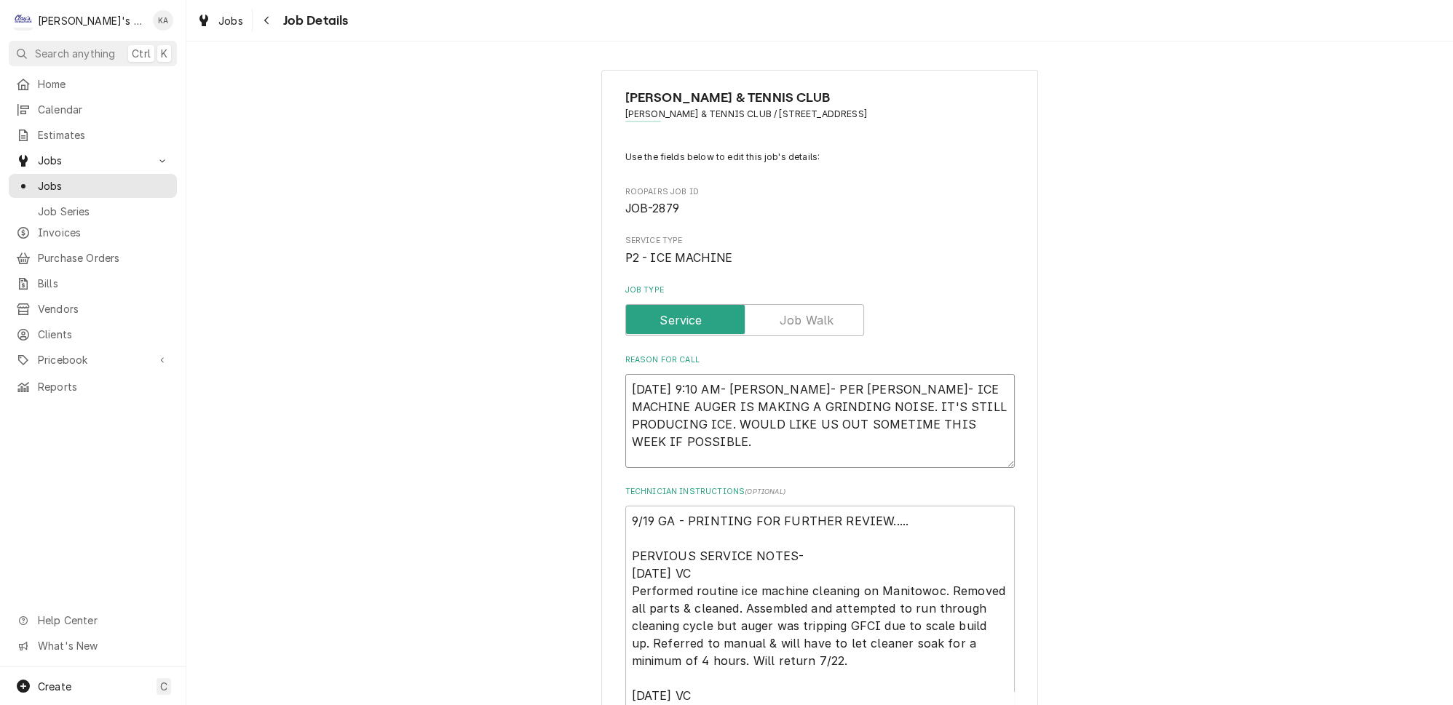
type textarea "x"
type textarea "9/8/2025 9:10 AM- KASSIE- PER JOSH- ICE MACHINE AUGER IS MAKING A GRINDING NOIS…"
type textarea "x"
type textarea "9/8/2025 9:10 AM- KASSIE- PER JOSH- ICE MACHINE AUGER IS MAKING A GRINDING NOIS…"
type textarea "x"
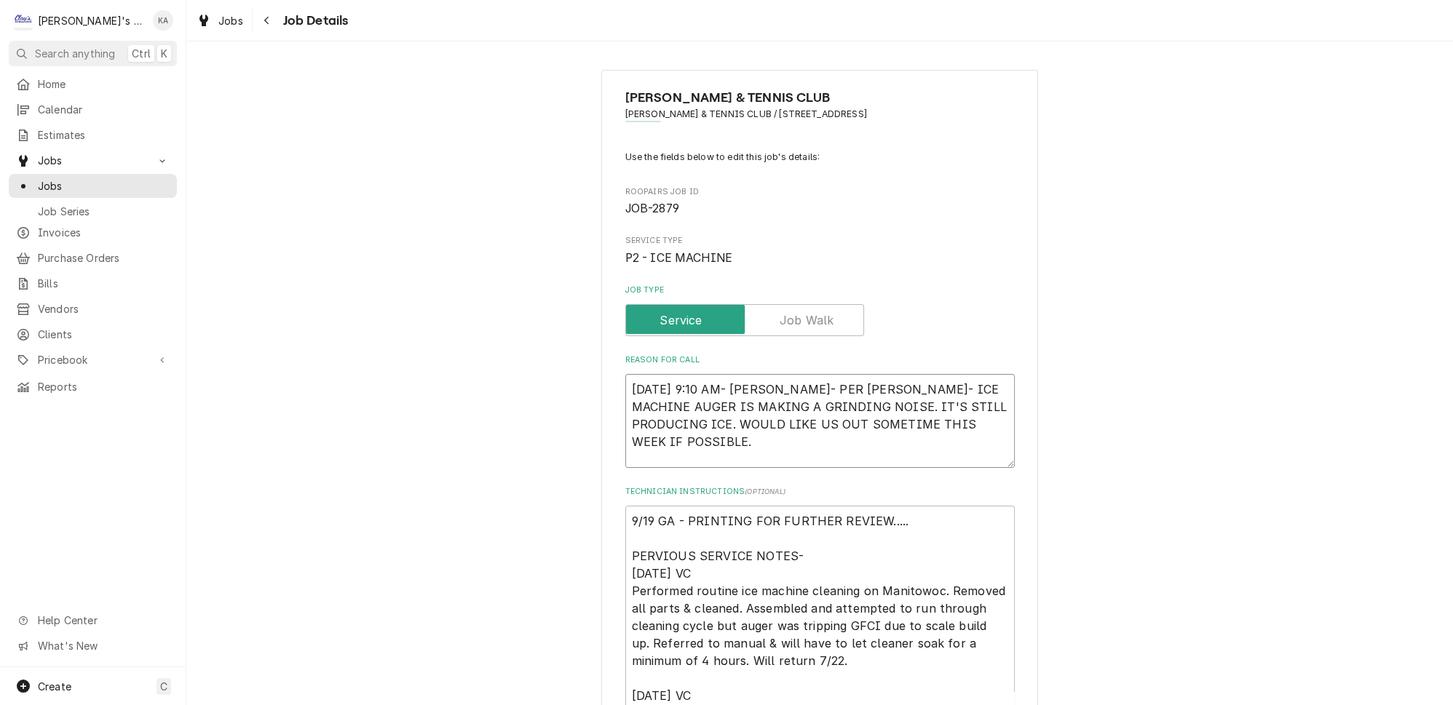
type textarea "9/8/2025 9:10 AM- KASSIE- PER JOSH- ICE MACHINE AUGER IS MAKING A GRINDING NOIS…"
type textarea "x"
type textarea "9/8/2025 9:10 AM- KASSIE- PER JOSH- ICE MACHINE AUGER IS MAKING A GRINDING NOIS…"
type textarea "x"
type textarea "9/8/2025 9:10 AM- KASSIE- PER JOSH- ICE MACHINE AUGER IS MAKING A GRINDING NOIS…"
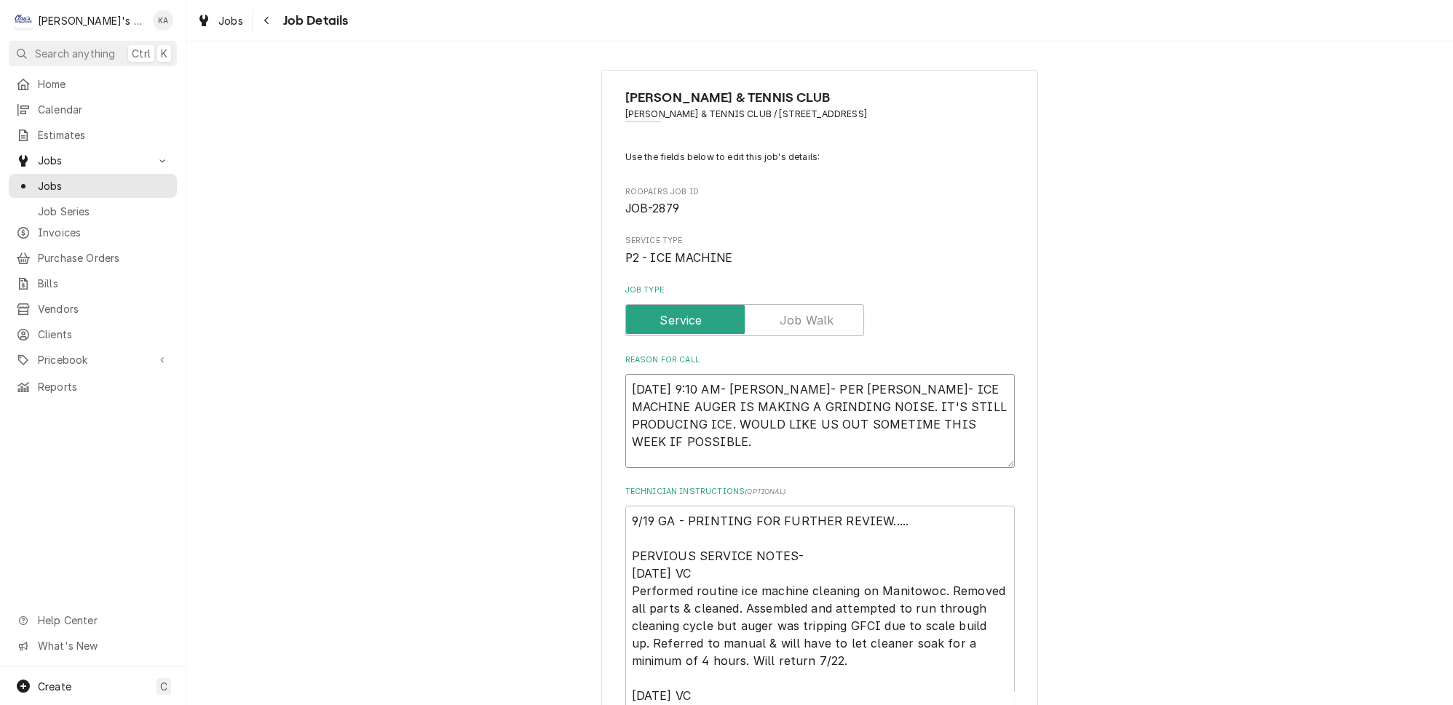
type textarea "x"
type textarea "9/8/2025 9:10 AM- KASSIE- PER JOSH- ICE MACHINE AUGER IS MAKING A GRINDING NOIS…"
type textarea "x"
type textarea "9/8/2025 9:10 AM- KASSIE- PER JOSH- ICE MACHINE AUGER IS MAKING A GRINDING NOIS…"
type textarea "x"
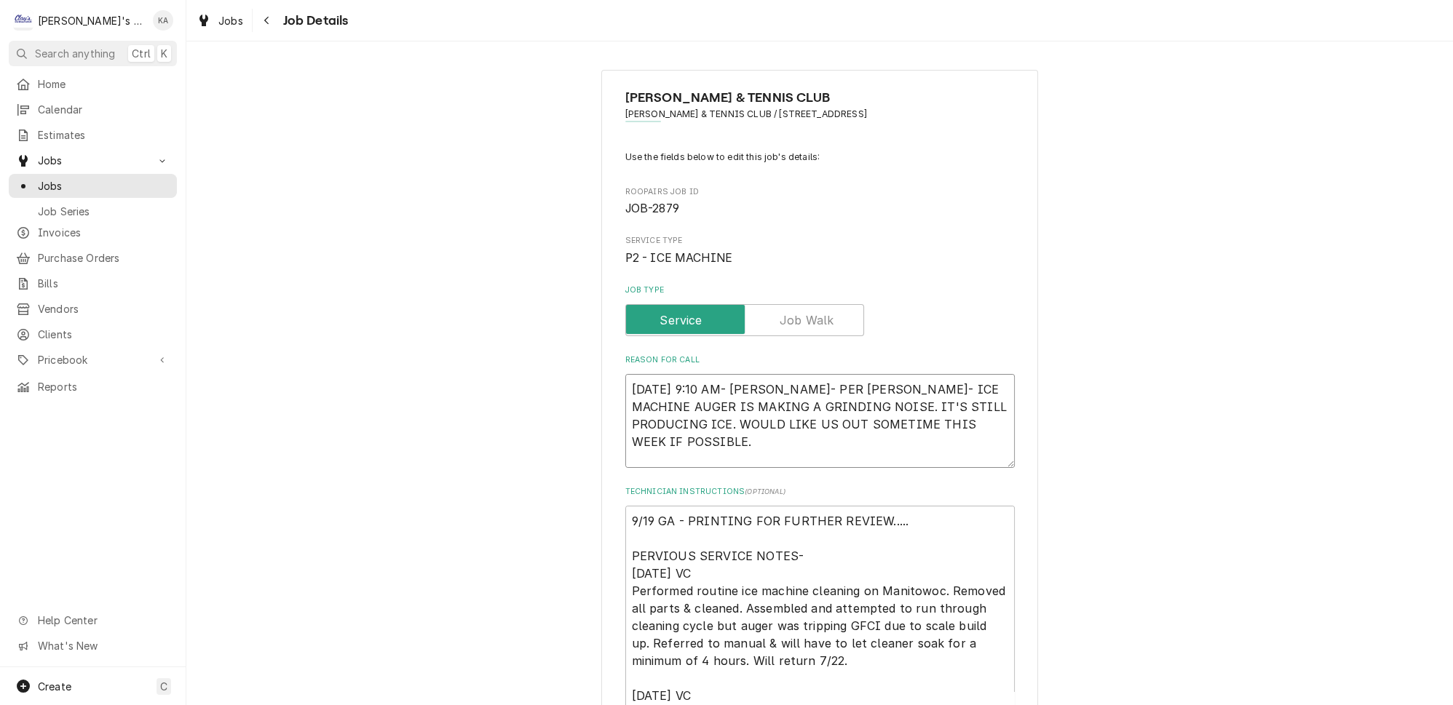
type textarea "9/8/2025 9:10 AM- KASSIE- PER JOSH- ICE MACHINE AUGER IS MAKING A GRINDING NOIS…"
type textarea "x"
type textarea "9/8/2025 9:10 AM- KASSIE- PER JOSH- ICE MACHINE AUGER IS MAKING A GRINDING NOIS…"
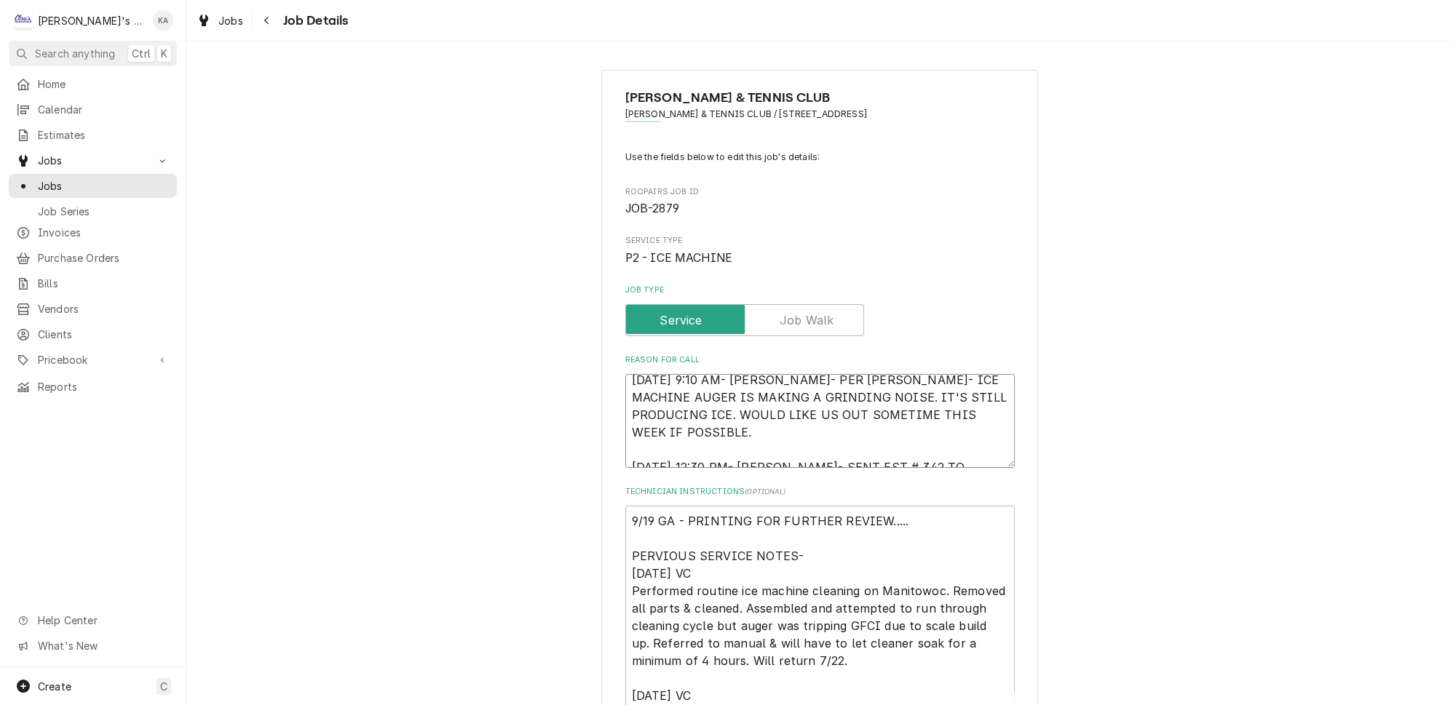
type textarea "x"
type textarea "9/8/2025 9:10 AM- KASSIE- PER JOSH- ICE MACHINE AUGER IS MAKING A GRINDING NOIS…"
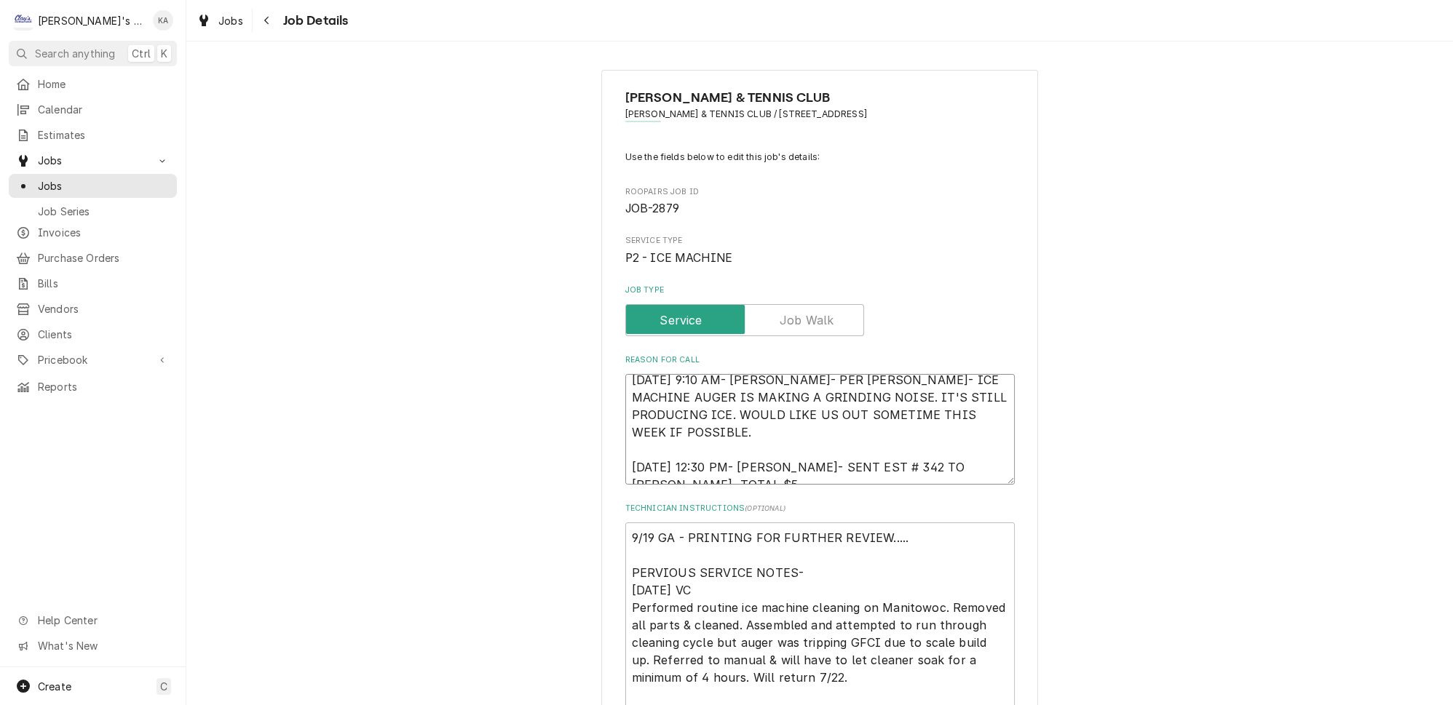
scroll to position [0, 0]
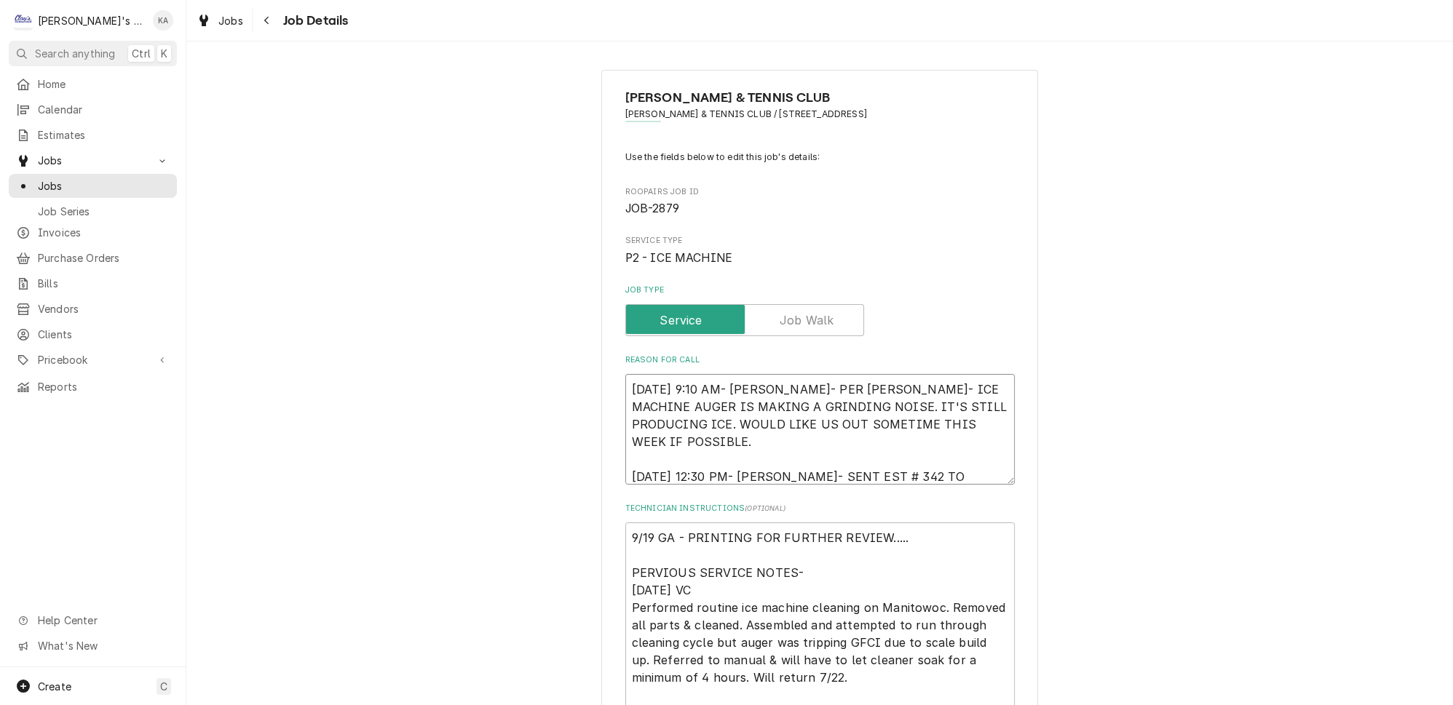
type textarea "x"
type textarea "9/8/2025 9:10 AM- KASSIE- PER JOSH- ICE MACHINE AUGER IS MAKING A GRINDING NOIS…"
type textarea "x"
type textarea "9/8/2025 9:10 AM- KASSIE- PER JOSH- ICE MACHINE AUGER IS MAKING A GRINDING NOIS…"
type textarea "x"
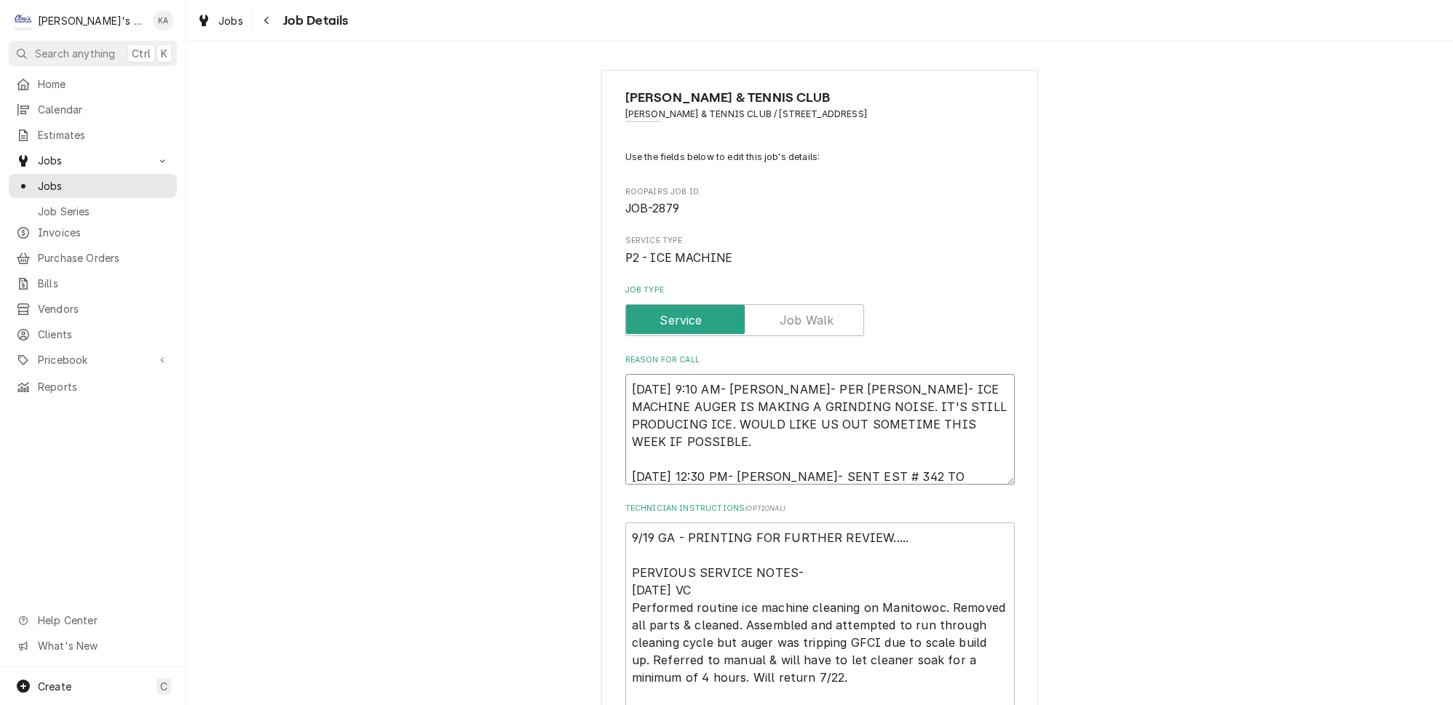
type textarea "9/8/2025 9:10 AM- KASSIE- PER JOSH- ICE MACHINE AUGER IS MAKING A GRINDING NOIS…"
type textarea "x"
type textarea "9/8/2025 9:10 AM- KASSIE- PER JOSH- ICE MACHINE AUGER IS MAKING A GRINDING NOIS…"
type textarea "x"
type textarea "9/8/2025 9:10 AM- KASSIE- PER JOSH- ICE MACHINE AUGER IS MAKING A GRINDING NOIS…"
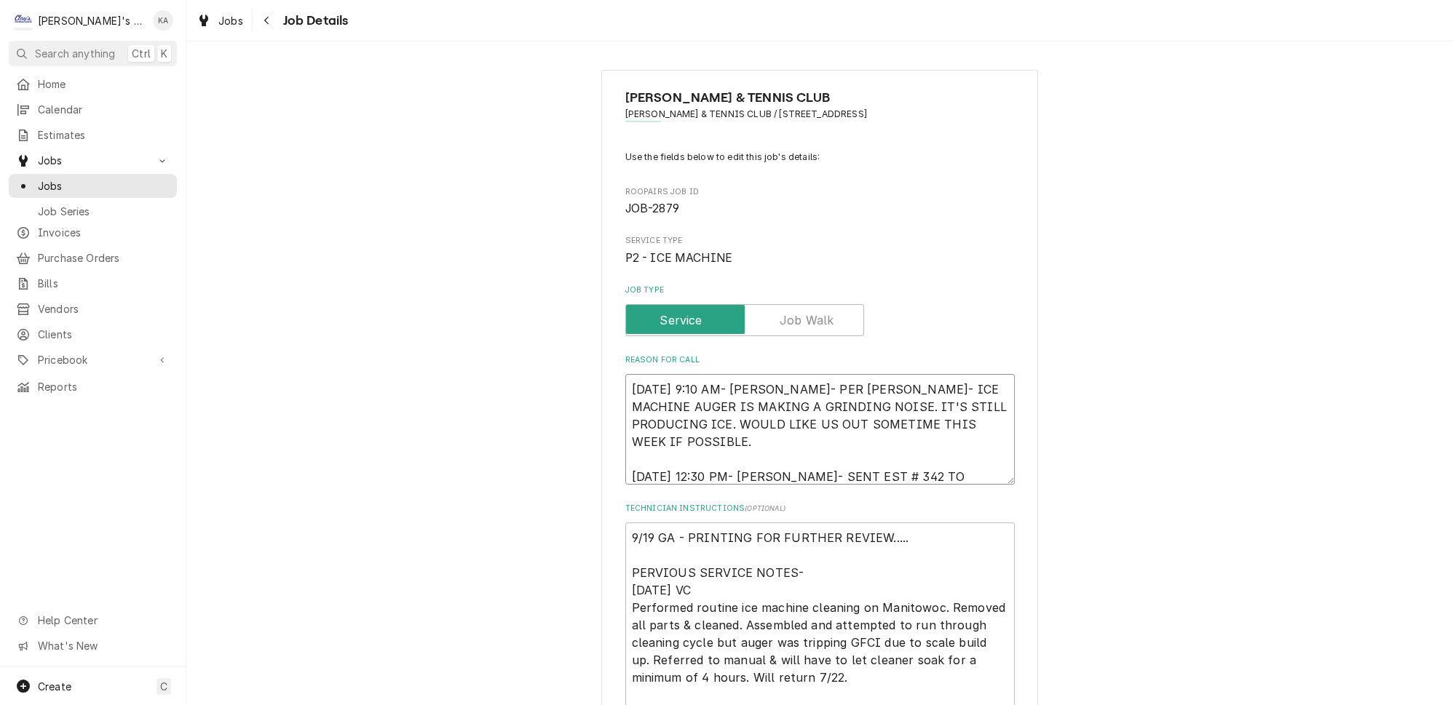
type textarea "x"
type textarea "9/8/2025 9:10 AM- KASSIE- PER JOSH- ICE MACHINE AUGER IS MAKING A GRINDING NOIS…"
type textarea "x"
type textarea "9/8/2025 9:10 AM- KASSIE- PER JOSH- ICE MACHINE AUGER IS MAKING A GRINDING NOIS…"
type textarea "x"
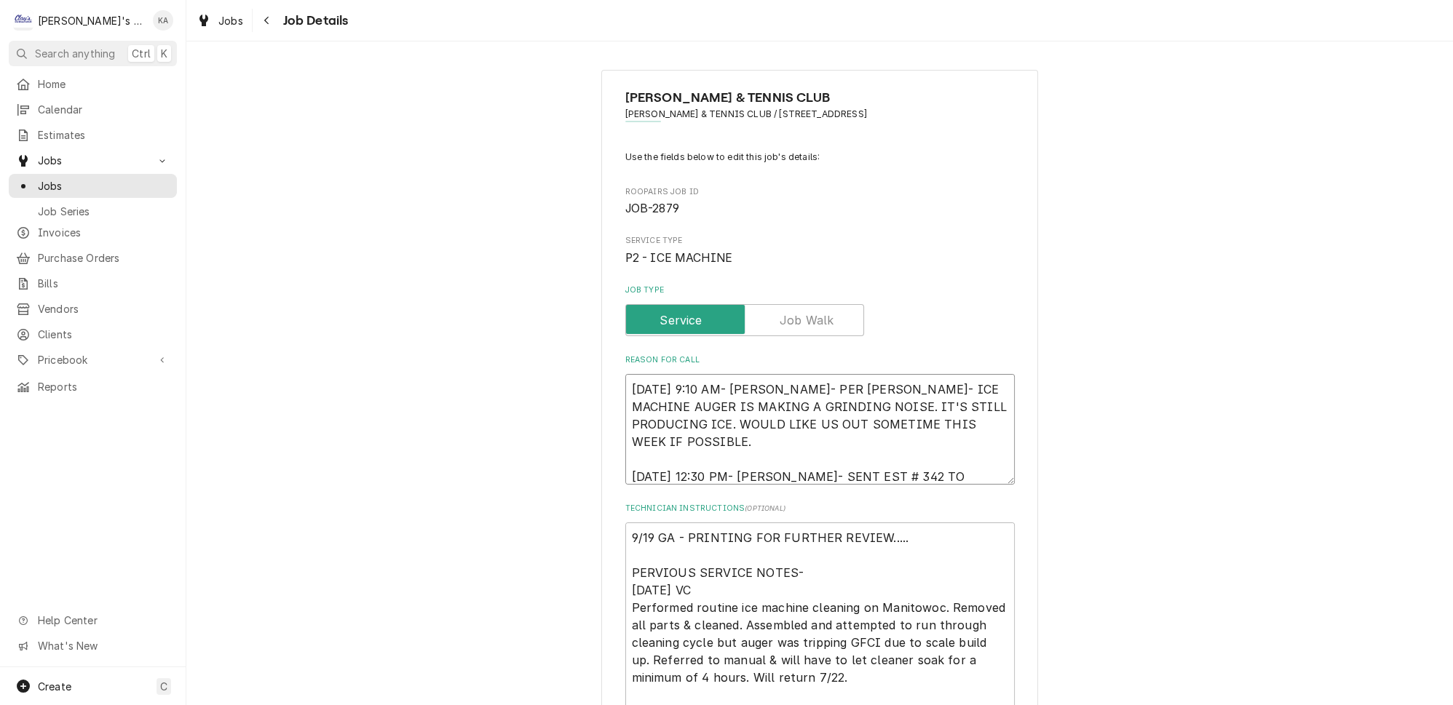
type textarea "9/8/2025 9:10 AM- KASSIE- PER JOSH- ICE MACHINE AUGER IS MAKING A GRINDING NOIS…"
type textarea "x"
type textarea "9/8/2025 9:10 AM- KASSIE- PER JOSH- ICE MACHINE AUGER IS MAKING A GRINDING NOIS…"
type textarea "x"
type textarea "9/8/2025 9:10 AM- KASSIE- PER JOSH- ICE MACHINE AUGER IS MAKING A GRINDING NOIS…"
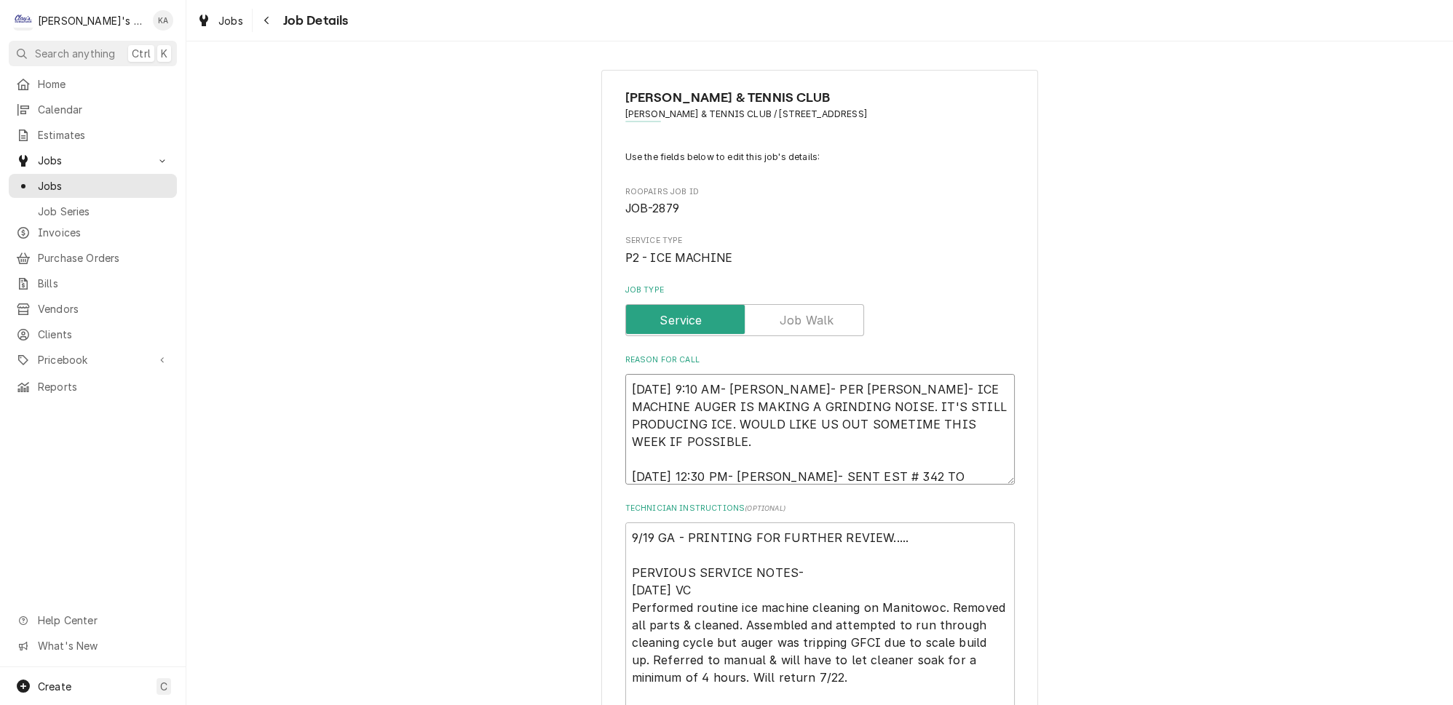
type textarea "x"
type textarea "9/8/2025 9:10 AM- KASSIE- PER JOSH- ICE MACHINE AUGER IS MAKING A GRINDING NOIS…"
type textarea "x"
type textarea "9/8/2025 9:10 AM- KASSIE- PER JOSH- ICE MACHINE AUGER IS MAKING A GRINDING NOIS…"
type textarea "x"
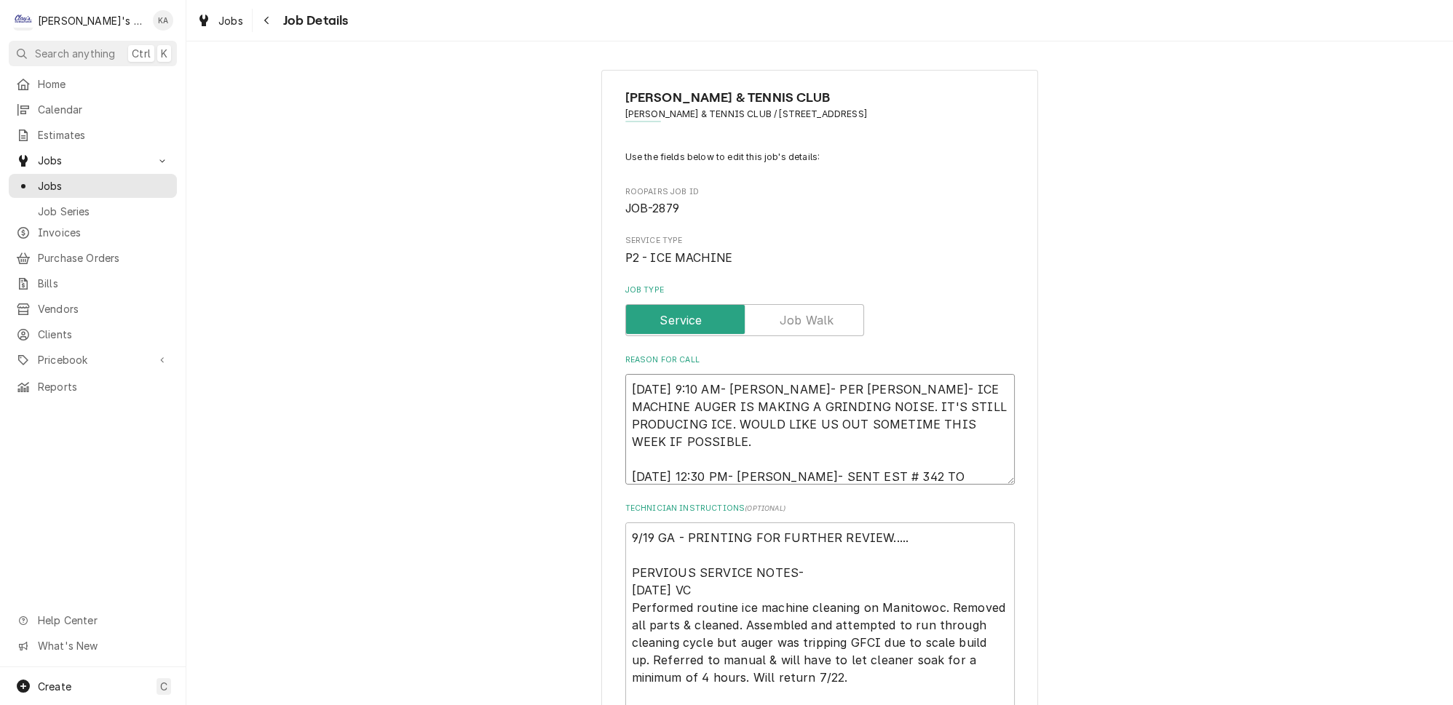
type textarea "9/8/2025 9:10 AM- KASSIE- PER JOSH- ICE MACHINE AUGER IS MAKING A GRINDING NOIS…"
type textarea "x"
type textarea "9/8/2025 9:10 AM- KASSIE- PER JOSH- ICE MACHINE AUGER IS MAKING A GRINDING NOIS…"
type textarea "x"
type textarea "9/8/2025 9:10 AM- KASSIE- PER JOSH- ICE MACHINE AUGER IS MAKING A GRINDING NOIS…"
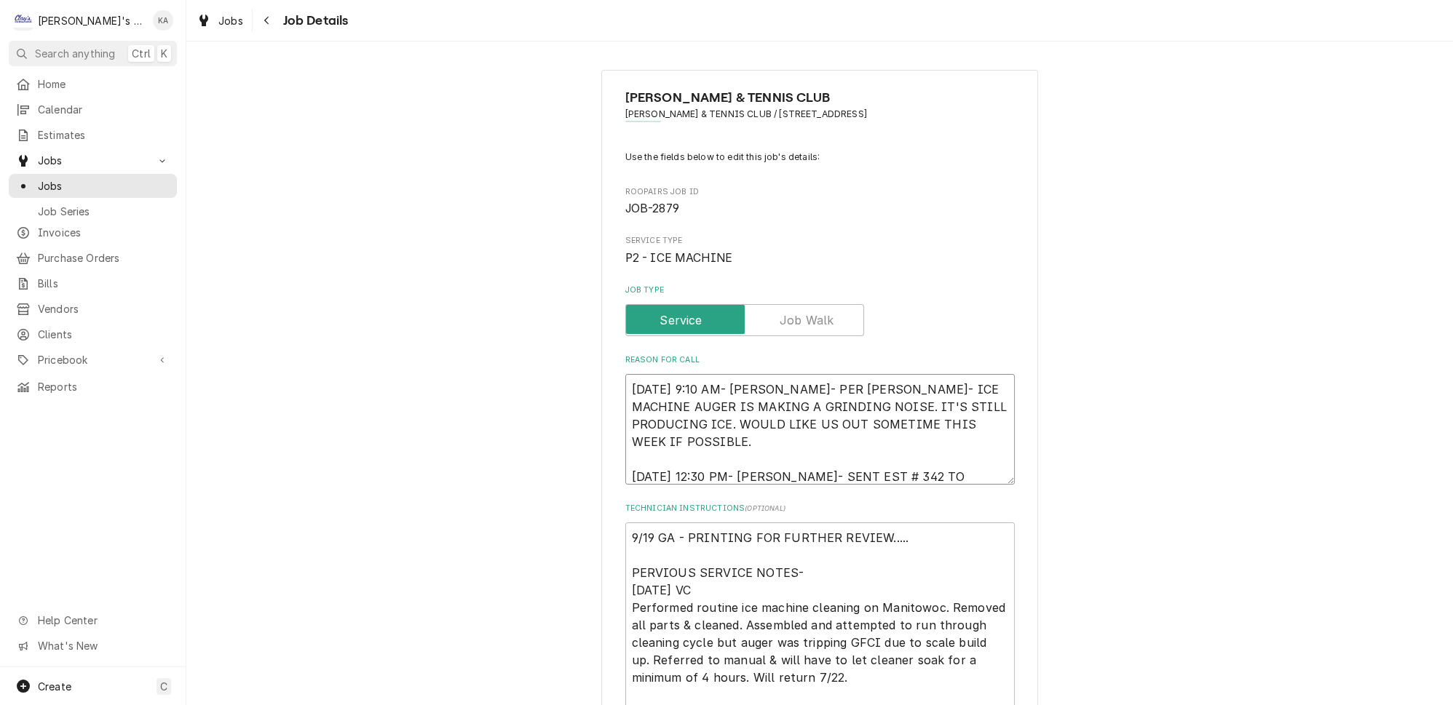
type textarea "x"
type textarea "9/8/2025 9:10 AM- KASSIE- PER JOSH- ICE MACHINE AUGER IS MAKING A GRINDING NOIS…"
type textarea "x"
type textarea "9/8/2025 9:10 AM- KASSIE- PER JOSH- ICE MACHINE AUGER IS MAKING A GRINDING NOIS…"
type textarea "x"
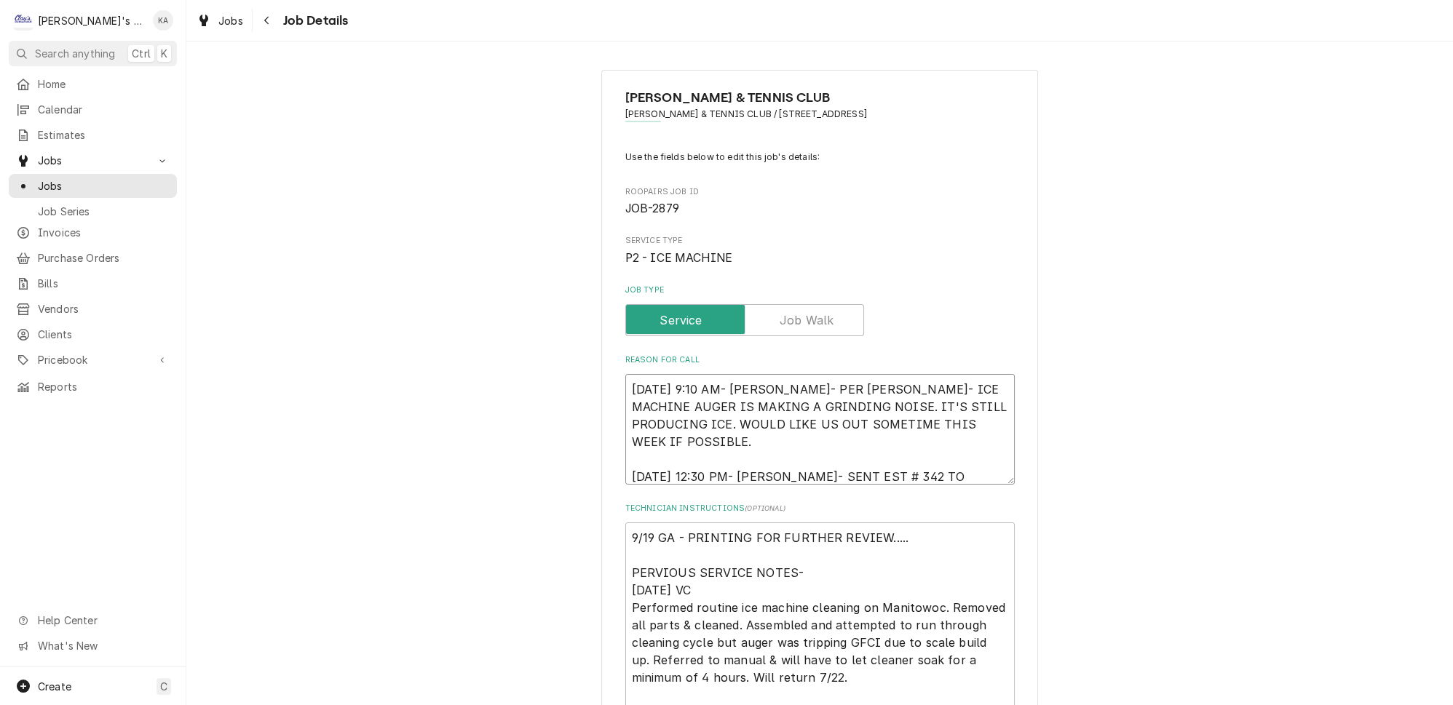
type textarea "9/8/2025 9:10 AM- KASSIE- PER JOSH- ICE MACHINE AUGER IS MAKING A GRINDING NOIS…"
type textarea "x"
type textarea "9/8/2025 9:10 AM- KASSIE- PER JOSH- ICE MACHINE AUGER IS MAKING A GRINDING NOIS…"
type textarea "x"
type textarea "9/8/2025 9:10 AM- KASSIE- PER JOSH- ICE MACHINE AUGER IS MAKING A GRINDING NOIS…"
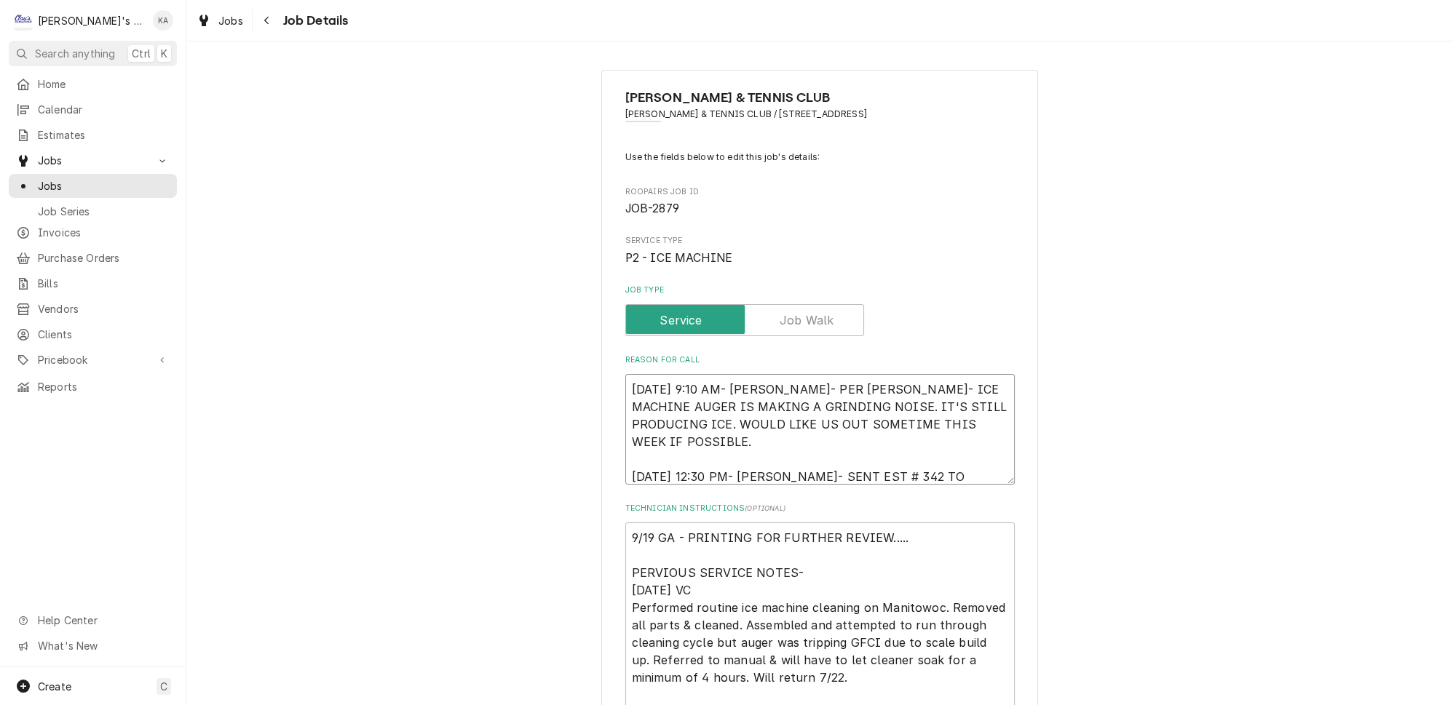
type textarea "x"
type textarea "9/8/2025 9:10 AM- KASSIE- PER JOSH- ICE MACHINE AUGER IS MAKING A GRINDING NOIS…"
type textarea "x"
type textarea "9/8/2025 9:10 AM- KASSIE- PER JOSH- ICE MACHINE AUGER IS MAKING A GRINDING NOIS…"
type textarea "x"
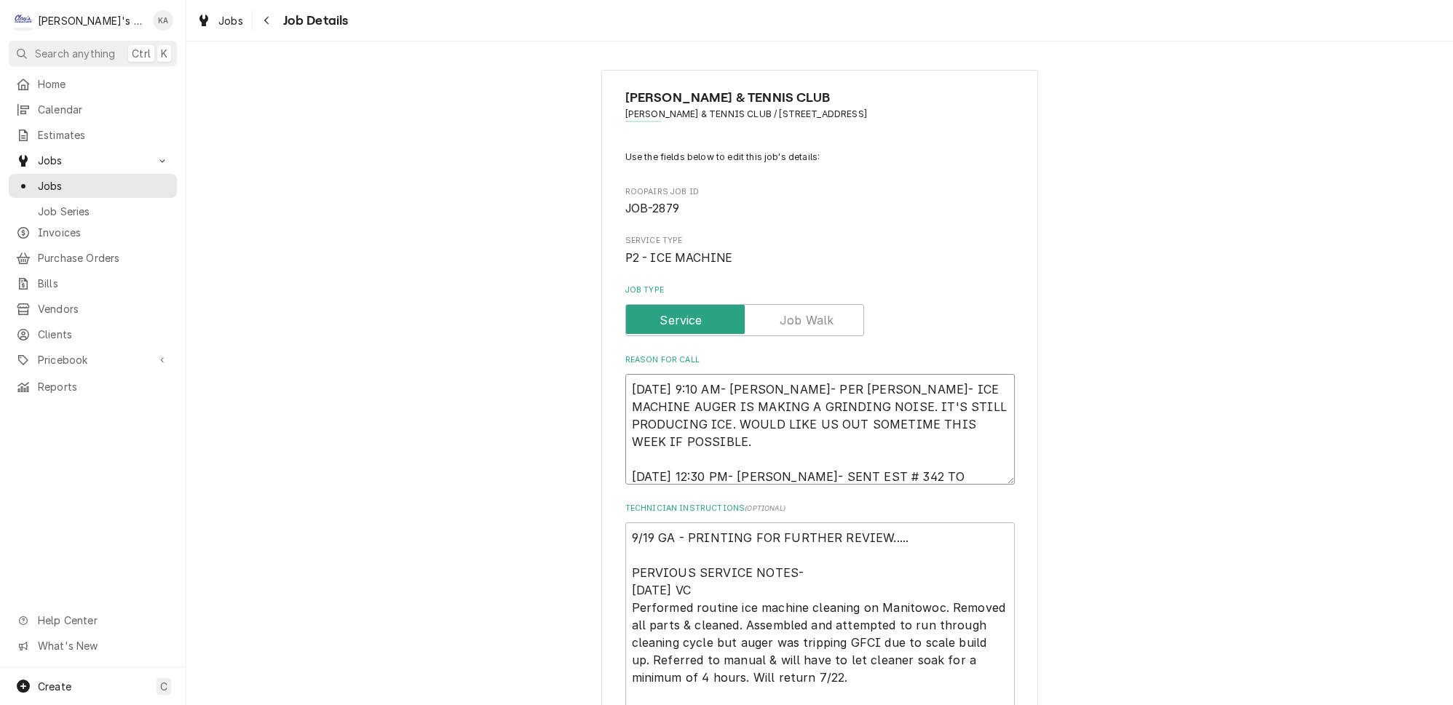
type textarea "9/8/2025 9:10 AM- KASSIE- PER JOSH- ICE MACHINE AUGER IS MAKING A GRINDING NOIS…"
type textarea "x"
type textarea "9/8/2025 9:10 AM- KASSIE- PER JOSH- ICE MACHINE AUGER IS MAKING A GRINDING NOIS…"
type textarea "x"
type textarea "9/8/2025 9:10 AM- KASSIE- PER JOSH- ICE MACHINE AUGER IS MAKING A GRINDING NOIS…"
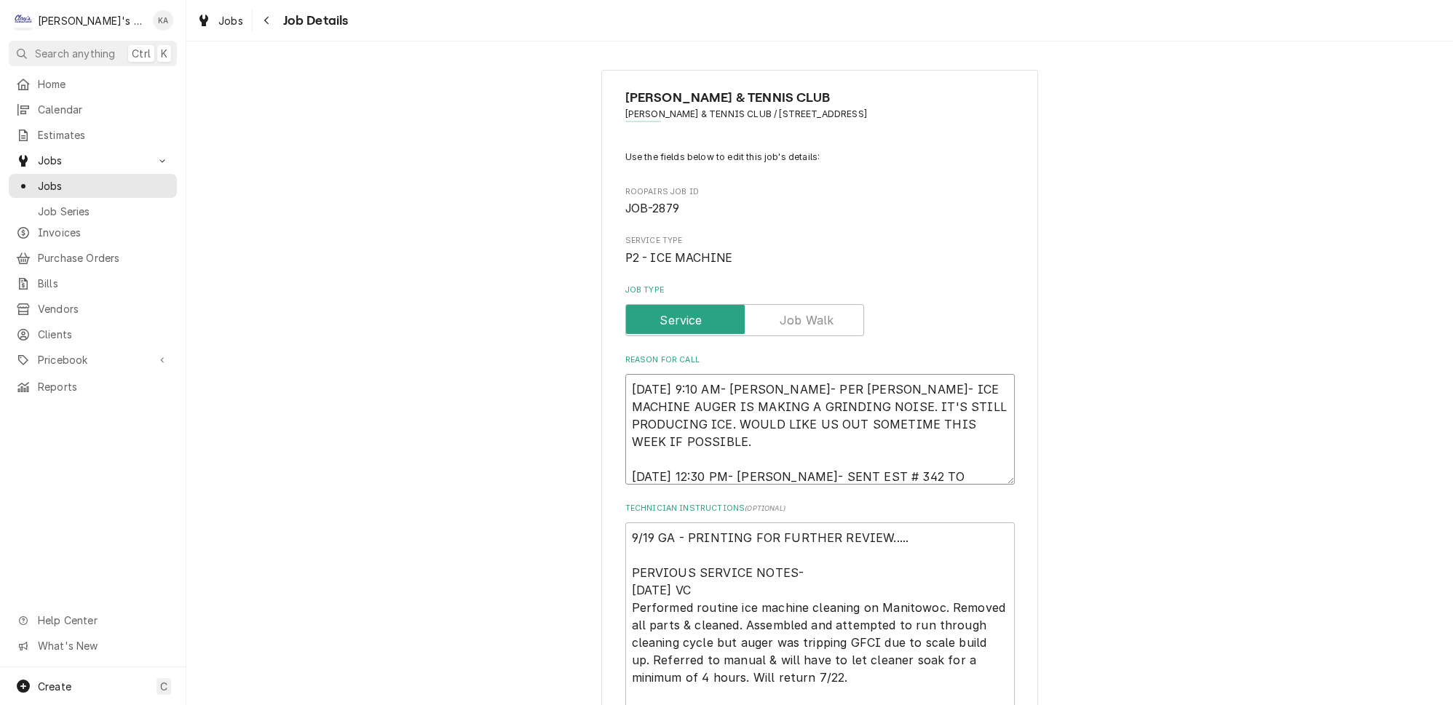
type textarea "x"
type textarea "9/8/2025 9:10 AM- KASSIE- PER JOSH- ICE MACHINE AUGER IS MAKING A GRINDING NOIS…"
type textarea "x"
type textarea "9/8/2025 9:10 AM- KASSIE- PER JOSH- ICE MACHINE AUGER IS MAKING A GRINDING NOIS…"
type textarea "x"
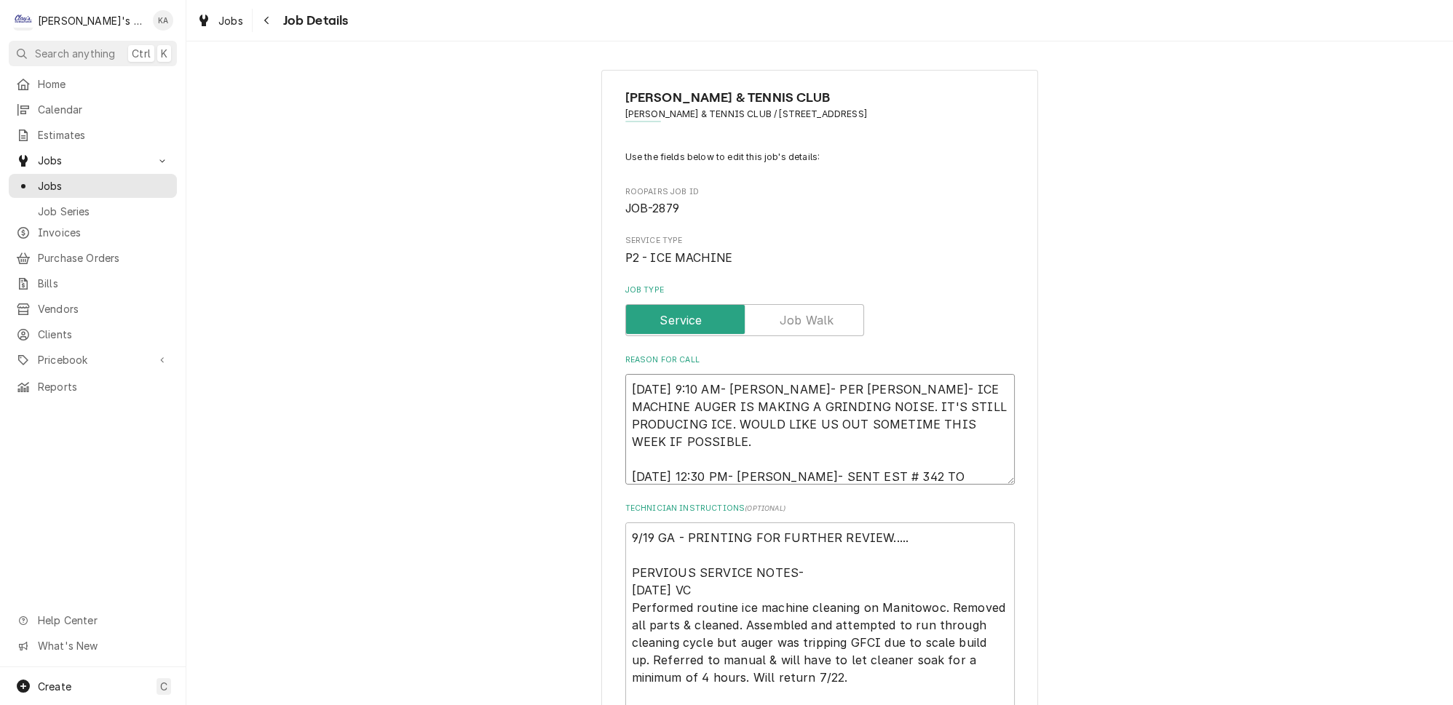
type textarea "9/8/2025 9:10 AM- KASSIE- PER JOSH- ICE MACHINE AUGER IS MAKING A GRINDING NOIS…"
type textarea "x"
type textarea "9/8/2025 9:10 AM- KASSIE- PER JOSH- ICE MACHINE AUGER IS MAKING A GRINDING NOIS…"
type textarea "x"
type textarea "9/8/2025 9:10 AM- KASSIE- PER JOSH- ICE MACHINE AUGER IS MAKING A GRINDING NOIS…"
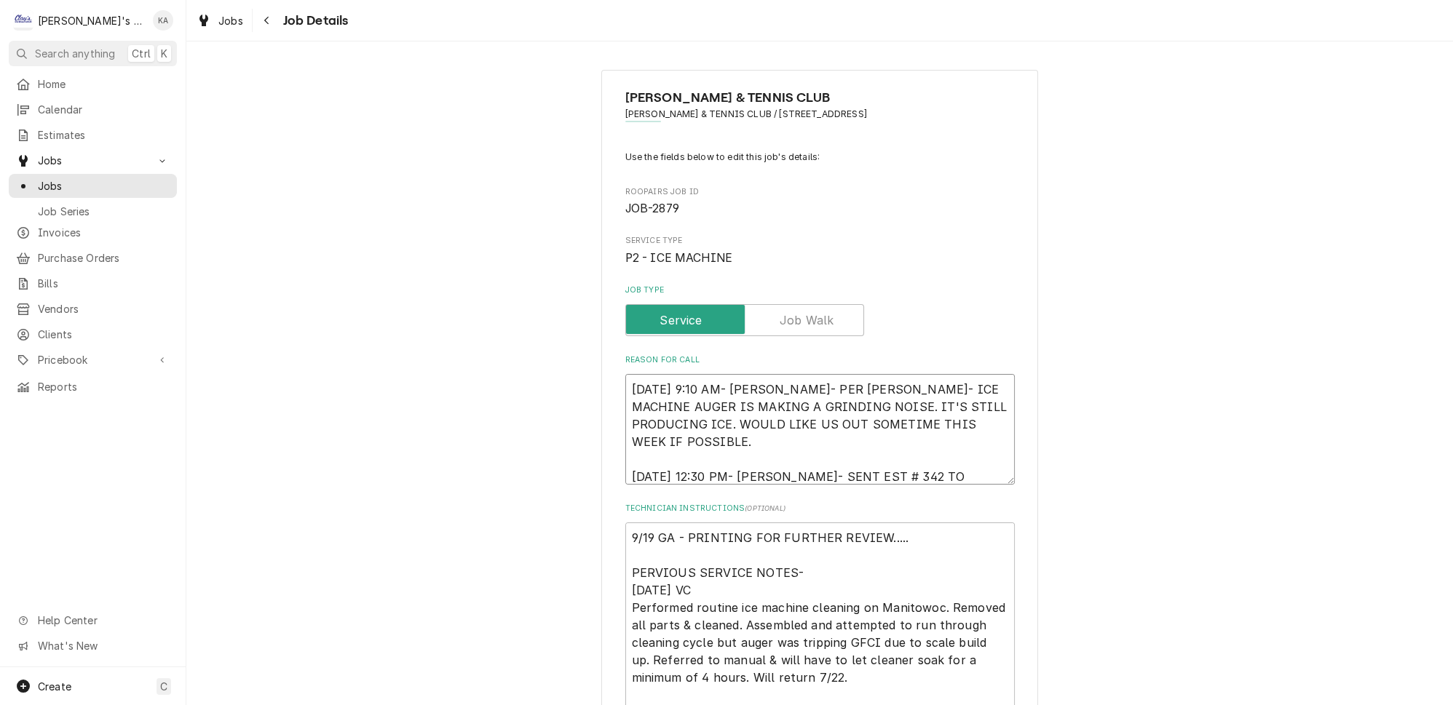
type textarea "x"
type textarea "9/8/2025 9:10 AM- KASSIE- PER JOSH- ICE MACHINE AUGER IS MAKING A GRINDING NOIS…"
type textarea "x"
type textarea "9/8/2025 9:10 AM- KASSIE- PER JOSH- ICE MACHINE AUGER IS MAKING A GRINDING NOIS…"
type textarea "x"
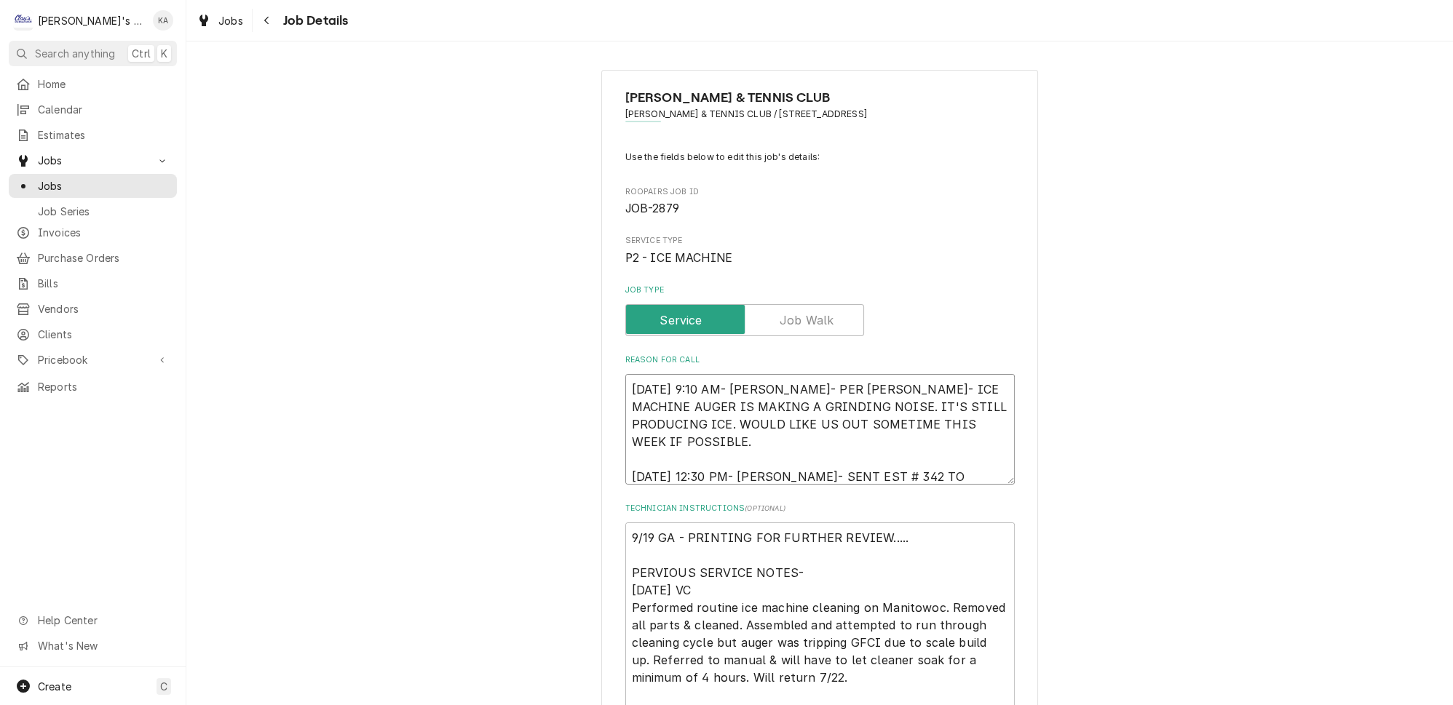
type textarea "9/8/2025 9:10 AM- KASSIE- PER JOSH- ICE MACHINE AUGER IS MAKING A GRINDING NOIS…"
type textarea "x"
type textarea "9/8/2025 9:10 AM- KASSIE- PER JOSH- ICE MACHINE AUGER IS MAKING A GRINDING NOIS…"
type textarea "x"
type textarea "9/8/2025 9:10 AM- KASSIE- PER JOSH- ICE MACHINE AUGER IS MAKING A GRINDING NOIS…"
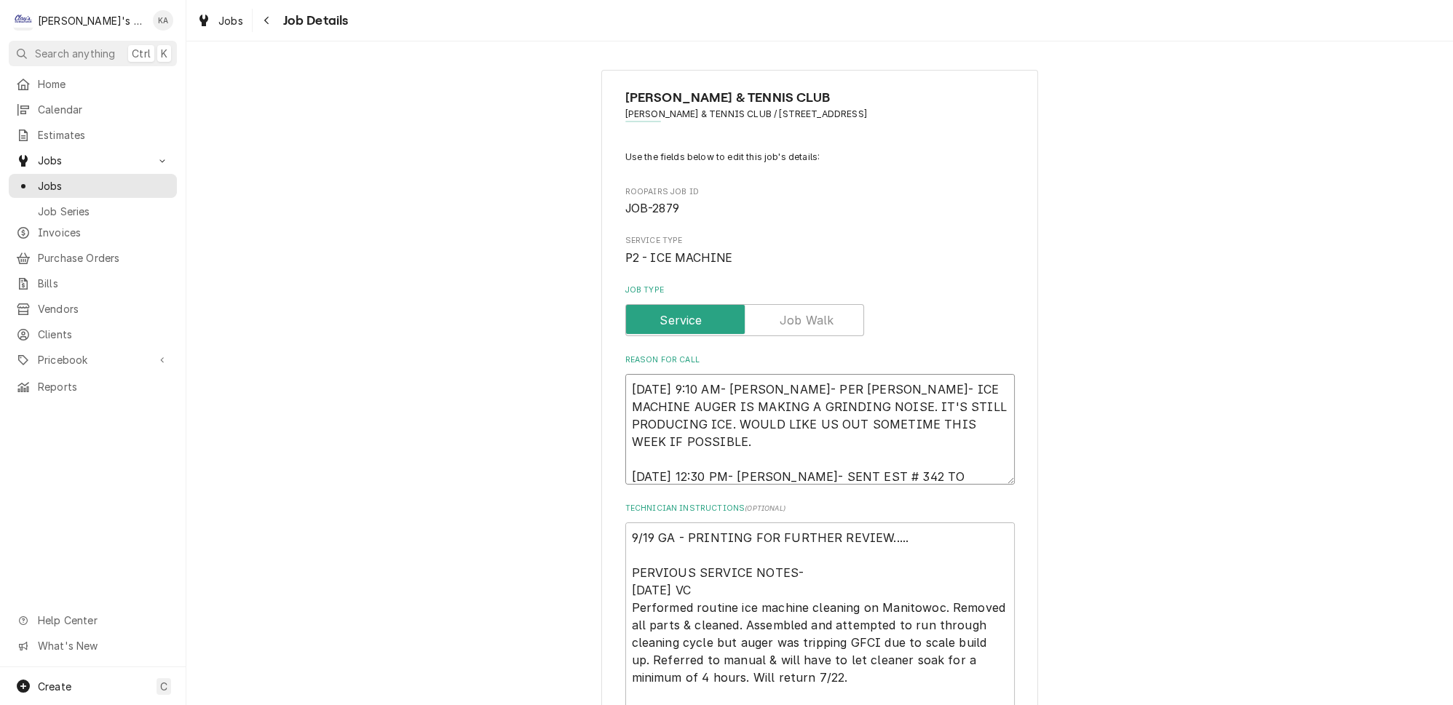
type textarea "x"
type textarea "9/8/2025 9:10 AM- KASSIE- PER JOSH- ICE MACHINE AUGER IS MAKING A GRINDING NOIS…"
type textarea "x"
type textarea "9/8/2025 9:10 AM- KASSIE- PER JOSH- ICE MACHINE AUGER IS MAKING A GRINDING NOIS…"
type textarea "x"
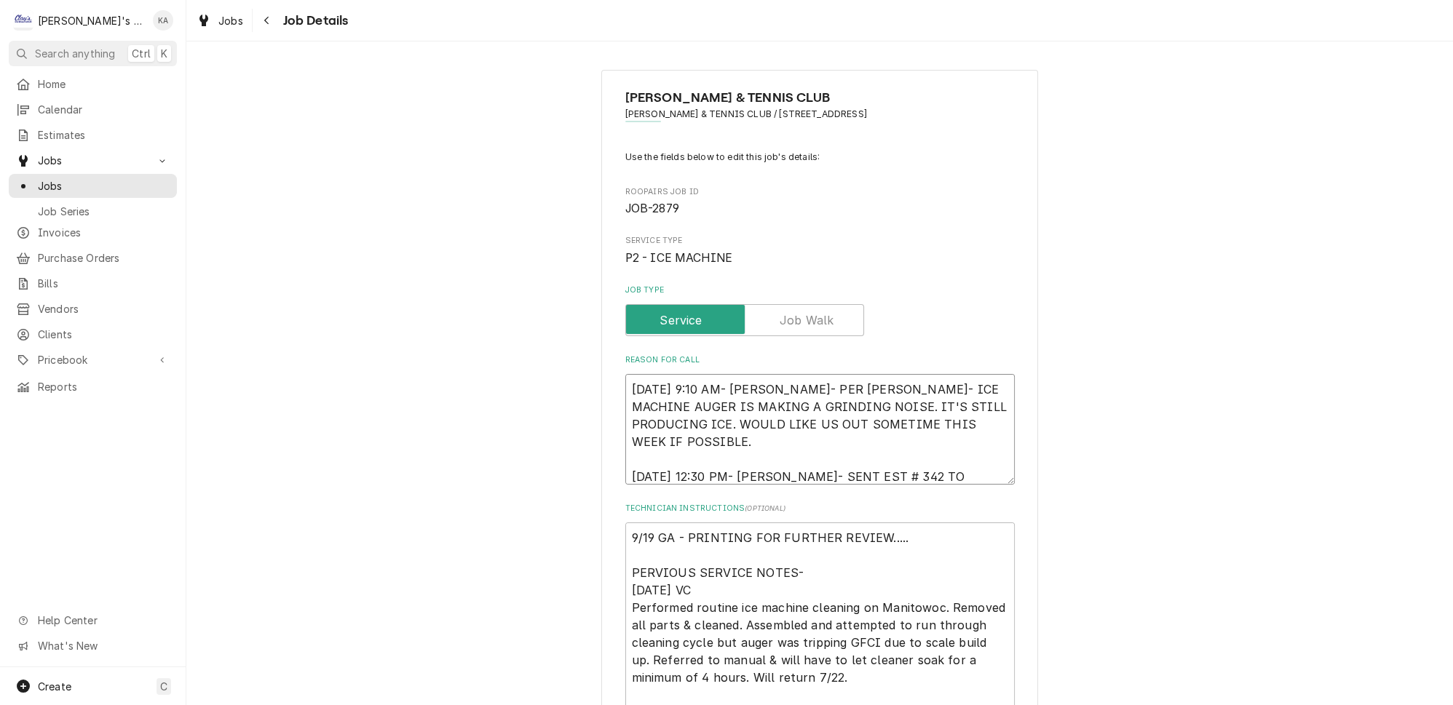
type textarea "9/8/2025 9:10 AM- KASSIE- PER JOSH- ICE MACHINE AUGER IS MAKING A GRINDING NOIS…"
type textarea "x"
type textarea "9/8/2025 9:10 AM- KASSIE- PER JOSH- ICE MACHINE AUGER IS MAKING A GRINDING NOIS…"
type textarea "x"
type textarea "9/8/2025 9:10 AM- KASSIE- PER JOSH- ICE MACHINE AUGER IS MAKING A GRINDING NOIS…"
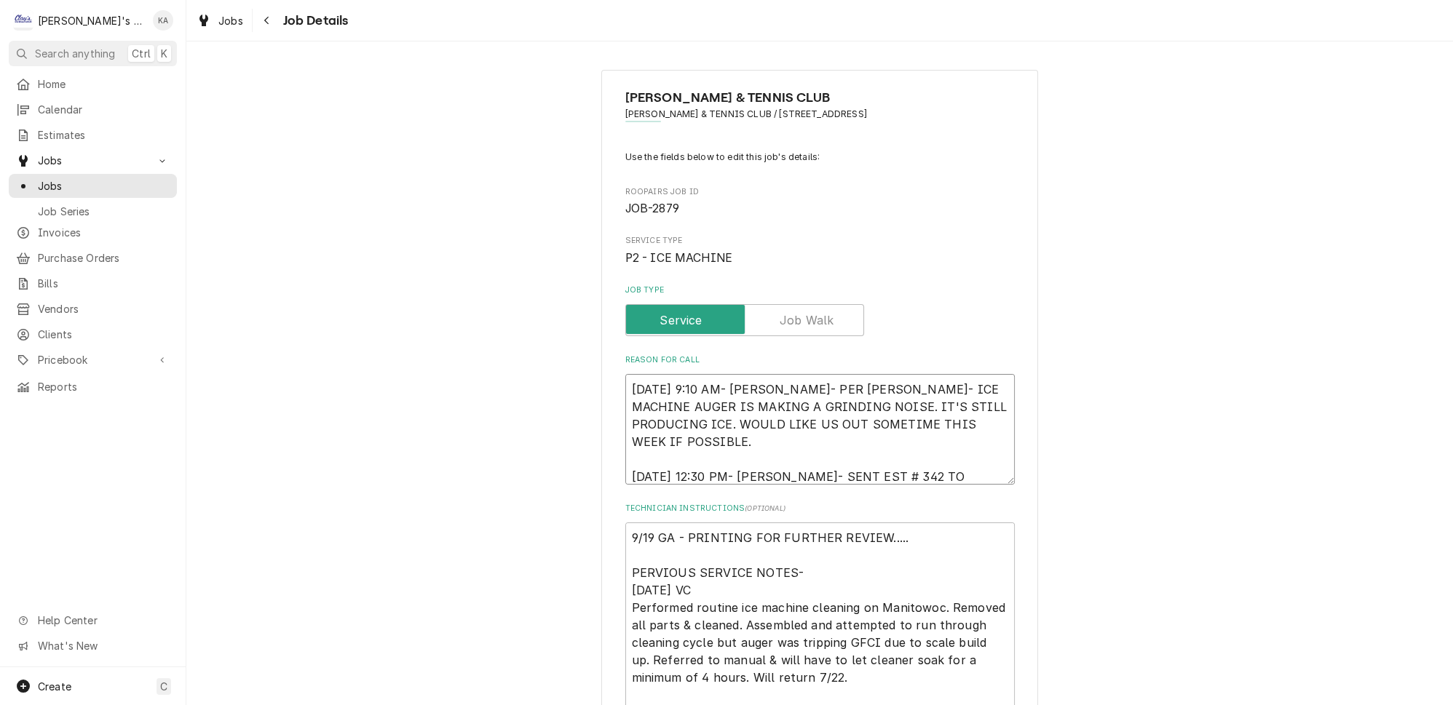
type textarea "x"
type textarea "9/8/2025 9:10 AM- KASSIE- PER JOSH- ICE MACHINE AUGER IS MAKING A GRINDING NOIS…"
type textarea "x"
type textarea "9/8/2025 9:10 AM- KASSIE- PER JOSH- ICE MACHINE AUGER IS MAKING A GRINDING NOIS…"
type textarea "x"
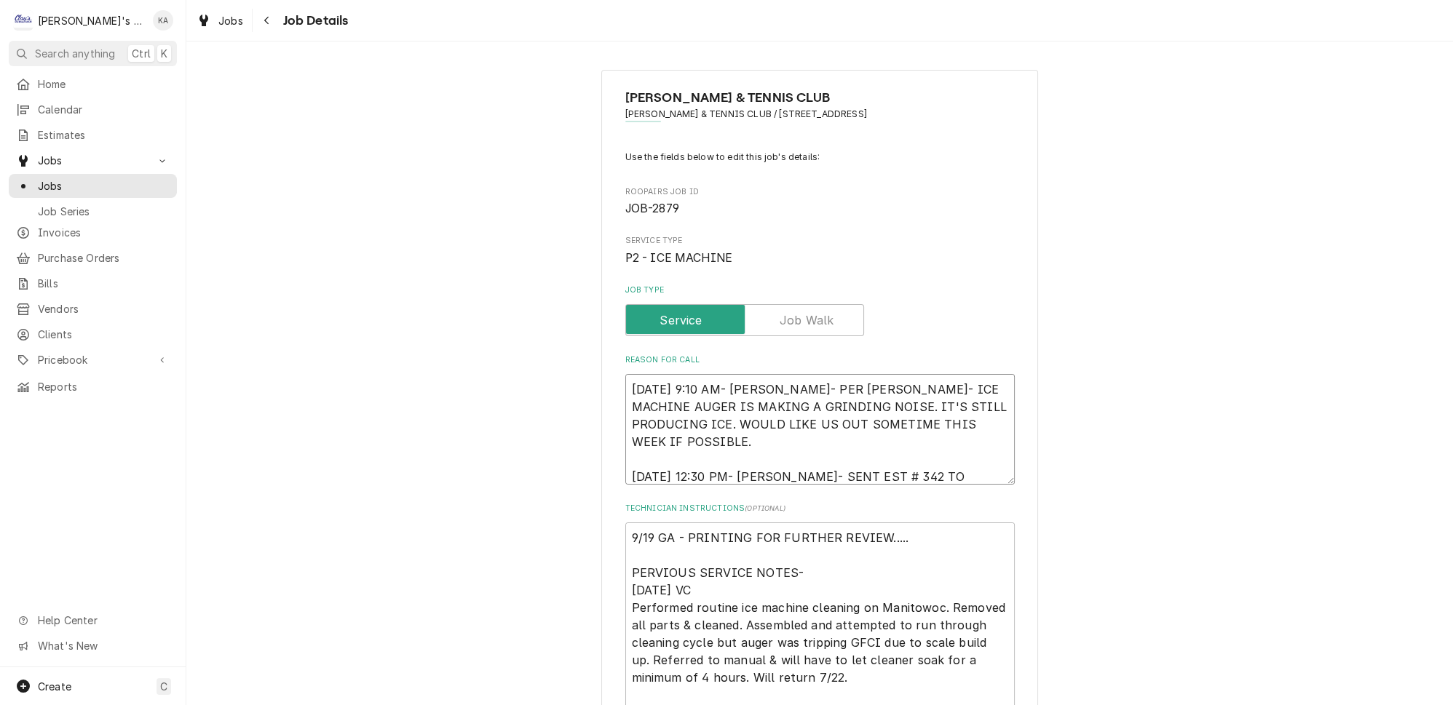
type textarea "9/8/2025 9:10 AM- KASSIE- PER JOSH- ICE MACHINE AUGER IS MAKING A GRINDING NOIS…"
type textarea "x"
type textarea "9/8/2025 9:10 AM- KASSIE- PER JOSH- ICE MACHINE AUGER IS MAKING A GRINDING NOIS…"
type textarea "x"
type textarea "9/8/2025 9:10 AM- KASSIE- PER JOSH- ICE MACHINE AUGER IS MAKING A GRINDING NOIS…"
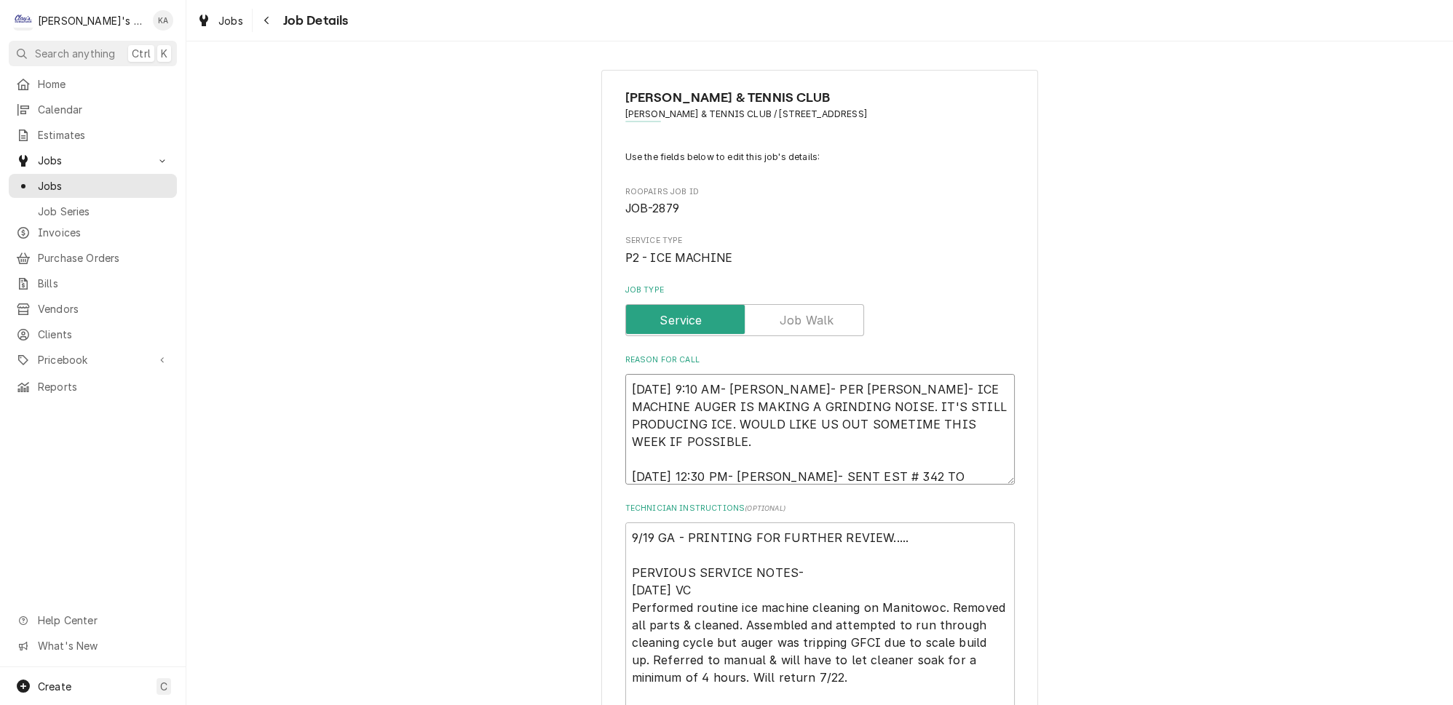
type textarea "x"
type textarea "9/8/2025 9:10 AM- KASSIE- PER JOSH- ICE MACHINE AUGER IS MAKING A GRINDING NOIS…"
type textarea "x"
type textarea "9/8/2025 9:10 AM- KASSIE- PER JOSH- ICE MACHINE AUGER IS MAKING A GRINDING NOIS…"
type textarea "x"
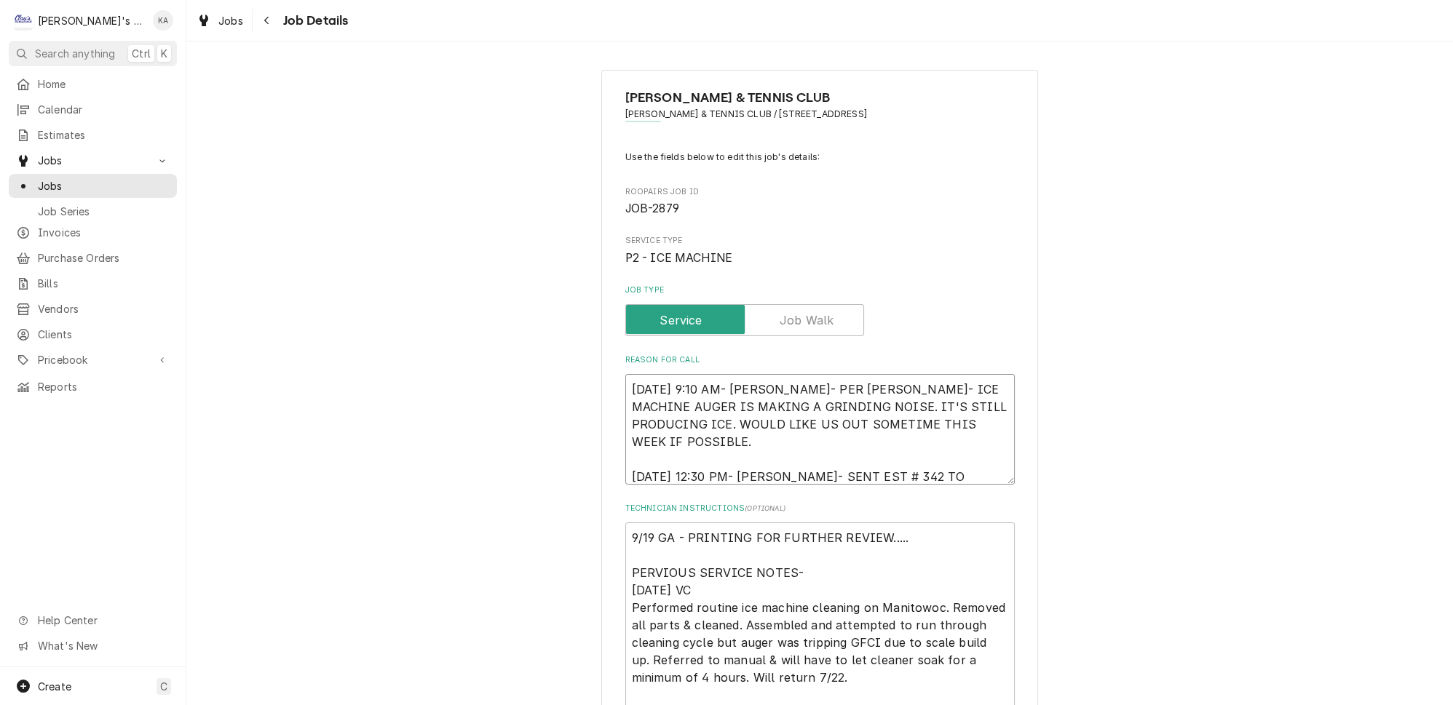
type textarea "9/8/2025 9:10 AM- KASSIE- PER JOSH- ICE MACHINE AUGER IS MAKING A GRINDING NOIS…"
type textarea "x"
type textarea "9/8/2025 9:10 AM- KASSIE- PER JOSH- ICE MACHINE AUGER IS MAKING A GRINDING NOIS…"
type textarea "x"
type textarea "9/8/2025 9:10 AM- KASSIE- PER JOSH- ICE MACHINE AUGER IS MAKING A GRINDING NOIS…"
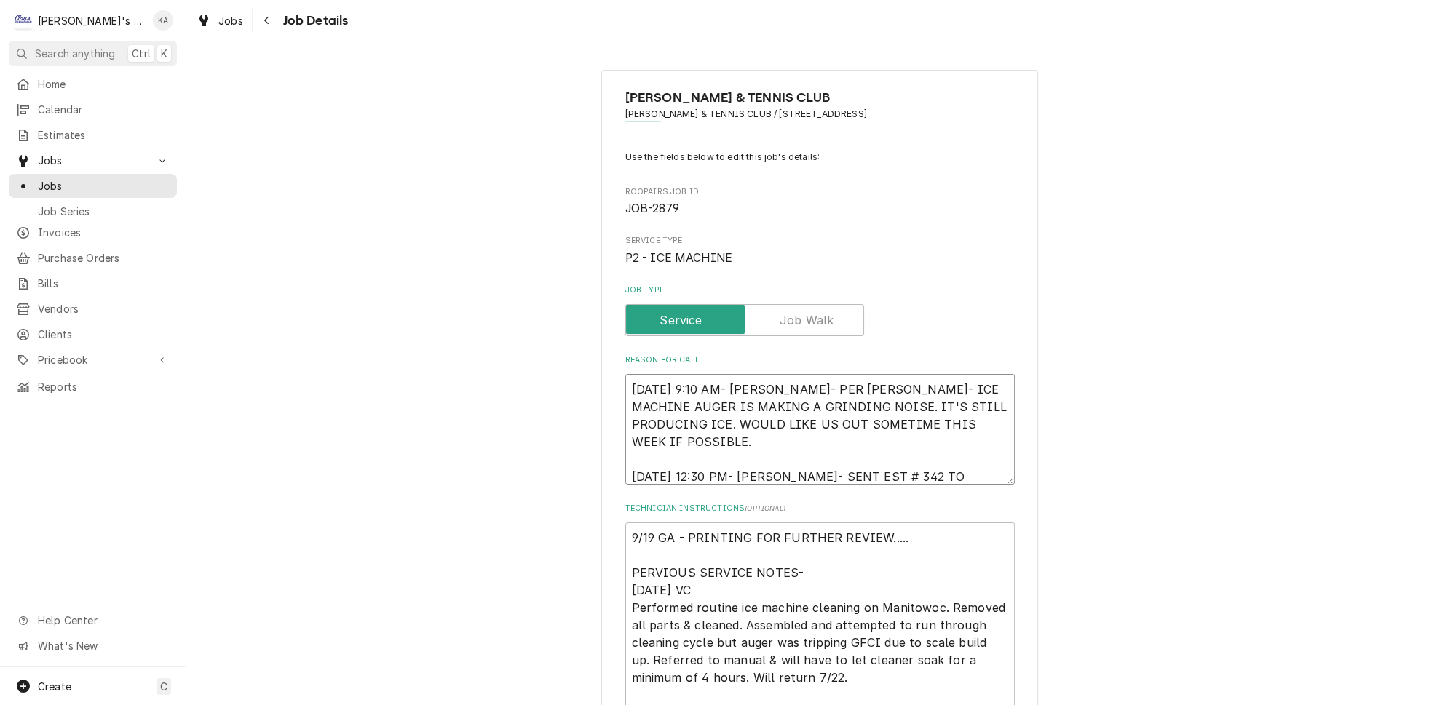
type textarea "x"
type textarea "9/8/2025 9:10 AM- KASSIE- PER JOSH- ICE MACHINE AUGER IS MAKING A GRINDING NOIS…"
type textarea "x"
type textarea "9/8/2025 9:10 AM- KASSIE- PER JOSH- ICE MACHINE AUGER IS MAKING A GRINDING NOIS…"
type textarea "x"
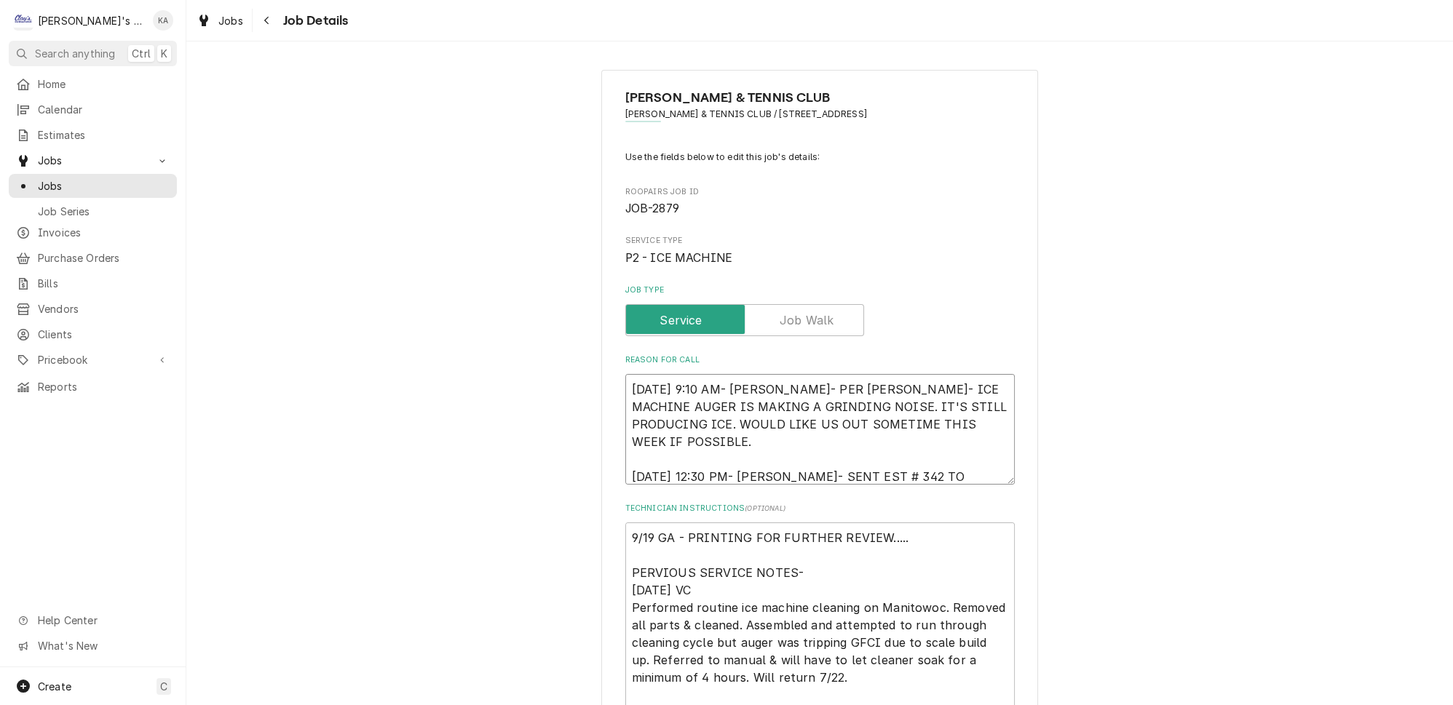
type textarea "9/8/2025 9:10 AM- KASSIE- PER JOSH- ICE MACHINE AUGER IS MAKING A GRINDING NOIS…"
type textarea "x"
type textarea "9/8/2025 9:10 AM- KASSIE- PER JOSH- ICE MACHINE AUGER IS MAKING A GRINDING NOIS…"
type textarea "x"
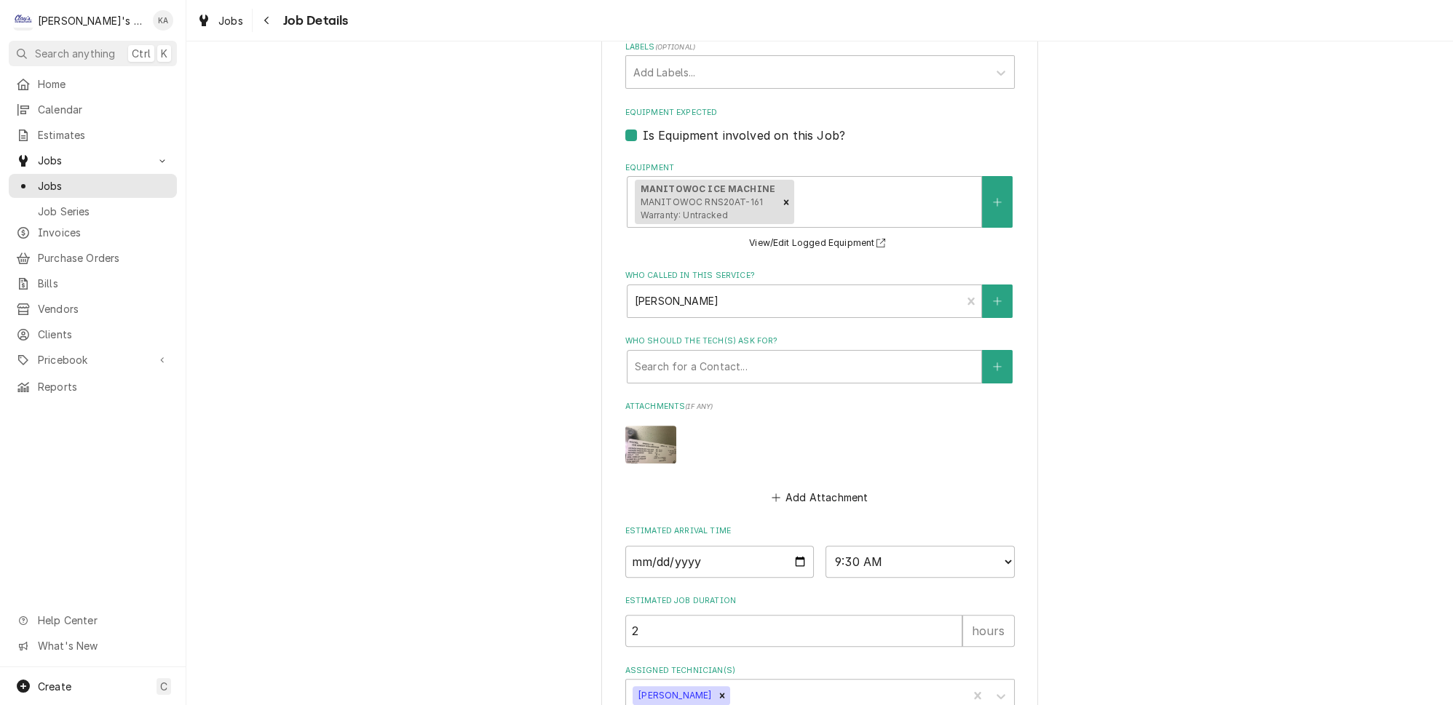
scroll to position [874, 0]
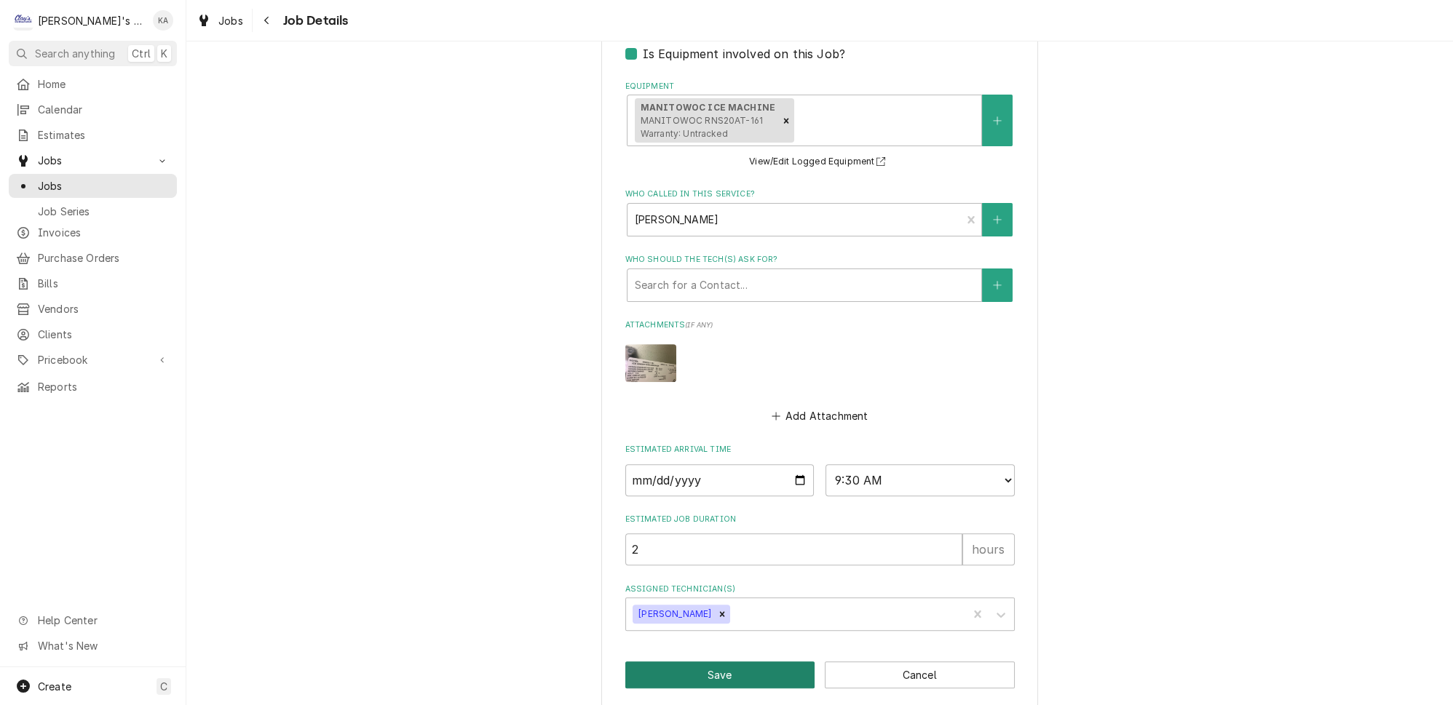
type textarea "[DATE] 9:10 AM- [PERSON_NAME]- PER [PERSON_NAME]- ICE MACHINE AUGER IS MAKING A…"
click at [724, 662] on button "Save" at bounding box center [720, 675] width 190 height 27
type textarea "x"
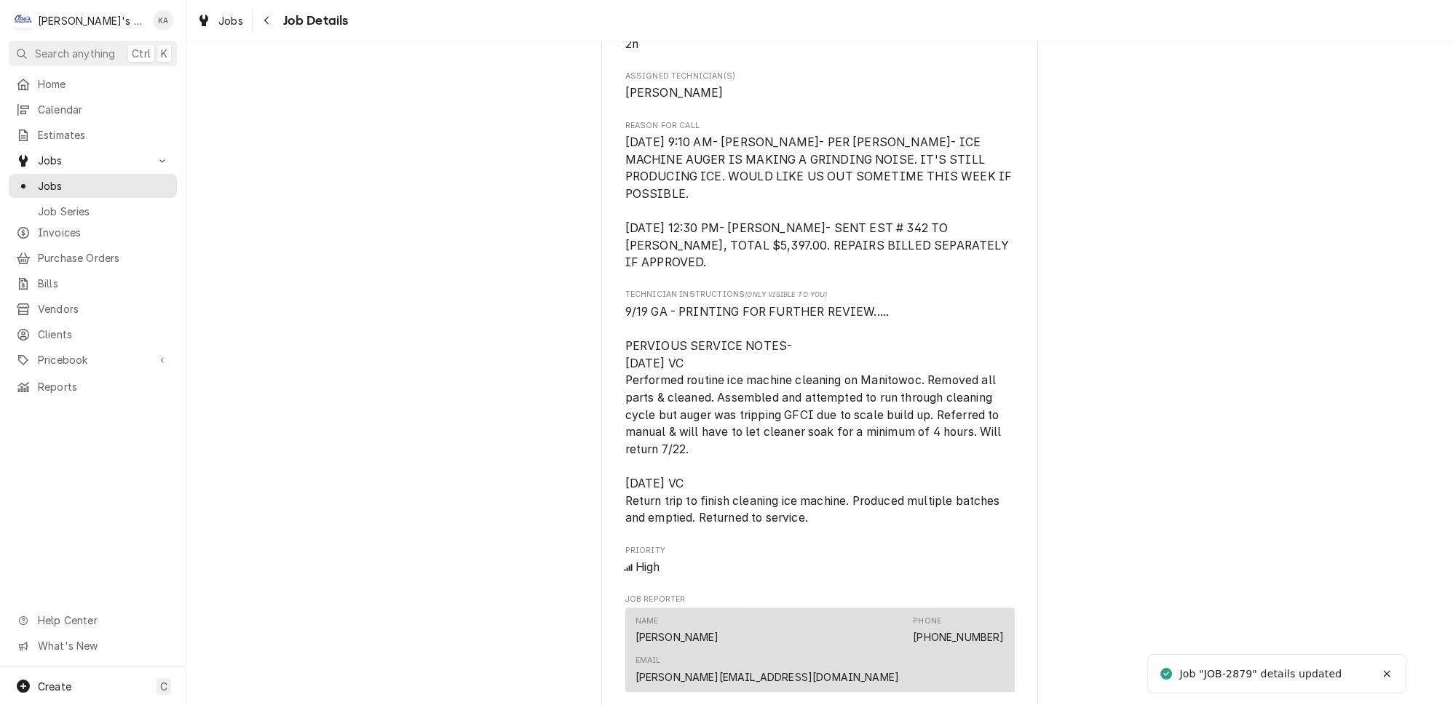
scroll to position [1707, 0]
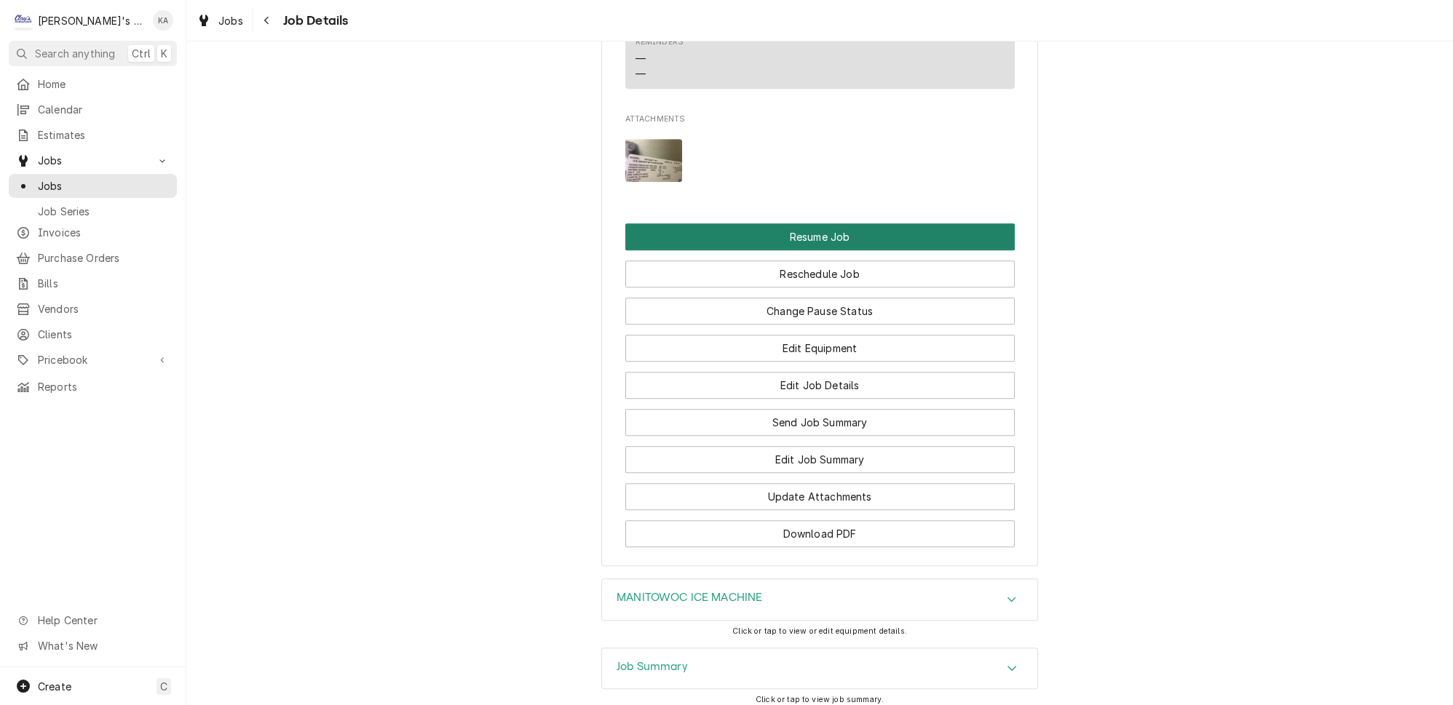
click at [783, 224] on button "Resume Job" at bounding box center [820, 237] width 390 height 27
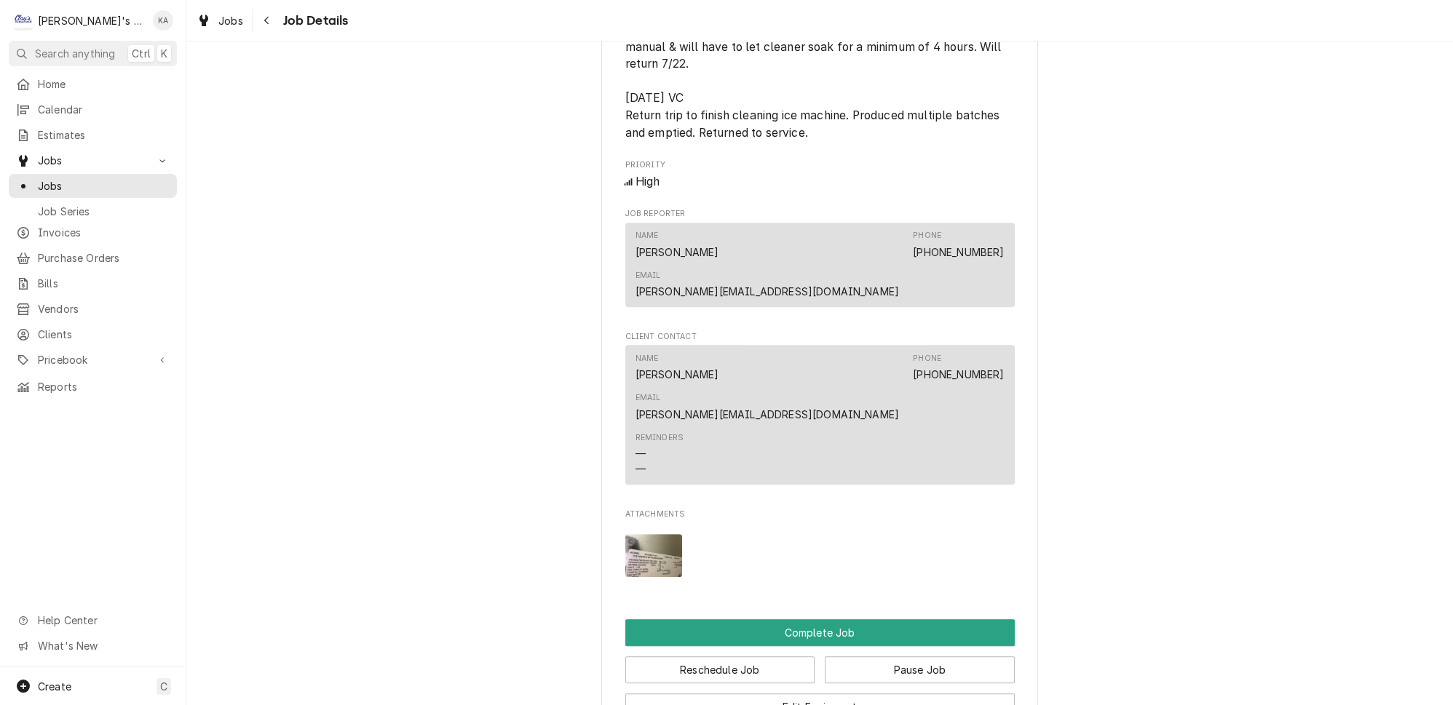
scroll to position [1257, 0]
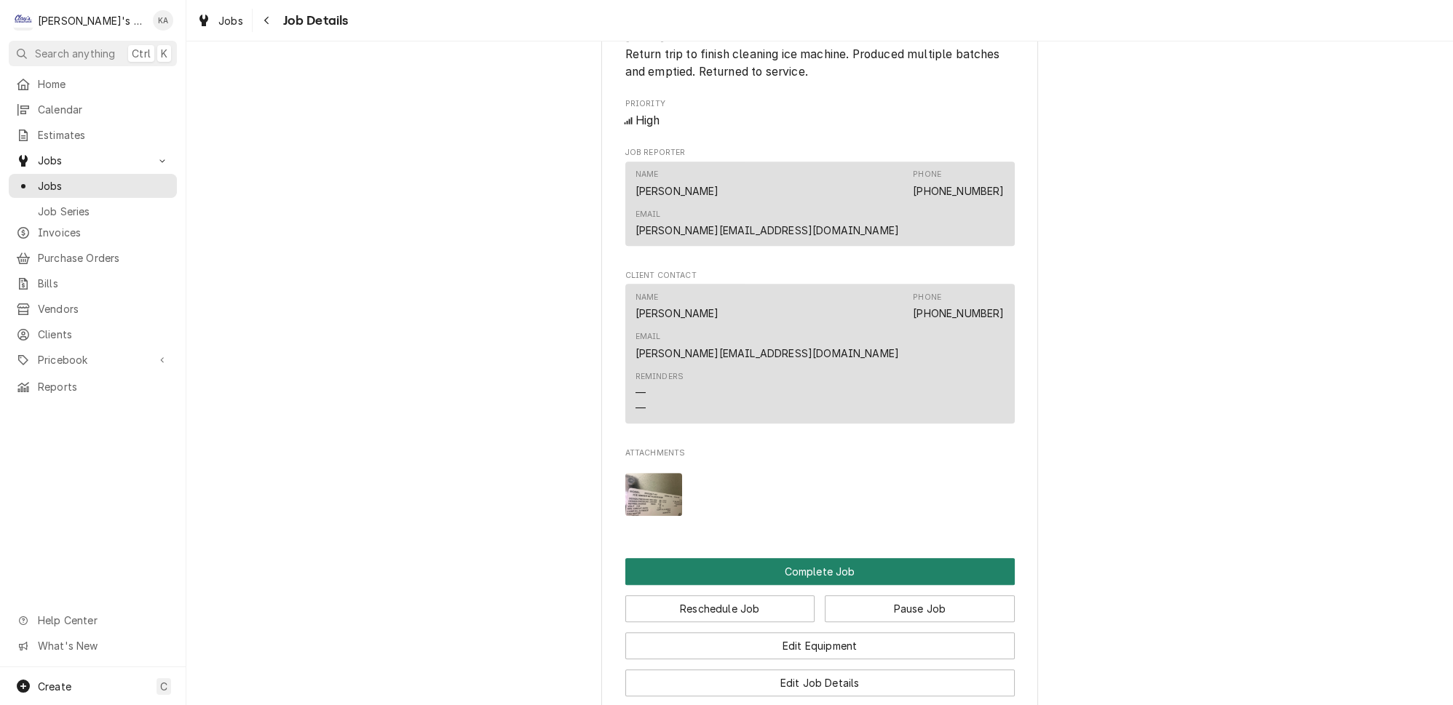
click at [814, 558] on button "Complete Job" at bounding box center [820, 571] width 390 height 27
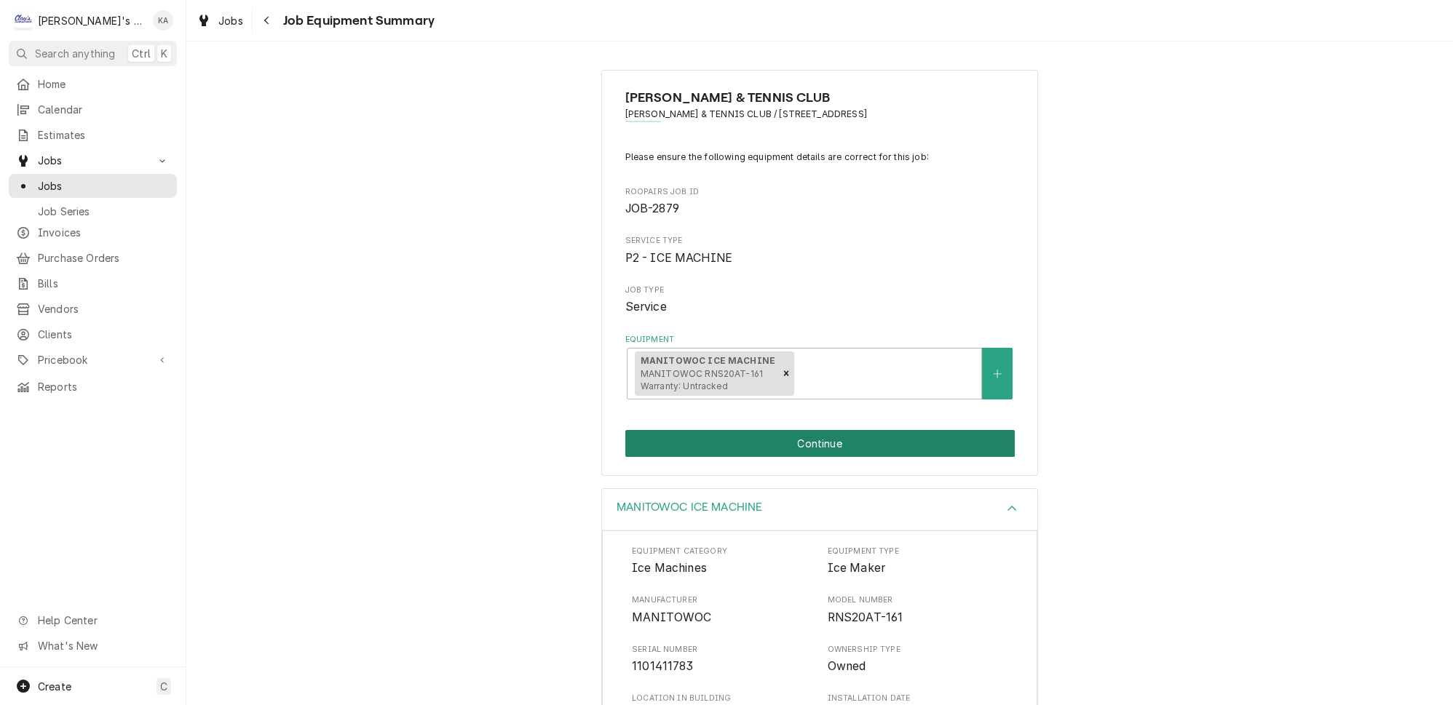
click at [815, 439] on button "Continue" at bounding box center [820, 443] width 390 height 27
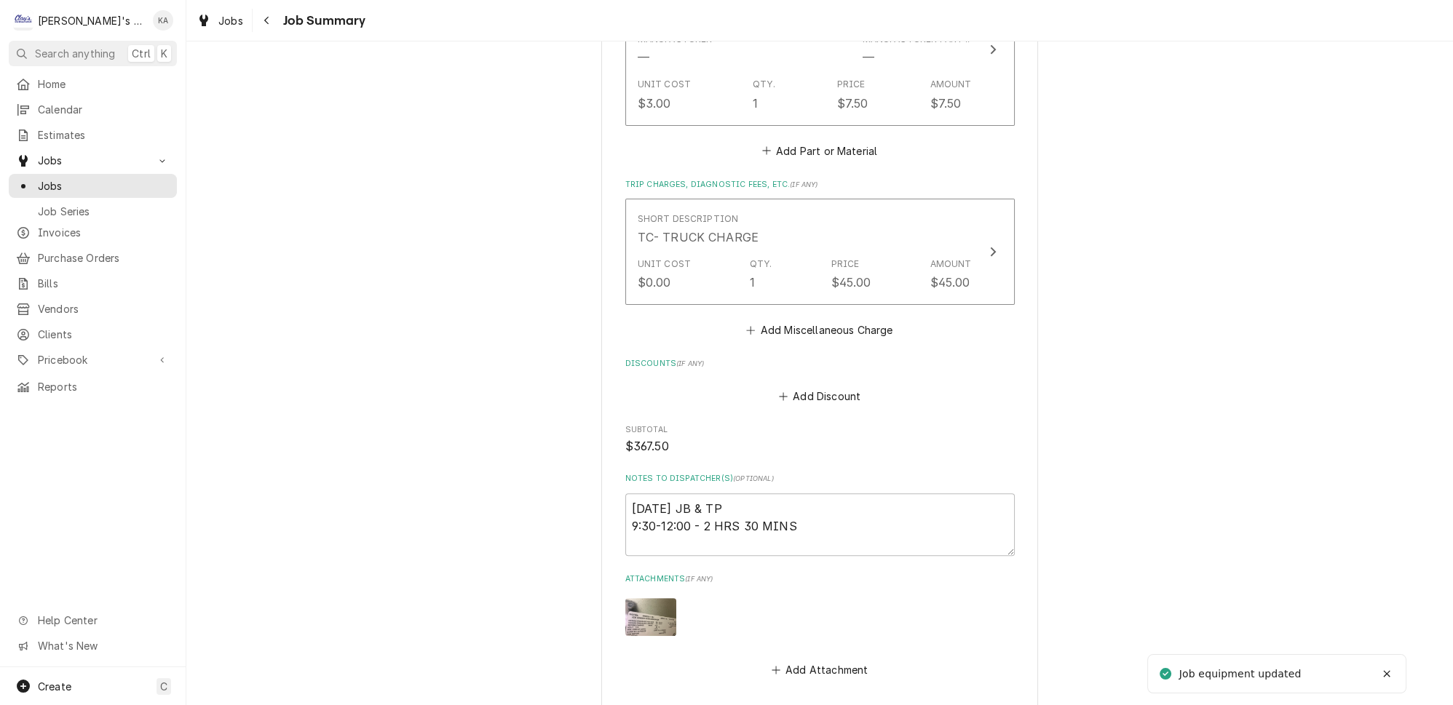
scroll to position [962, 0]
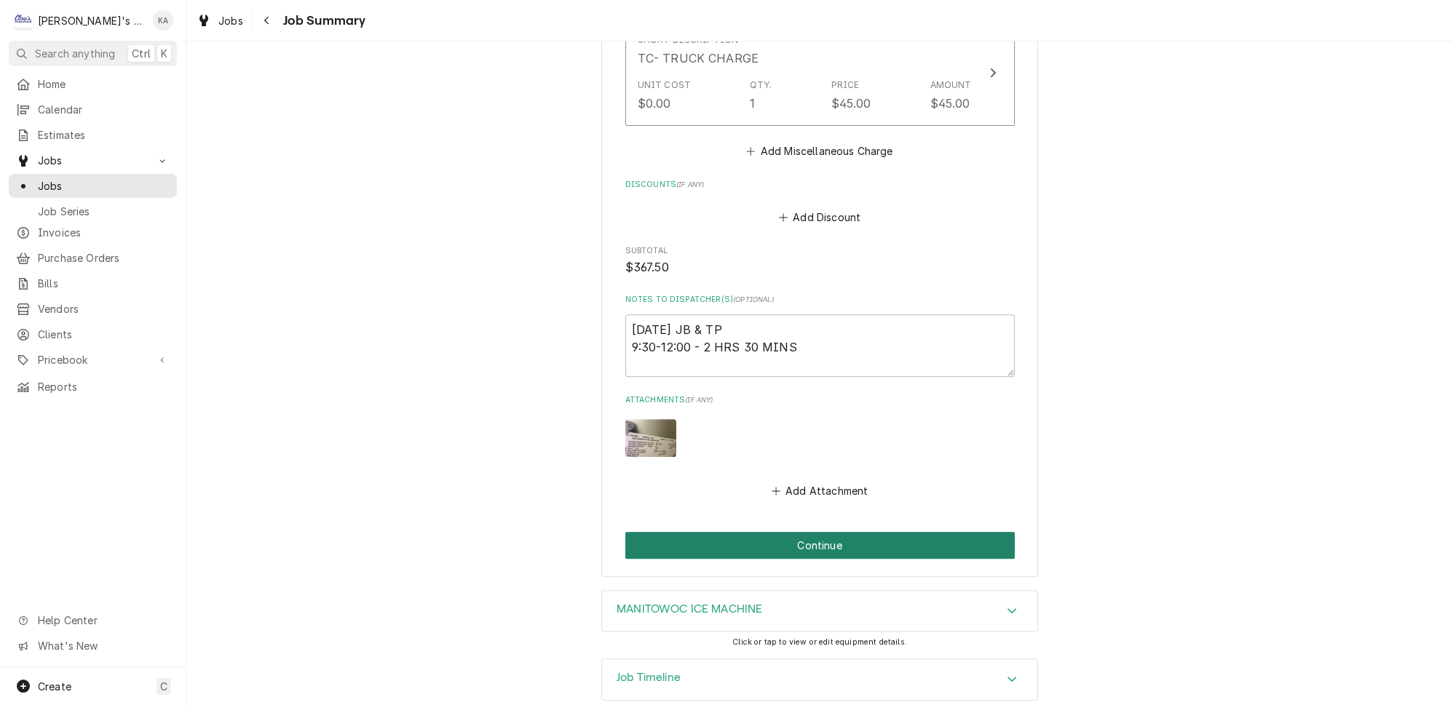
click at [801, 532] on button "Continue" at bounding box center [820, 545] width 390 height 27
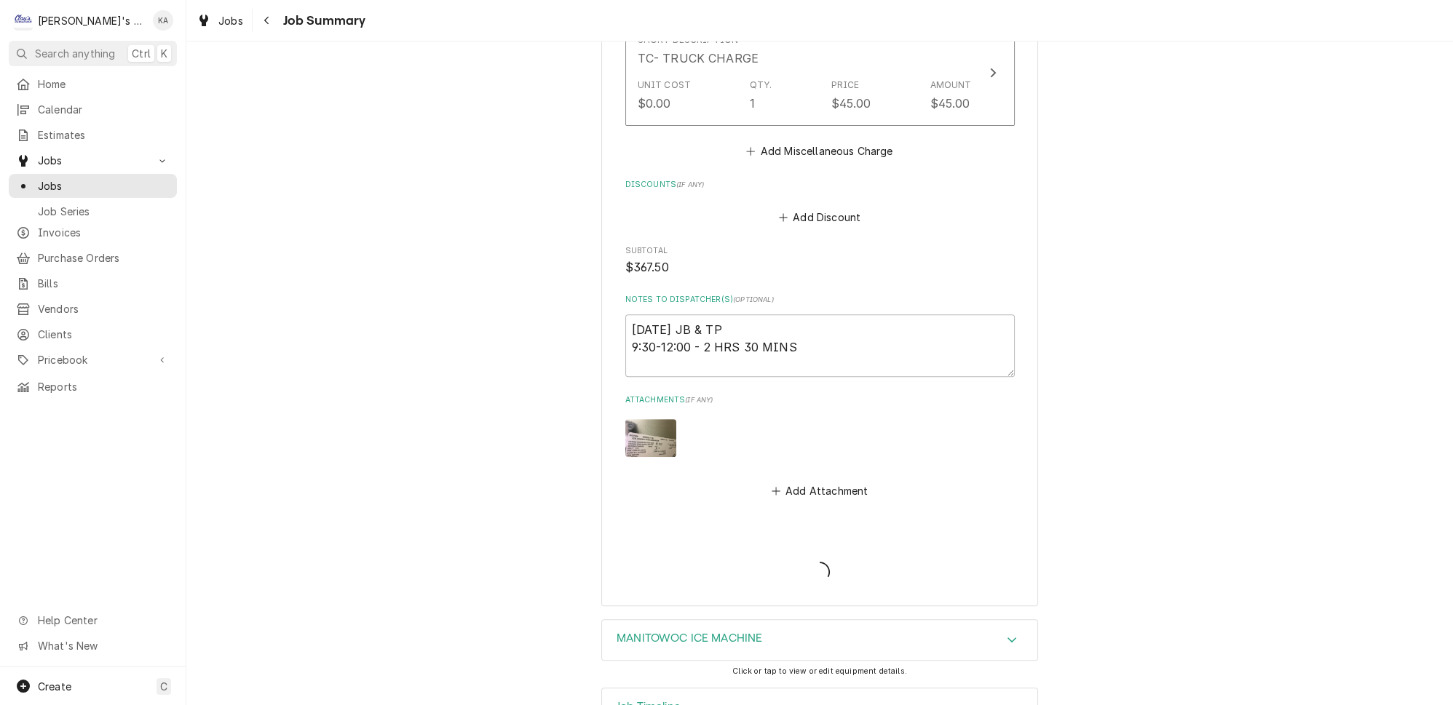
type textarea "x"
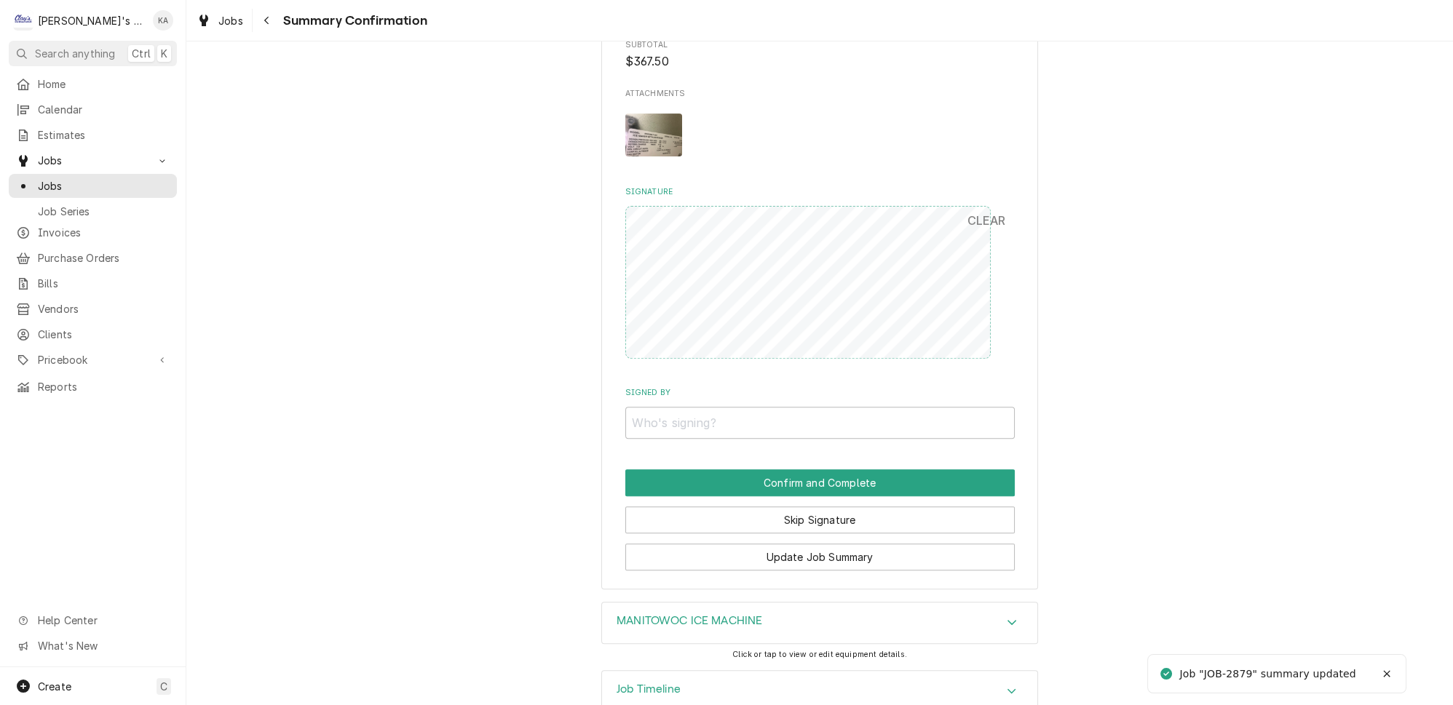
scroll to position [970, 0]
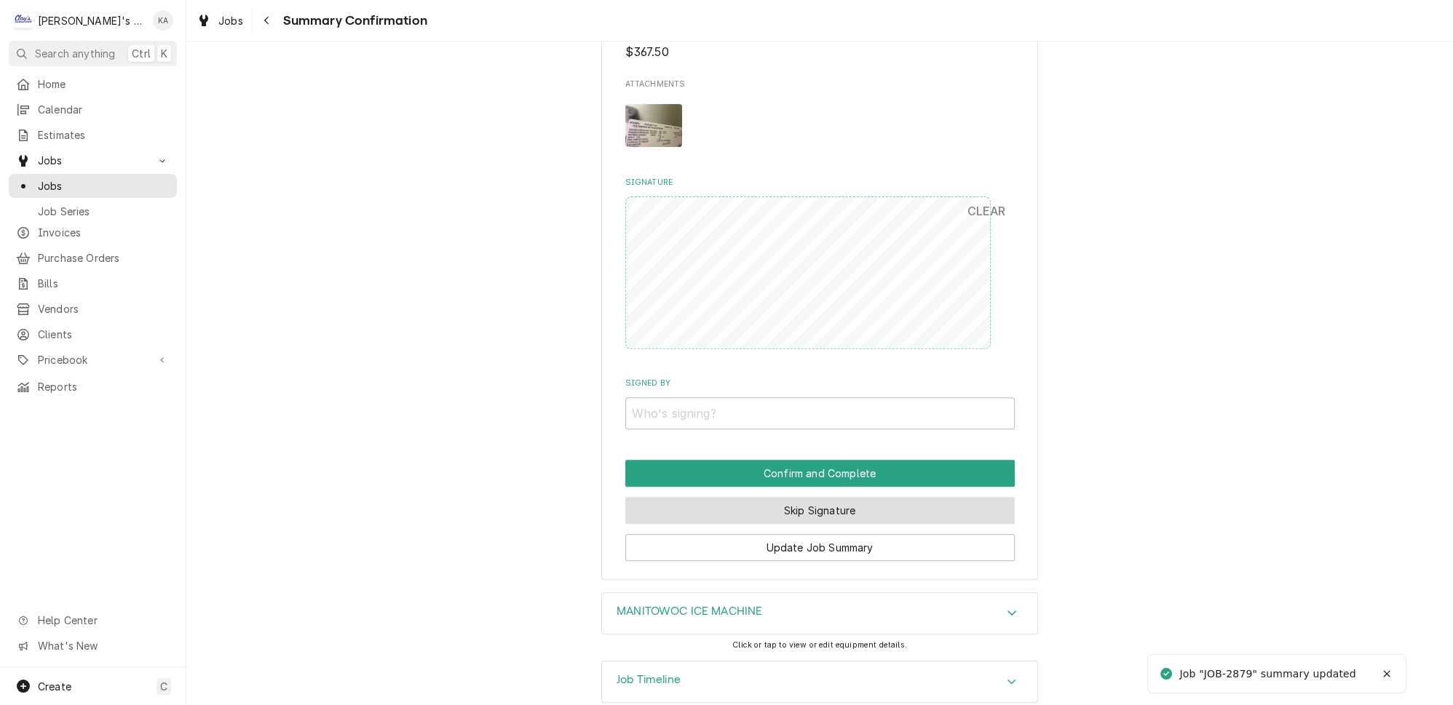
click at [811, 497] on button "Skip Signature" at bounding box center [820, 510] width 390 height 27
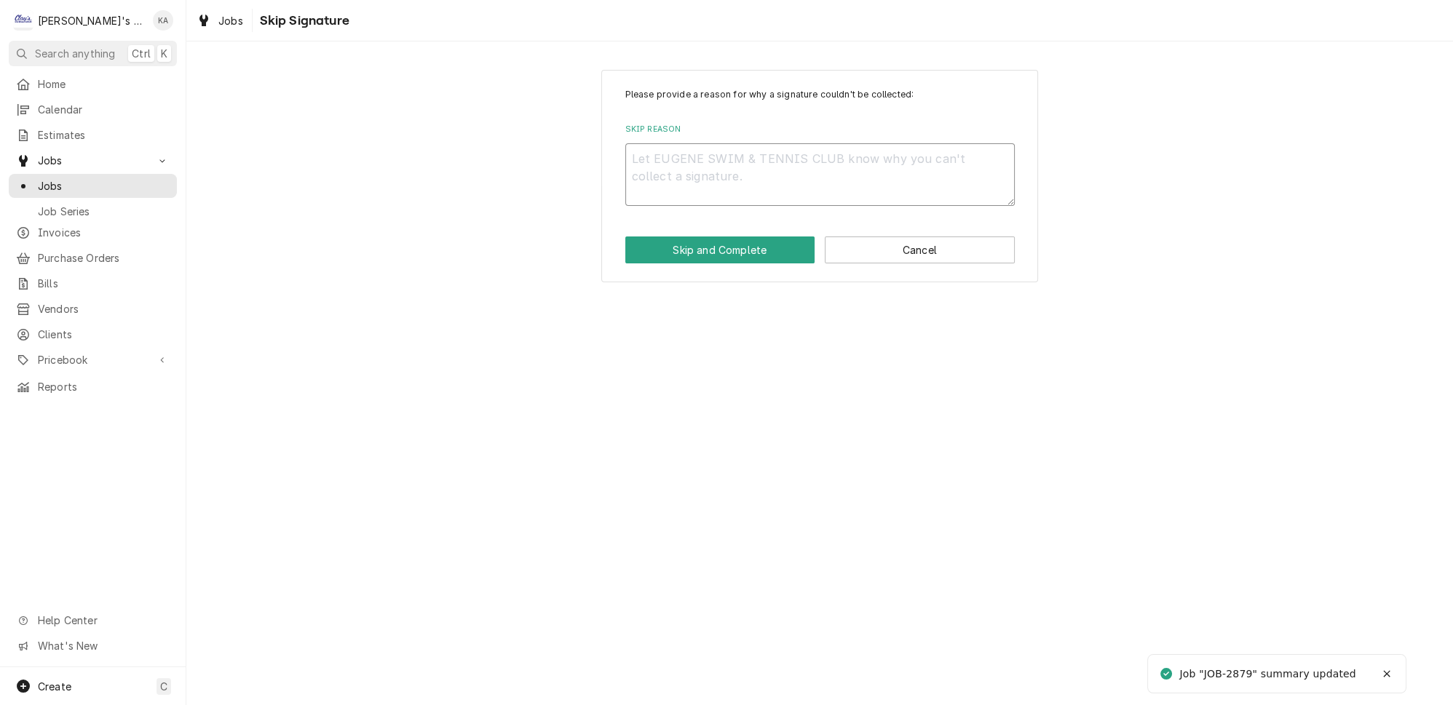
click at [656, 167] on textarea "Skip Reason" at bounding box center [820, 174] width 390 height 63
type textarea "x"
type textarea "C"
type textarea "x"
type textarea "CO"
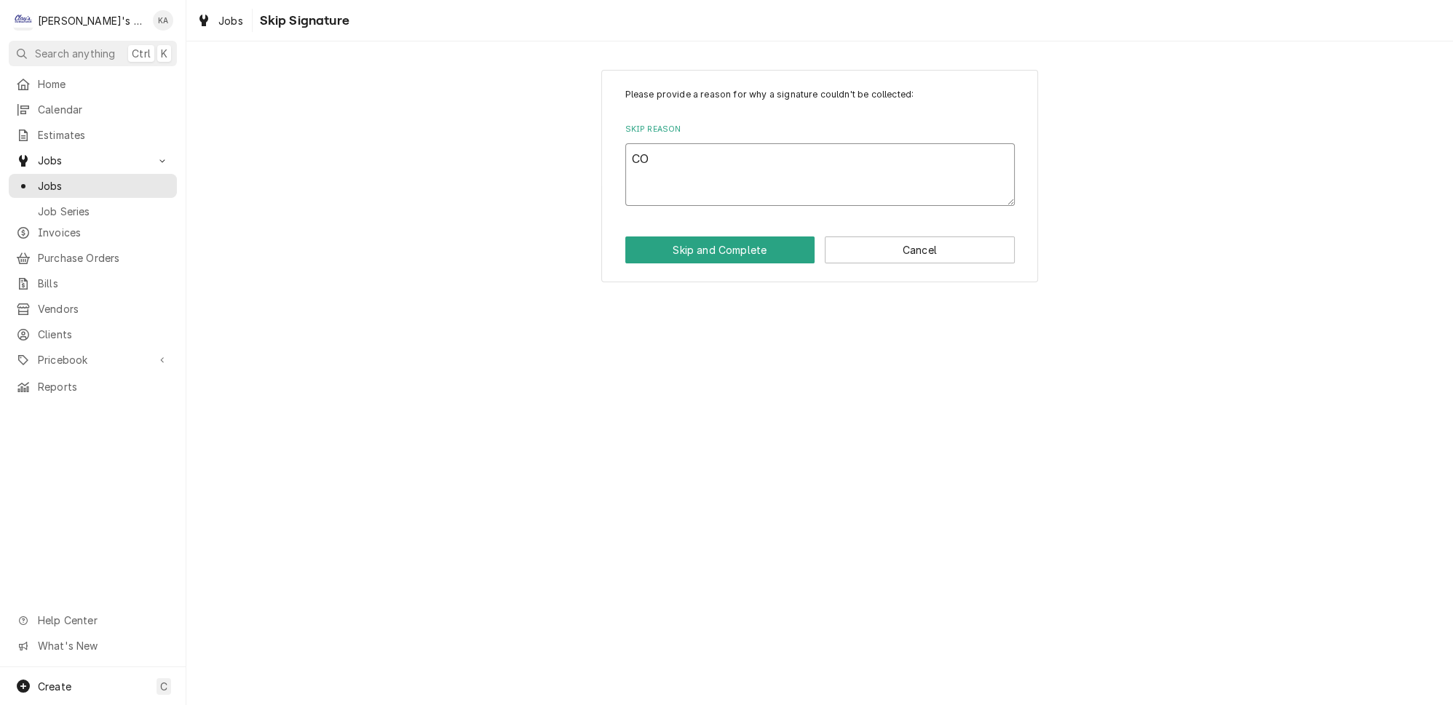
type textarea "x"
type textarea "COM"
type textarea "x"
type textarea "COMP"
type textarea "x"
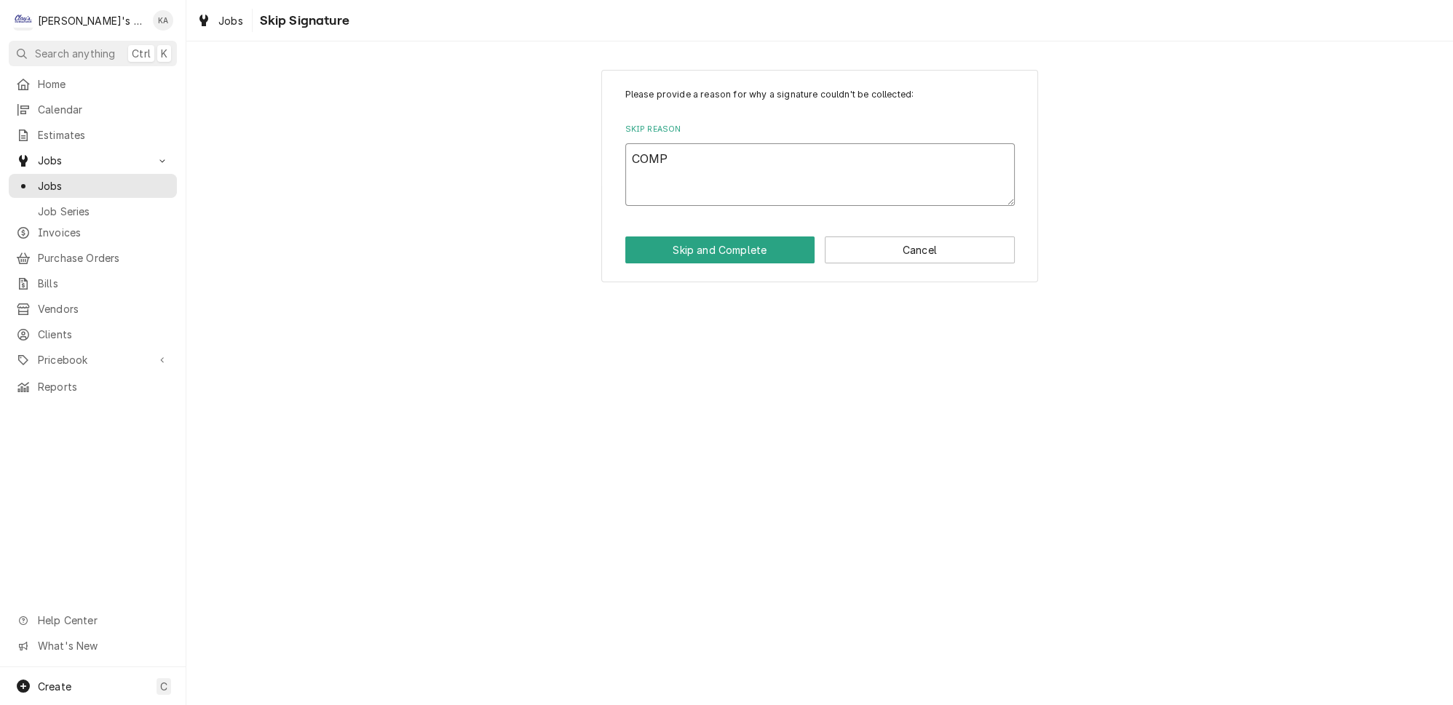
type textarea "COMPL"
type textarea "x"
type textarea "COMPLE"
type textarea "x"
type textarea "COMPLET"
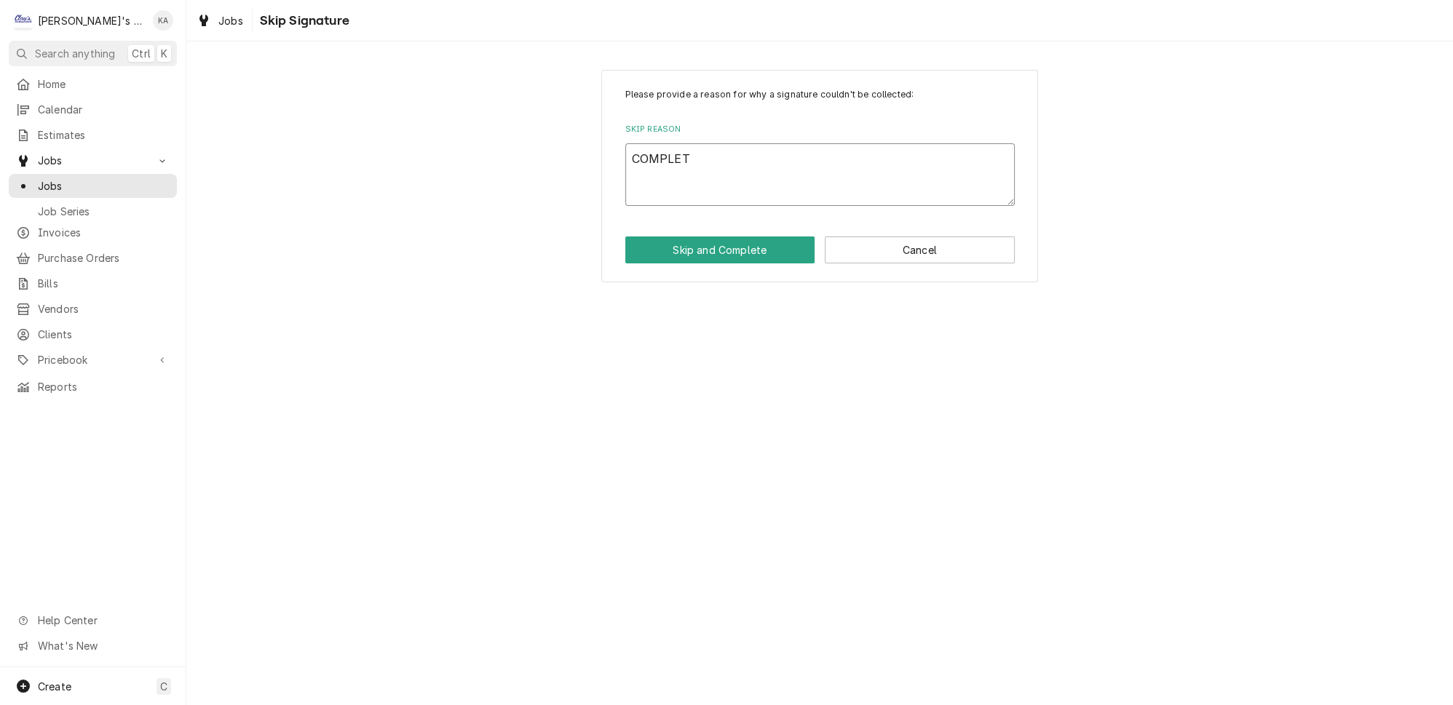
type textarea "x"
type textarea "COMPLETE"
type textarea "x"
type textarea "COMPLETED"
type textarea "x"
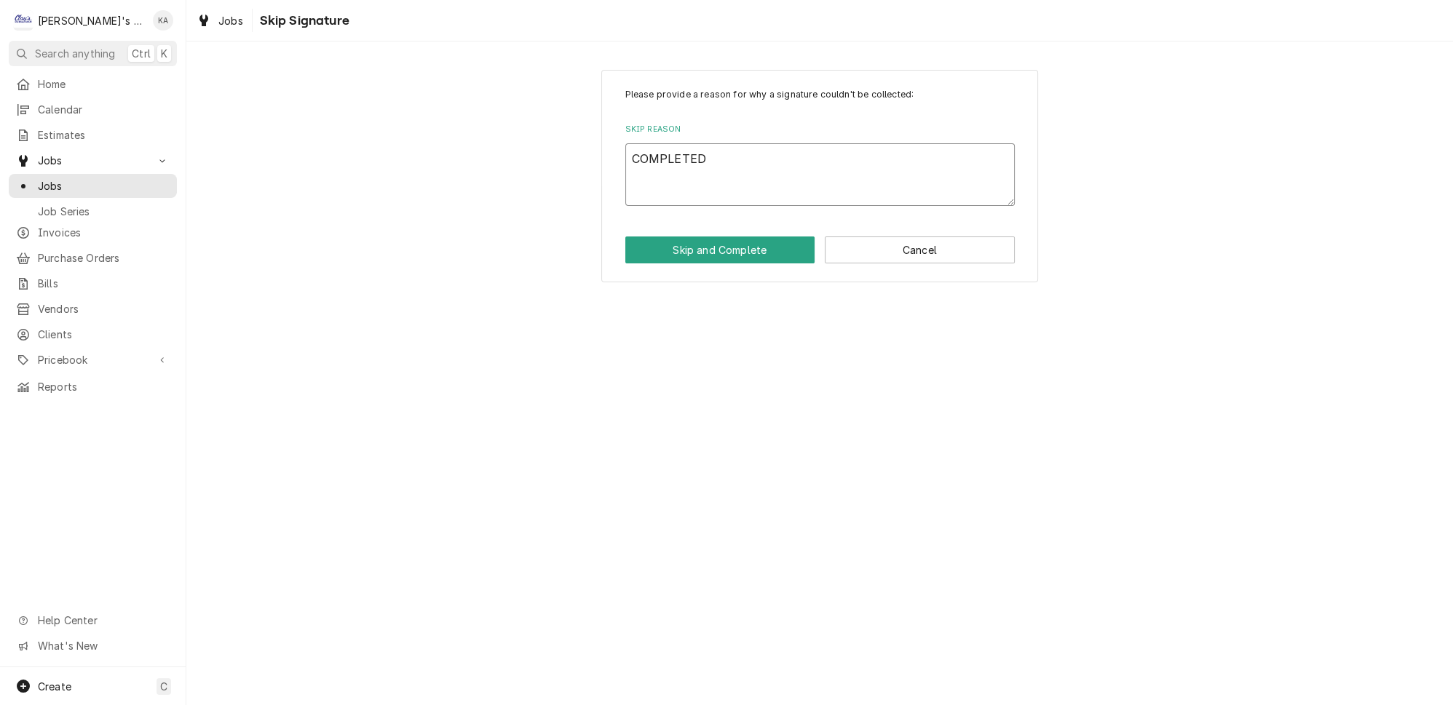
type textarea "COMPLETED"
type textarea "x"
type textarea "COMPLETED B"
type textarea "x"
type textarea "COMPLETED BY"
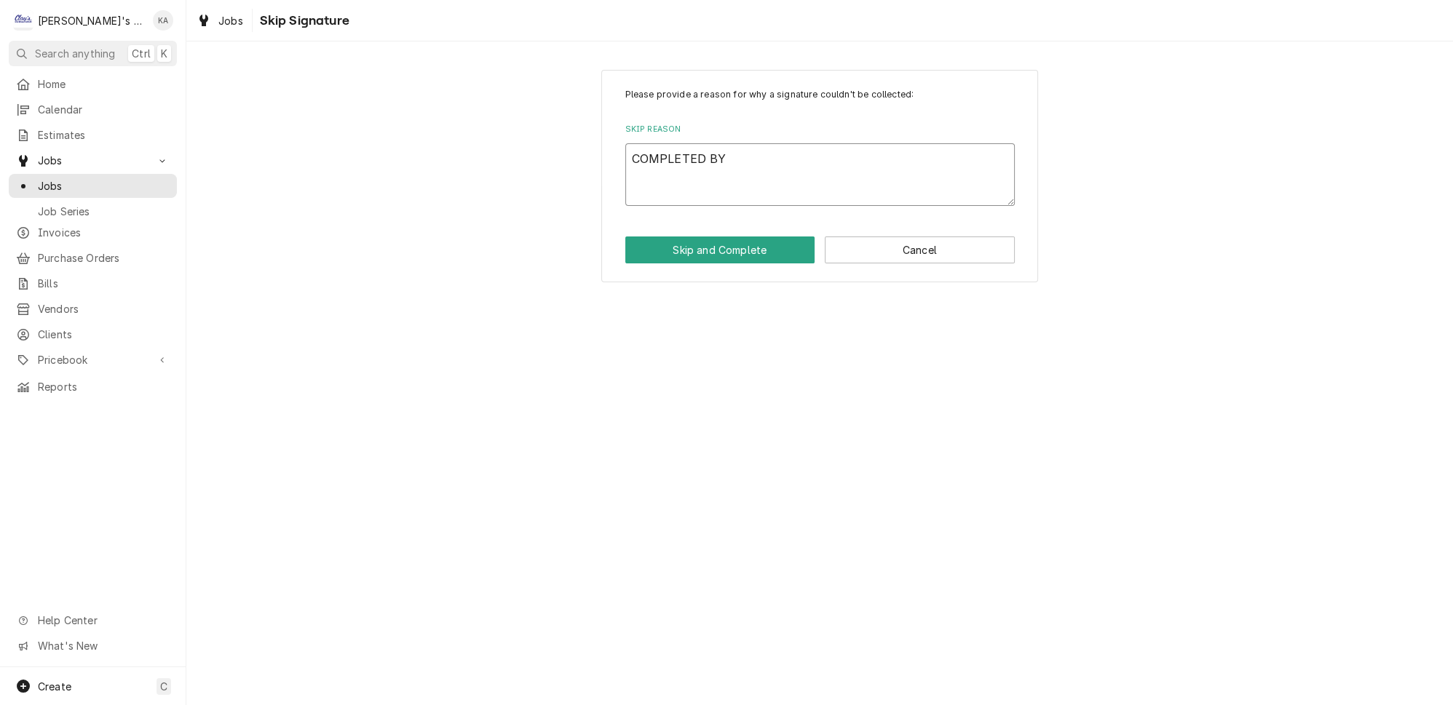
type textarea "x"
type textarea "COMPLETED BY"
type textarea "x"
type textarea "COMPLETED BY T"
type textarea "x"
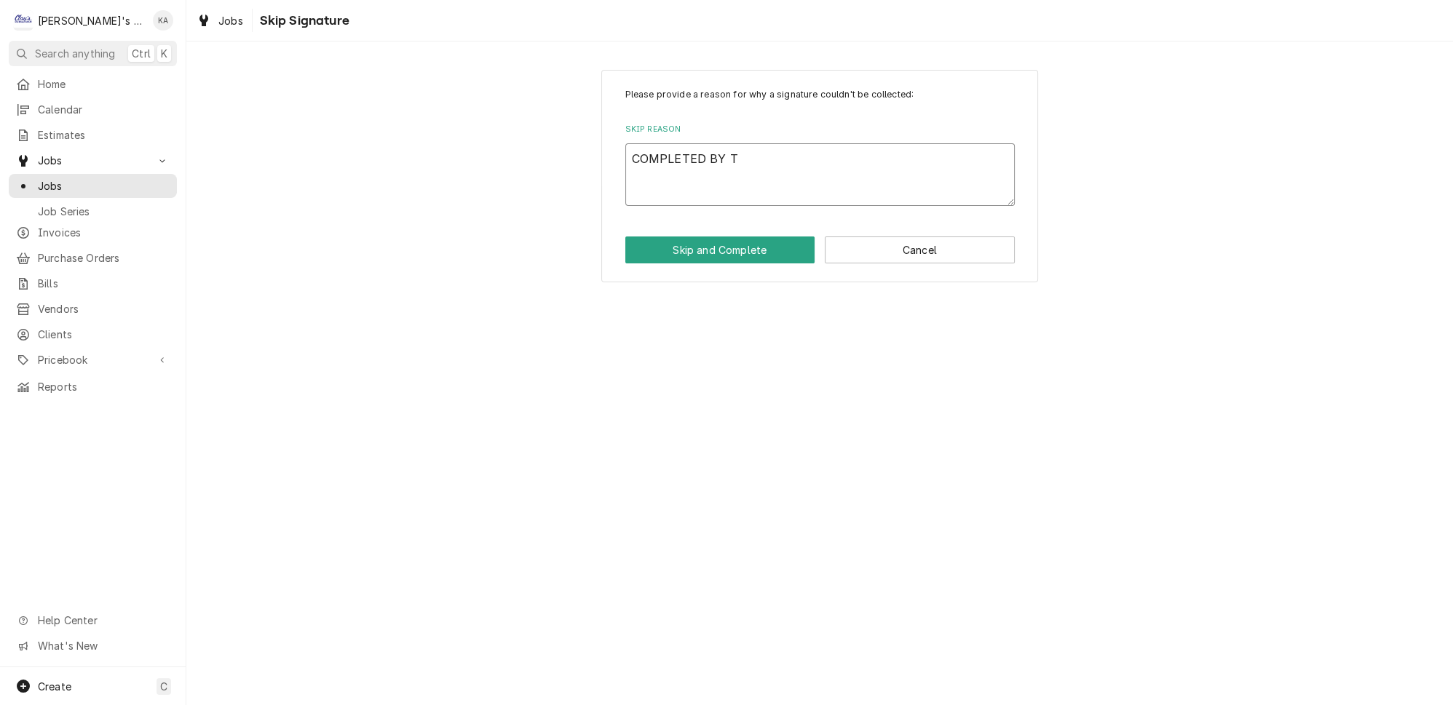
type textarea "COMPLETED BY TH"
type textarea "x"
type textarea "COMPLETED BY THE"
type textarea "x"
type textarea "COMPLETED BY THE"
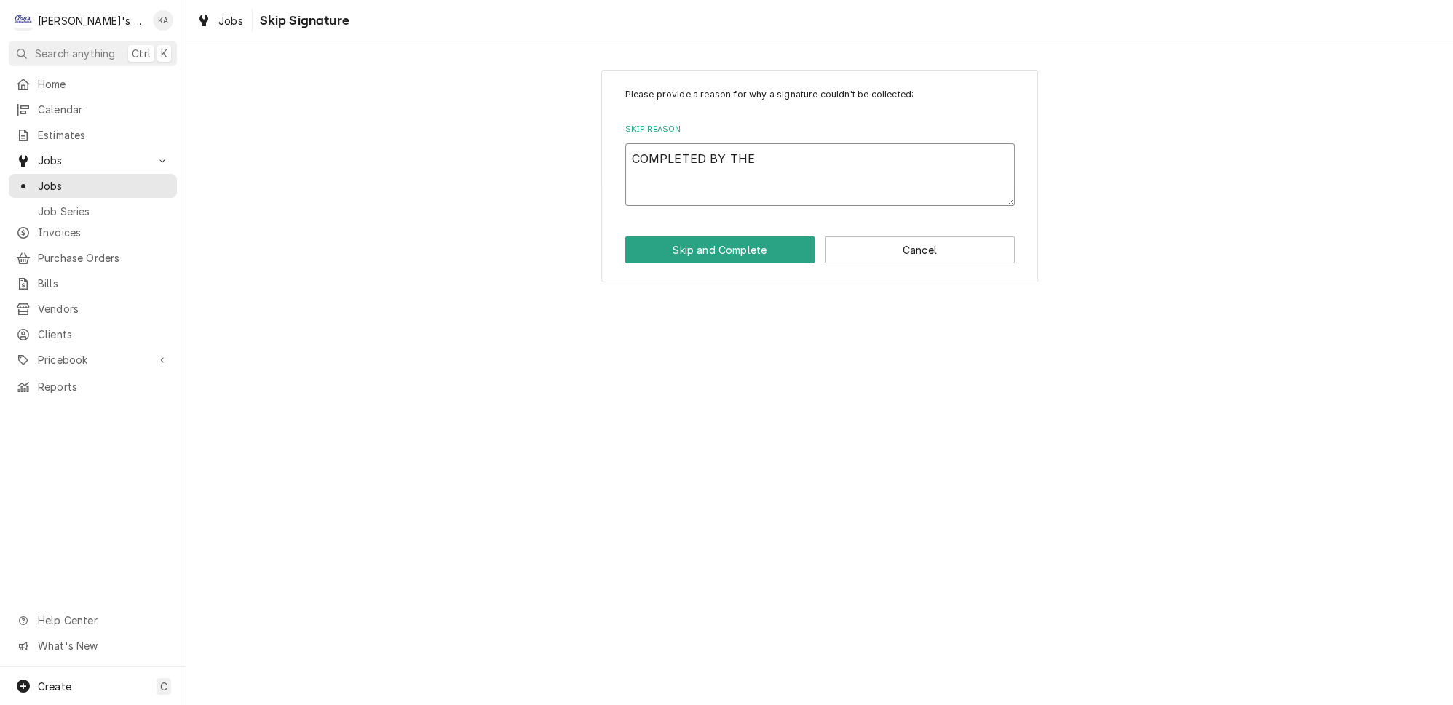
type textarea "x"
type textarea "COMPLETED BY THE O"
type textarea "x"
type textarea "COMPLETED BY THE OF"
type textarea "x"
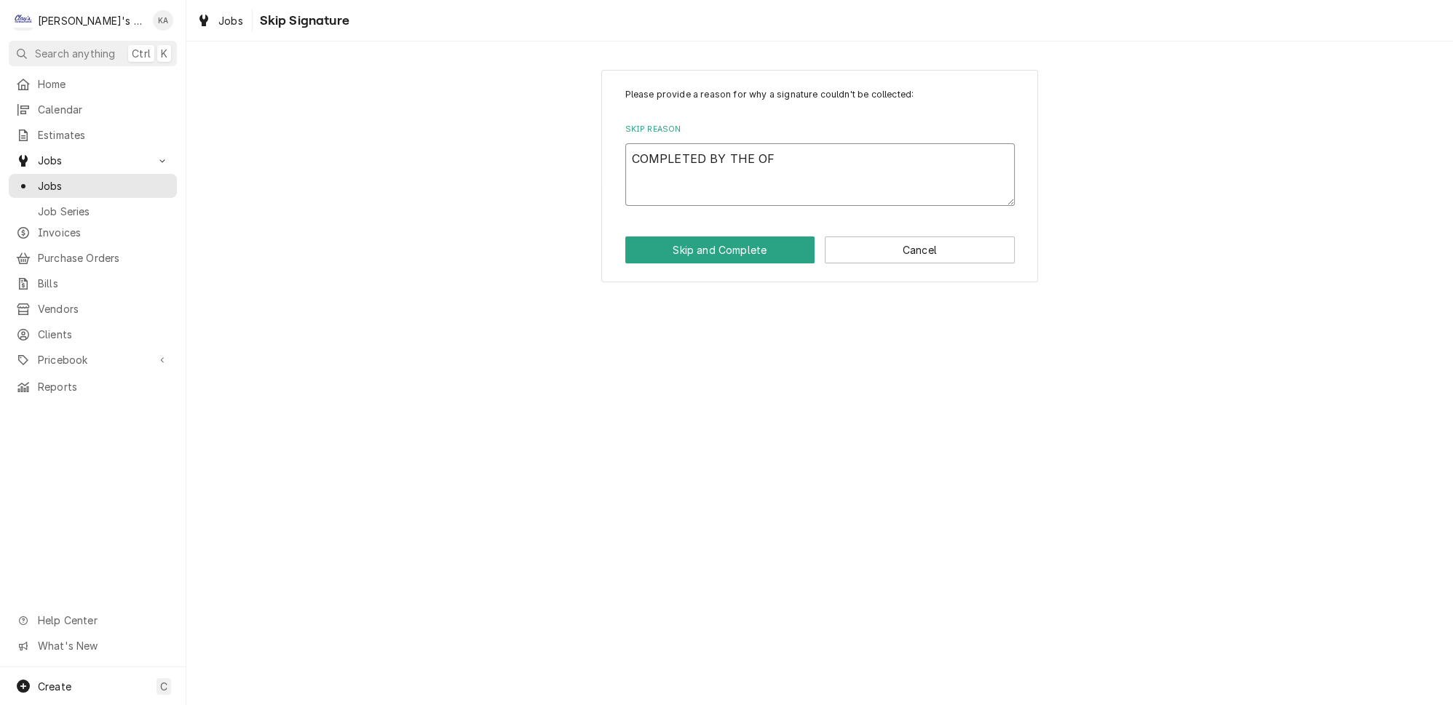
type textarea "COMPLETED BY THE OFF"
type textarea "x"
type textarea "COMPLETED BY THE OFFI"
type textarea "x"
type textarea "COMPLETED BY THE OFFIC"
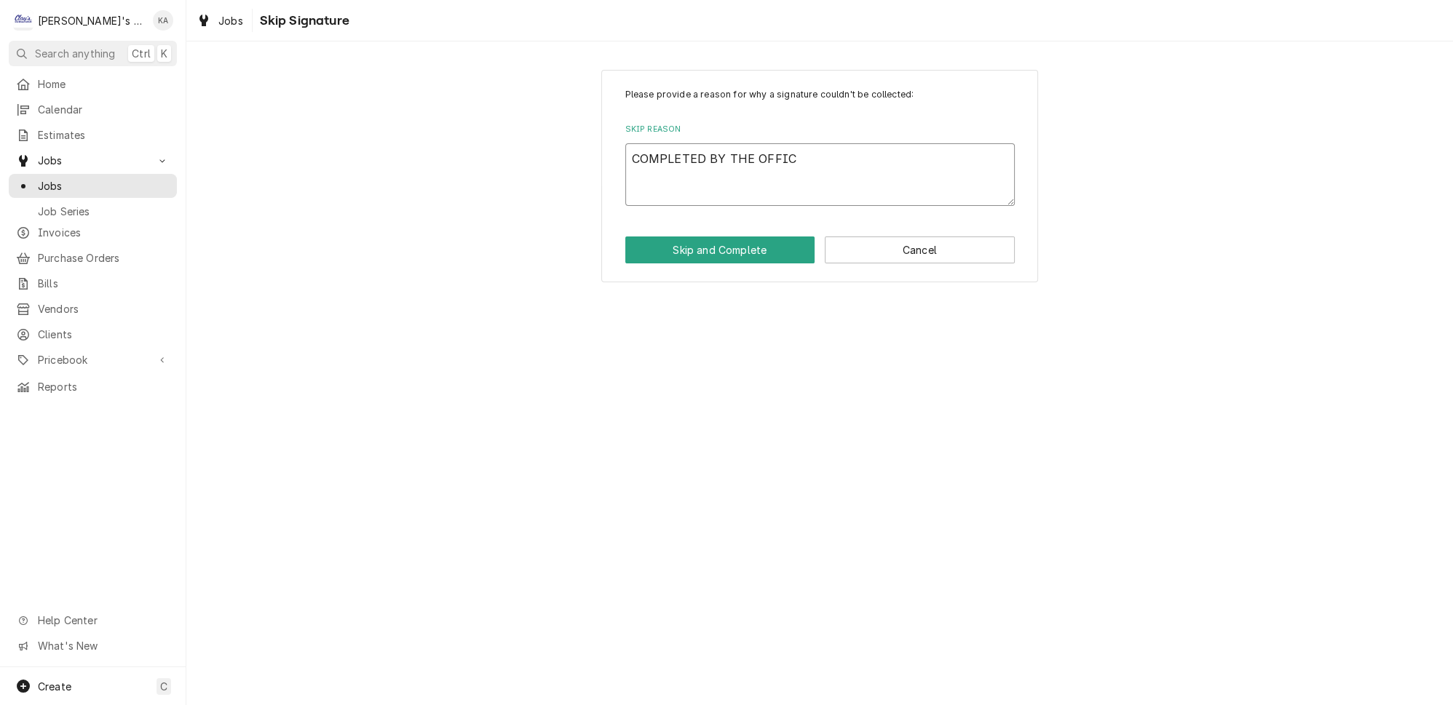
type textarea "x"
type textarea "COMPLETED BY THE OFFICE"
click at [714, 240] on button "Skip and Complete" at bounding box center [720, 250] width 190 height 27
type textarea "x"
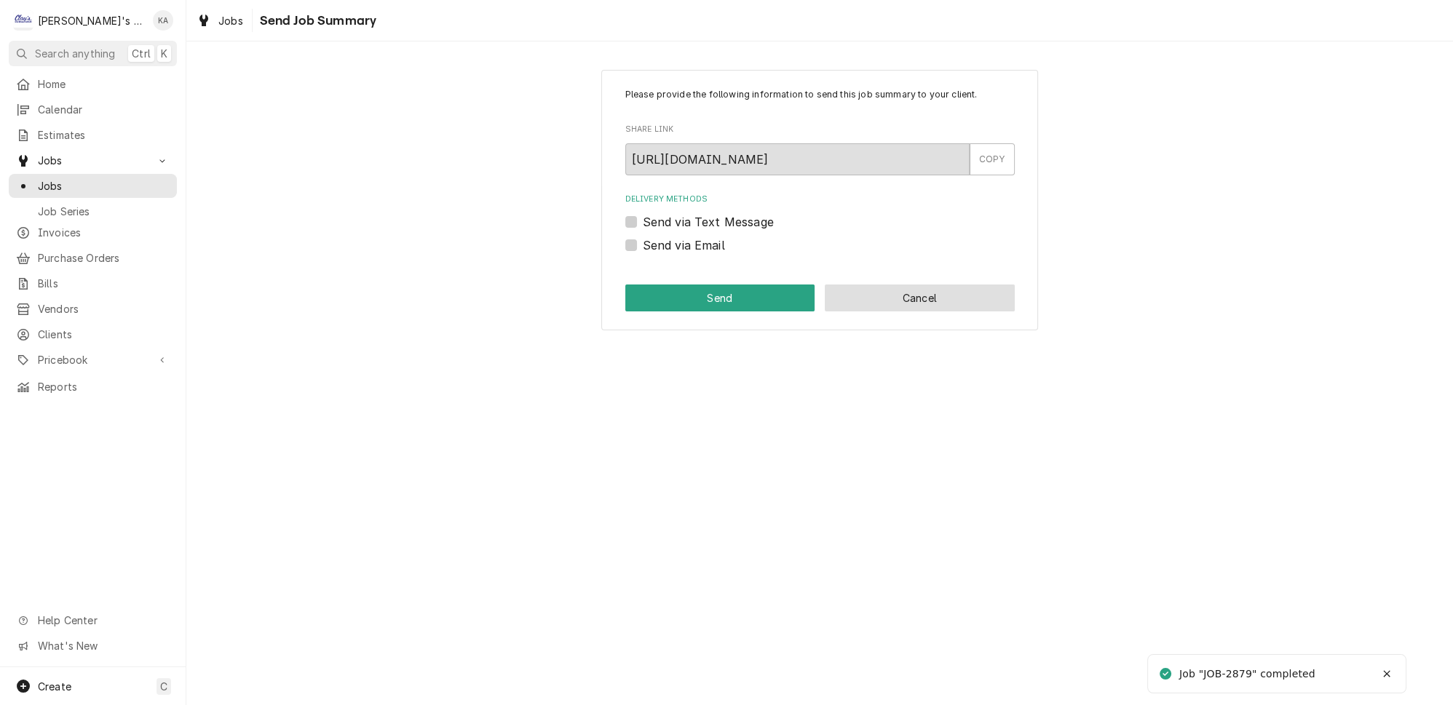
click at [904, 310] on button "Cancel" at bounding box center [920, 298] width 190 height 27
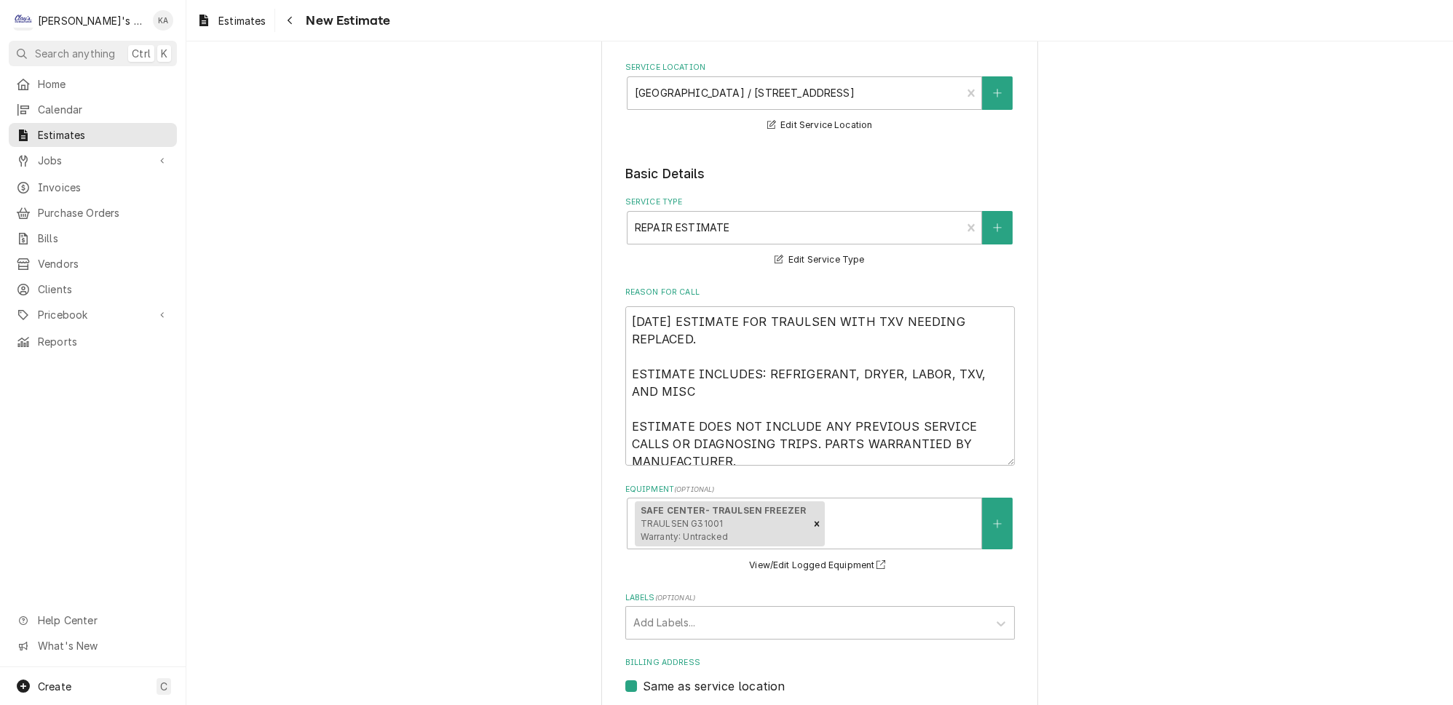
scroll to position [198, 0]
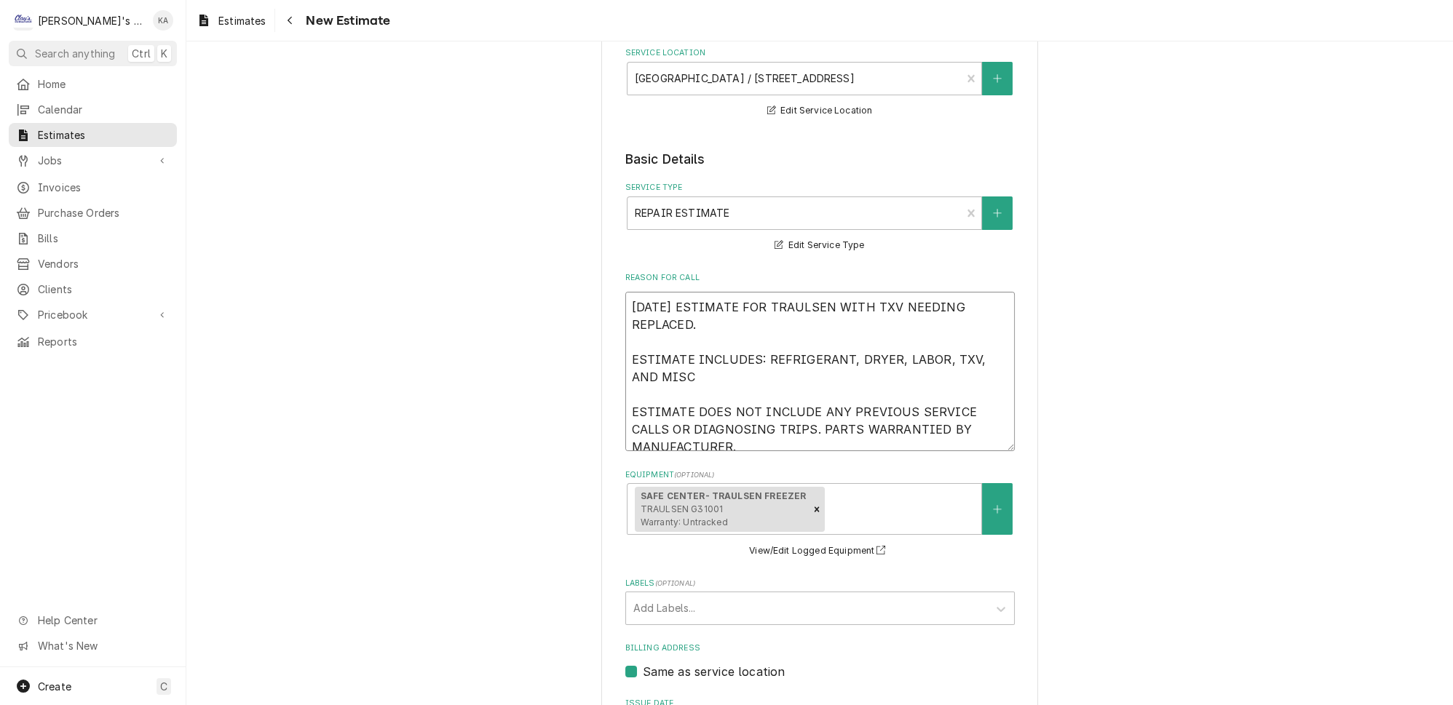
click at [836, 295] on textarea "9/22/2025 ESTIMATE FOR TRAULSEN WITH TXV NEEDING REPLACED. ESTIMATE INCLUDES: R…" at bounding box center [820, 371] width 390 height 159
type textarea "x"
type textarea "9/22/2025 ESTIMATE FOR TRAULSEN FWITH TXV NEEDING REPLACED. ESTIMATE INCLUDES: …"
type textarea "x"
type textarea "9/22/2025 ESTIMATE FOR TRAULSEN FRWITH TXV NEEDING REPLACED. ESTIMATE INCLUDES:…"
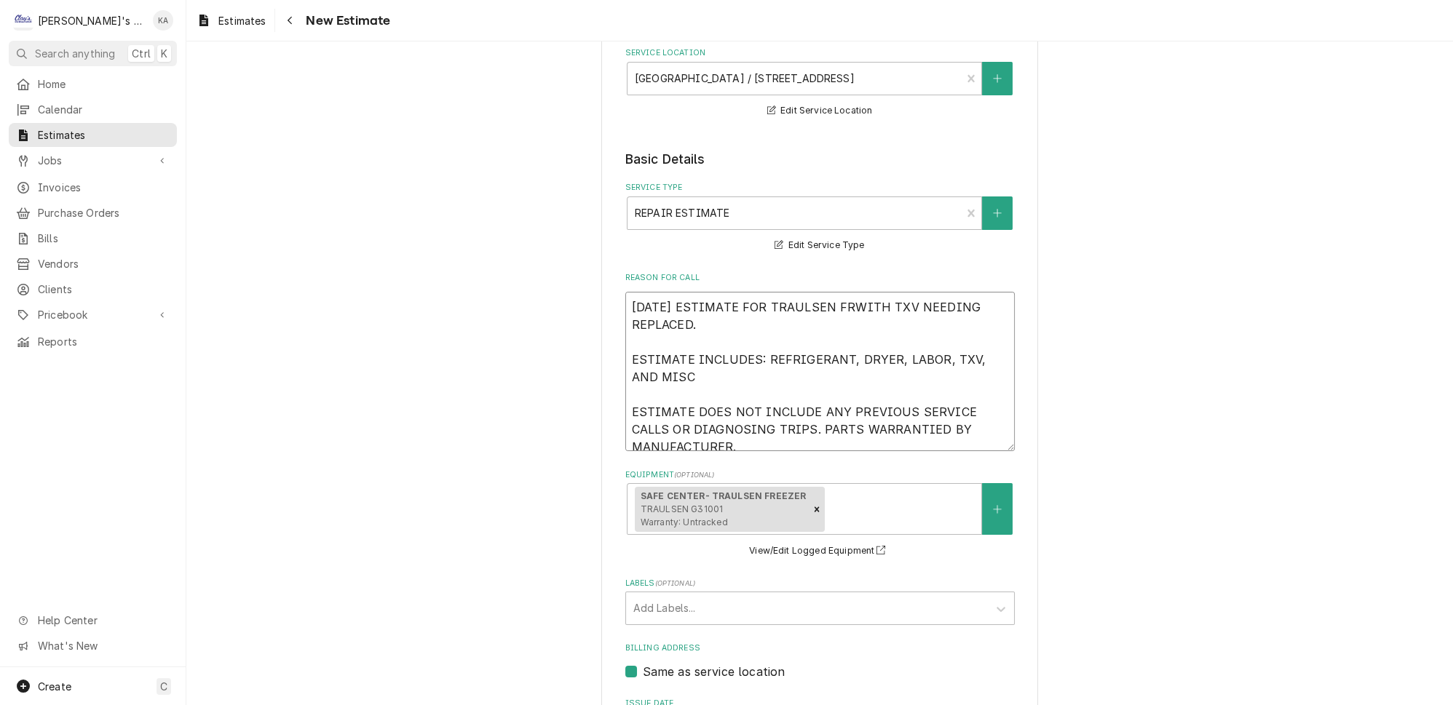
type textarea "x"
type textarea "9/22/2025 ESTIMATE FOR TRAULSEN FREWITH TXV NEEDING REPLACED. ESTIMATE INCLUDES…"
type textarea "x"
type textarea "9/22/2025 ESTIMATE FOR TRAULSEN FREEWITH TXV NEEDING REPLACED. ESTIMATE INCLUDE…"
type textarea "x"
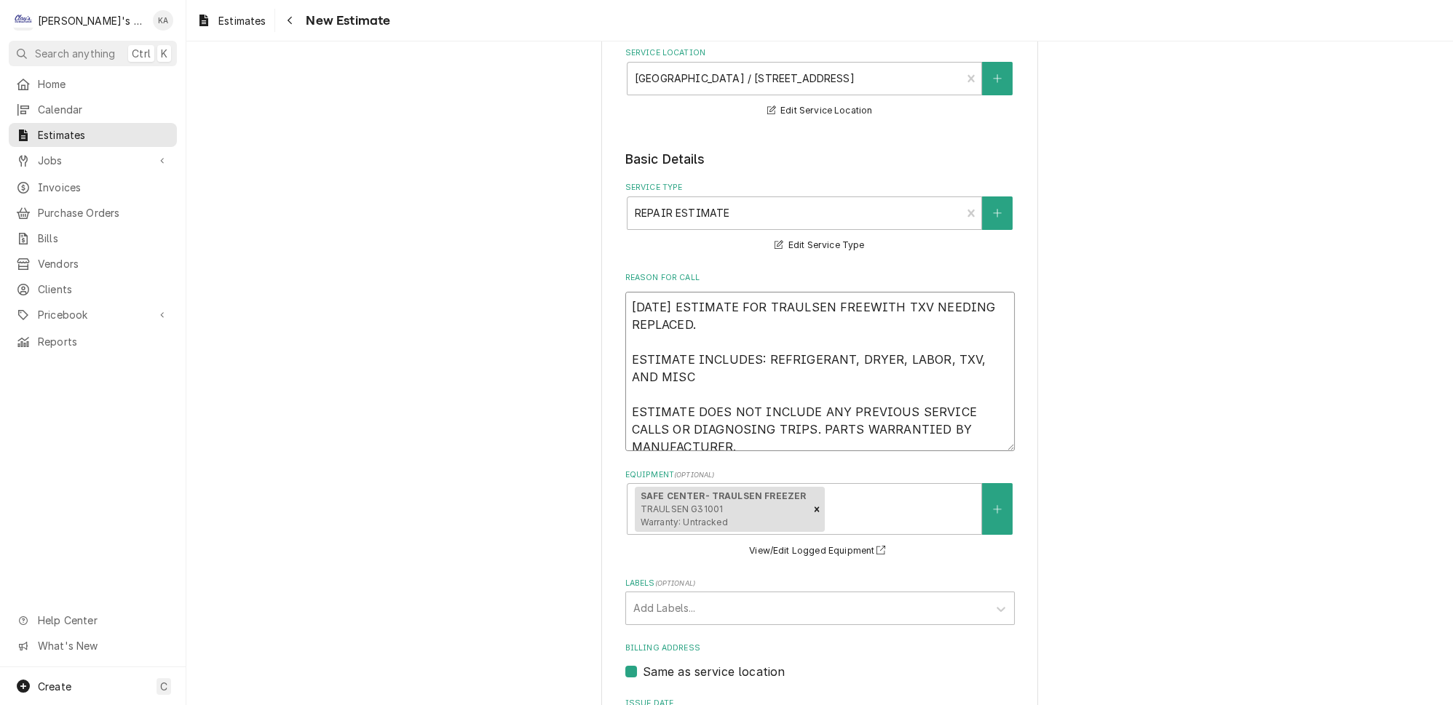
type textarea "9/22/2025 ESTIMATE FOR TRAULSEN FREEZWITH TXV NEEDING REPLACED. ESTIMATE INCLUD…"
type textarea "x"
type textarea "9/22/2025 ESTIMATE FOR TRAULSEN FREEZEWITH TXV NEEDING REPLACED. ESTIMATE INCLU…"
type textarea "x"
type textarea "9/22/2025 ESTIMATE FOR TRAULSEN FREEZERWITH TXV NEEDING REPLACED. ESTIMATE INCL…"
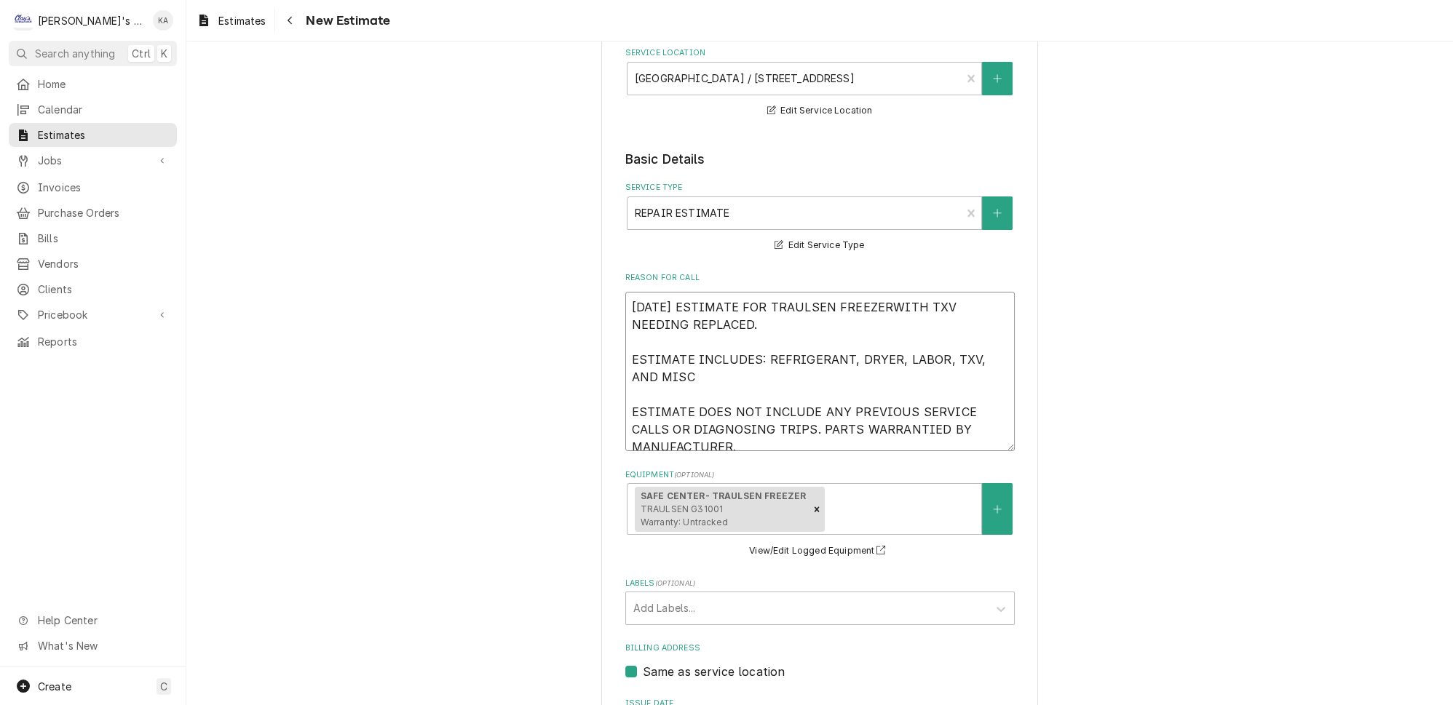
type textarea "x"
type textarea "9/22/2025 ESTIMATE FOR TRAULSEN FREEZER WITH TXV NEEDING REPLACED. ESTIMATE INC…"
type textarea "x"
type textarea "9/22/2025 ESTIMATE FOR TRAULSEN FREEZER TWITH TXV NEEDING REPLACED. ESTIMATE IN…"
type textarea "x"
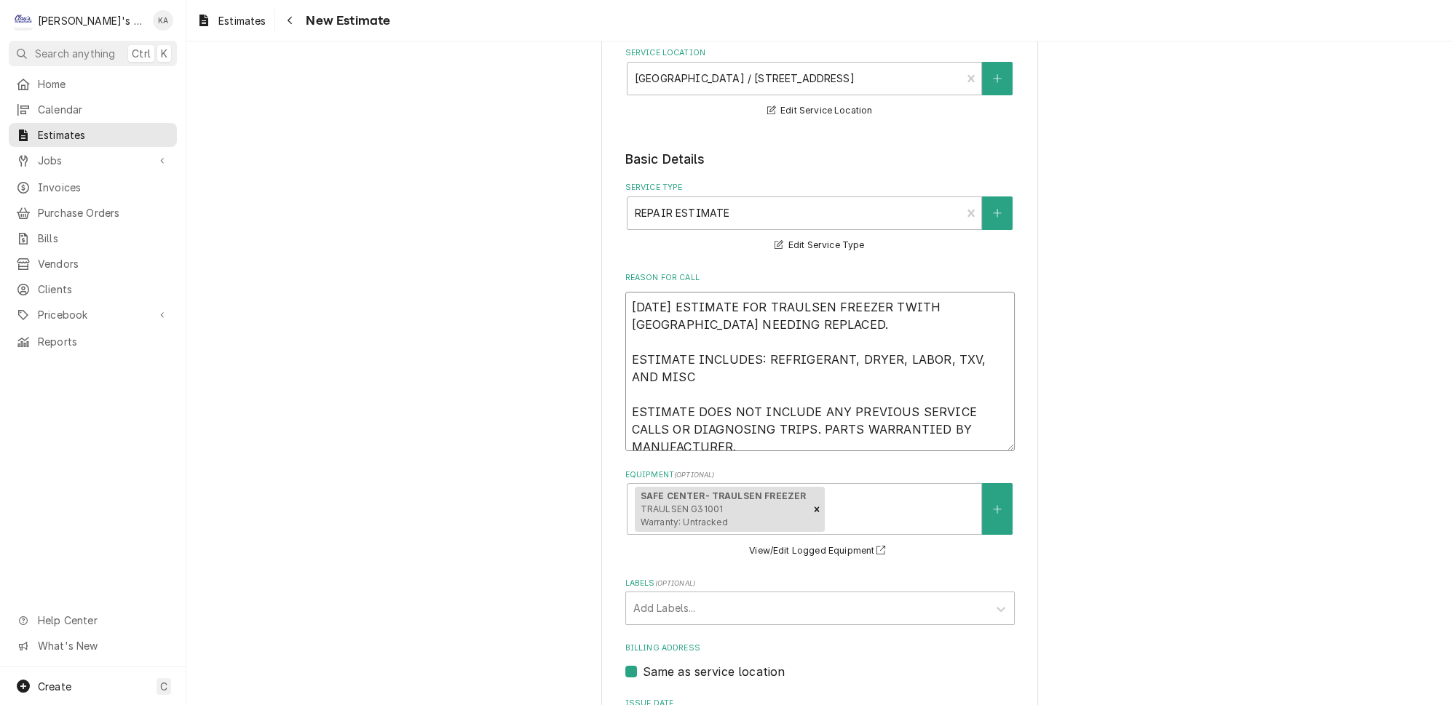
type textarea "9/22/2025 ESTIMATE FOR TRAULSEN FREEZER THWITH TXV NEEDING REPLACED. ESTIMATE I…"
type textarea "x"
type textarea "9/22/2025 ESTIMATE FOR TRAULSEN FREEZER THAWITH TXV NEEDING REPLACED. ESTIMATE …"
type textarea "x"
type textarea "9/22/2025 ESTIMATE FOR TRAULSEN FREEZER THATWITH TXV NEEDING REPLACED. ESTIMATE…"
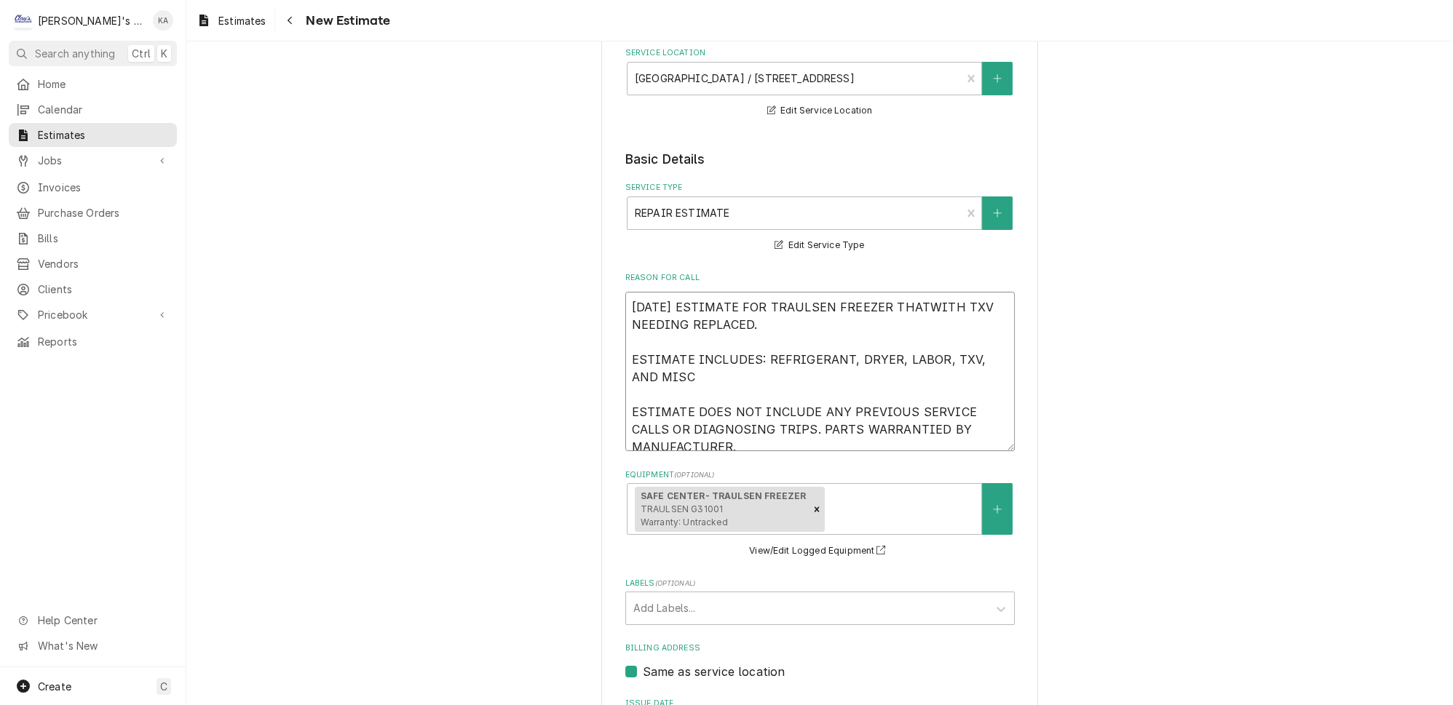
type textarea "x"
type textarea "9/22/2025 ESTIMATE FOR TRAULSEN FREEZER THAT WITH TXV NEEDING REPLACED. ESTIMAT…"
type textarea "x"
type textarea "9/22/2025 ESTIMATE FOR TRAULSEN FREEZER THAT WWITH TXV NEEDING REPLACED. ESTIMA…"
type textarea "x"
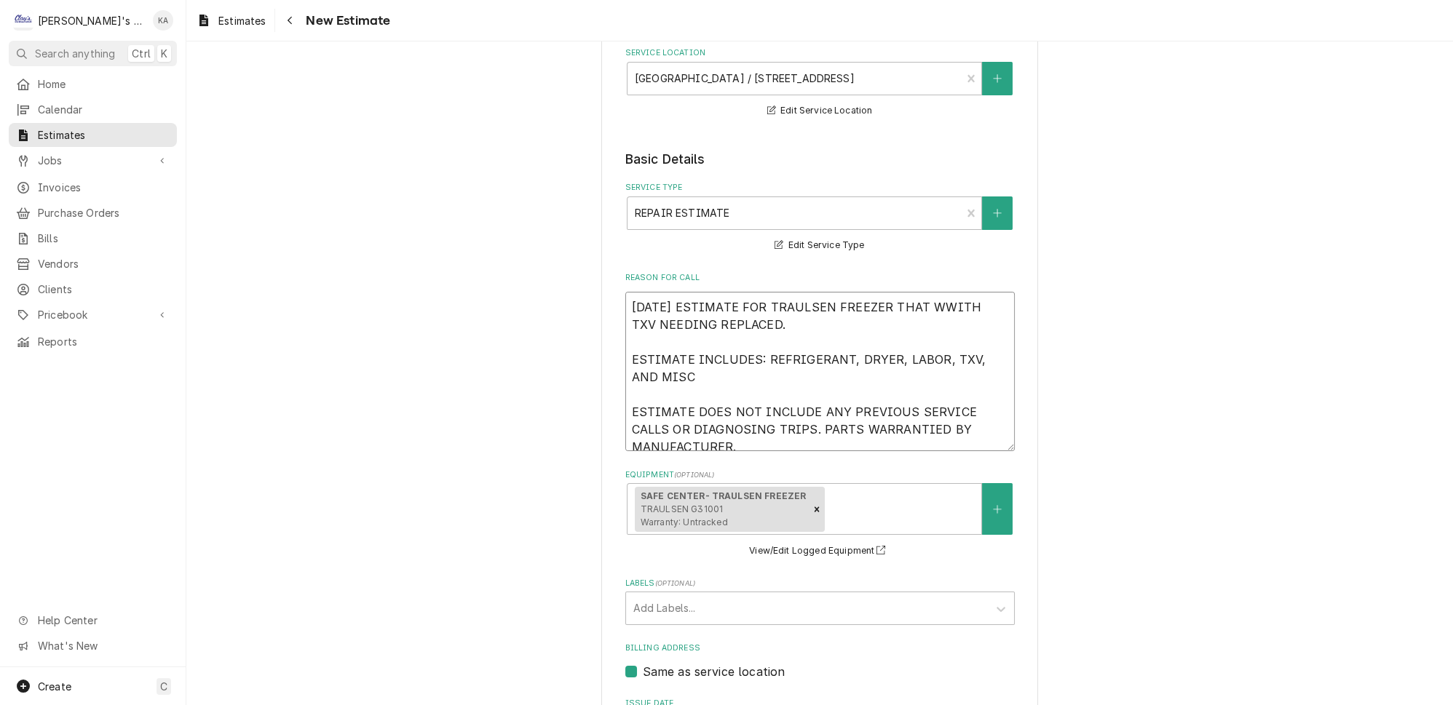
type textarea "9/22/2025 ESTIMATE FOR TRAULSEN FREEZER THAT WAWITH TXV NEEDING REPLACED. ESTIM…"
type textarea "x"
type textarea "9/22/2025 ESTIMATE FOR TRAULSEN FREEZER THAT WASWITH TXV NEEDING REPLACED. ESTI…"
type textarea "x"
type textarea "9/22/2025 ESTIMATE FOR TRAULSEN FREEZER THAT WAS WITH TXV NEEDING REPLACED. EST…"
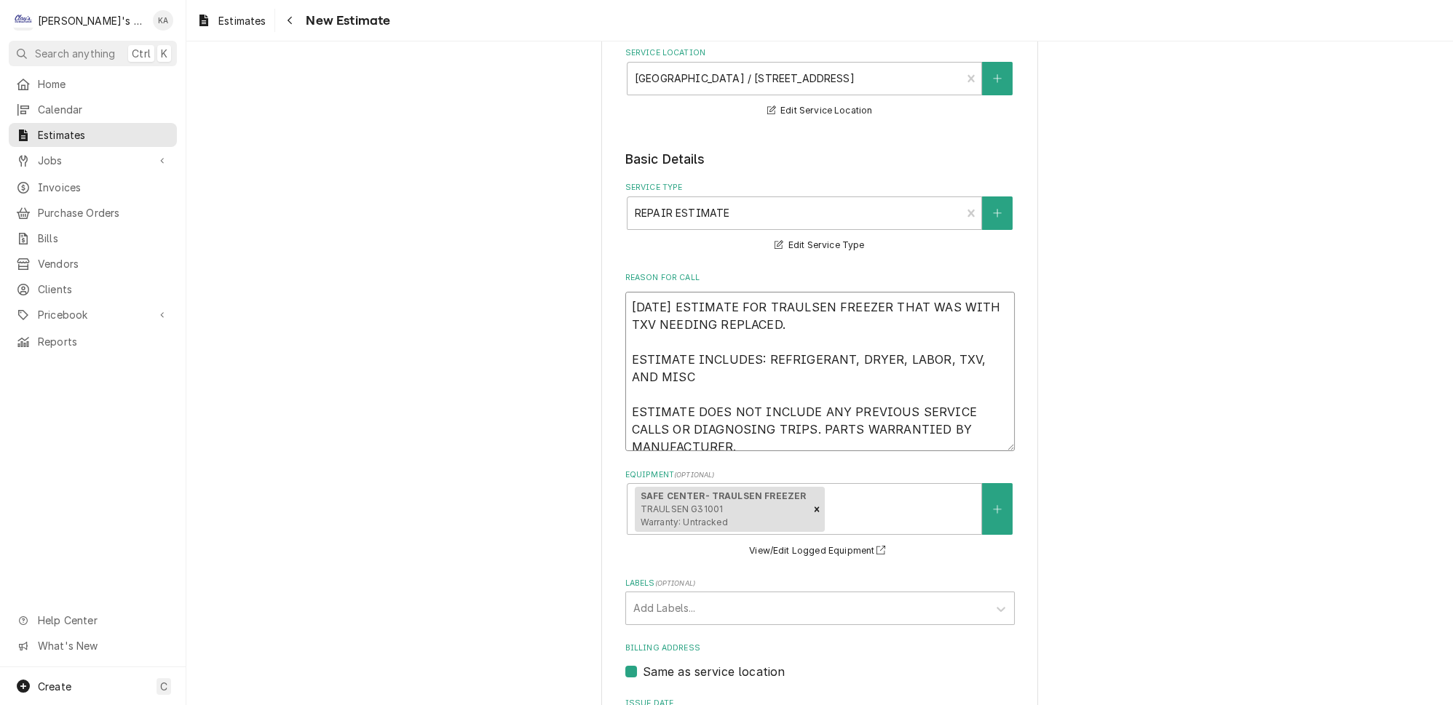
type textarea "x"
type textarea "9/22/2025 ESTIMATE FOR TRAULSEN FREEZER THAT WAS FWITH TXV NEEDING REPLACED. ES…"
type textarea "x"
type textarea "9/22/2025 ESTIMATE FOR TRAULSEN FREEZER THAT WAS FOWITH TXV NEEDING REPLACED. E…"
type textarea "x"
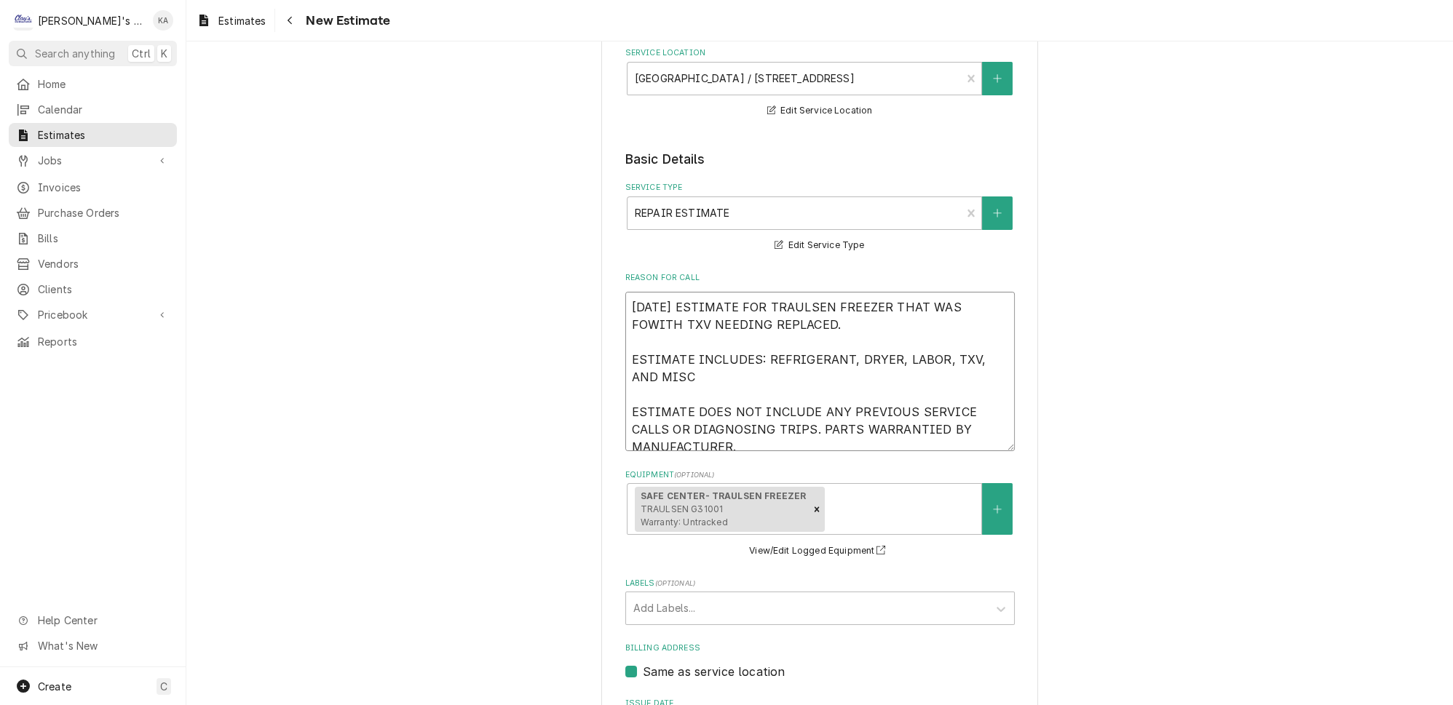
type textarea "9/22/2025 ESTIMATE FOR TRAULSEN FREEZER THAT WAS FOUWITH TXV NEEDING REPLACED. …"
type textarea "x"
type textarea "9/22/2025 ESTIMATE FOR TRAULSEN FREEZER THAT WAS FOUNWITH TXV NEEDING REPLACED.…"
type textarea "x"
type textarea "9/22/2025 ESTIMATE FOR TRAULSEN FREEZER THAT WAS FOUNDWITH TXV NEEDING REPLACED…"
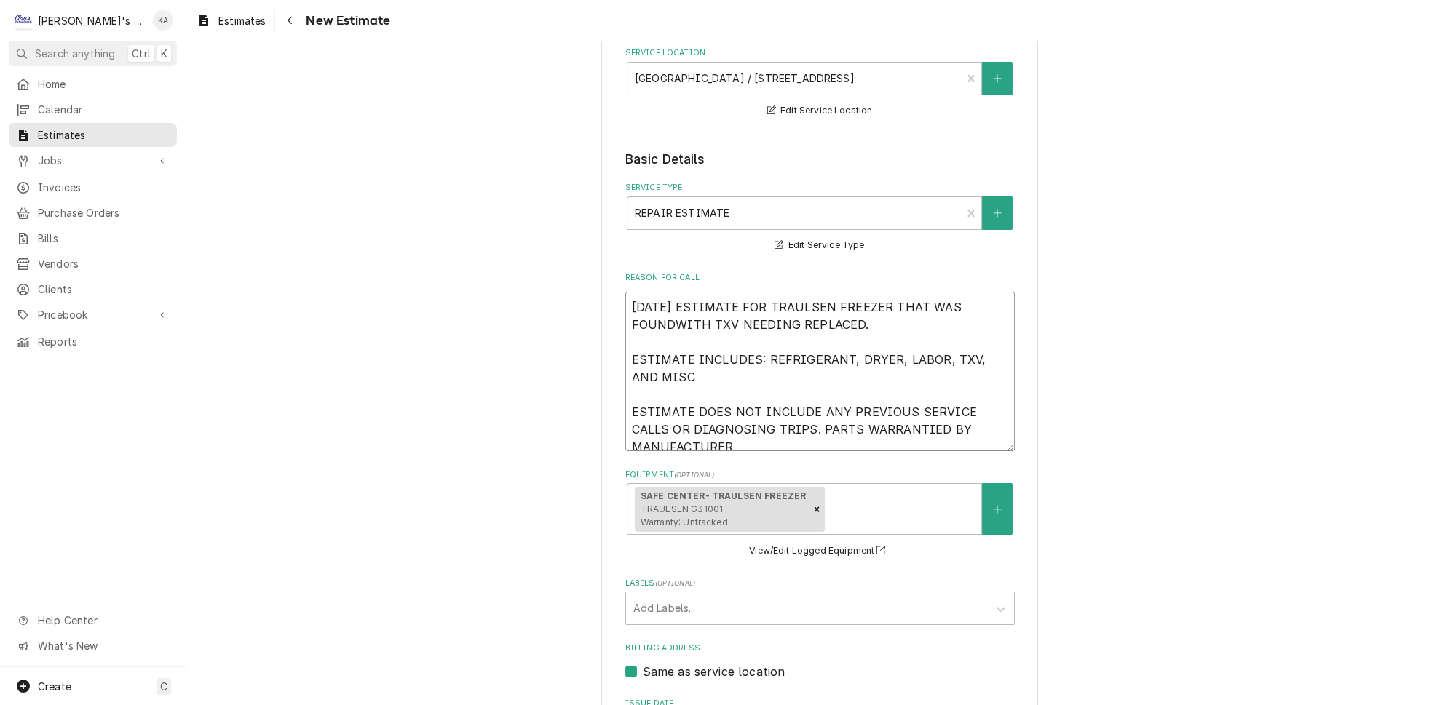
type textarea "x"
type textarea "9/22/2025 ESTIMATE FOR TRAULSEN FREEZER THAT WAS FOUND WITH TXV NEEDING REPLACE…"
type textarea "x"
type textarea "9/22/2025 ESTIMATE FOR TRAULSEN FREEZER THAT WAS FOUND TWITH TXV NEEDING REPLAC…"
type textarea "x"
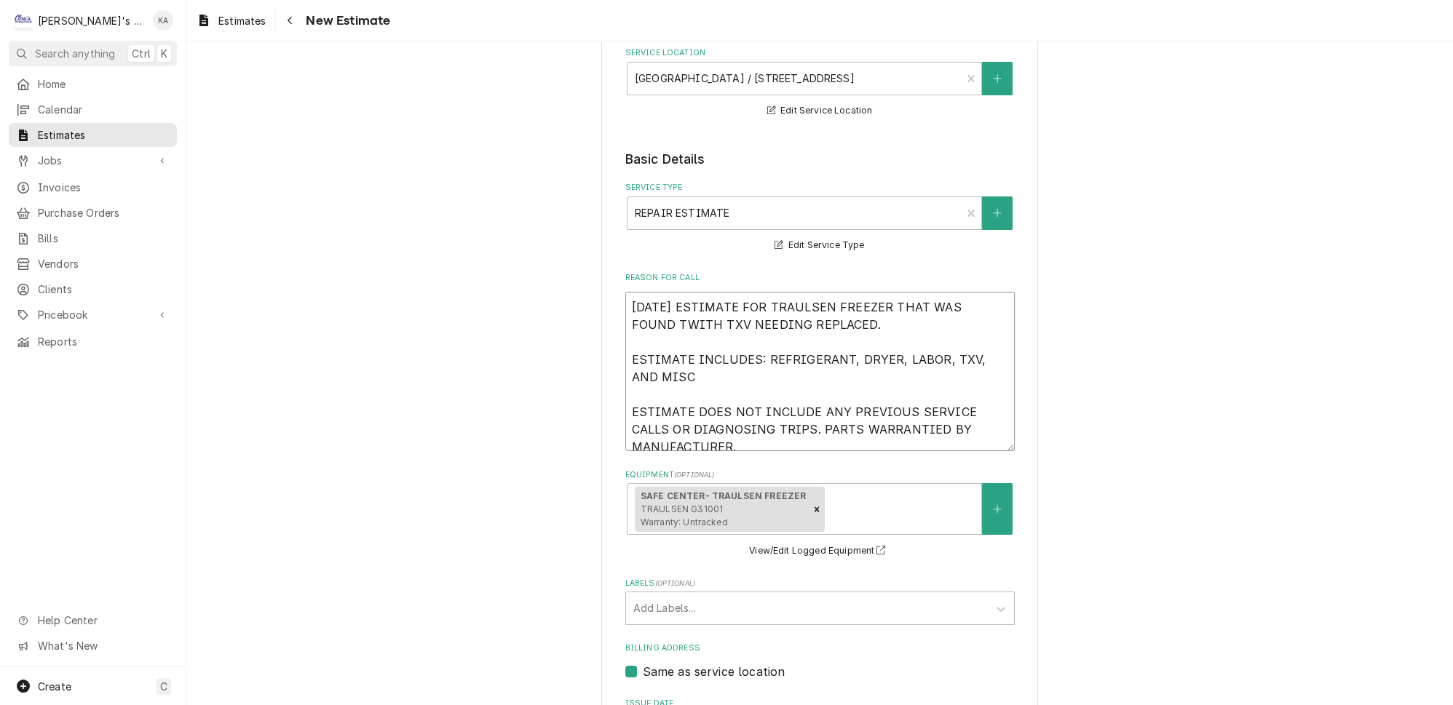
type textarea "9/22/2025 ESTIMATE FOR TRAULSEN FREEZER THAT WAS FOUND TOWITH TXV NEEDING REPLA…"
type textarea "x"
type textarea "9/22/2025 ESTIMATE FOR TRAULSEN FREEZER THAT WAS FOUND TOWIT TXV NEEDING REPLAC…"
type textarea "x"
type textarea "9/22/2025 ESTIMATE FOR TRAULSEN FREEZER THAT WAS FOUND TOWI TXV NEEDING REPLACE…"
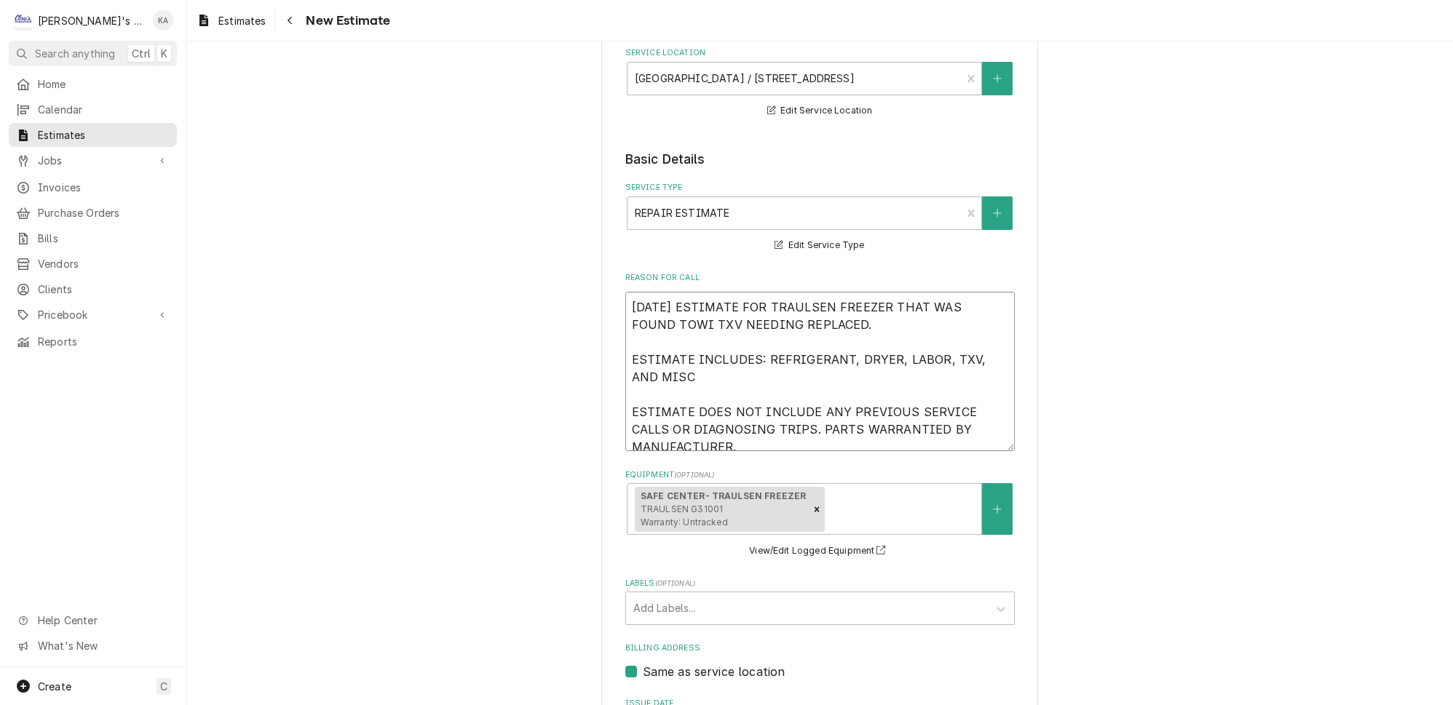
type textarea "x"
type textarea "9/22/2025 ESTIMATE FOR TRAULSEN FREEZER THAT WAS FOUND TOW TXV NEEDING REPLACED…"
type textarea "x"
type textarea "9/22/2025 ESTIMATE FOR TRAULSEN FREEZER THAT WAS FOUND TO TXV NEEDING REPLACED.…"
type textarea "x"
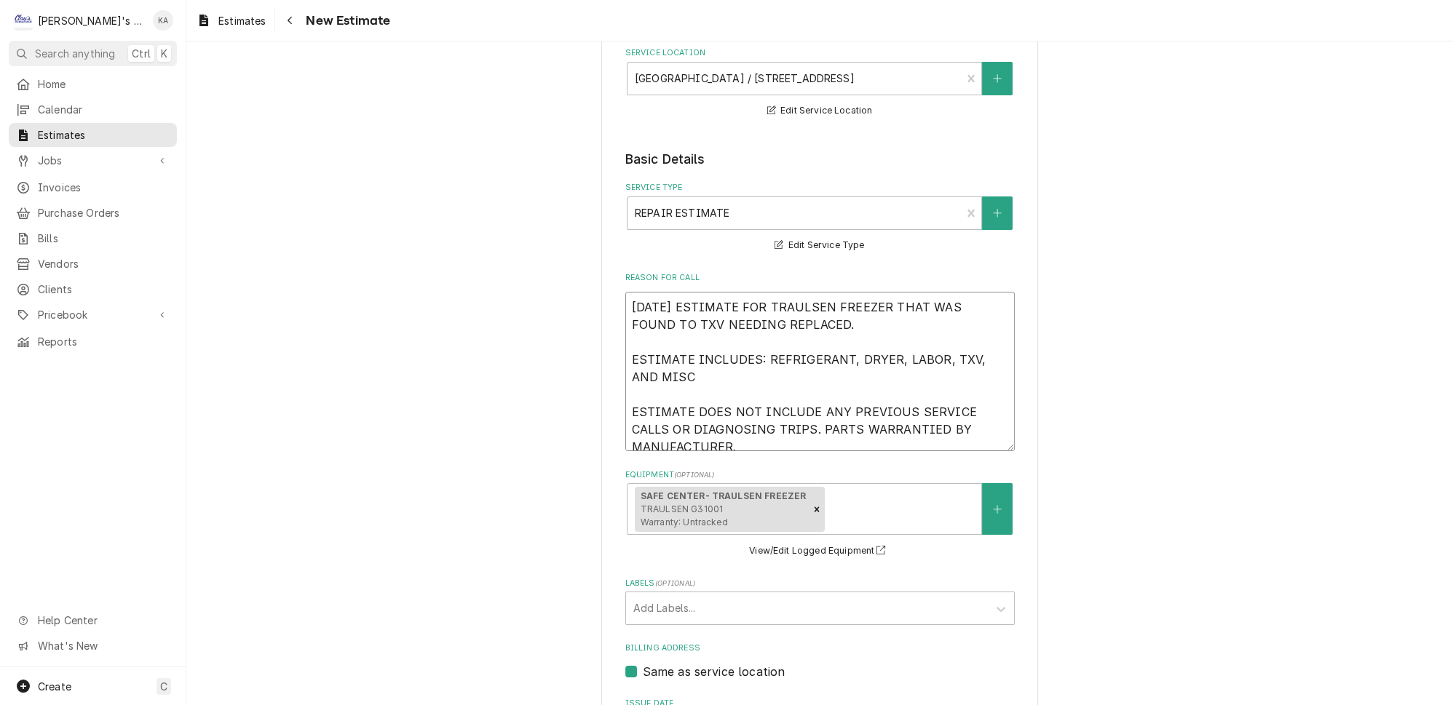
type textarea "9/22/2025 ESTIMATE FOR TRAULSEN FREEZER THAT WAS FOUND TO TXV NEEDING REPLACED.…"
type textarea "x"
type textarea "9/22/2025 ESTIMATE FOR TRAULSEN FREEZER THAT WAS FOUND TO H TXV NEEDING REPLACE…"
type textarea "x"
type textarea "9/22/2025 ESTIMATE FOR TRAULSEN FREEZER THAT WAS FOUND TO HA TXV NEEDING REPLAC…"
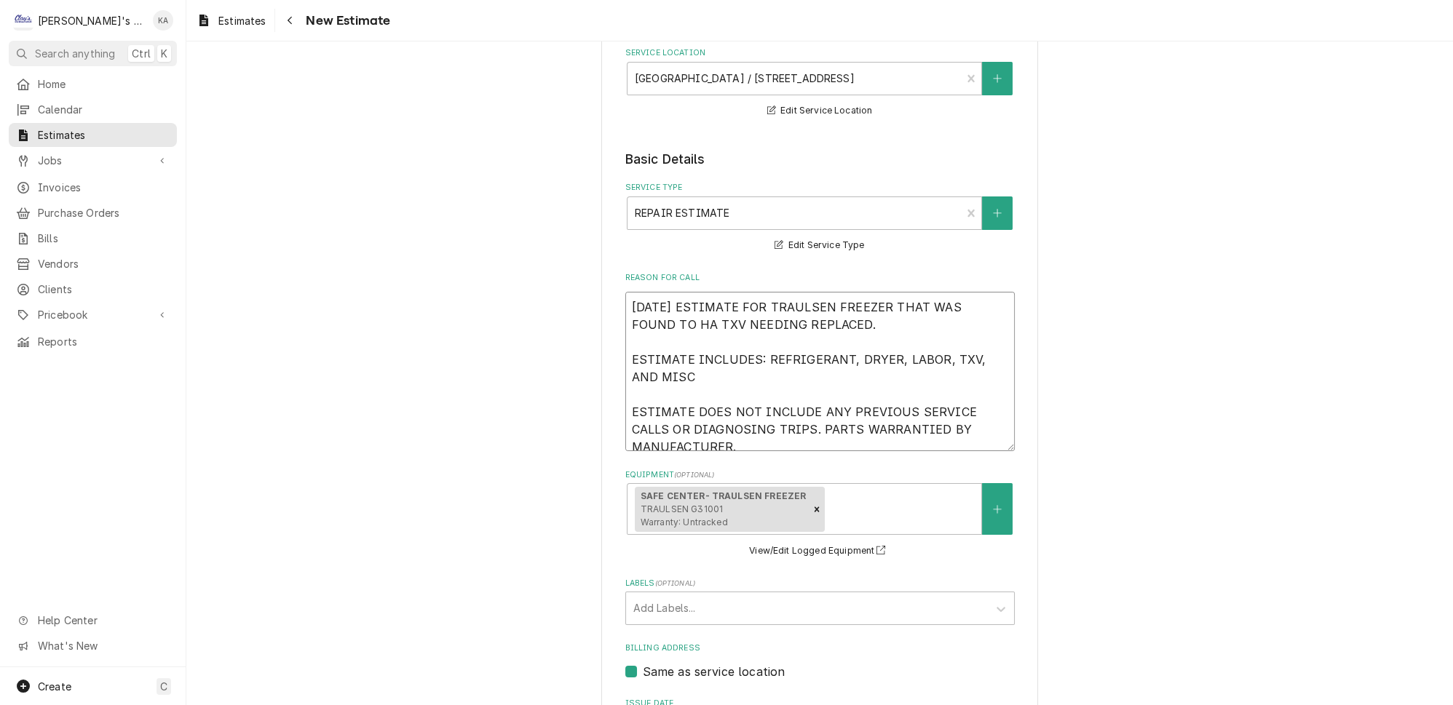
type textarea "x"
type textarea "9/22/2025 ESTIMATE FOR TRAULSEN FREEZER THAT WAS FOUND TO HAV TXV NEEDING REPLA…"
type textarea "x"
type textarea "9/22/2025 ESTIMATE FOR TRAULSEN FREEZER THAT WAS FOUND TO HAVE TXV NEEDING REPL…"
type textarea "x"
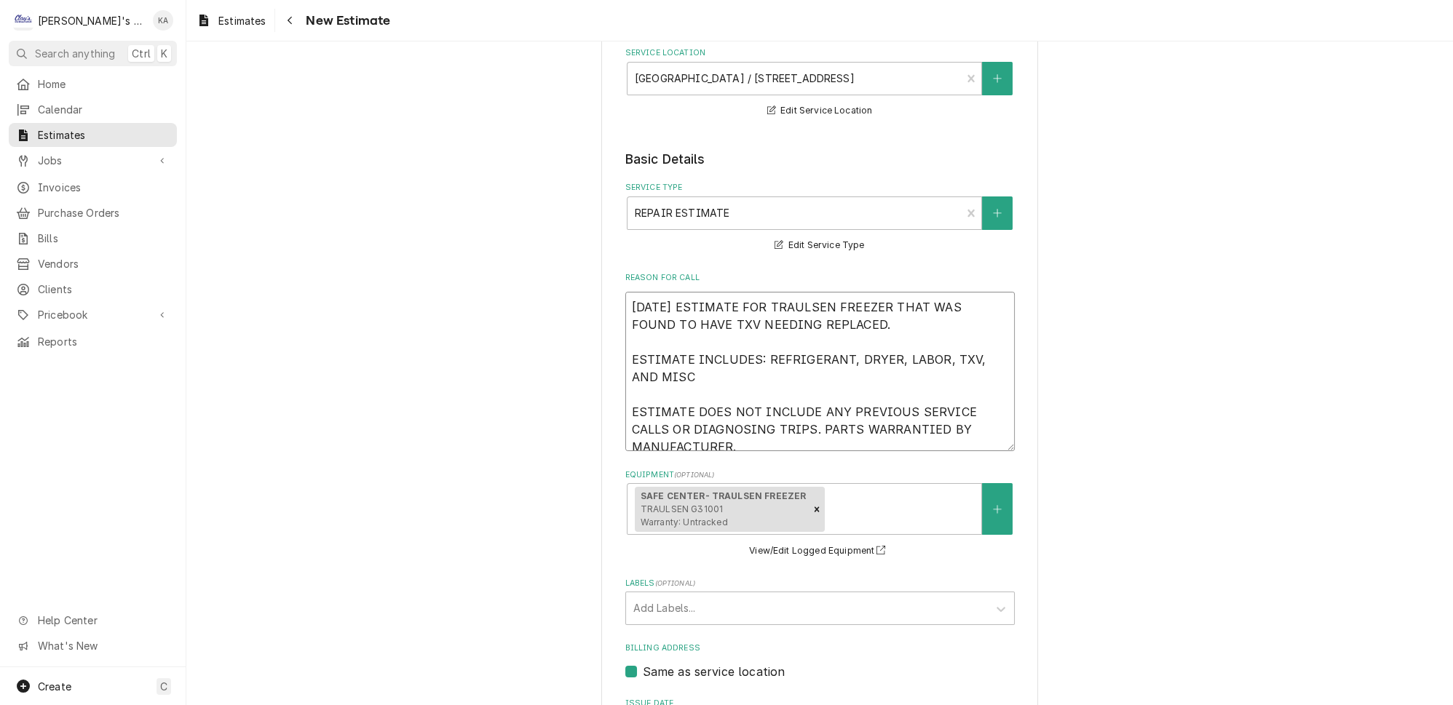
type textarea "9/22/2025 ESTIMATE FOR TRAULSEN FREEZER THAT WAS FOUND TO HAVE TXV NEEDING REPL…"
type textarea "x"
type textarea "9/22/2025 ESTIMATE FOR TRAULSEN FREEZER THAT WAS FOUND TO HAVE A TXV NEEDING RE…"
type textarea "x"
type textarea "9/22/2025 ESTIMATE FOR TRAULSEN FREEZER THAT WAS FOUND TO HAVE A TXV NEEDING RE…"
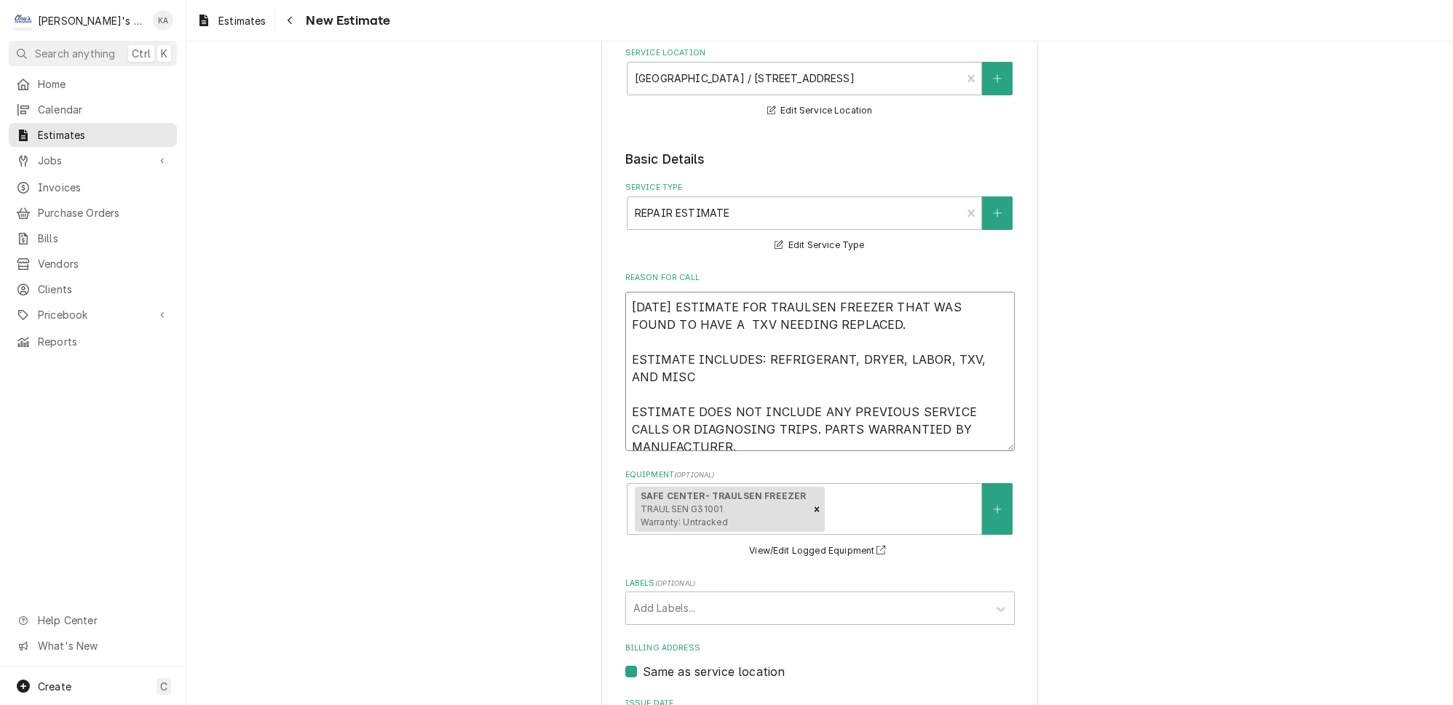
type textarea "x"
type textarea "9/22/2025 ESTIMATE FOR TRAULSEN FREEZER THAT WAS FOUND TO HAVE A F TXV NEEDING …"
type textarea "x"
type textarea "9/22/2025 ESTIMATE FOR TRAULSEN FREEZER THAT WAS FOUND TO HAVE A FA TXV NEEDING…"
type textarea "x"
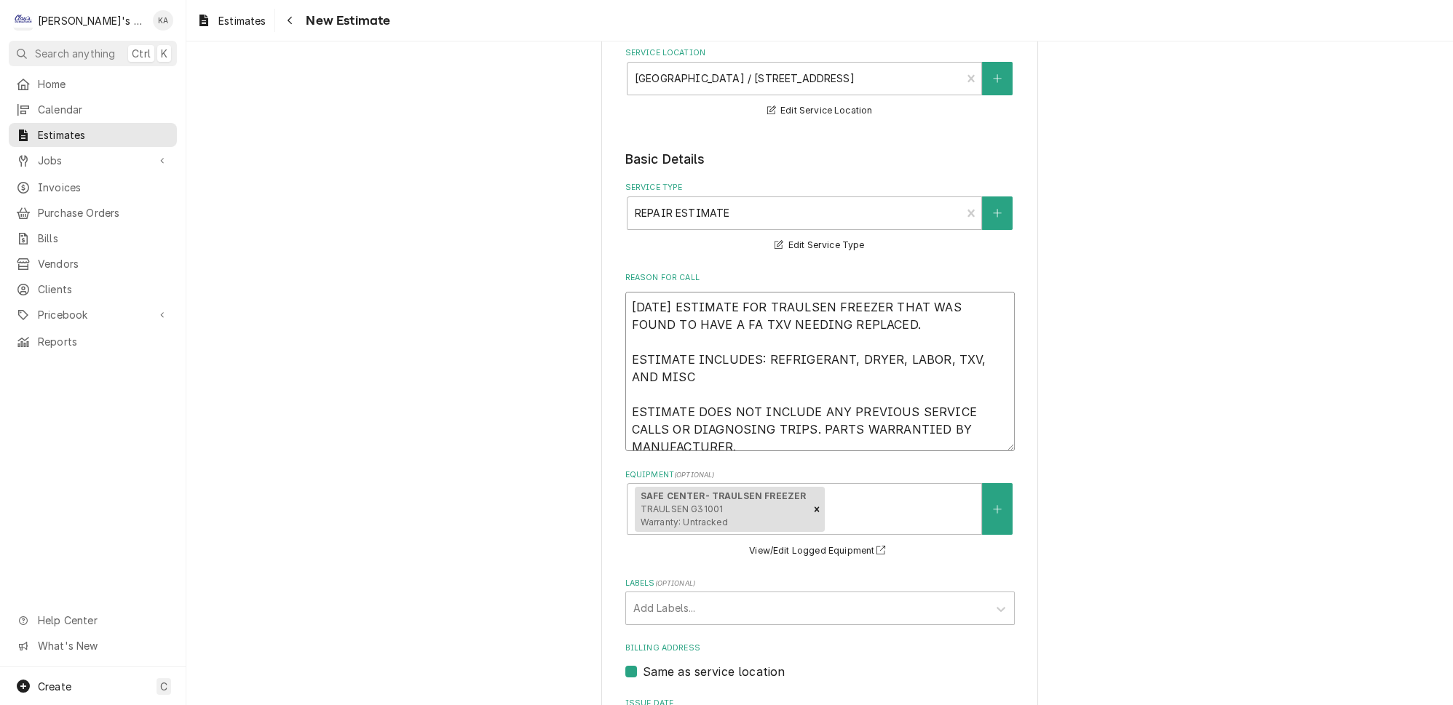
type textarea "9/22/2025 ESTIMATE FOR TRAULSEN FREEZER THAT WAS FOUND TO HAVE A FAI TXV NEEDIN…"
type textarea "x"
type textarea "9/22/2025 ESTIMATE FOR TRAULSEN FREEZER THAT WAS FOUND TO HAVE A FAIL TXV NEEDI…"
type textarea "x"
type textarea "9/22/2025 ESTIMATE FOR TRAULSEN FREEZER THAT WAS FOUND TO HAVE A FAILI TXV NEED…"
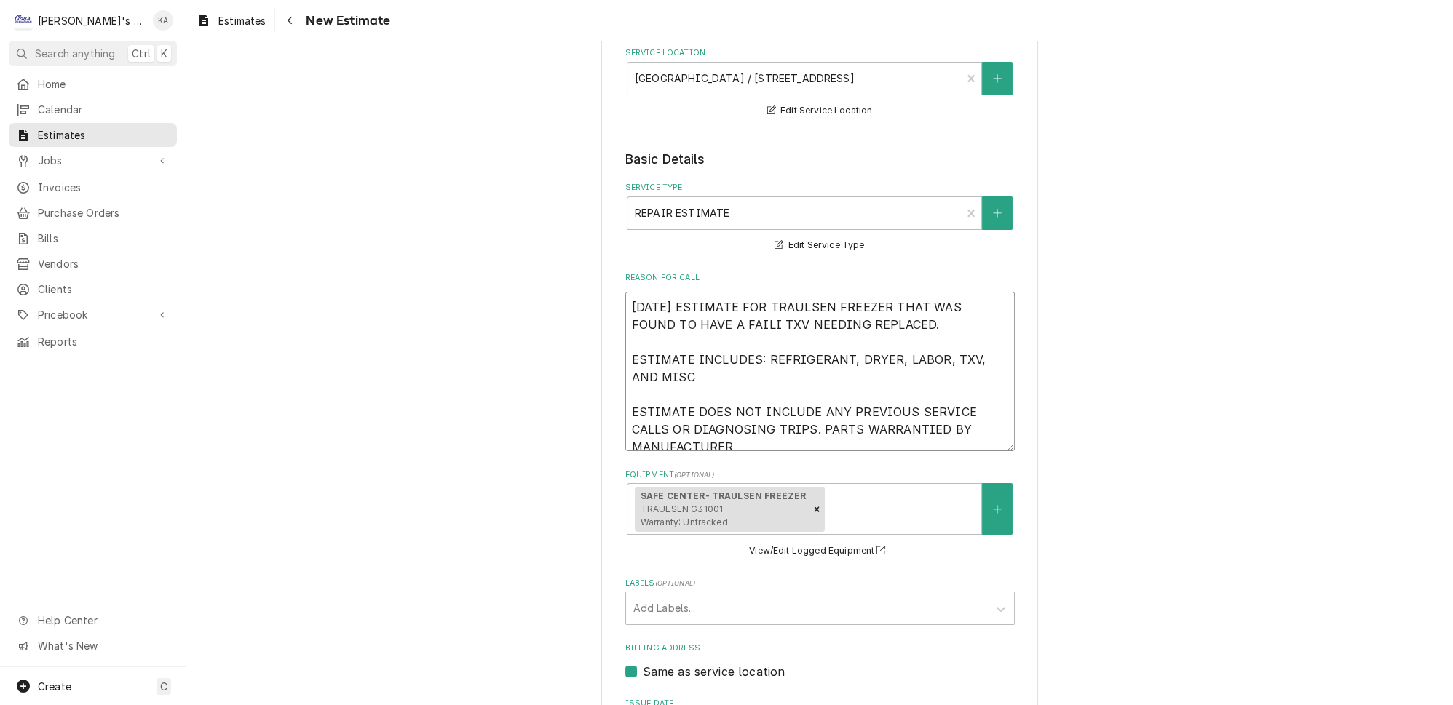
type textarea "x"
type textarea "9/22/2025 ESTIMATE FOR TRAULSEN FREEZER THAT WAS FOUND TO HAVE A FAILIN TXV NEE…"
type textarea "x"
type textarea "9/22/2025 ESTIMATE FOR TRAULSEN FREEZER THAT WAS FOUND TO HAVE A FAILING TXV NE…"
type textarea "x"
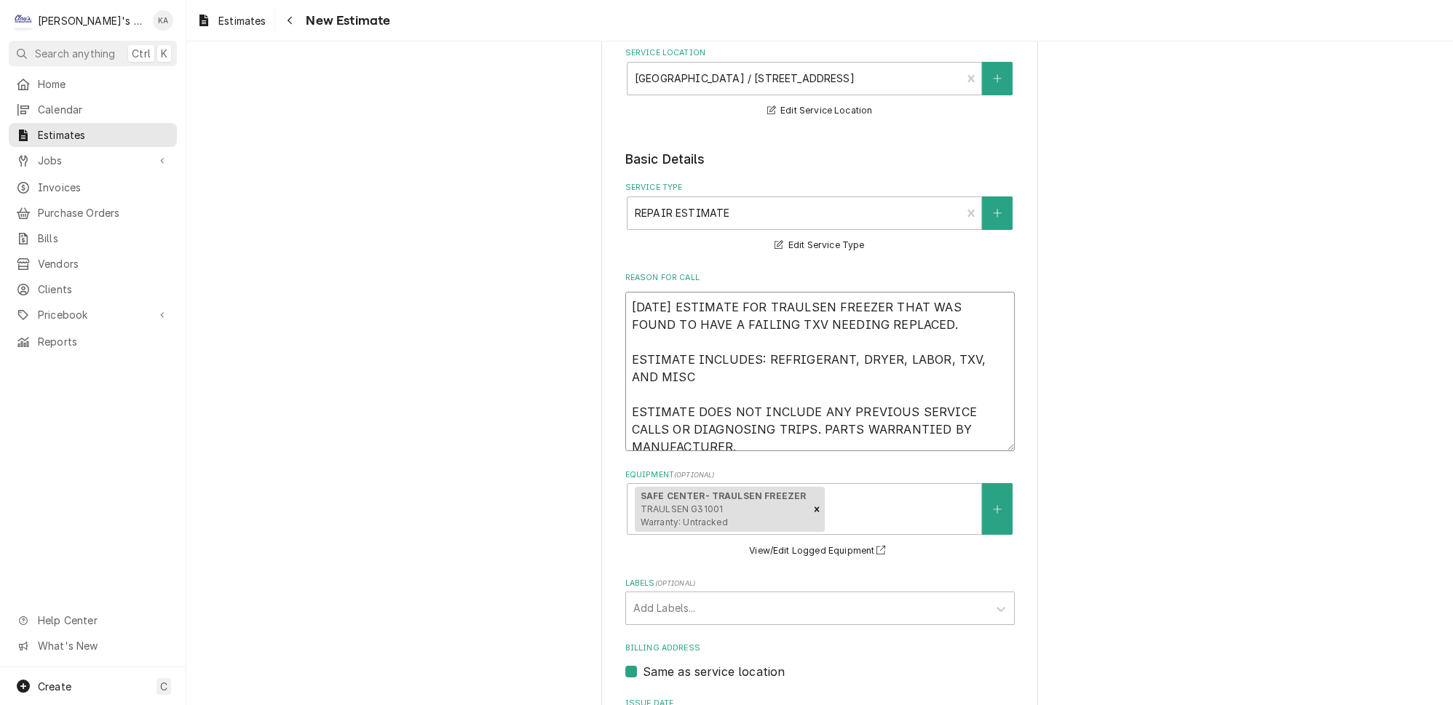
type textarea "9/22/2025 ESTIMATE FOR TRAULSEN FREEZER THAT WAS FOUND TO HAVE A FAILING TXV NE…"
type textarea "x"
type textarea "9/22/2025 ESTIMATE FOR TRAULSEN FREEZER THAT WAS FOUND TO HAVE A FAILING TXV NE…"
drag, startPoint x: 922, startPoint y: 312, endPoint x: 804, endPoint y: 314, distance: 118.0
click at [804, 314] on textarea "9/22/2025 ESTIMATE FOR TRAULSEN FREEZER THAT WAS FOUND TO HAVE A FAILING TXV NE…" at bounding box center [820, 371] width 390 height 159
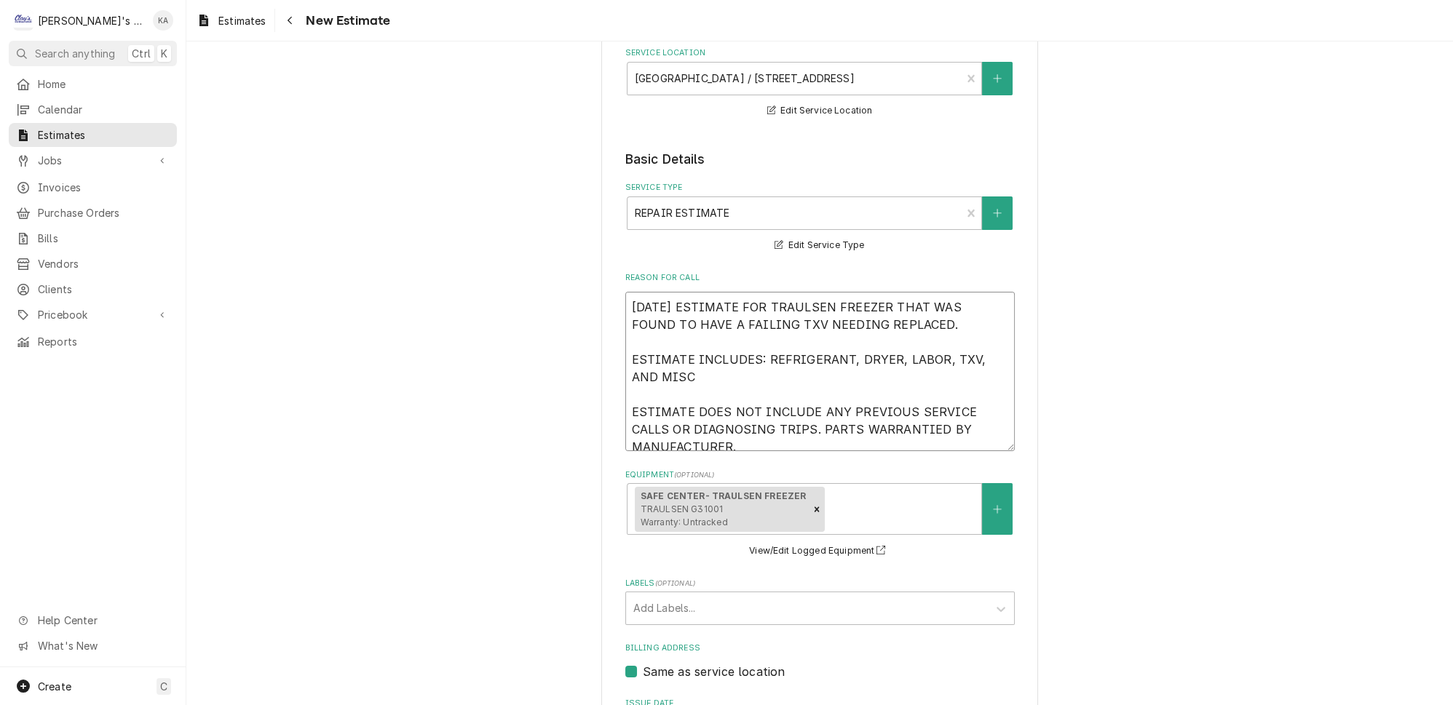
type textarea "x"
type textarea "9/22/2025 ESTIMATE FOR TRAULSEN FREEZER THAT WAS FOUND TO HAVE A FAILING TXV. E…"
click at [752, 345] on textarea "9/22/2025 ESTIMATE FOR TRAULSEN FREEZER THAT WAS FOUND TO HAVE A FAILING TXV. E…" at bounding box center [820, 371] width 390 height 159
type textarea "x"
type textarea "9/22/2025 ESTIMATE FOR TRAULSEN FREEZER THAT WAS FOUND TO HAVE A FAILING TXV. E…"
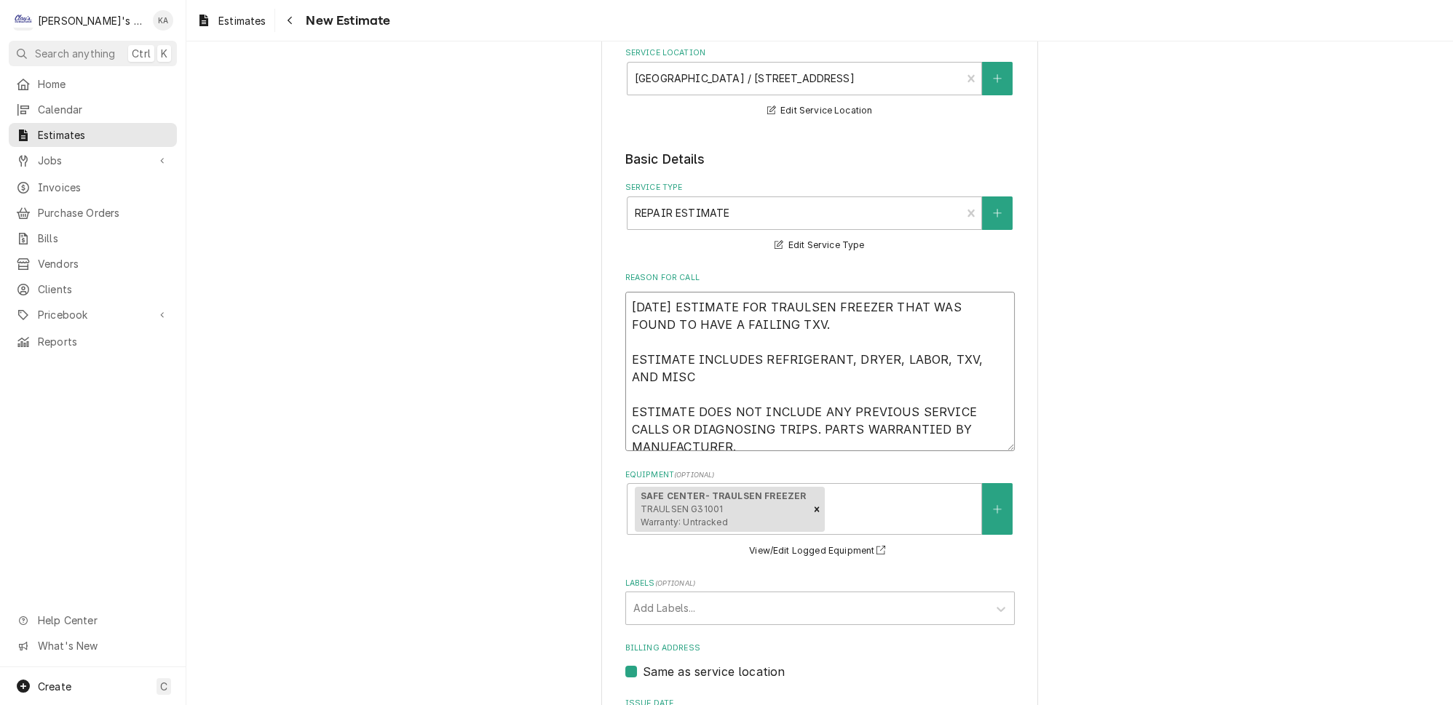
type textarea "x"
type textarea "9/22/2025 ESTIMATE FOR TRAULSEN FREEZER THAT WAS FOUND TO HAVE A FAILING TXV. E…"
type textarea "x"
type textarea "9/22/2025 ESTIMATE FOR TRAULSEN FREEZER THAT WAS FOUND TO HAVE A FAILING TXV. E…"
type textarea "x"
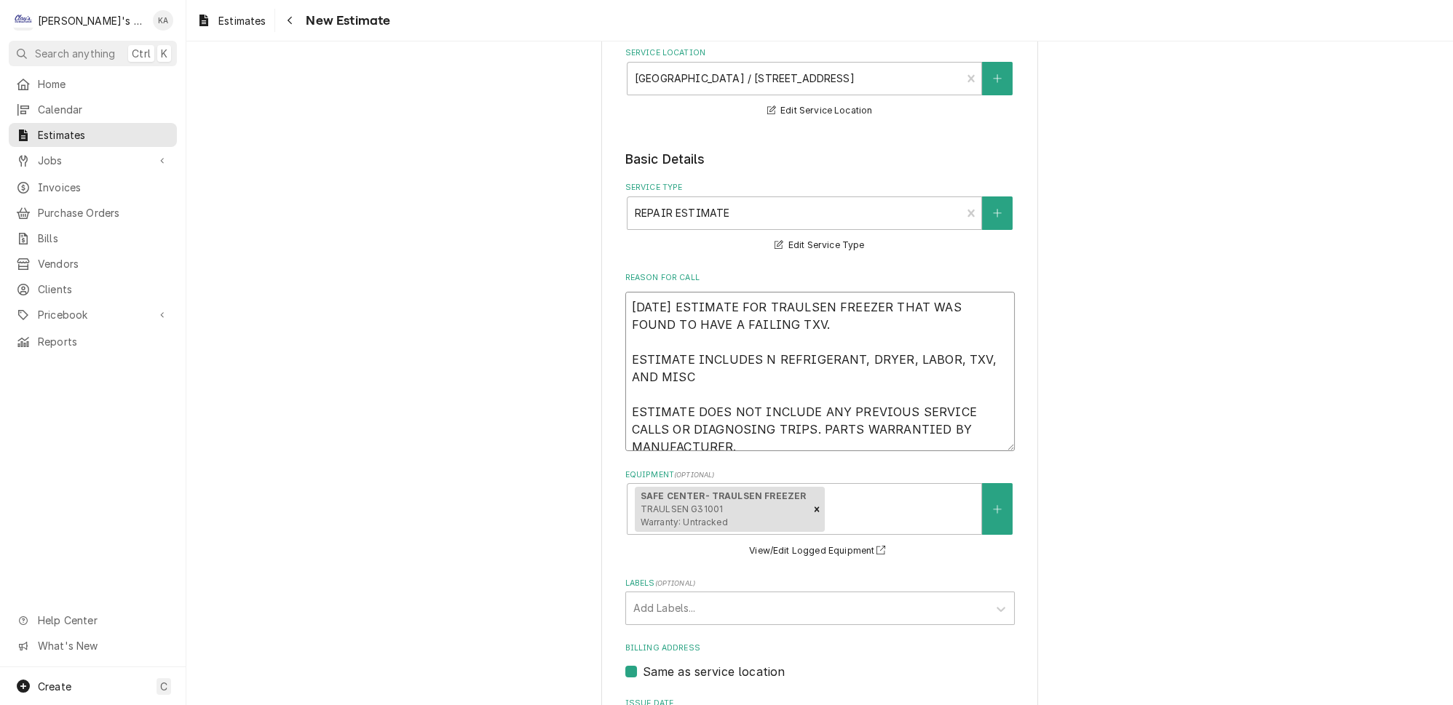
type textarea "9/22/2025 ESTIMATE FOR TRAULSEN FREEZER THAT WAS FOUND TO HAVE A FAILING TXV. E…"
type textarea "x"
type textarea "9/22/2025 ESTIMATE FOR TRAULSEN FREEZER THAT WAS FOUND TO HAVE A FAILING TXV. E…"
type textarea "x"
type textarea "9/22/2025 ESTIMATE FOR TRAULSEN FREEZER THAT WAS FOUND TO HAVE A FAILING TXV. E…"
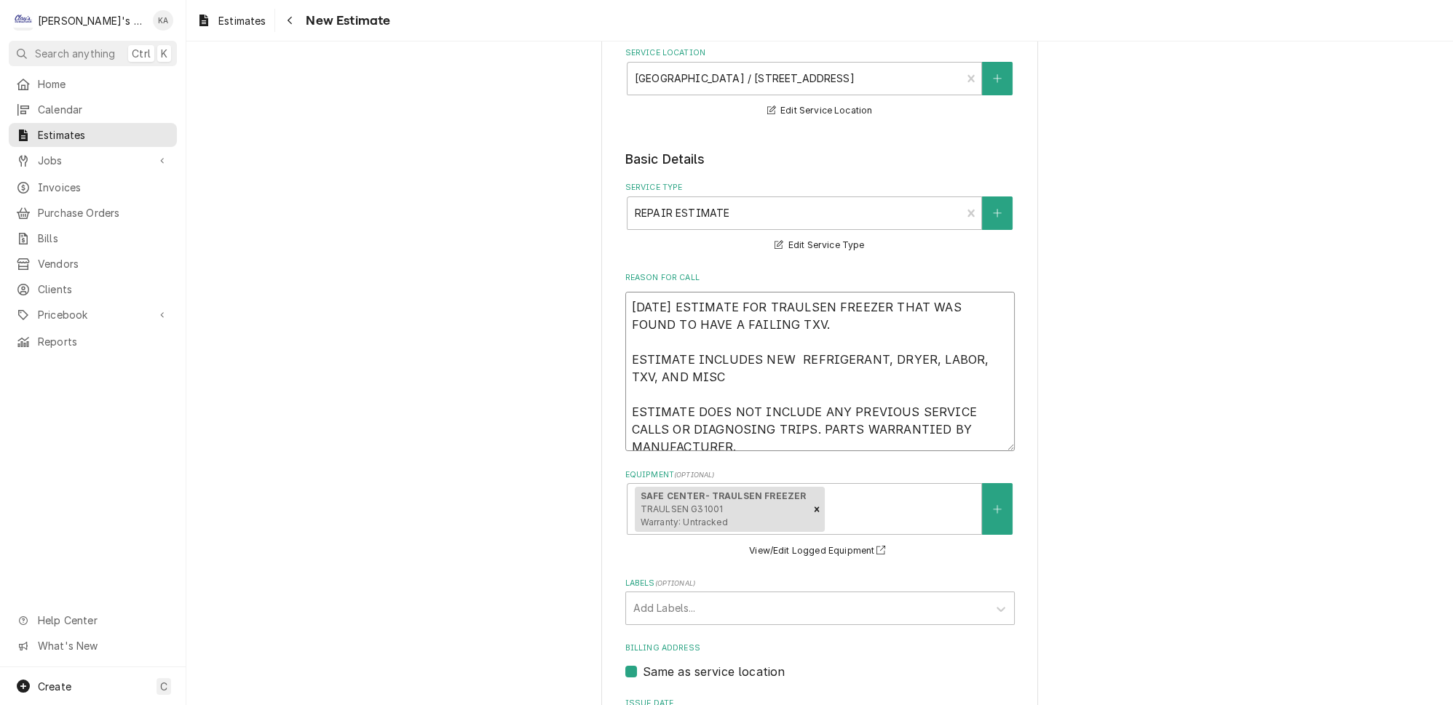
type textarea "x"
type textarea "9/22/2025 ESTIMATE FOR TRAULSEN FREEZER THAT WAS FOUND TO HAVE A FAILING TXV. E…"
type textarea "x"
type textarea "9/22/2025 ESTIMATE FOR TRAULSEN FREEZER THAT WAS FOUND TO HAVE A FAILING TXV. E…"
type textarea "x"
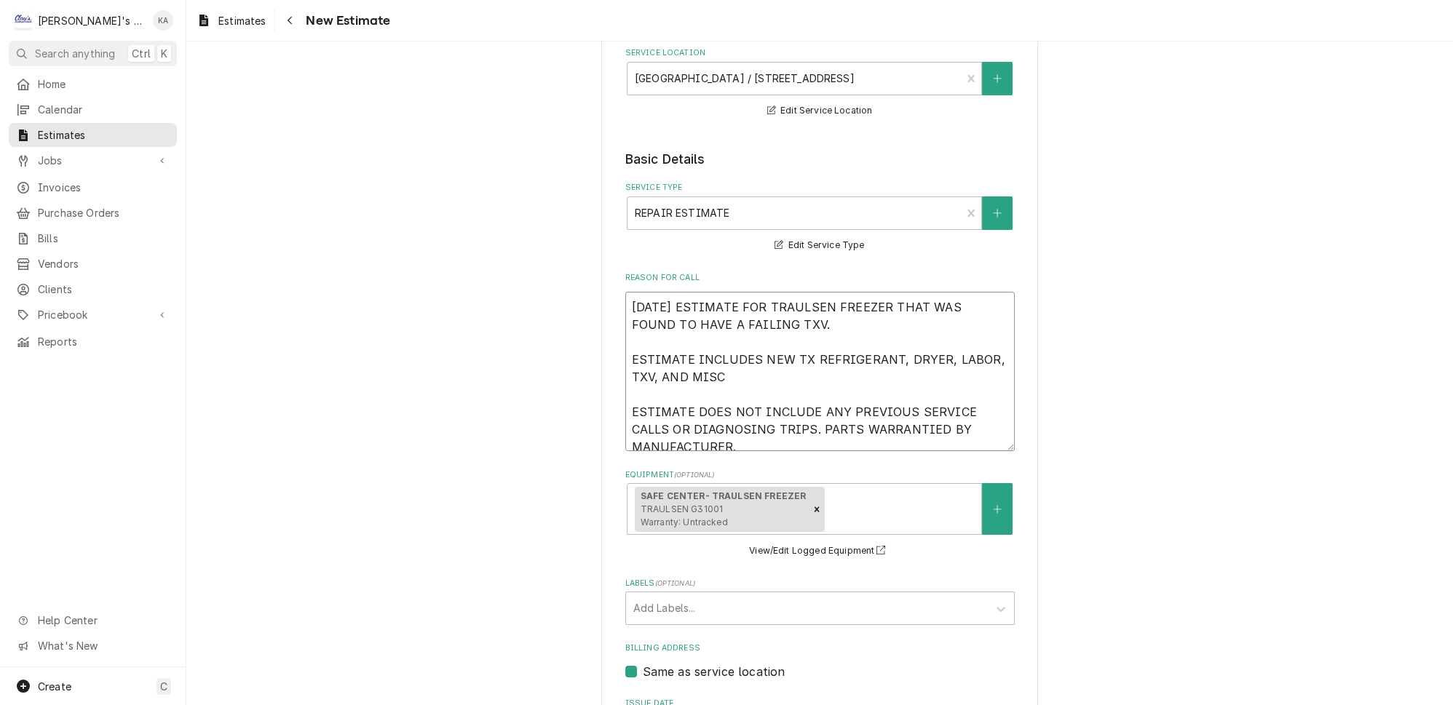
type textarea "9/22/2025 ESTIMATE FOR TRAULSEN FREEZER THAT WAS FOUND TO HAVE A FAILING TXV. E…"
type textarea "x"
type textarea "9/22/2025 ESTIMATE FOR TRAULSEN FREEZER THAT WAS FOUND TO HAVE A FAILING TXV. E…"
type textarea "x"
type textarea "9/22/2025 ESTIMATE FOR TRAULSEN FREEZER THAT WAS FOUND TO HAVE A FAILING TXV. E…"
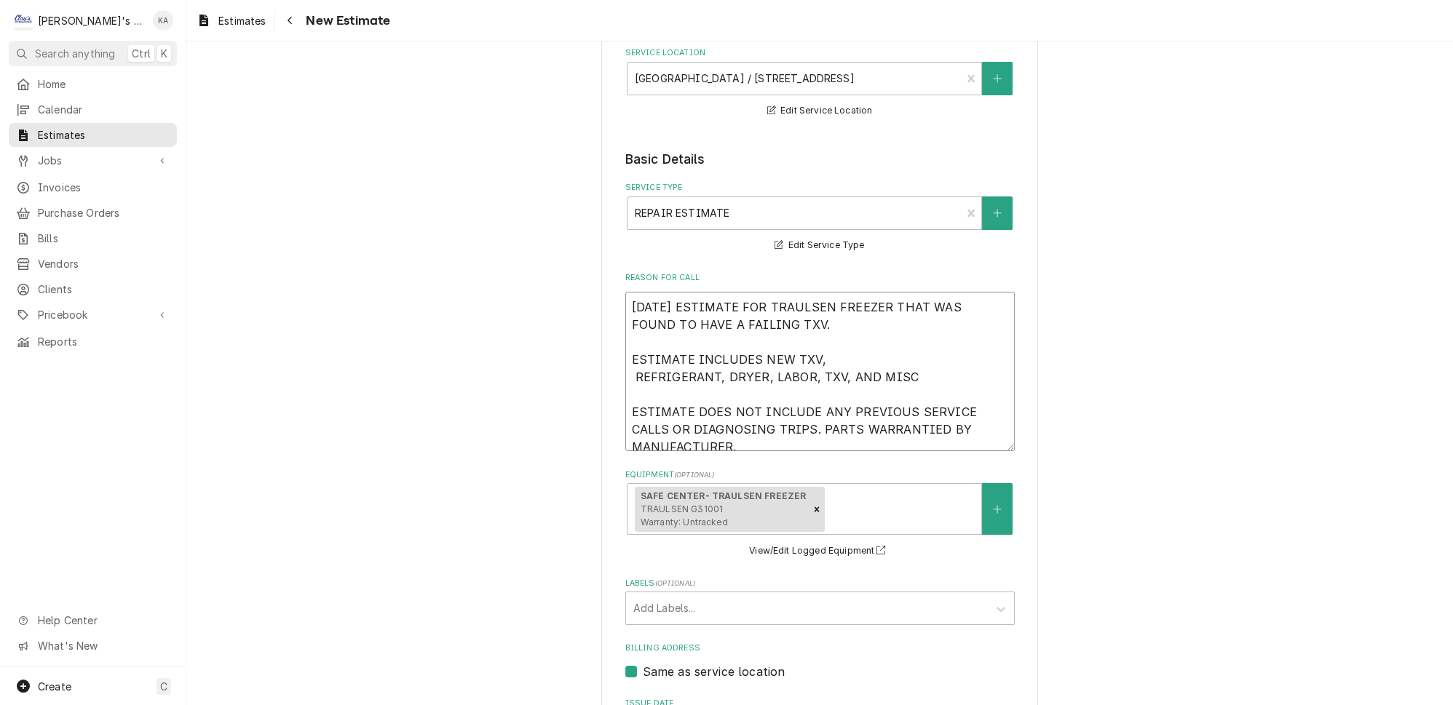
type textarea "x"
type textarea "9/22/2025 ESTIMATE FOR TRAULSEN FREEZER THAT WAS FOUND TO HAVE A FAILING TXV. E…"
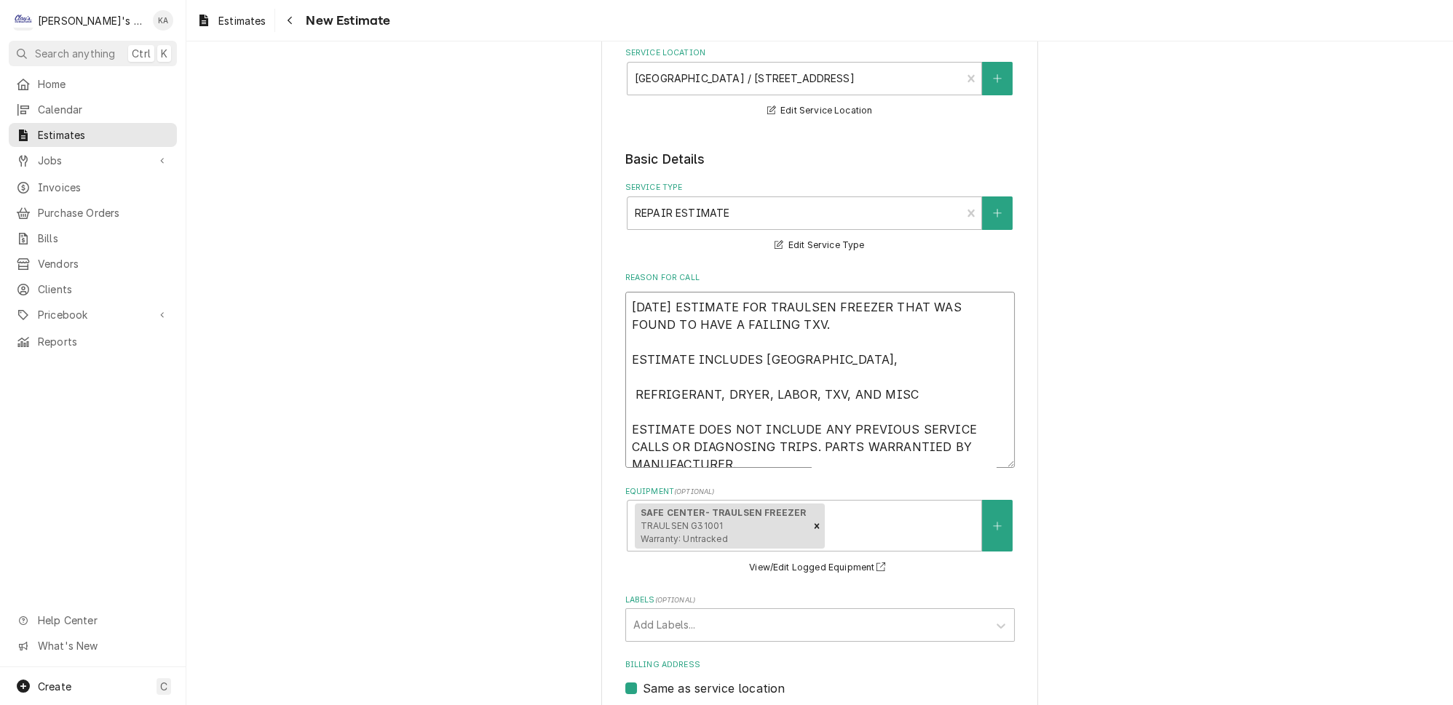
click at [815, 347] on textarea "9/22/2025 ESTIMATE FOR TRAULSEN FREEZER THAT WAS FOUND TO HAVE A FAILING TXV. E…" at bounding box center [820, 380] width 390 height 176
type textarea "x"
type textarea "9/22/2025 ESTIMATE FOR TRAULSEN FREEZER THAT WAS FOUND TO HAVE A FAILING TXV. E…"
type textarea "x"
type textarea "9/22/2025 ESTIMATE FOR TRAULSEN FREEZER THAT WAS FOUND TO HAVE A FAILING TXV. E…"
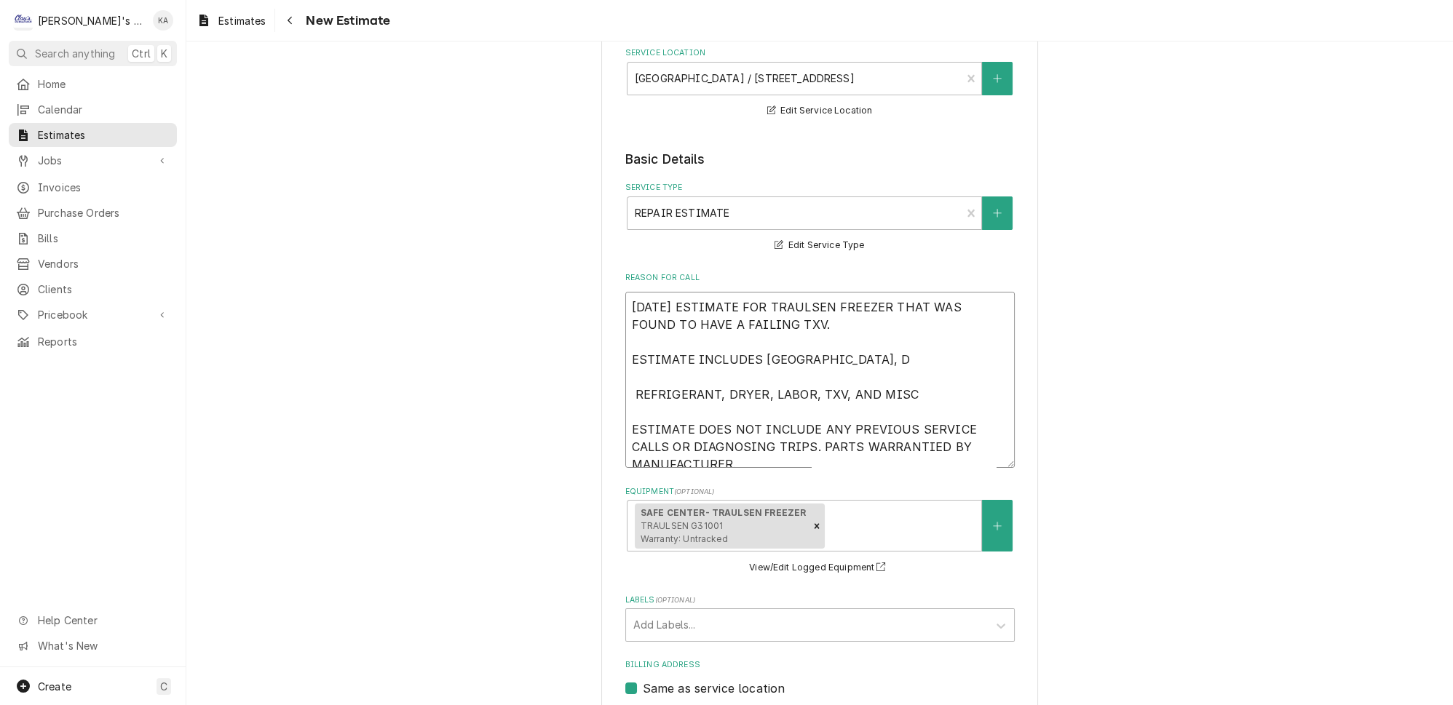
type textarea "x"
type textarea "9/22/2025 ESTIMATE FOR TRAULSEN FREEZER THAT WAS FOUND TO HAVE A FAILING TXV. E…"
type textarea "x"
type textarea "9/22/2025 ESTIMATE FOR TRAULSEN FREEZER THAT WAS FOUND TO HAVE A FAILING TXV. E…"
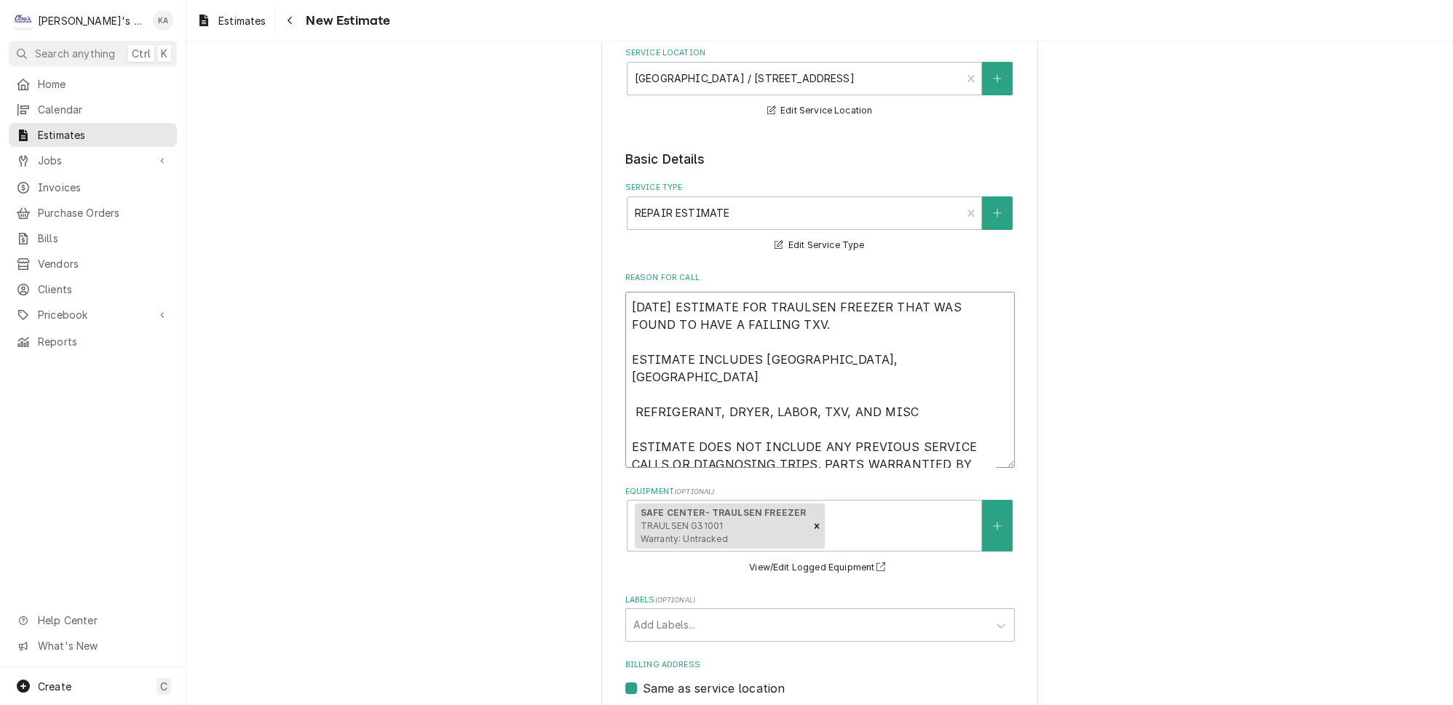
type textarea "x"
type textarea "9/22/2025 ESTIMATE FOR TRAULSEN FREEZER THAT WAS FOUND TO HAVE A FAILING TXV. E…"
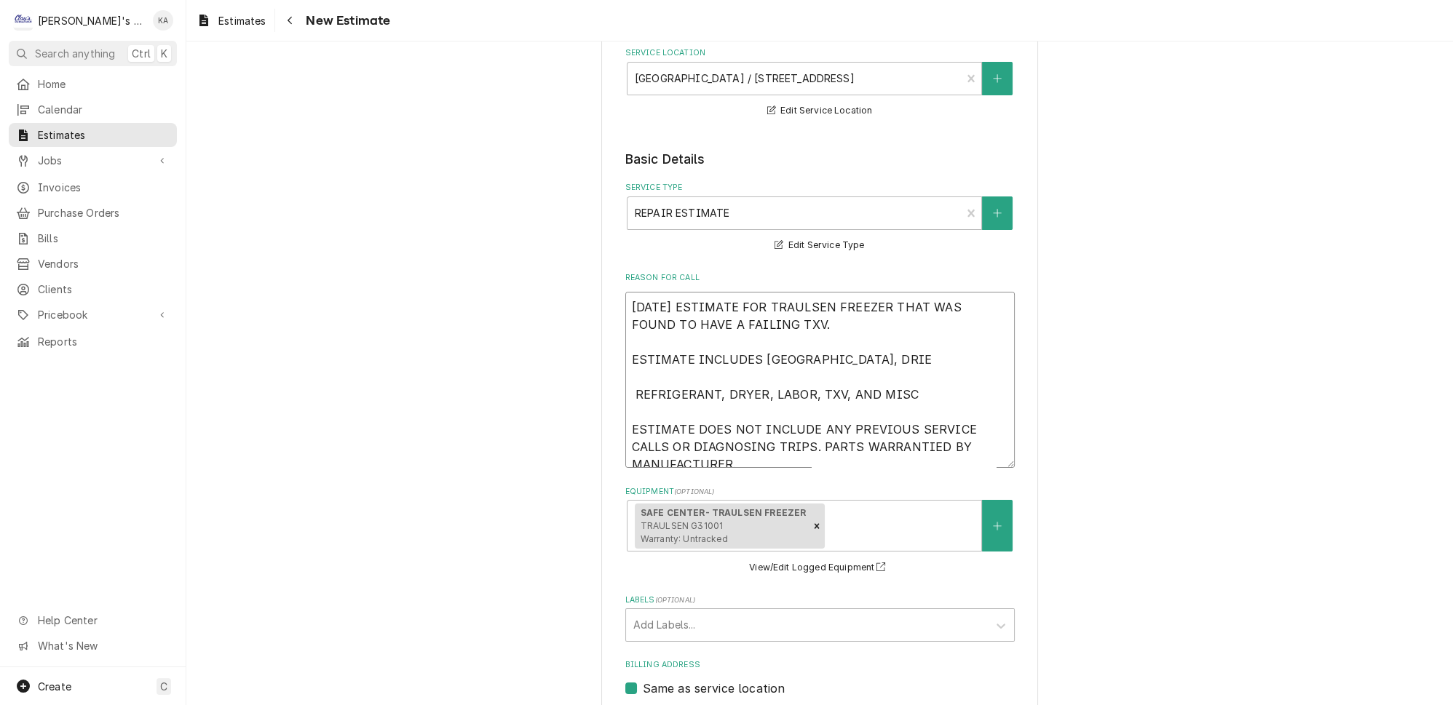
type textarea "x"
type textarea "9/22/2025 ESTIMATE FOR TRAULSEN FREEZER THAT WAS FOUND TO HAVE A FAILING TXV. E…"
type textarea "x"
type textarea "9/22/2025 ESTIMATE FOR TRAULSEN FREEZER THAT WAS FOUND TO HAVE A FAILING TXV. E…"
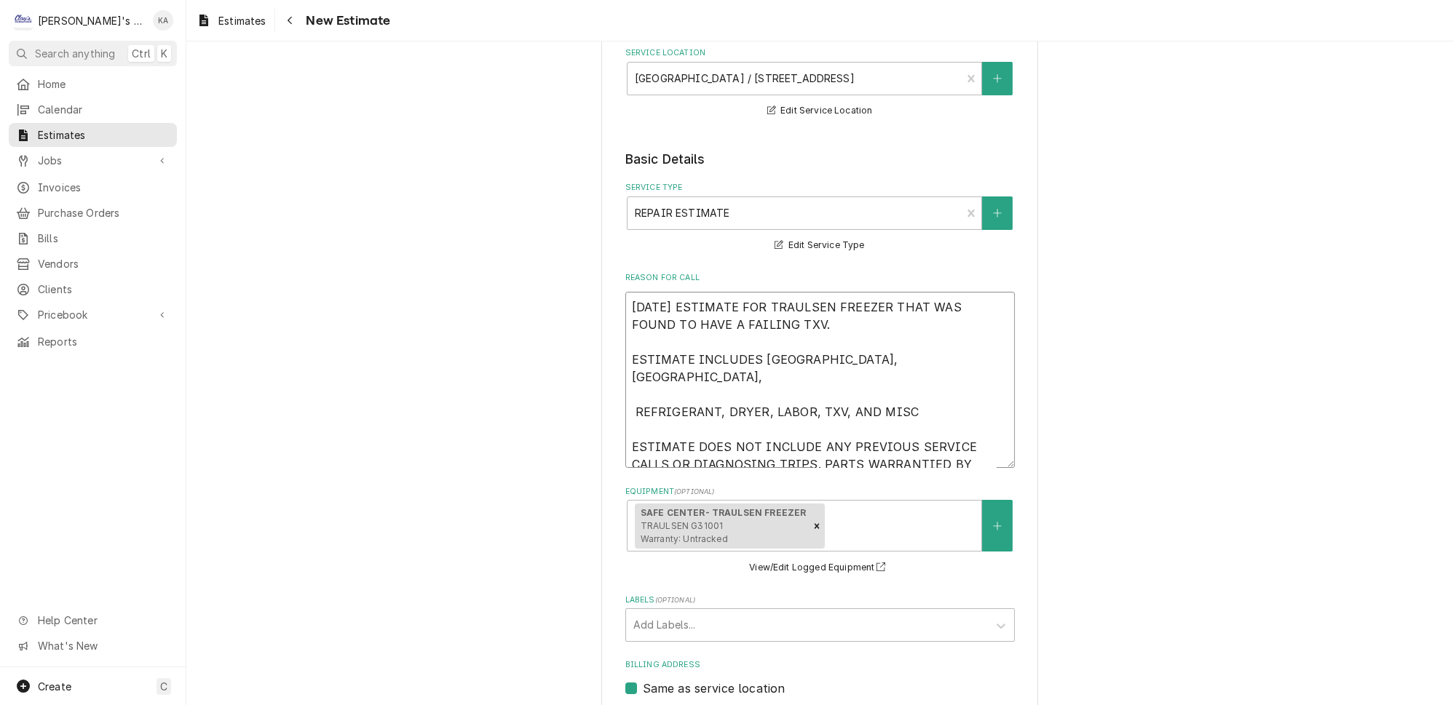
type textarea "x"
type textarea "9/22/2025 ESTIMATE FOR TRAULSEN FREEZER THAT WAS FOUND TO HAVE A FAILING TXV. E…"
type textarea "x"
type textarea "9/22/2025 ESTIMATE FOR TRAULSEN FREEZER THAT WAS FOUND TO HAVE A FAILING TXV. E…"
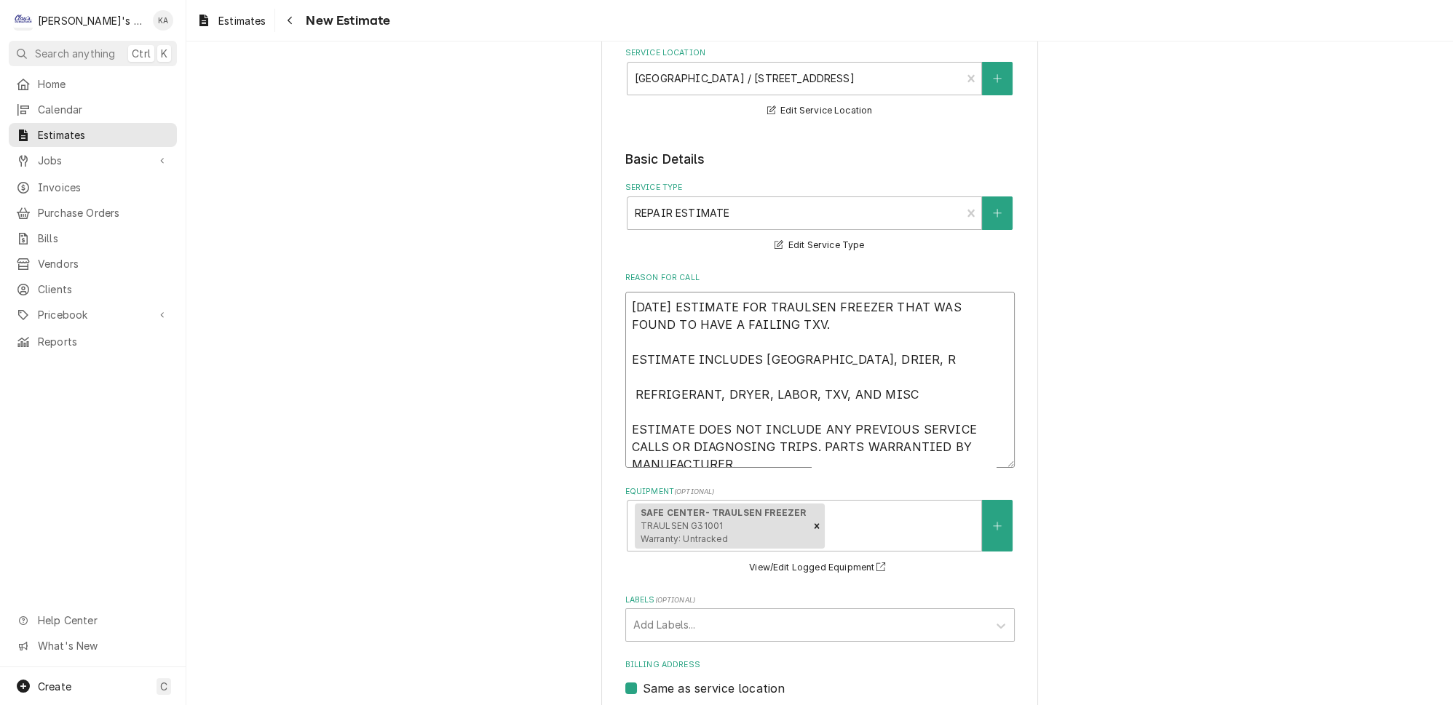
type textarea "x"
type textarea "9/22/2025 ESTIMATE FOR TRAULSEN FREEZER THAT WAS FOUND TO HAVE A FAILING TXV. E…"
type textarea "x"
type textarea "9/22/2025 ESTIMATE FOR TRAULSEN FREEZER THAT WAS FOUND TO HAVE A FAILING TXV. E…"
type textarea "x"
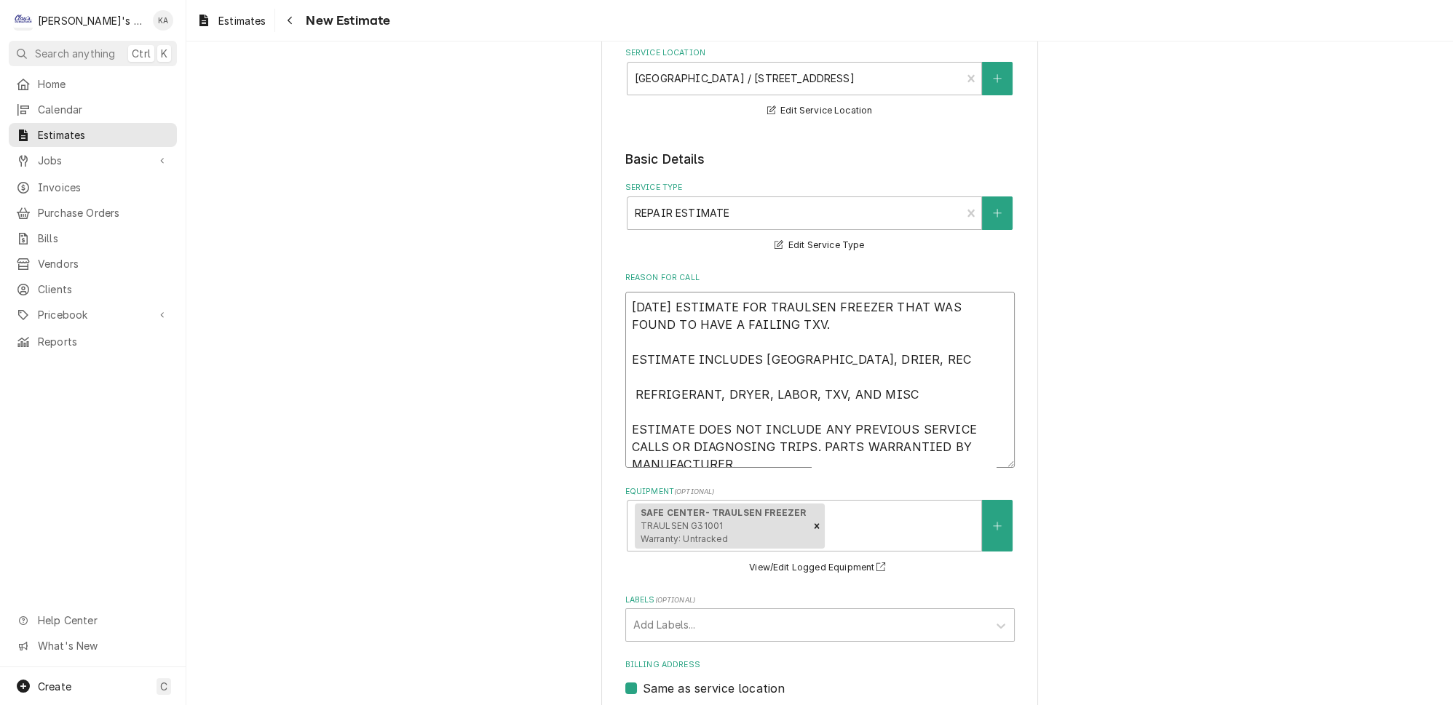
type textarea "9/22/2025 ESTIMATE FOR TRAULSEN FREEZER THAT WAS FOUND TO HAVE A FAILING TXV. E…"
type textarea "x"
type textarea "9/22/2025 ESTIMATE FOR TRAULSEN FREEZER THAT WAS FOUND TO HAVE A FAILING TXV. E…"
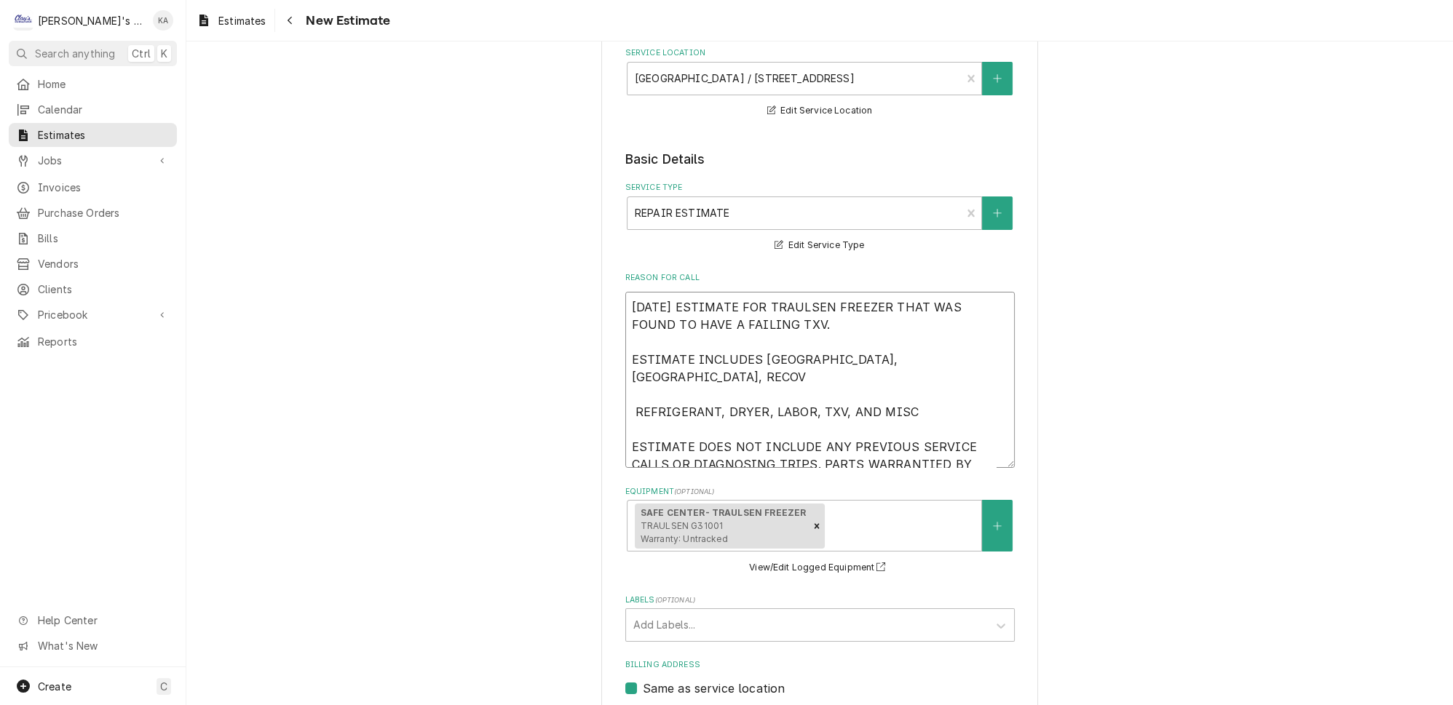
type textarea "x"
type textarea "9/22/2025 ESTIMATE FOR TRAULSEN FREEZER THAT WAS FOUND TO HAVE A FAILING TXV. E…"
type textarea "x"
type textarea "9/22/2025 ESTIMATE FOR TRAULSEN FREEZER THAT WAS FOUND TO HAVE A FAILING TXV. E…"
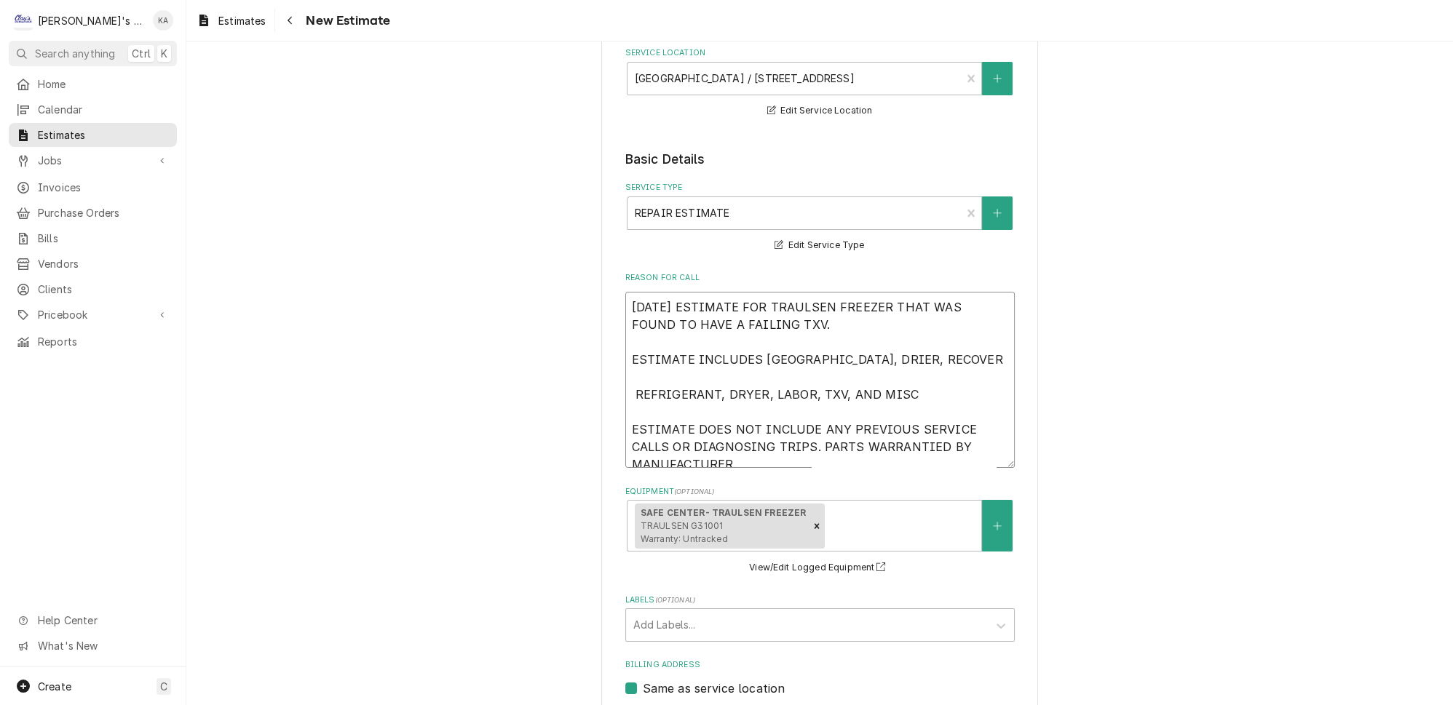
type textarea "x"
type textarea "9/22/2025 ESTIMATE FOR TRAULSEN FREEZER THAT WAS FOUND TO HAVE A FAILING TXV. E…"
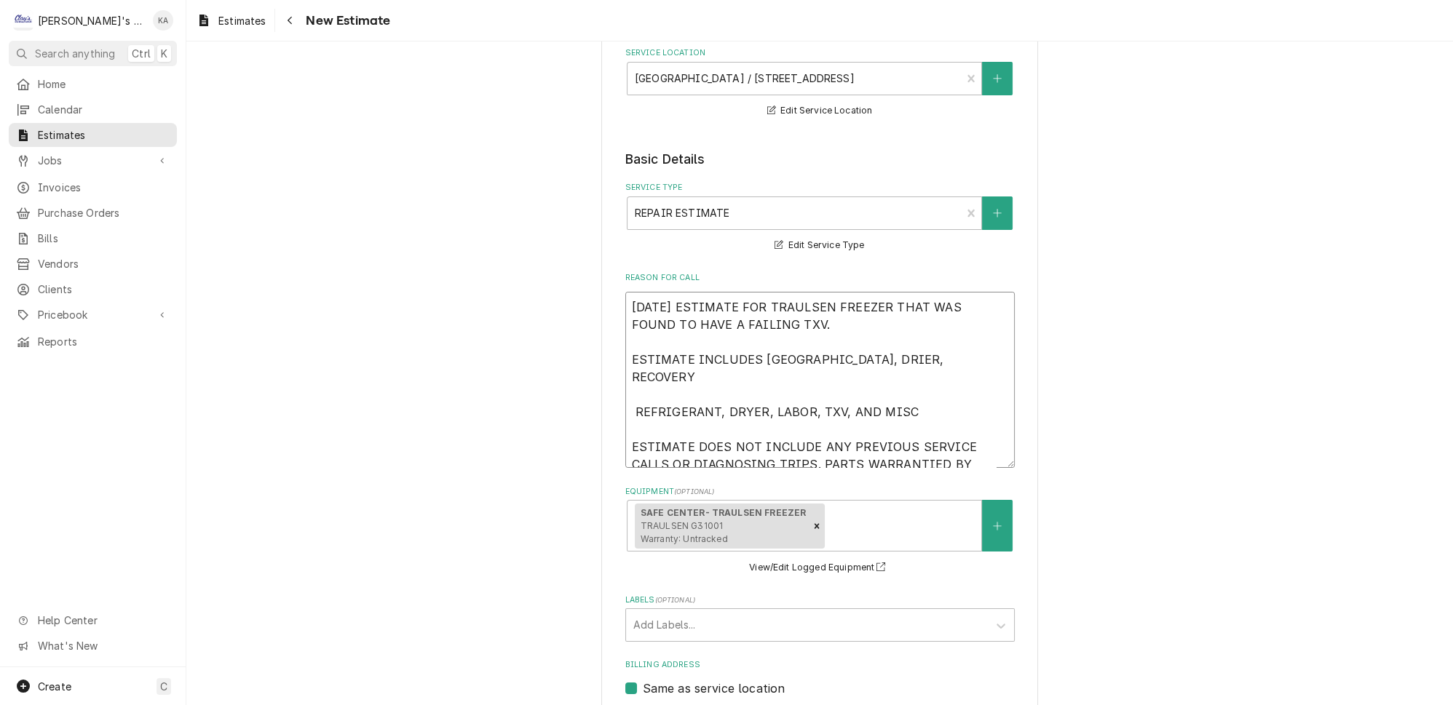
type textarea "x"
type textarea "9/22/2025 ESTIMATE FOR TRAULSEN FREEZER THAT WAS FOUND TO HAVE A FAILING TXV. E…"
type textarea "x"
type textarea "9/22/2025 ESTIMATE FOR TRAULSEN FREEZER THAT WAS FOUND TO HAVE A FAILING TXV. E…"
type textarea "x"
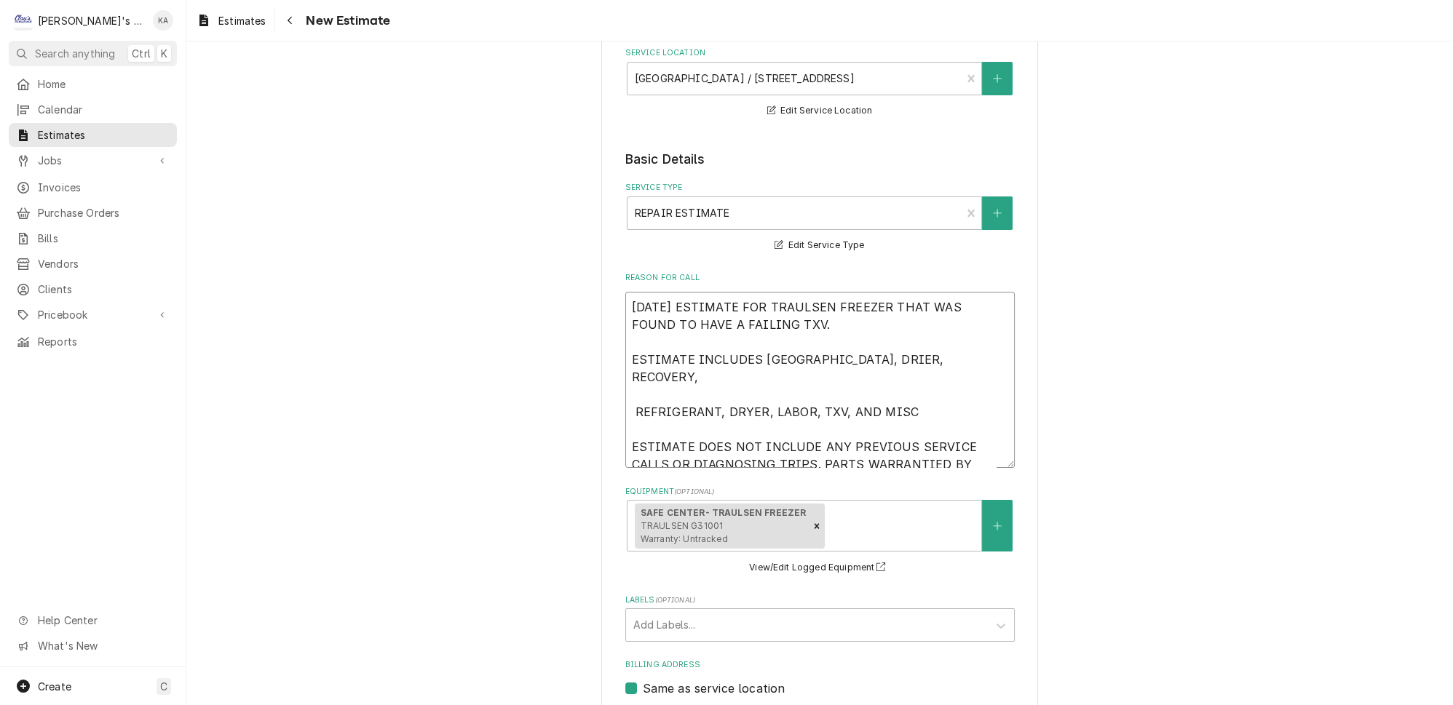
type textarea "9/22/2025 ESTIMATE FOR TRAULSEN FREEZER THAT WAS FOUND TO HAVE A FAILING TXV. E…"
type textarea "x"
type textarea "9/22/2025 ESTIMATE FOR TRAULSEN FREEZER THAT WAS FOUND TO HAVE A FAILING TXV. E…"
type textarea "x"
type textarea "9/22/2025 ESTIMATE FOR TRAULSEN FREEZER THAT WAS FOUND TO HAVE A FAILING TXV. E…"
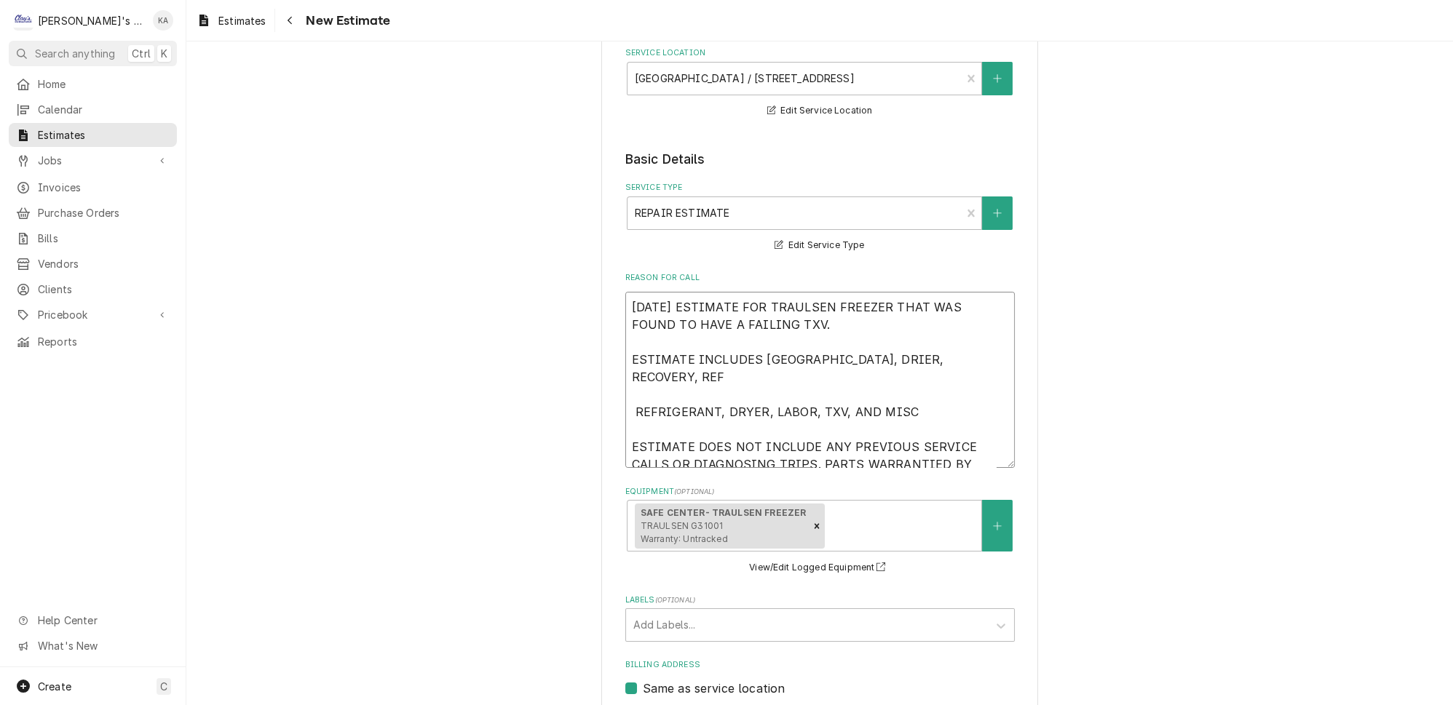
type textarea "x"
type textarea "9/22/2025 ESTIMATE FOR TRAULSEN FREEZER THAT WAS FOUND TO HAVE A FAILING TXV. E…"
type textarea "x"
type textarea "9/22/2025 ESTIMATE FOR TRAULSEN FREEZER THAT WAS FOUND TO HAVE A FAILING TXV. E…"
type textarea "x"
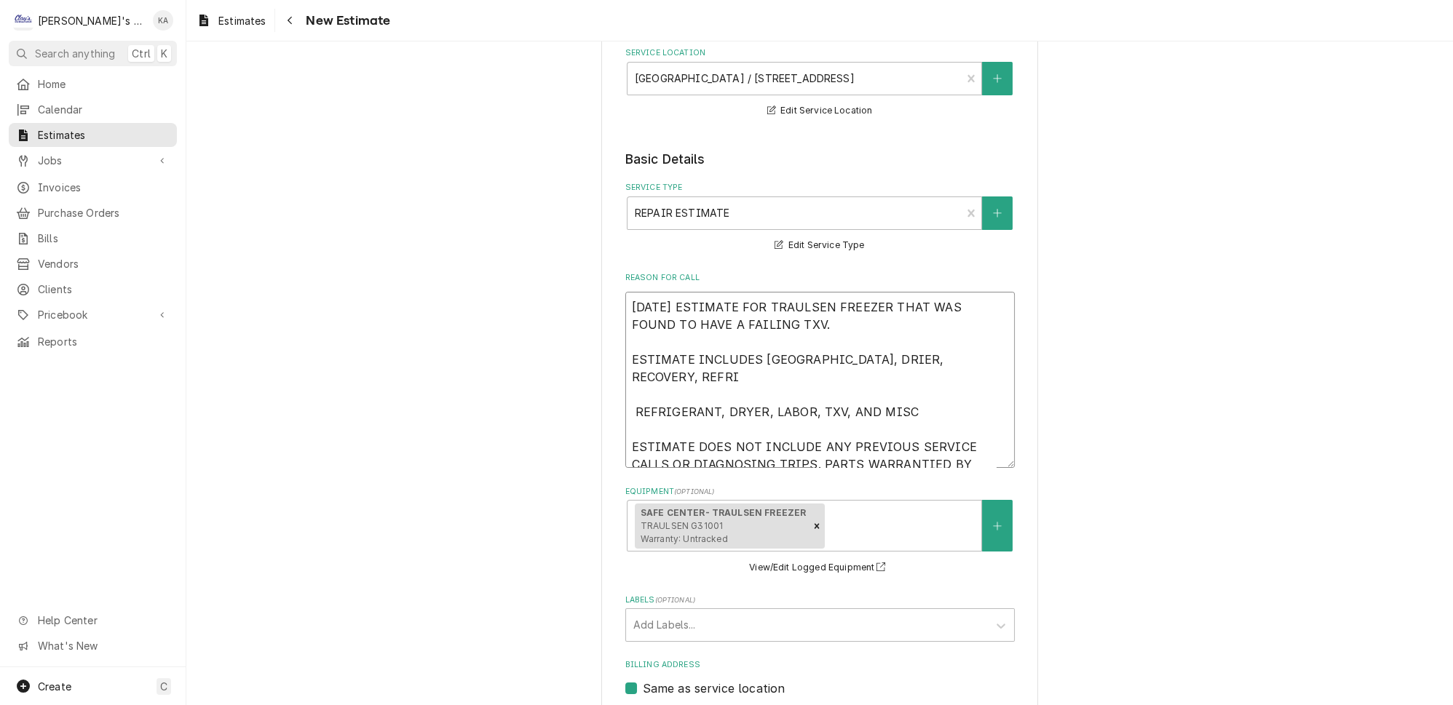
type textarea "9/22/2025 ESTIMATE FOR TRAULSEN FREEZER THAT WAS FOUND TO HAVE A FAILING TXV. E…"
type textarea "x"
type textarea "9/22/2025 ESTIMATE FOR TRAULSEN FREEZER THAT WAS FOUND TO HAVE A FAILING TXV. E…"
type textarea "x"
type textarea "9/22/2025 ESTIMATE FOR TRAULSEN FREEZER THAT WAS FOUND TO HAVE A FAILING TXV. E…"
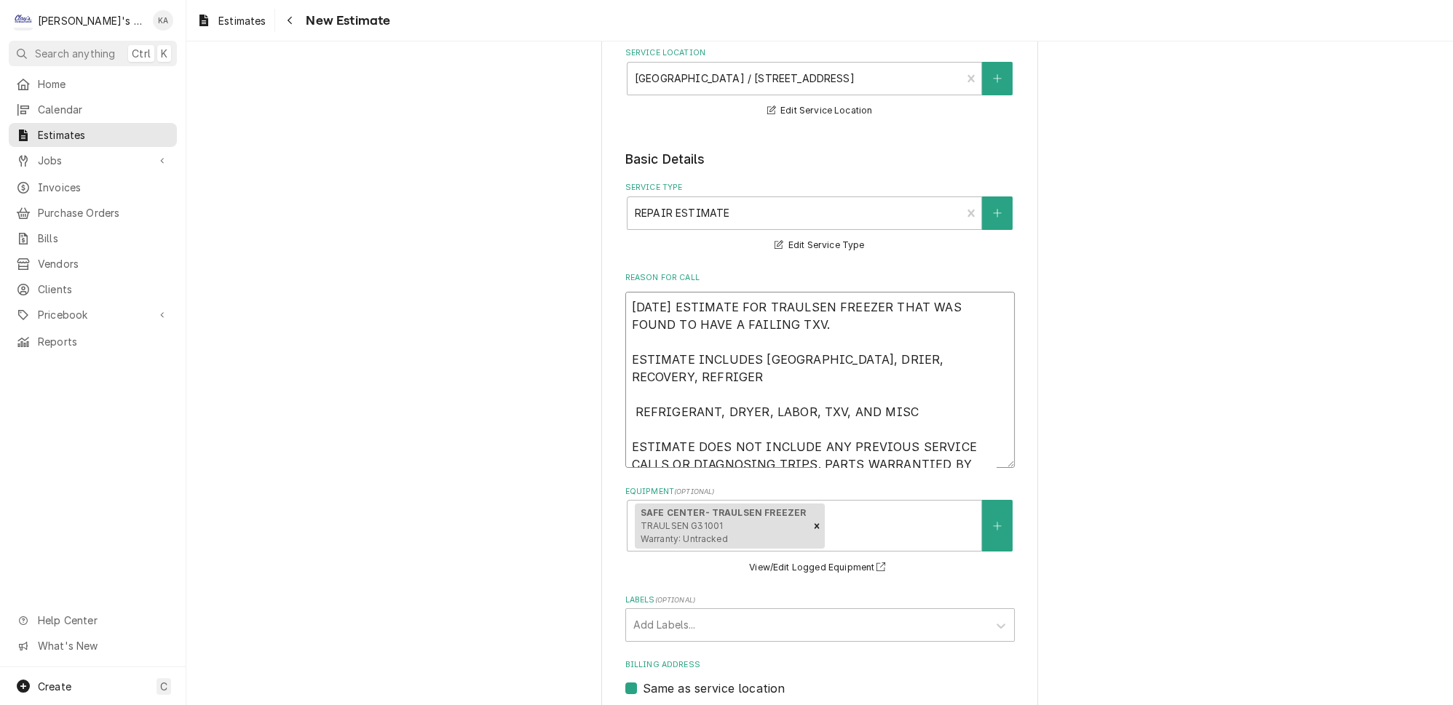
type textarea "x"
type textarea "9/22/2025 ESTIMATE FOR TRAULSEN FREEZER THAT WAS FOUND TO HAVE A FAILING TXV. E…"
type textarea "x"
type textarea "9/22/2025 ESTIMATE FOR TRAULSEN FREEZER THAT WAS FOUND TO HAVE A FAILING TXV. E…"
type textarea "x"
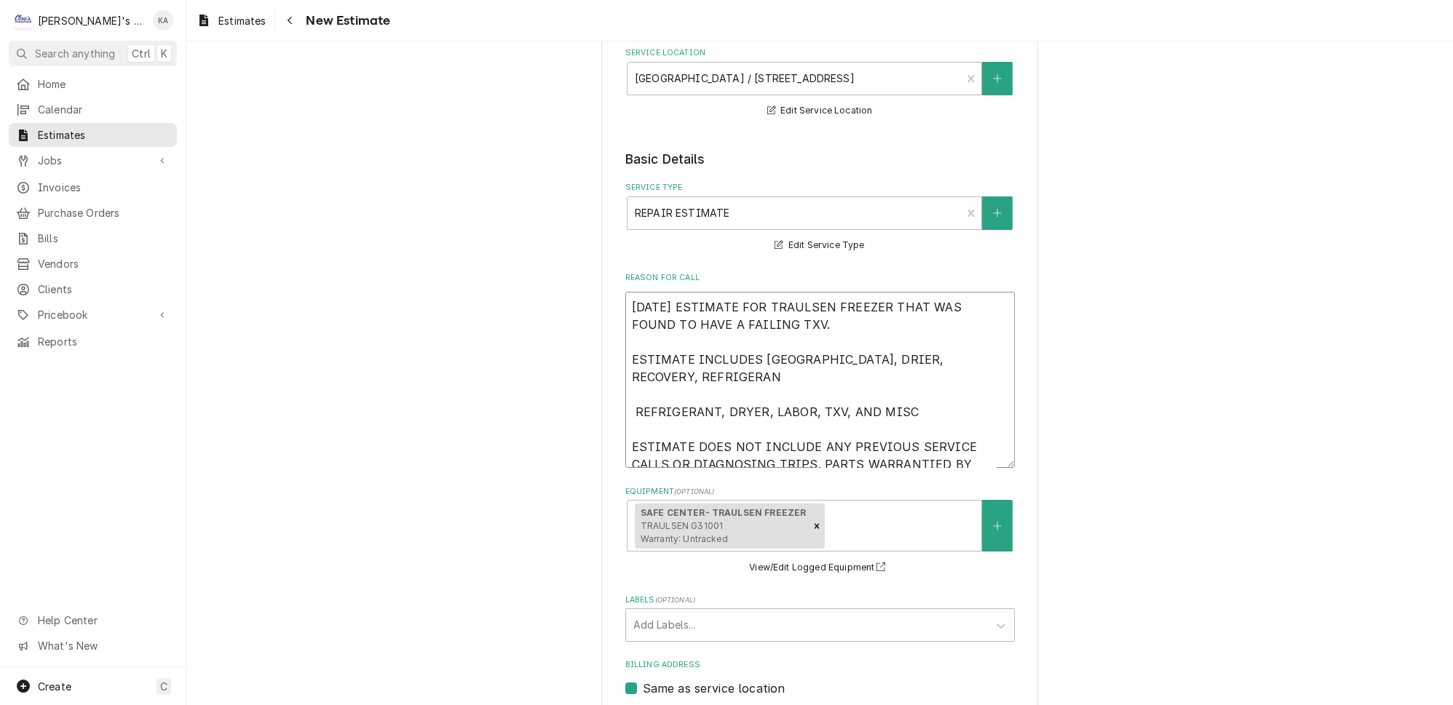
type textarea "9/22/2025 ESTIMATE FOR TRAULSEN FREEZER THAT WAS FOUND TO HAVE A FAILING TXV. E…"
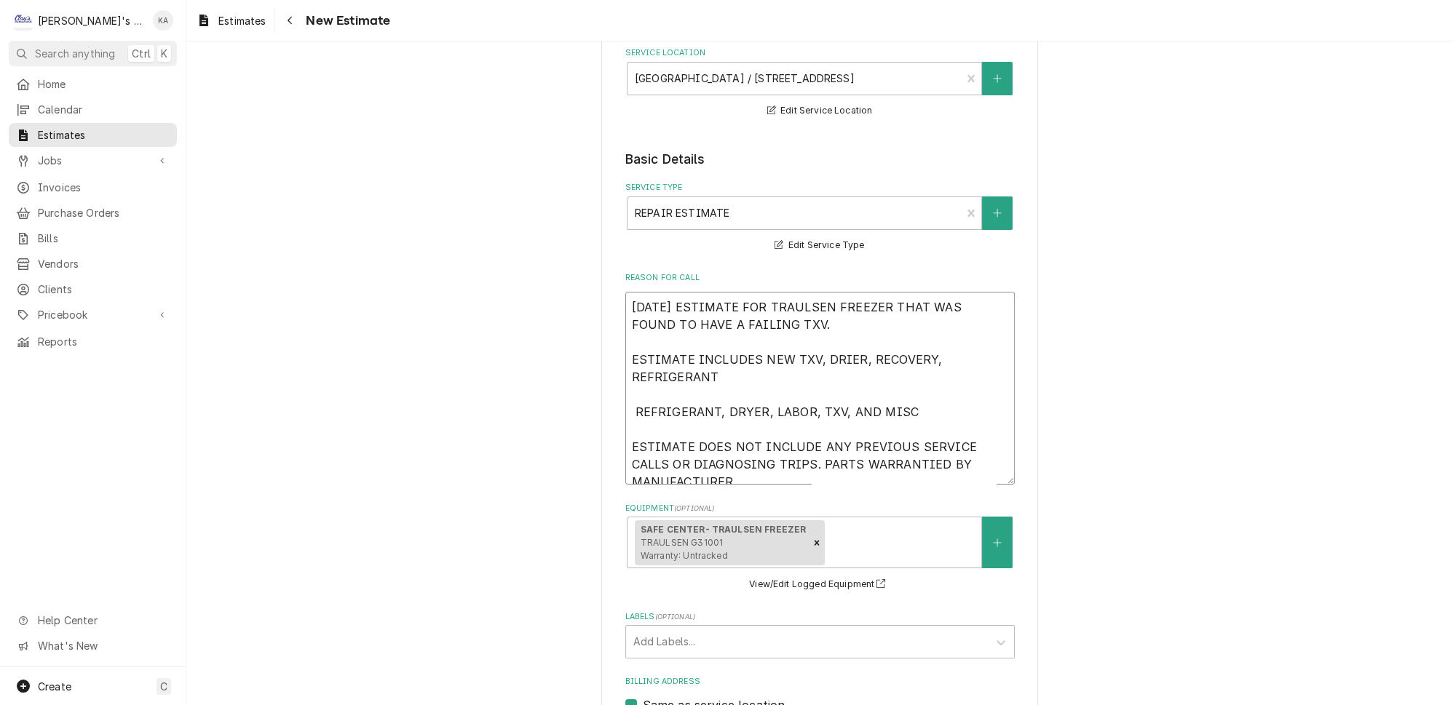
type textarea "x"
type textarea "9/22/2025 ESTIMATE FOR TRAULSEN FREEZER THAT WAS FOUND TO HAVE A FAILING TXV. E…"
type textarea "x"
type textarea "9/22/2025 ESTIMATE FOR TRAULSEN FREEZER THAT WAS FOUND TO HAVE A FAILING TXV. E…"
type textarea "x"
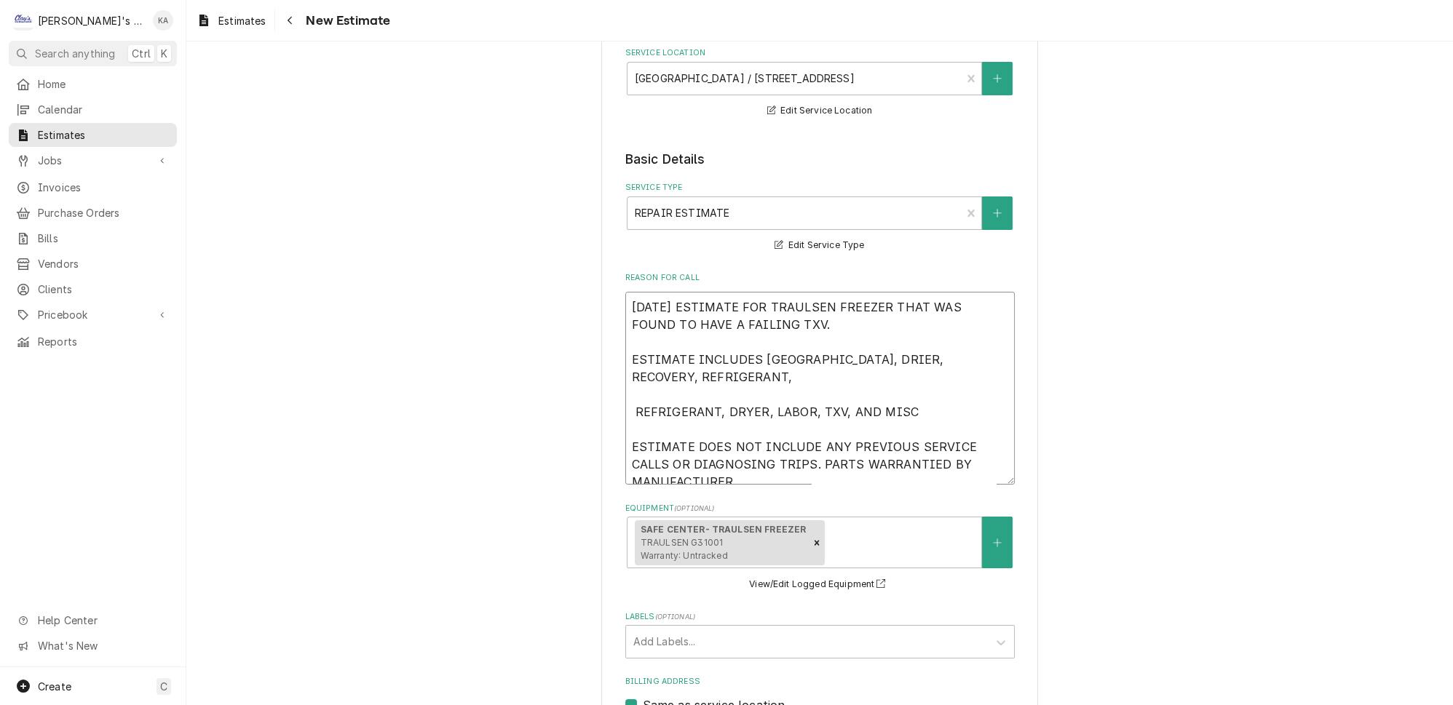
type textarea "9/22/2025 ESTIMATE FOR TRAULSEN FREEZER THAT WAS FOUND TO HAVE A FAILING TXV. E…"
type textarea "x"
type textarea "9/22/2025 ESTIMATE FOR TRAULSEN FREEZER THAT WAS FOUND TO HAVE A FAILING TXV. E…"
type textarea "x"
type textarea "9/22/2025 ESTIMATE FOR TRAULSEN FREEZER THAT WAS FOUND TO HAVE A FAILING TXV. E…"
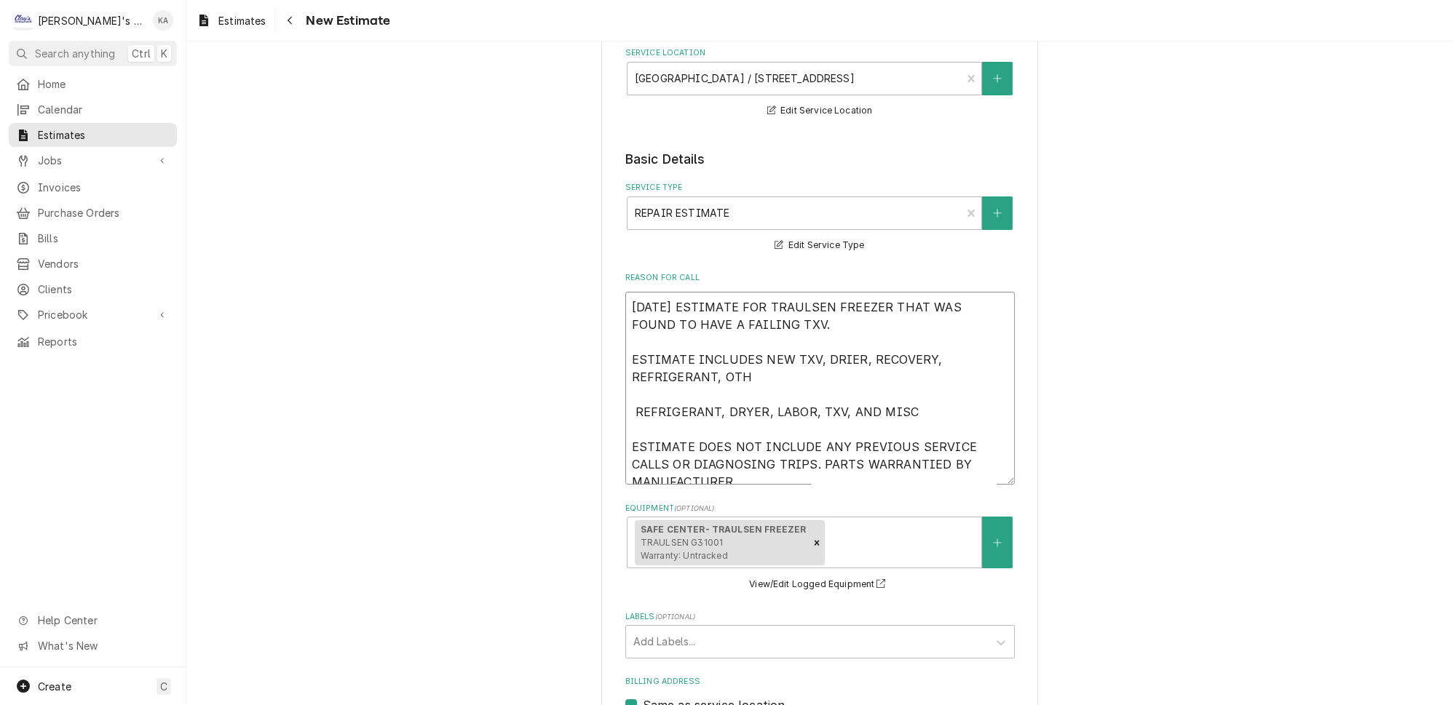
type textarea "x"
type textarea "9/22/2025 ESTIMATE FOR TRAULSEN FREEZER THAT WAS FOUND TO HAVE A FAILING TXV. E…"
type textarea "x"
type textarea "9/22/2025 ESTIMATE FOR TRAULSEN FREEZER THAT WAS FOUND TO HAVE A FAILING TXV. E…"
type textarea "x"
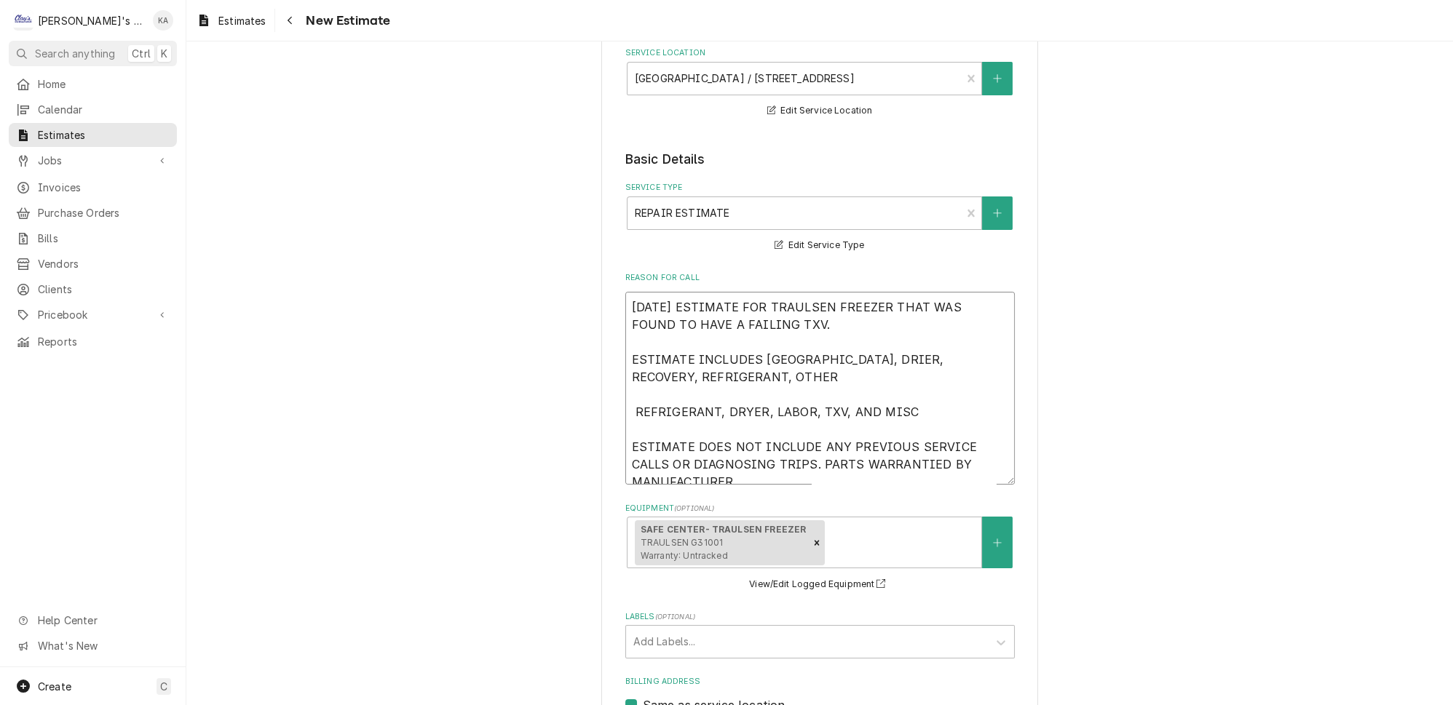
type textarea "9/22/2025 ESTIMATE FOR TRAULSEN FREEZER THAT WAS FOUND TO HAVE A FAILING TXV. E…"
type textarea "x"
type textarea "9/22/2025 ESTIMATE FOR TRAULSEN FREEZER THAT WAS FOUND TO HAVE A FAILING TXV. E…"
type textarea "x"
type textarea "9/22/2025 ESTIMATE FOR TRAULSEN FREEZER THAT WAS FOUND TO HAVE A FAILING TXV. E…"
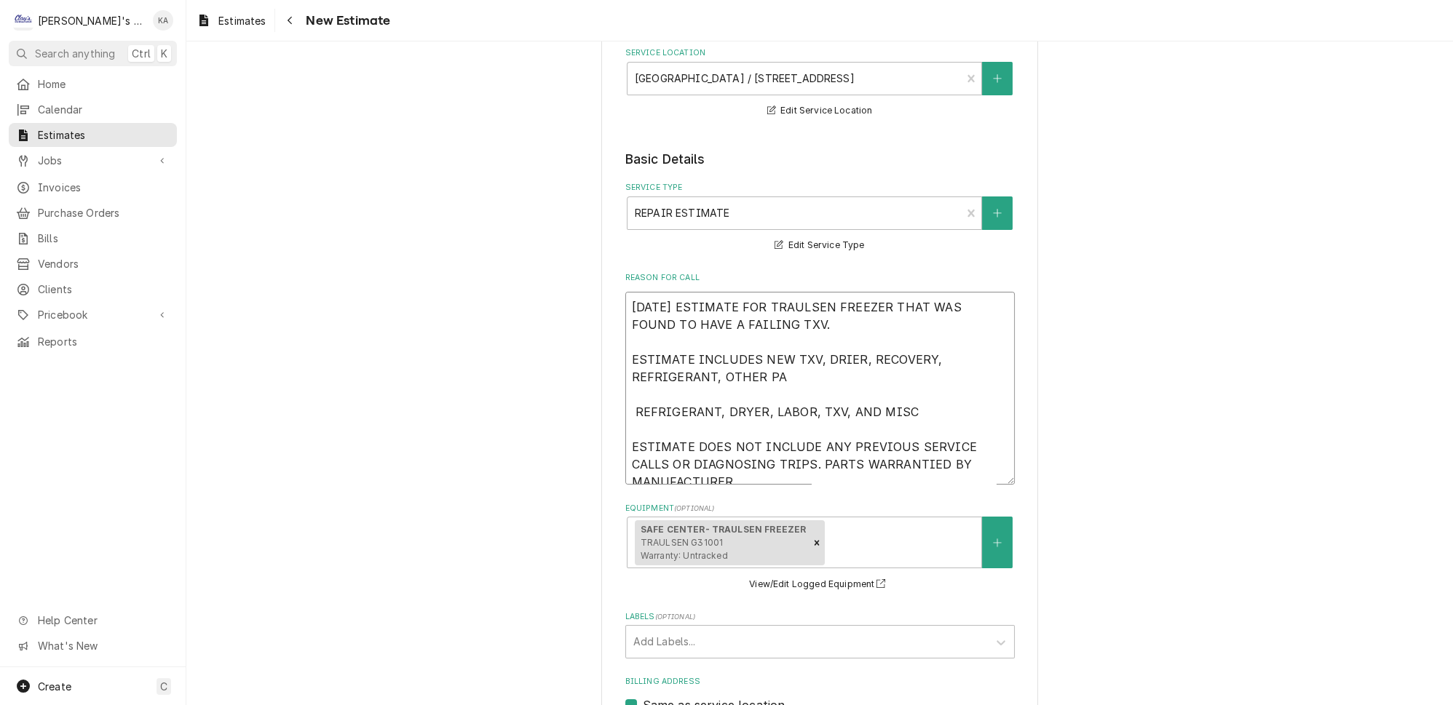
type textarea "x"
type textarea "9/22/2025 ESTIMATE FOR TRAULSEN FREEZER THAT WAS FOUND TO HAVE A FAILING TXV. E…"
type textarea "x"
type textarea "9/22/2025 ESTIMATE FOR TRAULSEN FREEZER THAT WAS FOUND TO HAVE A FAILING TXV. E…"
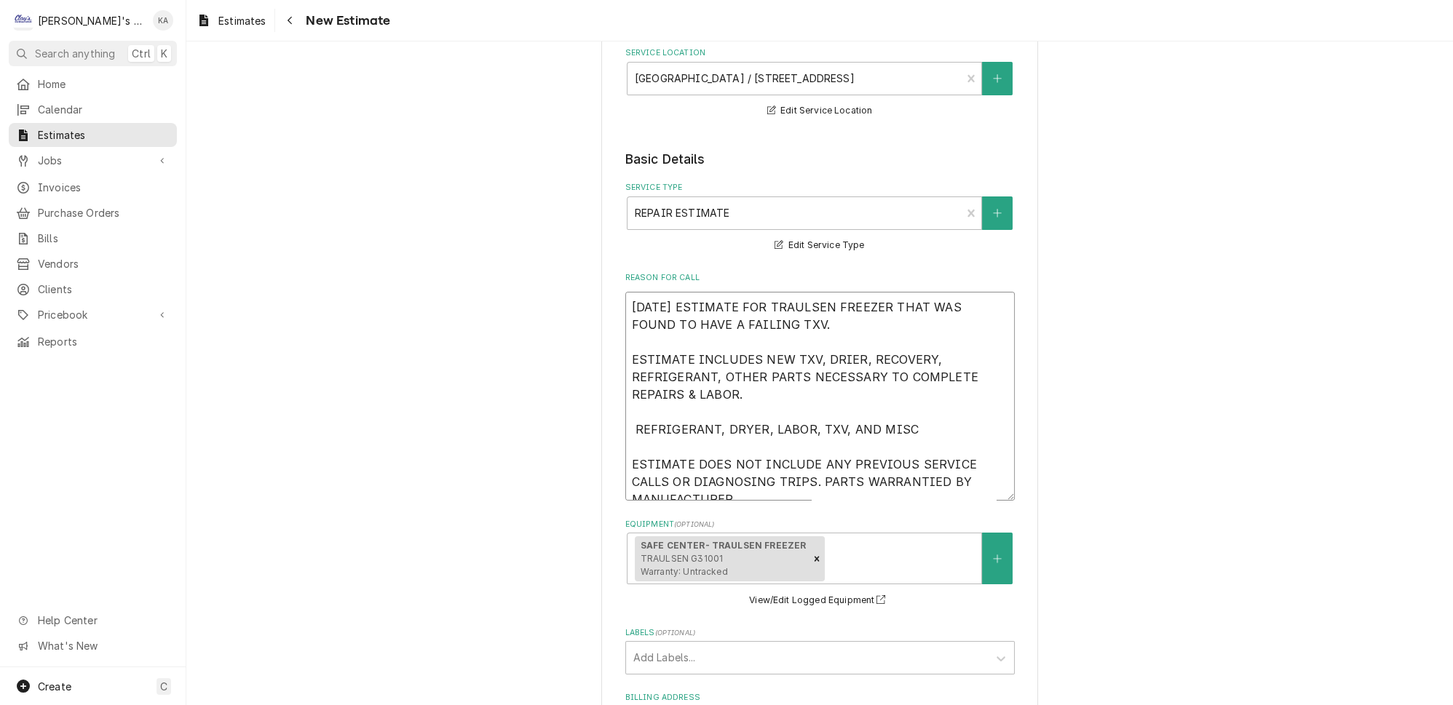
drag, startPoint x: 901, startPoint y: 408, endPoint x: 633, endPoint y: 407, distance: 267.9
click at [633, 407] on textarea "9/22/2025 ESTIMATE FOR TRAULSEN FREEZER THAT WAS FOUND TO HAVE A FAILING TXV. E…" at bounding box center [820, 396] width 390 height 209
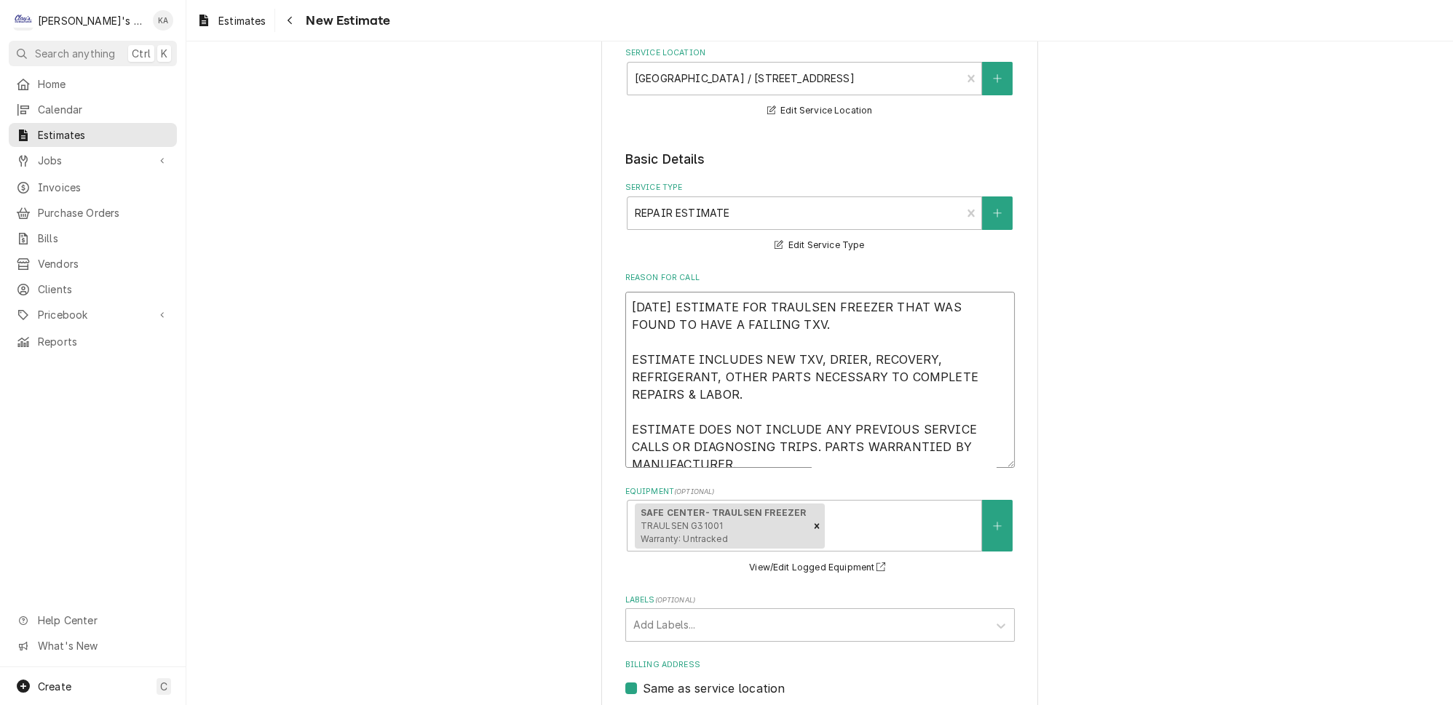
drag, startPoint x: 748, startPoint y: 441, endPoint x: 630, endPoint y: 303, distance: 181.8
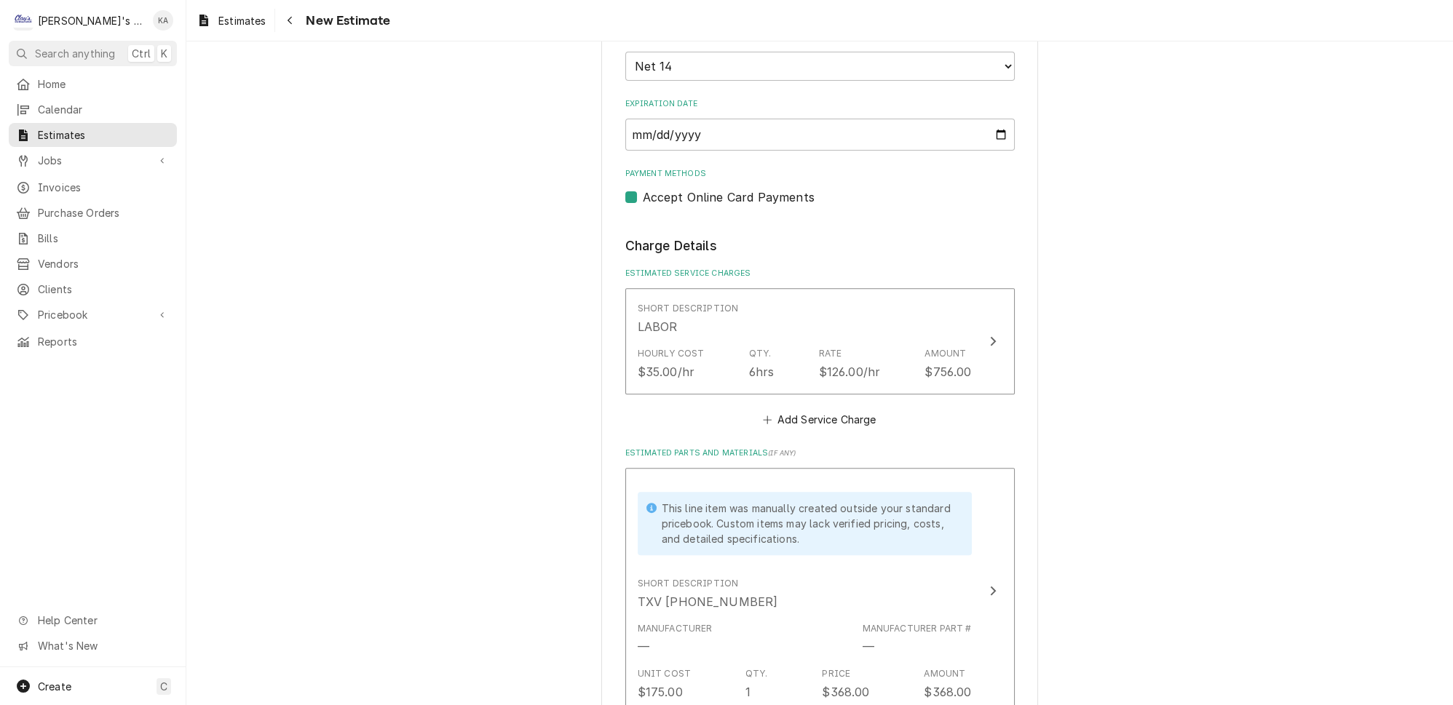
scroll to position [992, 0]
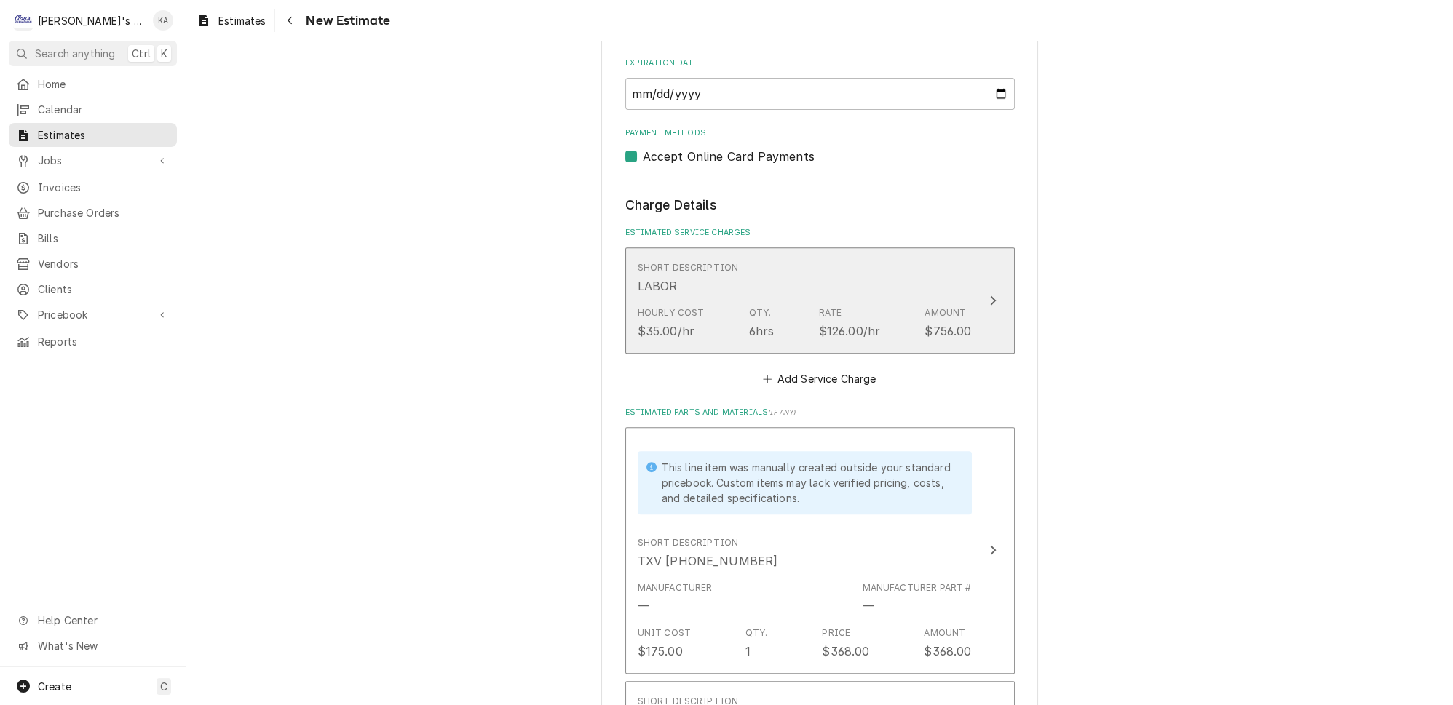
click at [984, 292] on div "Update Line Item" at bounding box center [993, 300] width 19 height 17
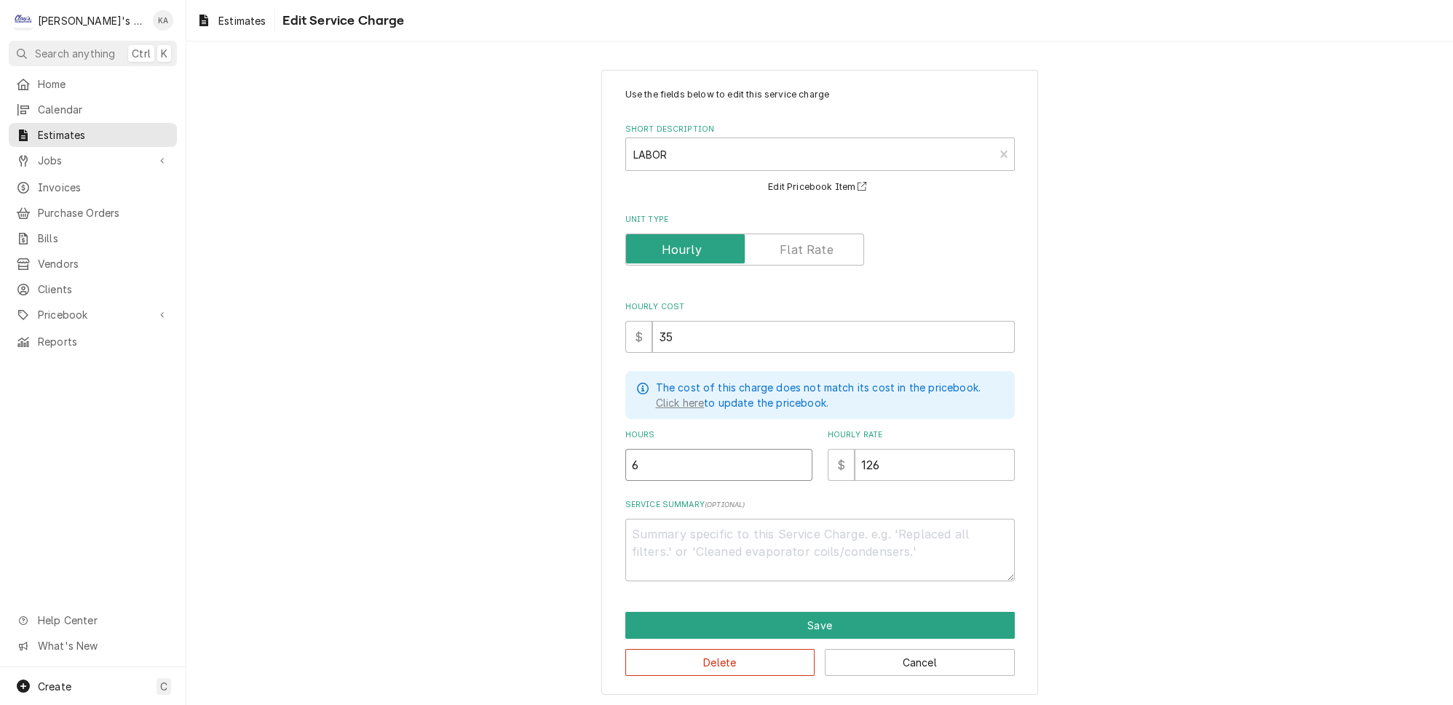
click at [647, 453] on input "6" at bounding box center [718, 465] width 187 height 32
click at [645, 519] on textarea "Service Summary ( optional )" at bounding box center [820, 550] width 390 height 63
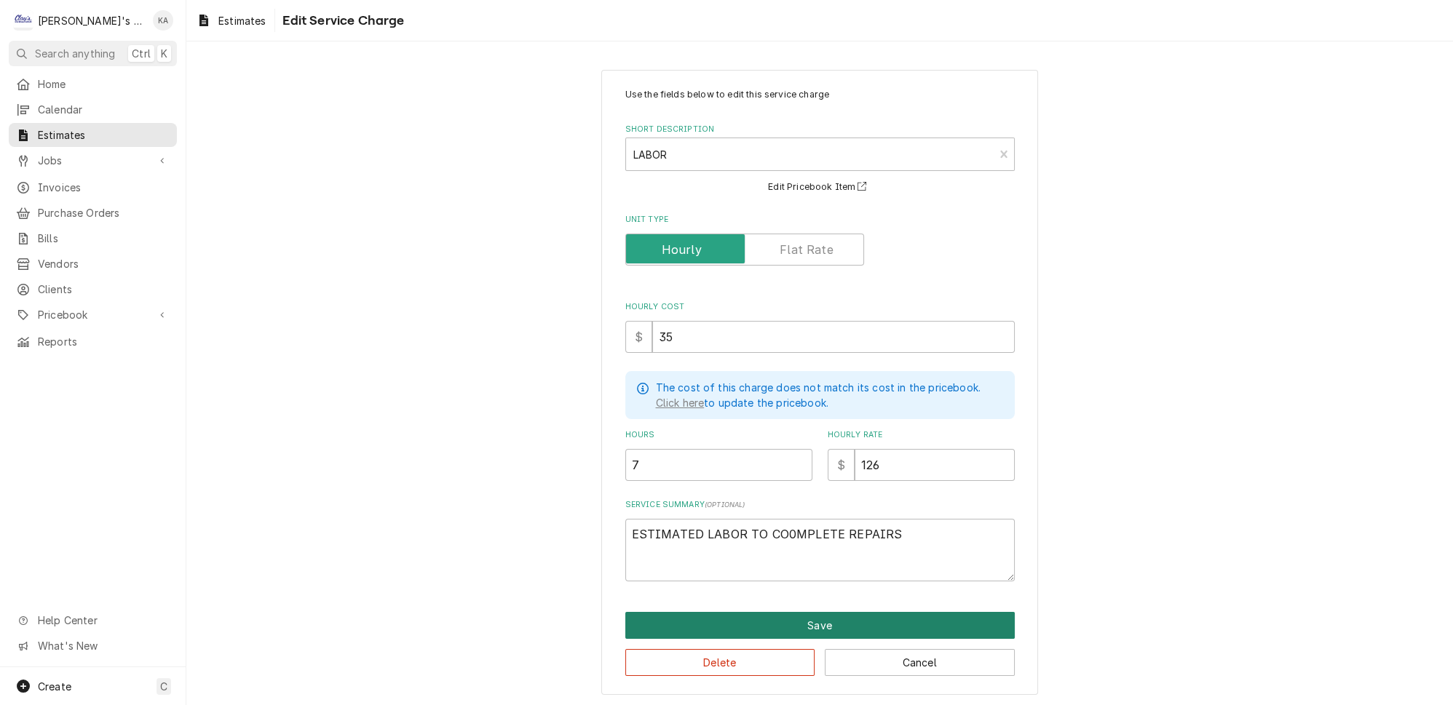
click at [834, 612] on button "Save" at bounding box center [820, 625] width 390 height 27
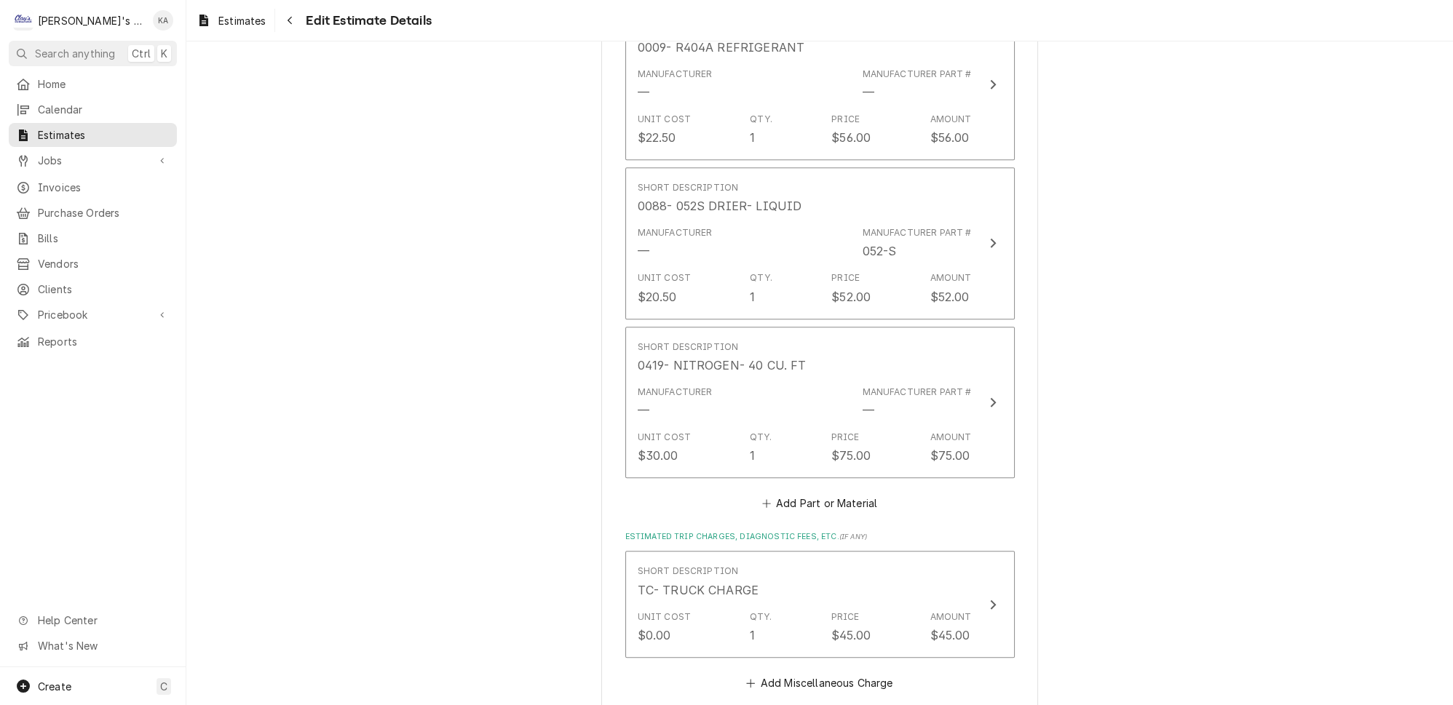
scroll to position [2036, 0]
click at [811, 487] on button "Add Part or Material" at bounding box center [819, 497] width 120 height 20
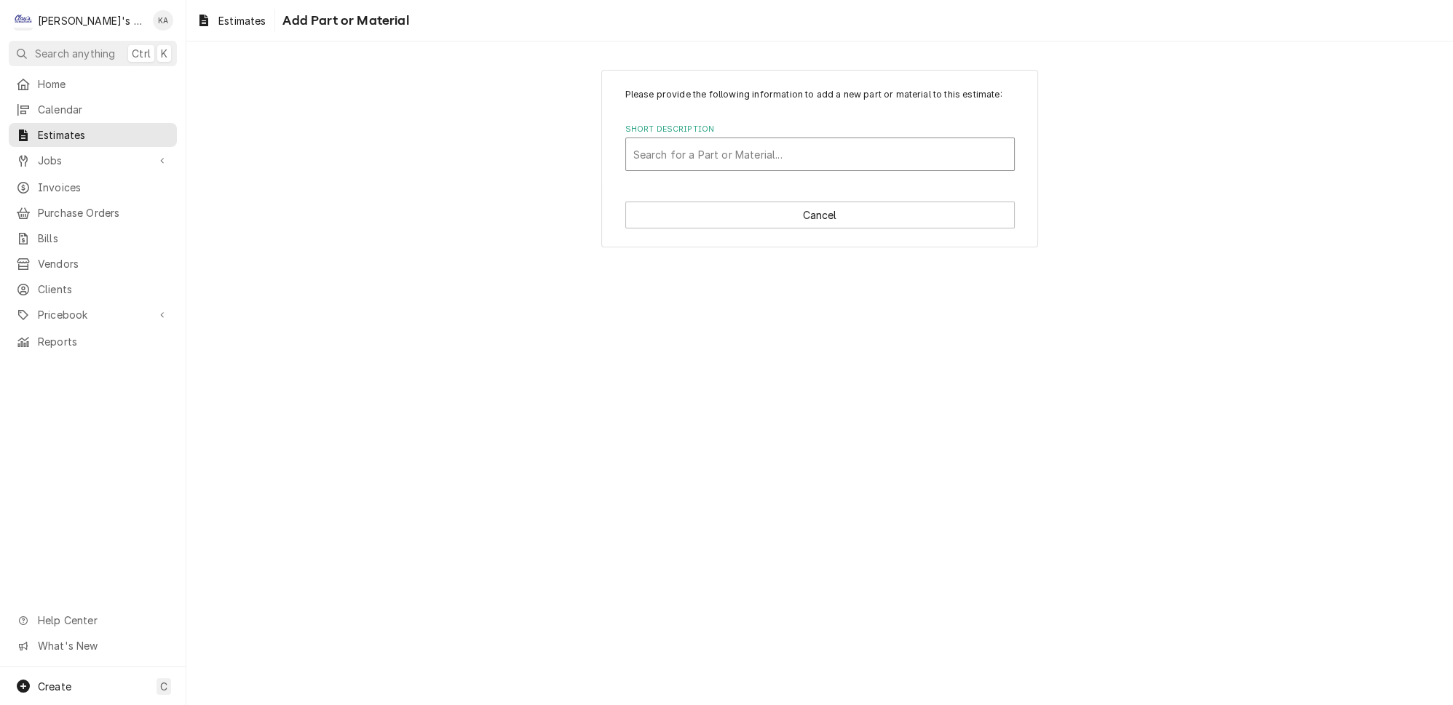
click at [704, 157] on div "Short Description" at bounding box center [819, 154] width 373 height 26
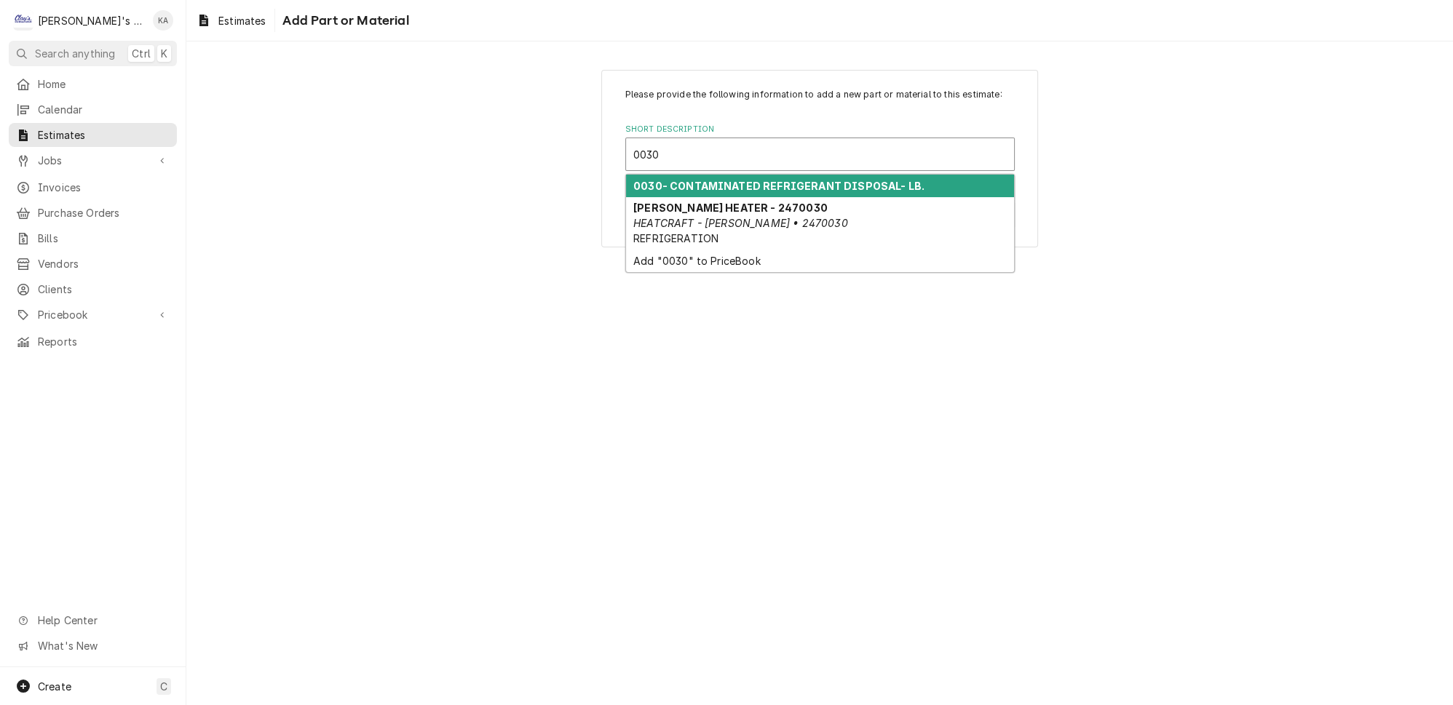
click at [714, 192] on strong "0030- CONTAMINATED REFRIGERANT DISPOSAL- LB." at bounding box center [778, 186] width 291 height 12
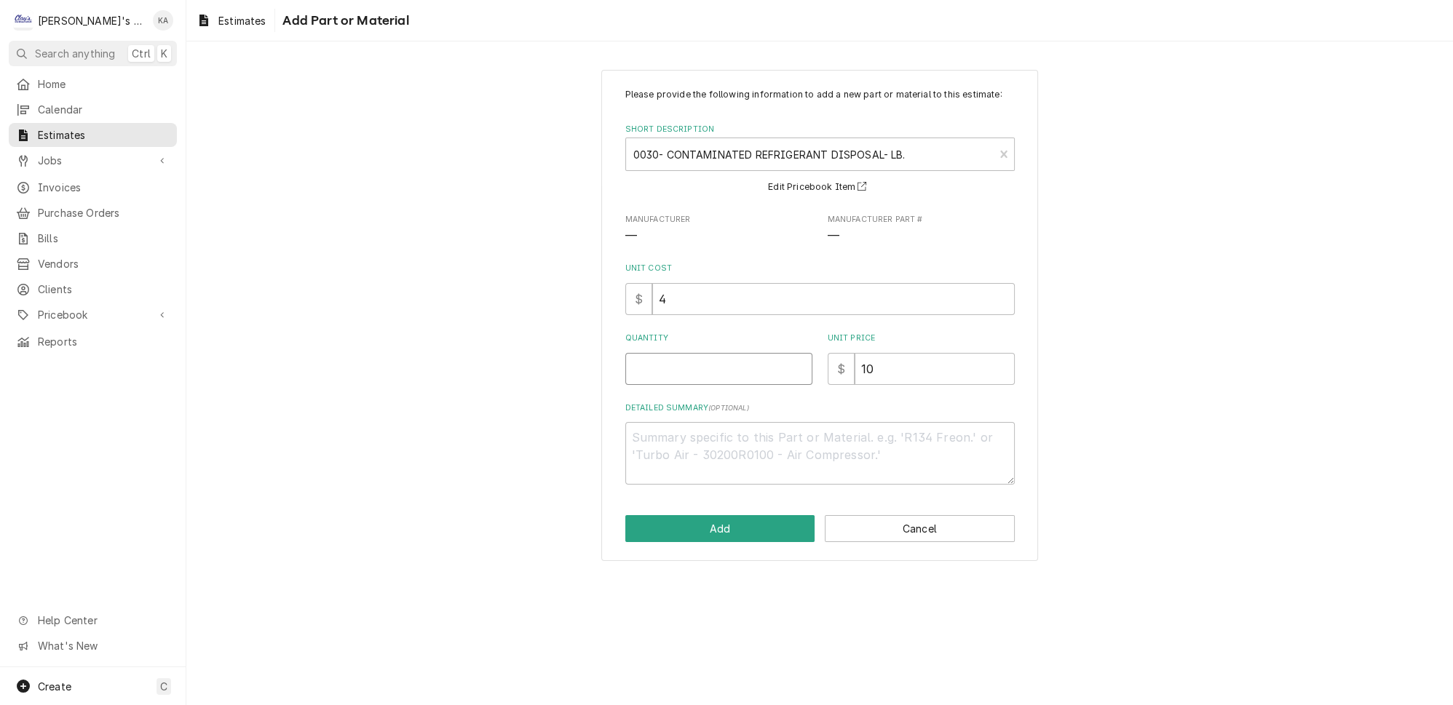
click at [655, 381] on input "Quantity" at bounding box center [718, 369] width 187 height 32
click at [719, 533] on button "Add" at bounding box center [720, 528] width 190 height 27
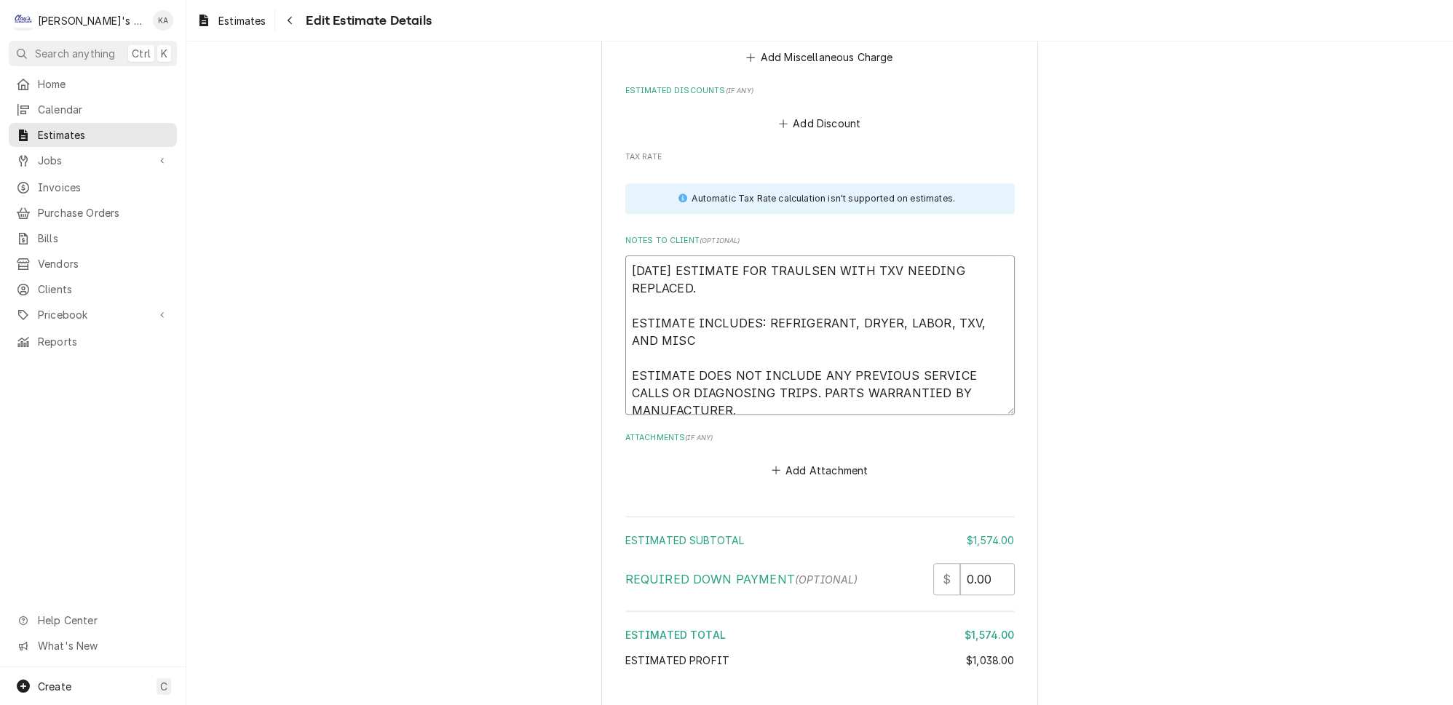
drag, startPoint x: 733, startPoint y: 344, endPoint x: 622, endPoint y: 222, distance: 165.4
paste textarea "FREEZER THAT WAS FOUND TO HAVE A FAILING TXV. ESTIMATE INCLUDES NEW TXV, DRIER,…"
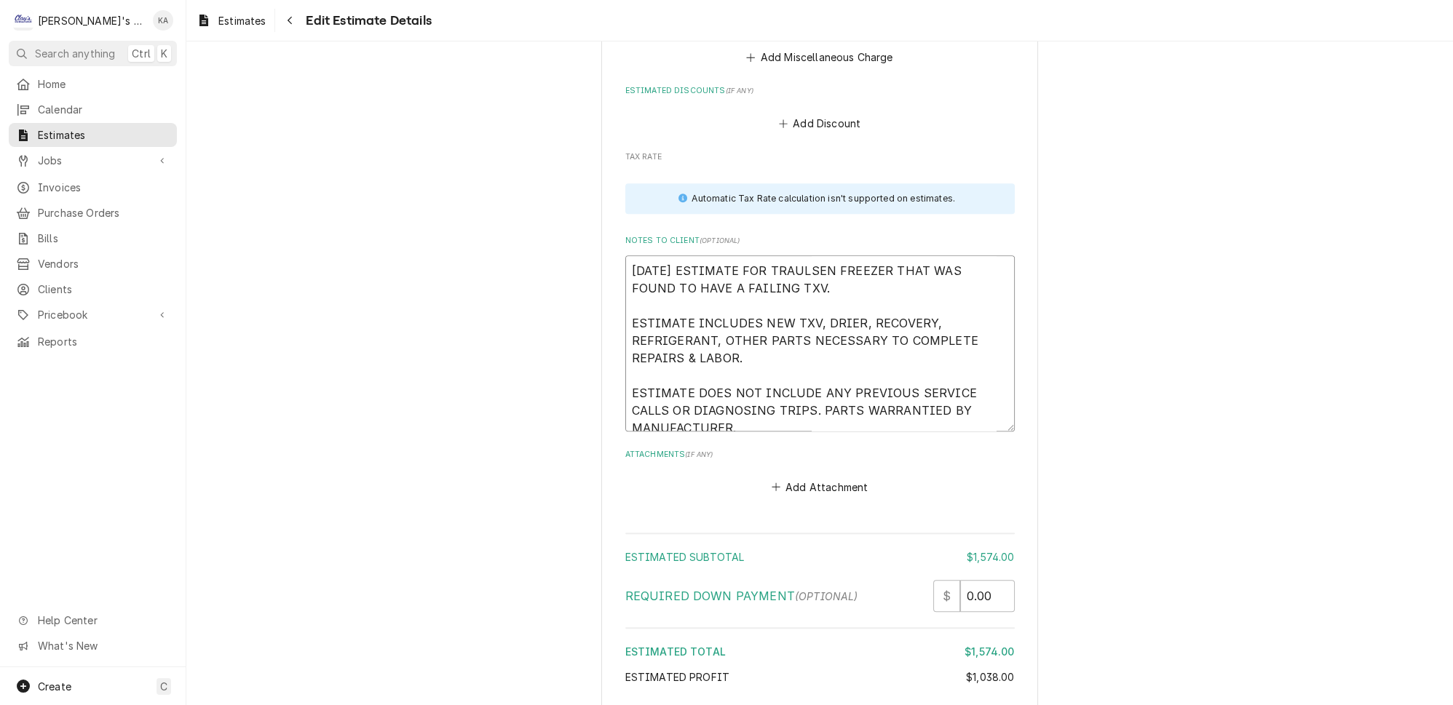
scroll to position [2880, 0]
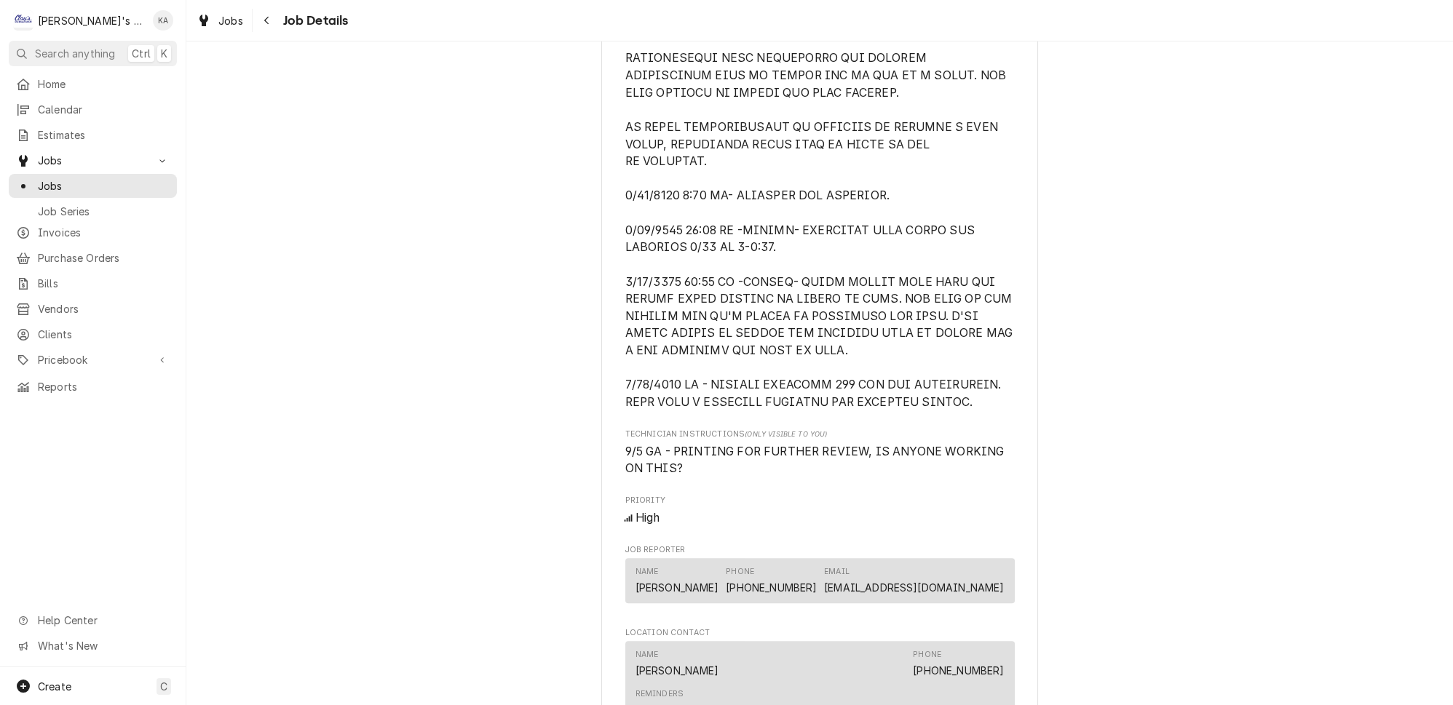
scroll to position [1125, 0]
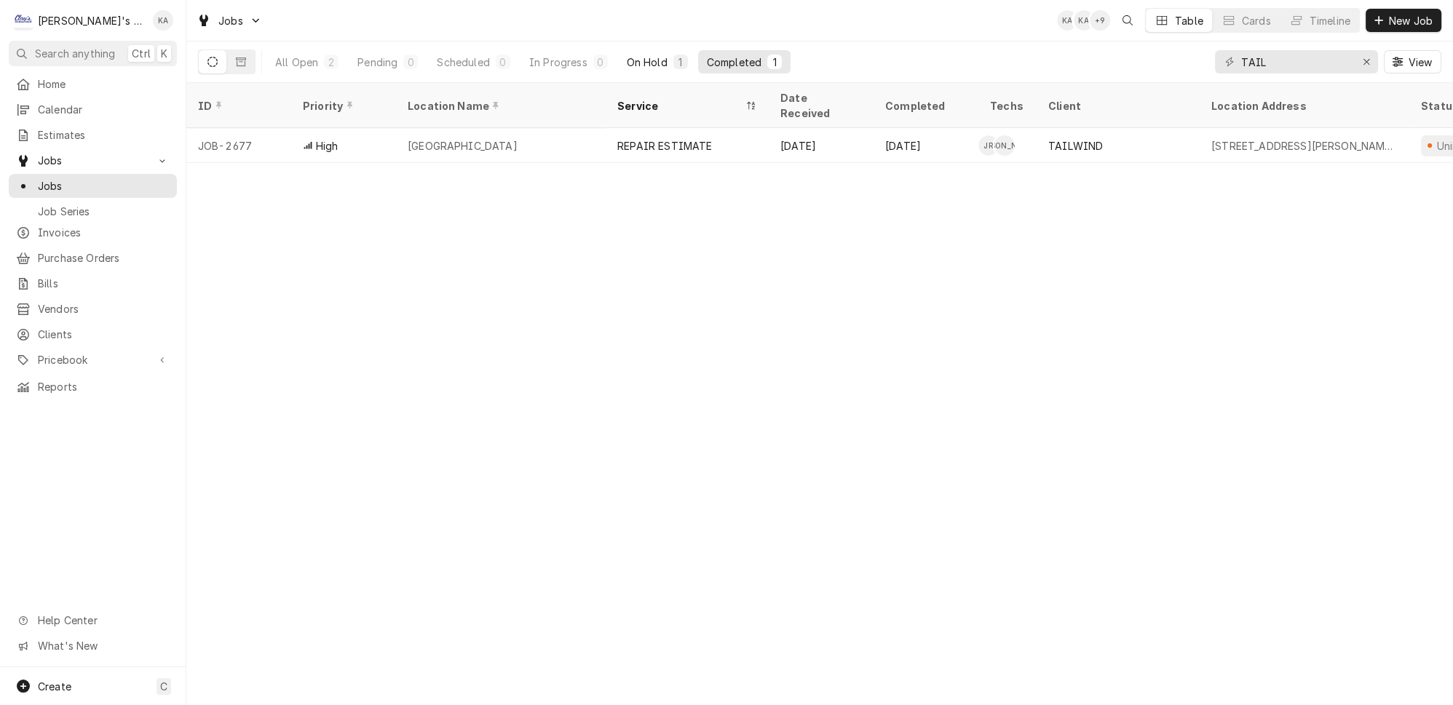
click at [627, 61] on div "On Hold" at bounding box center [647, 62] width 41 height 15
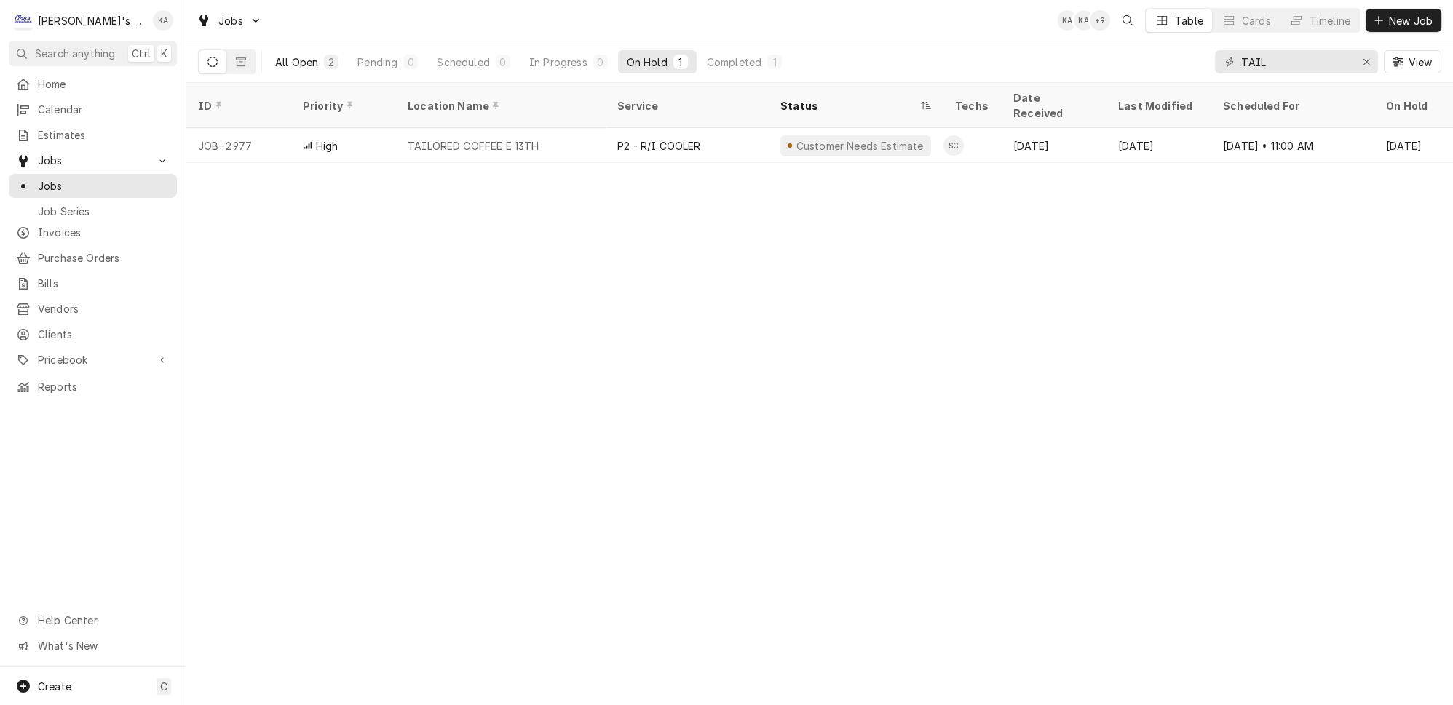
click at [292, 58] on div "All Open" at bounding box center [296, 62] width 43 height 15
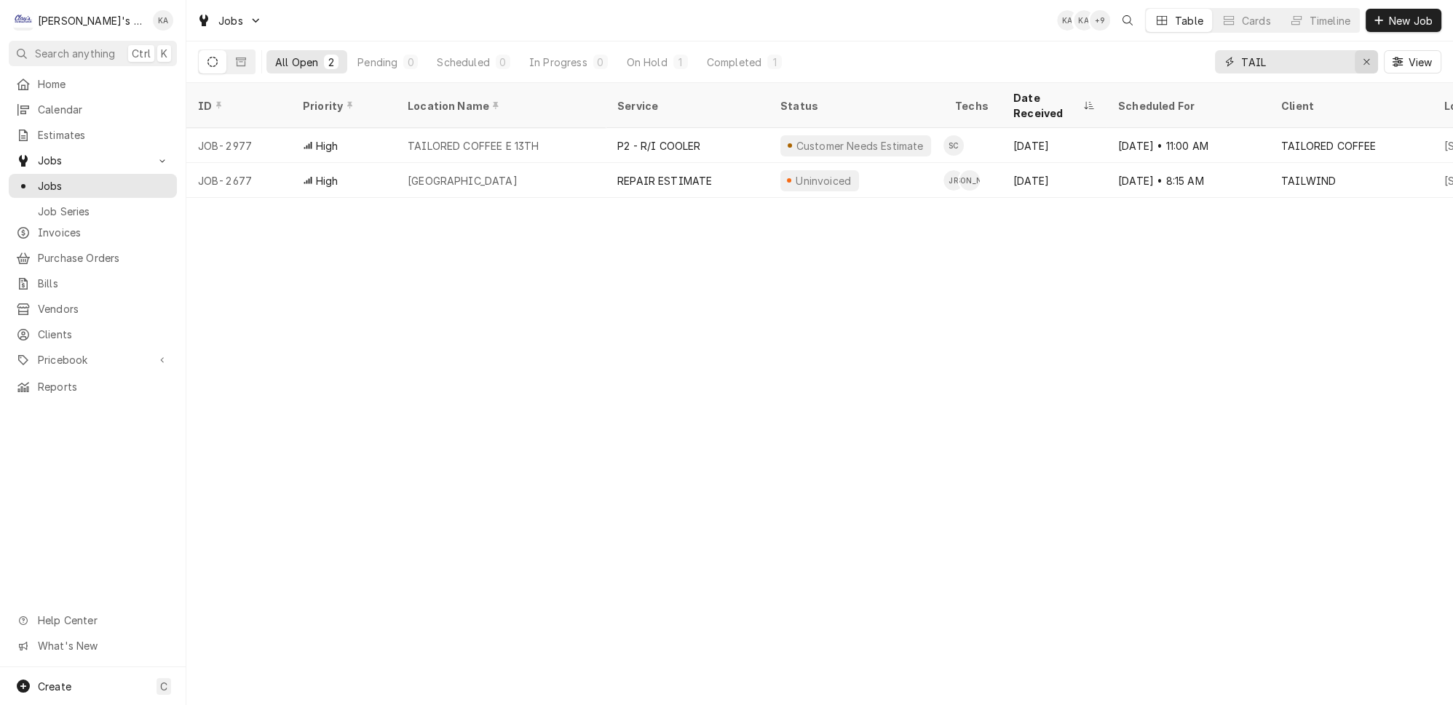
click at [1374, 55] on div "Erase input" at bounding box center [1366, 62] width 15 height 15
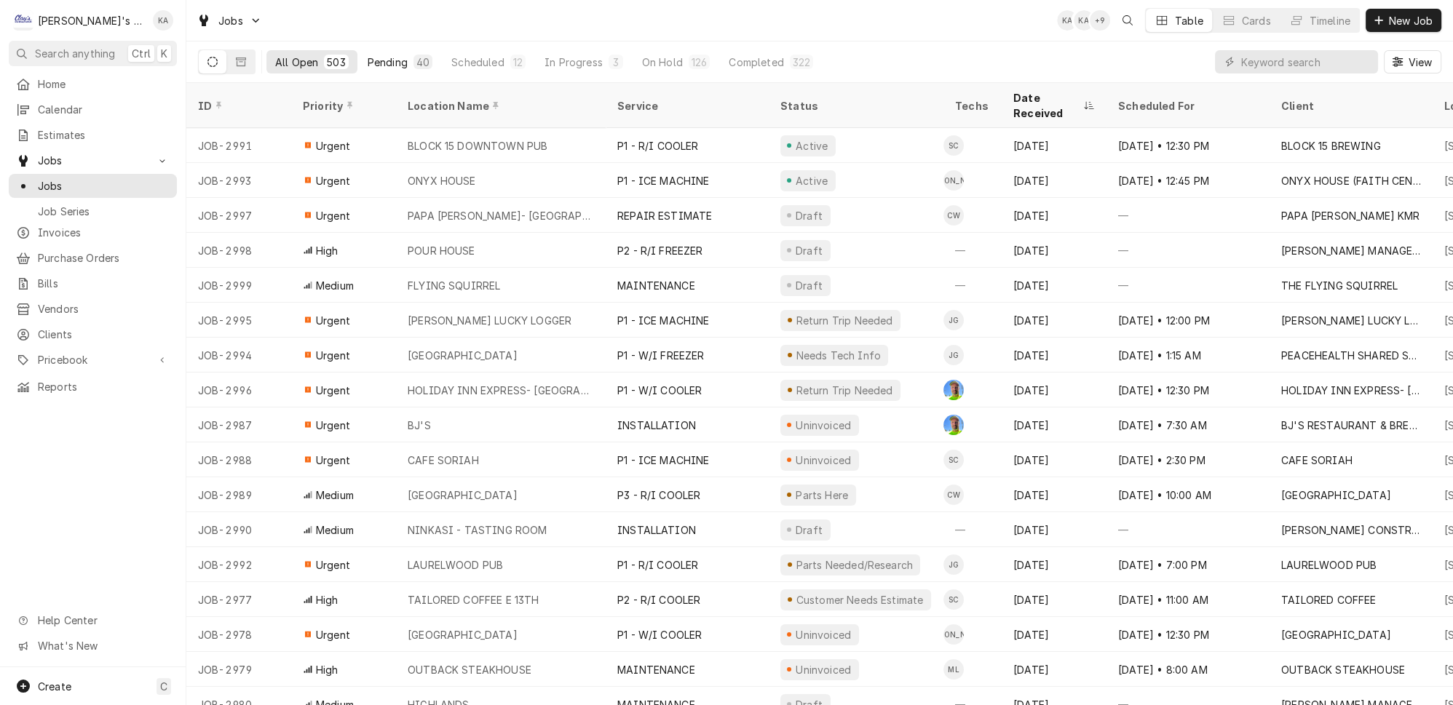
click at [368, 60] on div "Pending" at bounding box center [388, 62] width 40 height 15
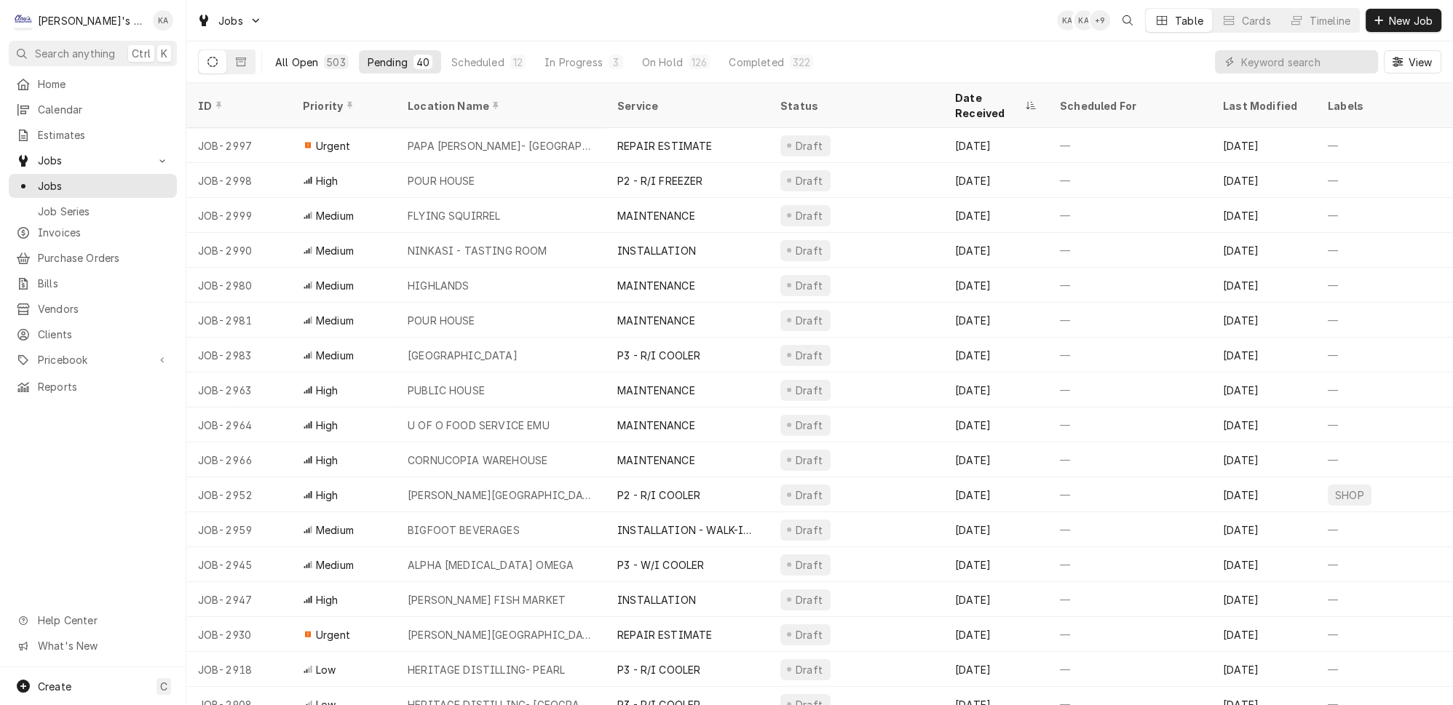
click at [285, 61] on div "All Open" at bounding box center [296, 62] width 43 height 15
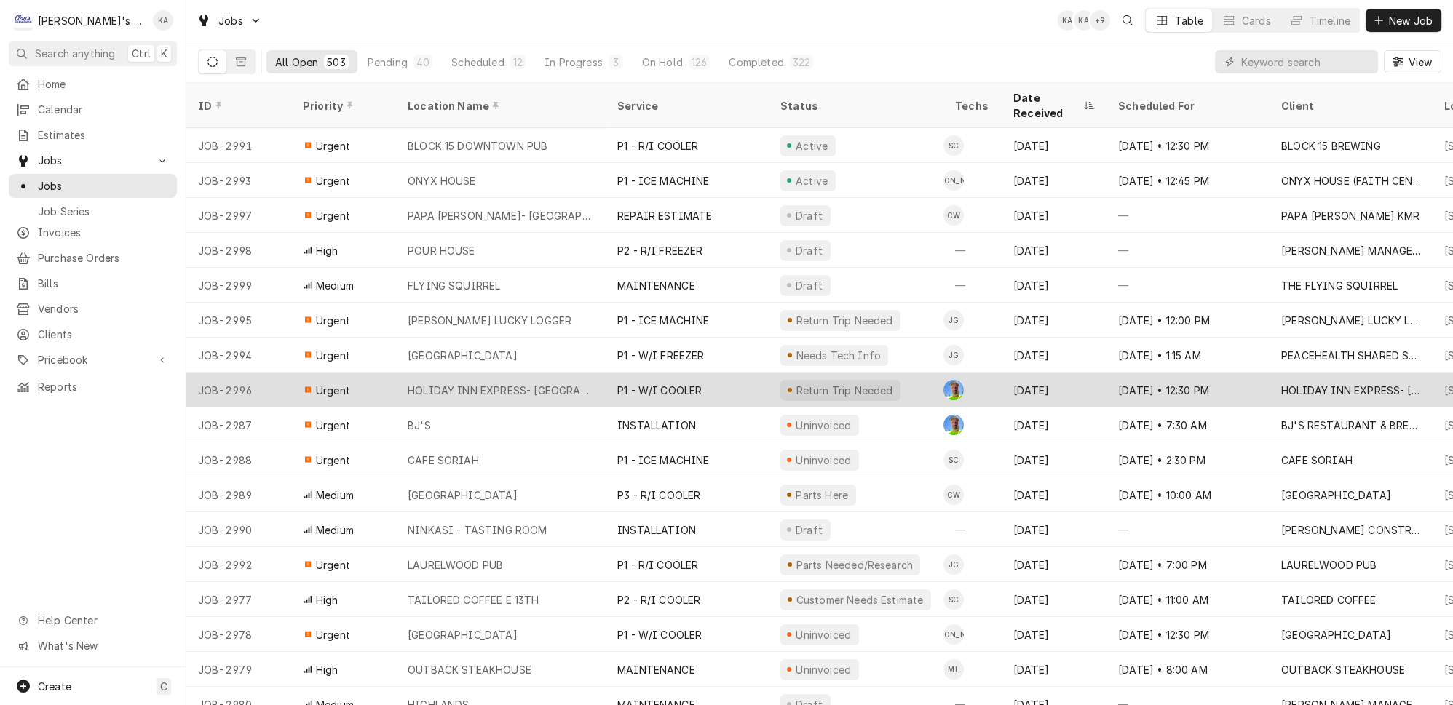
scroll to position [66, 0]
